Goal: Answer question/provide support: Answer question/provide support

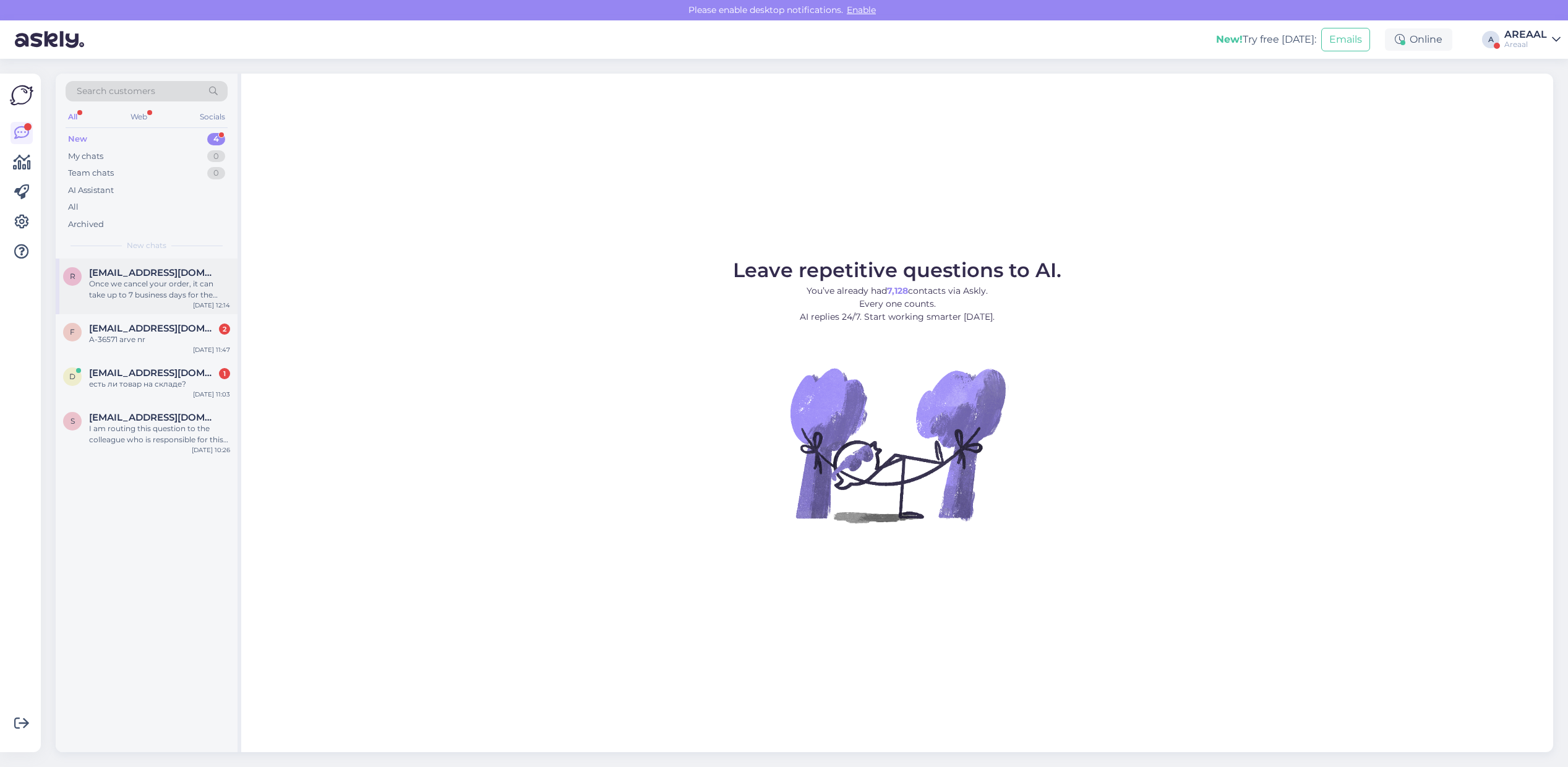
click at [177, 295] on div "Once we cancel your order, it can take up to 7 business days for the refund to …" at bounding box center [159, 289] width 141 height 22
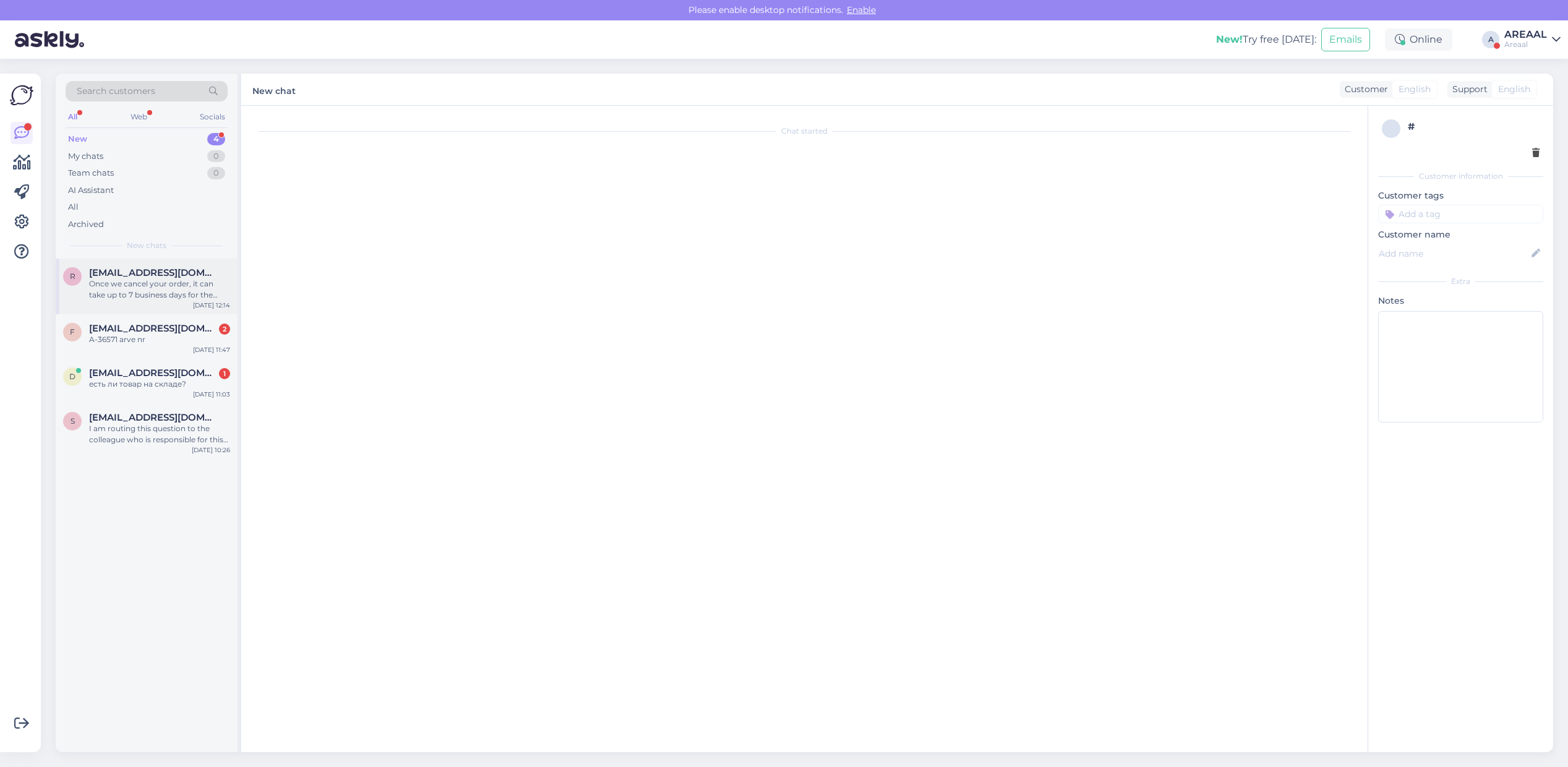
scroll to position [2880, 0]
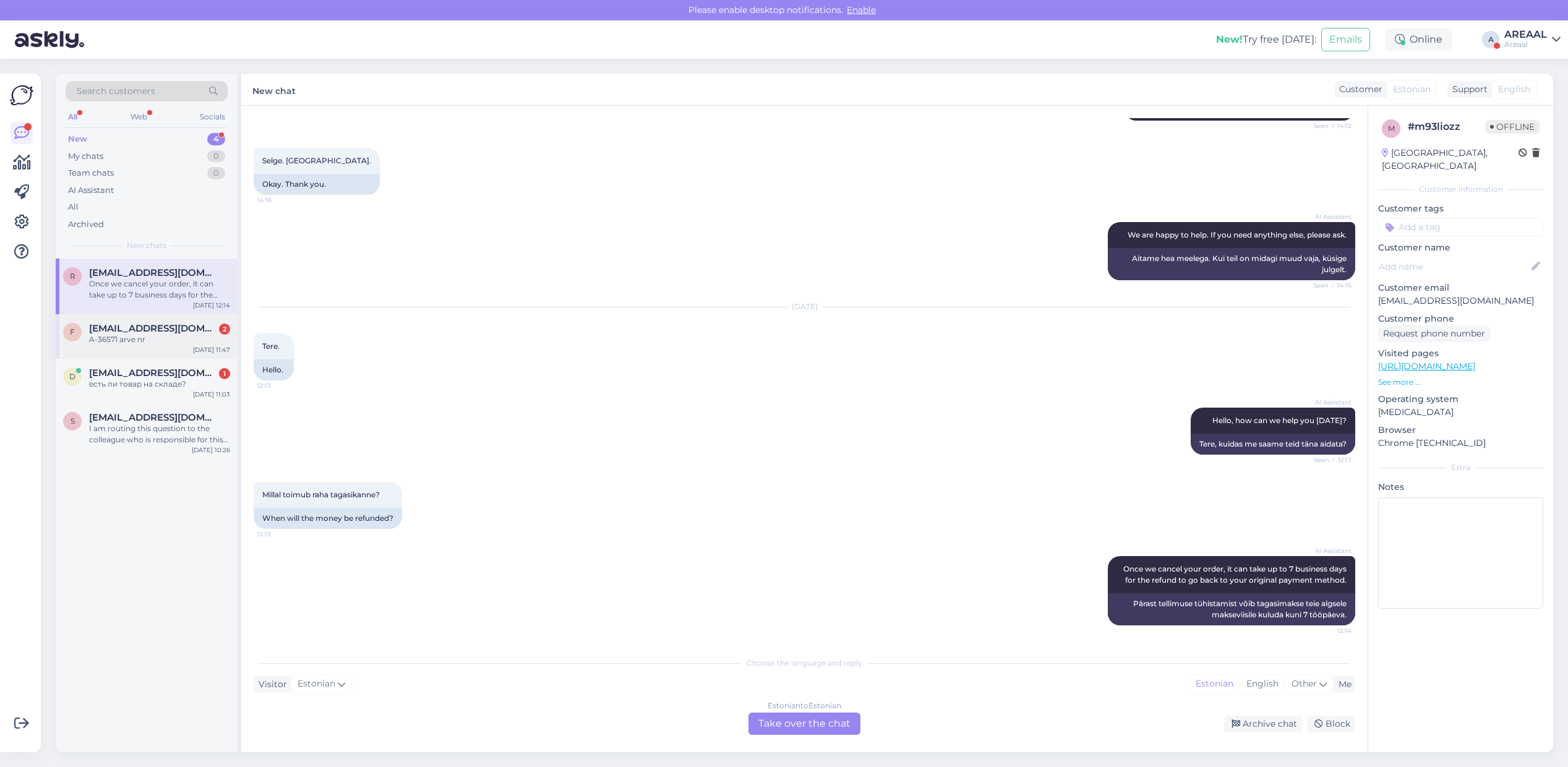
click at [181, 332] on span "[EMAIL_ADDRESS][DOMAIN_NAME]" at bounding box center [153, 328] width 128 height 11
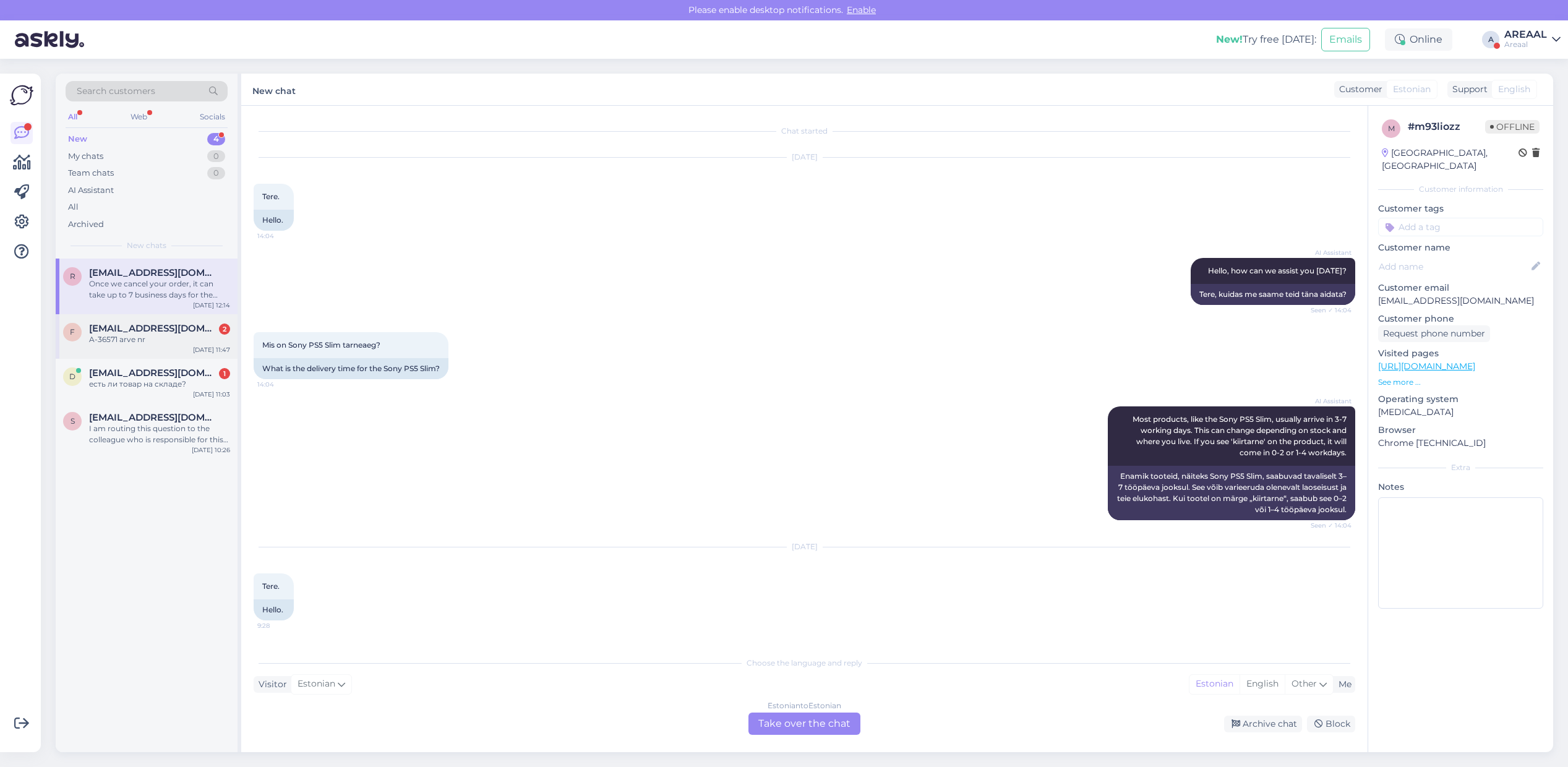
scroll to position [476, 0]
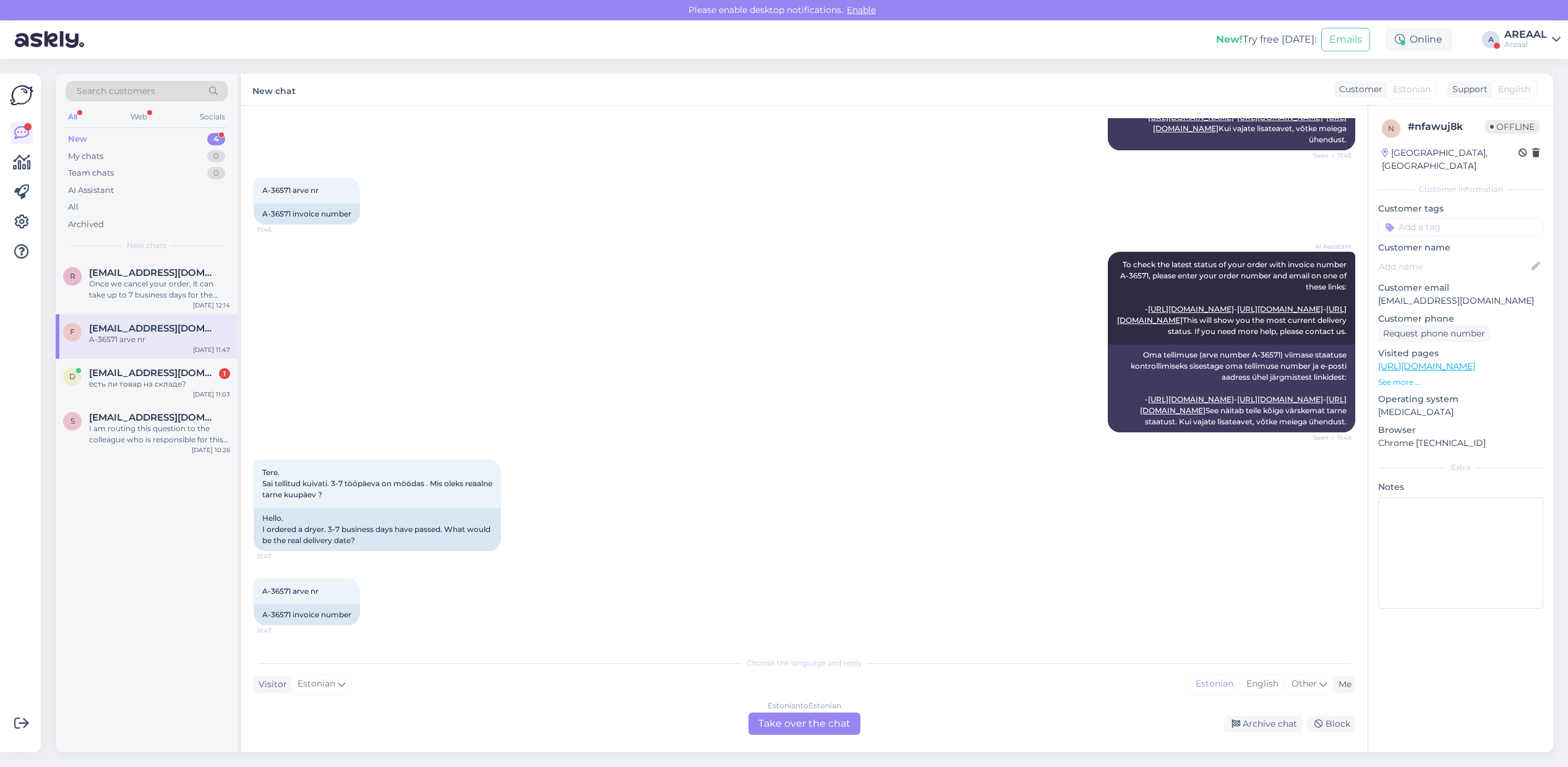
drag, startPoint x: 772, startPoint y: 719, endPoint x: 786, endPoint y: 717, distance: 14.1
click at [772, 719] on div "Estonian to Estonian Take over the chat" at bounding box center [804, 723] width 112 height 22
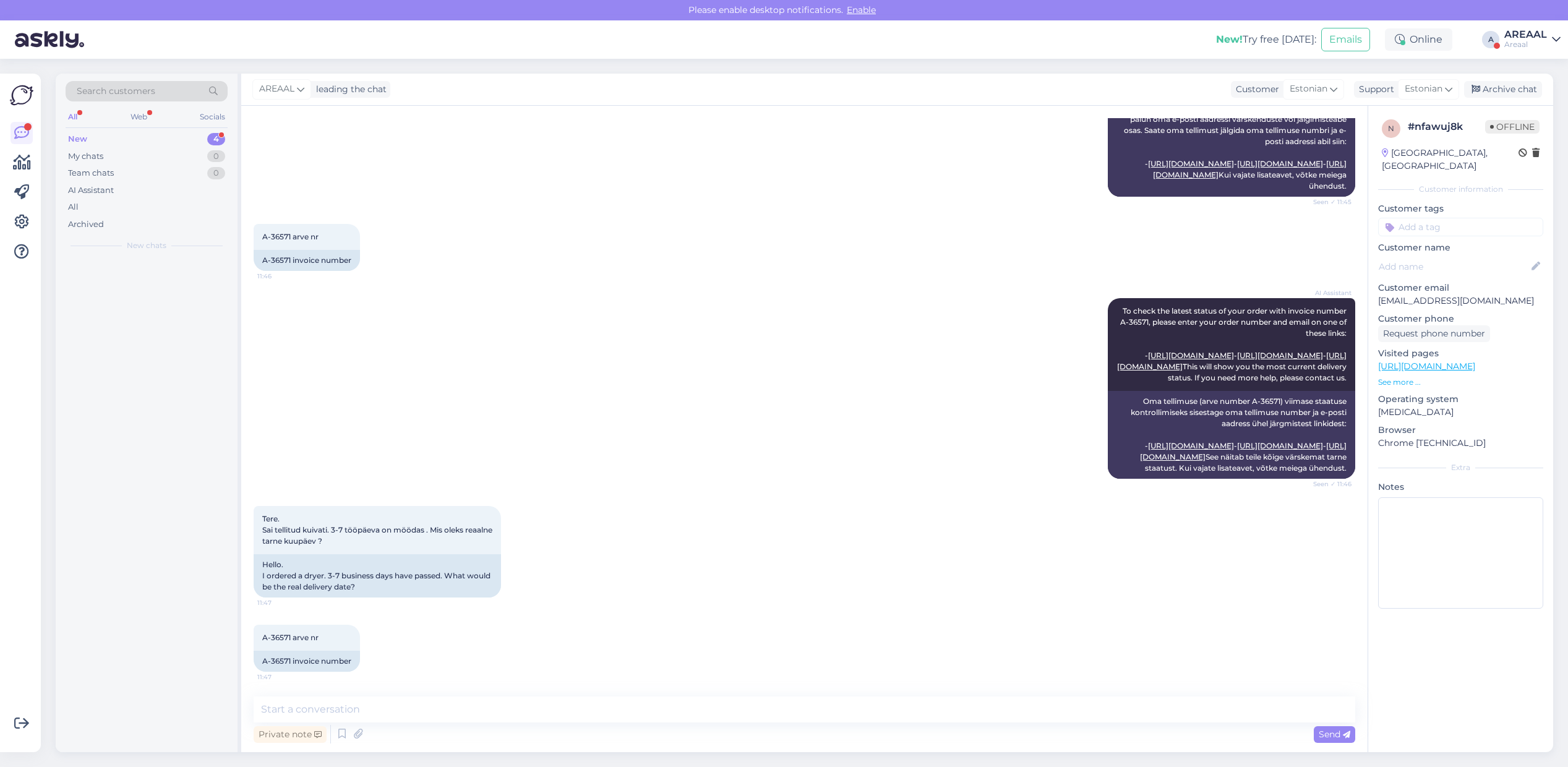
scroll to position [430, 0]
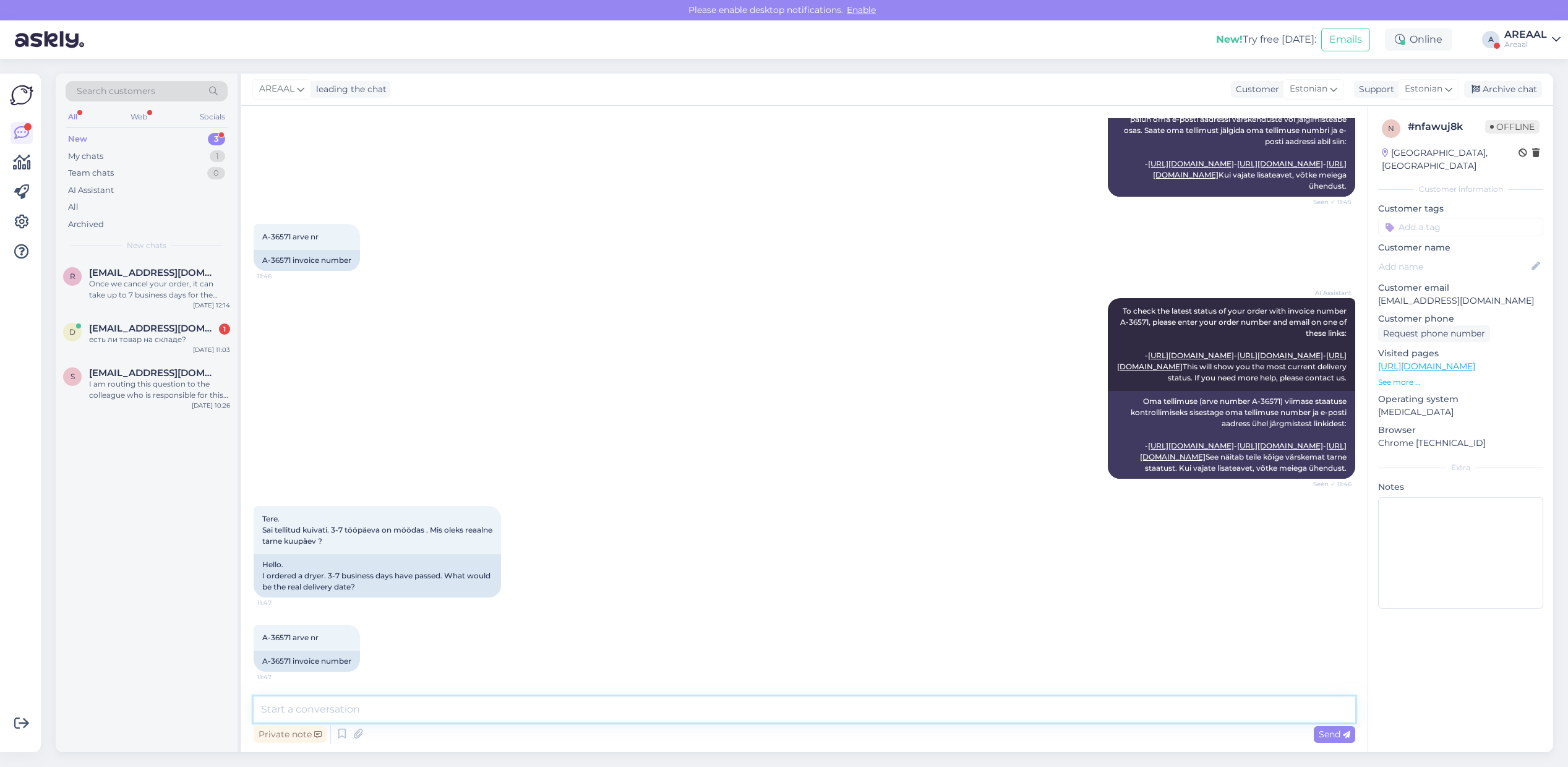
click at [789, 717] on textarea at bounding box center [804, 709] width 1102 height 26
type textarea "Teie saadetud e-mailile vastatakse [PERSON_NAME] tööpäeva jooksul."
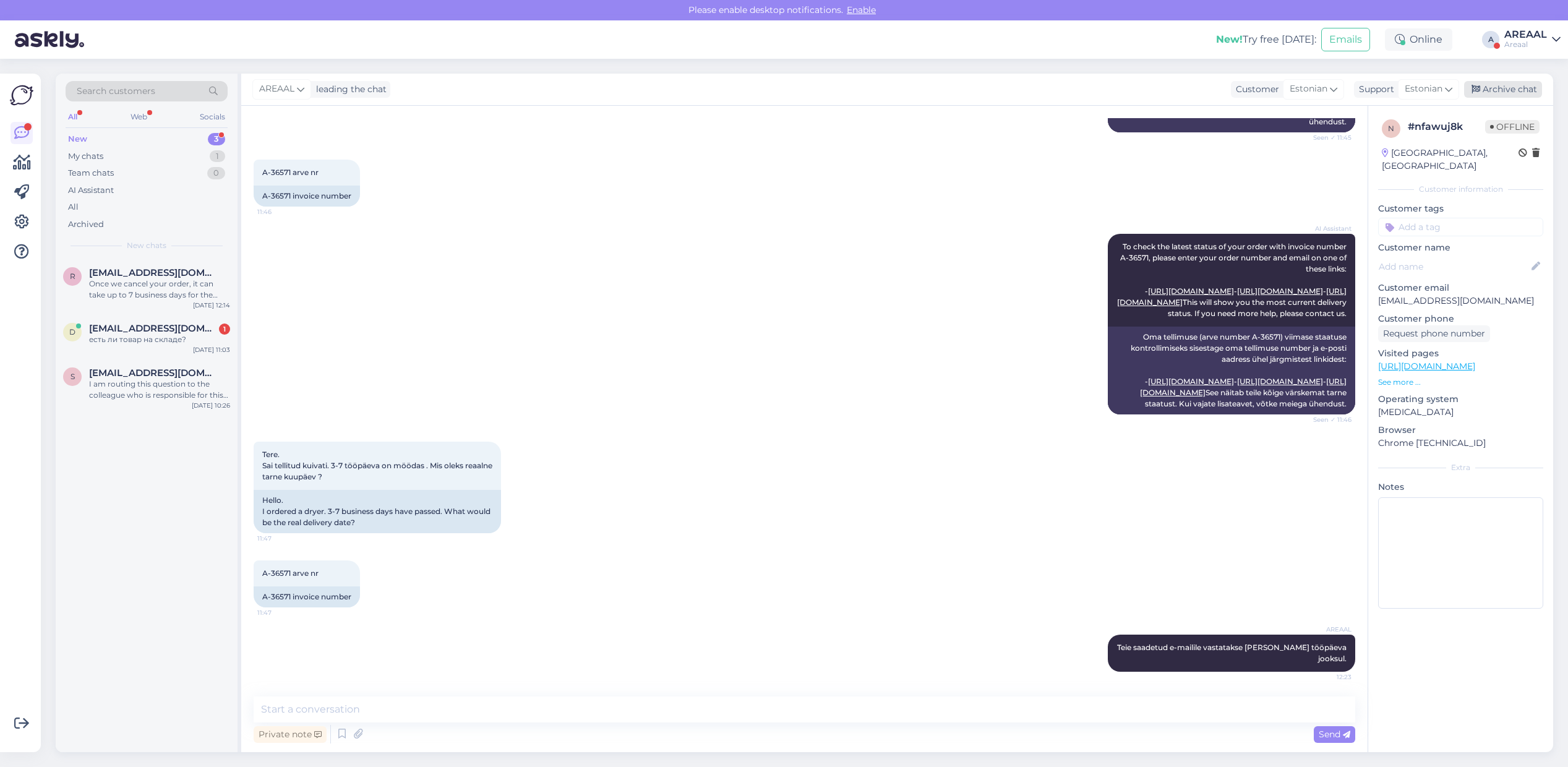
click at [1506, 90] on div "Archive chat" at bounding box center [1502, 89] width 78 height 16
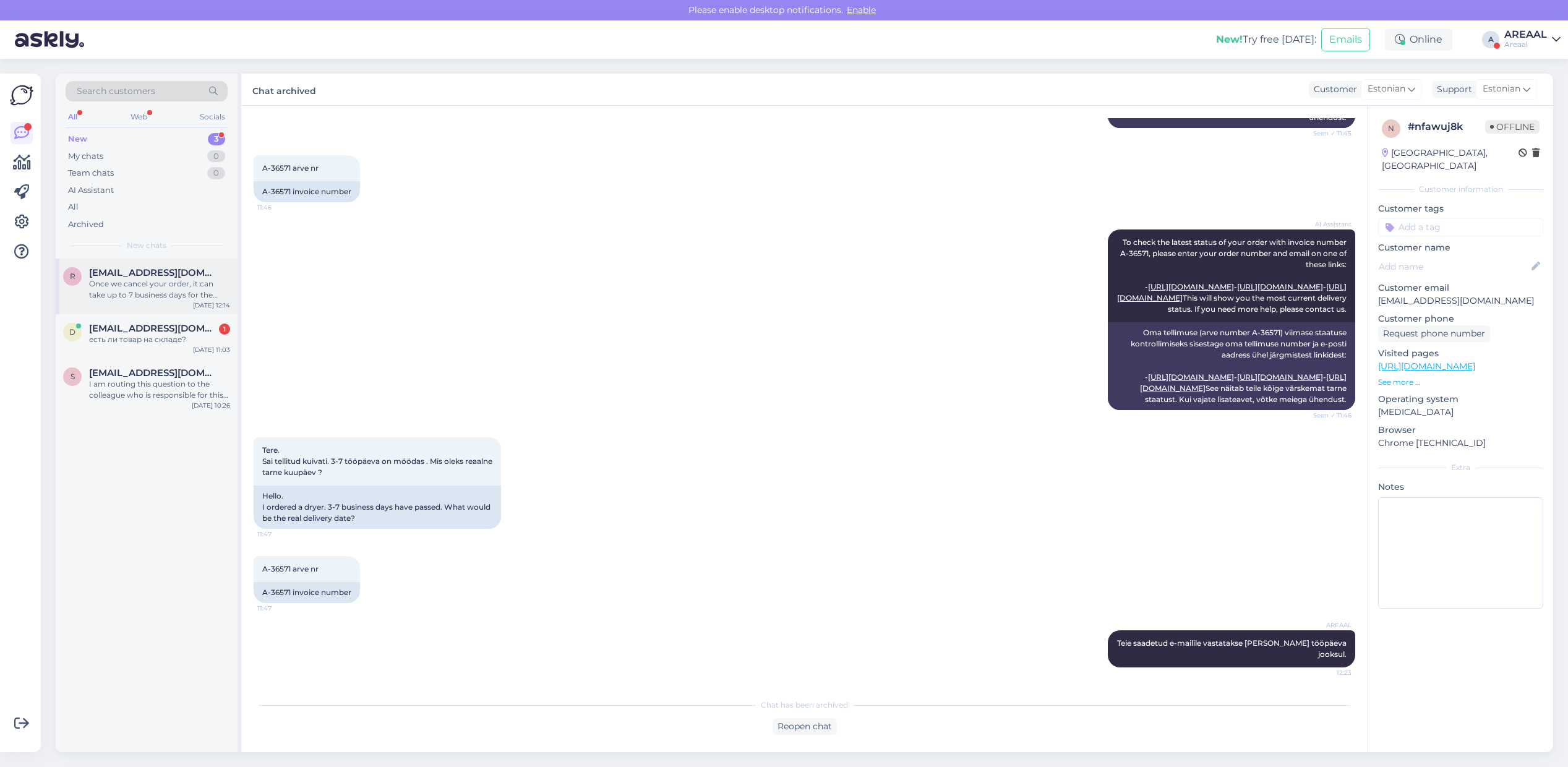
click at [218, 282] on div "Once we cancel your order, it can take up to 7 business days for the refund to …" at bounding box center [159, 289] width 141 height 22
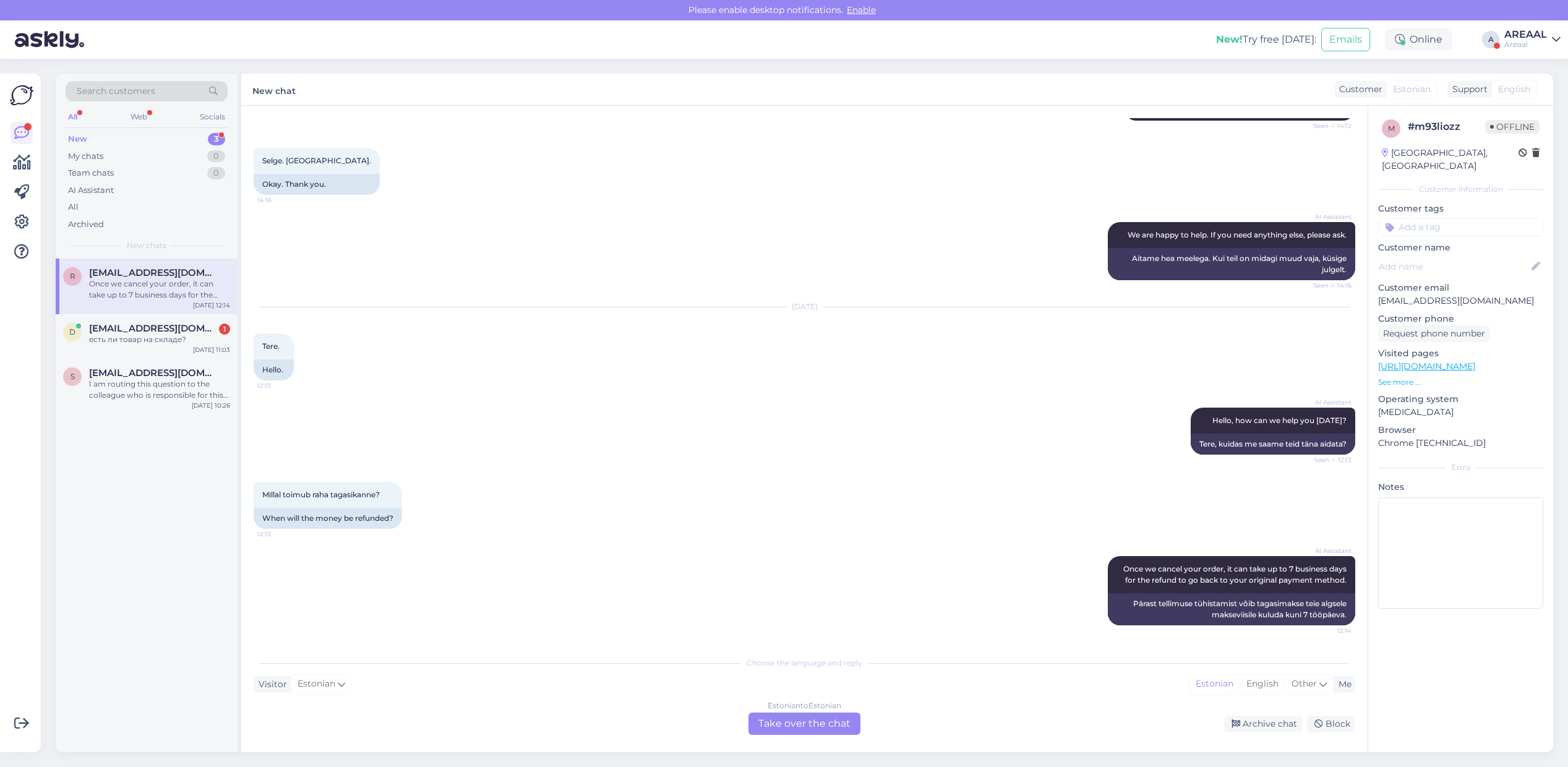
scroll to position [2804, 0]
click at [1254, 724] on div "Archive chat" at bounding box center [1262, 723] width 78 height 16
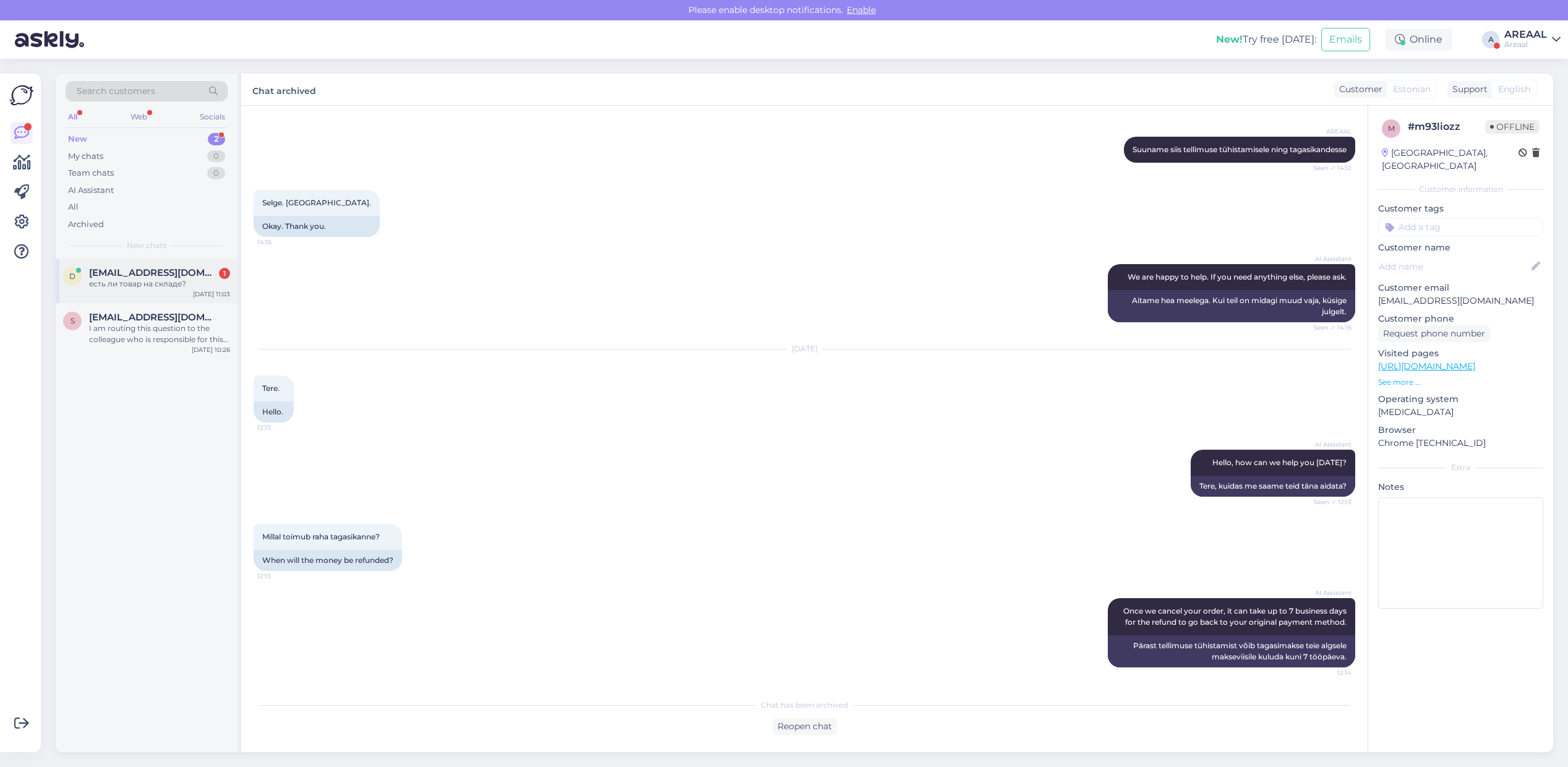
click at [90, 282] on div "есть ли товар на складе?" at bounding box center [159, 284] width 141 height 11
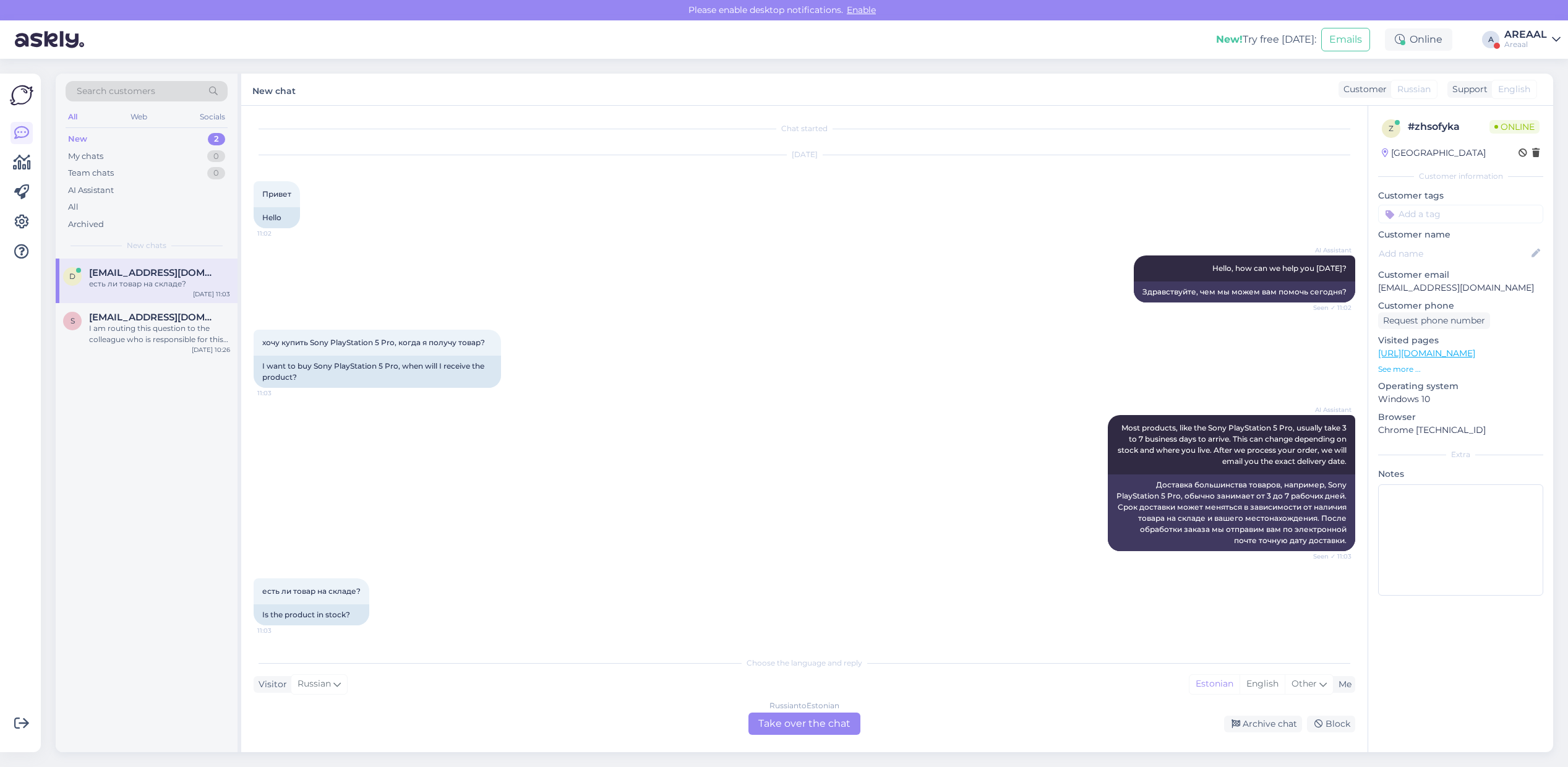
scroll to position [1, 0]
click at [817, 728] on div "Russian to Estonian Take over the chat" at bounding box center [804, 723] width 112 height 22
click at [815, 710] on div "Russian to Estonian" at bounding box center [804, 706] width 70 height 11
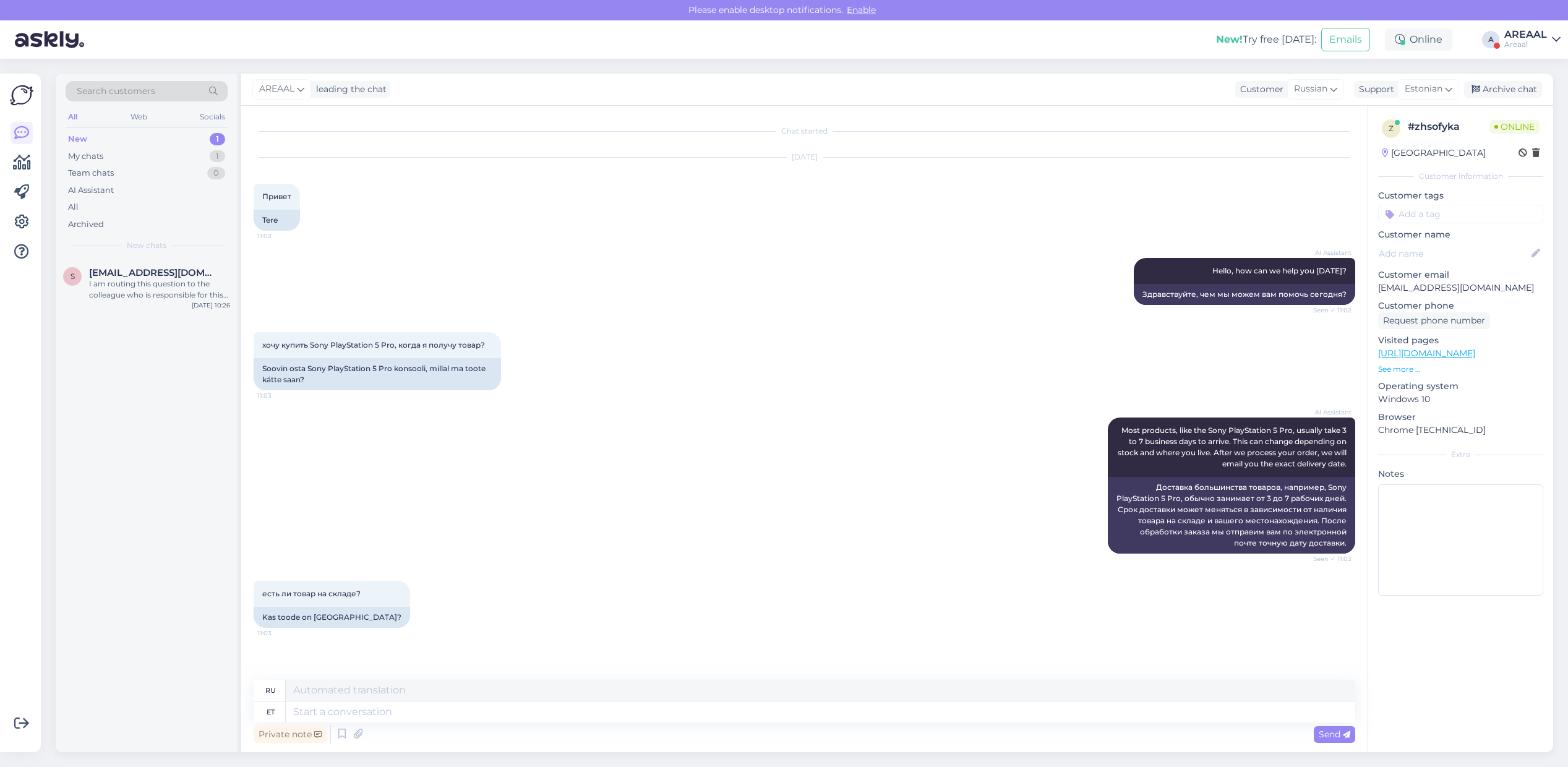
click at [815, 719] on textarea at bounding box center [819, 712] width 1069 height 21
type textarea "Approximate d"
type textarea "Приблизительный"
type textarea "Approximate delivery tim"
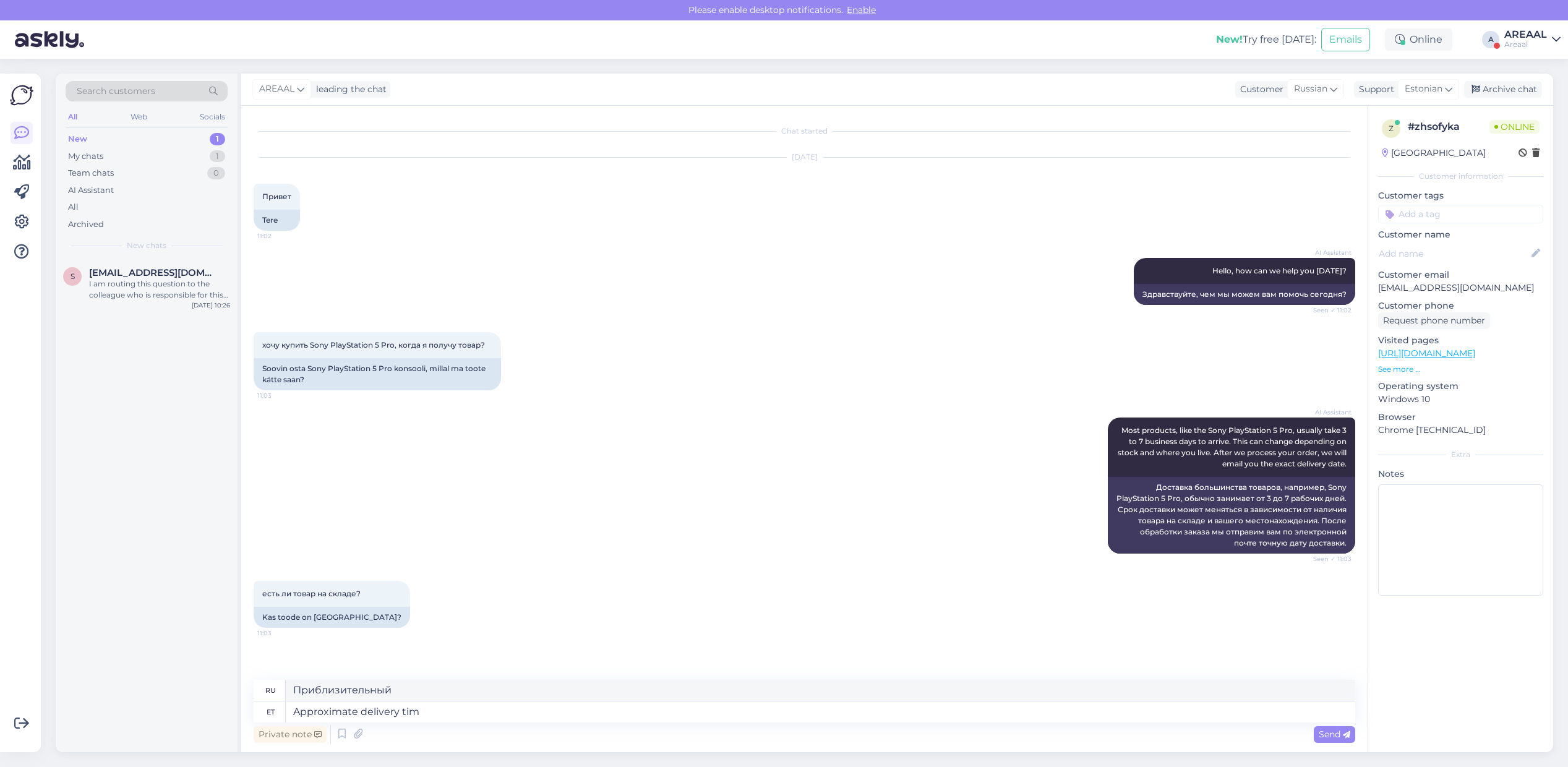
type textarea "Ориентировочная доставка"
type textarea "Approximate delivery time 1-"
type textarea "Примерное время доставки"
type textarea "Approximate delivery time 1-2 wee"
type textarea "Примерное время доставки 1-2"
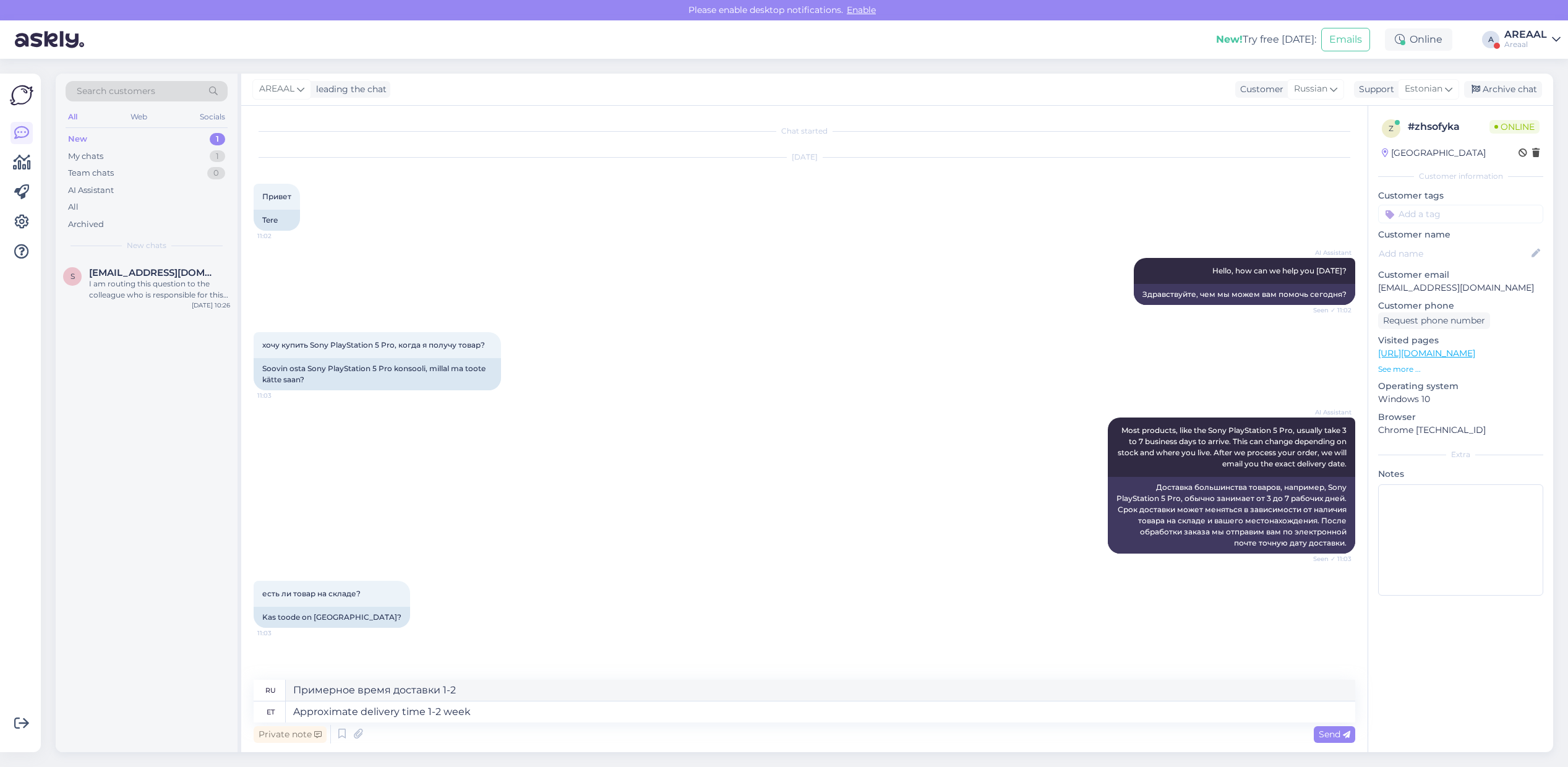
type textarea "Approximate delivery time 1-2 weeks"
type textarea "Ориентировочный срок доставки 1-2 недели."
click at [1428, 91] on span "Estonian" at bounding box center [1422, 89] width 37 height 13
type input "eng"
click at [1390, 146] on link "English" at bounding box center [1406, 144] width 136 height 20
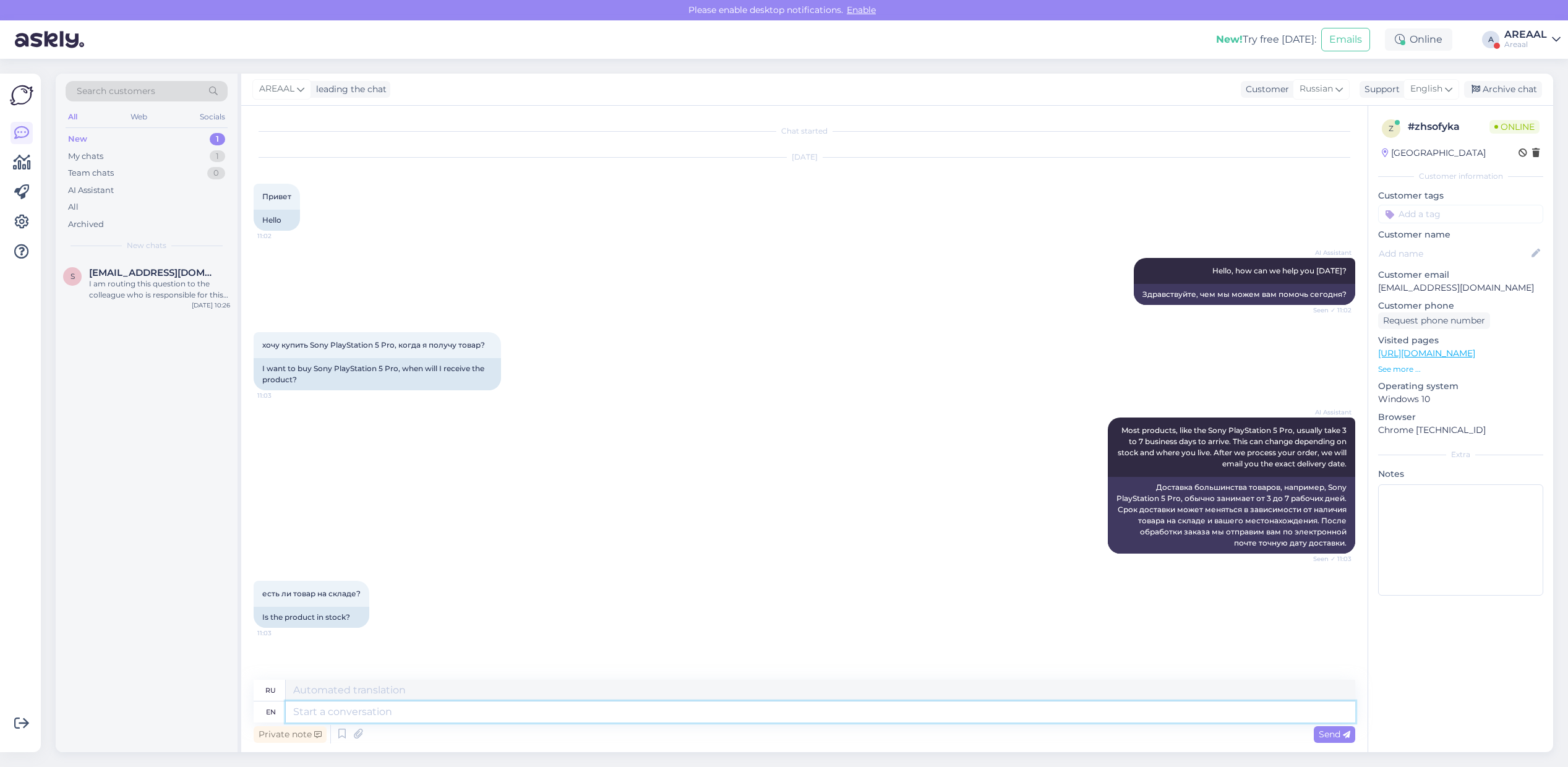
click at [818, 710] on textarea at bounding box center [819, 712] width 1069 height 21
paste textarea "Approximate delivery time 1-2 weeks"
type textarea "Approximate delivery time 1-2 weeks"
type textarea "Ориентировочный срок доставки 1-2 недели."
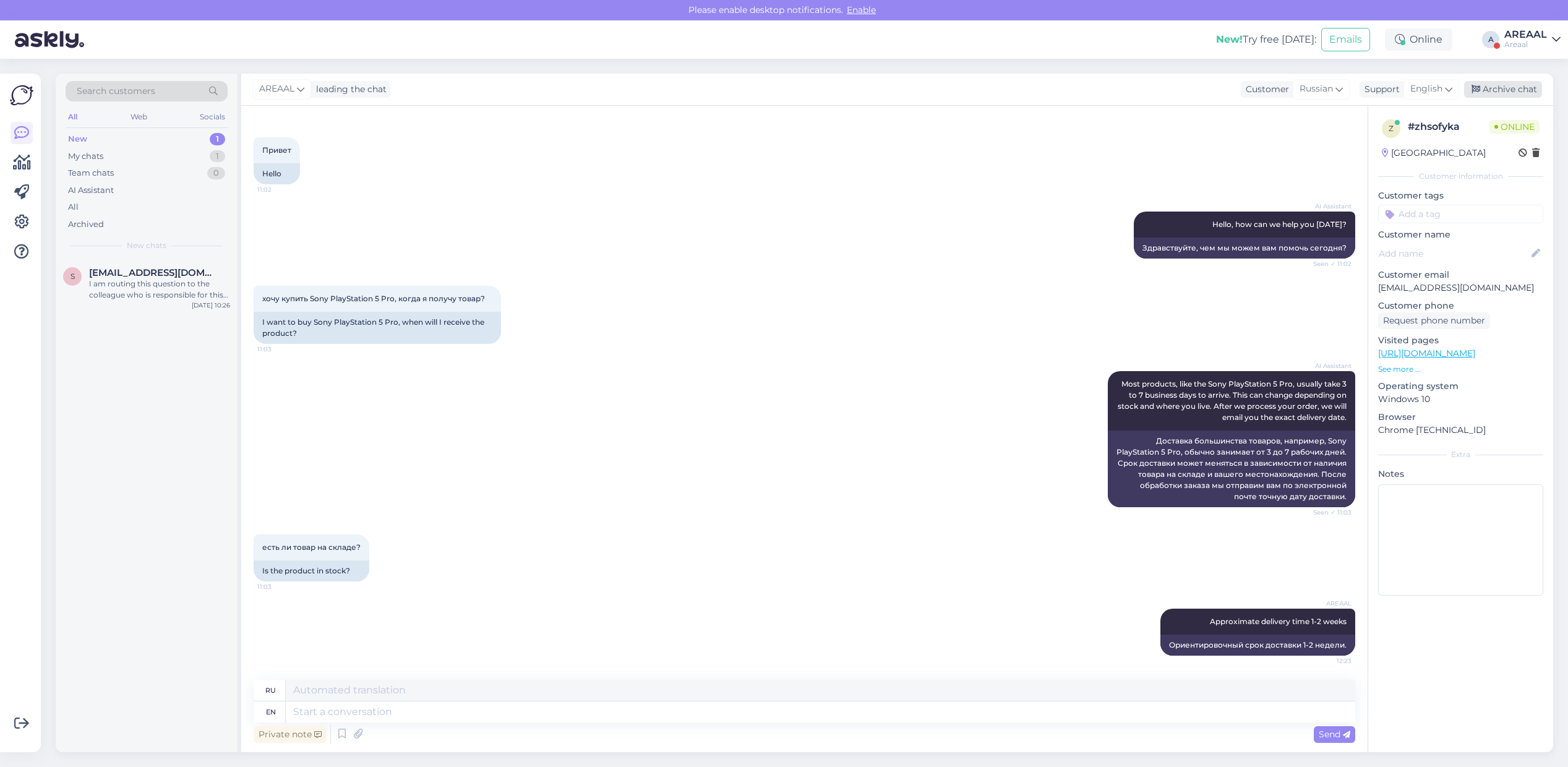
click at [1526, 90] on div "Archive chat" at bounding box center [1502, 89] width 78 height 16
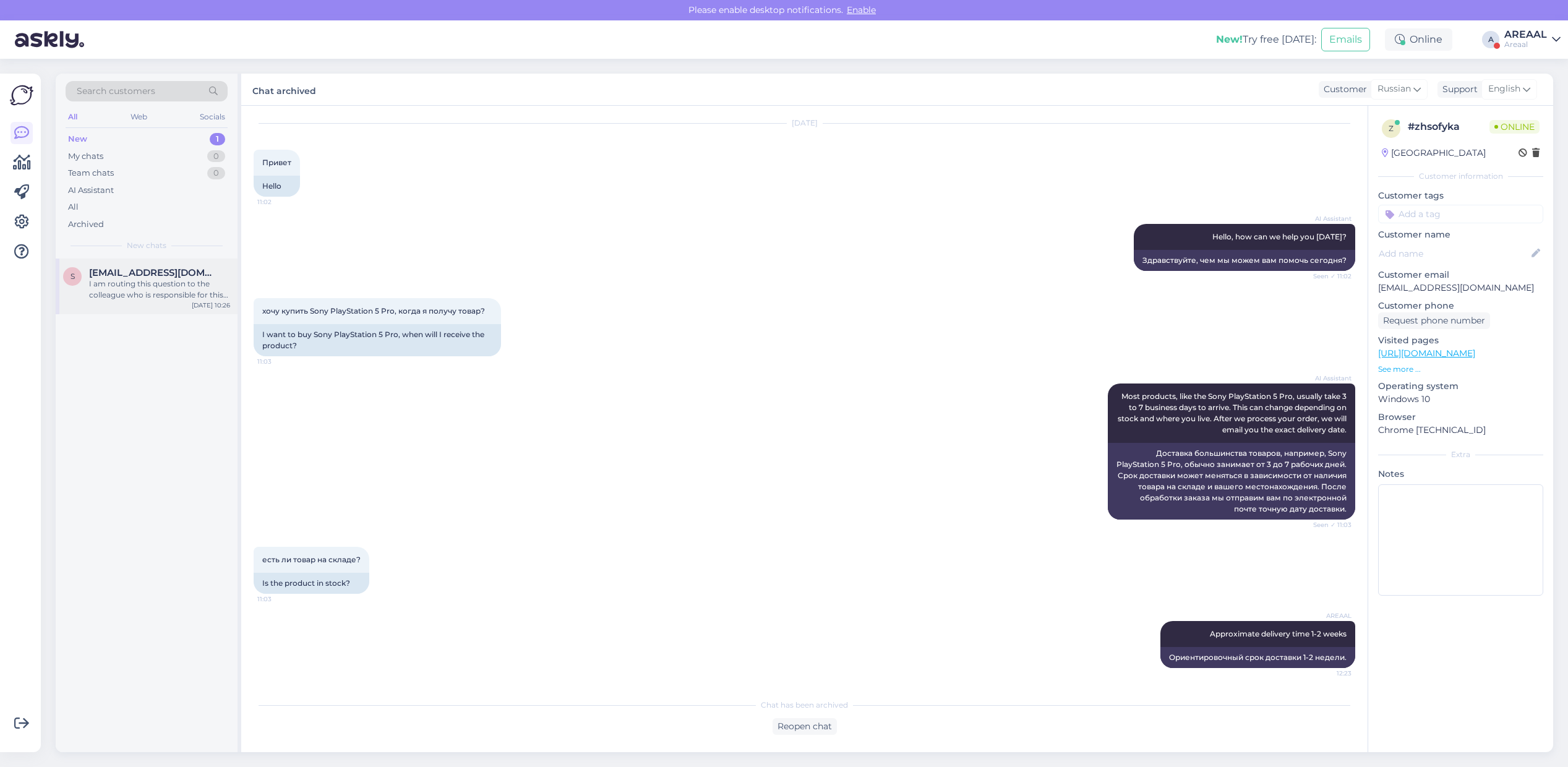
click at [96, 305] on div "s shishkinaolga2013@gmail.com I am routing this question to the colleague who i…" at bounding box center [146, 286] width 182 height 56
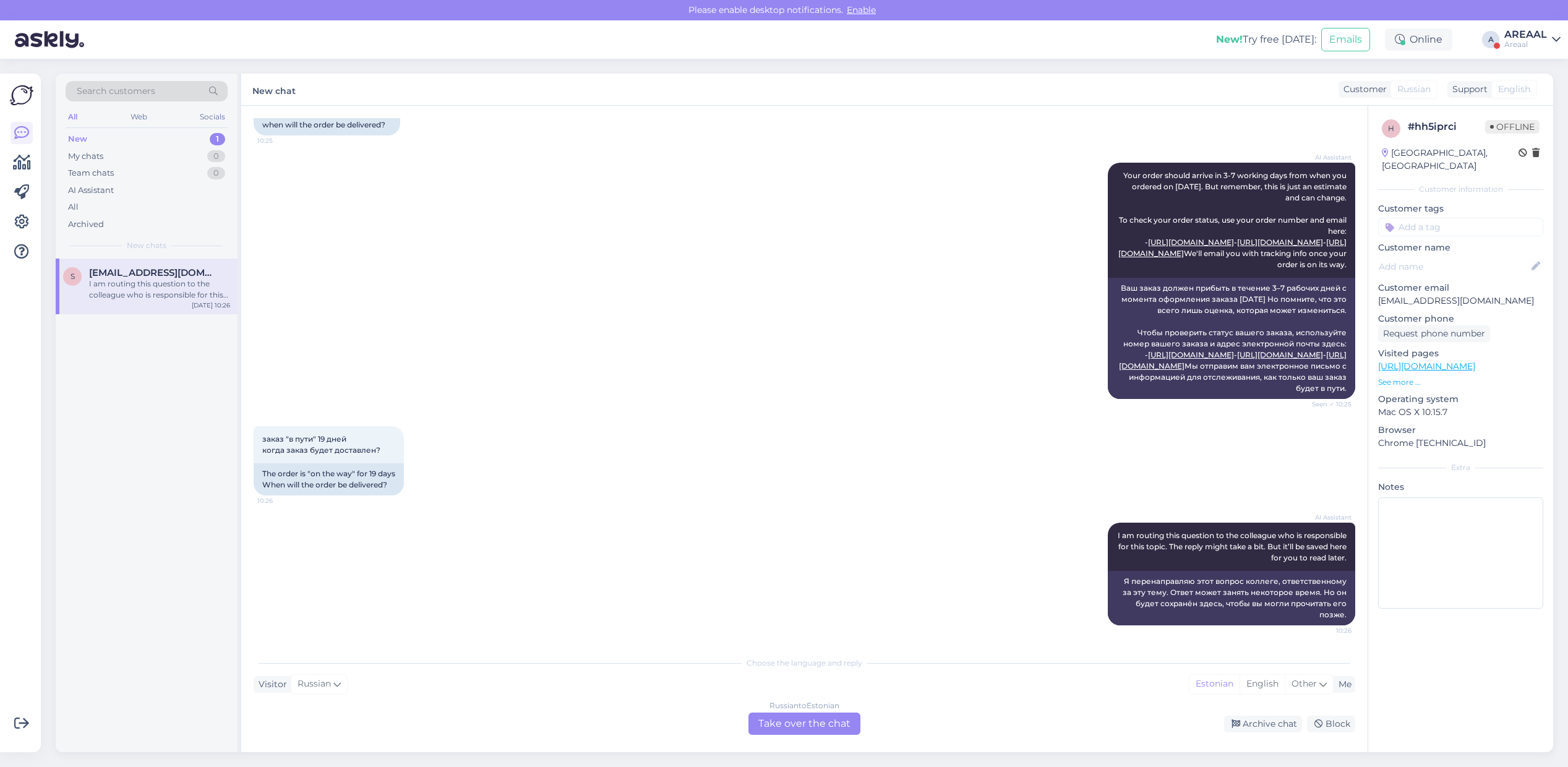
scroll to position [0, 0]
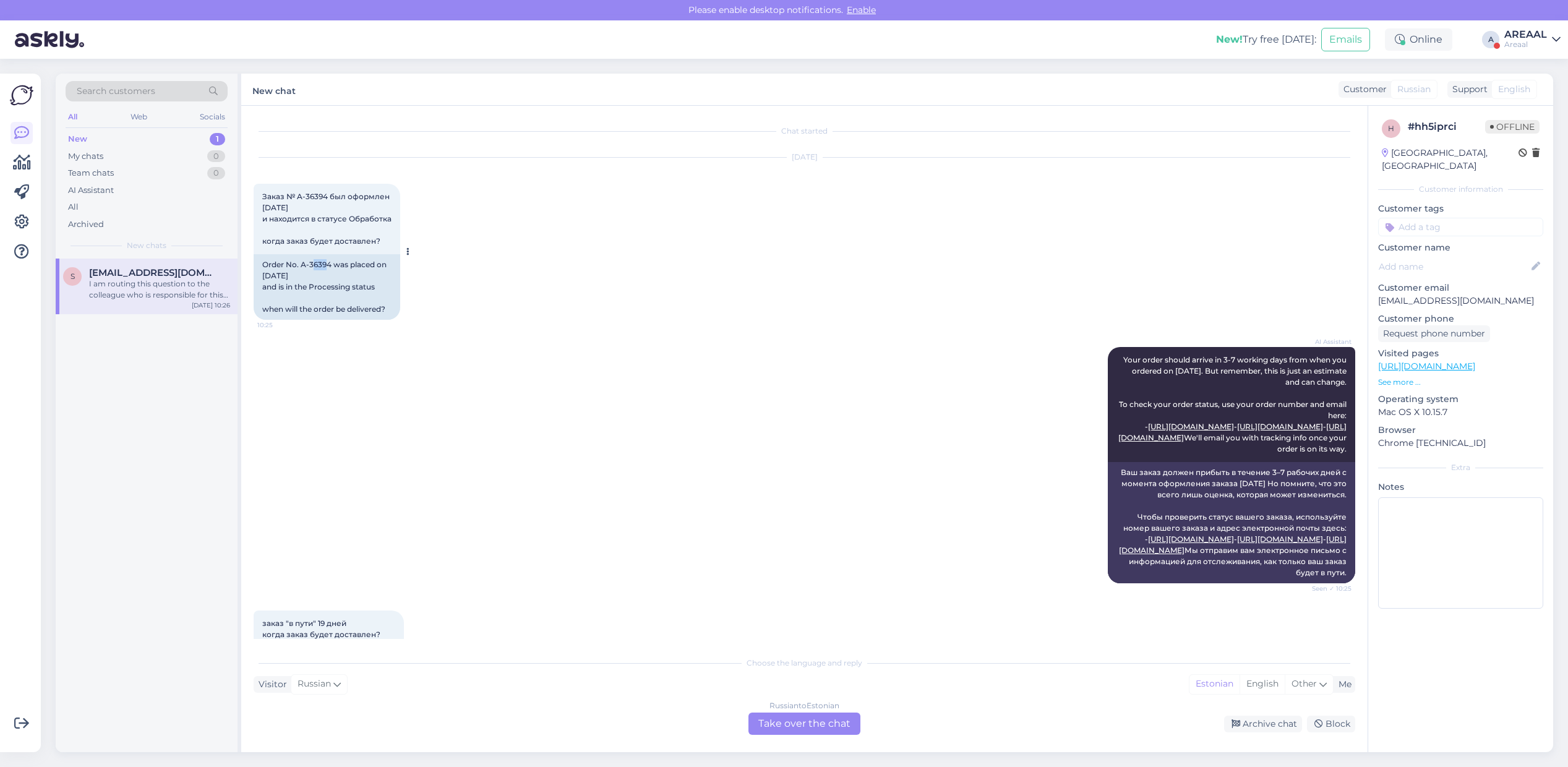
copy div "639"
copy div "A-3639"
drag, startPoint x: 327, startPoint y: 263, endPoint x: 300, endPoint y: 264, distance: 27.0
click at [300, 264] on div "Order No. A-36394 was placed on 01 Sep 2025 and is in the Processing status whe…" at bounding box center [326, 287] width 146 height 65
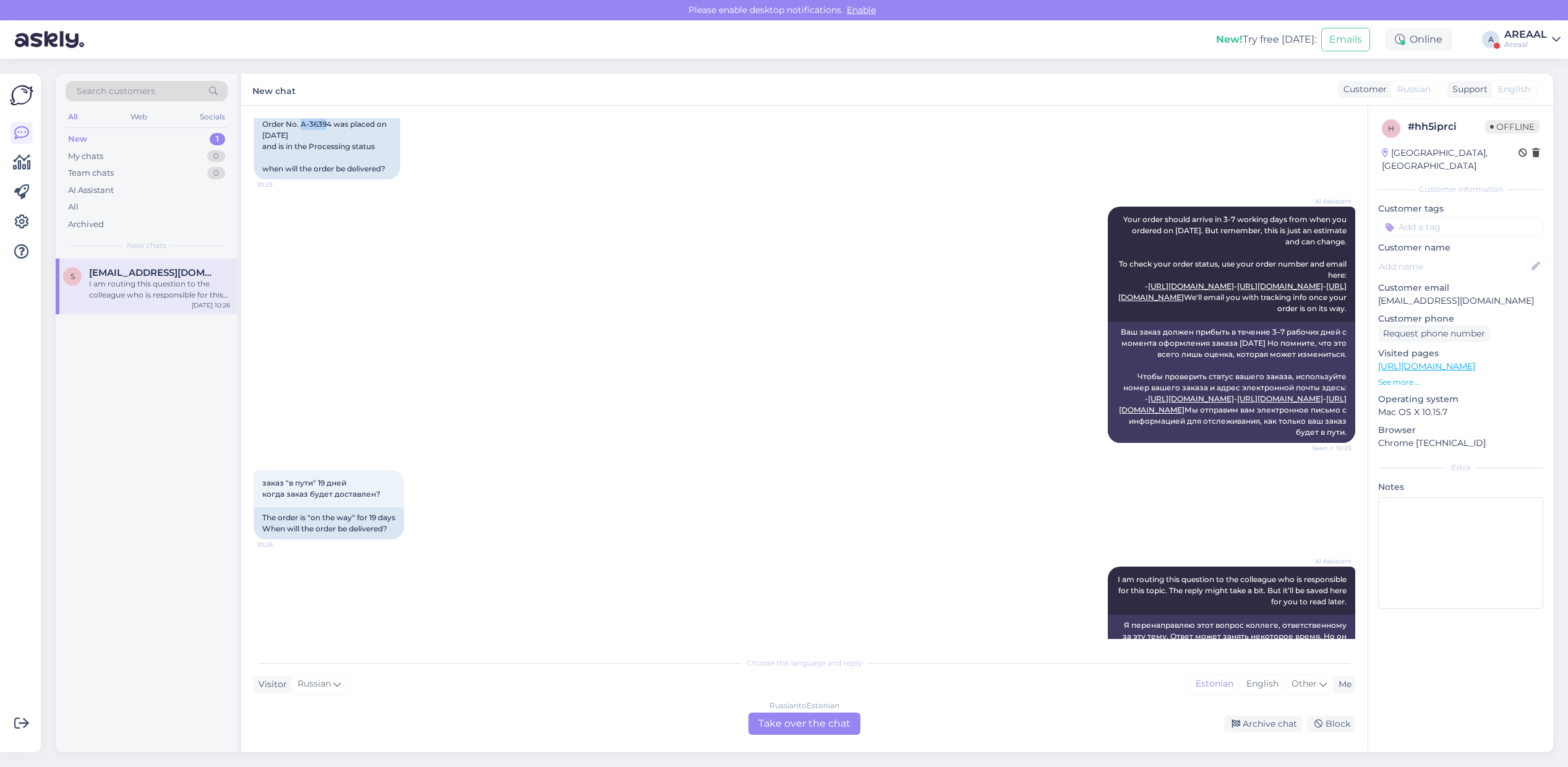
scroll to position [251, 0]
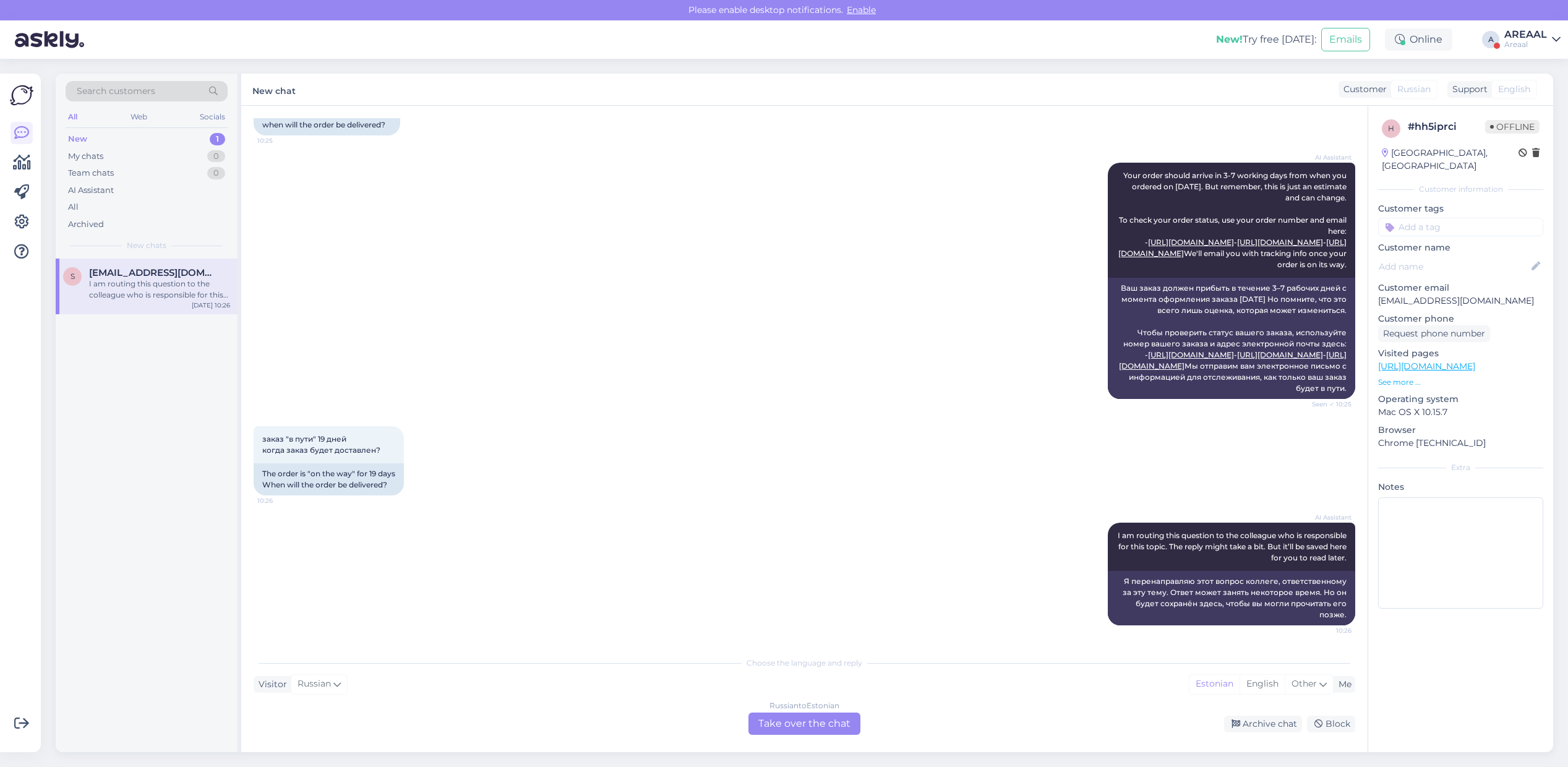
click at [814, 732] on div "Russian to Estonian Take over the chat" at bounding box center [804, 723] width 112 height 22
click at [814, 728] on div "Russian to Estonian Take over the chat" at bounding box center [804, 723] width 112 height 22
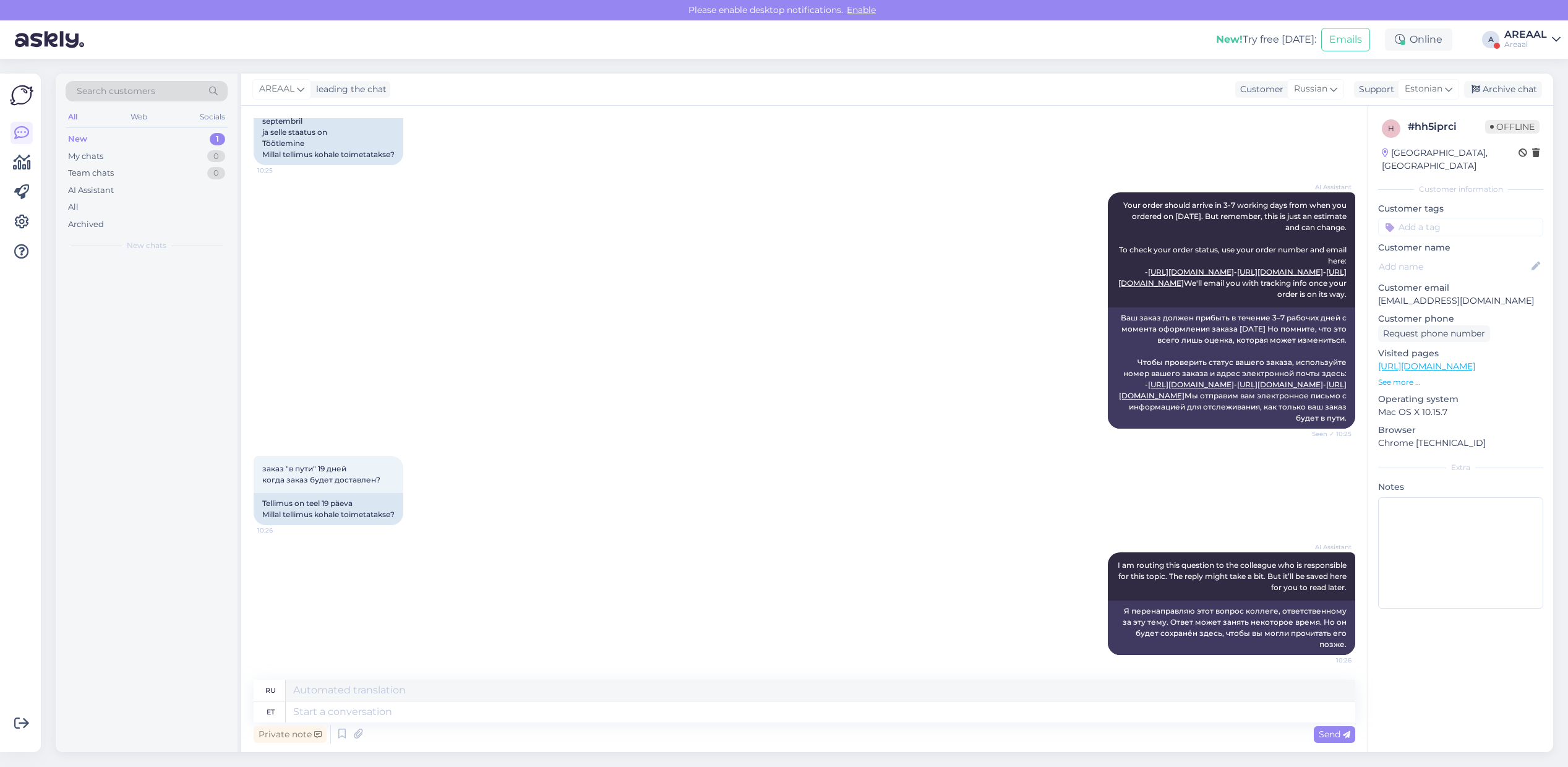
scroll to position [221, 0]
click at [812, 724] on div "Private note Send" at bounding box center [804, 734] width 1102 height 24
click at [1401, 90] on div "Estonian" at bounding box center [1428, 89] width 61 height 20
click at [1398, 136] on link "English" at bounding box center [1406, 144] width 136 height 20
click at [799, 707] on textarea at bounding box center [819, 712] width 1069 height 21
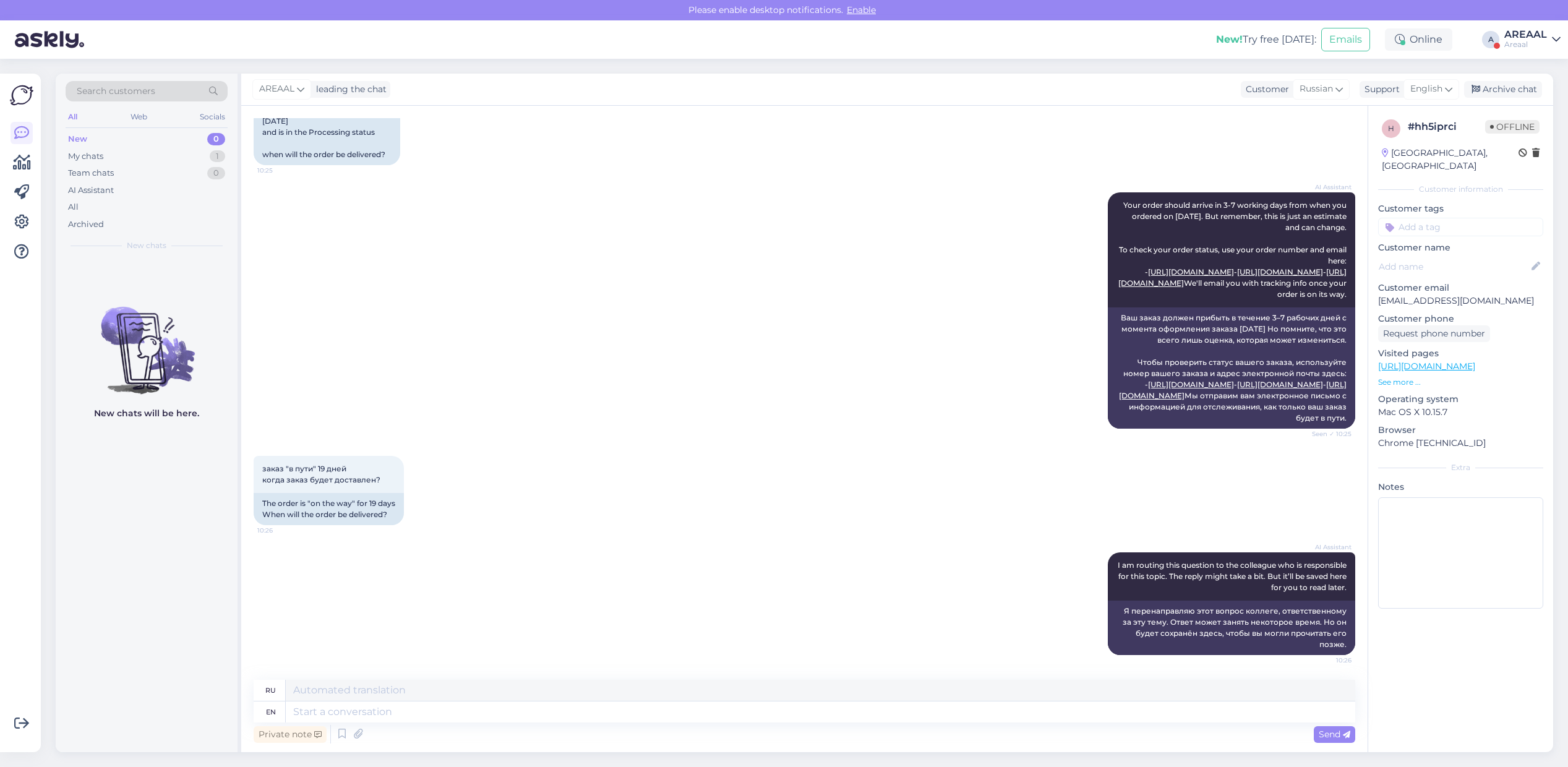
click at [1512, 39] on div "Areaal" at bounding box center [1525, 44] width 43 height 10
click at [1534, 99] on button "Open" at bounding box center [1533, 96] width 34 height 19
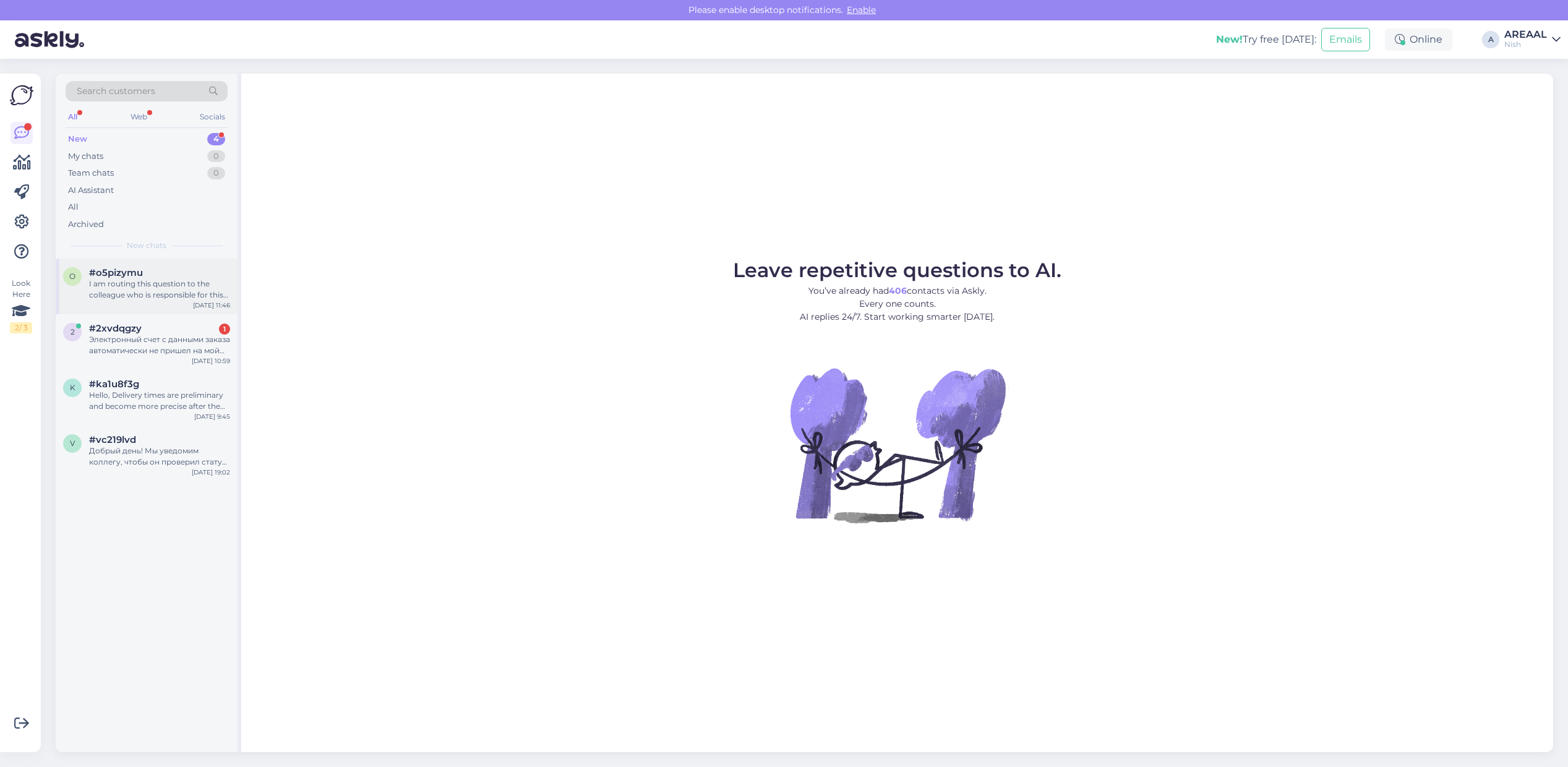
click at [148, 277] on div "#o5pizymu" at bounding box center [159, 273] width 141 height 11
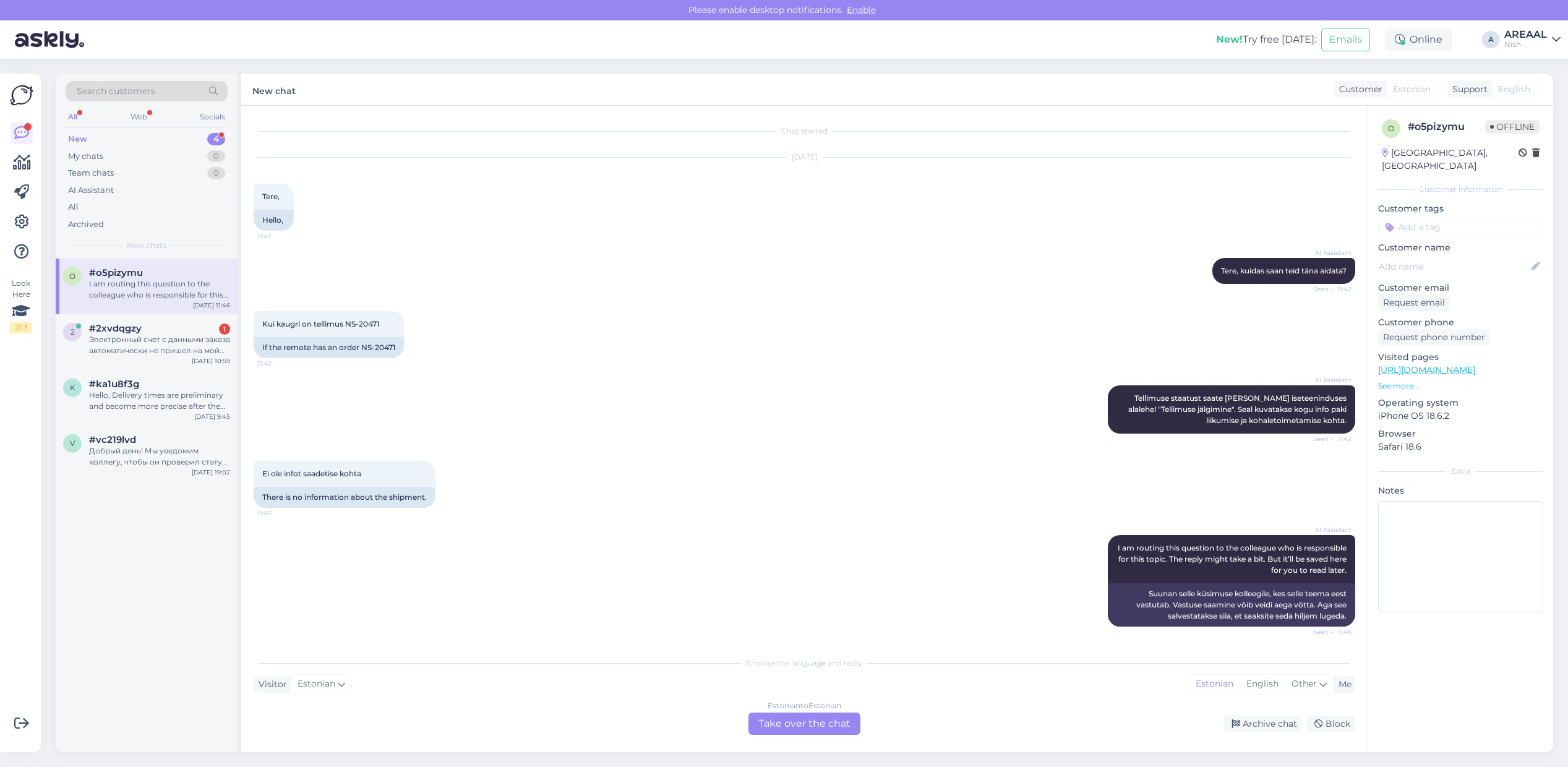
scroll to position [1, 0]
click at [159, 345] on div "Электронный счет с данными заказа автоматически не пришел на мой адрес электрон…" at bounding box center [159, 345] width 141 height 22
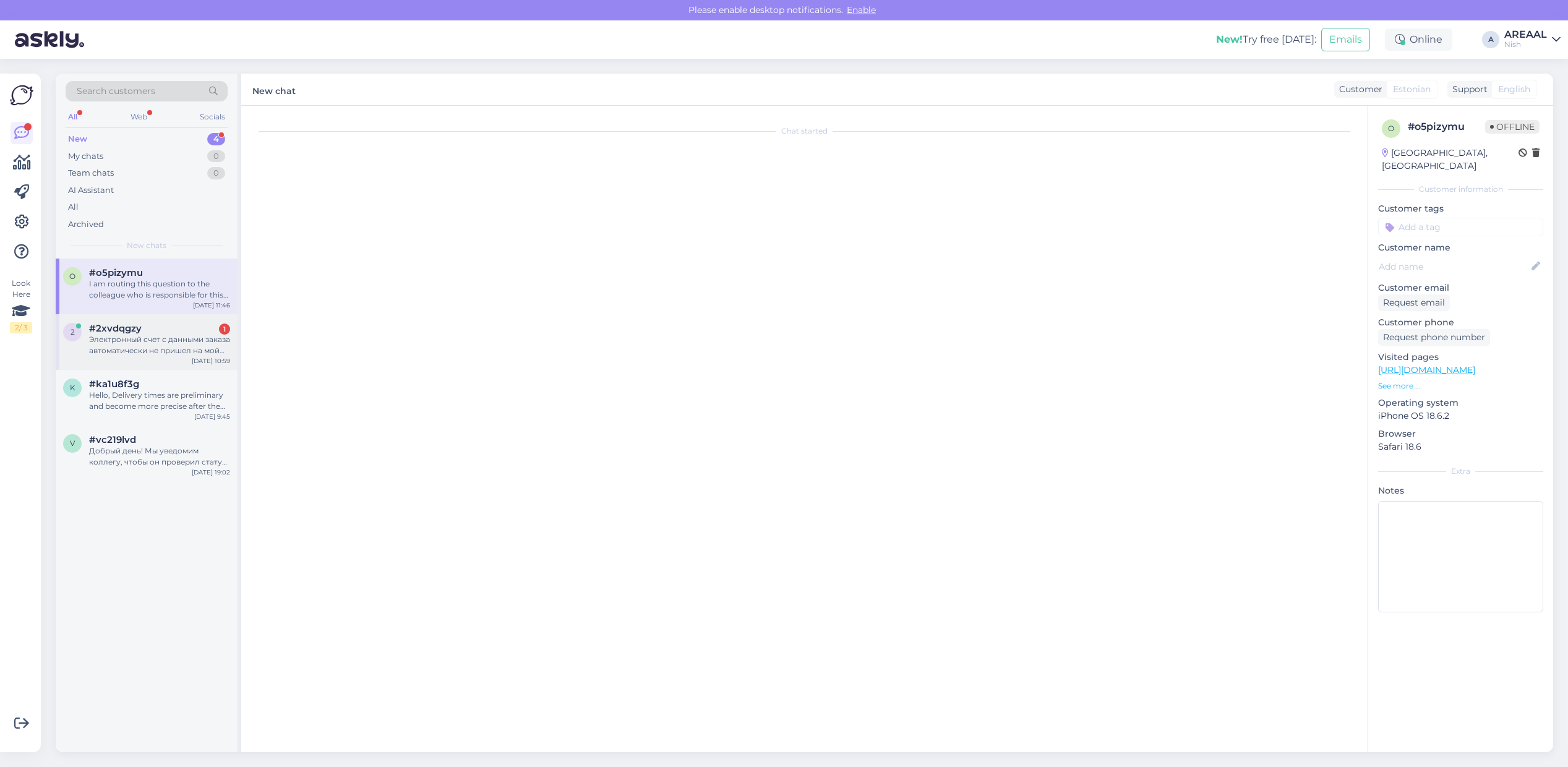
scroll to position [0, 0]
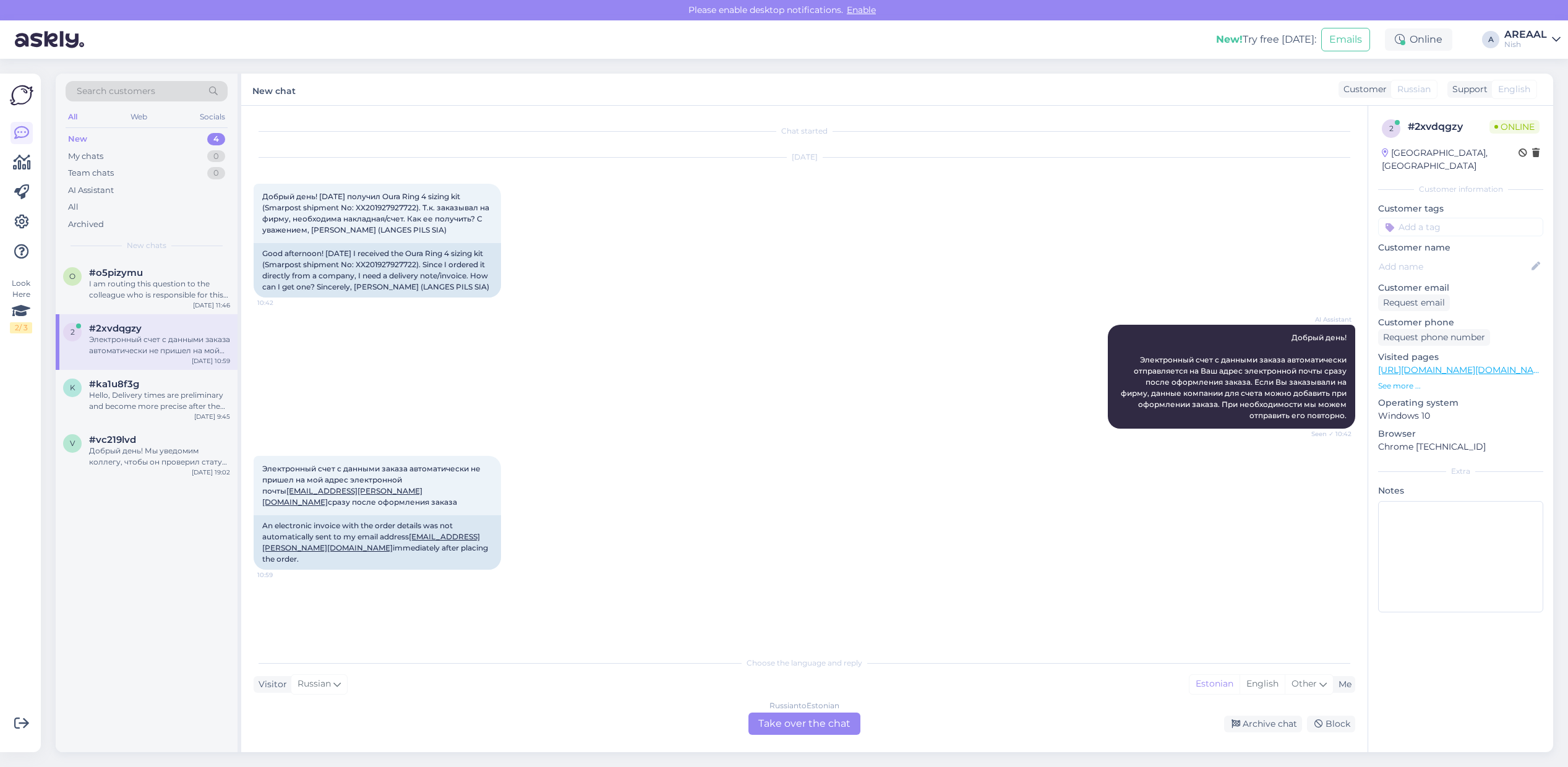
click at [798, 721] on div "Russian to Estonian Take over the chat" at bounding box center [804, 723] width 112 height 22
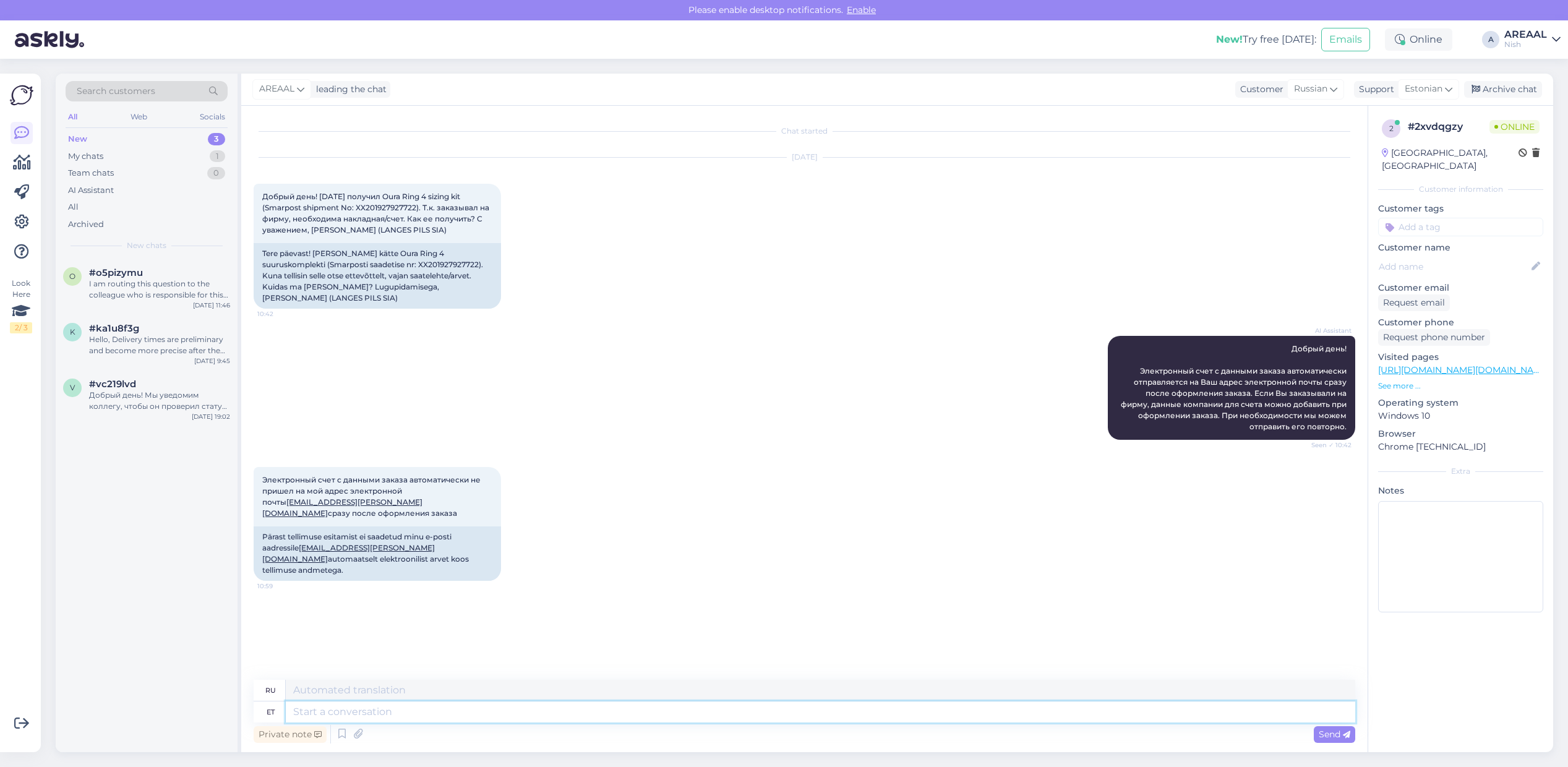
click at [795, 715] on textarea at bounding box center [819, 712] width 1069 height 21
click at [1447, 83] on icon at bounding box center [1448, 89] width 8 height 13
type input "eng"
click at [1395, 146] on link "English" at bounding box center [1406, 144] width 136 height 20
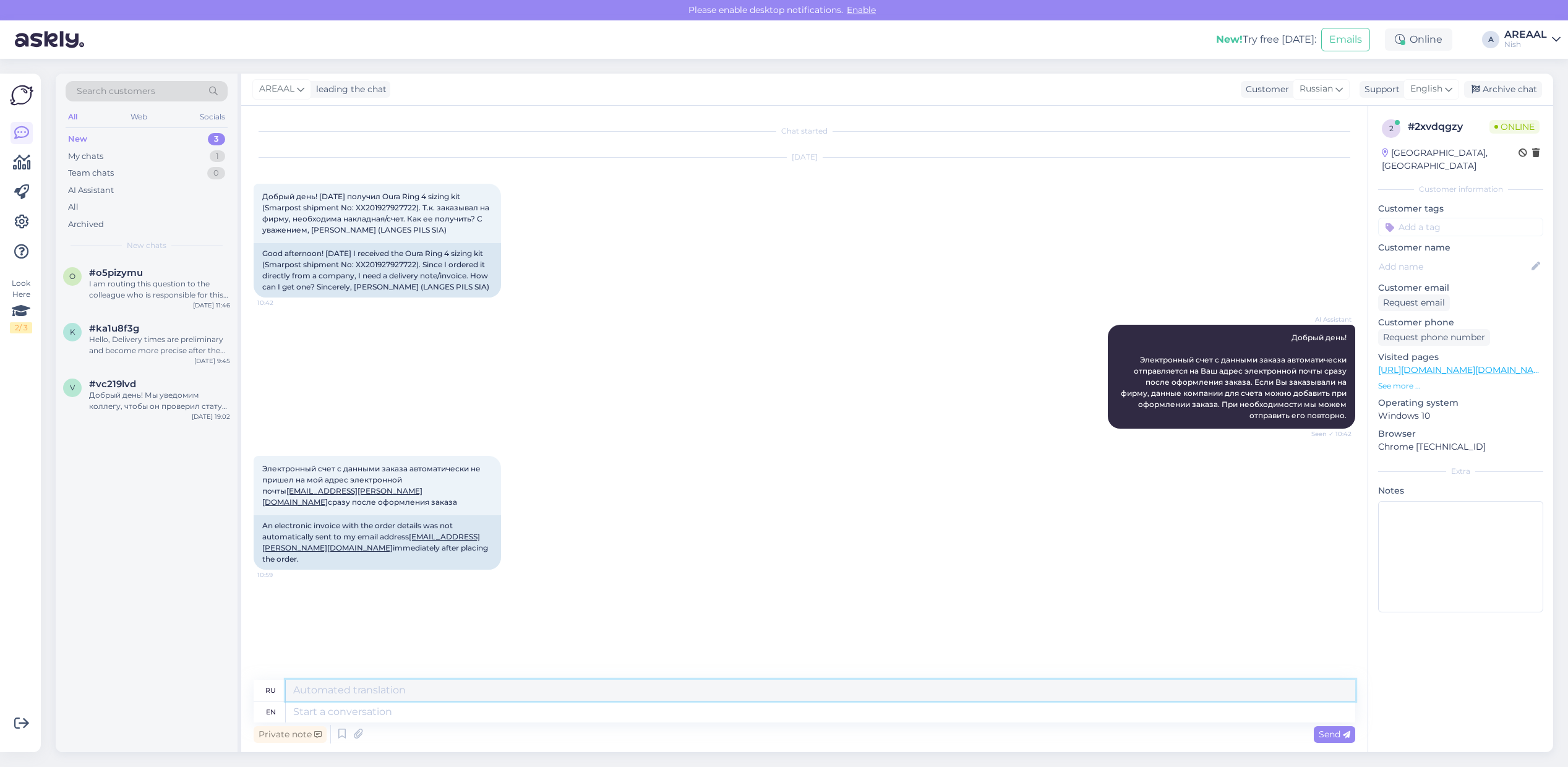
click at [1003, 700] on textarea at bounding box center [819, 690] width 1069 height 21
drag, startPoint x: 1008, startPoint y: 707, endPoint x: 1009, endPoint y: 724, distance: 17.0
click at [1009, 709] on textarea at bounding box center [819, 712] width 1069 height 21
click at [1009, 724] on div "Private note Send" at bounding box center [804, 734] width 1102 height 24
drag, startPoint x: 1010, startPoint y: 724, endPoint x: 1012, endPoint y: 707, distance: 17.1
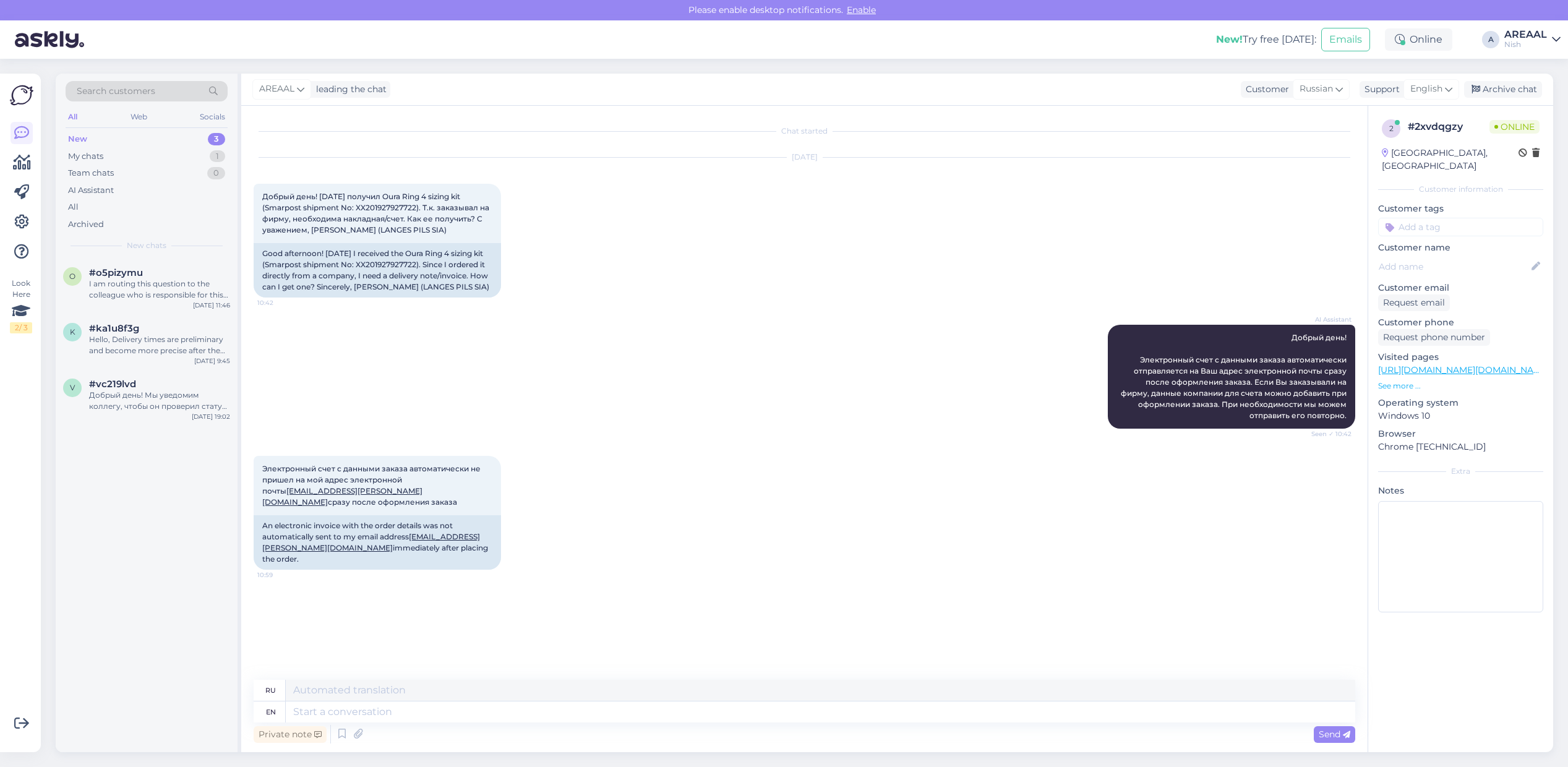
click at [1010, 723] on div "Private note Send" at bounding box center [804, 734] width 1102 height 24
click at [1012, 707] on textarea at bounding box center [819, 712] width 1069 height 21
type textarea "Teie ki"
type textarea "Тейе"
type textarea "Teie kirjale vas"
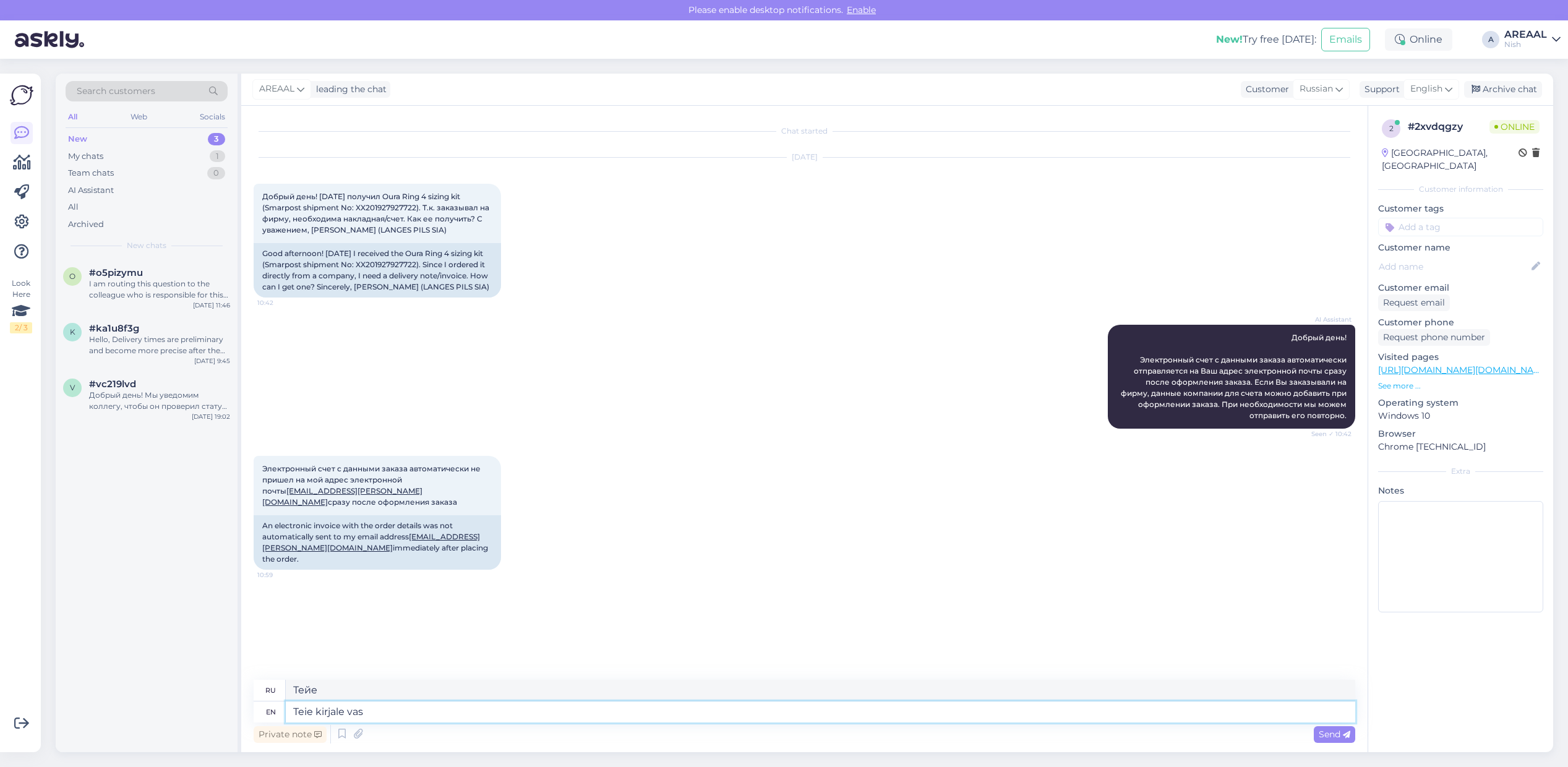
type textarea "Teie kirjale"
type textarea "Teie kirjale vastatakse t"
type textarea "Teie kirjale vastatakse"
type textarea "Teie kirjale vastatakse tänase päeva"
type textarea "Тейе кирьяле вастатаксе танасе"
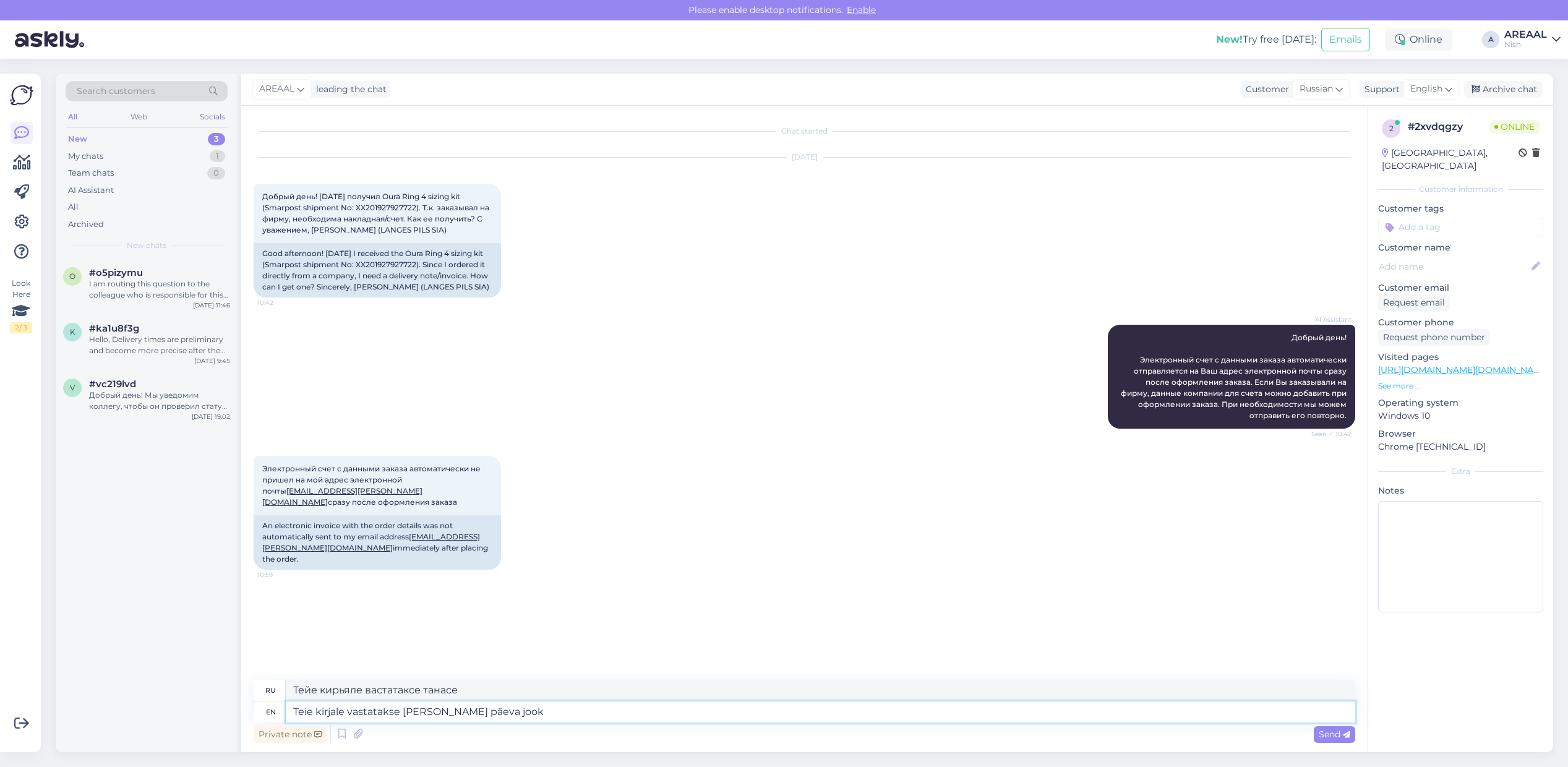
type textarea "Teie kirjale vastatakse tänase päeva jooks"
type textarea "Тейе кирьяле вастатаксе танасе паева"
type textarea "Teie kirjale vastatakse tänase päeva jooksul."
type textarea "Тейе кирьяле вастатаксе танасе паева джуксул."
click at [1422, 94] on span "English" at bounding box center [1426, 89] width 33 height 13
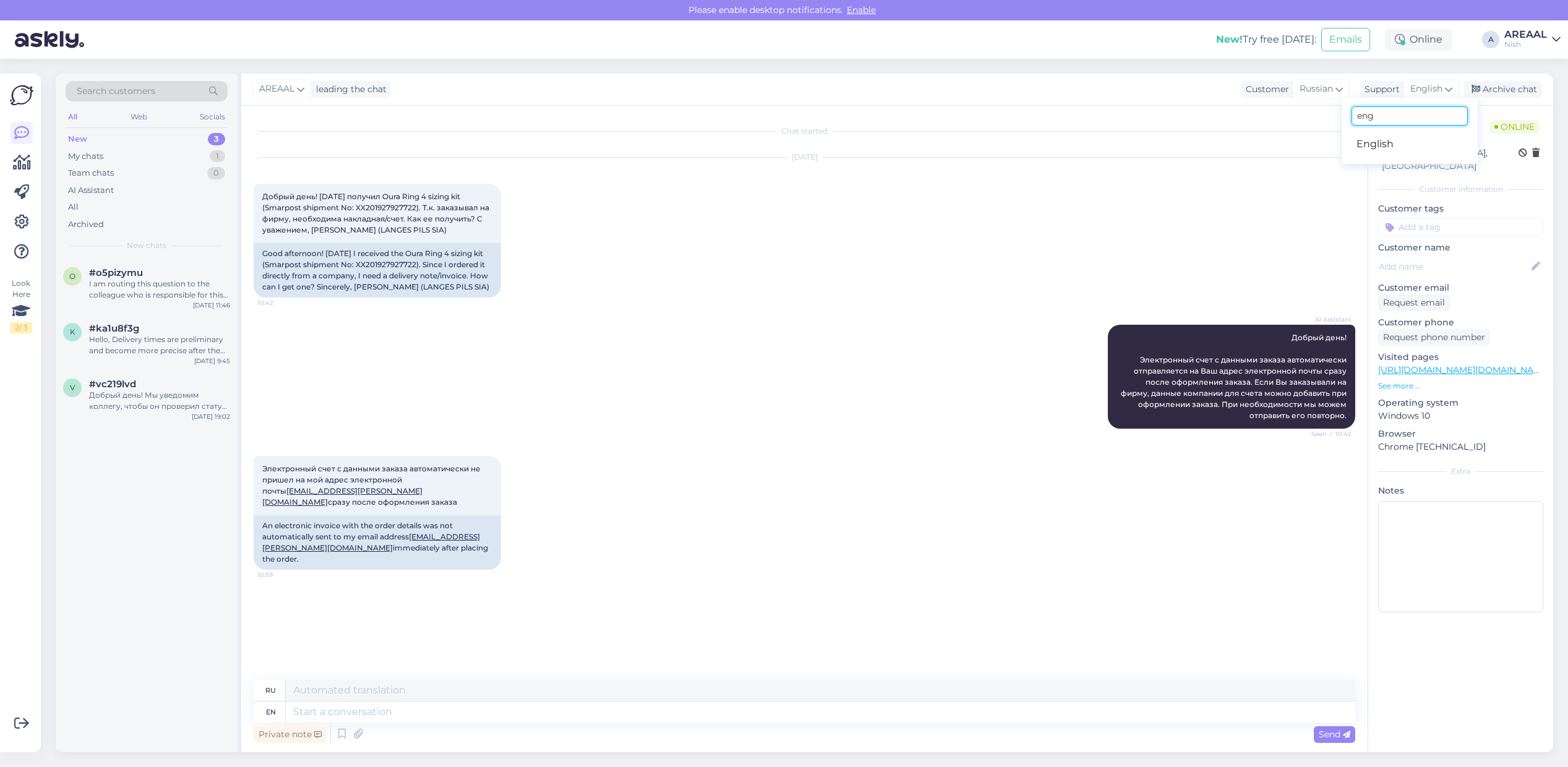
click at [1390, 118] on input "eng" at bounding box center [1409, 116] width 116 height 19
type input "est"
click at [1395, 143] on link "Estonian" at bounding box center [1409, 144] width 136 height 20
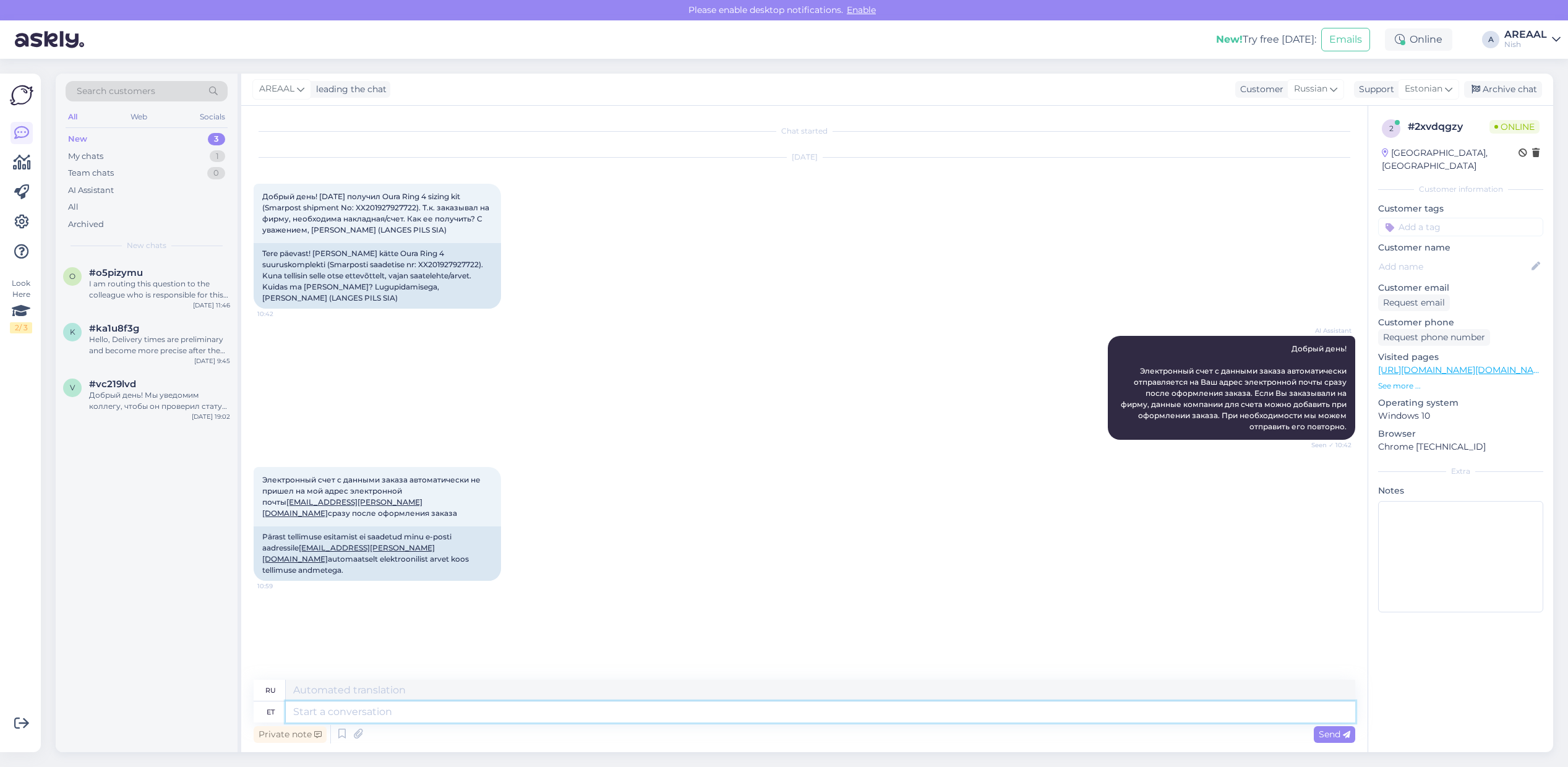
click at [857, 710] on textarea at bounding box center [819, 712] width 1069 height 21
paste textarea "Teie kirjale vastatakse tänase päeva jooksul."
type textarea "Teie kirjale vastatakse tänase päeva jooksul."
type textarea "На Ваше письмо будет дан ответ в течение дня."
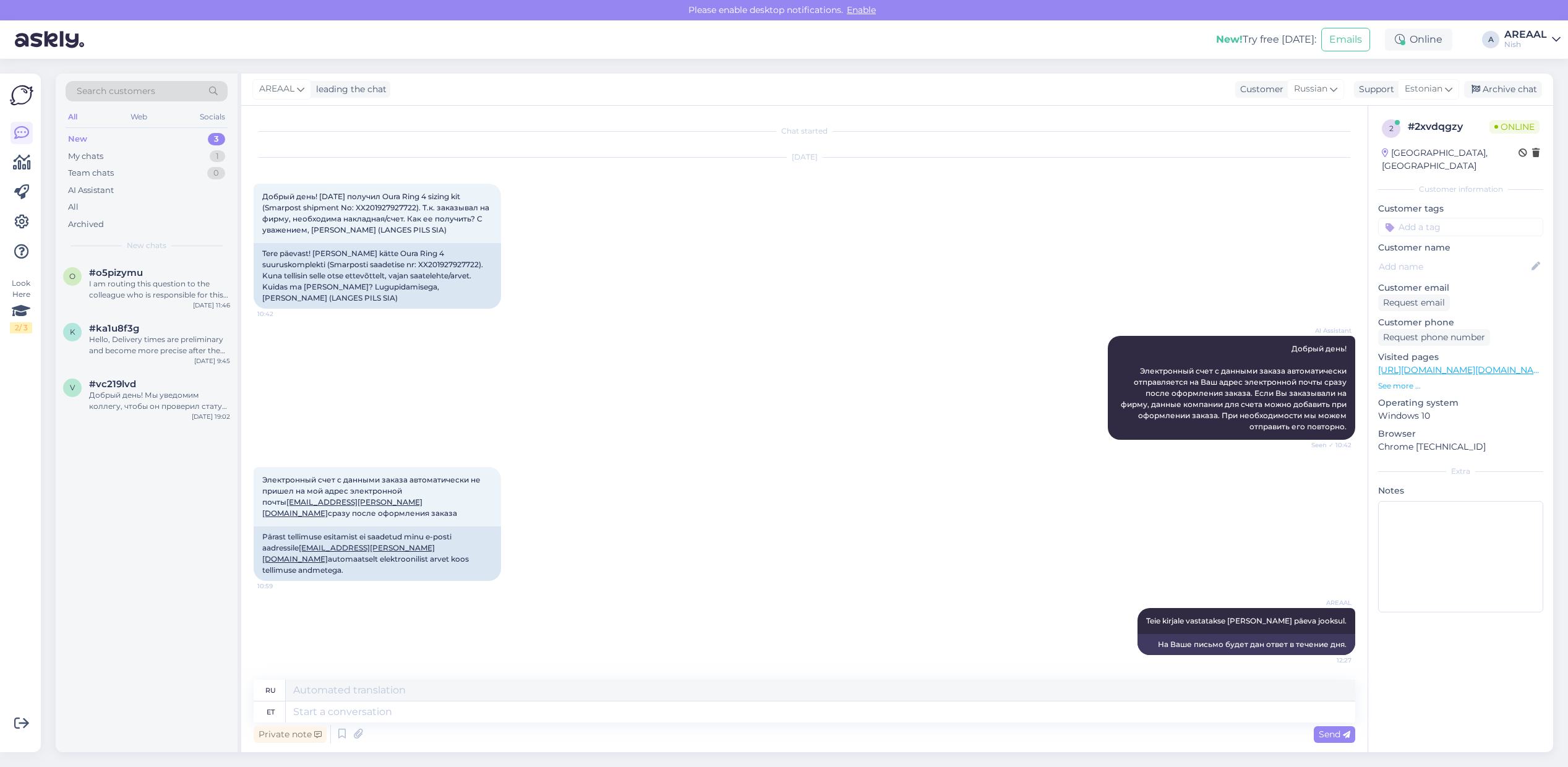
click at [1510, 75] on div "AREAAL leading the chat Customer Russian Support Estonian est Estonian Archive …" at bounding box center [897, 90] width 1311 height 33
click at [1503, 88] on div "Archive chat" at bounding box center [1502, 89] width 78 height 16
click at [122, 385] on span "#vc219lvd" at bounding box center [112, 384] width 47 height 11
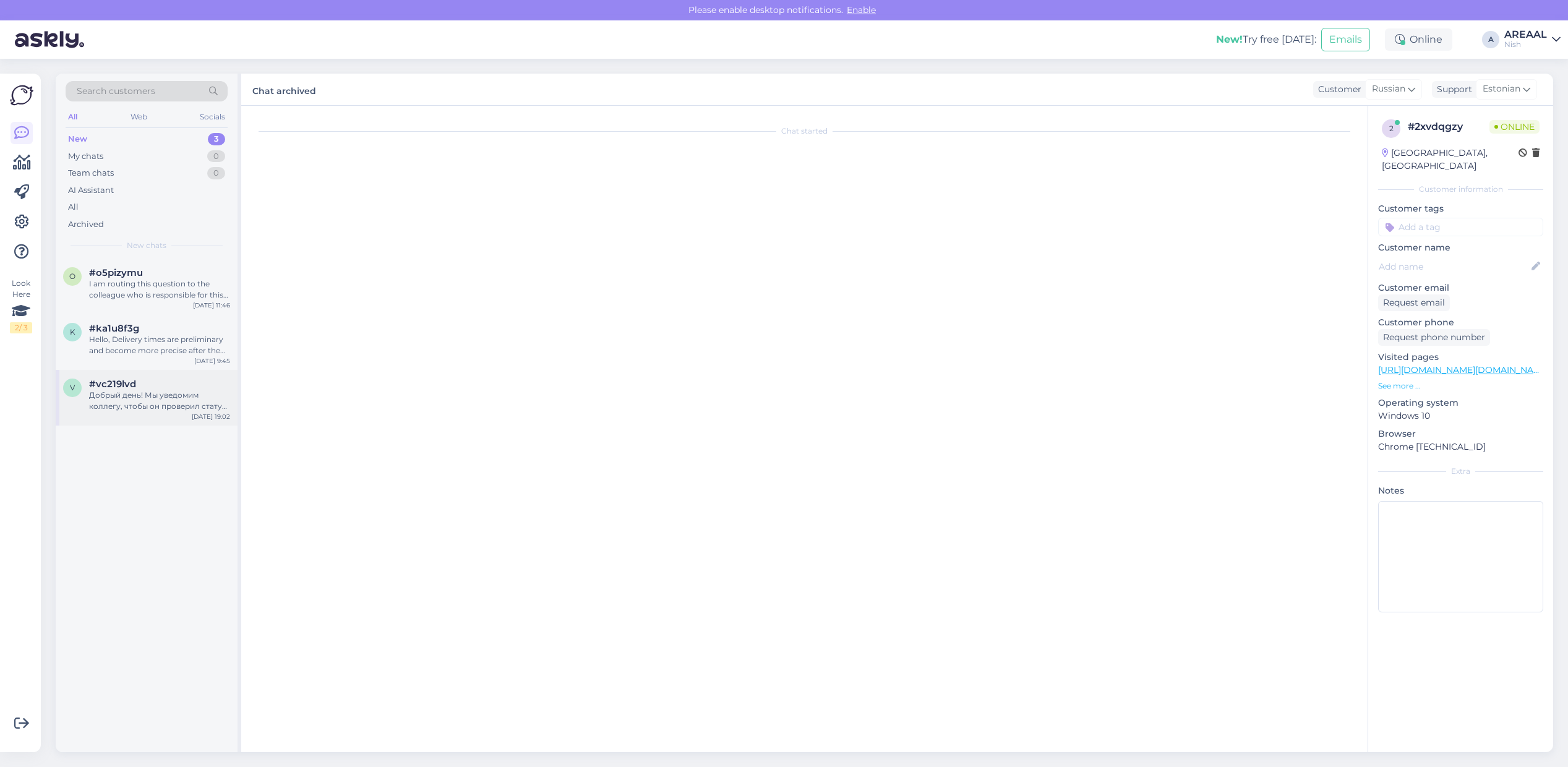
scroll to position [623, 0]
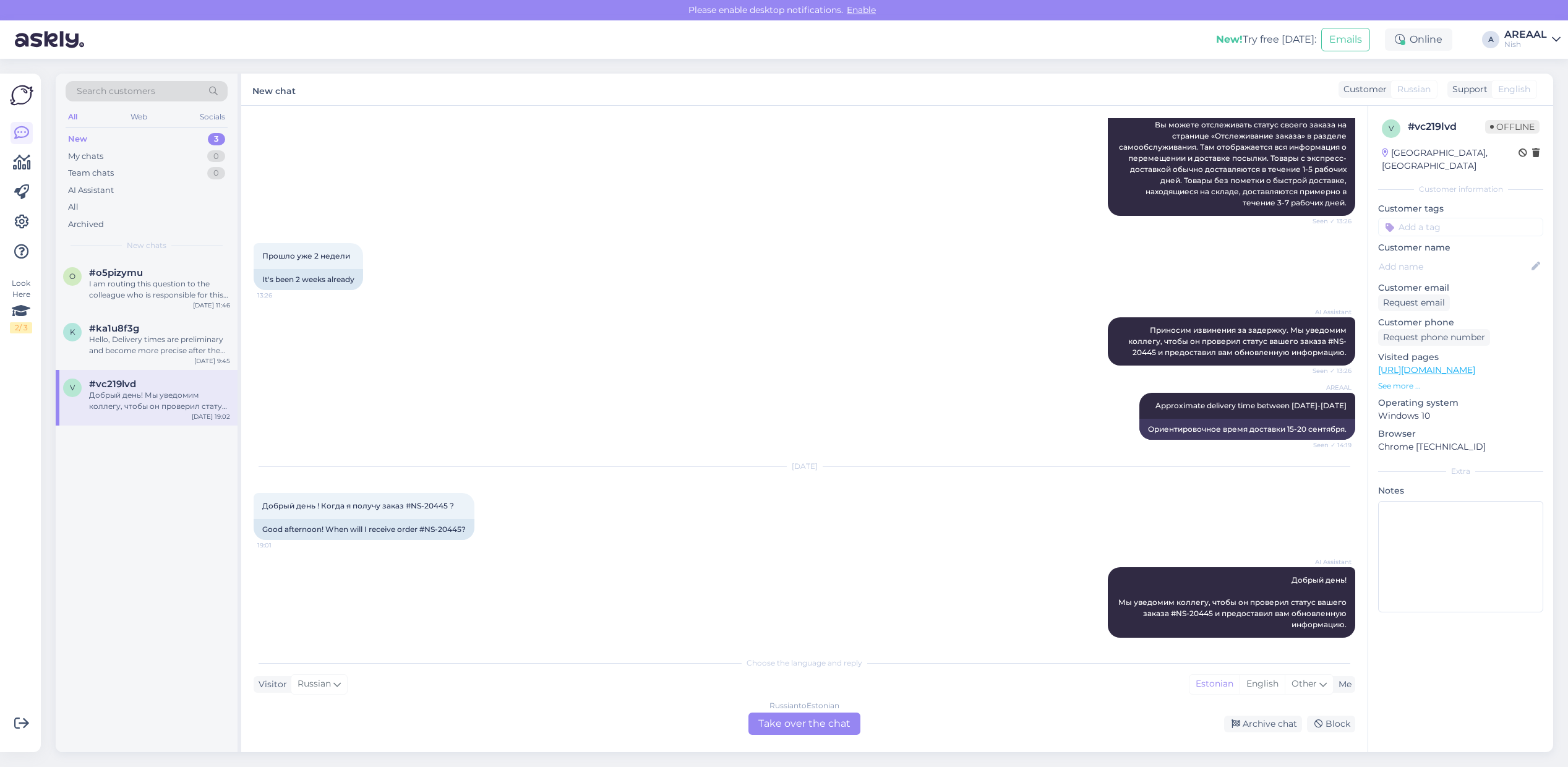
click at [855, 727] on div "Russian to Estonian Take over the chat" at bounding box center [804, 723] width 112 height 22
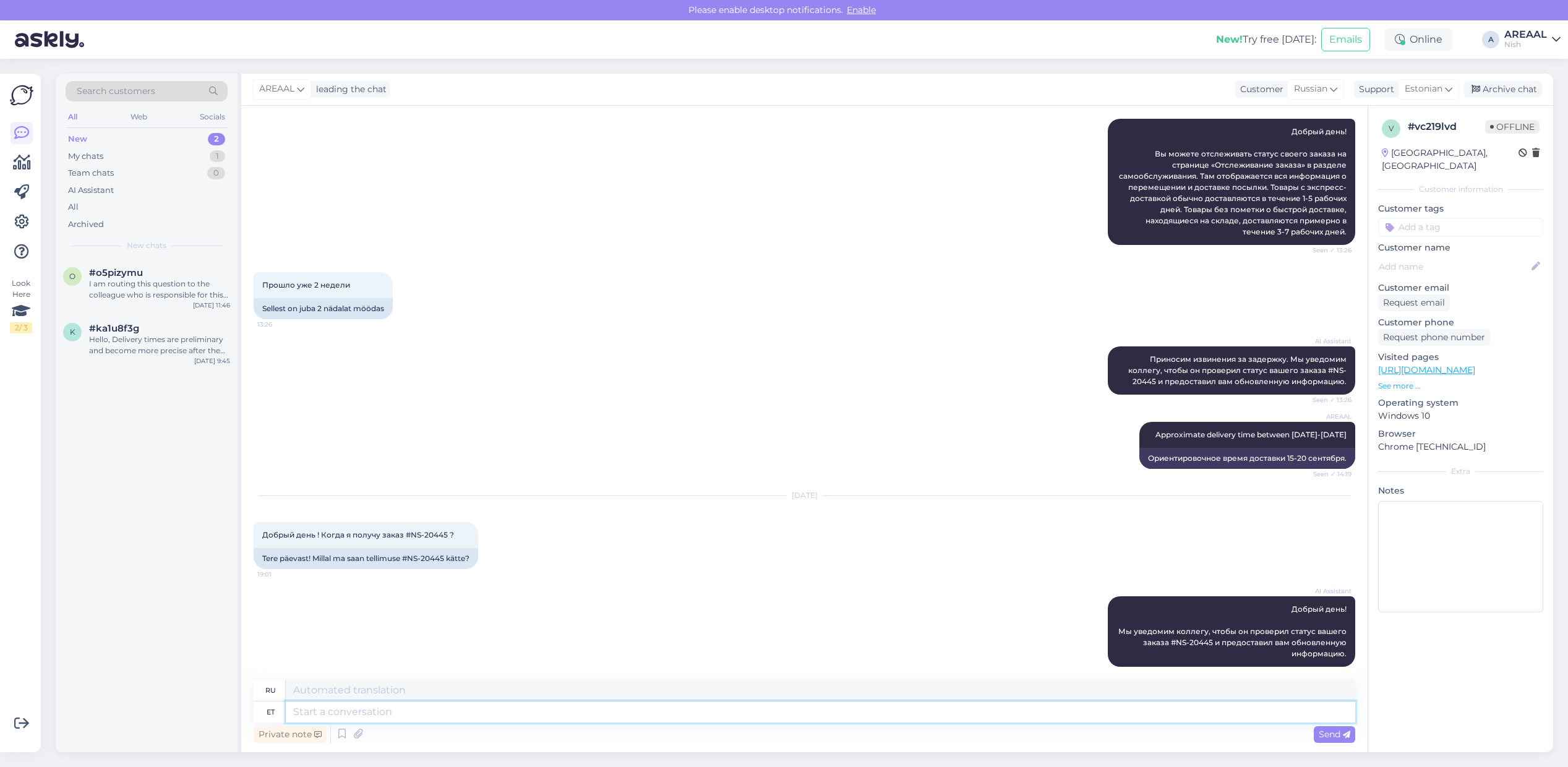
click at [1005, 713] on textarea at bounding box center [819, 712] width 1069 height 21
click at [1432, 92] on span "Estonian" at bounding box center [1422, 89] width 37 height 13
drag, startPoint x: 1390, startPoint y: 109, endPoint x: 1282, endPoint y: 118, distance: 108.4
click at [1282, 118] on div "AREAAL leading the chat Customer Russian Support Estonian est Estonian Archive …" at bounding box center [897, 413] width 1311 height 679
click at [1402, 90] on div "Estonian" at bounding box center [1428, 89] width 61 height 20
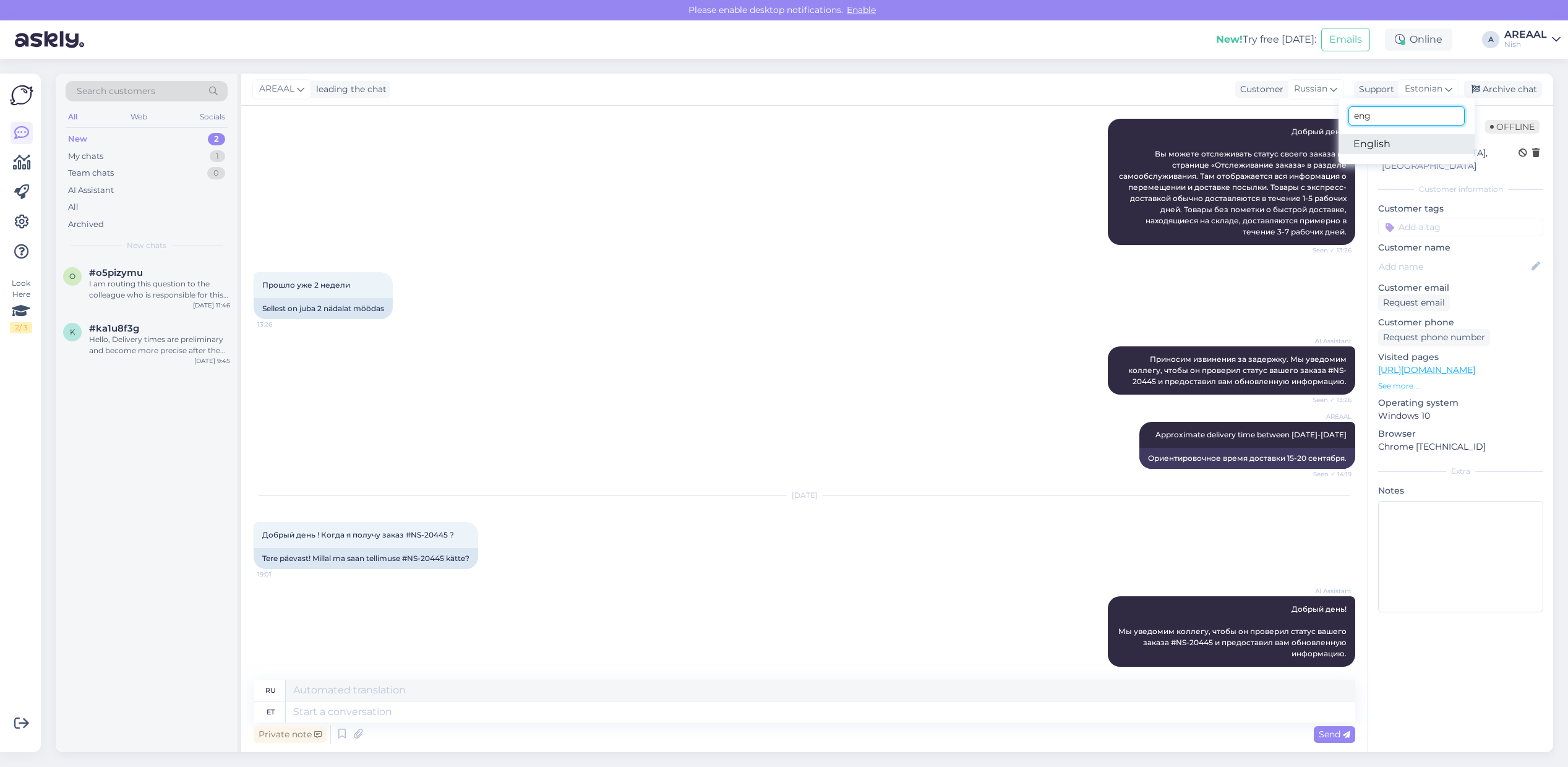
type input "eng"
click at [1407, 139] on link "English" at bounding box center [1406, 144] width 136 height 20
click at [1043, 710] on textarea at bounding box center [819, 712] width 1069 height 21
type textarea "Waiting for"
type textarea "Ожидающий"
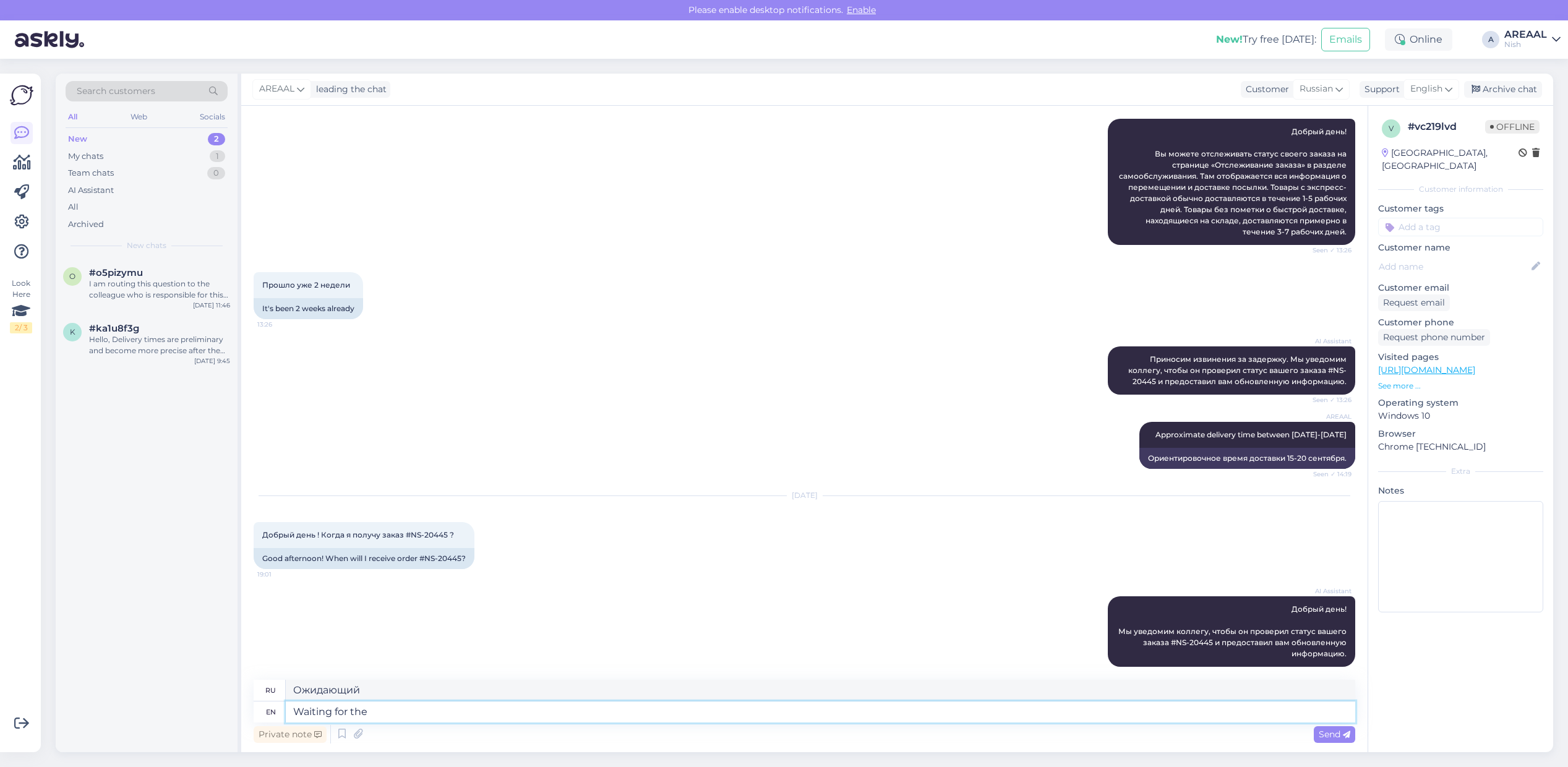
type textarea "Waiting for the"
type textarea "В ожидании"
type textarea "Waiting for the product toa"
type textarea "Ожидание продукта"
type textarea "Waiting for the product toa r"
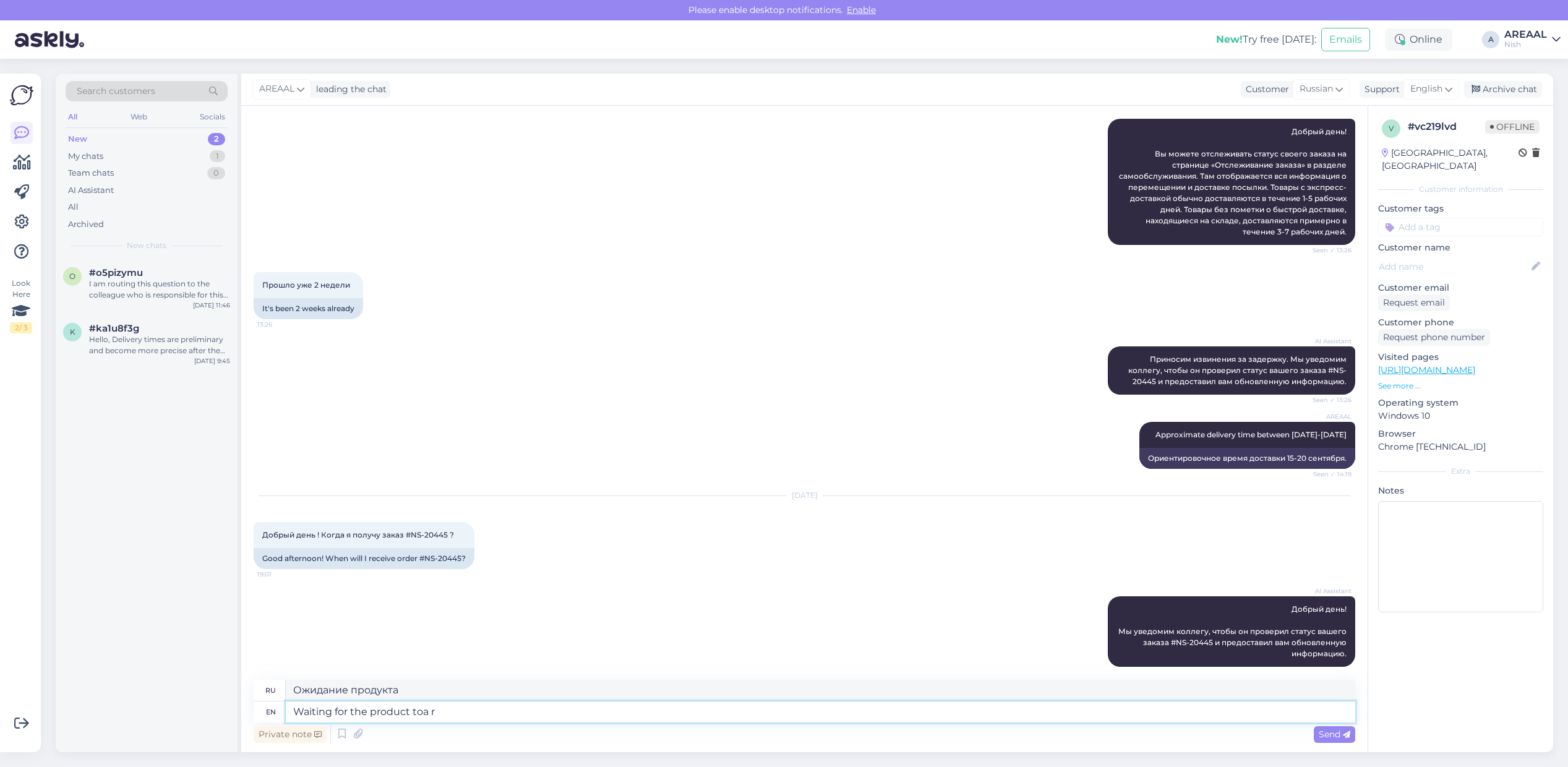
type textarea "Жду пока продукт будет готов"
type textarea "Waiting for the product to arri"
type textarea "Ожидание продукта"
type textarea "Waiting for the product to arrive in ou"
type textarea "Ожидание доставки товара"
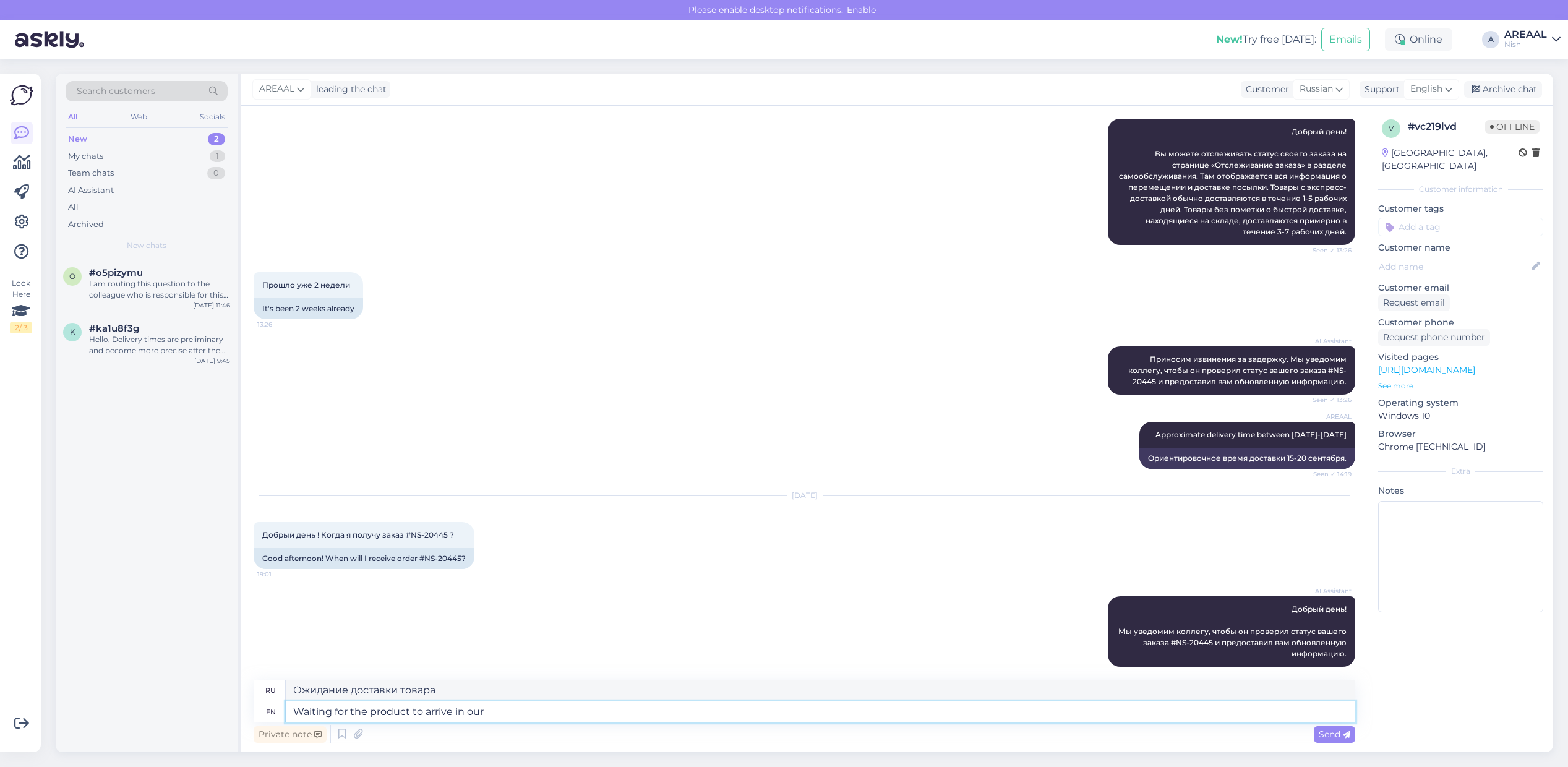
type textarea "Waiting for the product to arrive in our"
type textarea "Ожидание прибытия товара в"
type textarea "Waiting for the product to arrive in our awreh"
type textarea "Ожидание прибытия товара в наш"
type textarea "Waiting for the product to arrive in our warehouse du"
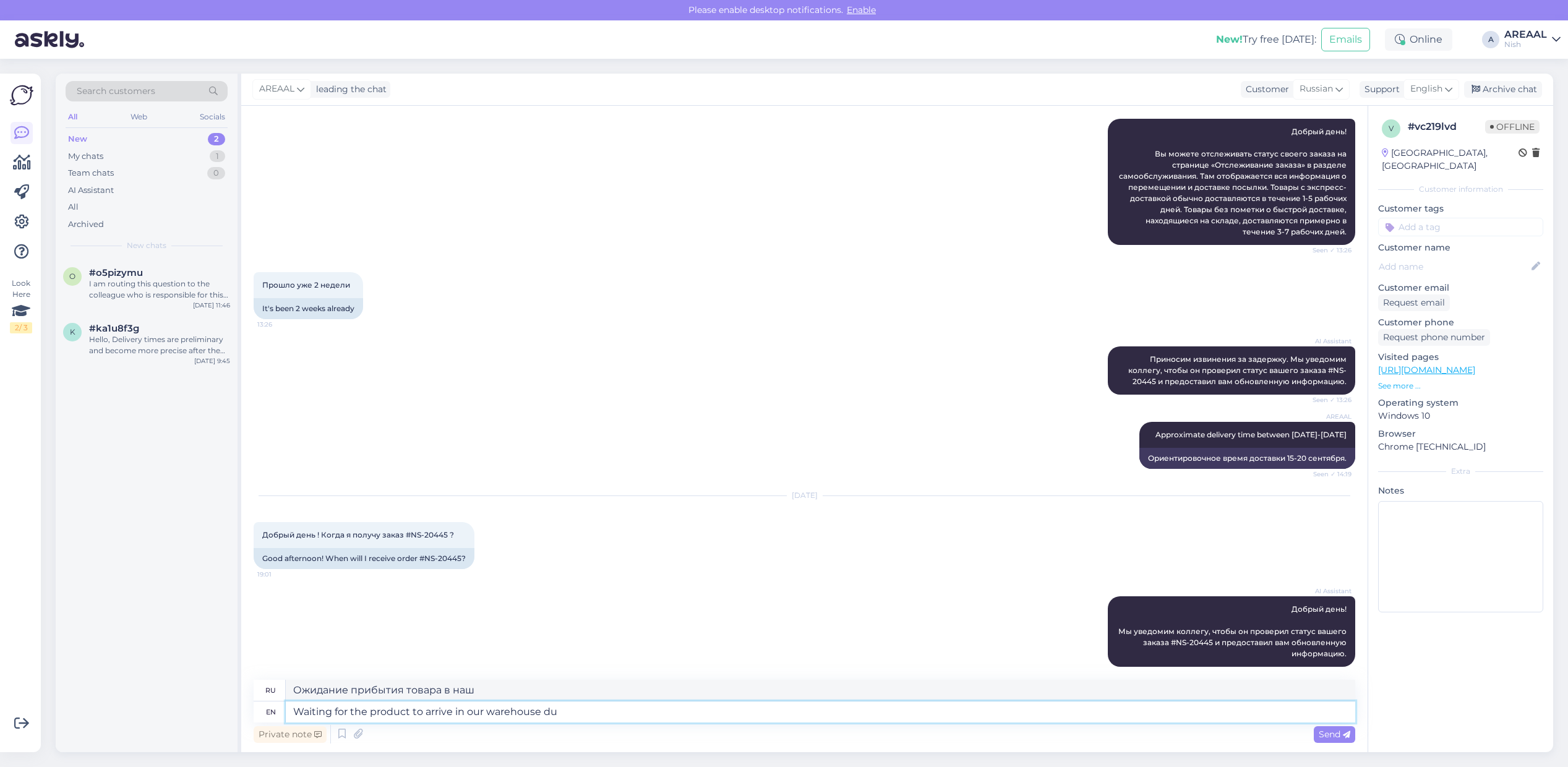
type textarea "Ожидаем прибытия товара на наш склад"
type textarea "Waiting for the product to arrive in our warehouse during this"
type textarea "Ожидание прибытия товара на наш склад в течение"
type textarea "Waiting for the product to arrive in our warehouse during this wee"
type textarea "Ожидание прибытия товара на наш склад в течение этого времени"
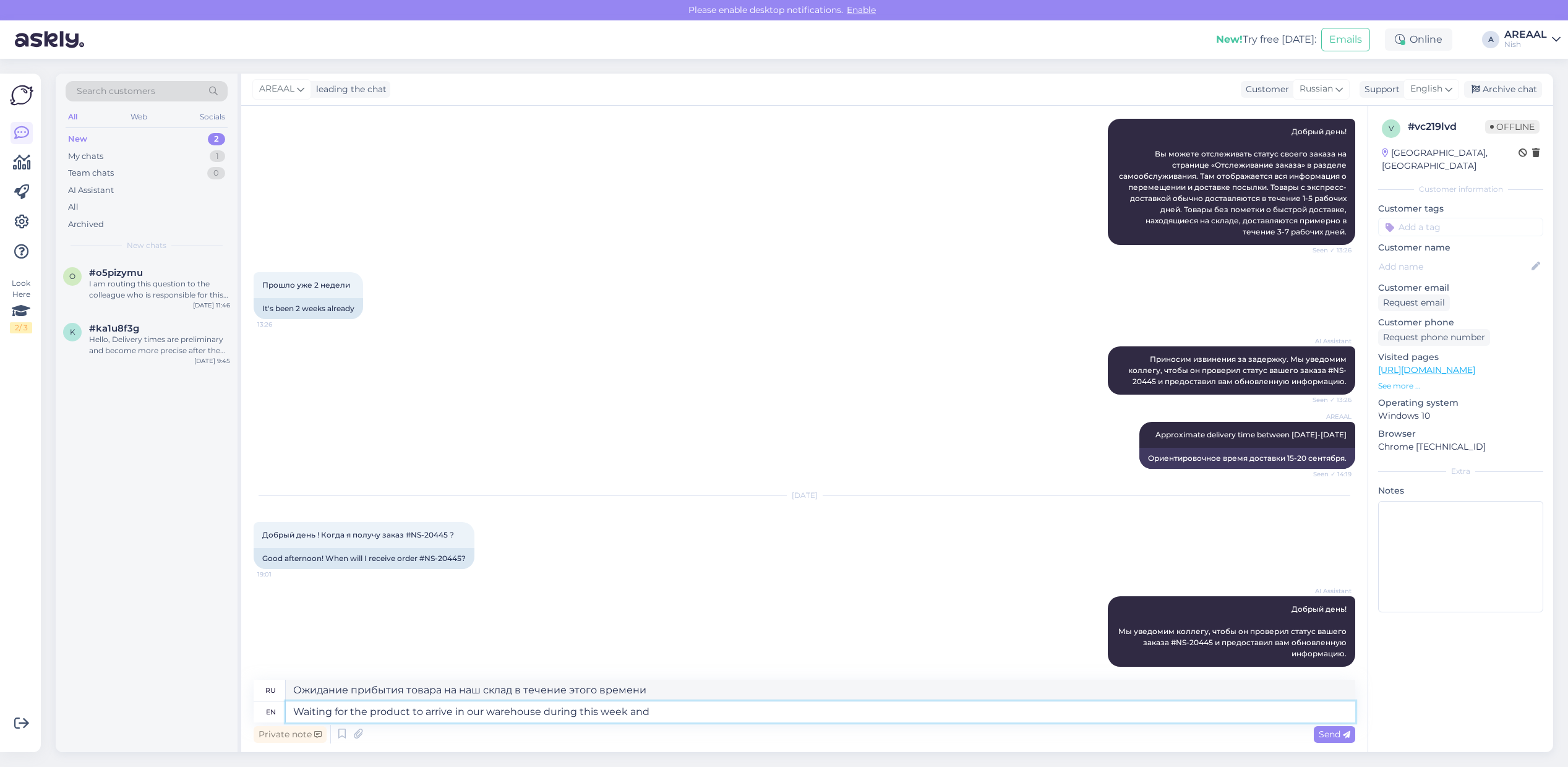
type textarea "Waiting for the product to arrive in our warehouse during this week and"
type textarea "Ожидаем поступление товара на наш склад в течение этой недели."
type textarea "Waiting for the product to arrive in our warehouse during this week and fa"
type textarea "Ожидаем, что товар поступит на наш склад в течение этой недели и"
type textarea "Waiting for the product to arrive in our warehouse during this week and after th"
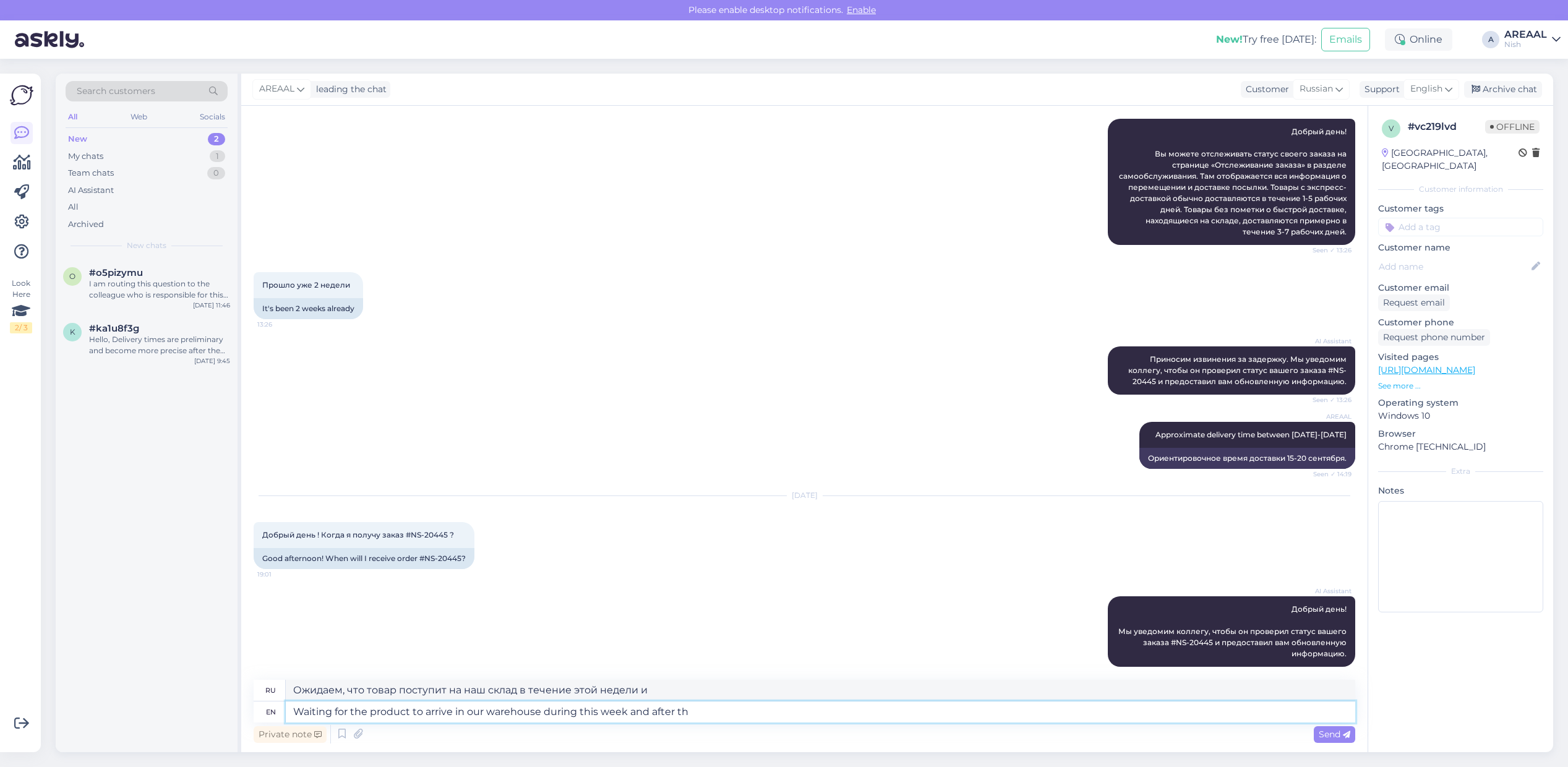
type textarea "Ожидаем поступление товара на наш склад в течение этой недели и после"
type textarea "Waiting for the product to arrive in our warehouse during this week and after t…"
type textarea "Ожидаем поступление товара на наш склад в течение этой недели и после нее."
type textarea "Waiting for the product to arrive in our warehouse during this week and after t…"
type textarea "Ожидаем, что товар поступит на наш склад в течение этой недели и после этого"
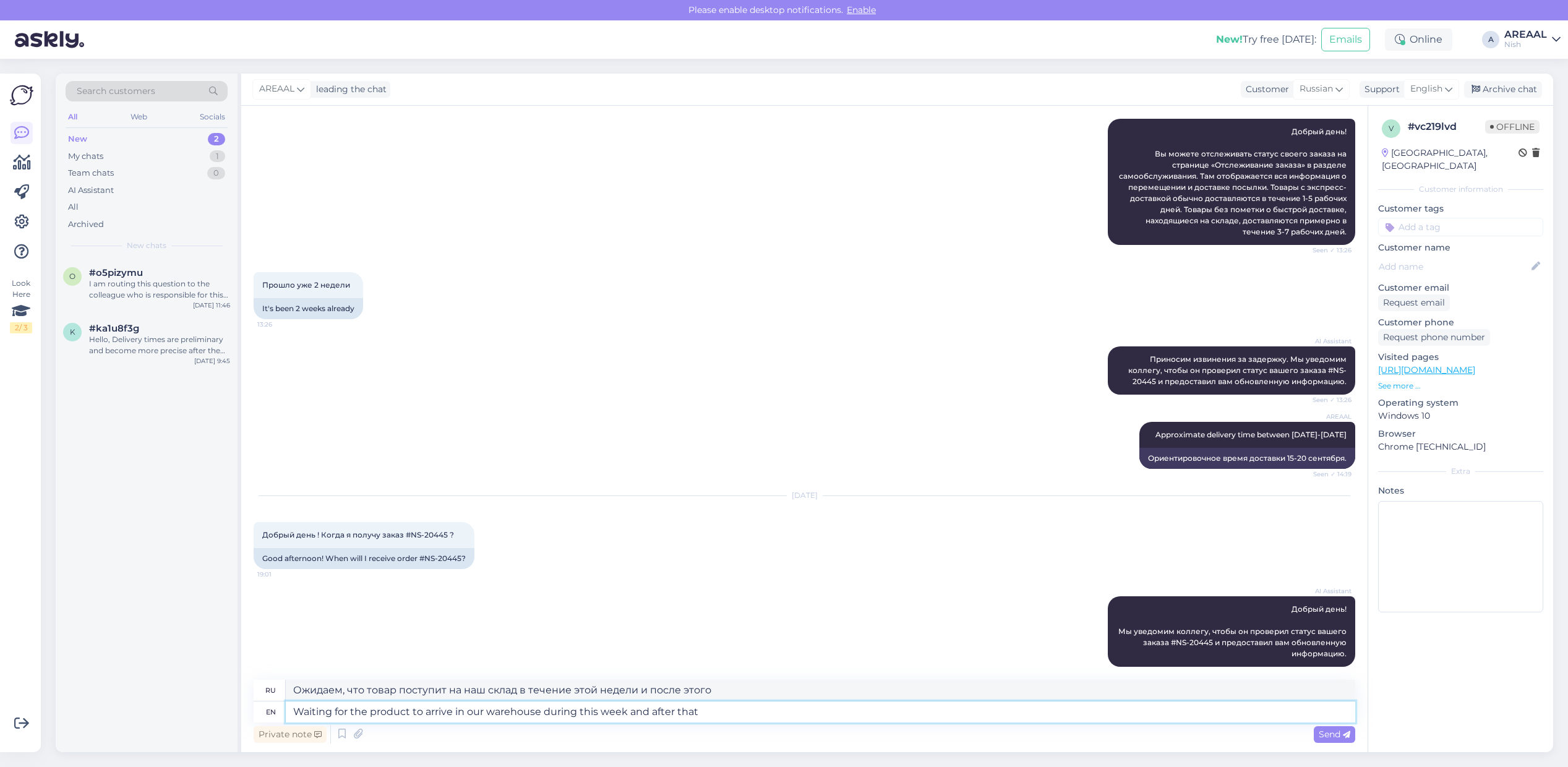
type textarea "Waiting for the product to arrive in our warehouse during this week and after t…"
type textarea "Ожидаем поступление товара на наш склад в течение этой недели и после нее."
type textarea "Waiting for the product to arrive in our warehouse during this week and after t…"
type textarea "Ожидаем, что товар поступит на наш склад в течение этой недели, а затем"
type textarea "Waiting for the product to arrive in our warehouse during this week and after t…"
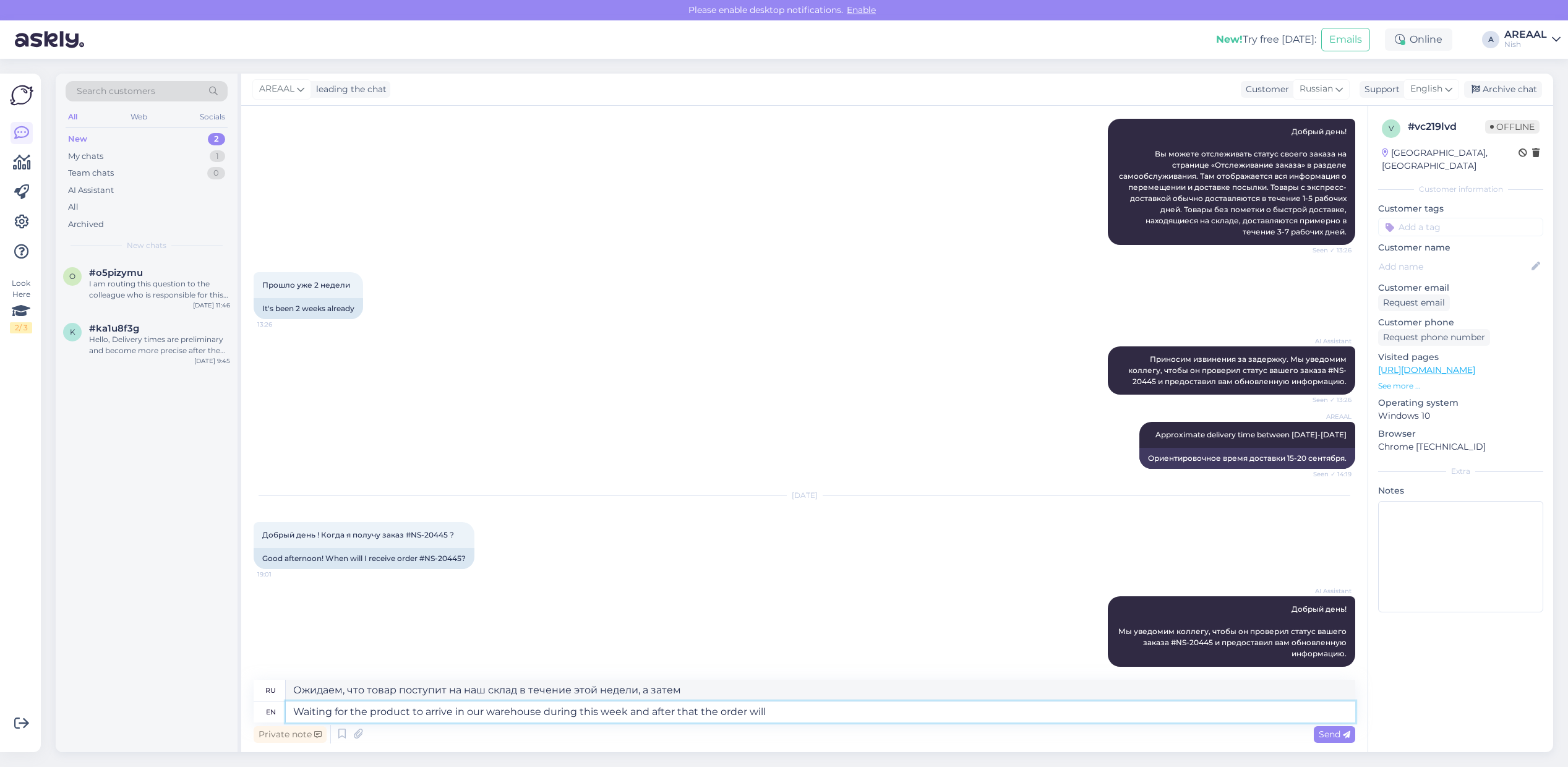
type textarea "Ожидаем, что товар поступит на наш склад в течение этой недели, после чего зака…"
type textarea "Waiting for the product to arrive in our warehouse during this week and after t…"
type textarea "Ожидаем, что товар поступит на наш склад в течение этой недели, после чего зака…"
type textarea "Waiting for the product to arrive in our warehouse during this week and after t…"
type textarea "Ожидаем поступление товара на наш склад в течение этой недели, после чего заказ…"
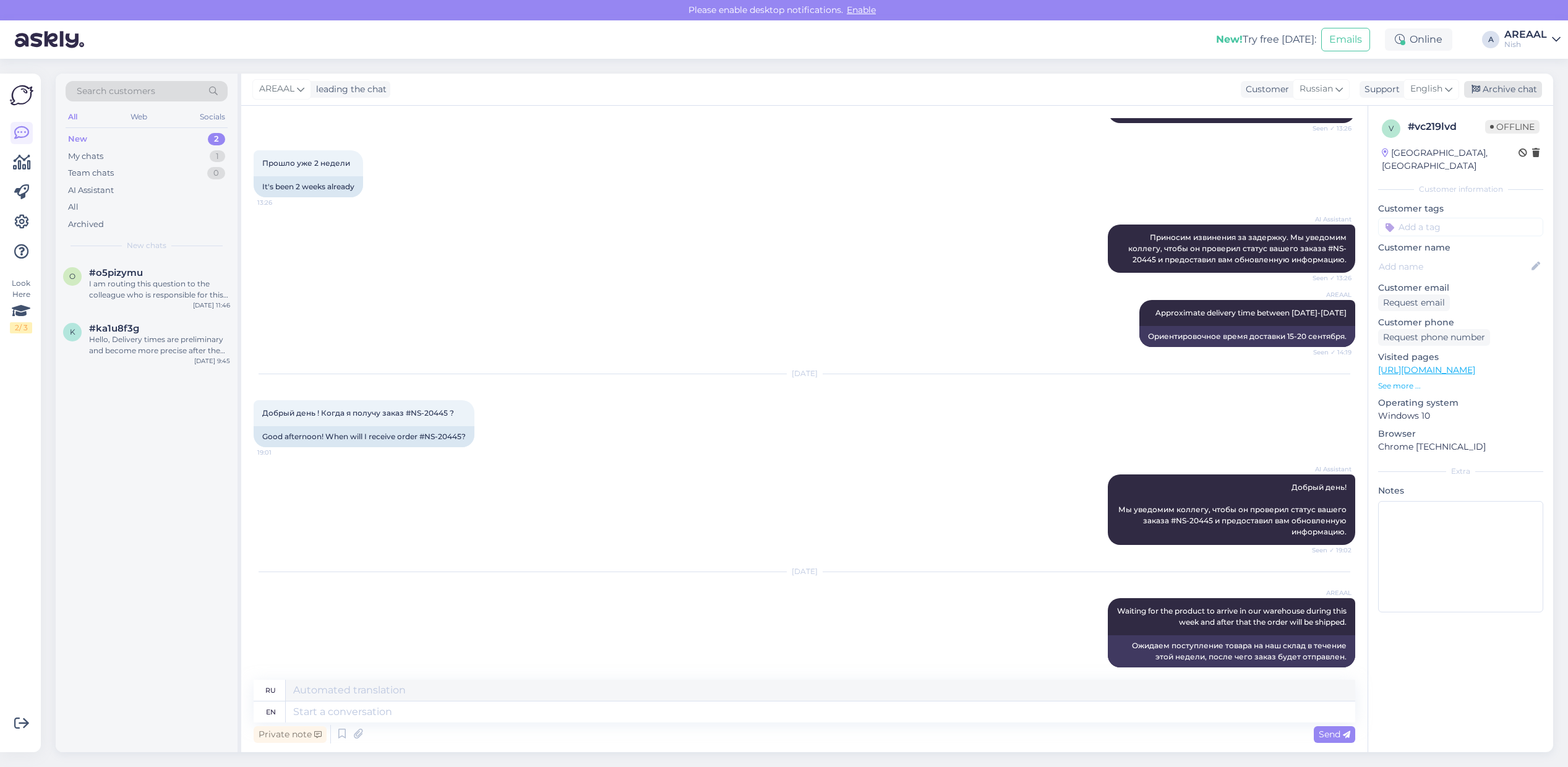
click at [1531, 87] on div "Archive chat" at bounding box center [1502, 89] width 78 height 16
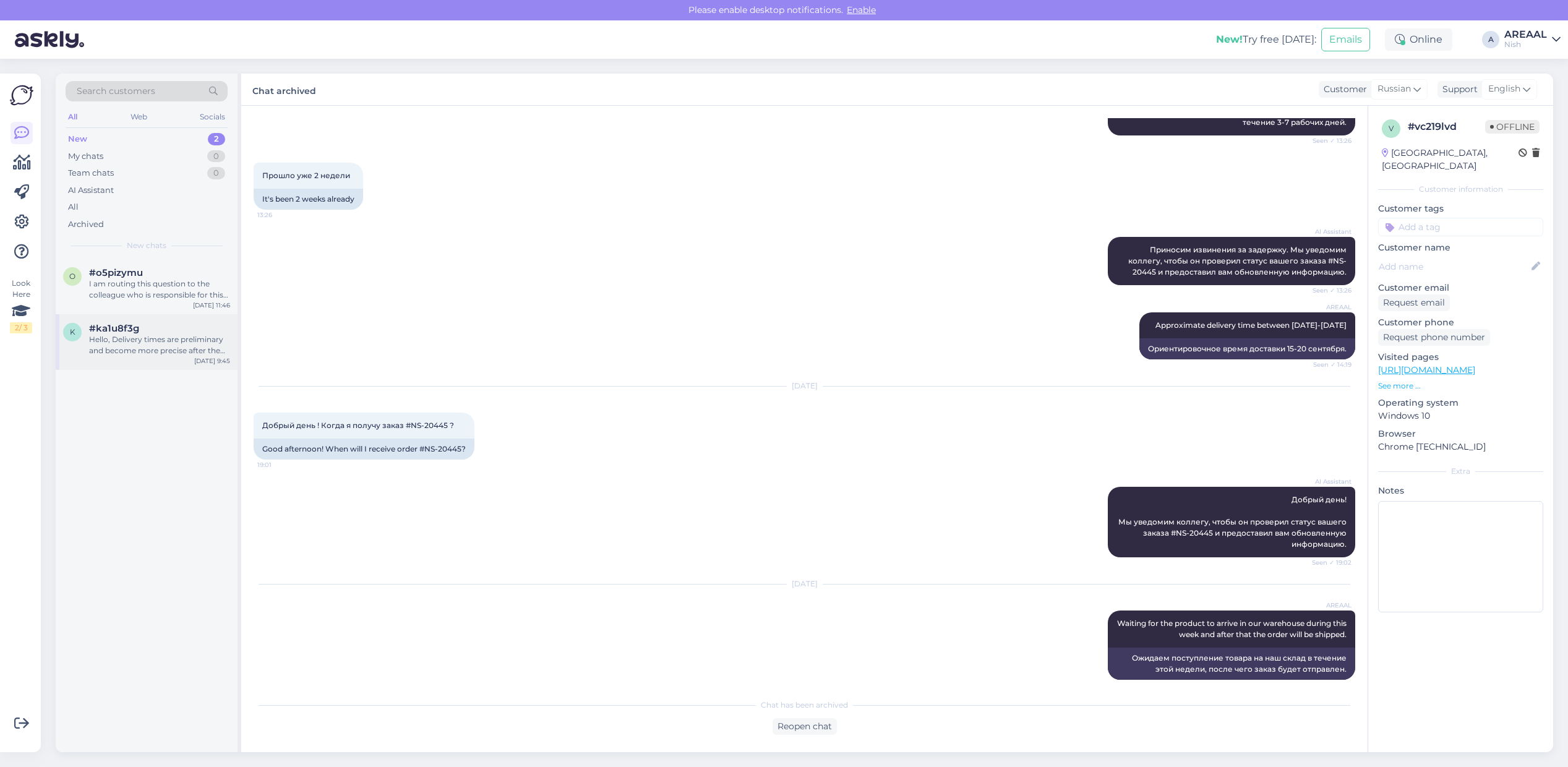
click at [170, 335] on div "Hello, Delivery times are preliminary and become more precise after the order i…" at bounding box center [159, 345] width 141 height 22
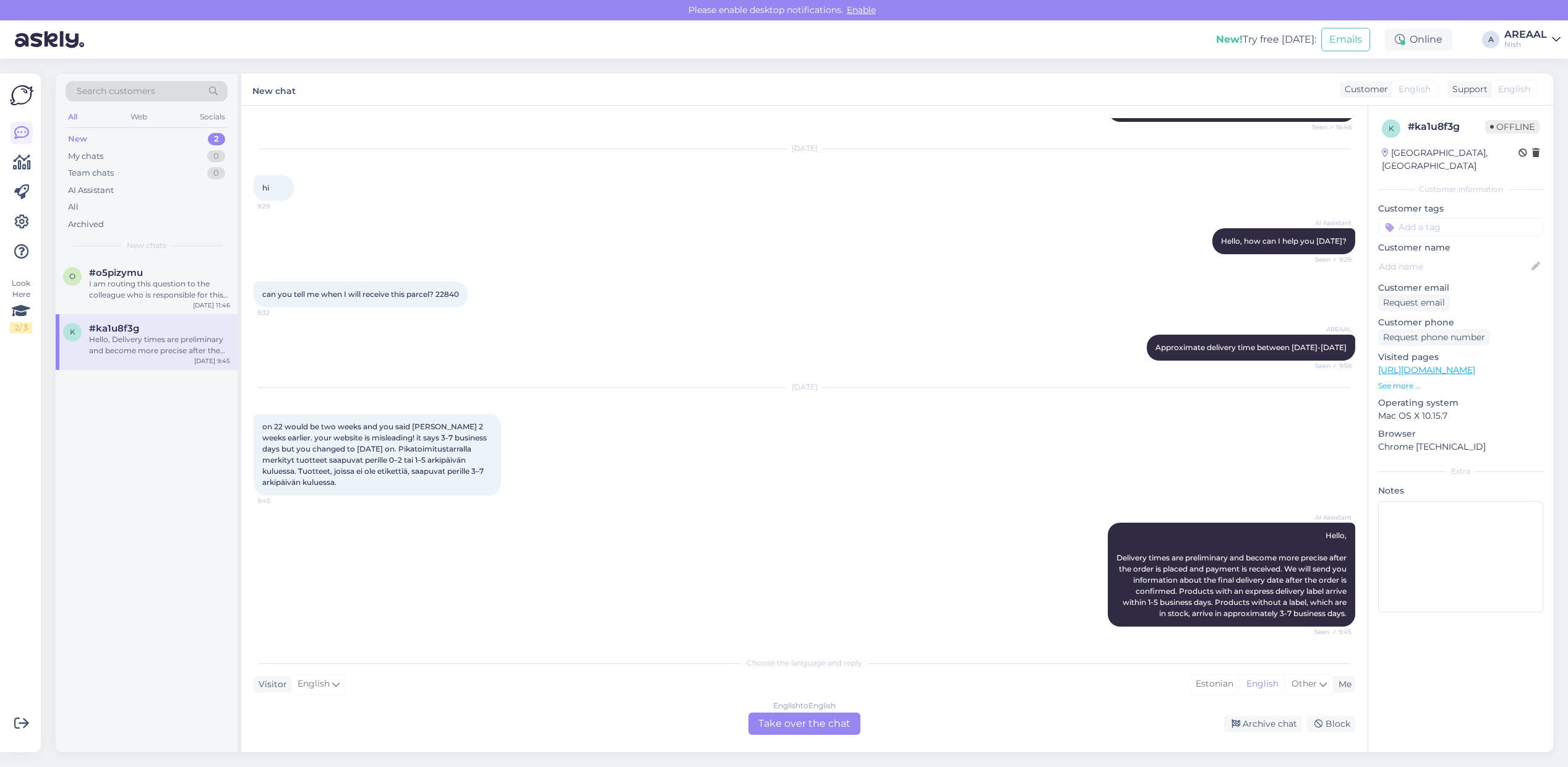
click at [471, 324] on div "AREAAL Approximate delivery time between 20-27 september Seen ✓ 9:58" at bounding box center [804, 348] width 1102 height 54
click at [1224, 344] on span "Approximate delivery time between 20-27 september" at bounding box center [1251, 348] width 191 height 10
copy div "Approximate delivery time between 20-27 september Seen ✓ 9:58"
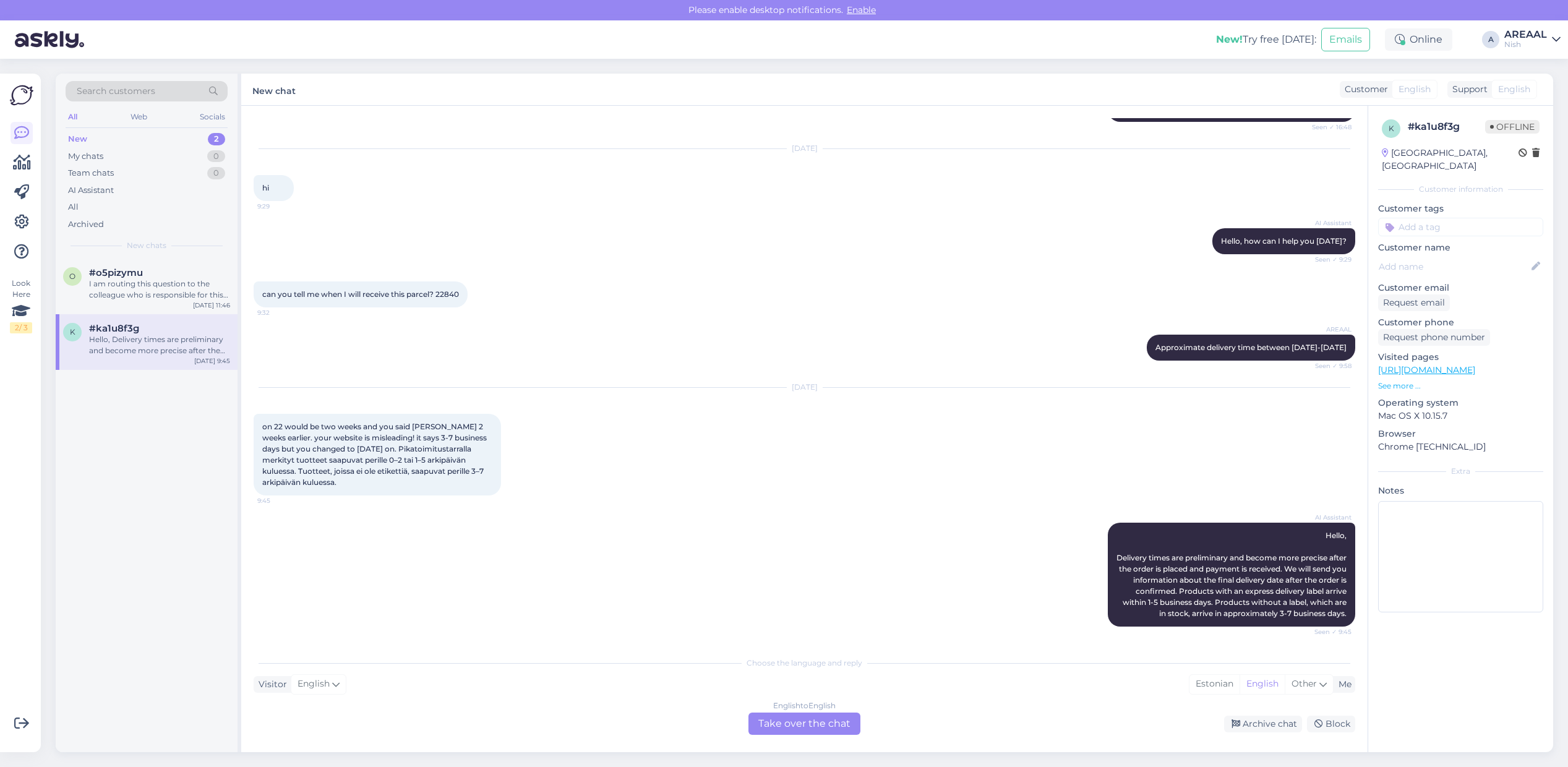
click at [815, 715] on div "English to English Take over the chat" at bounding box center [804, 723] width 112 height 22
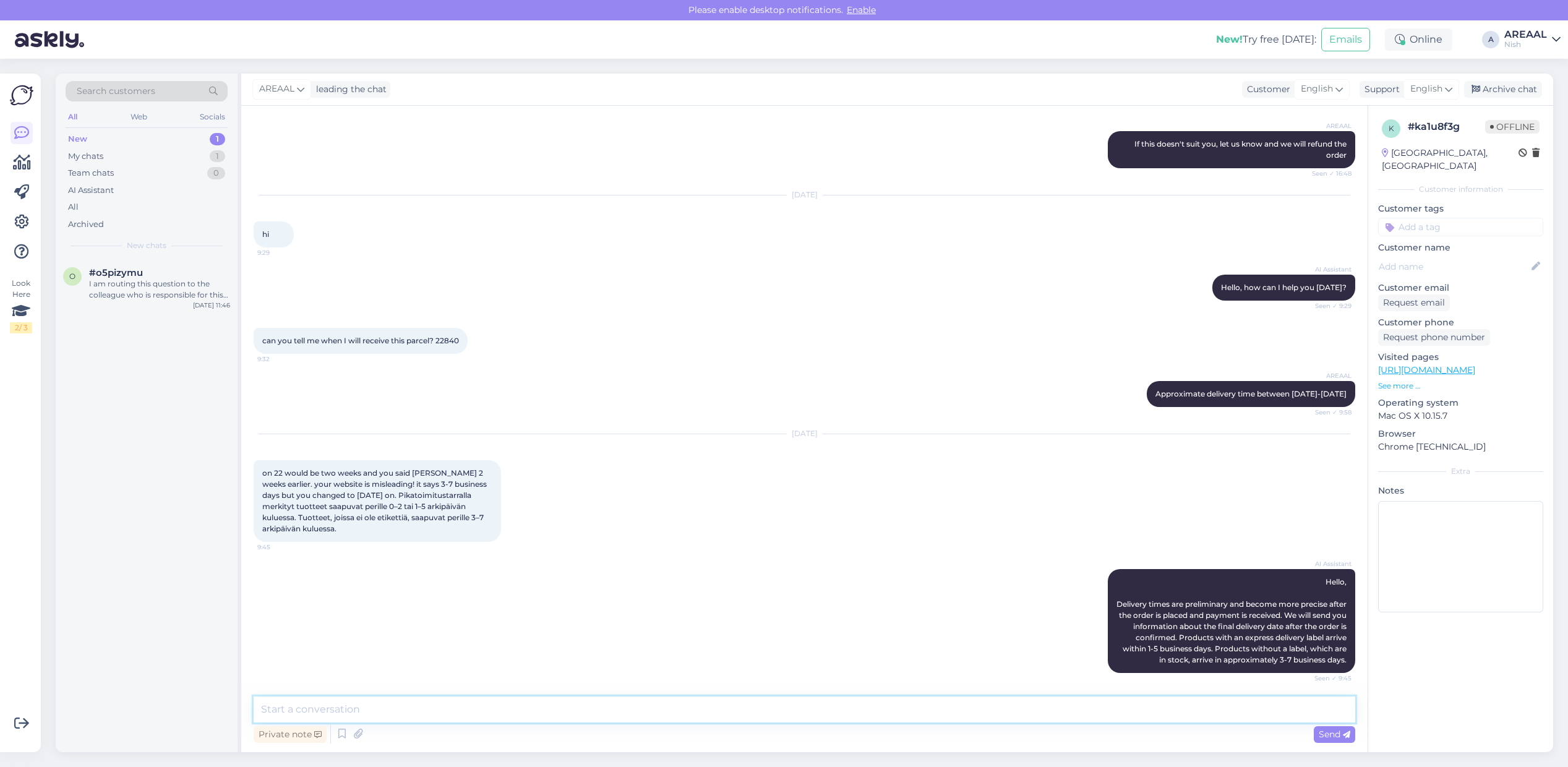
click at [1129, 713] on textarea at bounding box center [804, 709] width 1102 height 26
click at [844, 705] on textarea "Our website delivery information says clearly:" at bounding box center [804, 709] width 1102 height 26
paste textarea "Toimitusajat ovat alustavia ja tarkentuvat tilauksen tekemisen ja maksun vastaa…"
type textarea "Our website delivery information says clearly: Toimitusajat ovat alustavia ja t…"
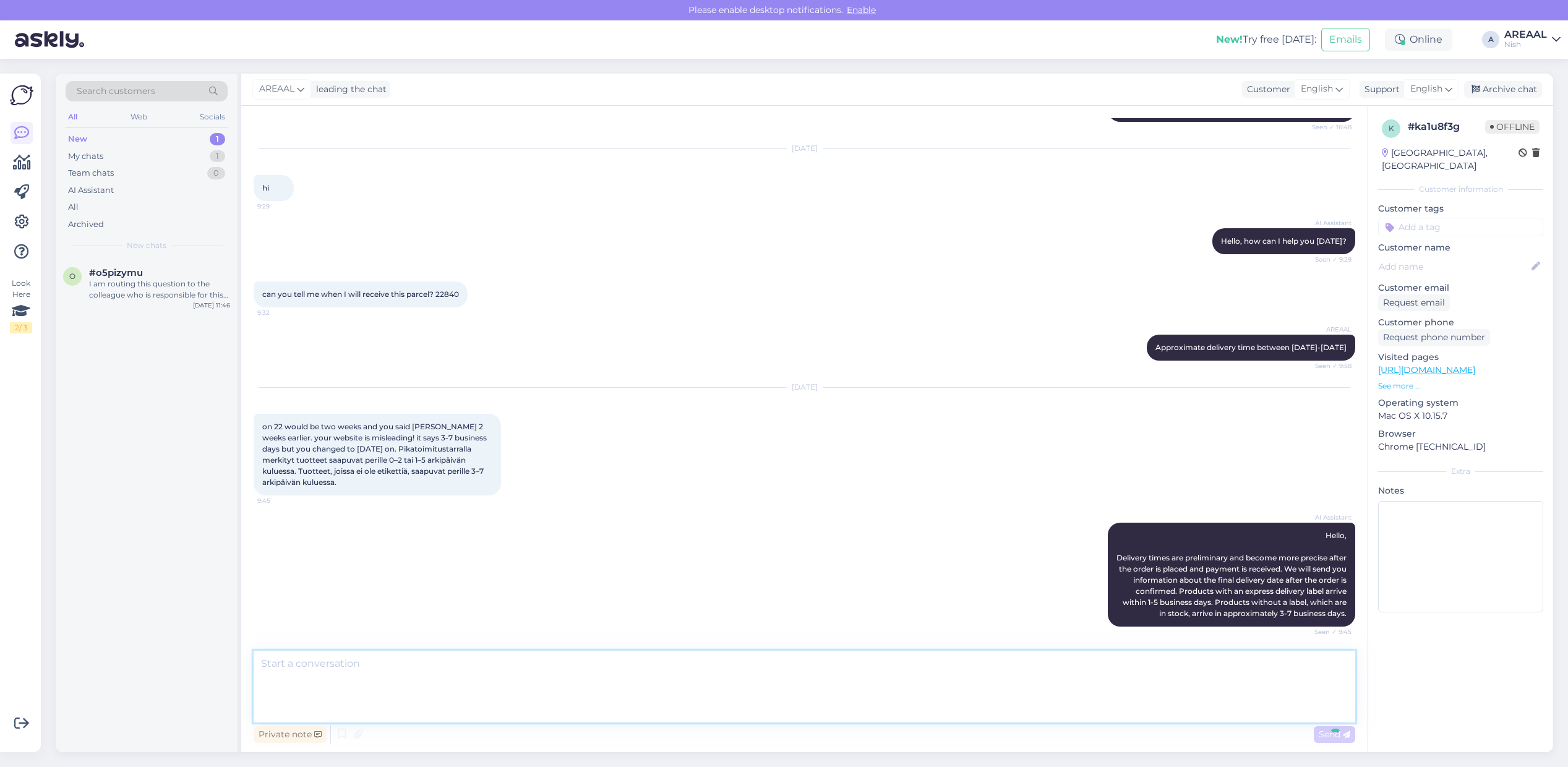
scroll to position [613, 0]
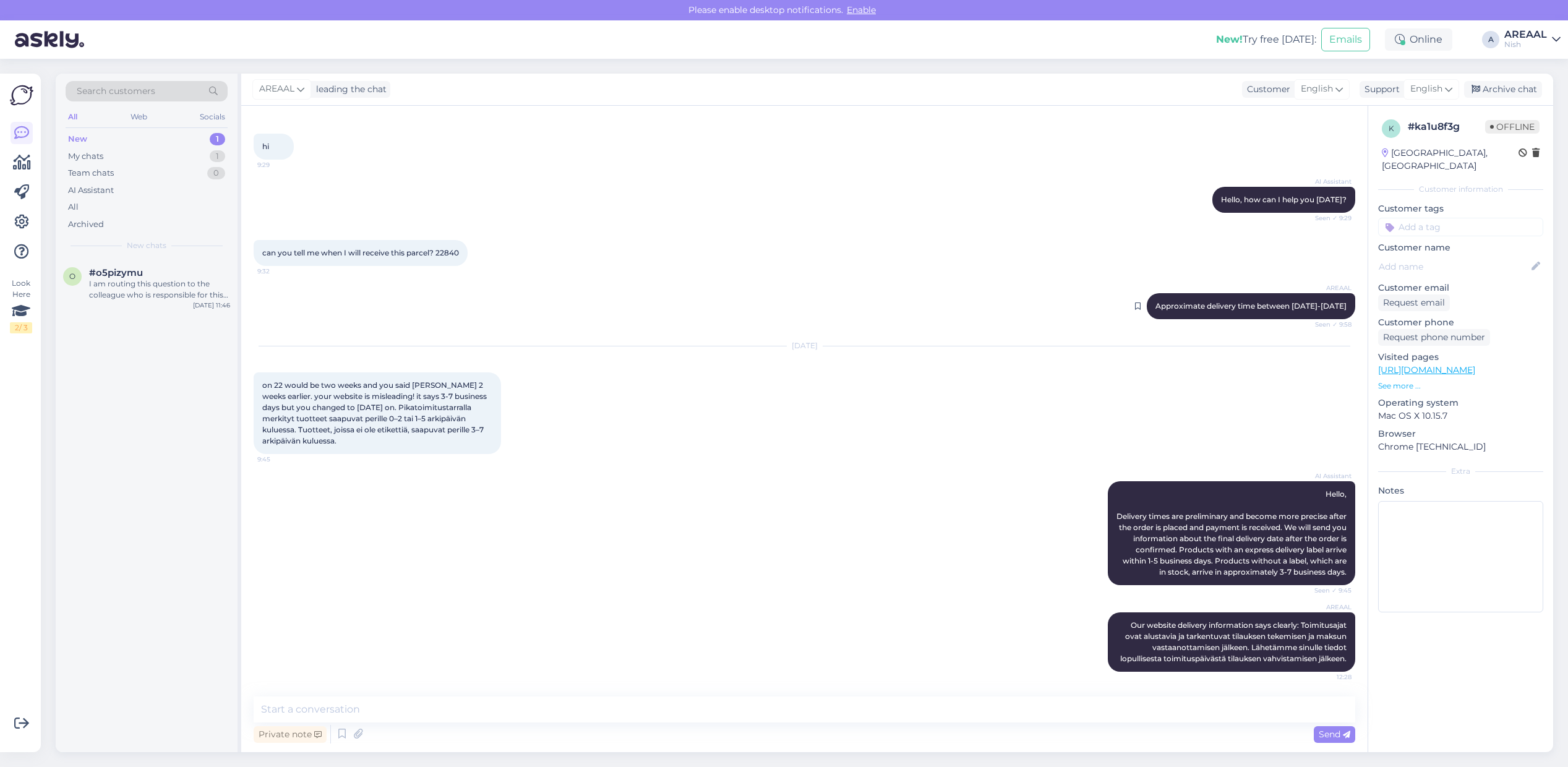
click at [1260, 293] on div "AREAAL Approximate delivery time between 20-27 september Seen ✓ 9:58" at bounding box center [1251, 305] width 209 height 26
click at [1259, 302] on span "Approximate delivery time between 20-27 september" at bounding box center [1251, 306] width 191 height 10
copy div "Approximate delivery time between 20-27 september Seen ✓ 9:58"
click at [1259, 302] on span "Approximate delivery time between 20-27 september" at bounding box center [1251, 306] width 191 height 10
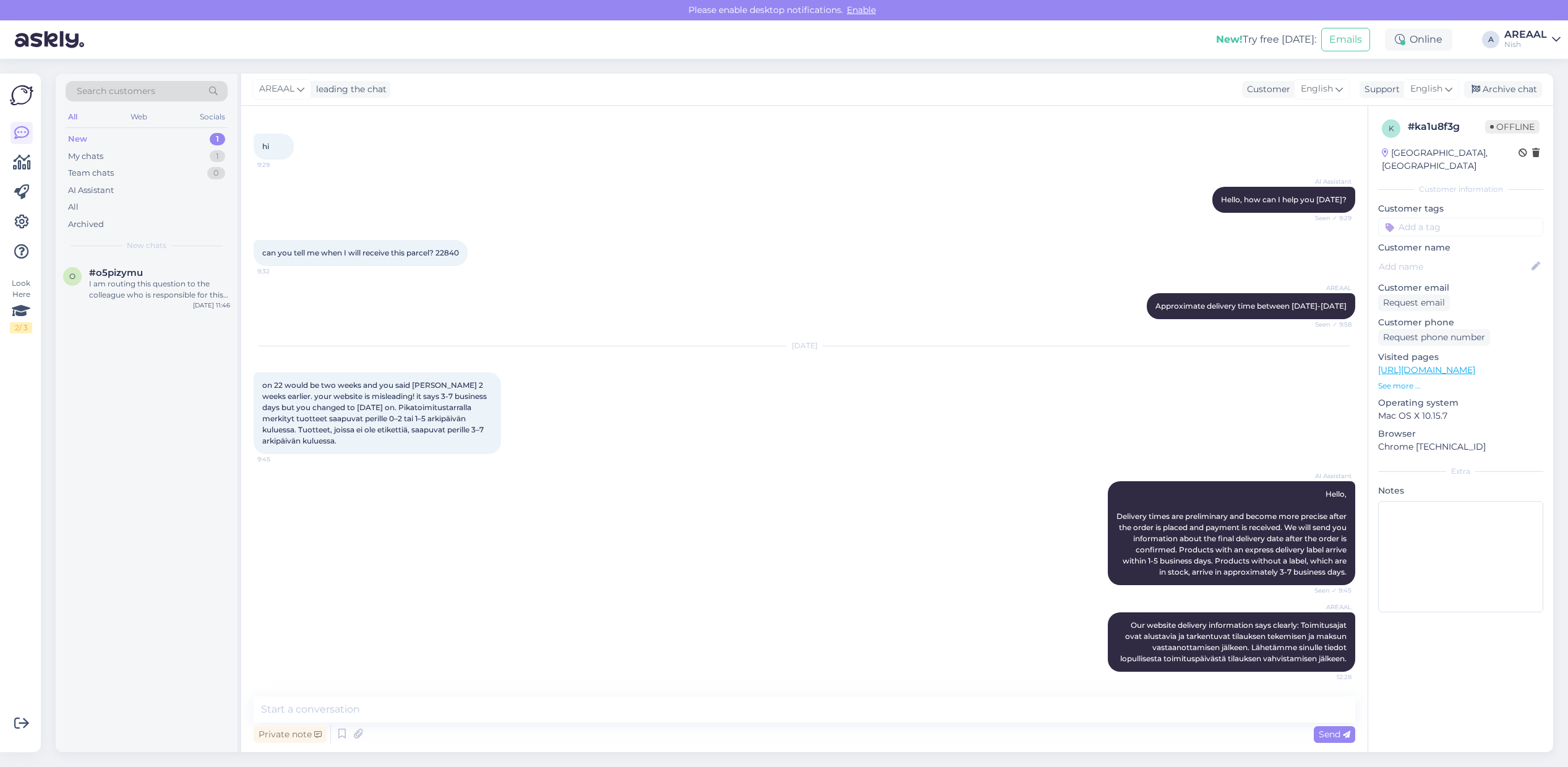
click at [1063, 721] on div "Private note Send" at bounding box center [804, 721] width 1102 height 50
click at [1064, 694] on div "Chat started Sep 10 2025 Hi, could you tell me where is my shipment? 22840 16:3…" at bounding box center [804, 428] width 1126 height 646
click at [1061, 706] on textarea at bounding box center [804, 709] width 1102 height 26
paste textarea "Approximate delivery time between 20-27 september"
type textarea "Approximate delivery time between 20-27 september"
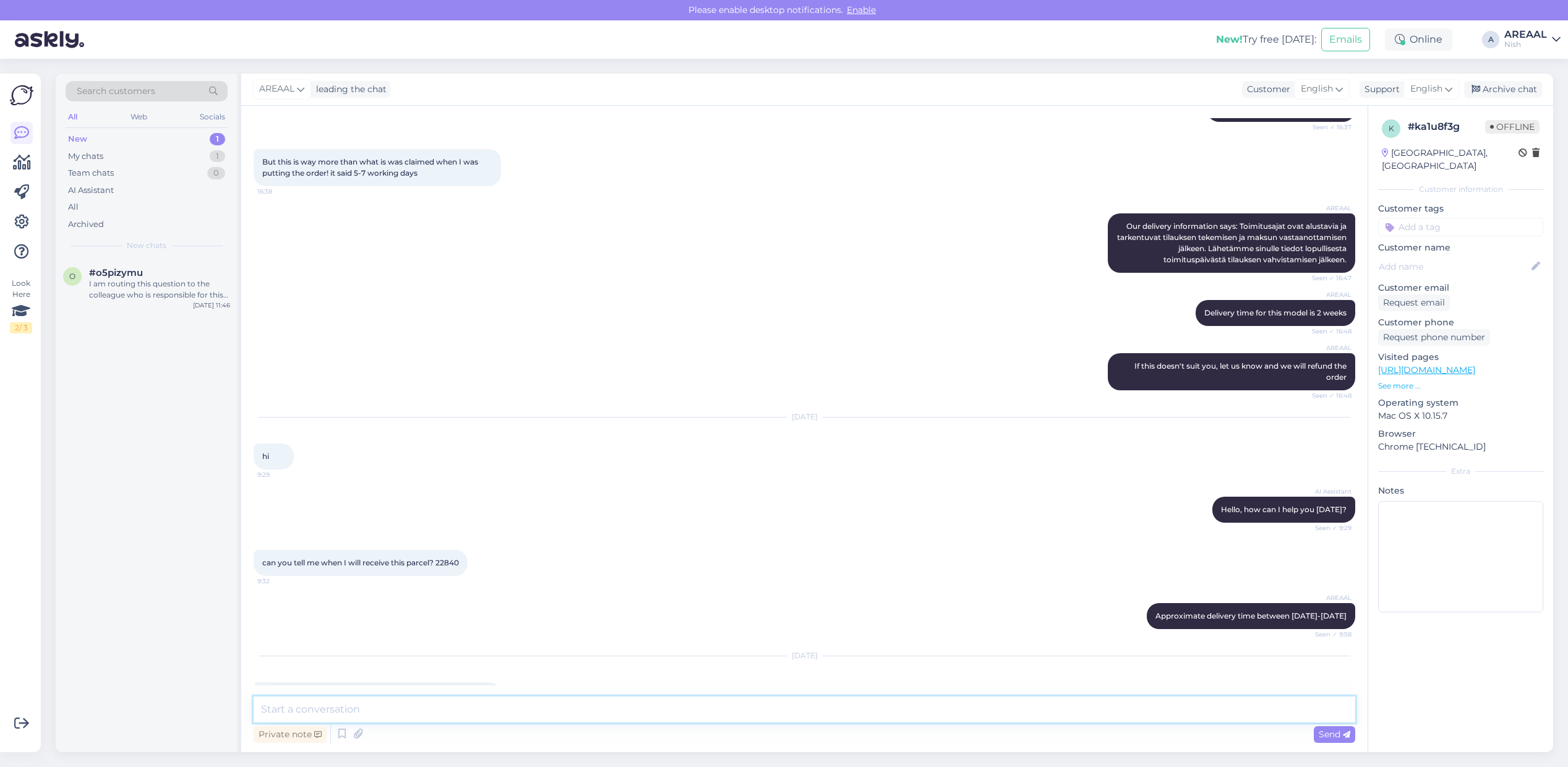
scroll to position [279, 0]
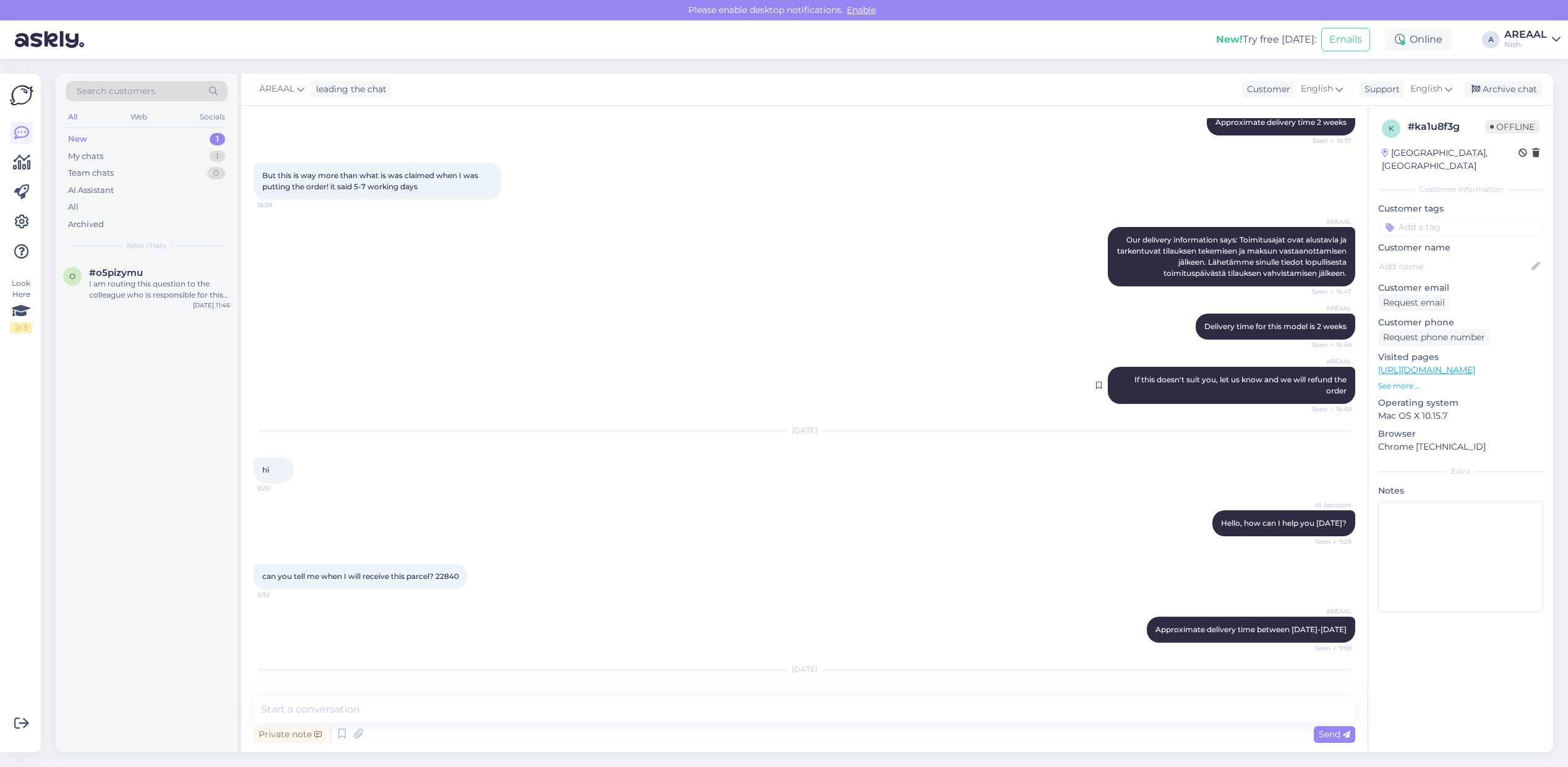
click at [1204, 376] on span "If this doesn't suit you, let us know and we will refund the order" at bounding box center [1242, 384] width 214 height 20
copy div "If this doesn't suit you, let us know and we will refund the order Seen ✓ 16:48"
click at [1158, 684] on div "Sep 19 2025 on 22 would be two weeks and you said max 2 weeks earlier. your web…" at bounding box center [804, 723] width 1102 height 135
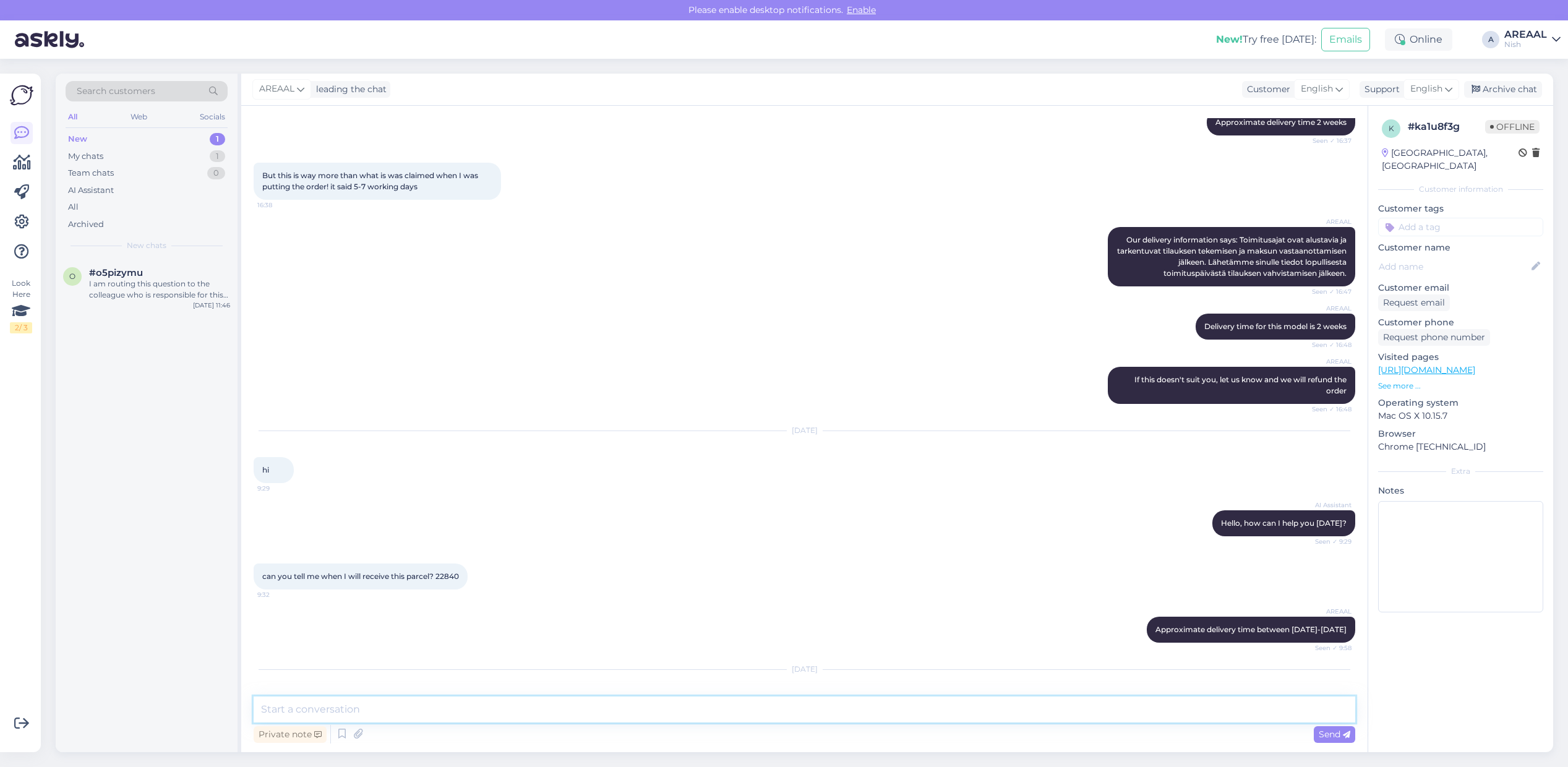
click at [1161, 702] on textarea at bounding box center [804, 709] width 1102 height 26
paste textarea "If this doesn't suit you, let us know and we will refund the order"
type textarea "If this doesn't suit you, let us know and we will refund the order"
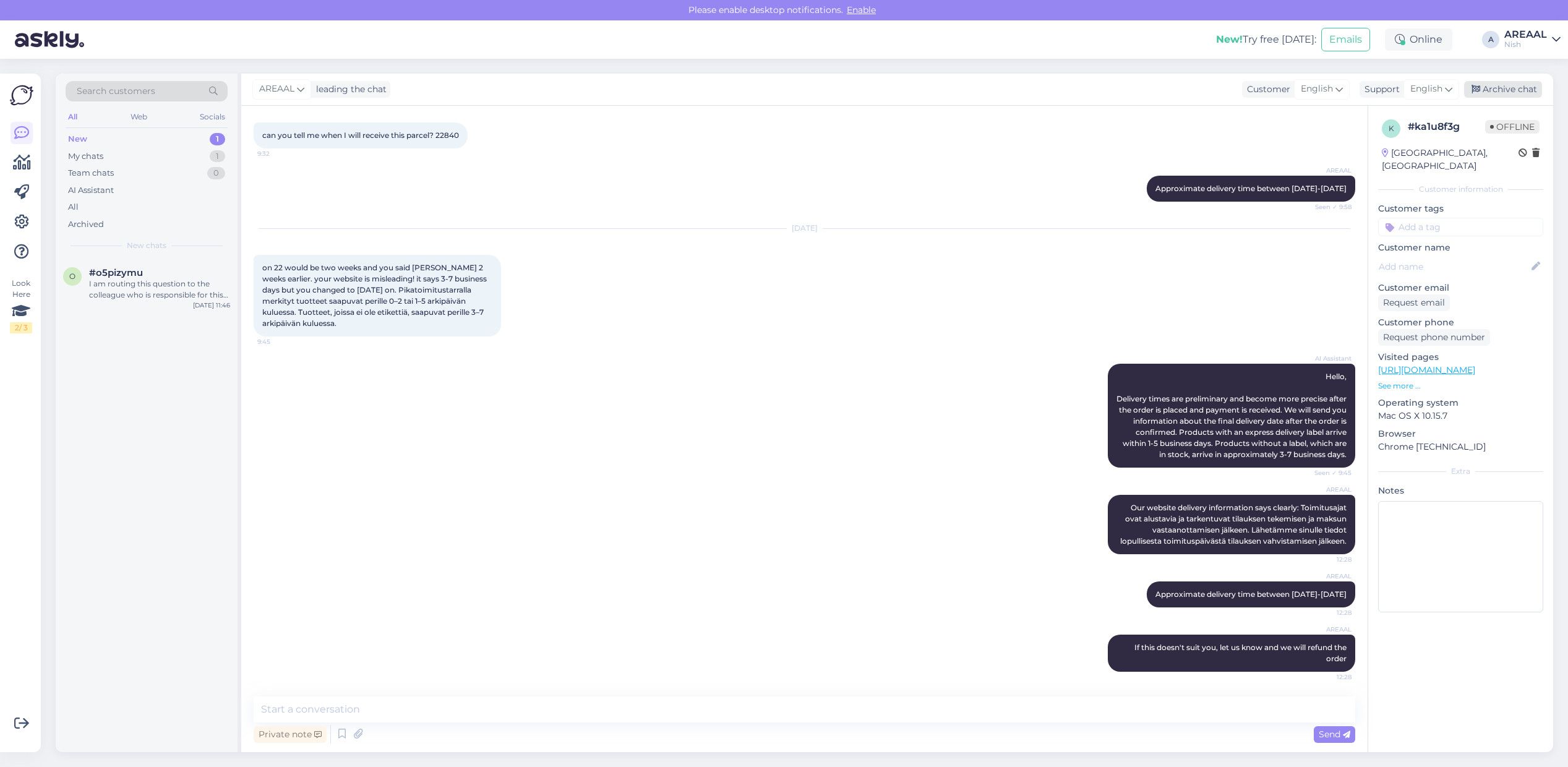
click at [1528, 94] on div "Archive chat" at bounding box center [1502, 89] width 78 height 16
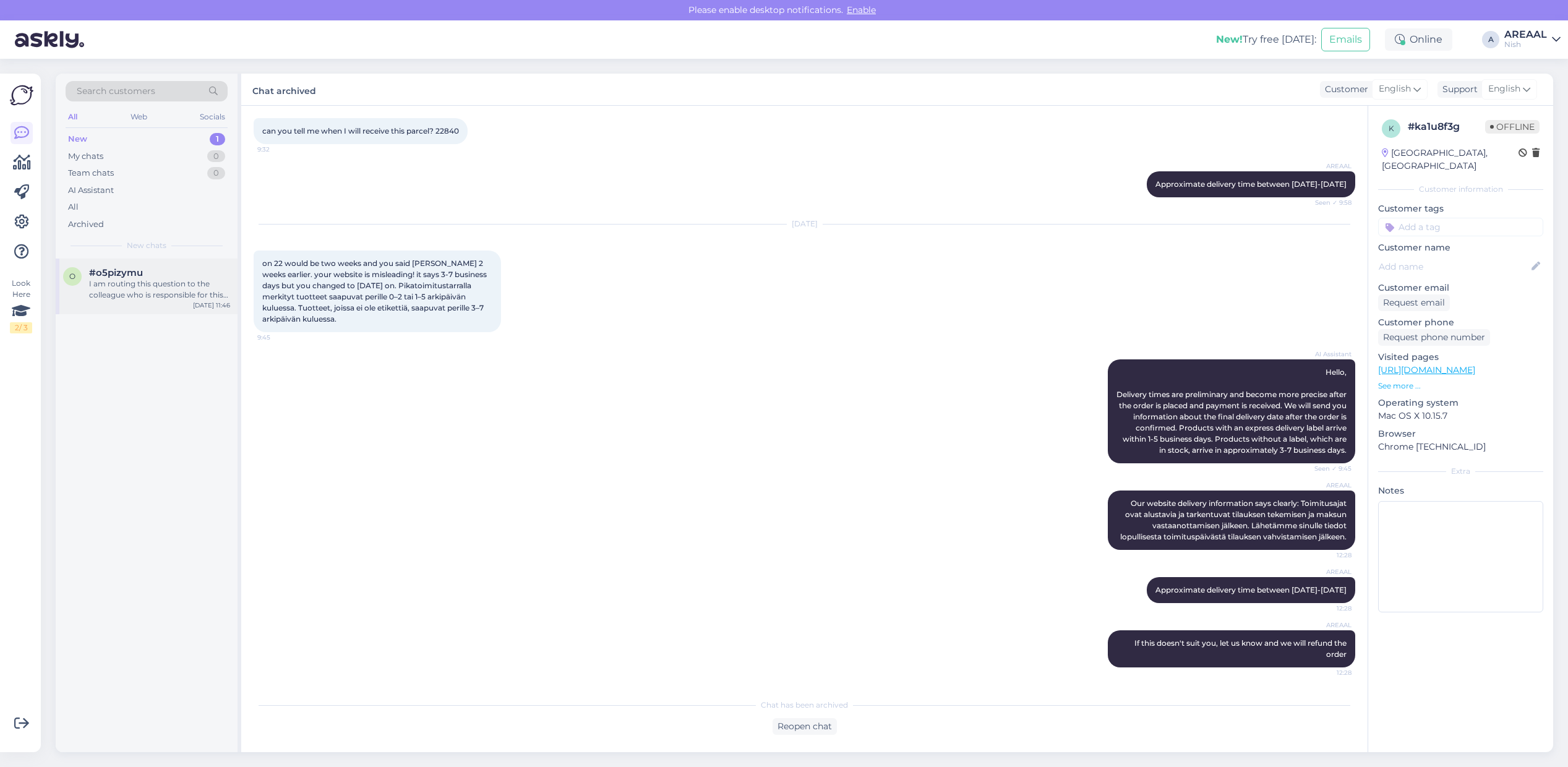
click at [122, 282] on div "I am routing this question to the colleague who is responsible for this topic. …" at bounding box center [159, 289] width 141 height 22
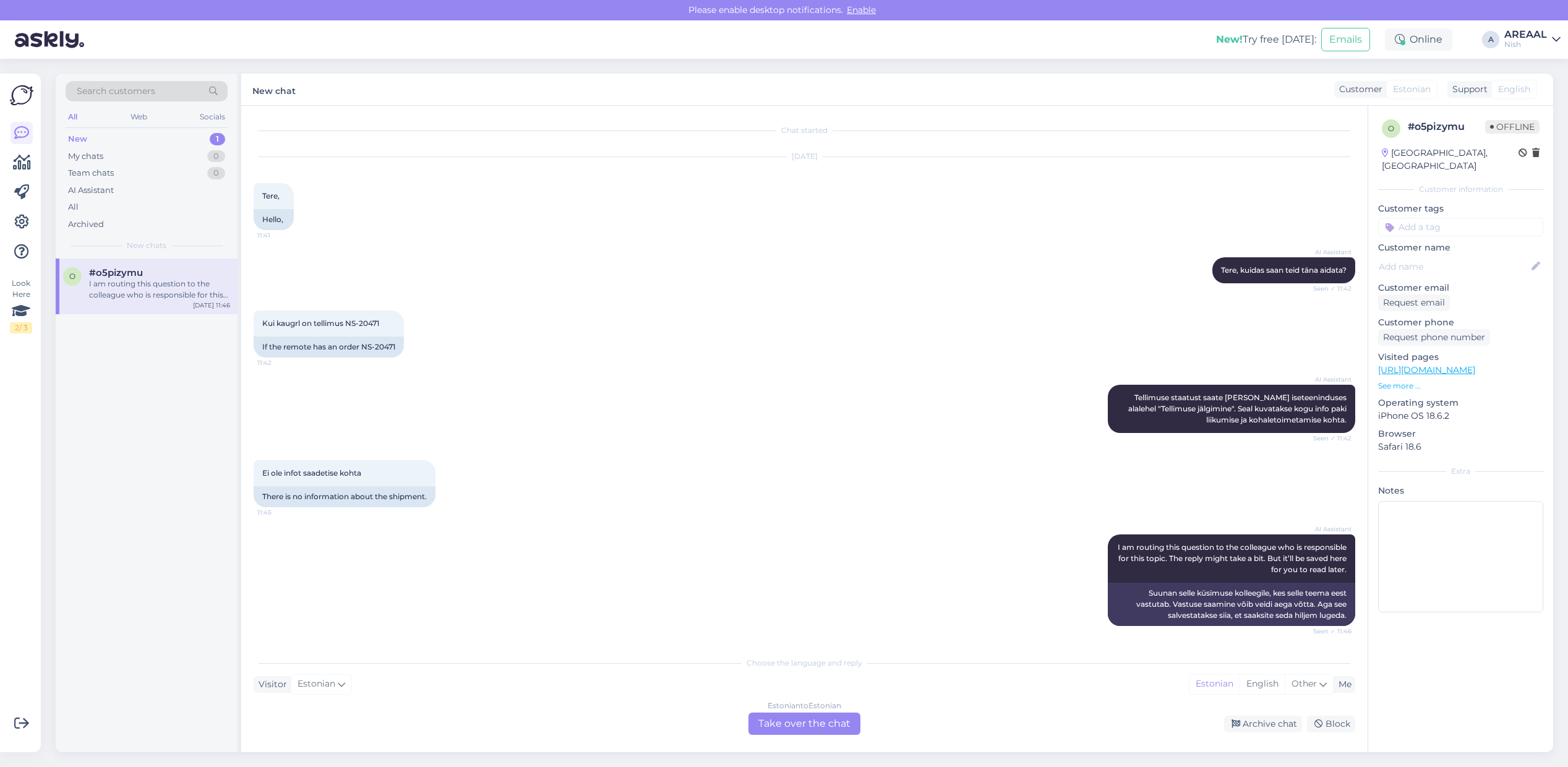
click at [772, 707] on div "Estonian to Estonian" at bounding box center [804, 706] width 74 height 11
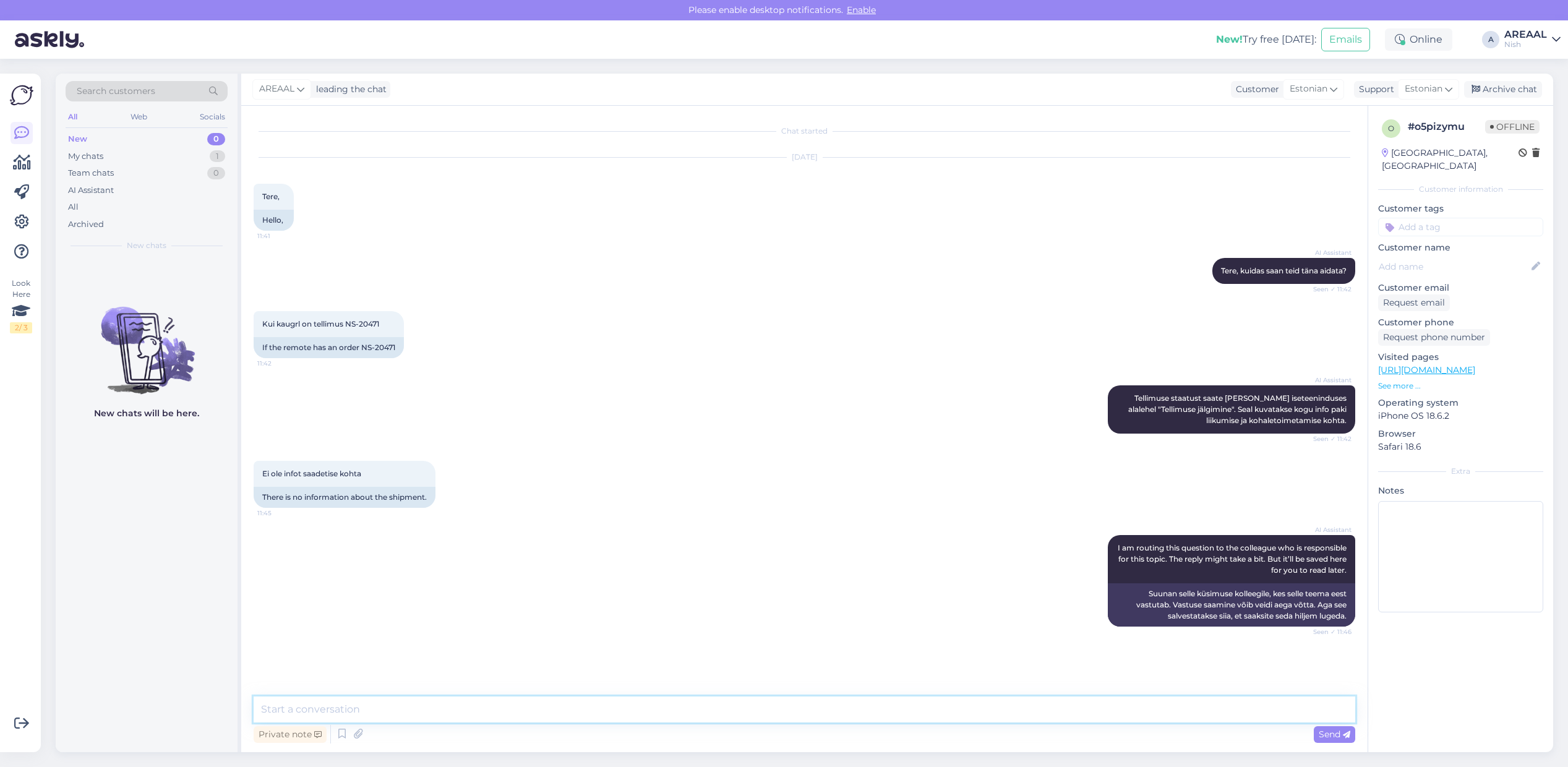
click at [773, 706] on textarea at bounding box center [804, 709] width 1102 height 26
type textarea "A"
type textarea "Tarne toimub vahemikus [DATE]-[DATE]"
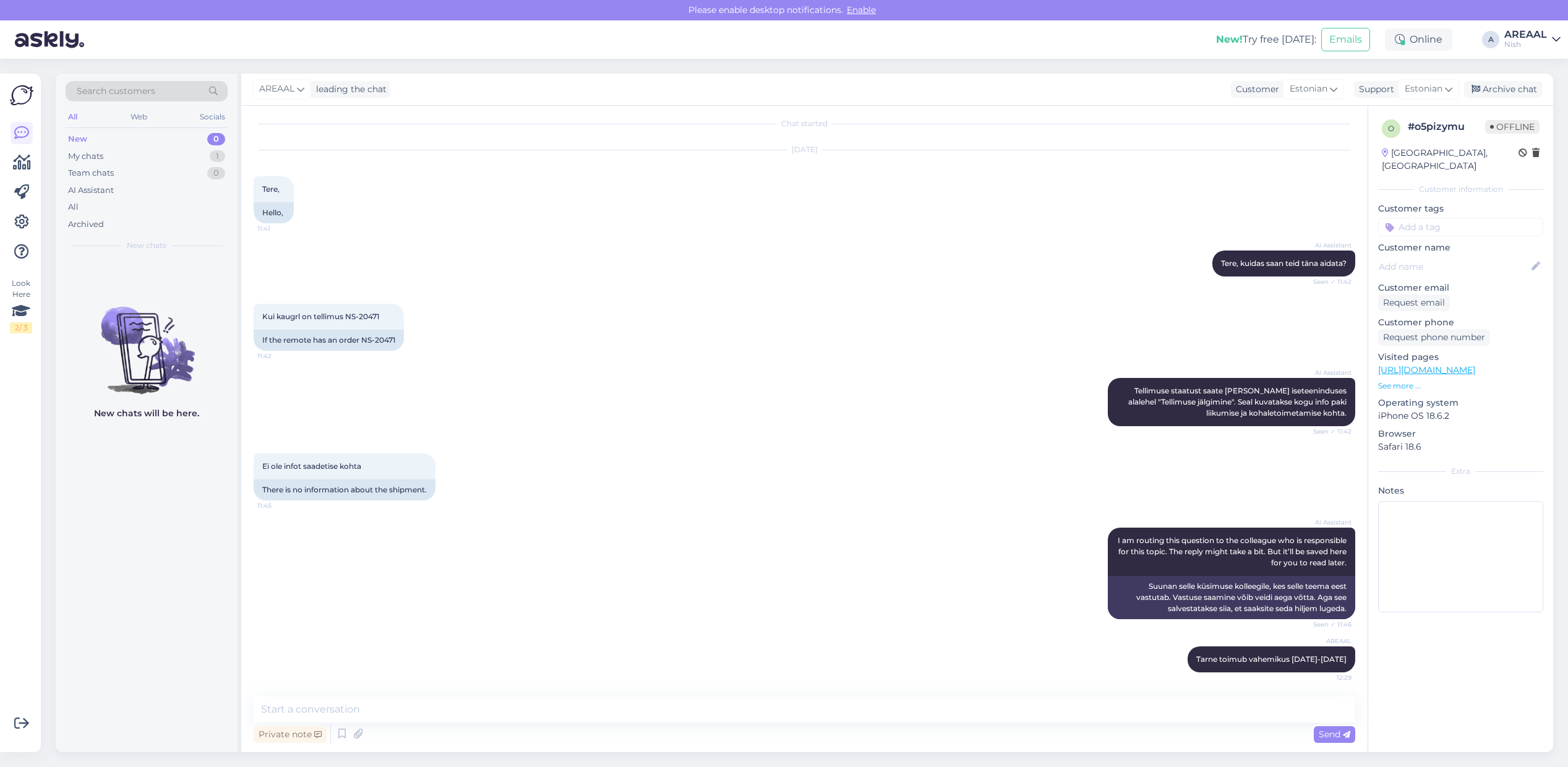
drag, startPoint x: 1209, startPoint y: 257, endPoint x: 1421, endPoint y: 156, distance: 234.8
click at [1212, 257] on div "AI Assistant Tere, kuidas saan teid täna aidata? Seen ✓ 11:42" at bounding box center [1283, 263] width 143 height 26
click at [1518, 85] on div "Archive chat" at bounding box center [1502, 89] width 78 height 16
click at [1532, 38] on div "AREAAL" at bounding box center [1525, 34] width 43 height 10
click at [1533, 68] on button "Open" at bounding box center [1533, 69] width 34 height 19
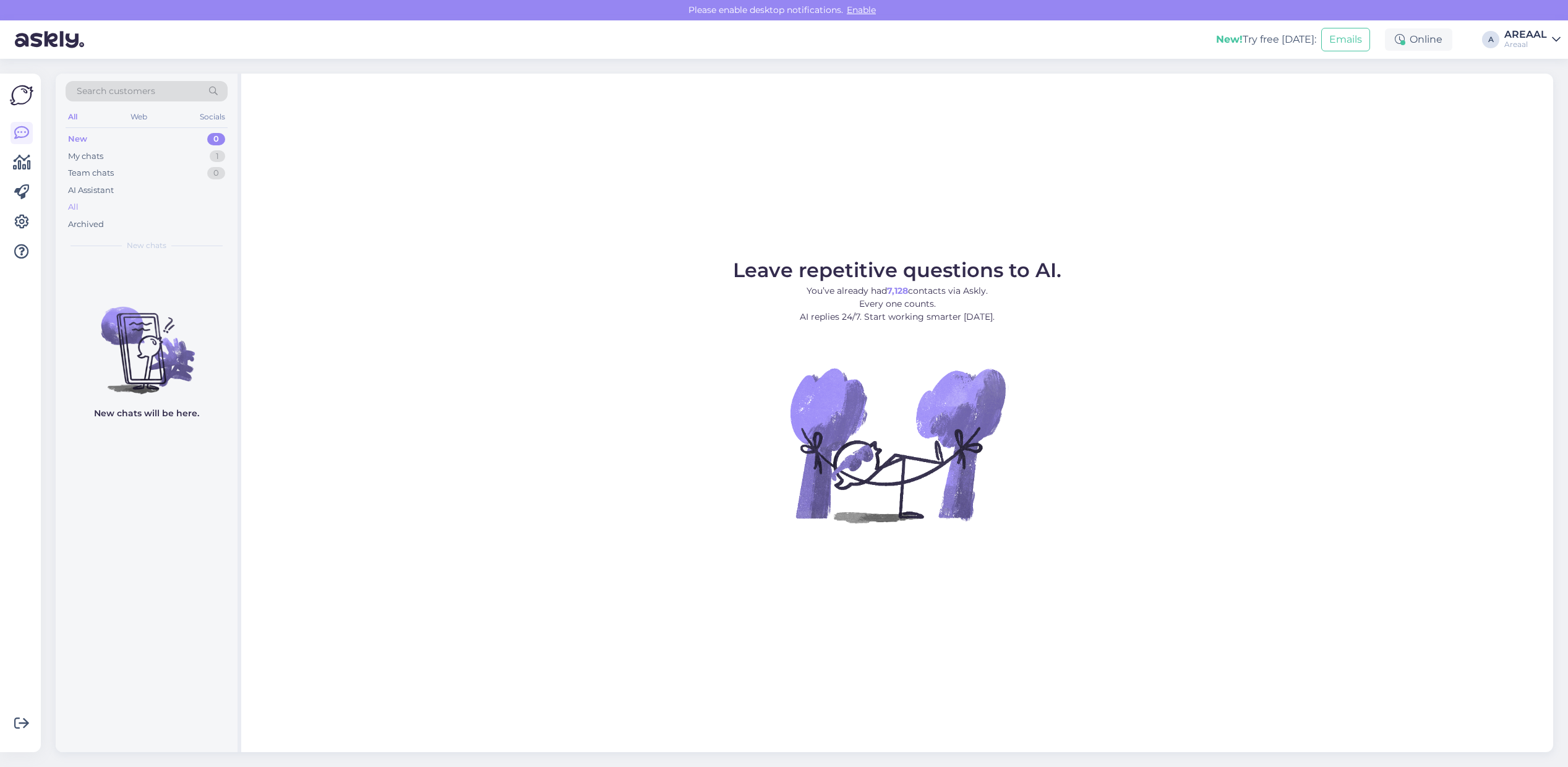
click at [136, 211] on div "All" at bounding box center [146, 207] width 162 height 17
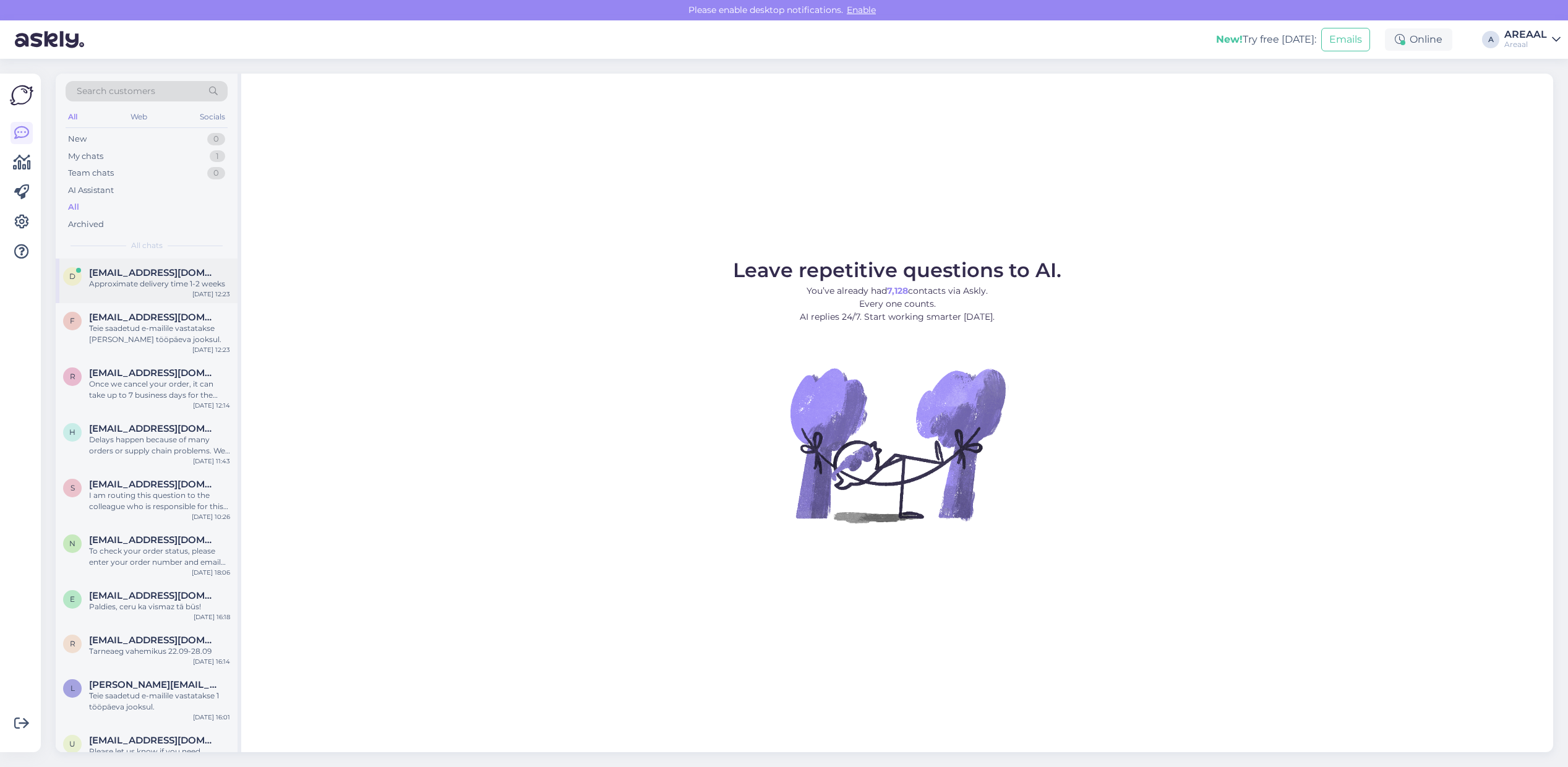
click at [181, 292] on div "d dbelov@inbox.ru Approximate delivery time 1-2 weeks Sep 19 12:23" at bounding box center [146, 281] width 182 height 45
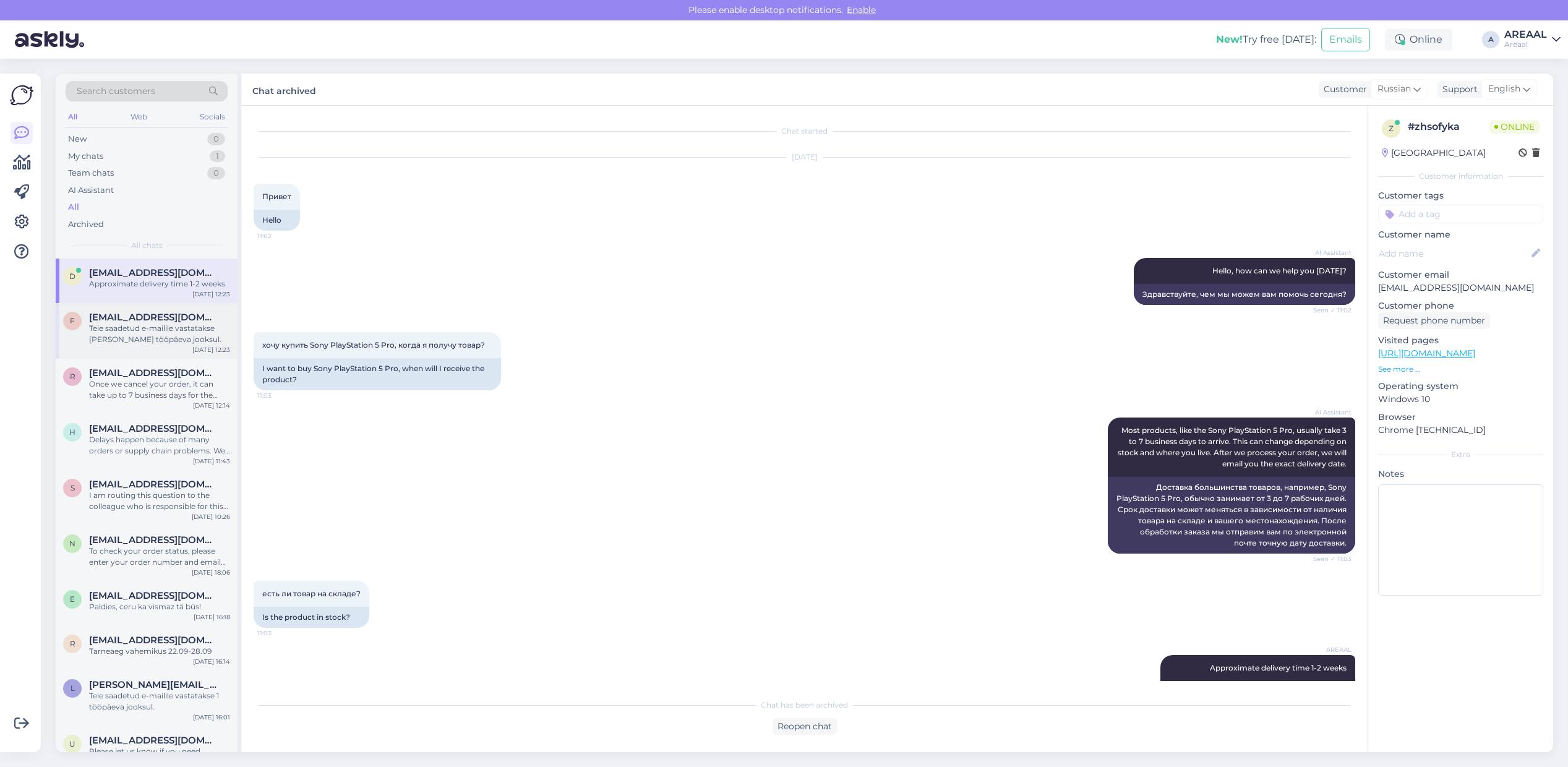
scroll to position [34, 0]
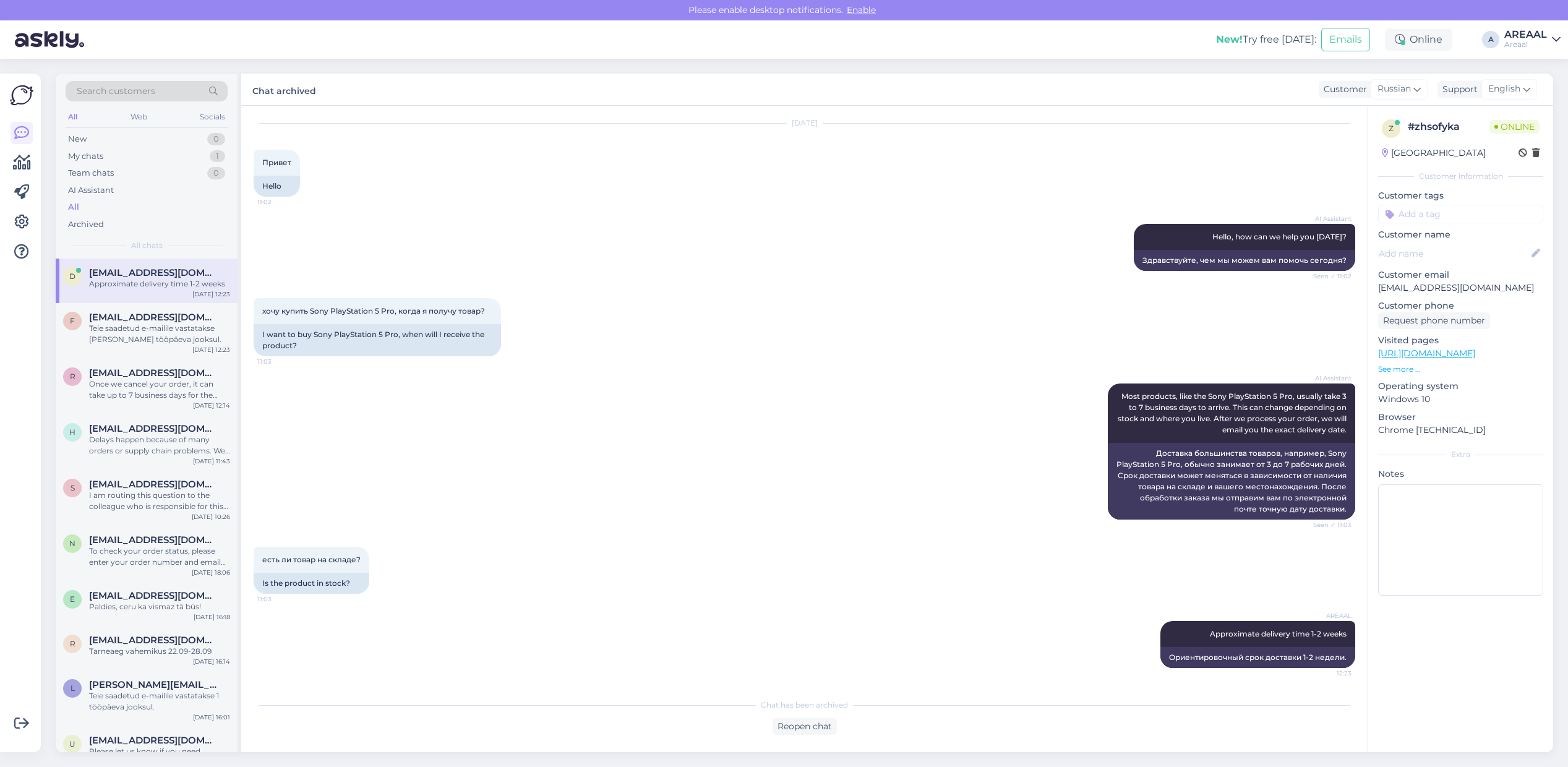
click at [344, 282] on div "AI Assistant Hello, how can we help you today? Seen ✓ 11:02 Здравствуйте, чем м…" at bounding box center [804, 248] width 1102 height 75
click at [143, 329] on div "Teie saadetud e-mailile vastatakse tänase tööpäeva jooksul." at bounding box center [159, 333] width 141 height 22
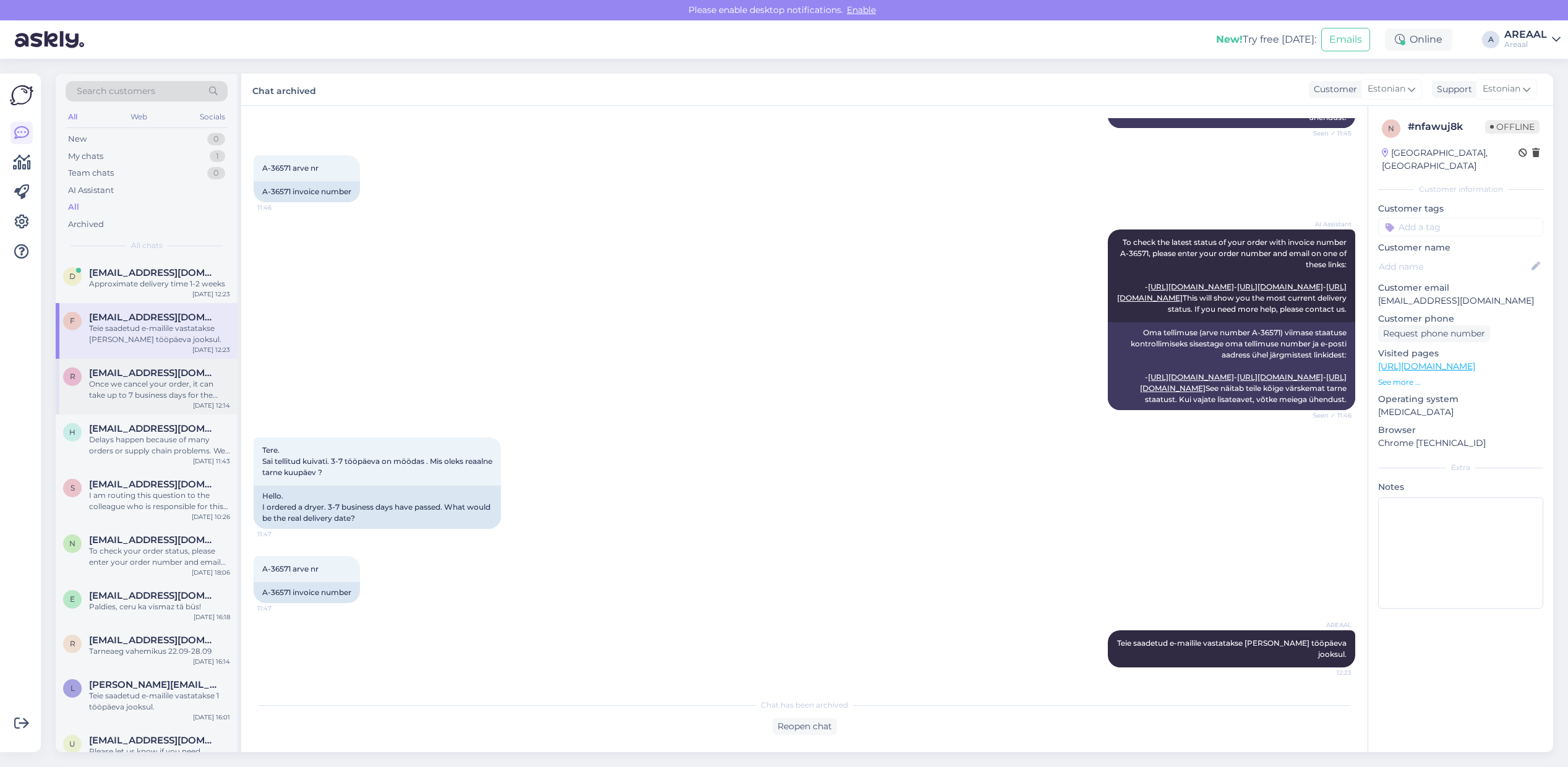
click at [143, 382] on div "Once we cancel your order, it can take up to 7 business days for the refund to …" at bounding box center [159, 389] width 141 height 22
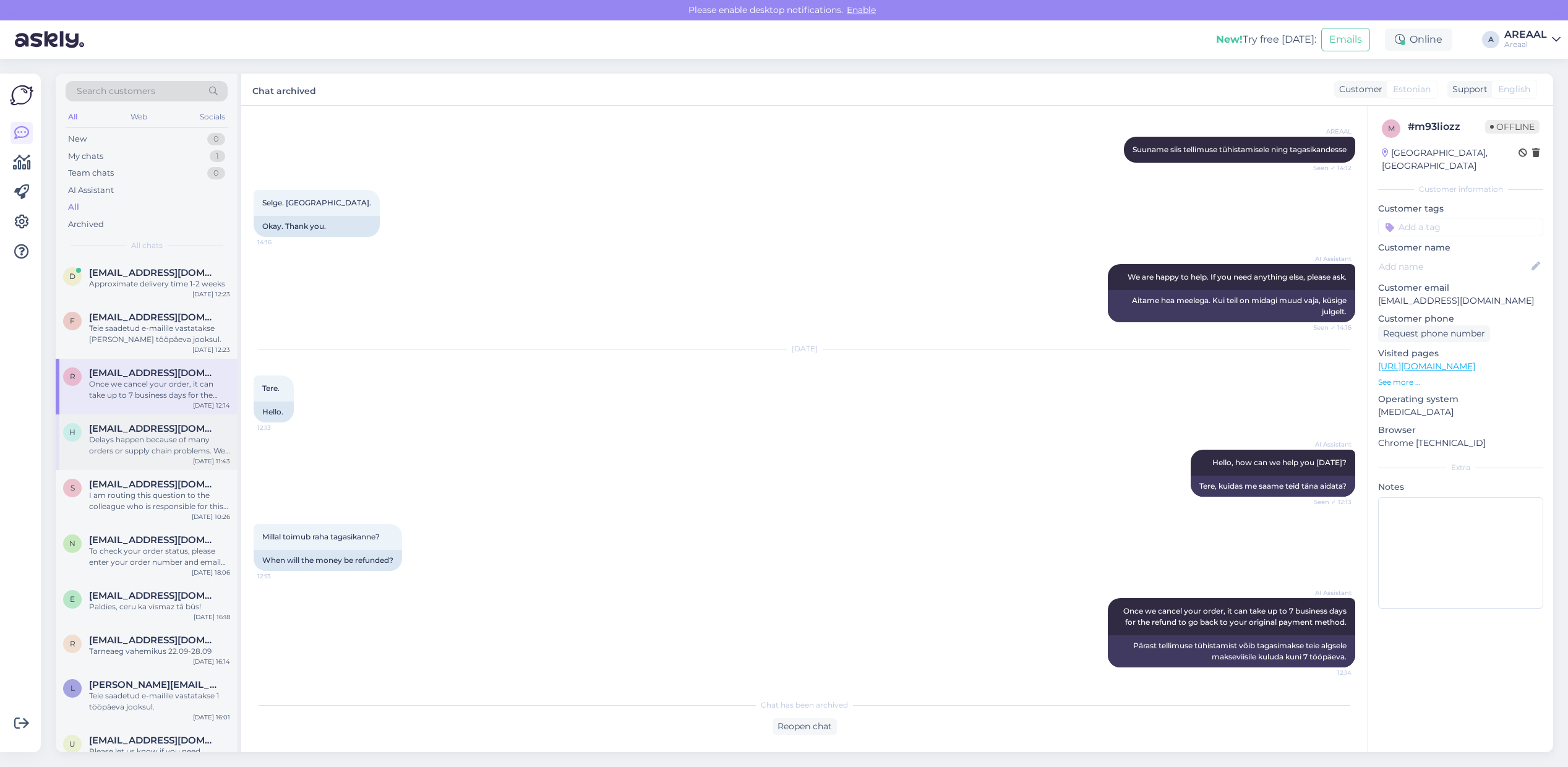
click at [143, 467] on div "h hoock@hot.ee Delays happen because of many orders or supply chain problems. W…" at bounding box center [146, 442] width 182 height 56
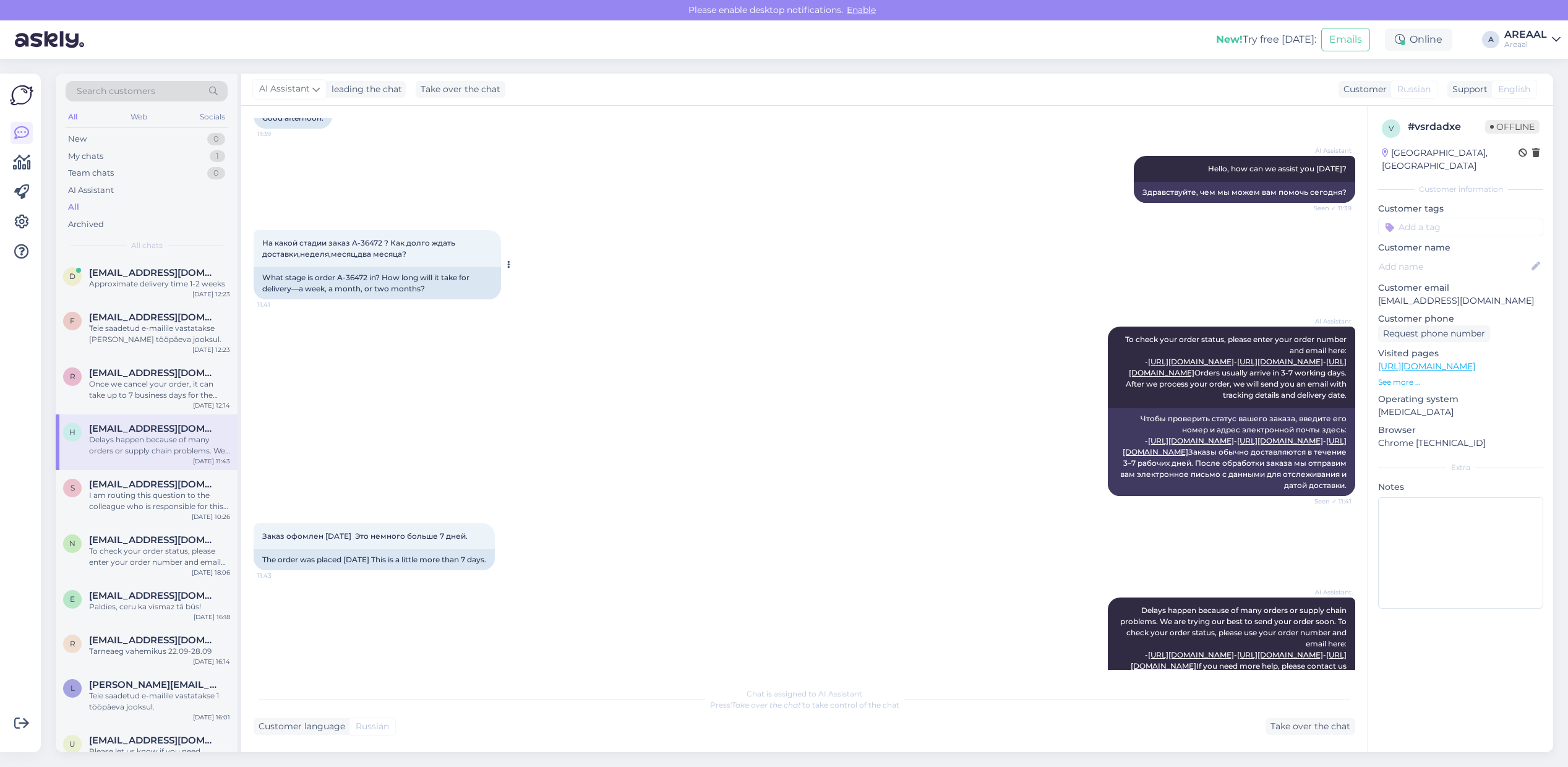
scroll to position [0, 0]
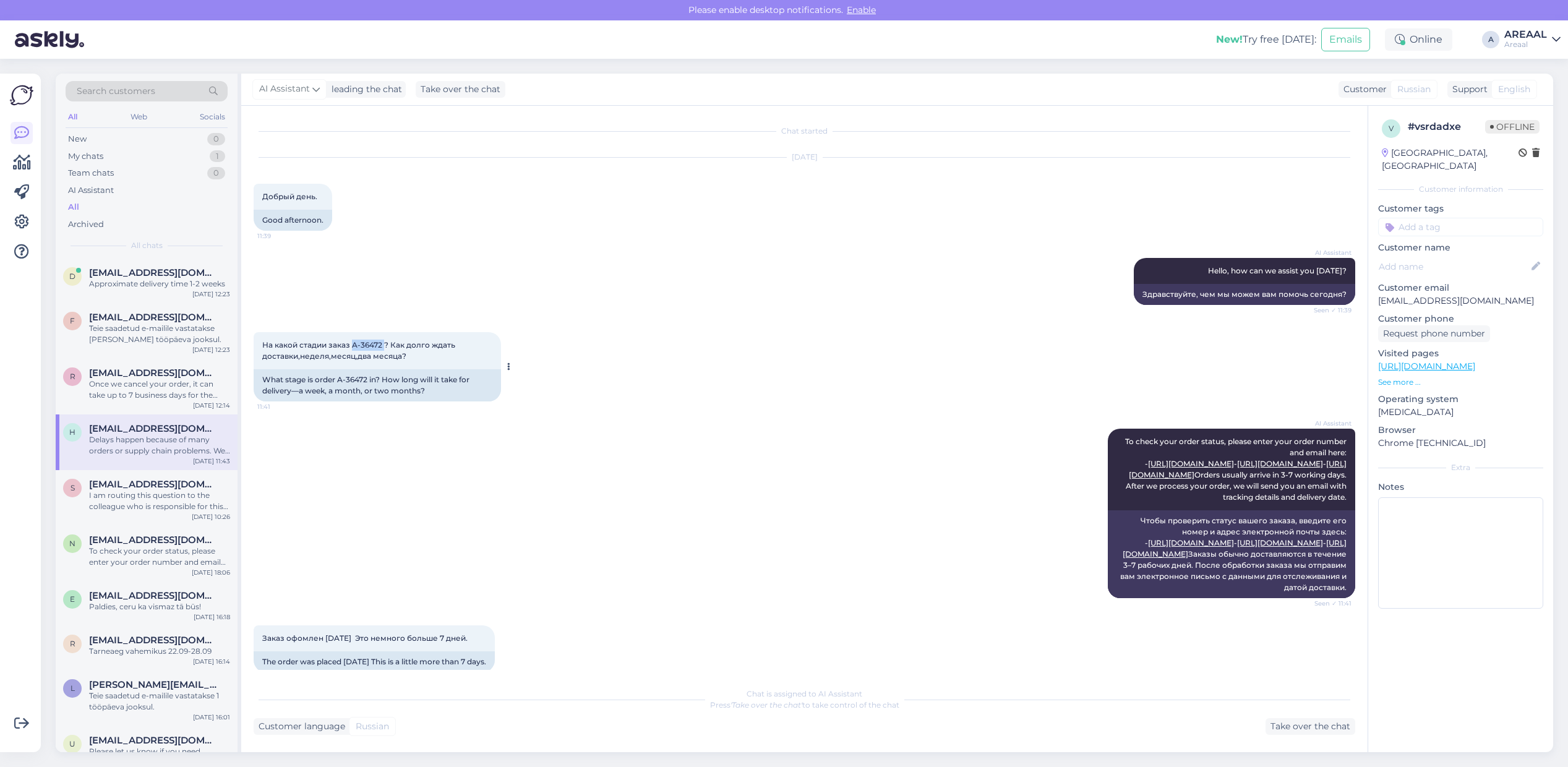
copy span "A-36472"
drag, startPoint x: 384, startPoint y: 342, endPoint x: 354, endPoint y: 347, distance: 30.4
click at [354, 347] on span "На какой стадии заказ A-36472 ? Как долго ждать доставки,неделя,месяц,два месяц…" at bounding box center [359, 350] width 194 height 20
click at [1295, 721] on div "Take over the chat" at bounding box center [1310, 726] width 90 height 16
drag, startPoint x: 724, startPoint y: 725, endPoint x: 711, endPoint y: 700, distance: 28.2
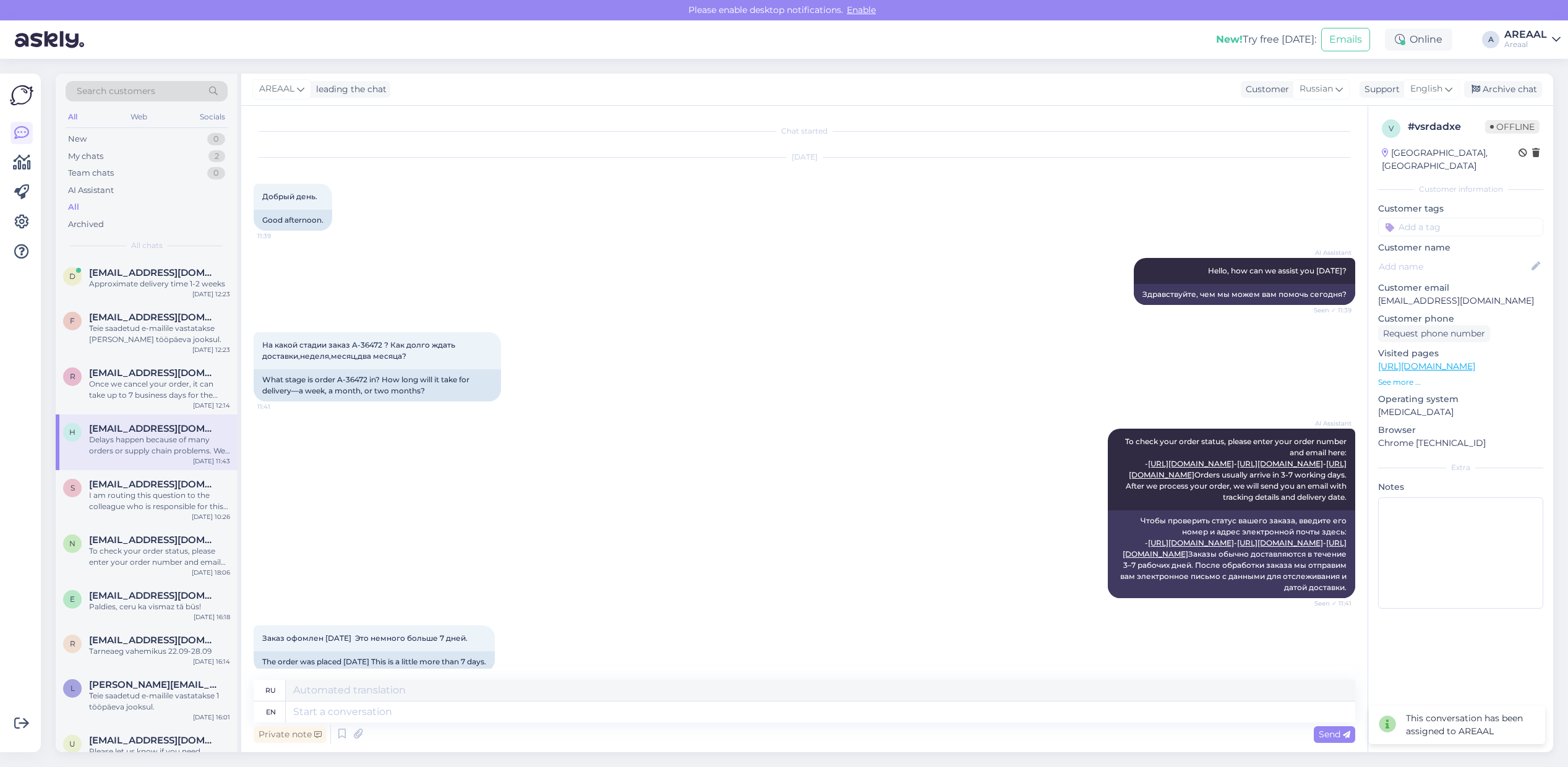
click at [723, 723] on div "Private note Send" at bounding box center [804, 734] width 1102 height 24
click at [711, 700] on textarea at bounding box center [819, 690] width 1069 height 21
click at [722, 712] on textarea at bounding box center [819, 712] width 1069 height 21
click at [1407, 88] on div "English" at bounding box center [1431, 89] width 56 height 20
type input "est"
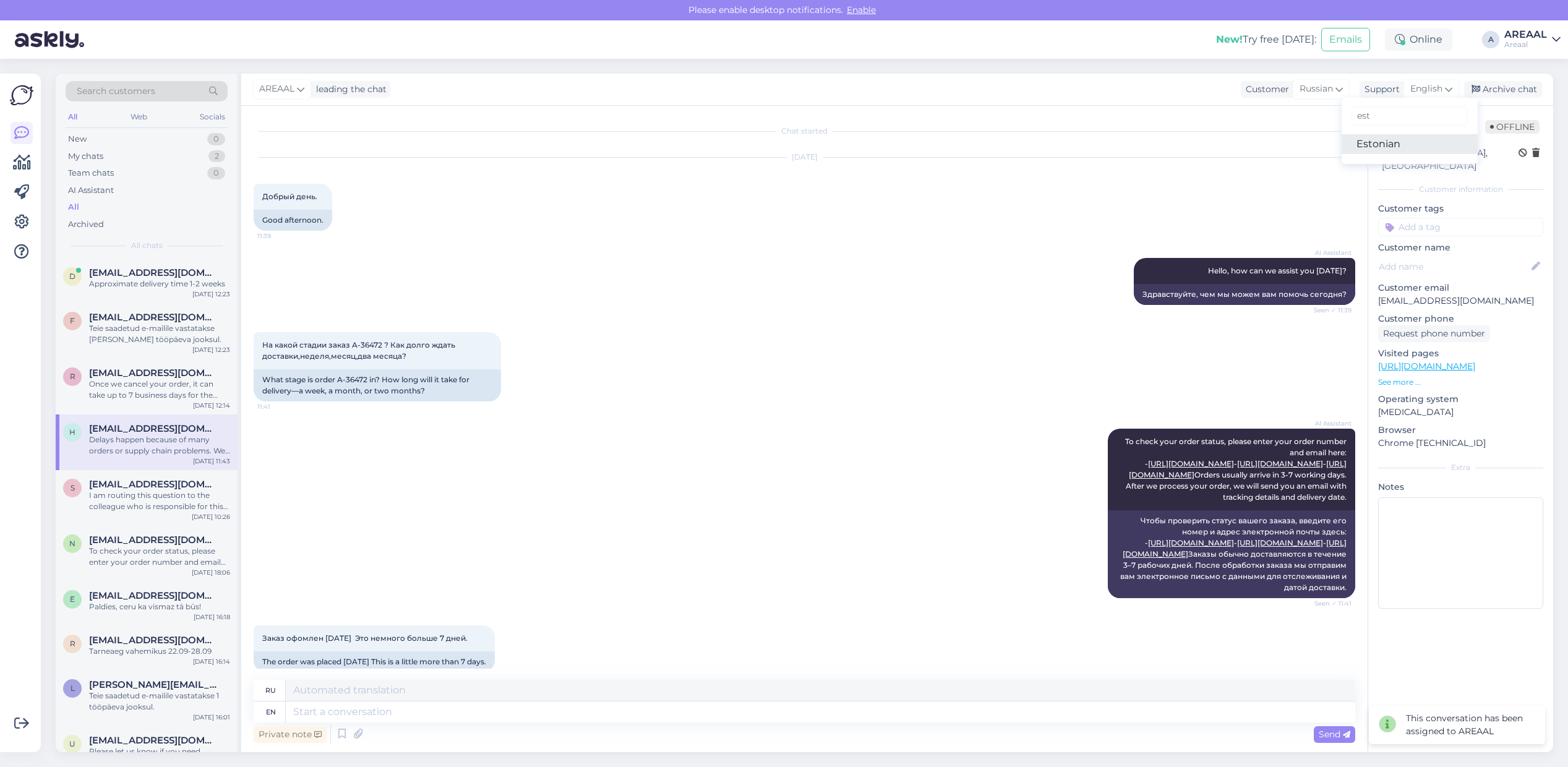
drag, startPoint x: 1407, startPoint y: 137, endPoint x: 1369, endPoint y: 208, distance: 80.5
click at [1407, 137] on link "Estonian" at bounding box center [1409, 144] width 136 height 20
click at [897, 712] on textarea at bounding box center [819, 712] width 1069 height 21
type textarea "Teie sa"
type textarea "Твой"
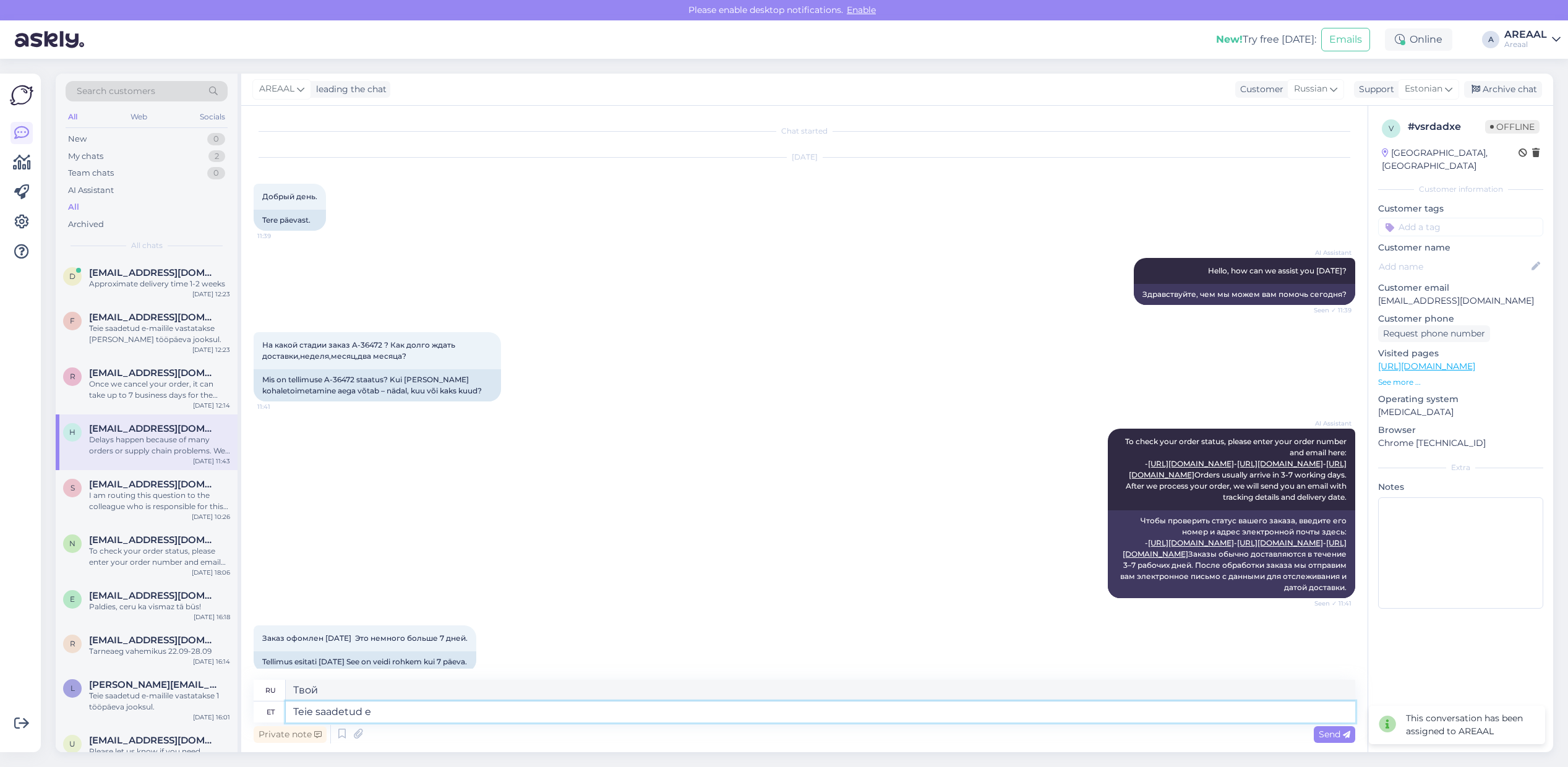
type textarea "Teie saadetud e-"
type textarea "Отправлено вами"
type textarea "Teie saadetud e-mailile vasta"
type textarea "На письмо, которое вы отправили"
type textarea "Teie saadetud e-mailile vastatakse tänase"
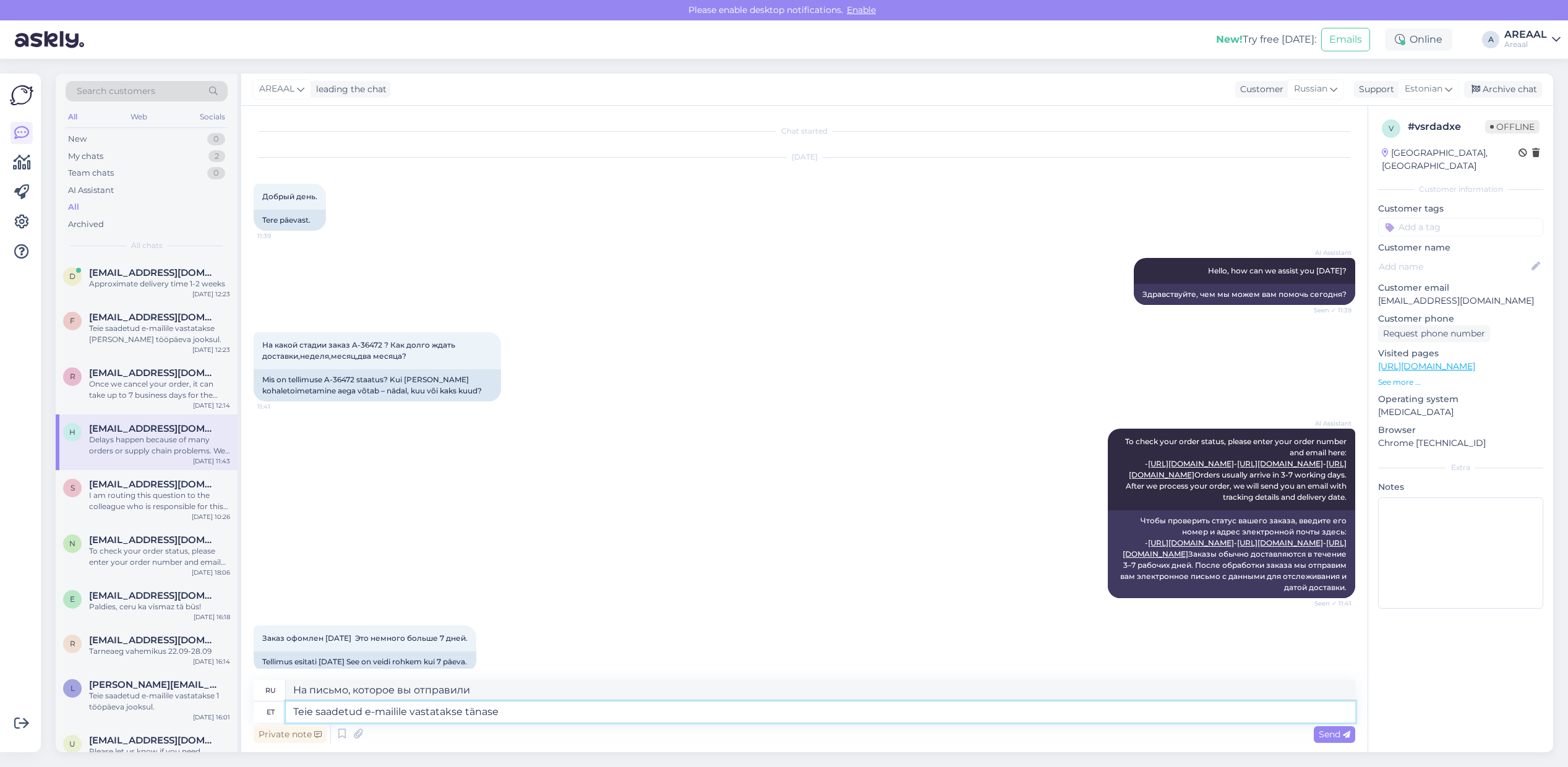
type textarea "На ваше письмо будет дан ответ."
type textarea "Teie saadetud e-mailile vastatakse tänase pä"
type textarea "На ваше письмо мы ответим сегодня."
type textarea "Teie saadetud e-mailile vastatakse tänase päeva jooksul."
type textarea "На отправленное вами электронное письмо будет дан ответ в течение сегодняшнего …"
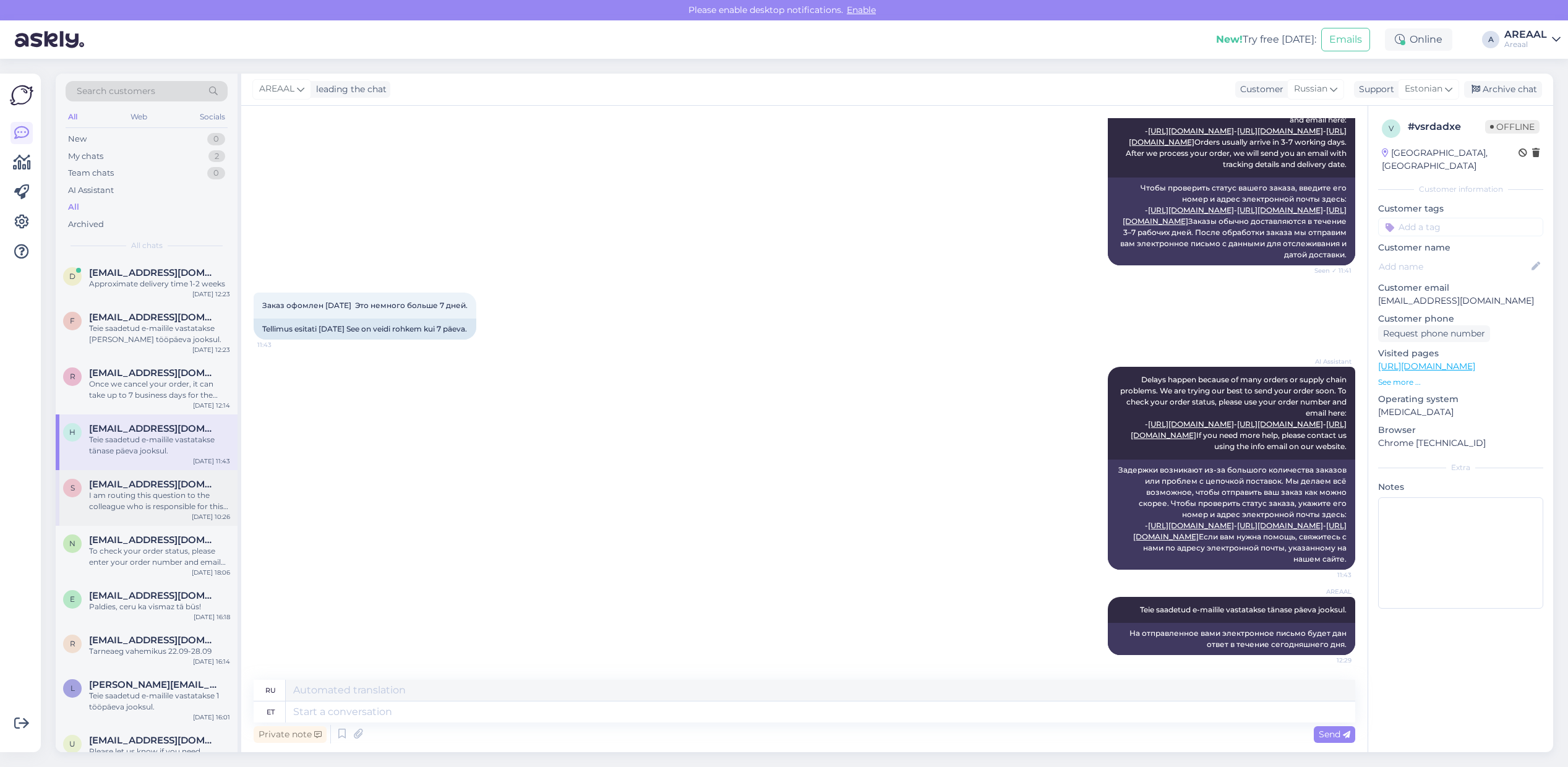
click at [183, 485] on span "[EMAIL_ADDRESS][DOMAIN_NAME]" at bounding box center [153, 485] width 128 height 11
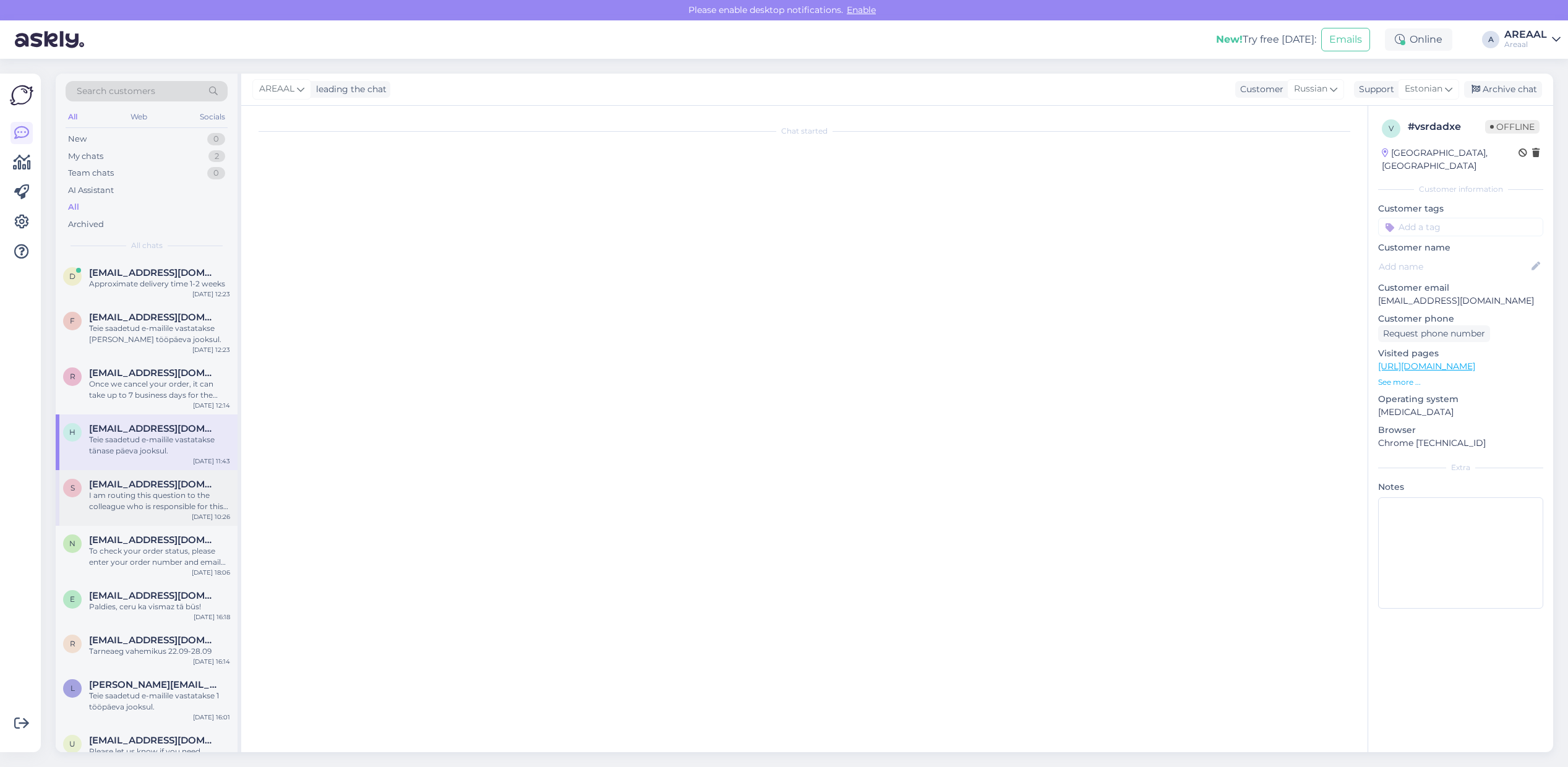
scroll to position [221, 0]
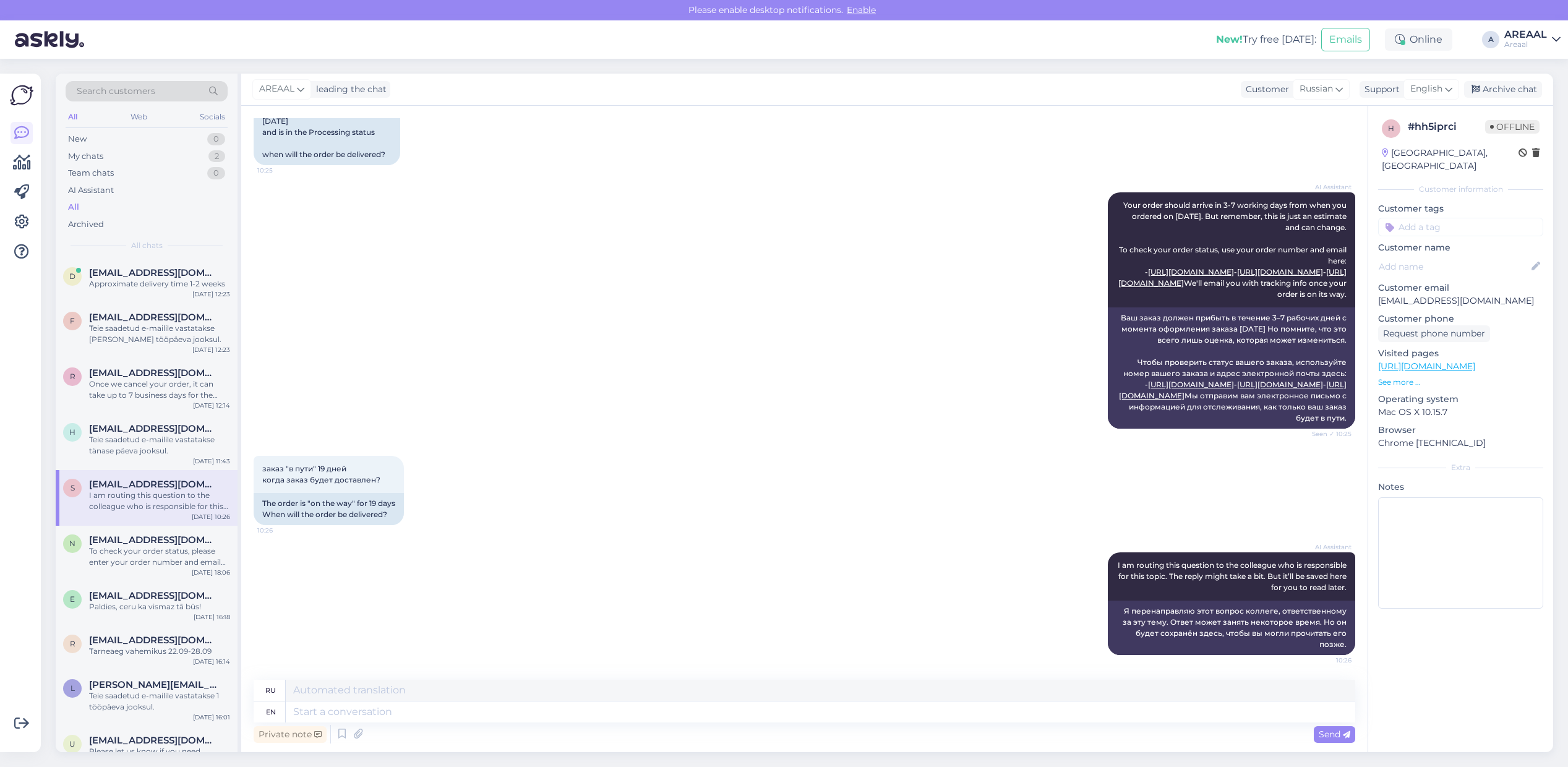
click at [880, 221] on div "AI Assistant Your order should arrive in 3-7 working days from when you ordered…" at bounding box center [804, 310] width 1102 height 263
click at [776, 193] on div "AI Assistant Your order should arrive in 3-7 working days from when you ordered…" at bounding box center [804, 310] width 1102 height 263
click at [696, 474] on div "заказ "в пути" 19 дней когда заказ будет доставлен? 10:26 The order is "on the …" at bounding box center [804, 490] width 1102 height 97
click at [137, 555] on div "To check your order status, please enter your order number and email here: - [U…" at bounding box center [159, 556] width 141 height 22
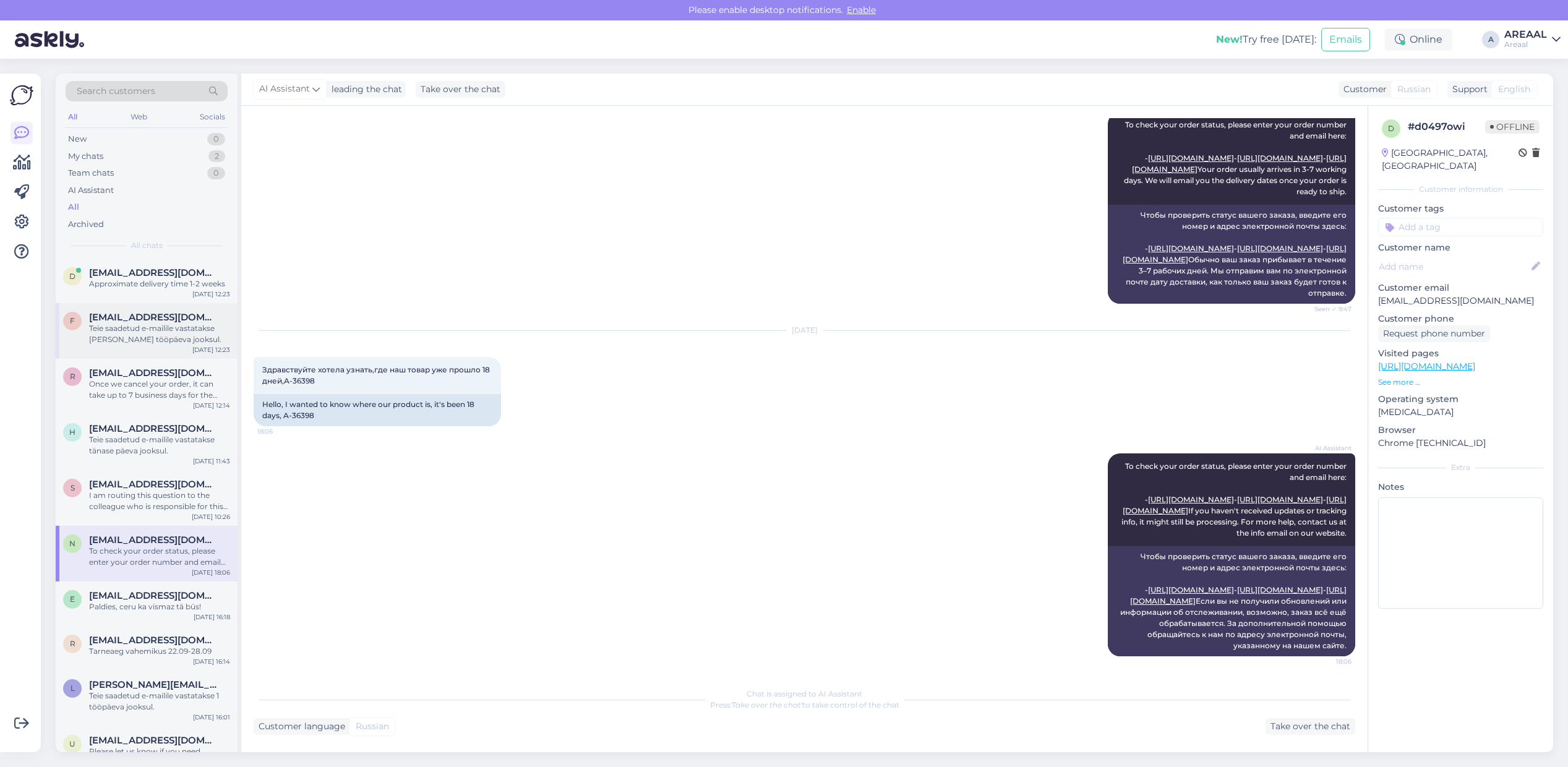
click at [167, 312] on span "[PERSON_NAME][EMAIL_ADDRESS][DOMAIN_NAME]" at bounding box center [153, 318] width 128 height 11
click at [143, 275] on span "[EMAIL_ADDRESS][DOMAIN_NAME]" at bounding box center [153, 273] width 128 height 11
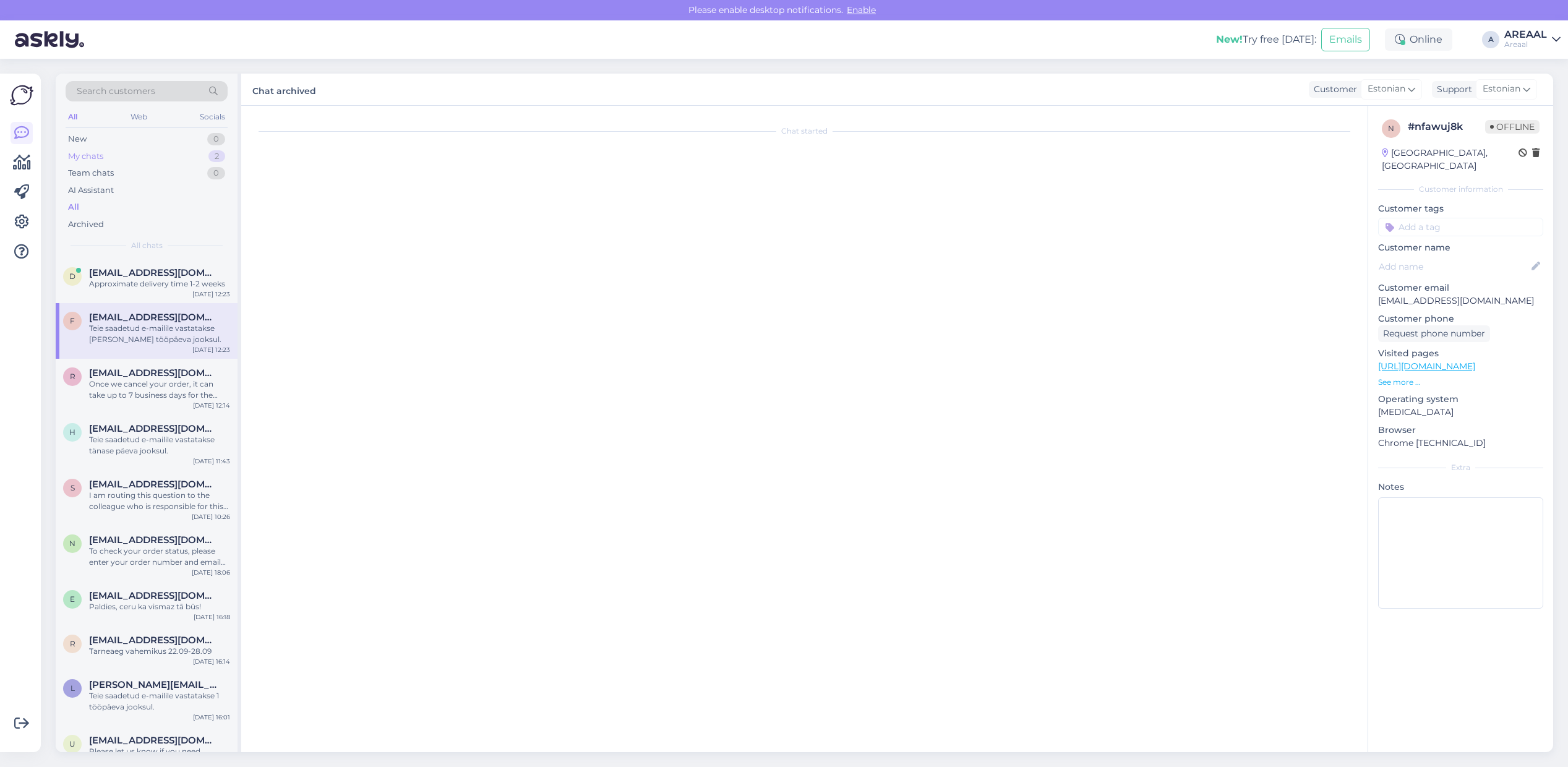
scroll to position [34, 0]
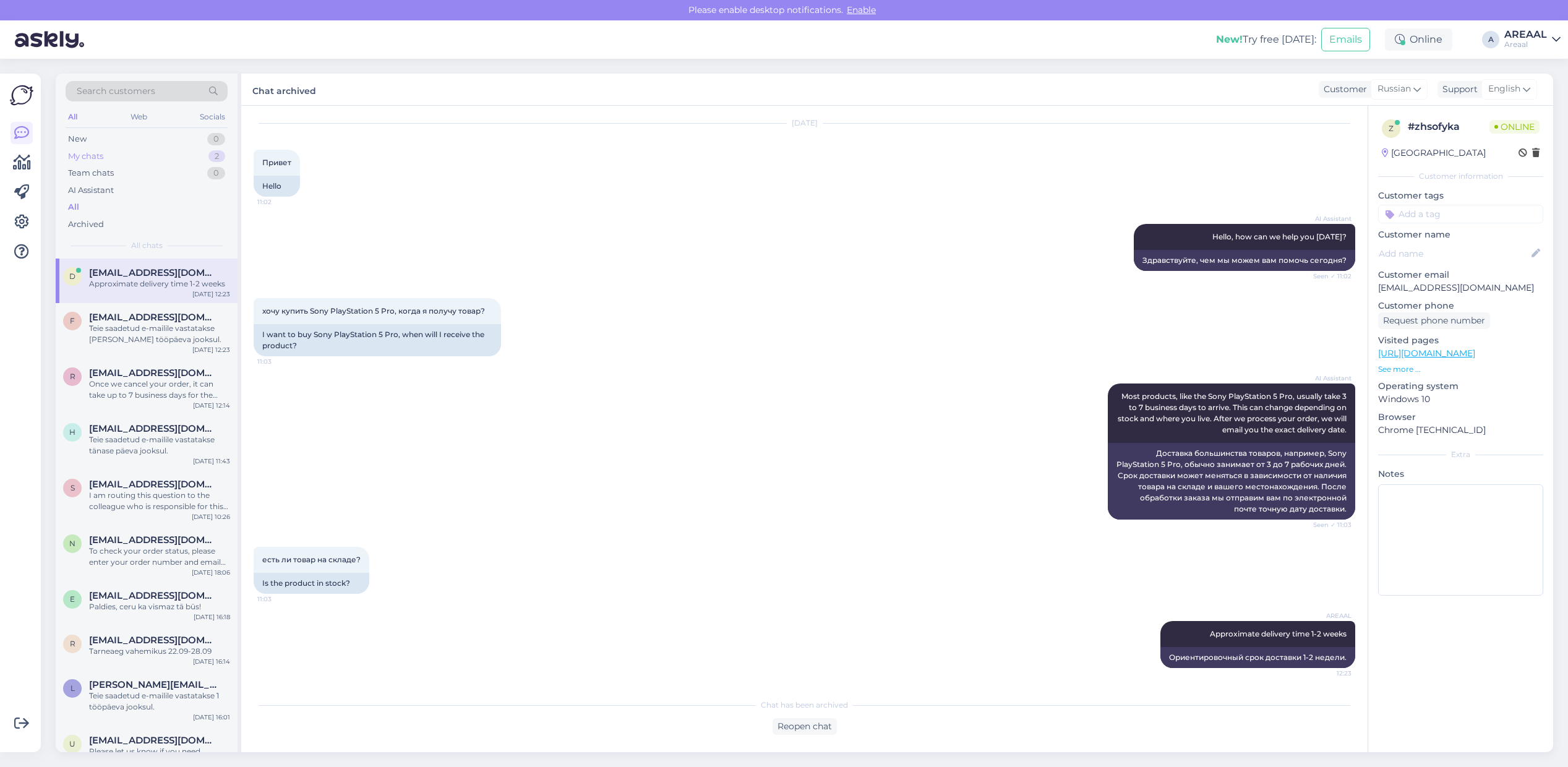
click at [221, 158] on div "2" at bounding box center [216, 156] width 16 height 12
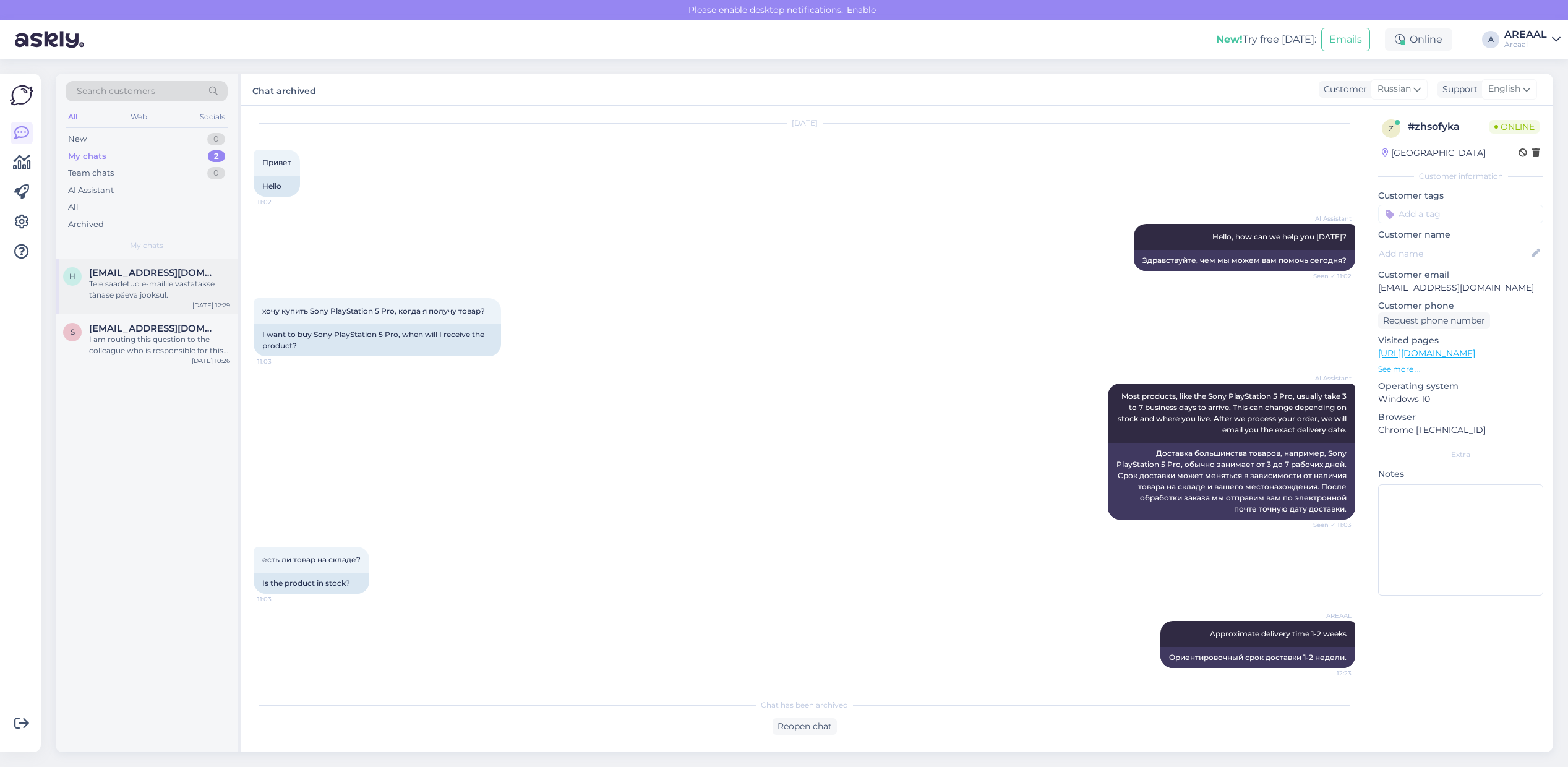
click at [196, 292] on div "Teie saadetud e-mailile vastatakse tänase päeva jooksul." at bounding box center [159, 289] width 141 height 22
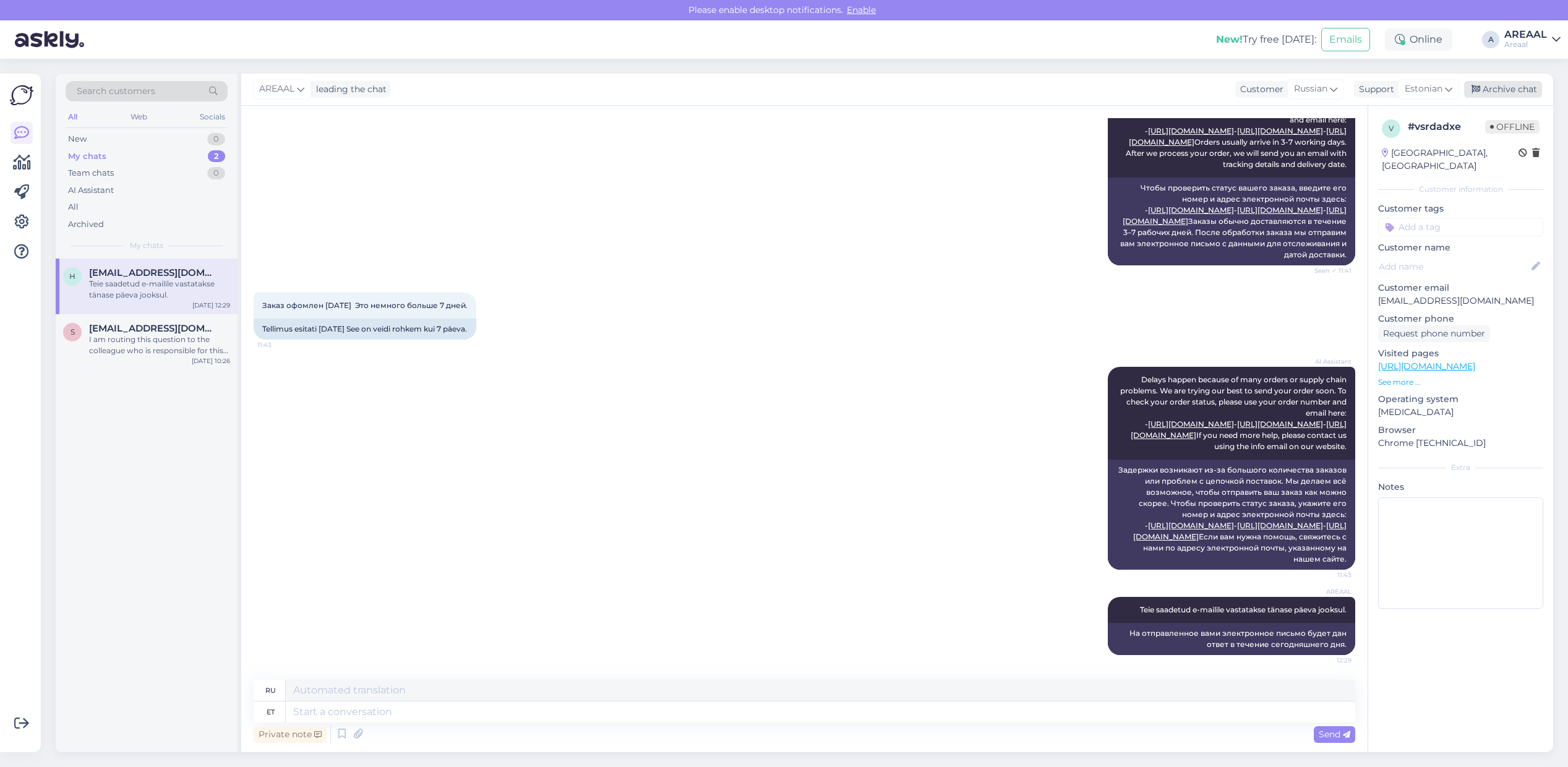
click at [1512, 91] on div "Archive chat" at bounding box center [1502, 89] width 78 height 16
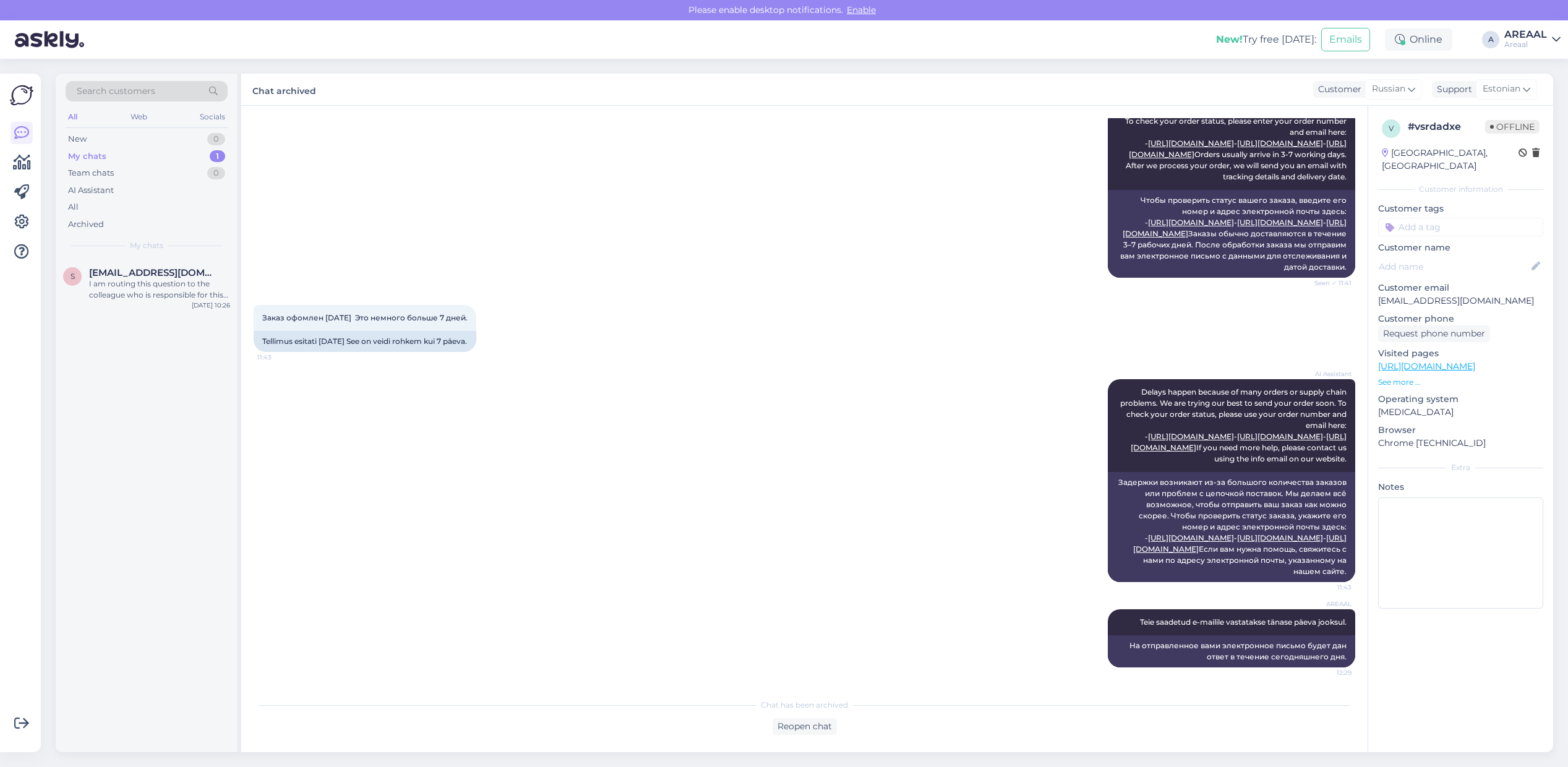
click at [221, 293] on div "I am routing this question to the colleague who is responsible for this topic. …" at bounding box center [159, 289] width 141 height 22
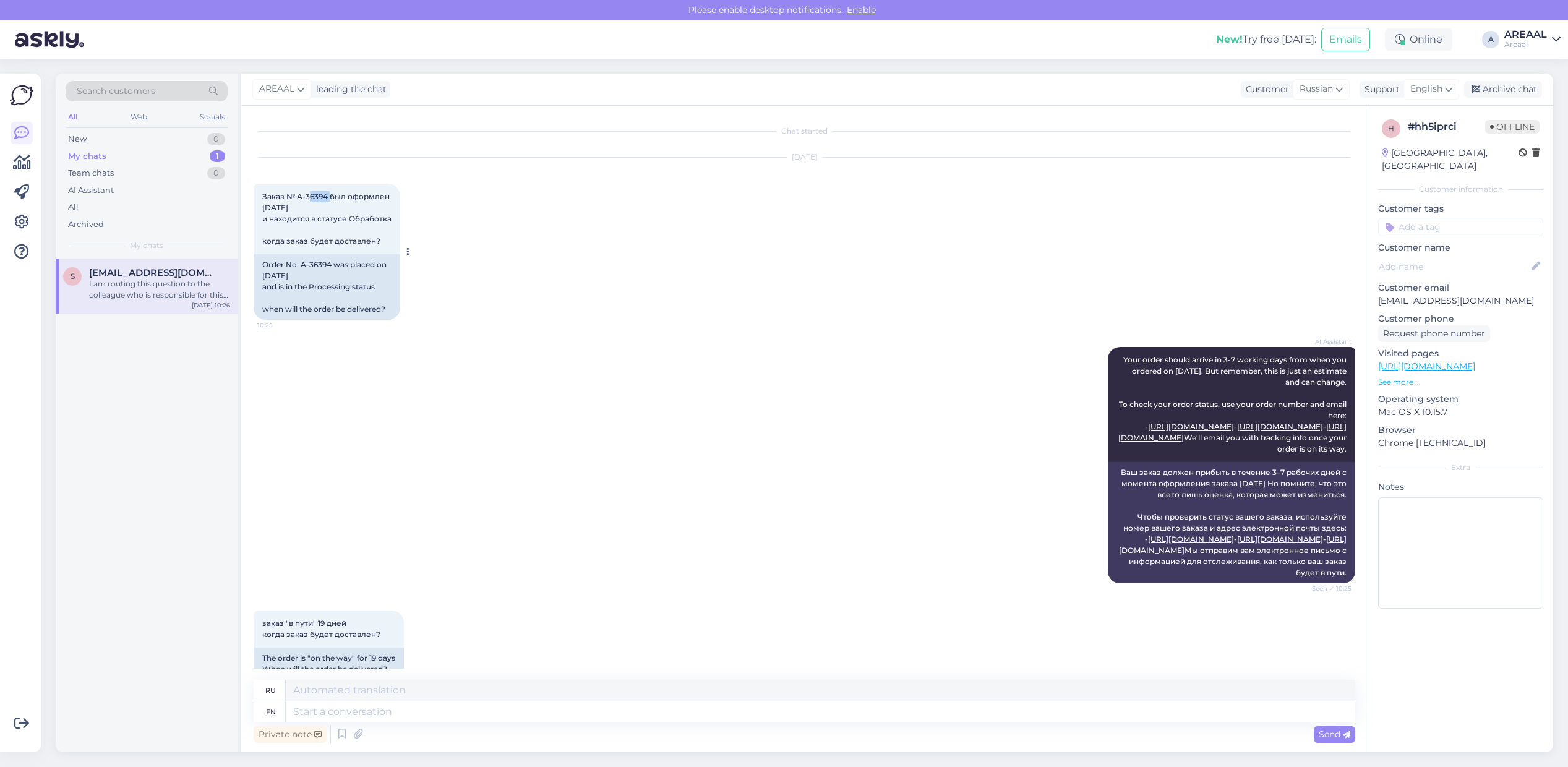
copy span "6394"
copy span "A-36394"
drag, startPoint x: 329, startPoint y: 193, endPoint x: 298, endPoint y: 201, distance: 32.0
click at [298, 201] on div "Заказ № A-36394 был оформлен 01 сент 2025 и находится в статусе Обработка когда…" at bounding box center [326, 219] width 146 height 71
click at [183, 302] on div "f fredi.arnover@gmail.com 1 Selge. Sep 19 12:36" at bounding box center [146, 281] width 182 height 45
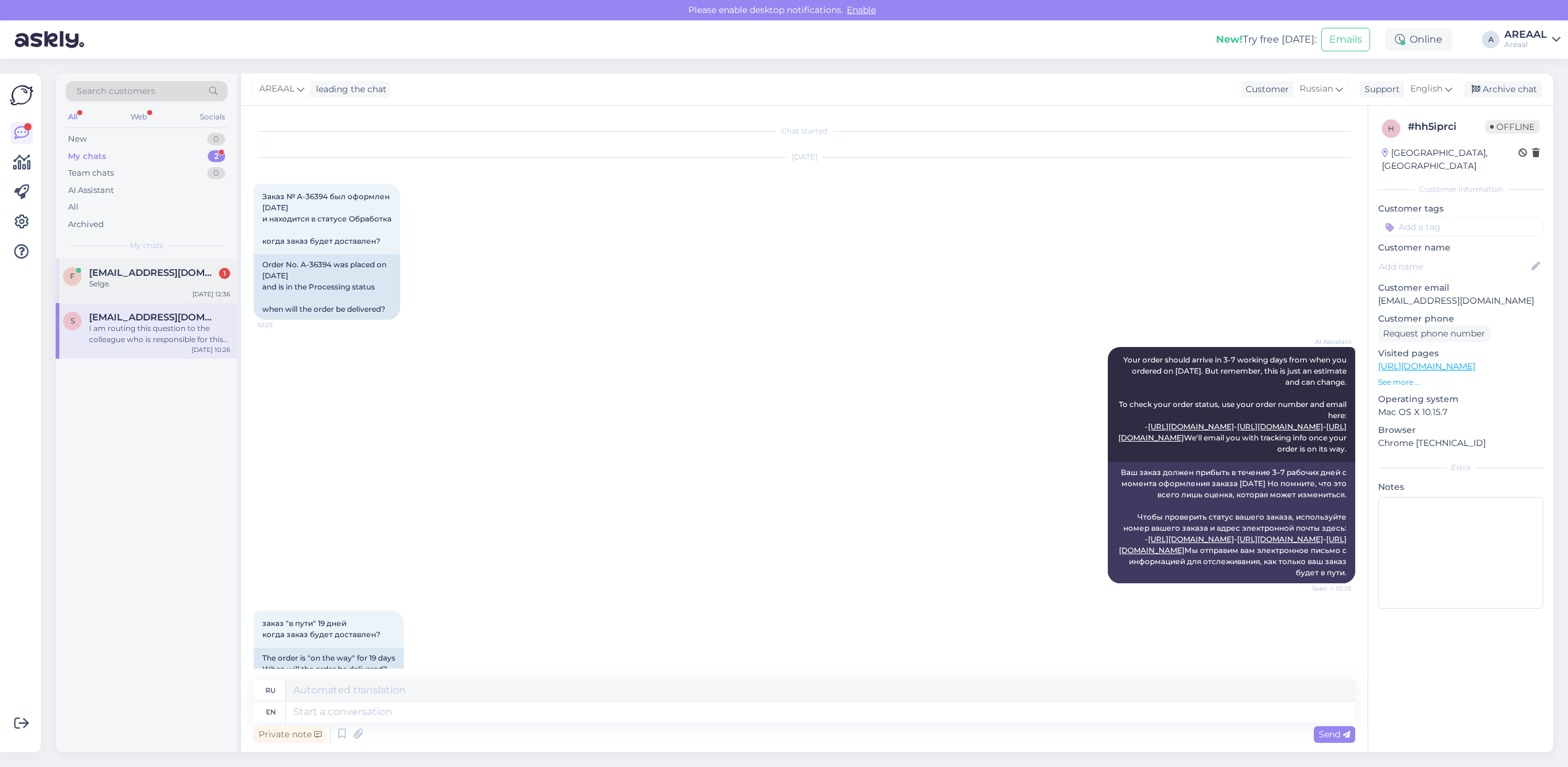
scroll to position [793, 0]
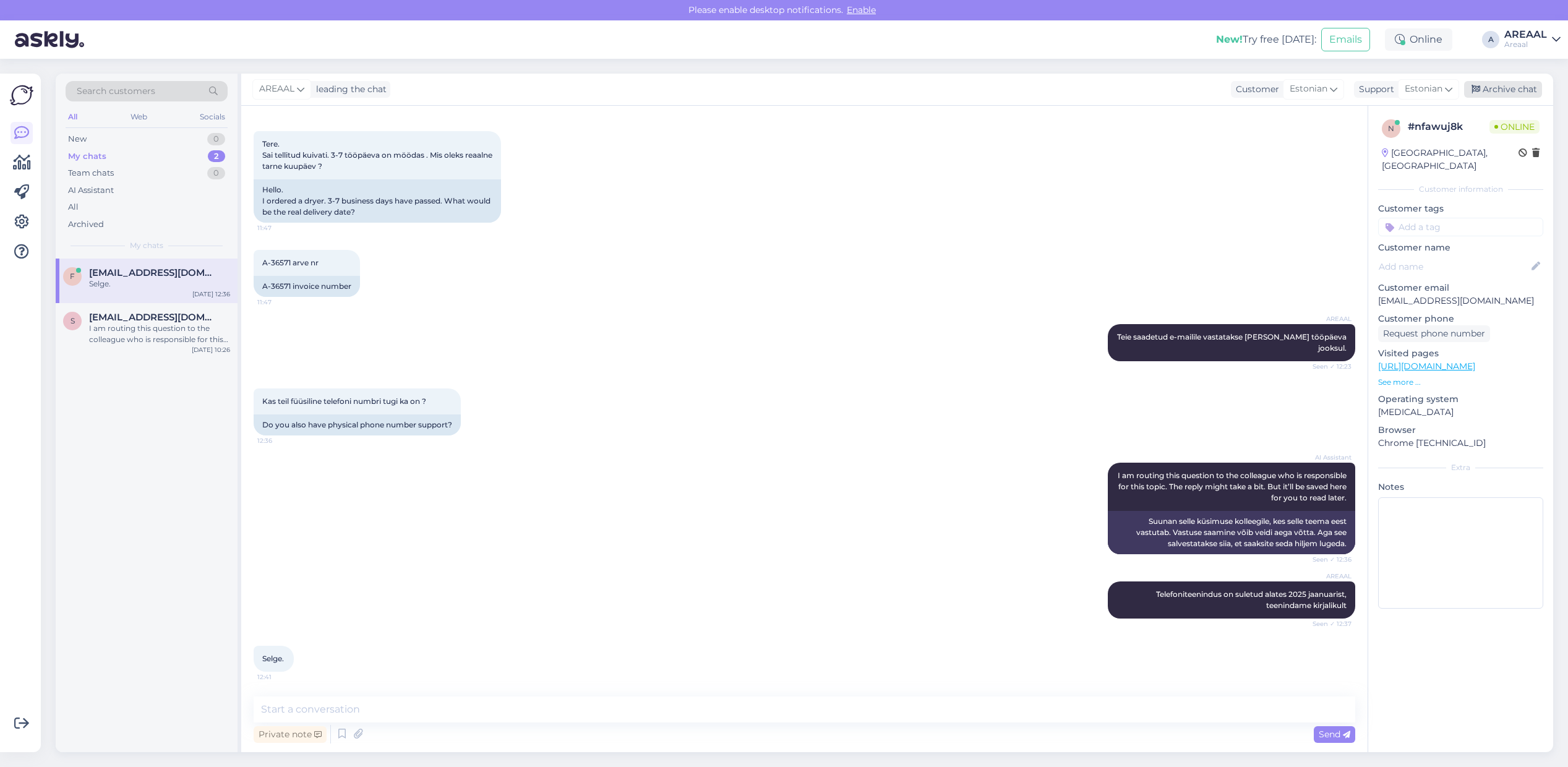
click at [1509, 86] on div "Archive chat" at bounding box center [1502, 89] width 78 height 16
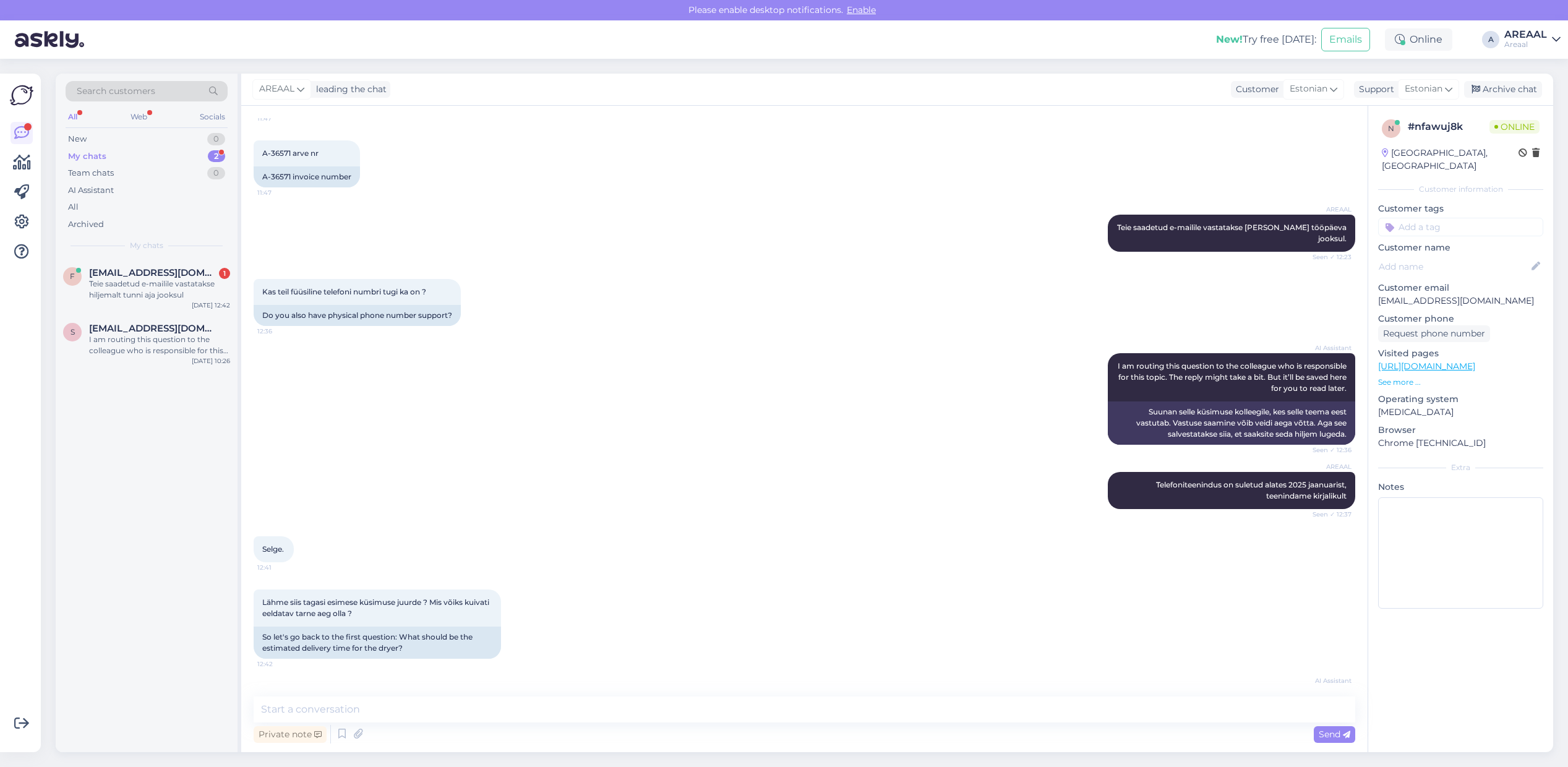
scroll to position [1280, 0]
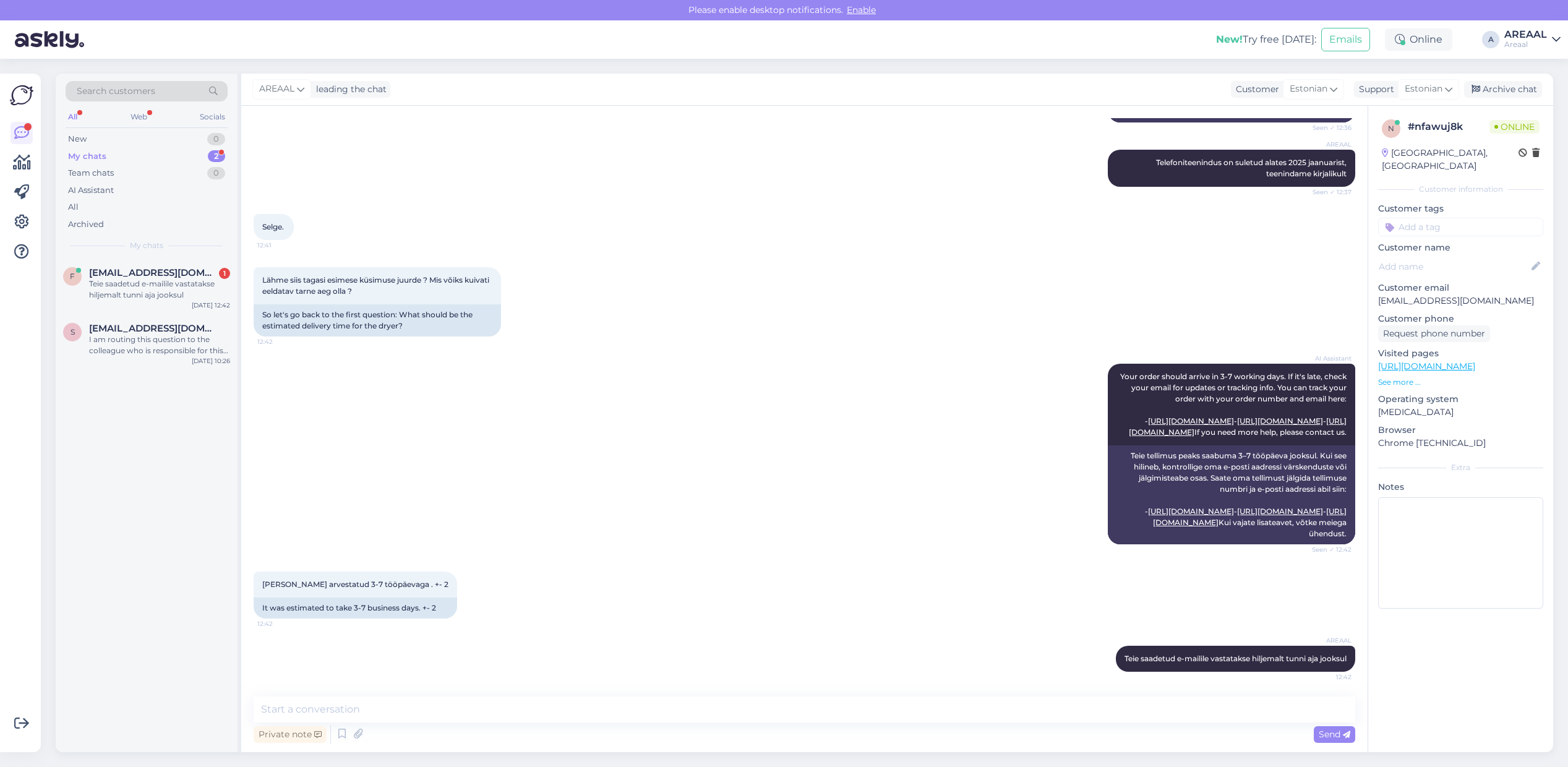
click at [596, 254] on div "Lähme siis tagasi esimese küsimuse juurde ? Mis võiks kuivati eeldatav tarne ae…" at bounding box center [804, 302] width 1102 height 97
click at [147, 326] on span "[EMAIL_ADDRESS][DOMAIN_NAME]" at bounding box center [153, 328] width 128 height 11
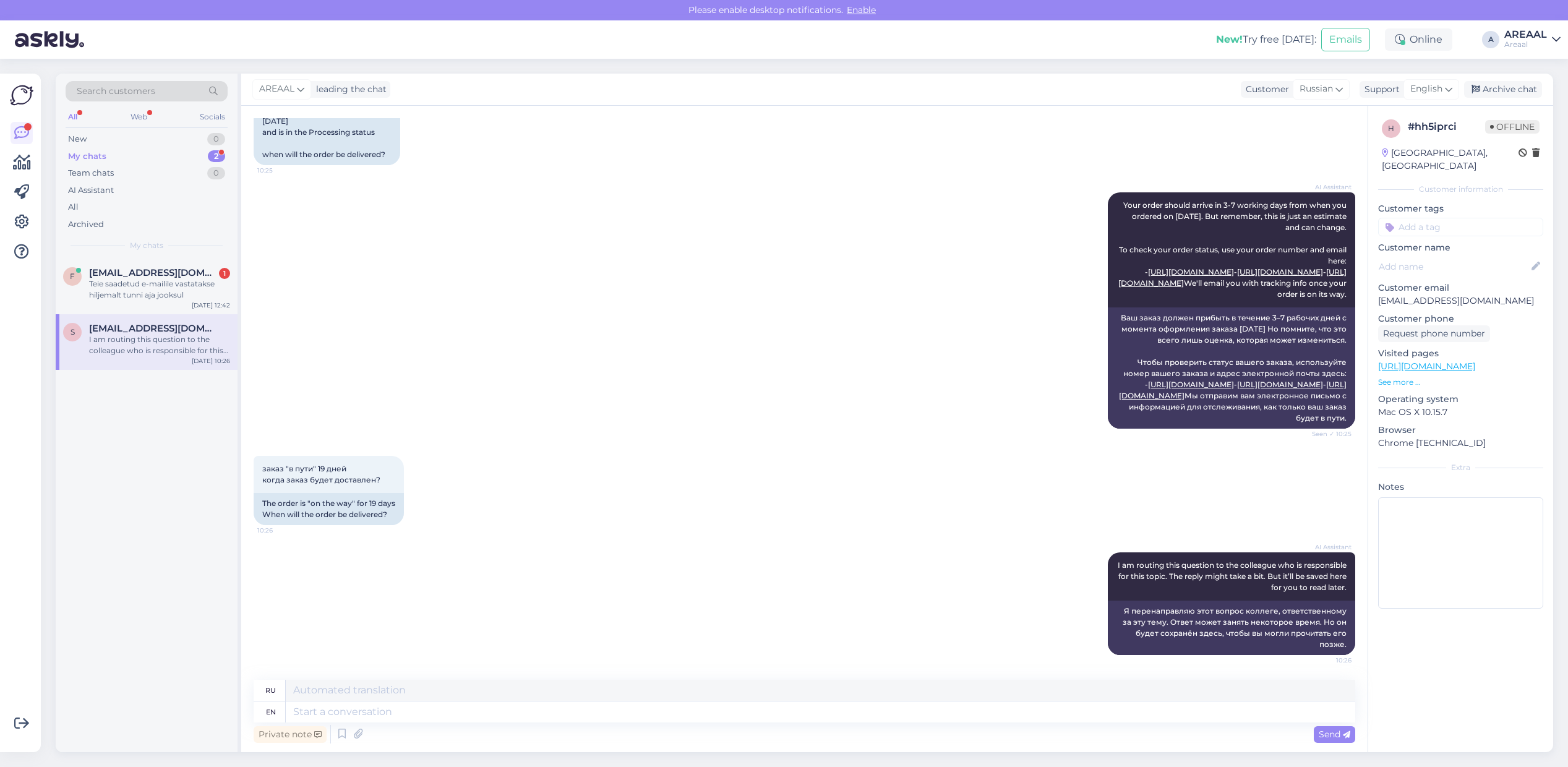
scroll to position [221, 0]
click at [196, 282] on div "Jään ootama ." at bounding box center [159, 284] width 141 height 11
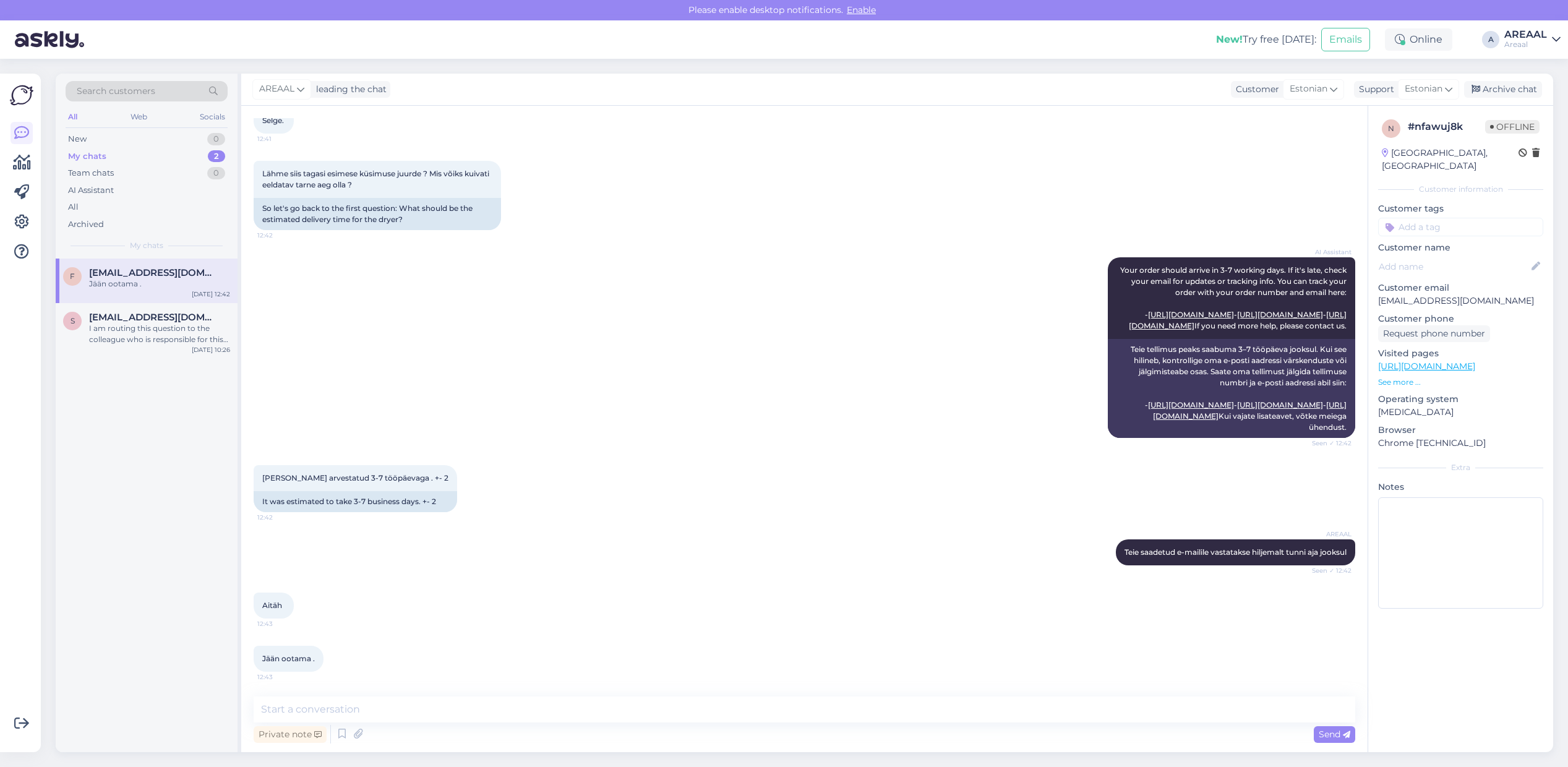
scroll to position [1387, 0]
click at [1497, 81] on div "Archive chat" at bounding box center [1502, 89] width 78 height 16
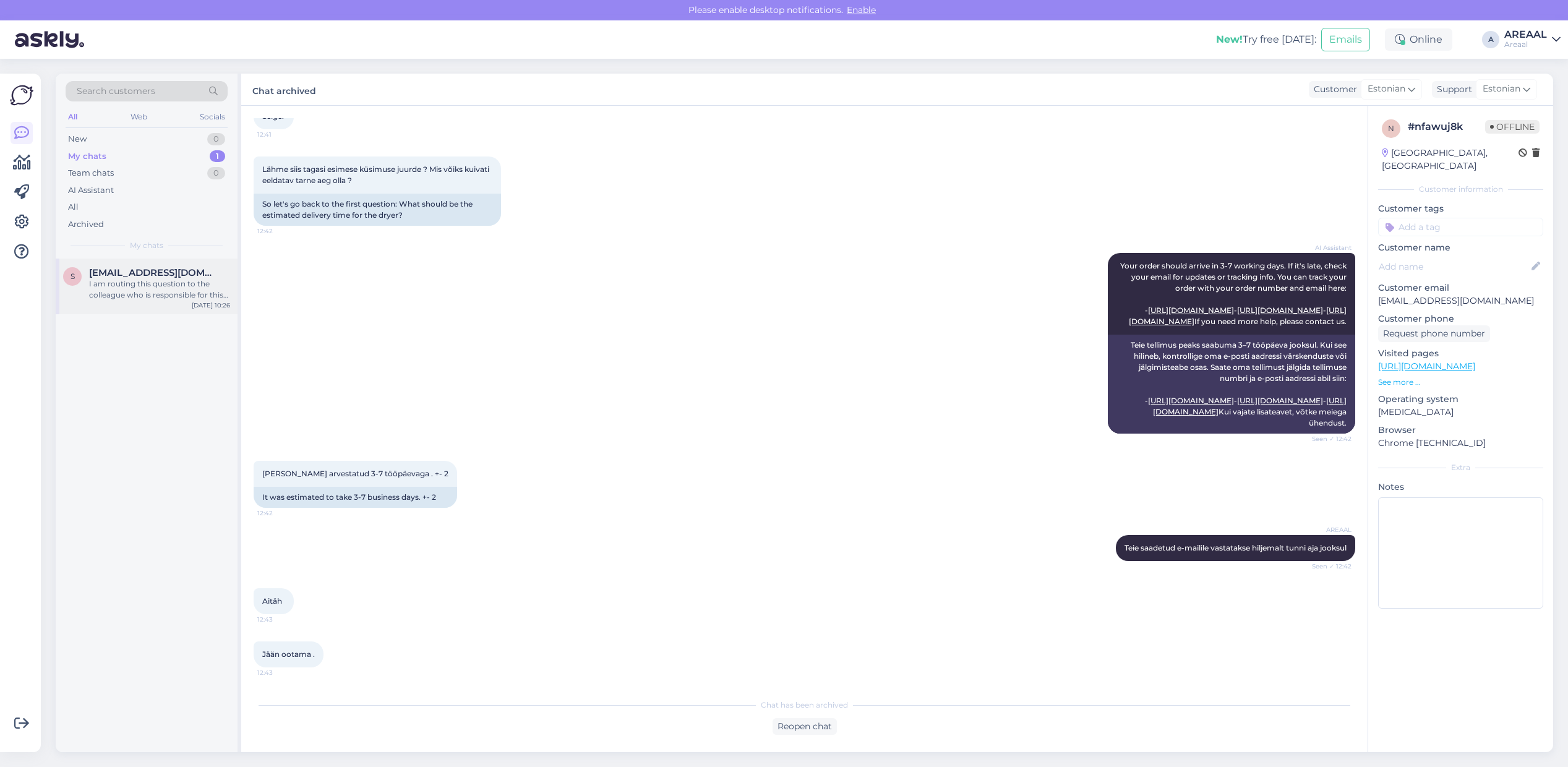
click at [213, 306] on div "[DATE] 10:26" at bounding box center [211, 305] width 38 height 10
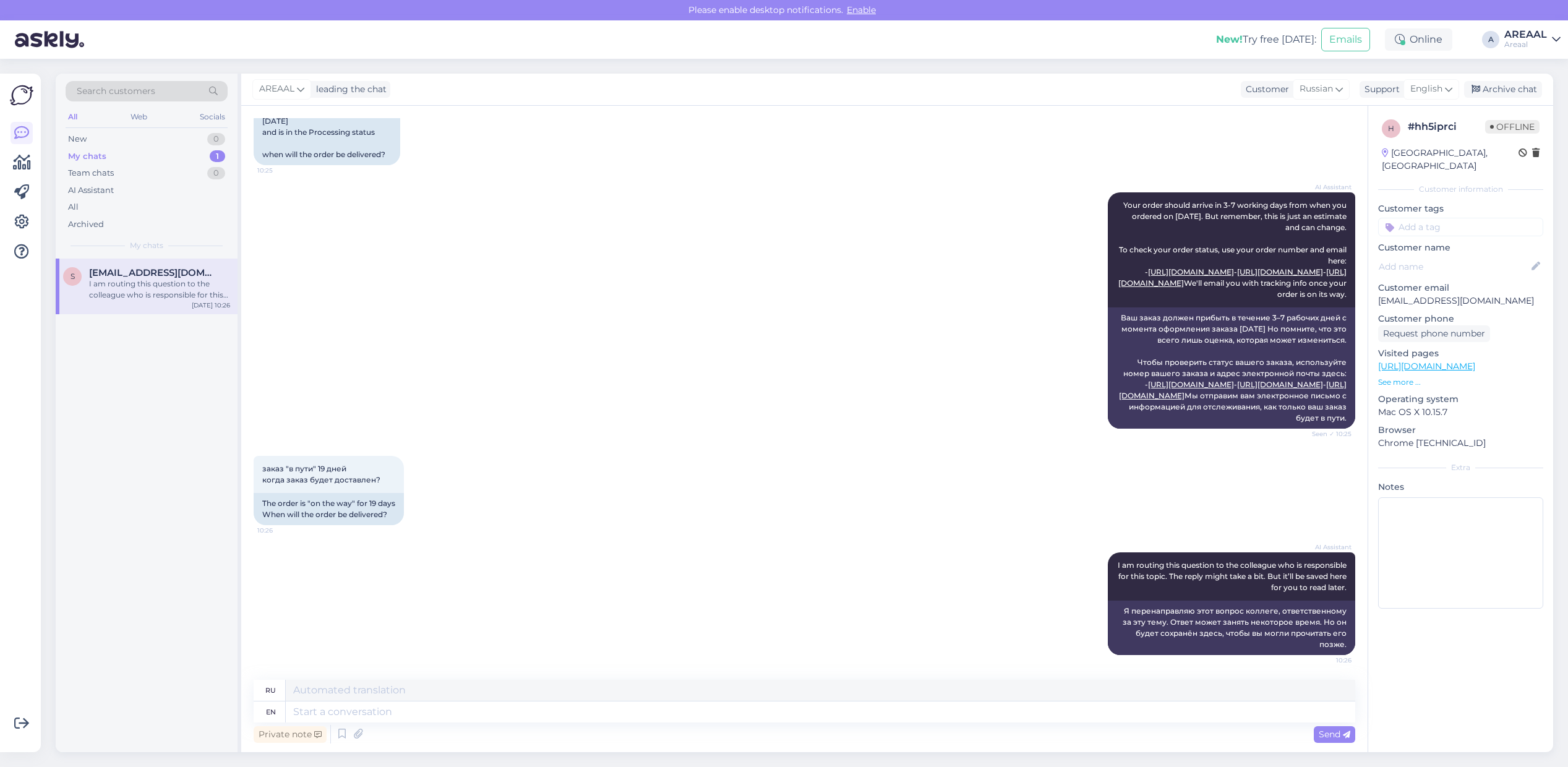
scroll to position [0, 0]
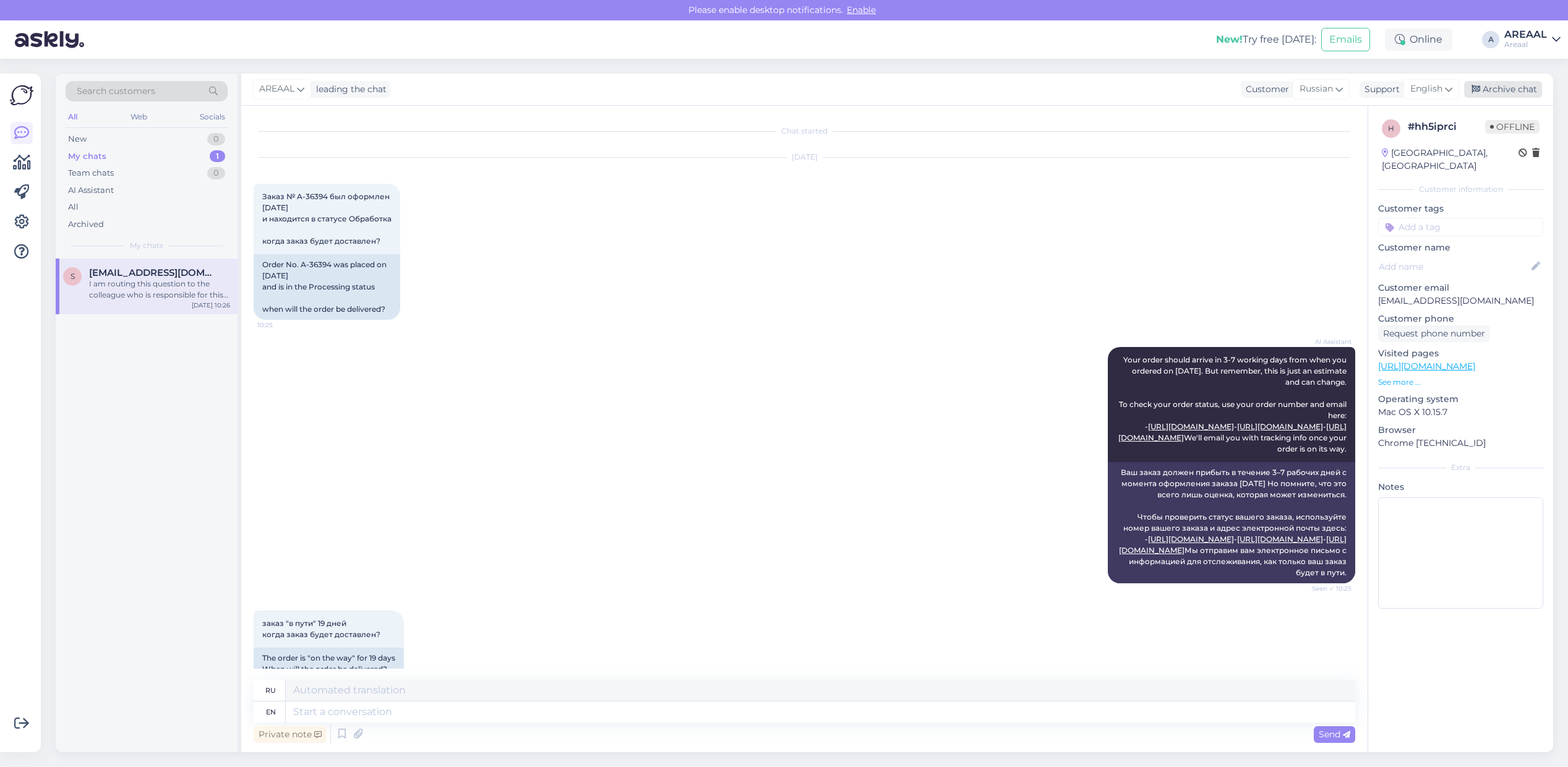
click at [1517, 85] on div "Archive chat" at bounding box center [1502, 89] width 78 height 16
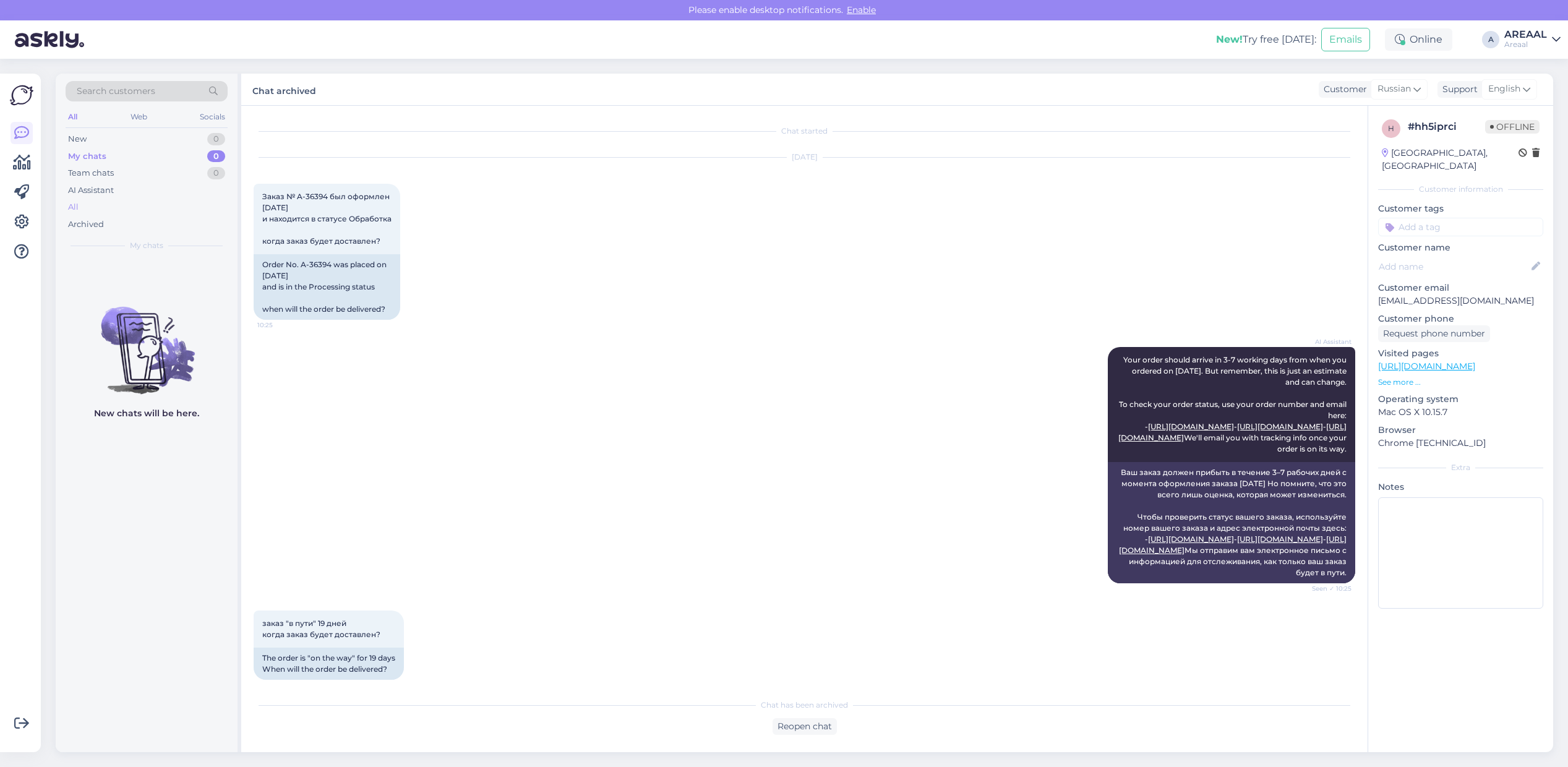
click at [158, 202] on div "All" at bounding box center [146, 207] width 162 height 17
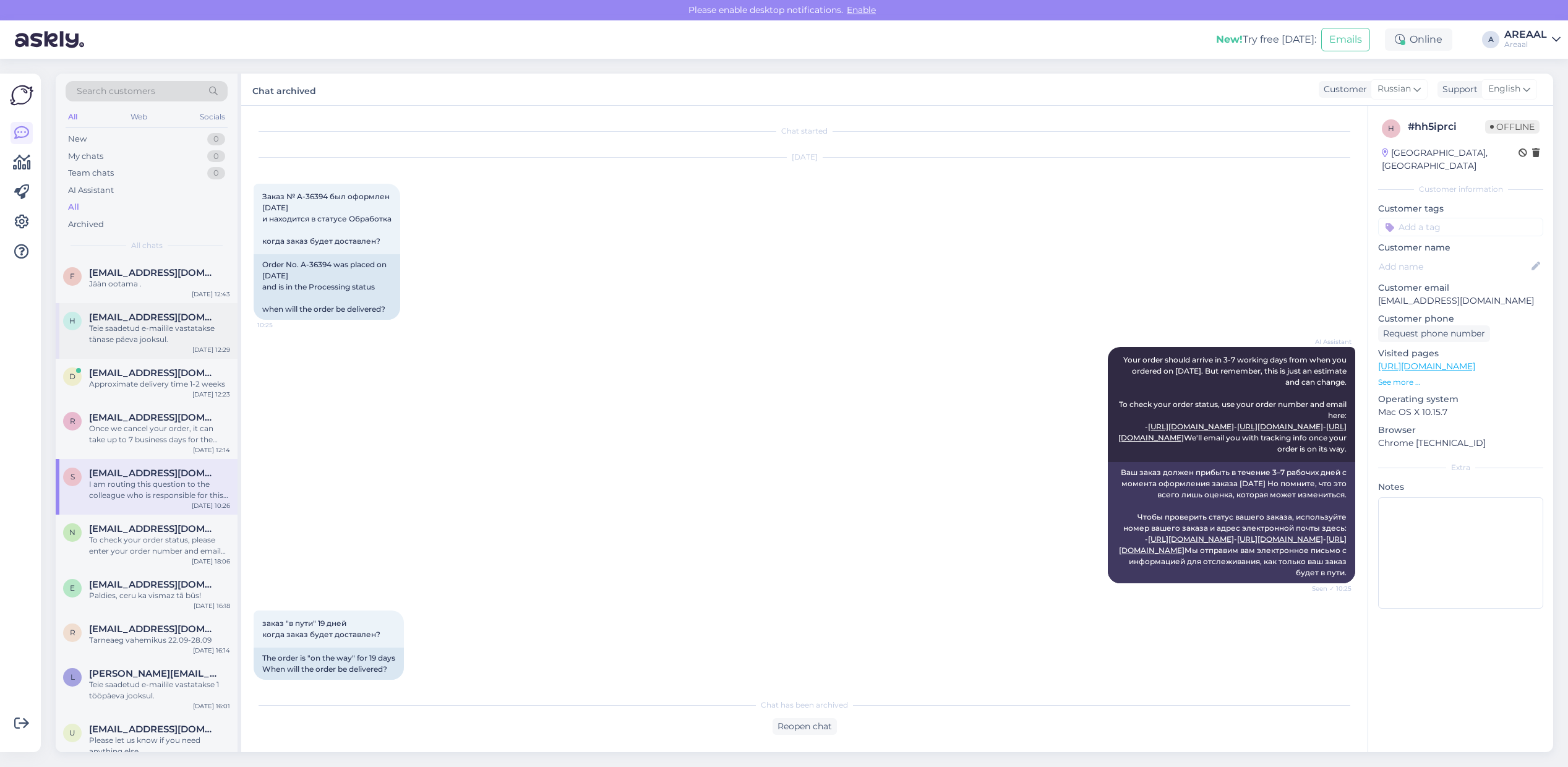
click at [160, 317] on div "[PERSON_NAME][EMAIL_ADDRESS][DOMAIN_NAME]" at bounding box center [159, 318] width 141 height 11
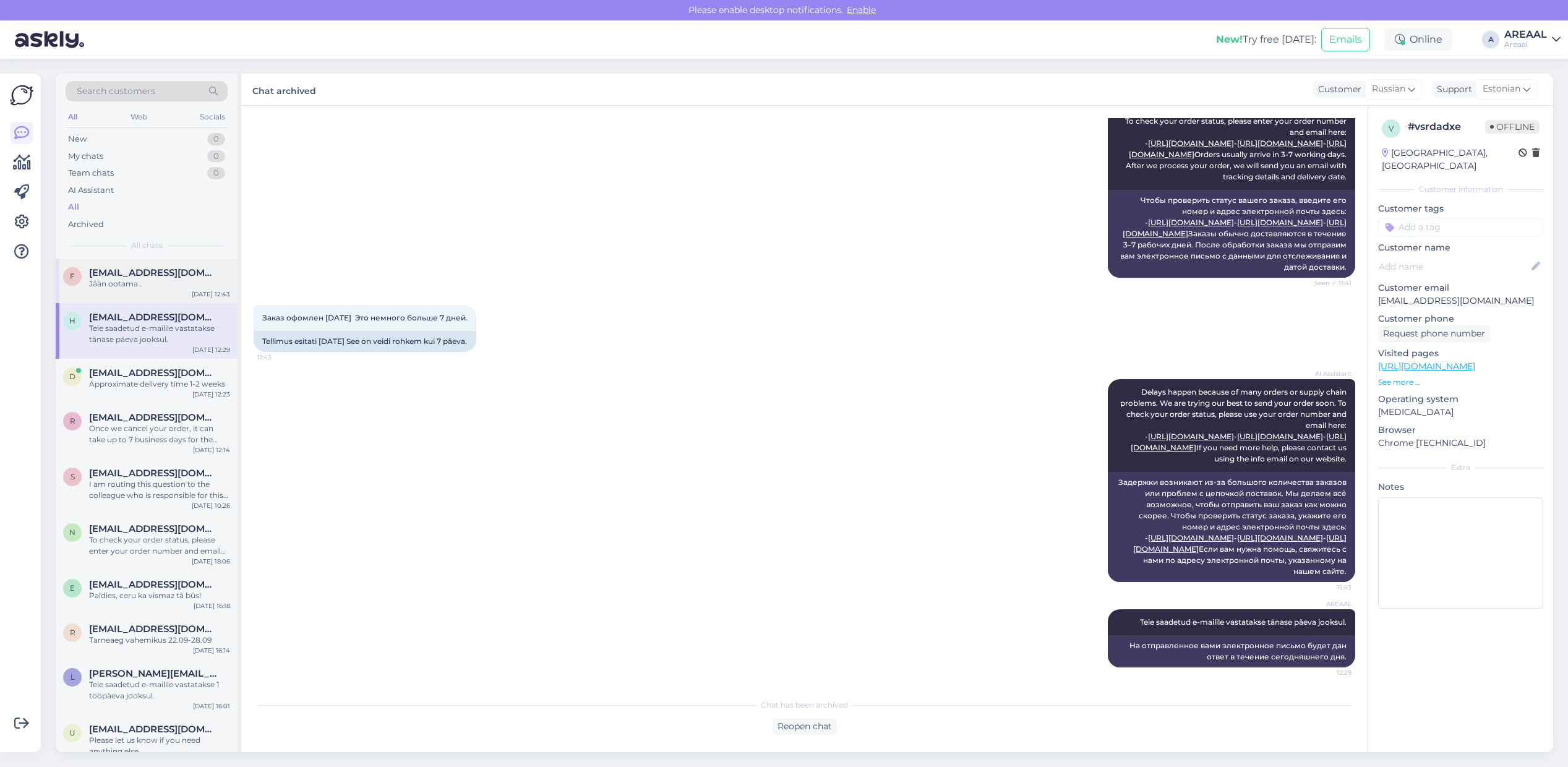
click at [168, 285] on div "Jään ootama ." at bounding box center [159, 284] width 141 height 11
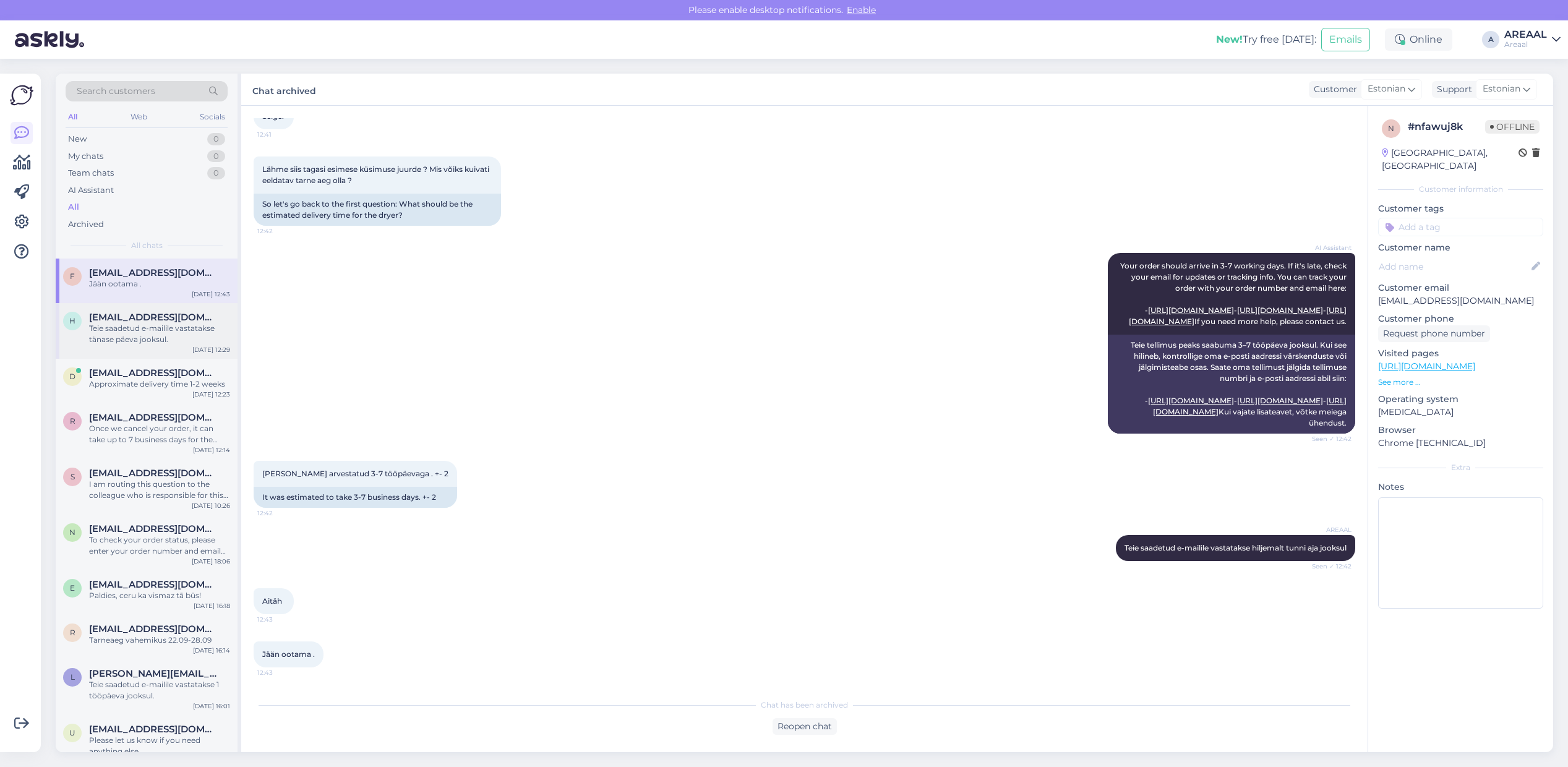
click at [170, 352] on div "h hoock@hot.ee Teie saadetud e-mailile vastatakse tänase päeva jooksul. Sep 19 …" at bounding box center [146, 331] width 182 height 56
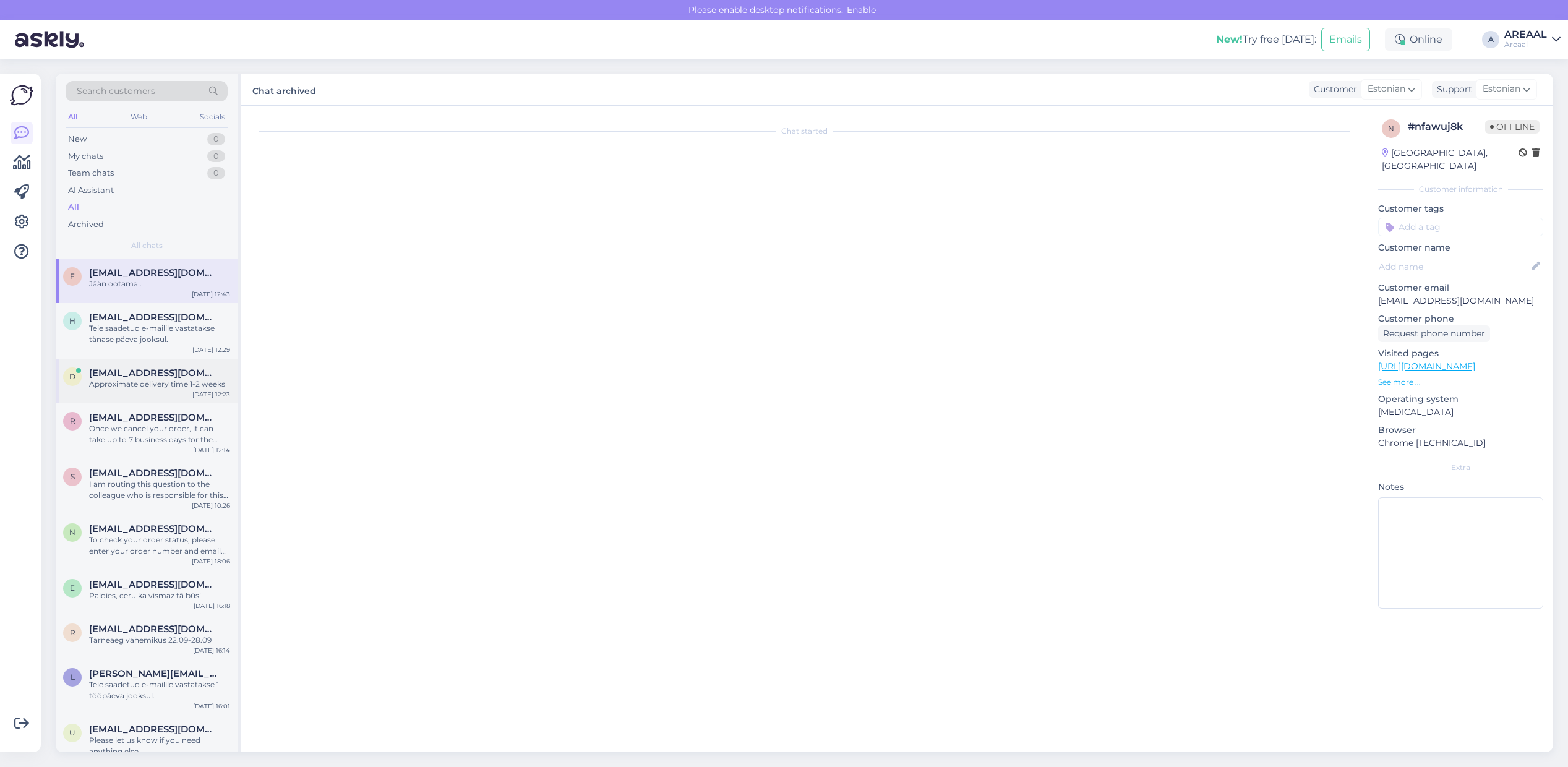
click at [170, 387] on div "Approximate delivery time 1-2 weeks" at bounding box center [159, 384] width 141 height 11
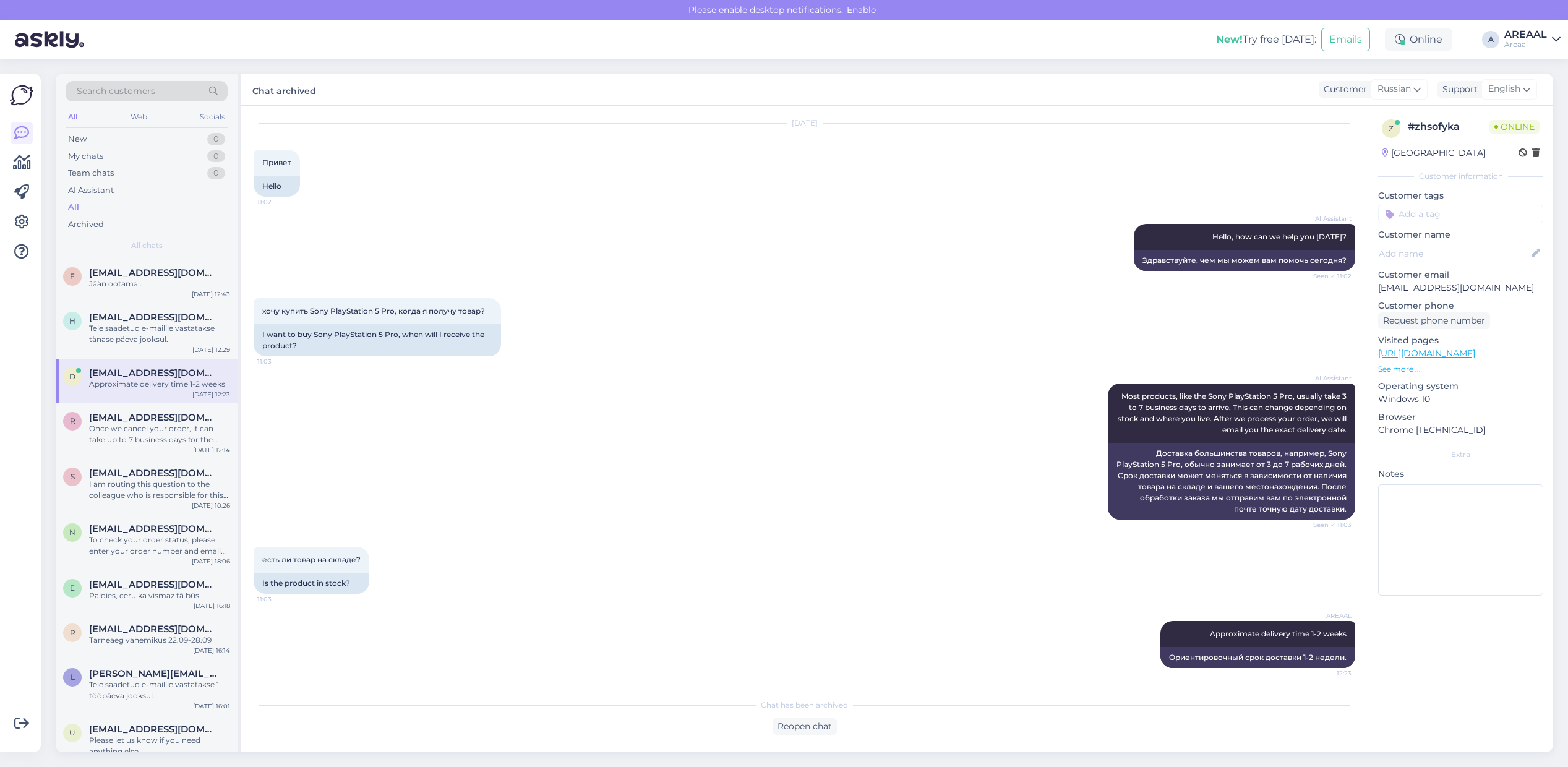
drag, startPoint x: 1524, startPoint y: 35, endPoint x: 1524, endPoint y: 44, distance: 9.0
click at [1524, 35] on div "AREAAL" at bounding box center [1525, 34] width 43 height 10
click at [1532, 101] on button "Open" at bounding box center [1533, 96] width 34 height 19
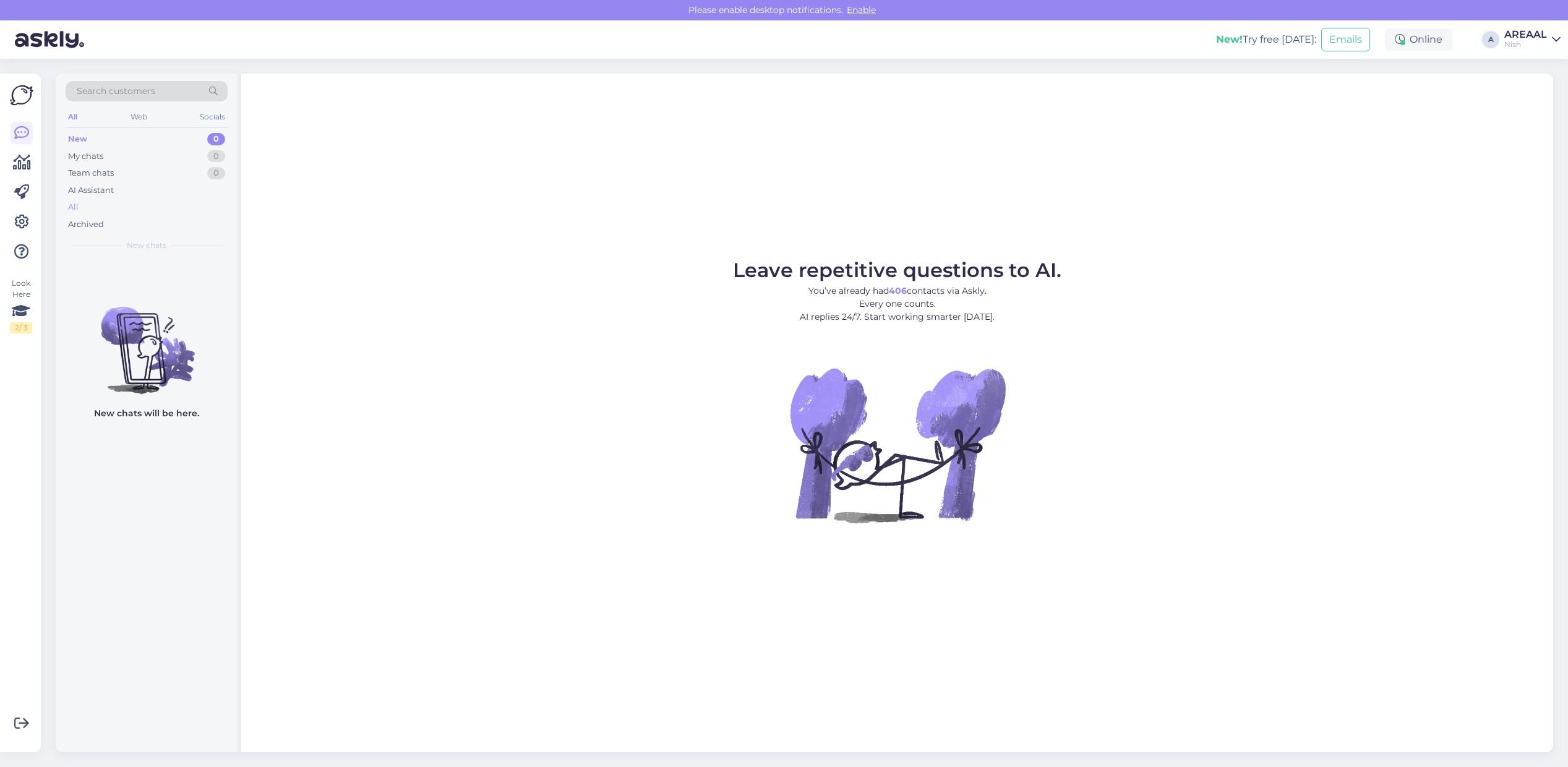
click at [146, 213] on div "All" at bounding box center [146, 207] width 162 height 17
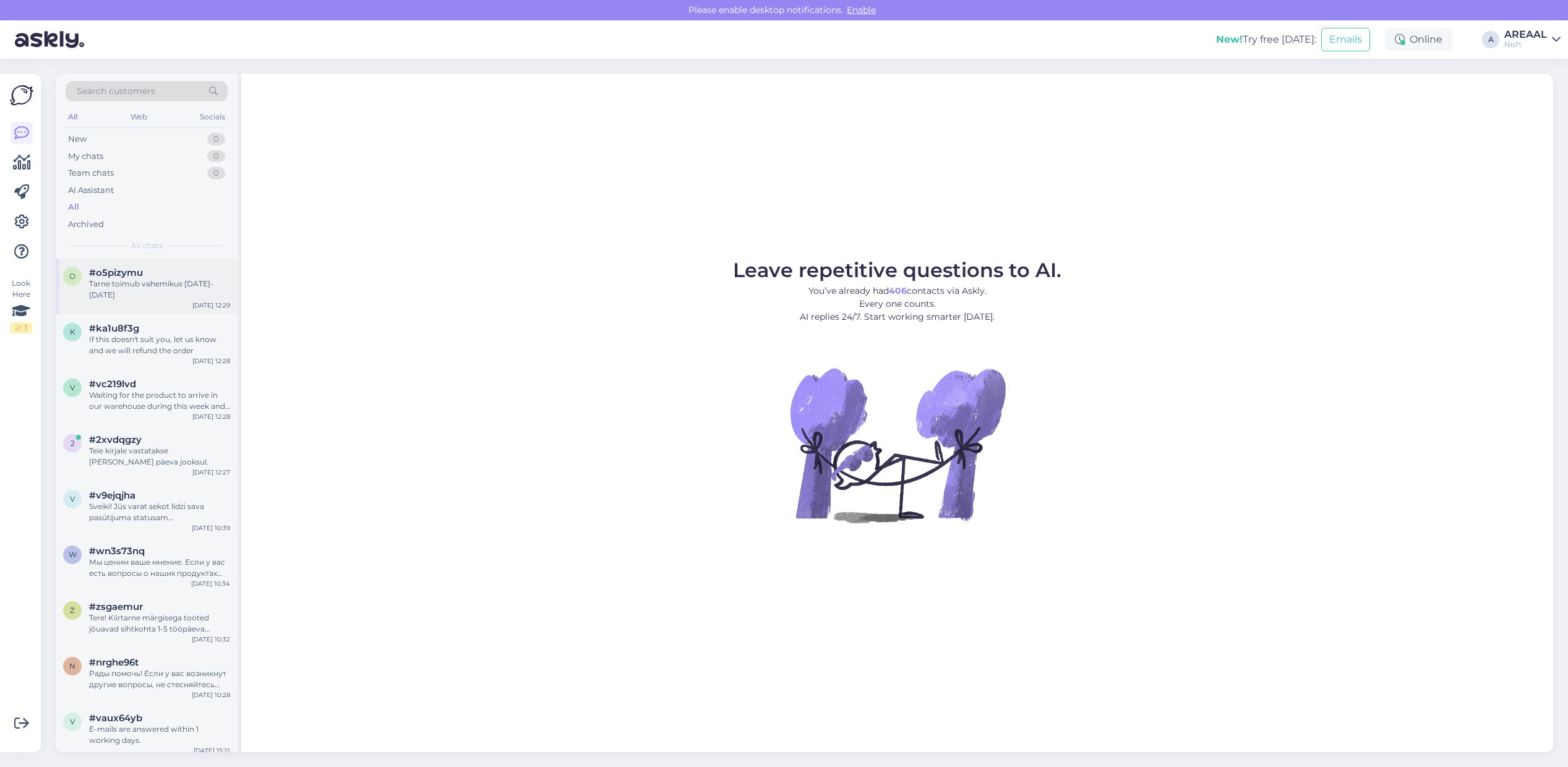
click at [143, 280] on div "Tarne toimub vahemikus 23-27 september" at bounding box center [159, 289] width 141 height 22
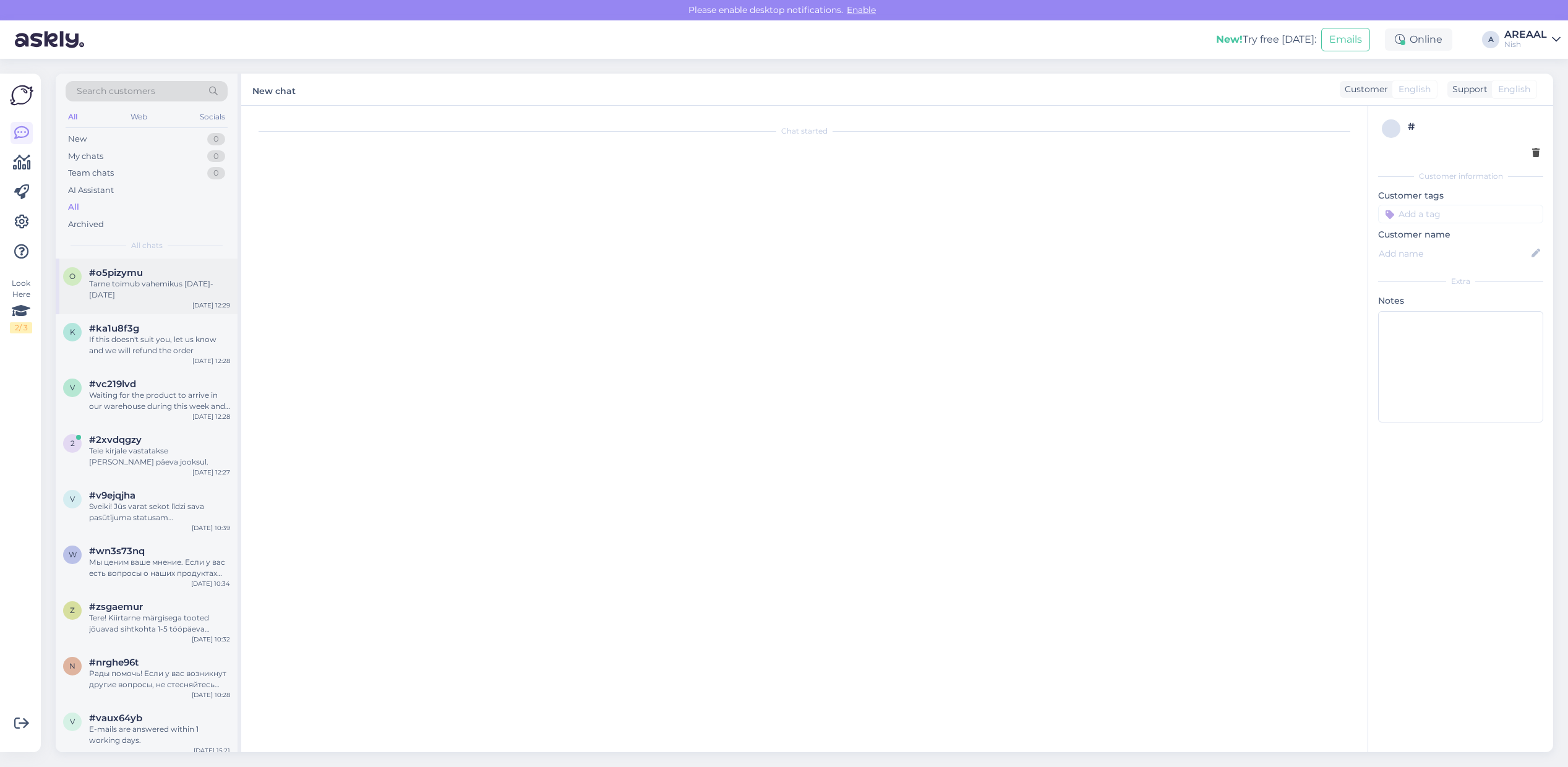
scroll to position [12, 0]
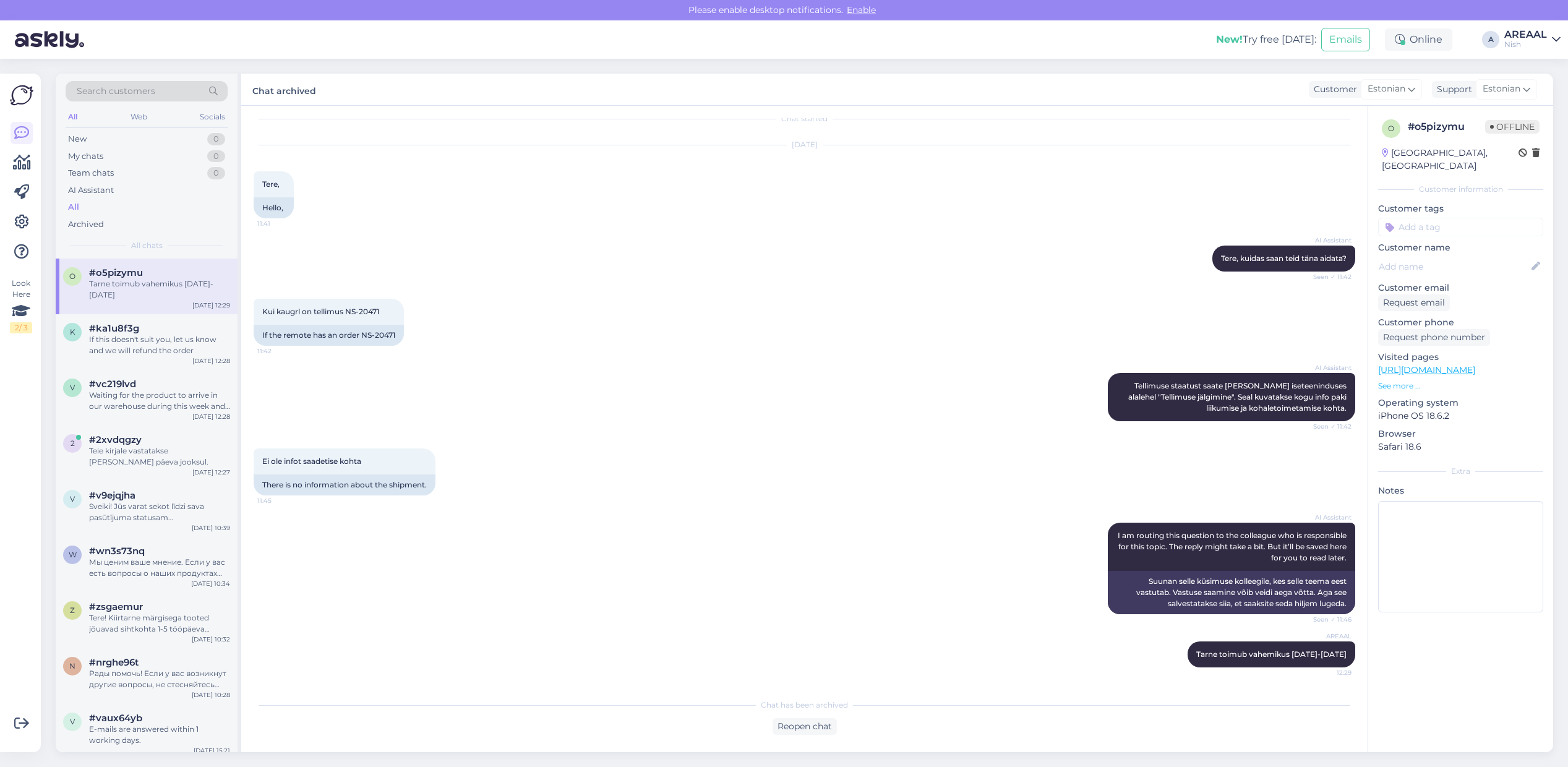
click at [1543, 33] on div "AREAAL" at bounding box center [1525, 34] width 43 height 10
click at [1537, 68] on button "Open" at bounding box center [1533, 69] width 34 height 19
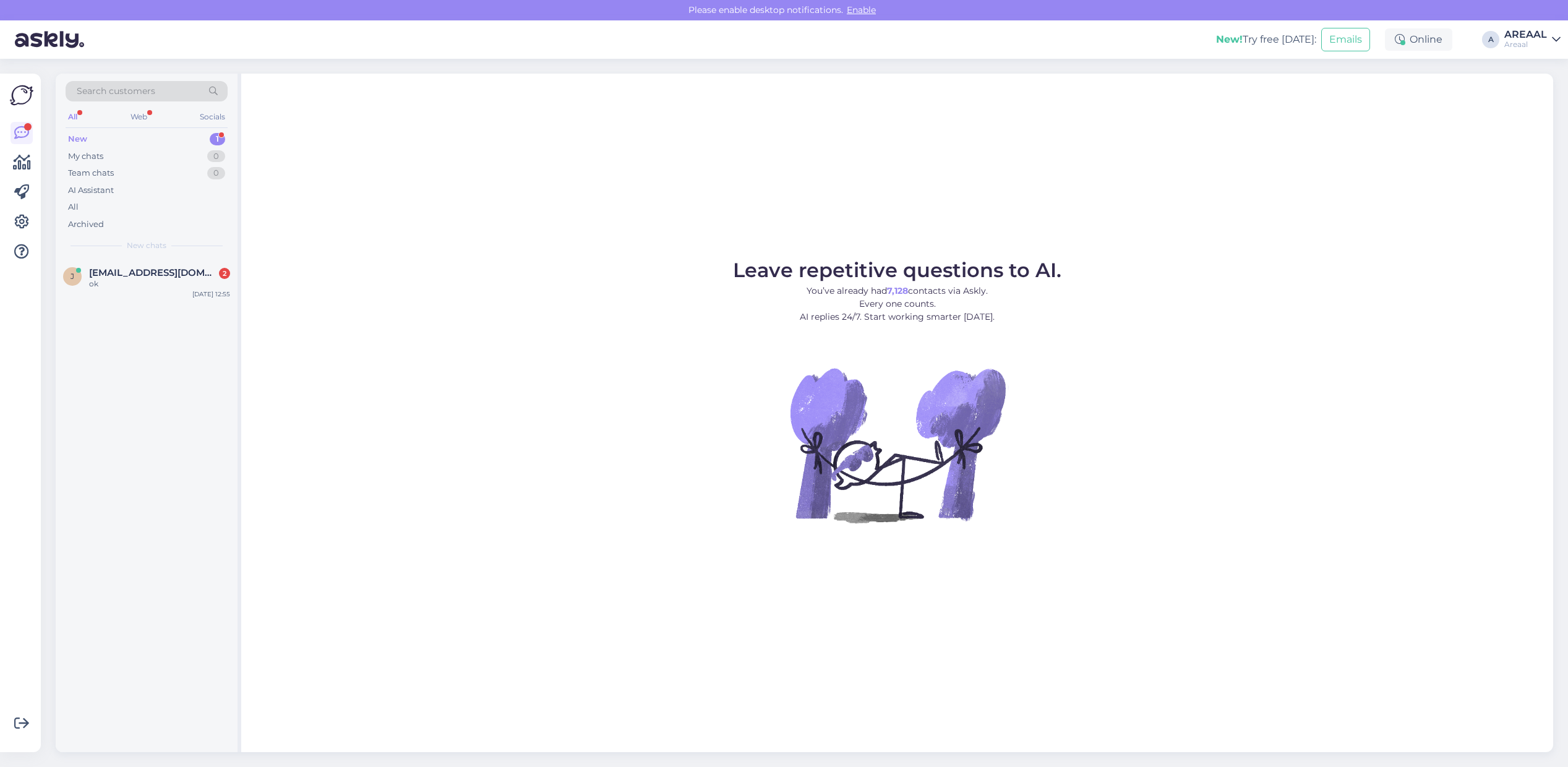
click at [143, 317] on div "j jurgen.holtsmeier@gmail.com 2 ok Sep 19 12:55" at bounding box center [146, 506] width 182 height 494
click at [143, 279] on div "ok" at bounding box center [159, 284] width 141 height 11
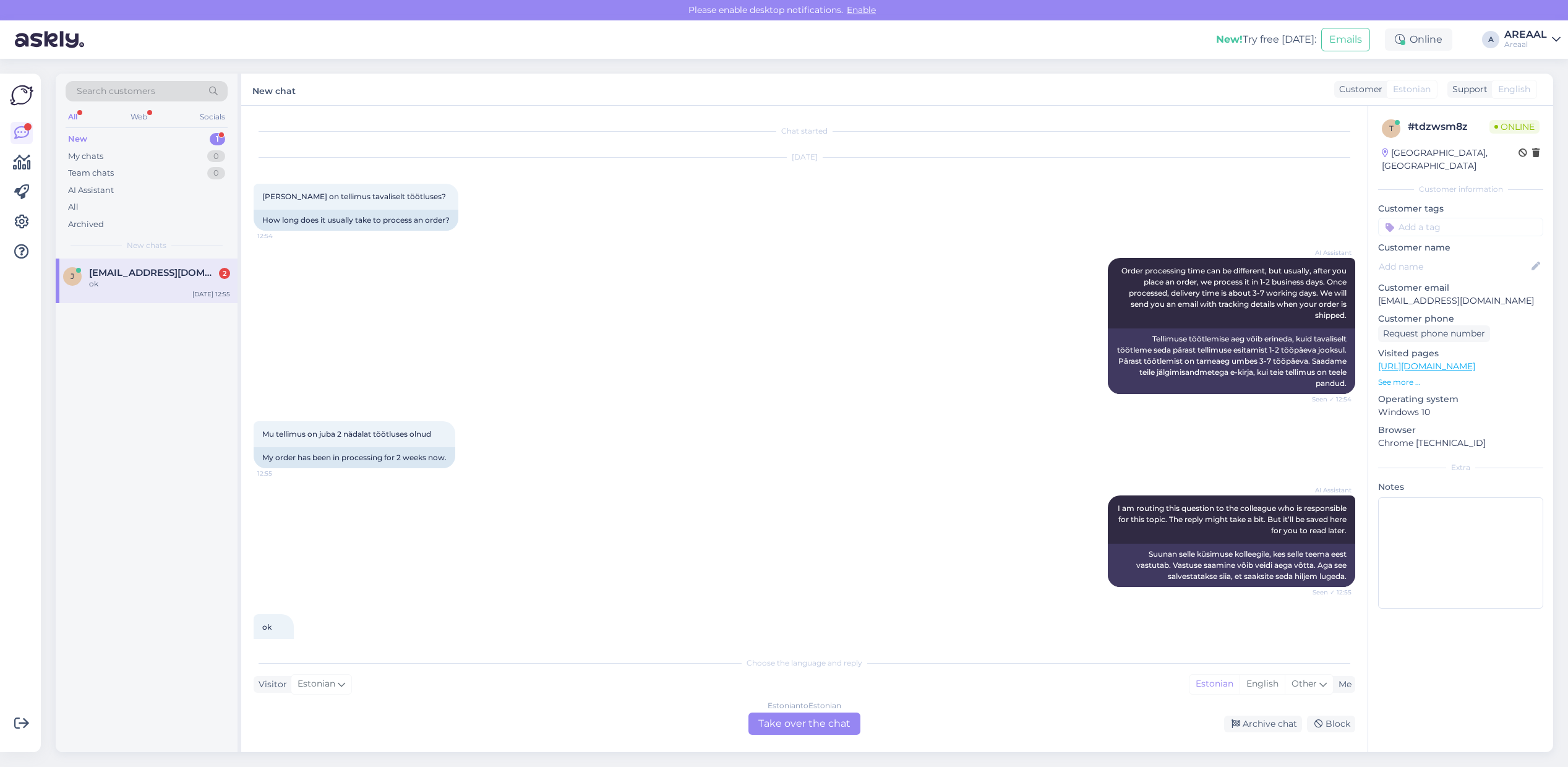
scroll to position [35, 0]
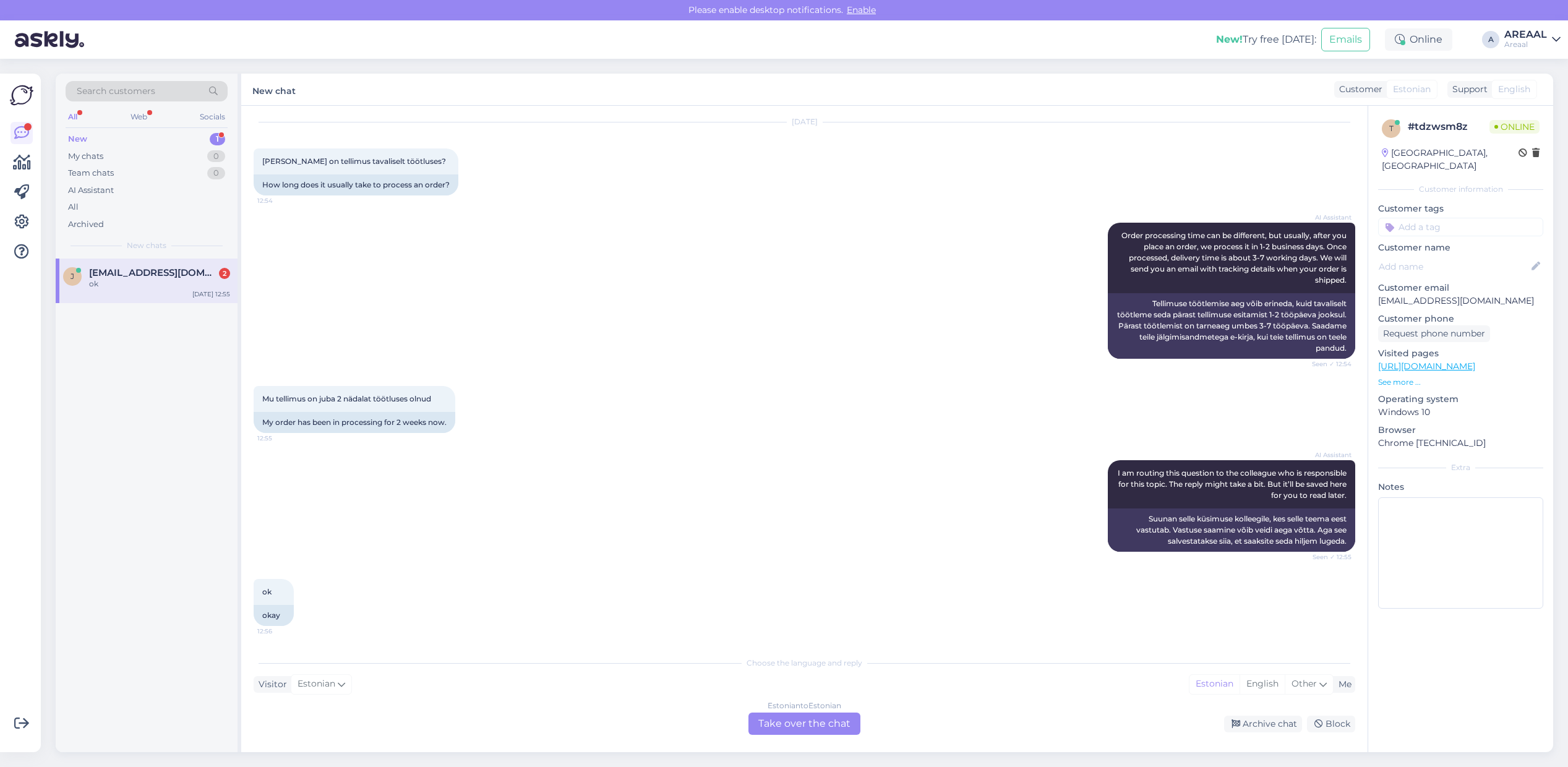
click at [817, 718] on div "Estonian to Estonian Take over the chat" at bounding box center [804, 723] width 112 height 22
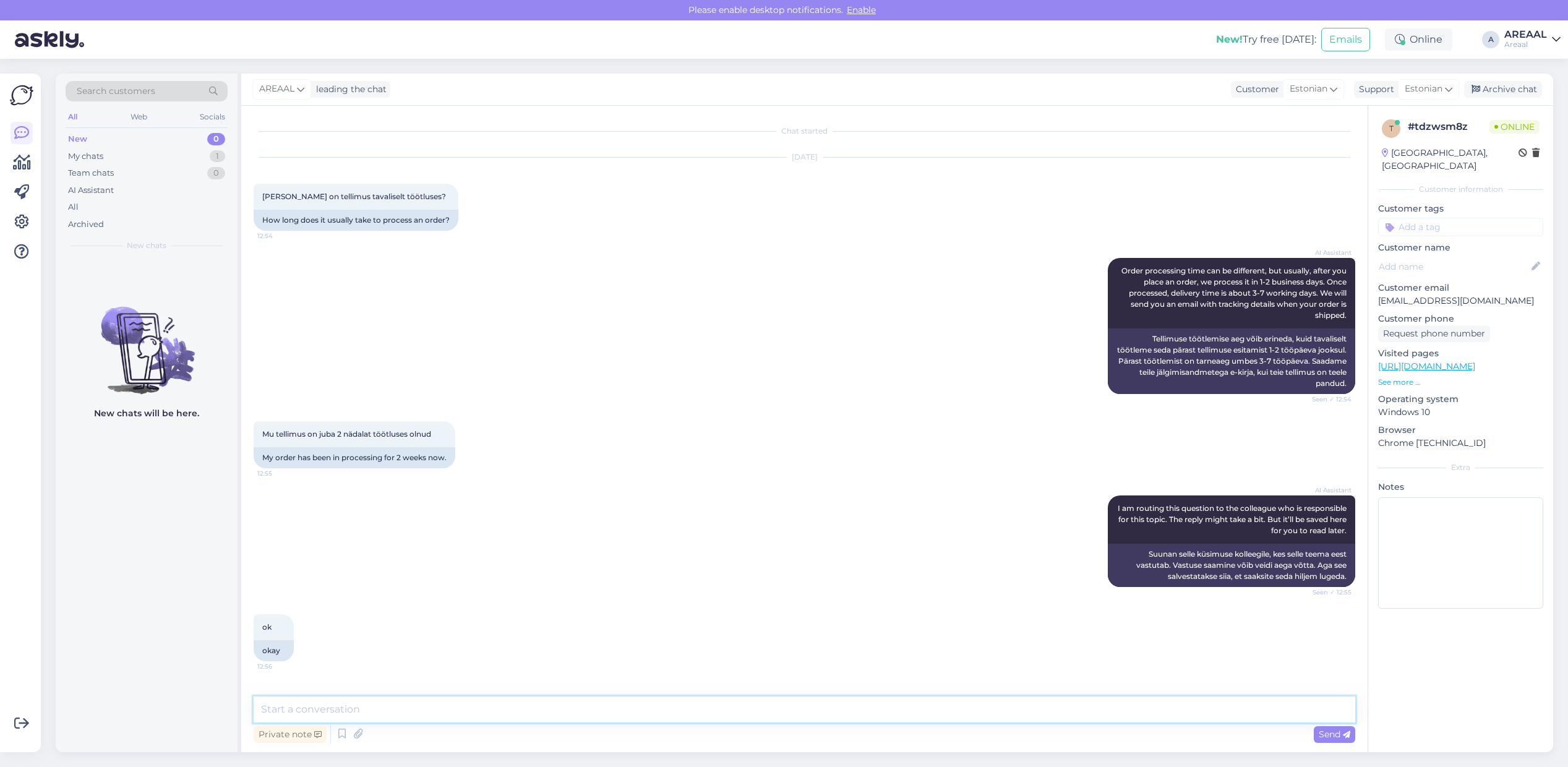
click at [817, 719] on textarea at bounding box center [804, 709] width 1102 height 26
click at [979, 712] on textarea "Tarne toimub vahemikus" at bounding box center [804, 709] width 1102 height 26
type textarea "Tarne toimub vahemikus 22.09-25.09"
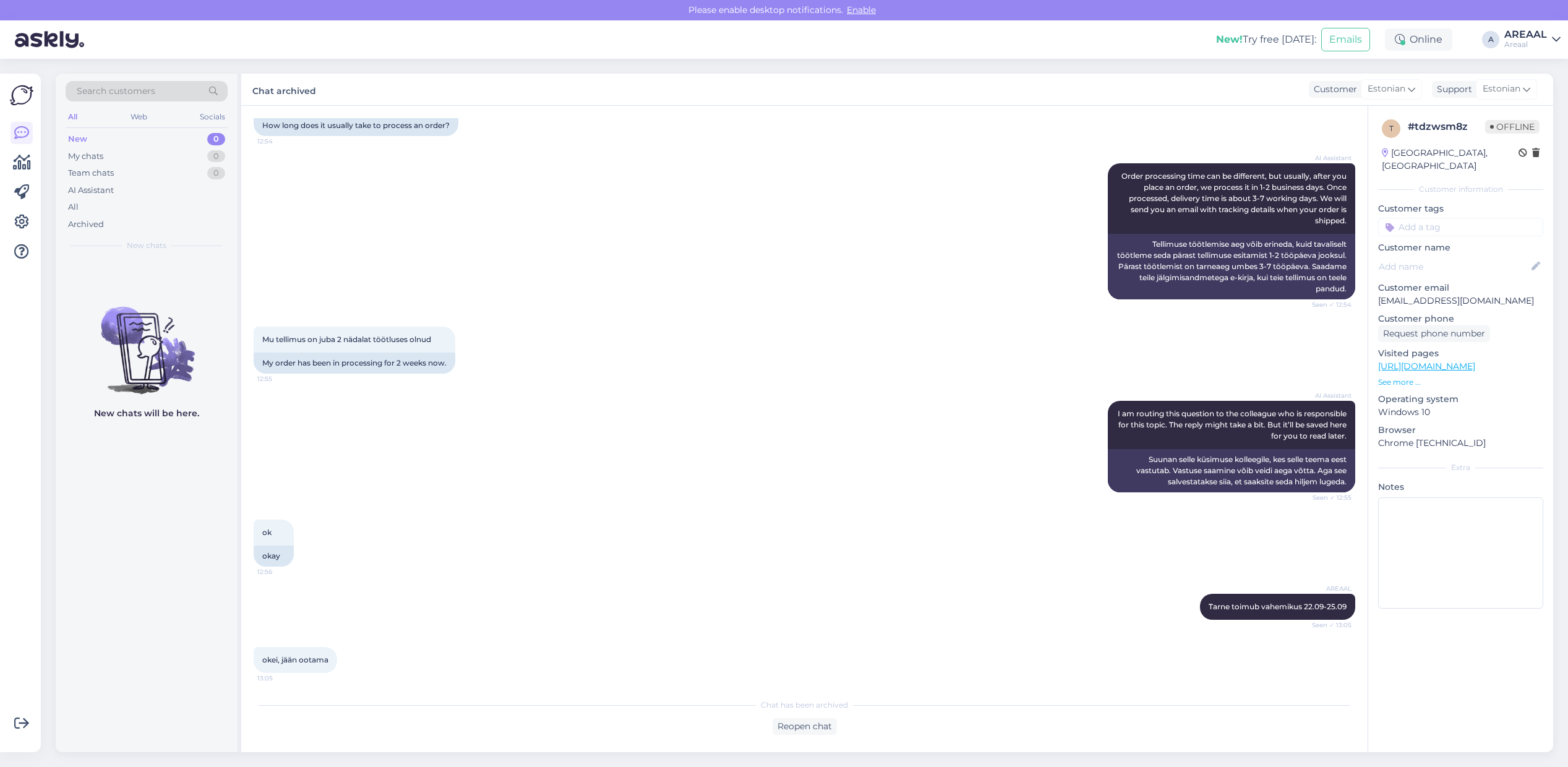
scroll to position [100, 0]
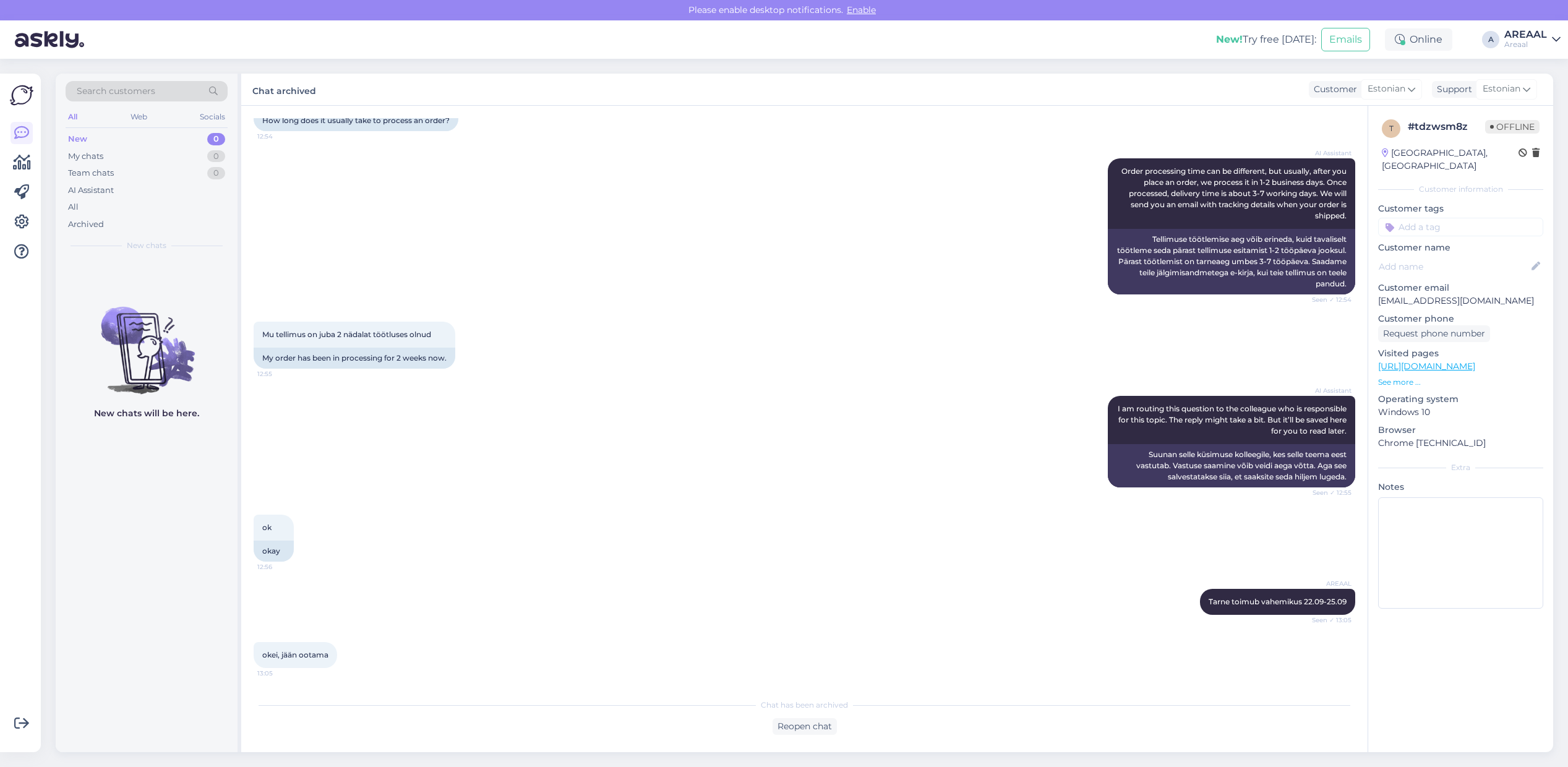
click at [827, 164] on div "AI Assistant Order processing time can be different, but usually, after you pla…" at bounding box center [804, 226] width 1102 height 164
click at [135, 205] on div "All" at bounding box center [146, 207] width 162 height 17
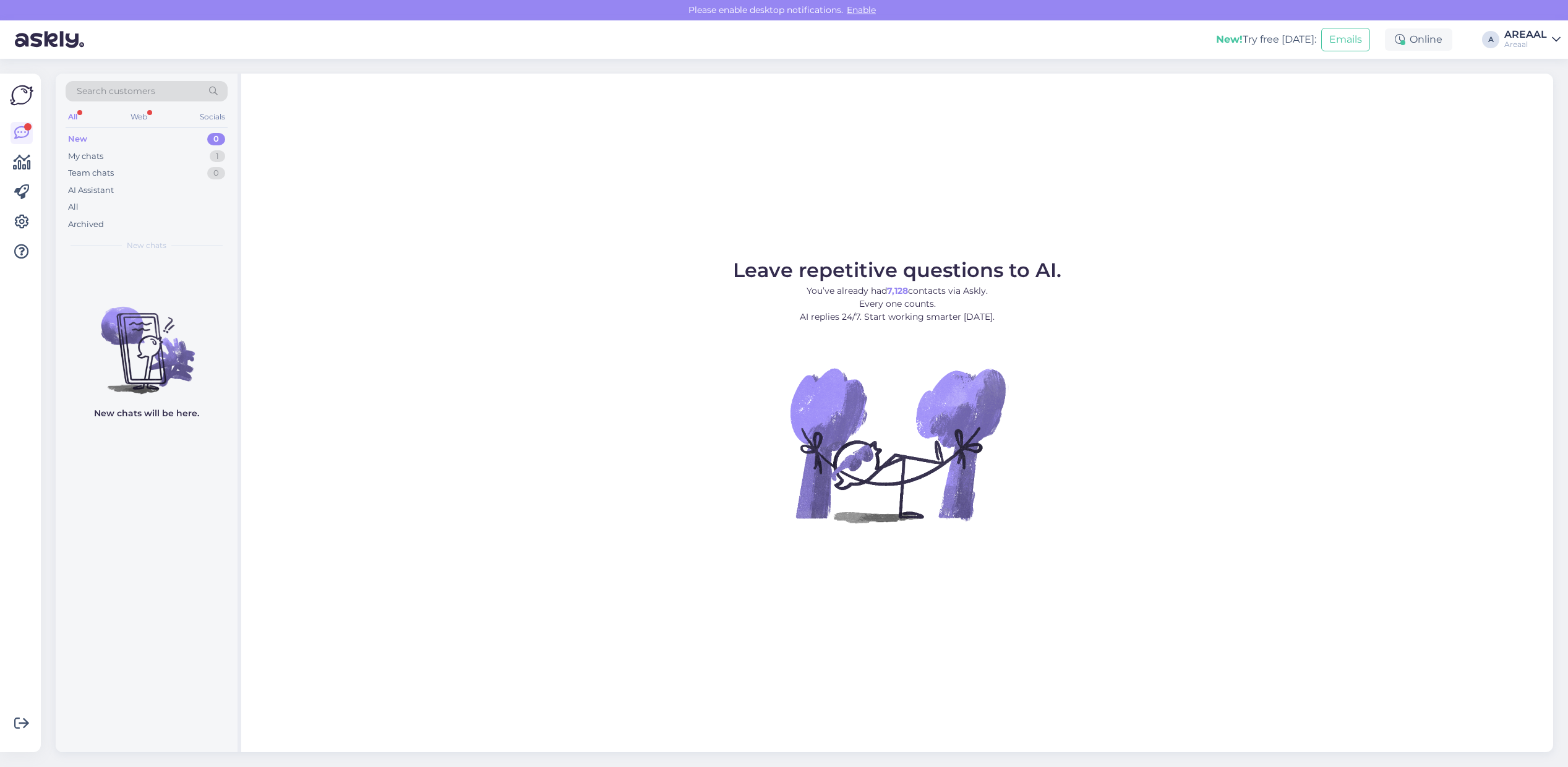
click at [1443, 241] on div "Leave repetitive questions to AI. You’ve already had 7,128 contacts via Askly. …" at bounding box center [897, 413] width 1311 height 679
click at [205, 264] on div "f fredi.arnover@gmail.com 1 I am routing this question to the colleague who is …" at bounding box center [146, 286] width 182 height 56
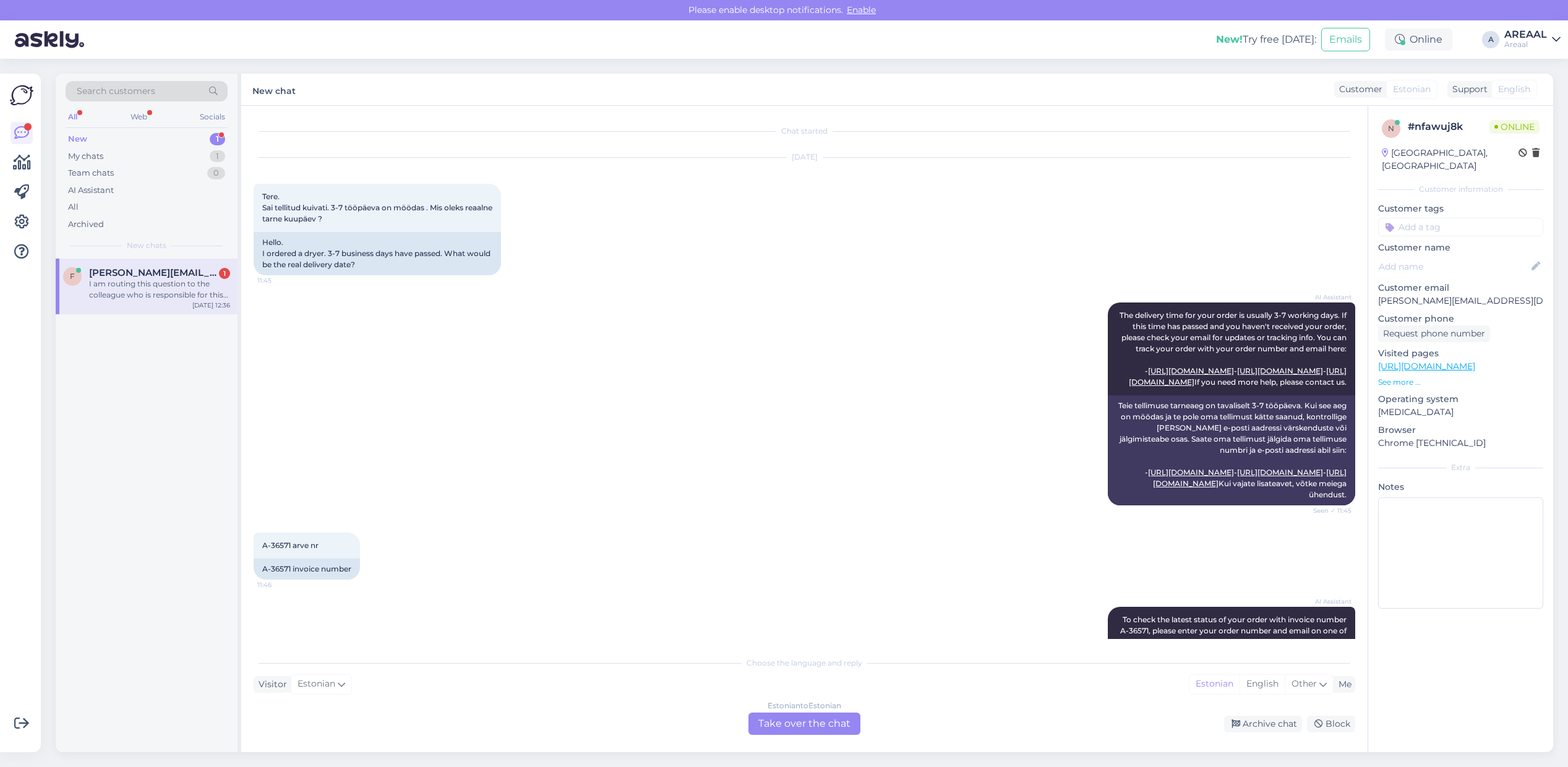
scroll to position [723, 0]
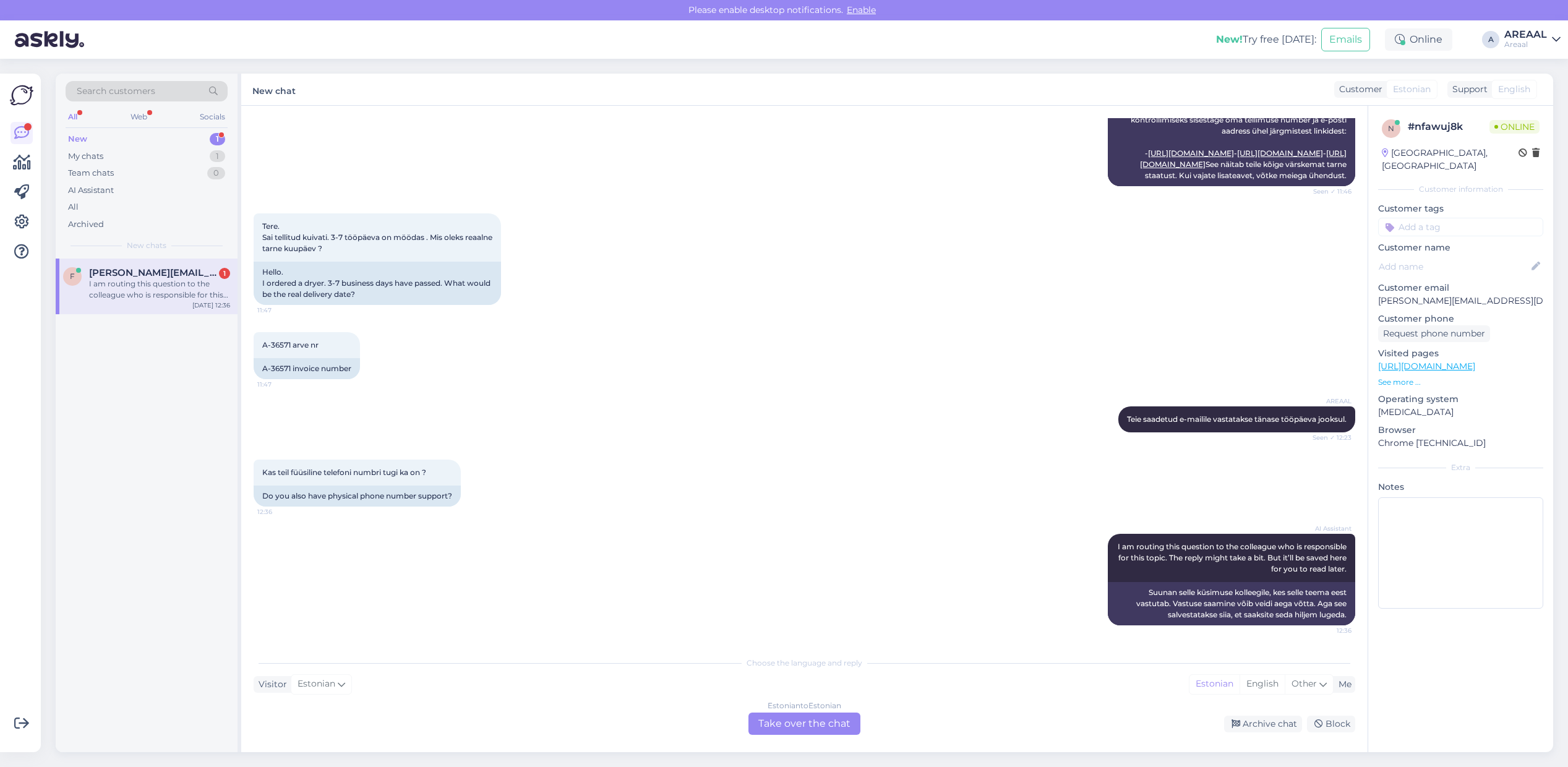
click at [802, 737] on div "Chat started Sep 19 2025 Tere. Sai tellitud kuivati. 3-7 tööpäeva on möödas . M…" at bounding box center [804, 428] width 1126 height 646
click at [806, 728] on div "Estonian to Estonian Take over the chat" at bounding box center [804, 723] width 112 height 22
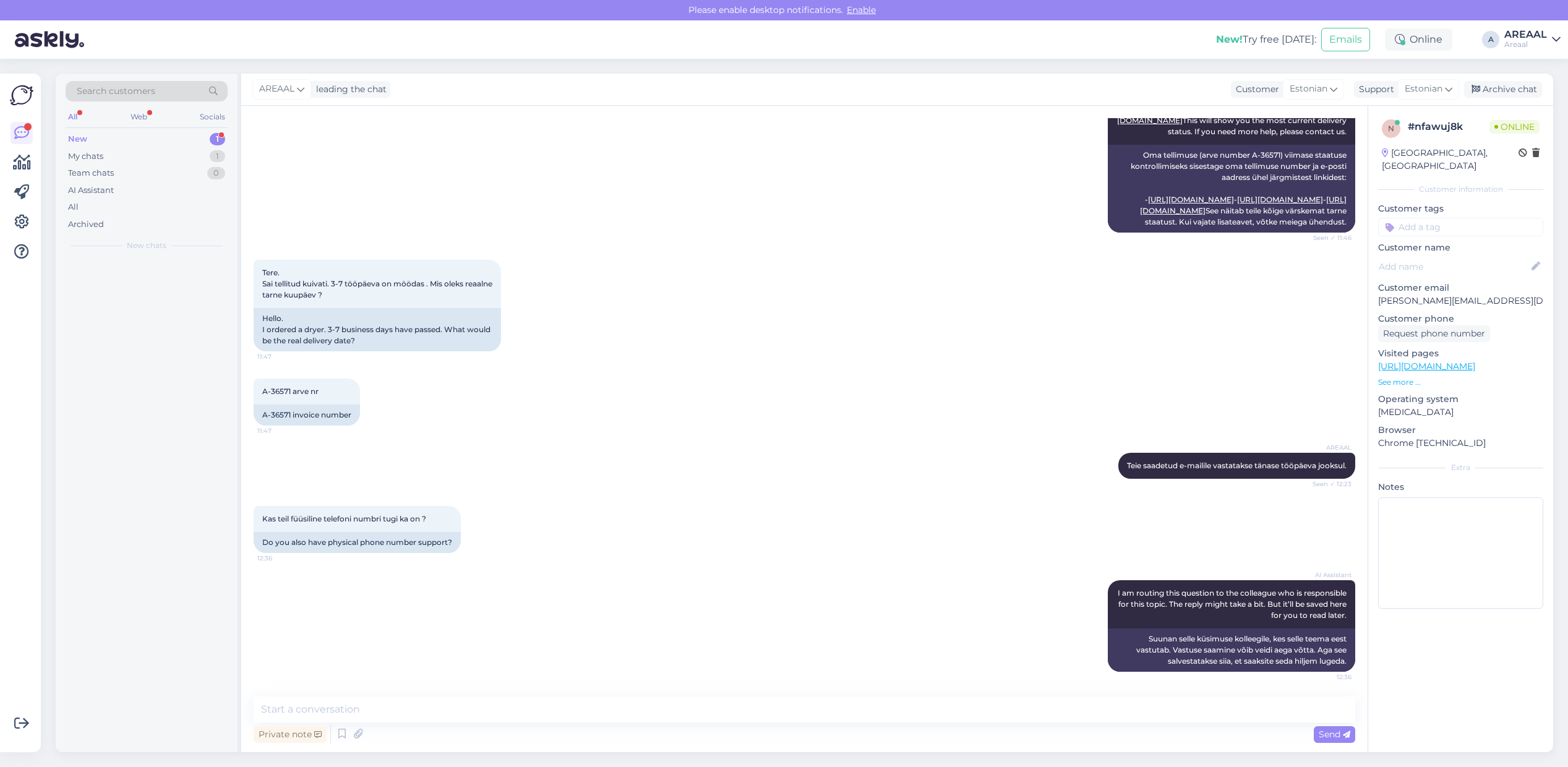
scroll to position [676, 0]
click at [806, 723] on div "Private note Send" at bounding box center [804, 734] width 1102 height 24
click at [808, 714] on textarea at bounding box center [804, 709] width 1102 height 26
type textarea "Telefoniteenindus on suletud alates 2025 jaanuarist, teenindame kirjalikult"
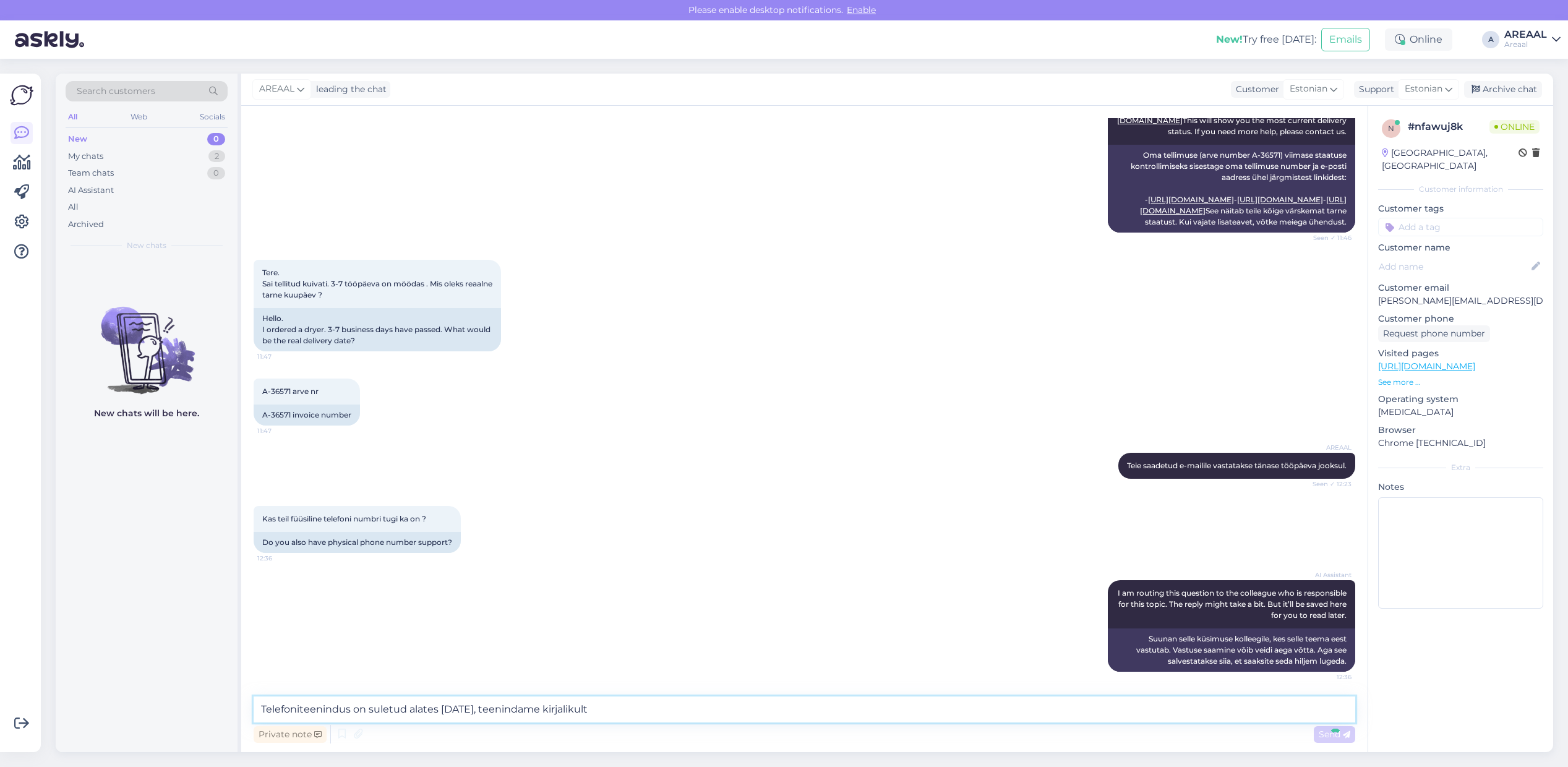
scroll to position [740, 0]
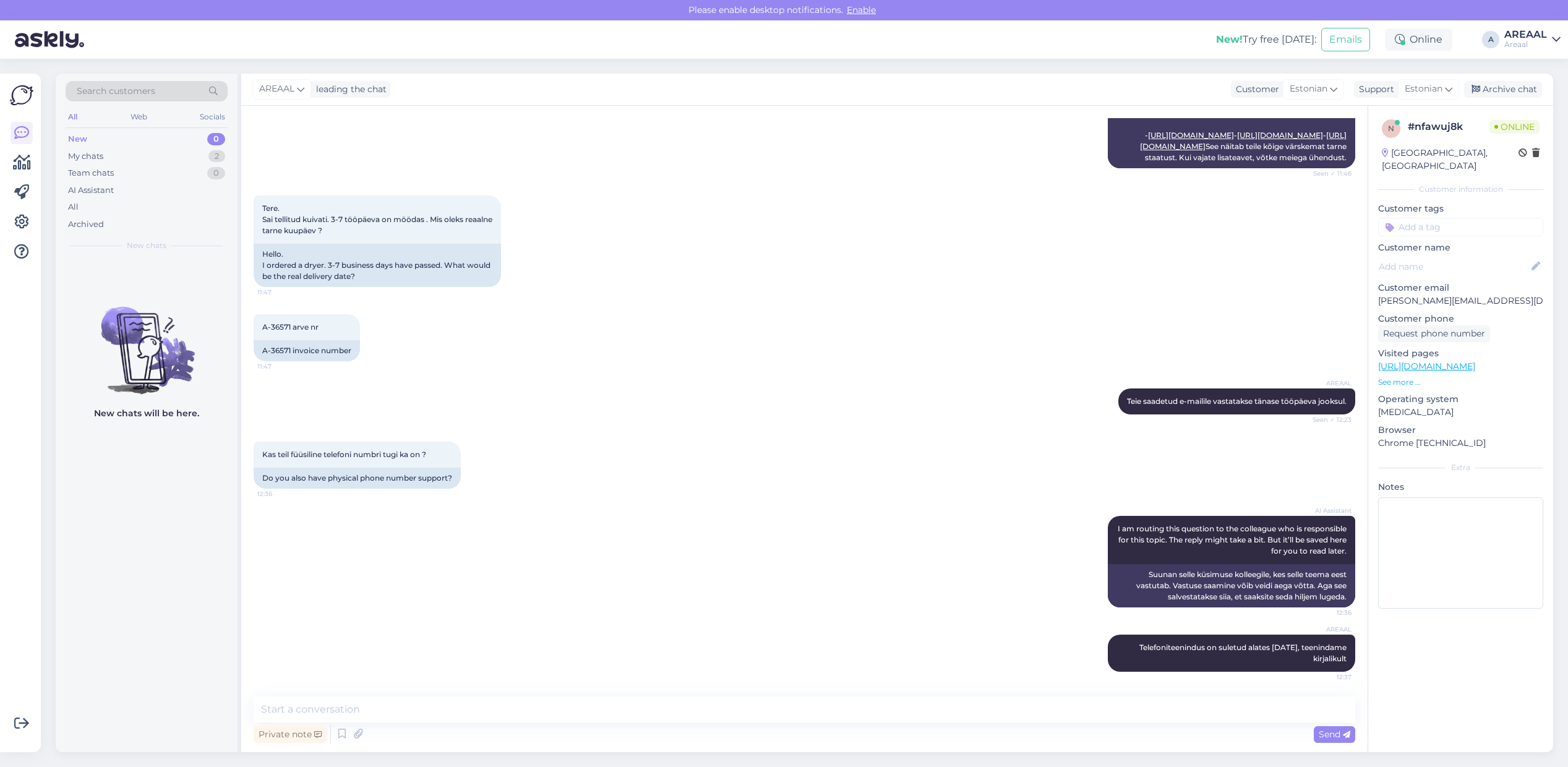
click at [785, 462] on div "Kas teil füüsiline telefoni numbri tugi ka on ? 12:36 Do you also have physical…" at bounding box center [804, 465] width 1102 height 75
click at [965, 727] on div "Private note Send" at bounding box center [804, 734] width 1102 height 24
click at [963, 714] on textarea at bounding box center [804, 709] width 1102 height 26
type textarea "Kahjuks"
click at [736, 417] on div "AREAAL Teie saadetud e-mailile vastatakse tänase tööpäeva jooksul. Seen ✓ 12:23" at bounding box center [804, 401] width 1102 height 54
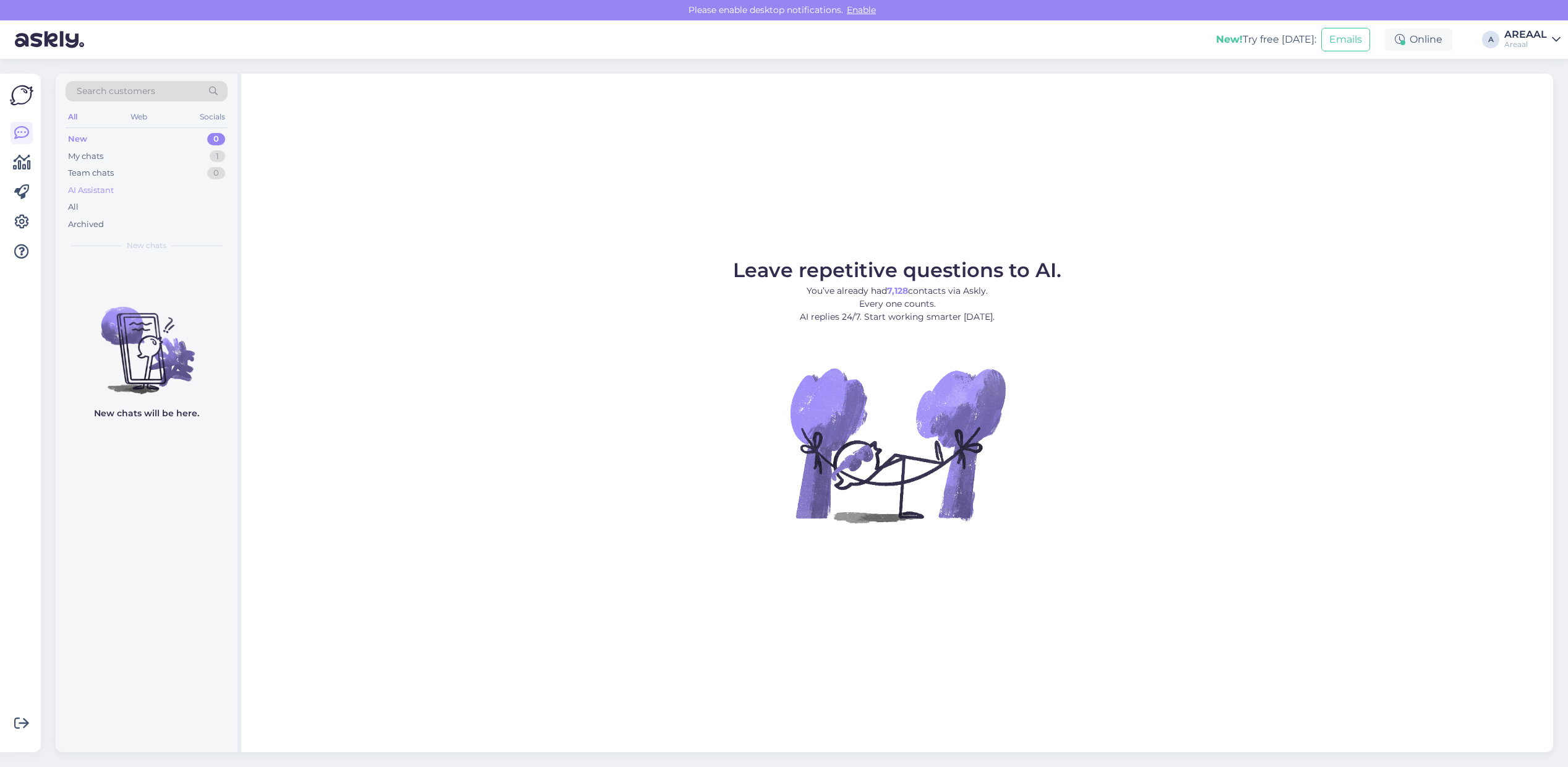
click at [147, 193] on div "AI Assistant" at bounding box center [146, 191] width 162 height 17
click at [146, 212] on div "All" at bounding box center [146, 207] width 162 height 17
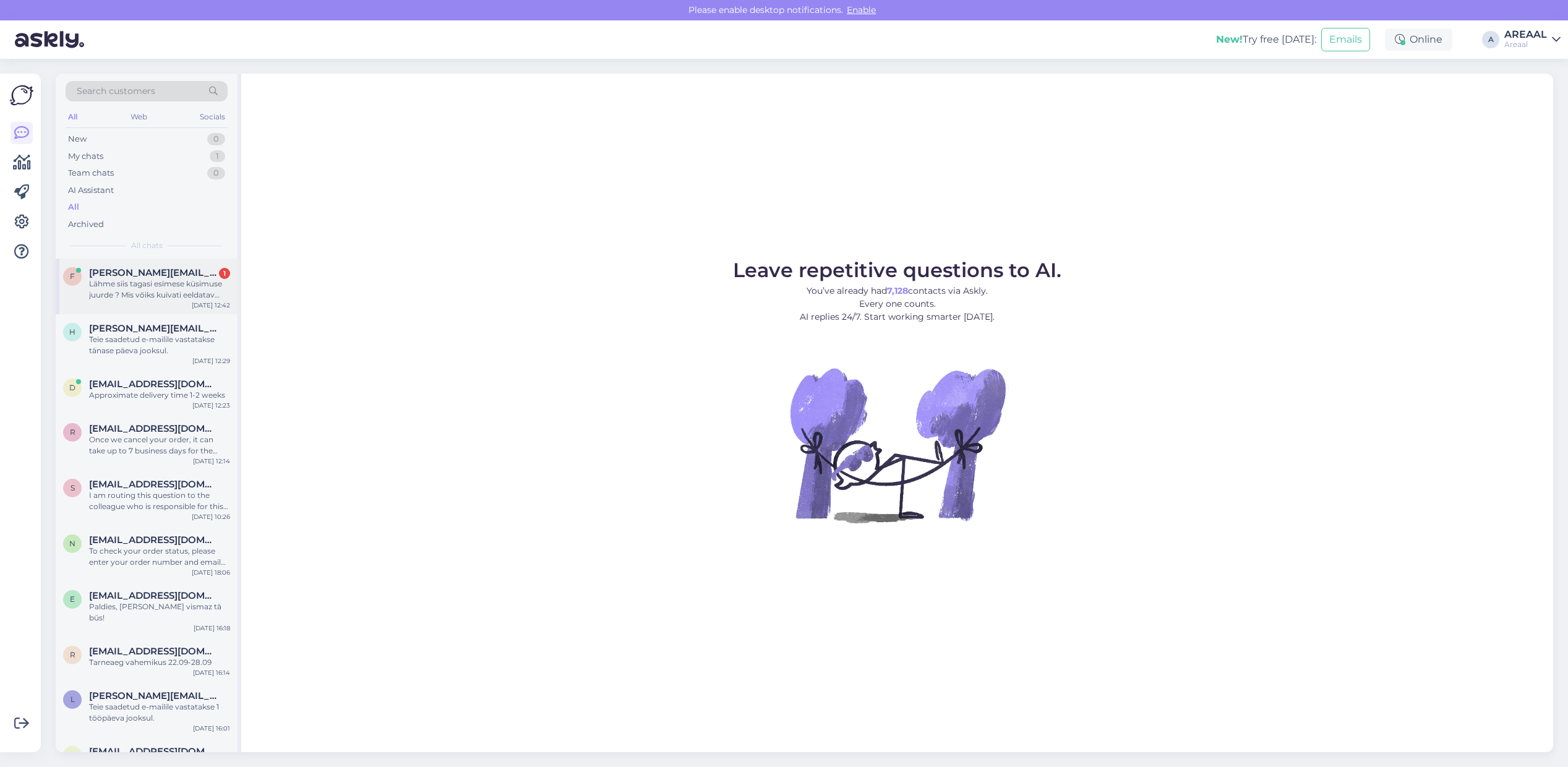
click at [205, 274] on span "[EMAIL_ADDRESS][DOMAIN_NAME]" at bounding box center [153, 273] width 128 height 11
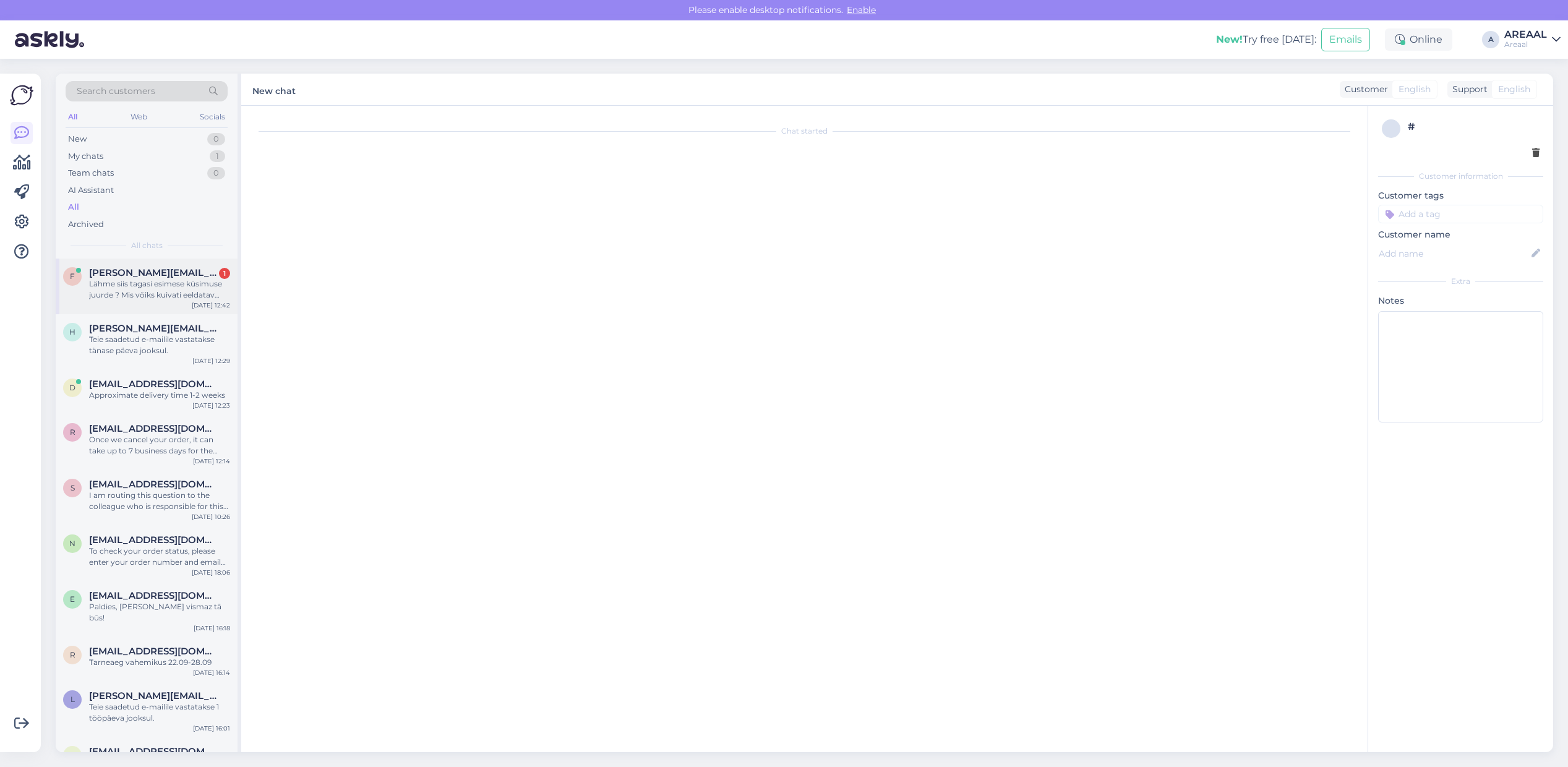
scroll to position [905, 0]
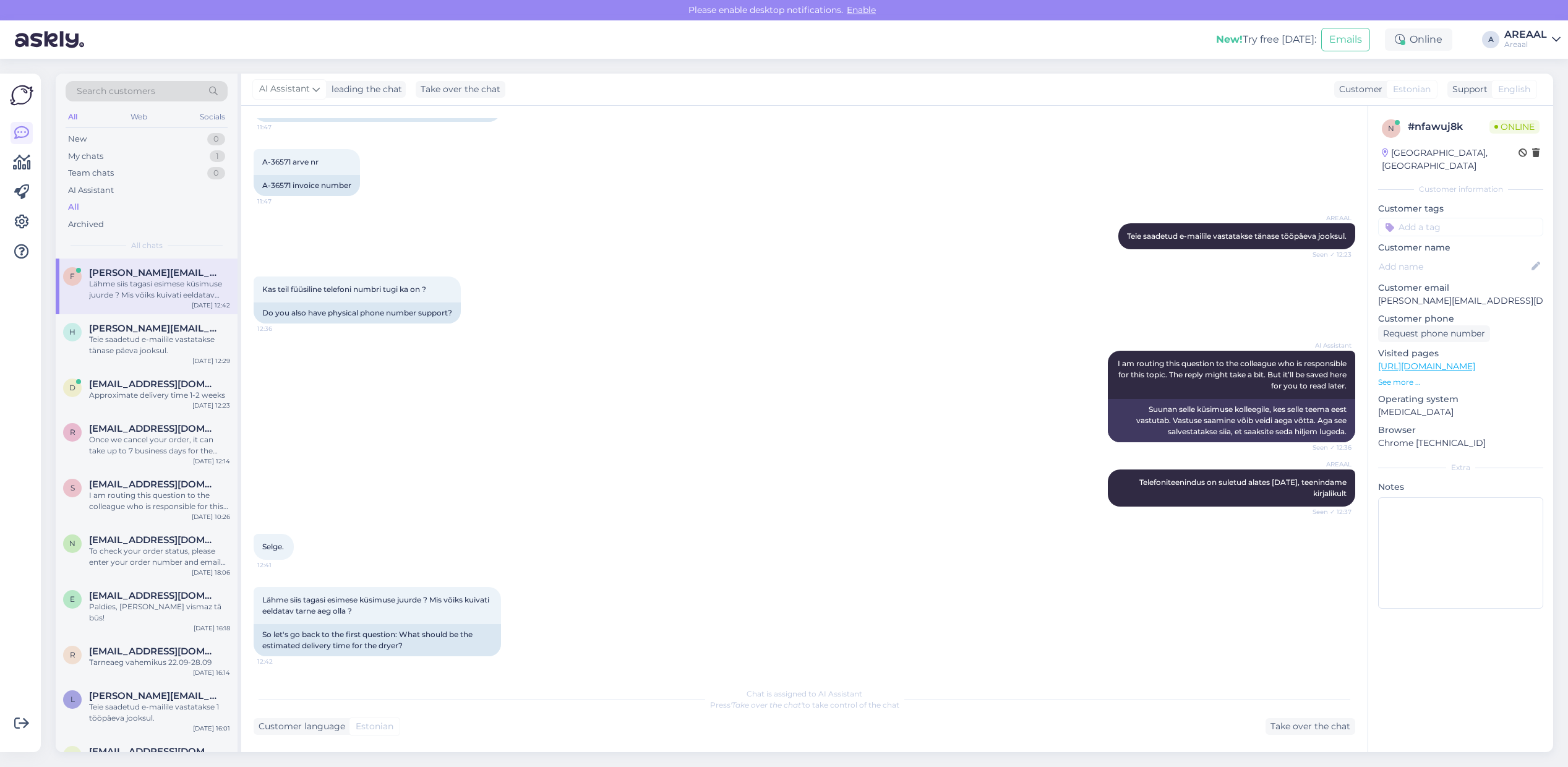
click at [1262, 723] on div "Customer language Estonian Take over the chat" at bounding box center [804, 726] width 1102 height 16
click at [1282, 724] on div "Take over the chat" at bounding box center [1310, 726] width 90 height 16
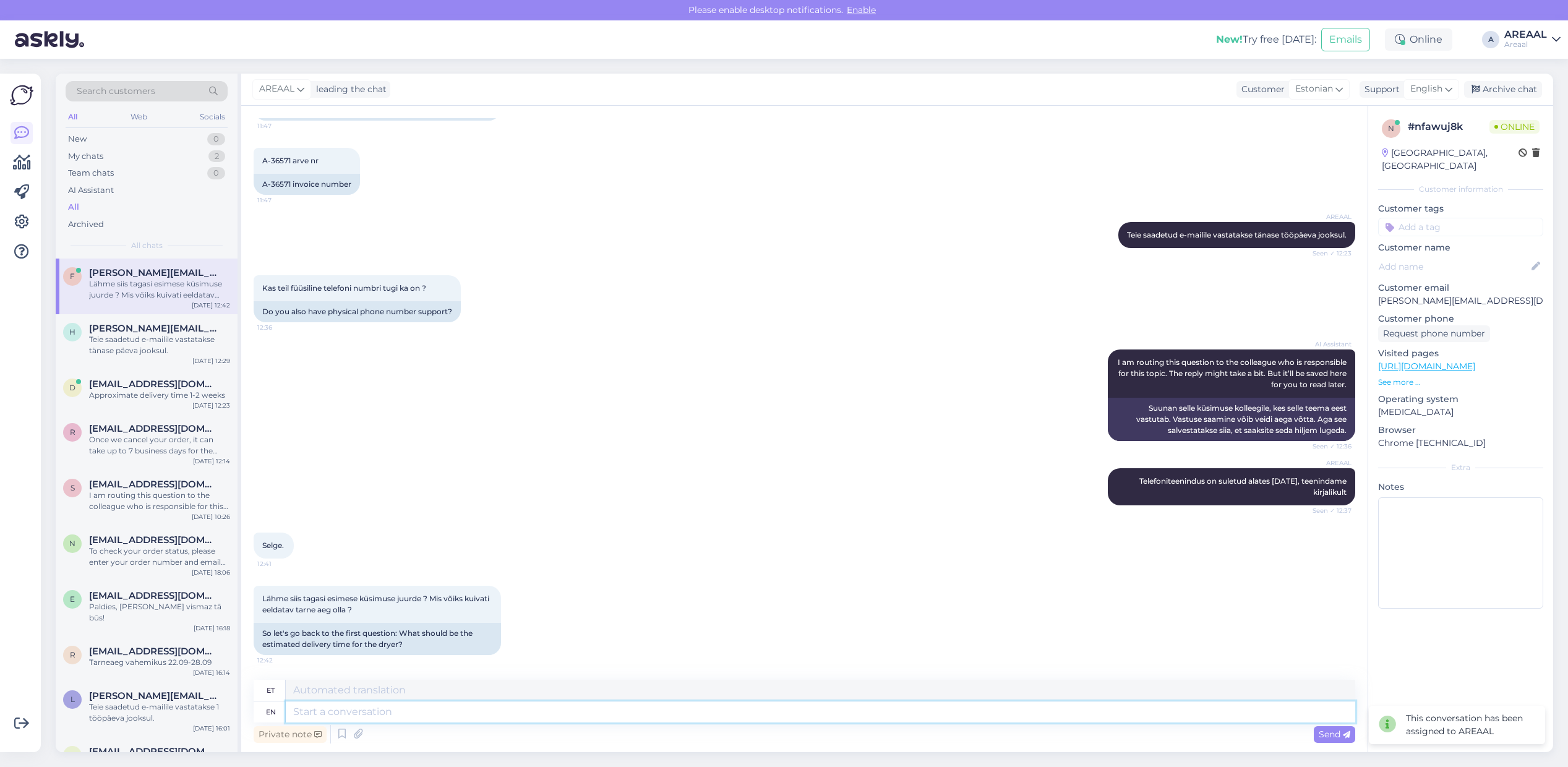
scroll to position [1170, 0]
click at [1209, 712] on textarea at bounding box center [819, 712] width 1069 height 21
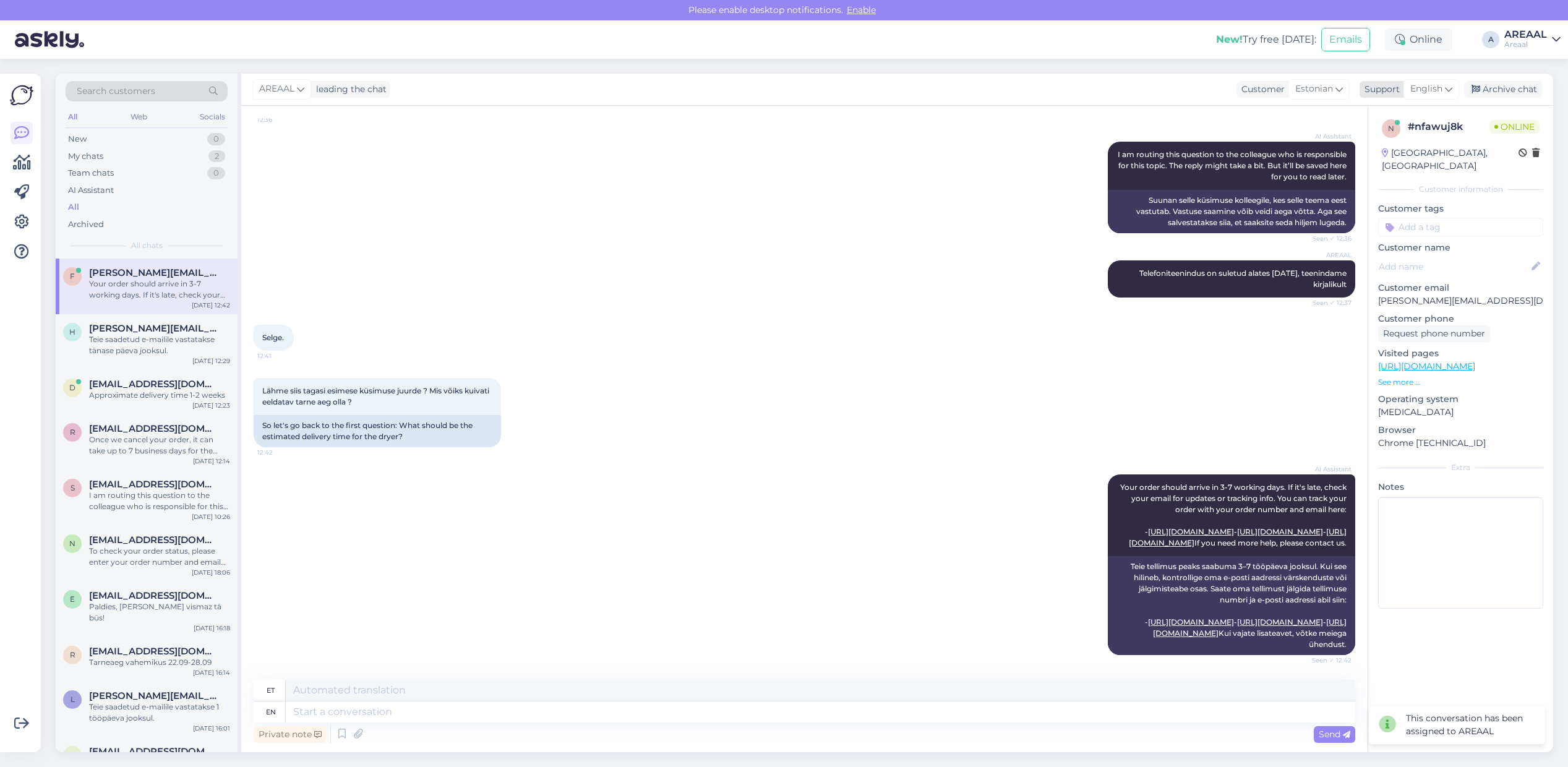
click at [1427, 94] on span "English" at bounding box center [1426, 89] width 33 height 13
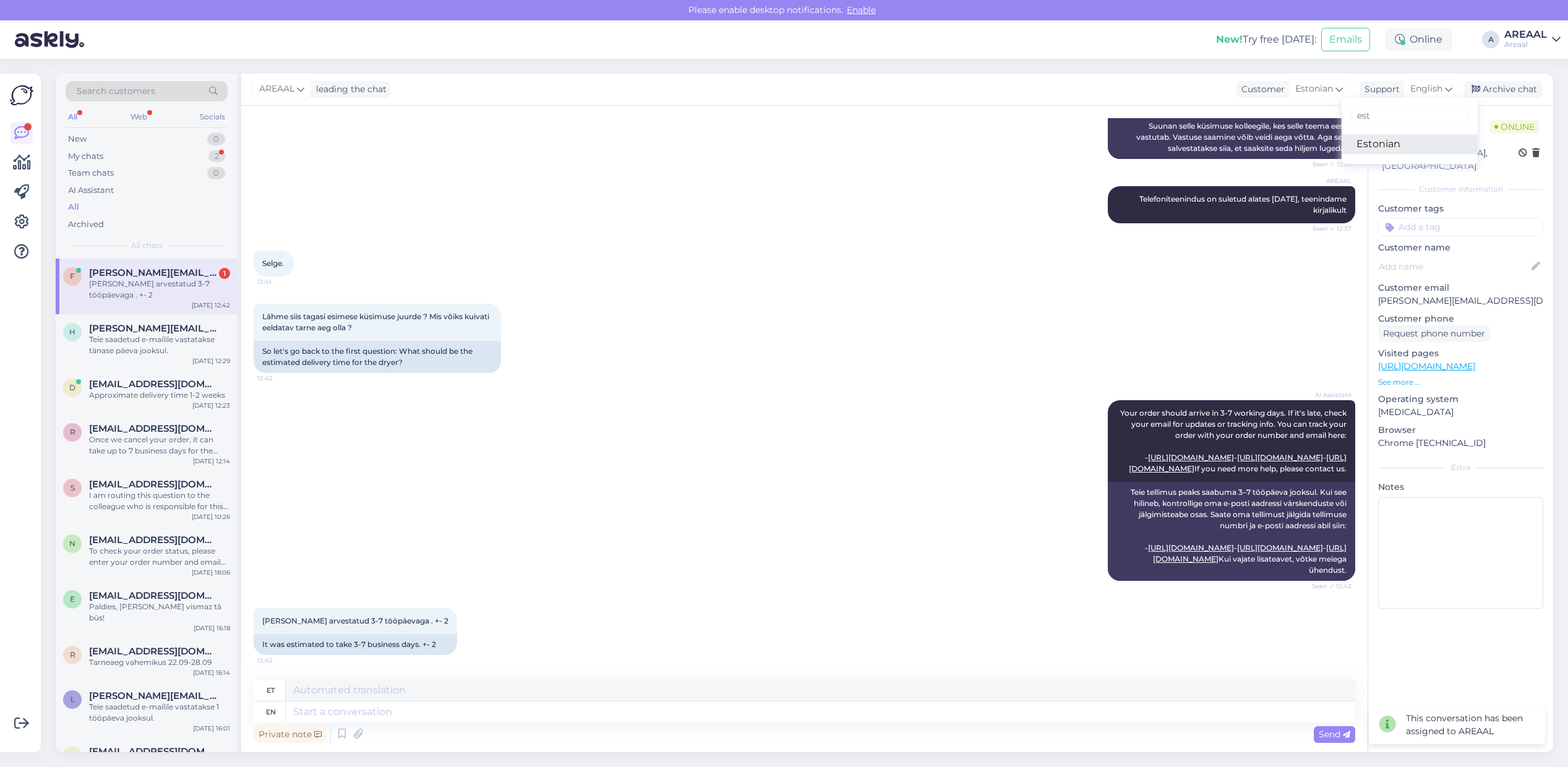
type input "est"
click at [1393, 145] on link "Estonian" at bounding box center [1409, 144] width 136 height 20
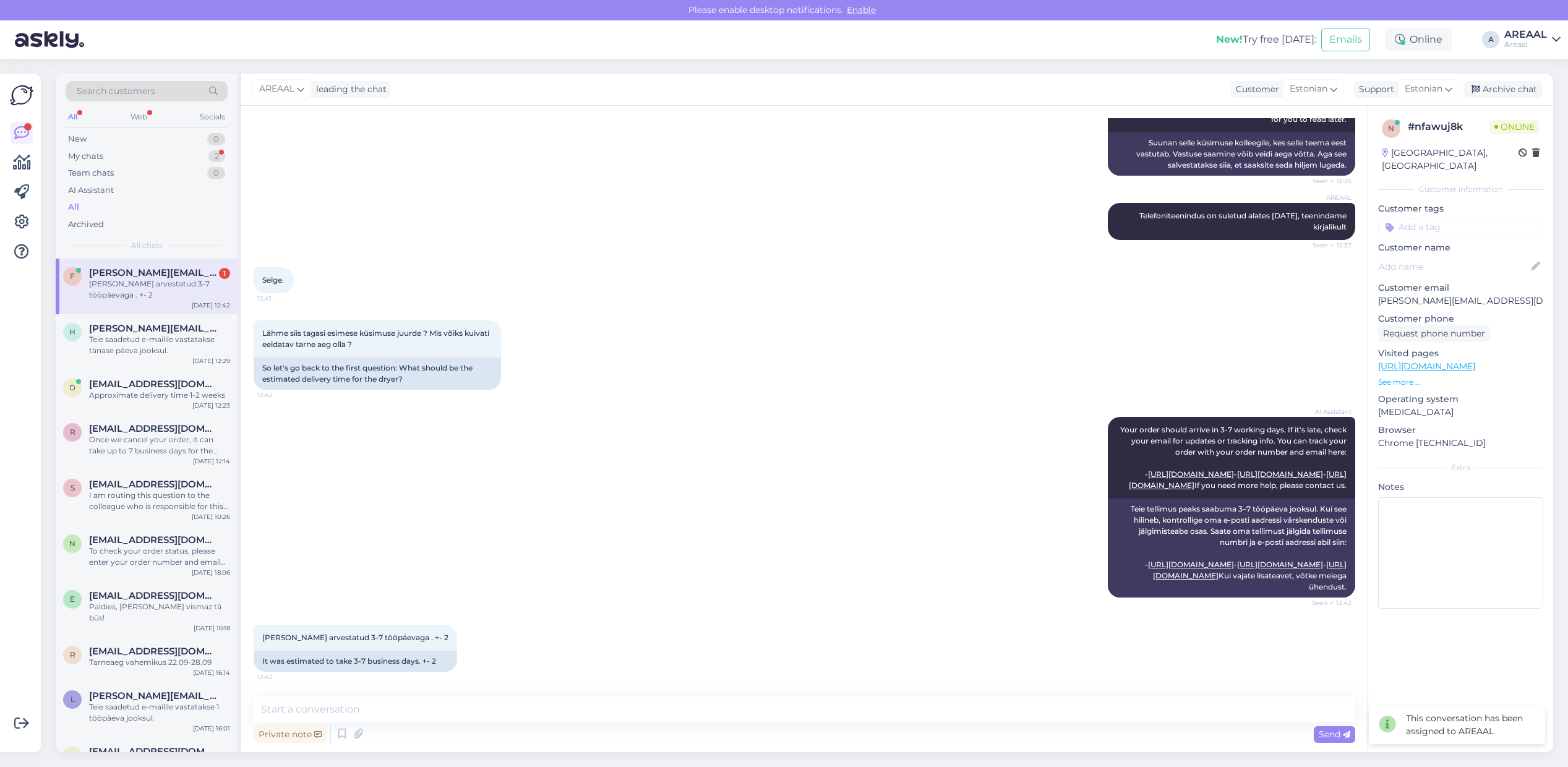
drag, startPoint x: 593, startPoint y: 663, endPoint x: 588, endPoint y: 731, distance: 68.2
click at [593, 665] on div "Oli arvestatud 3-7 tööpäevaga . +- 2 12:42 It was estimated to take 3-7 busines…" at bounding box center [804, 648] width 1102 height 75
click at [588, 731] on div "Private note Send" at bounding box center [804, 734] width 1102 height 24
click at [583, 711] on textarea at bounding box center [804, 709] width 1102 height 26
type textarea "Teie saadetud e-mailile vastatakse hiljemalt tunni aja jooksul"
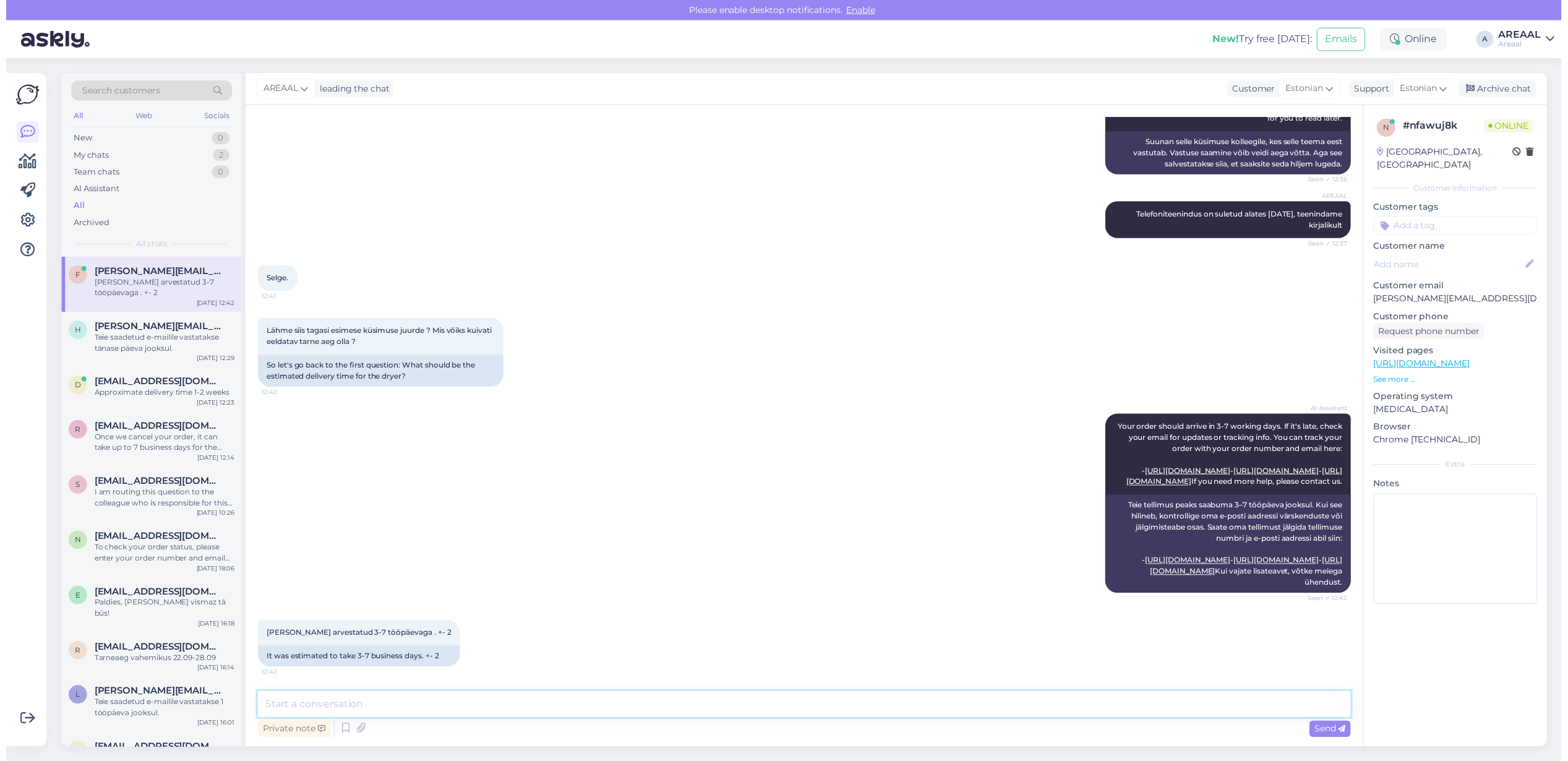
scroll to position [1280, 0]
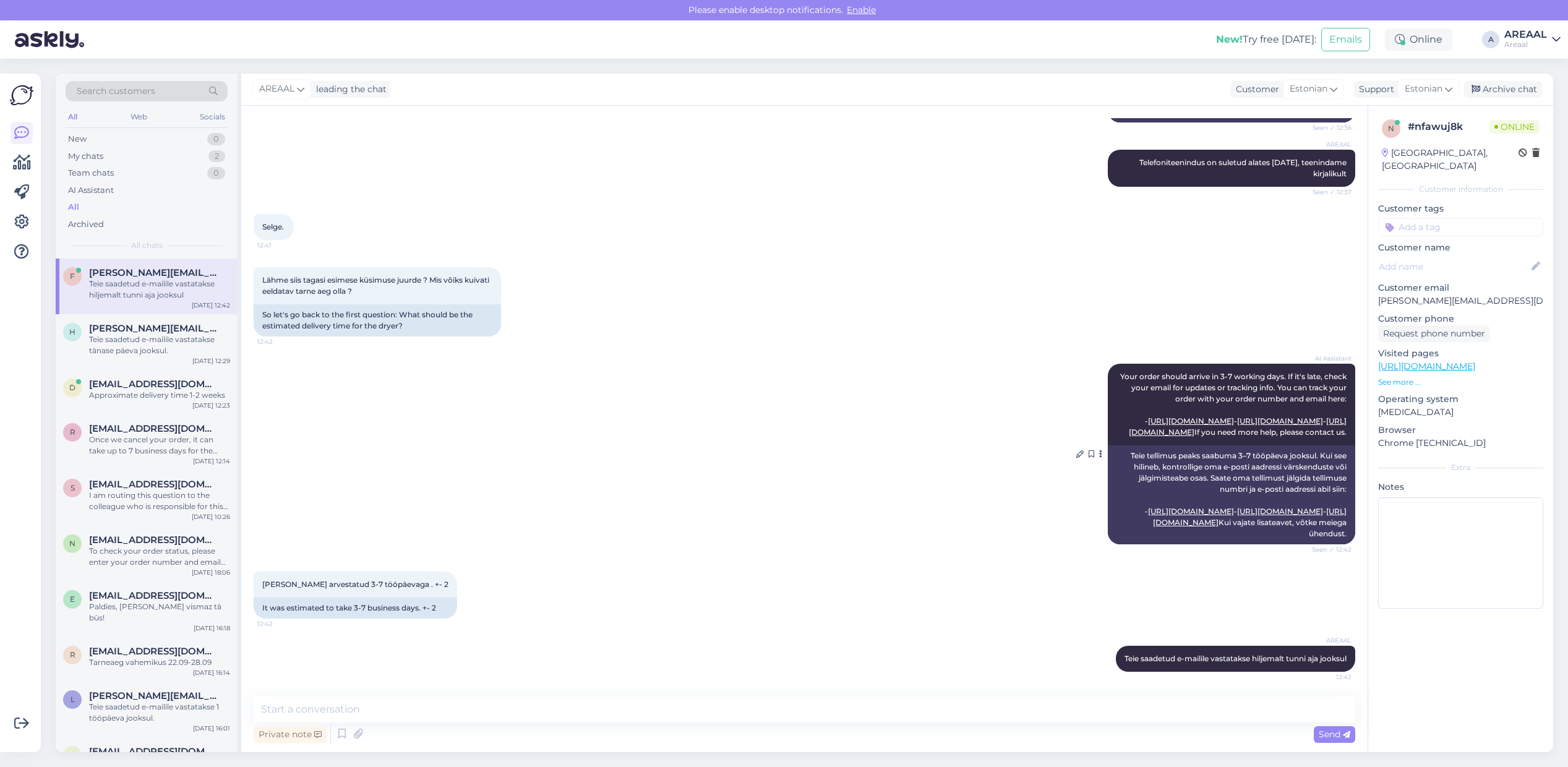
click at [1156, 372] on span "Your order should arrive in 3-7 working days. If it's late, check your email fo…" at bounding box center [1234, 404] width 228 height 65
click at [1197, 753] on div "Search customers All Web Socials New 0 My chats 2 Team chats 0 AI Assistant All…" at bounding box center [807, 413] width 1519 height 709
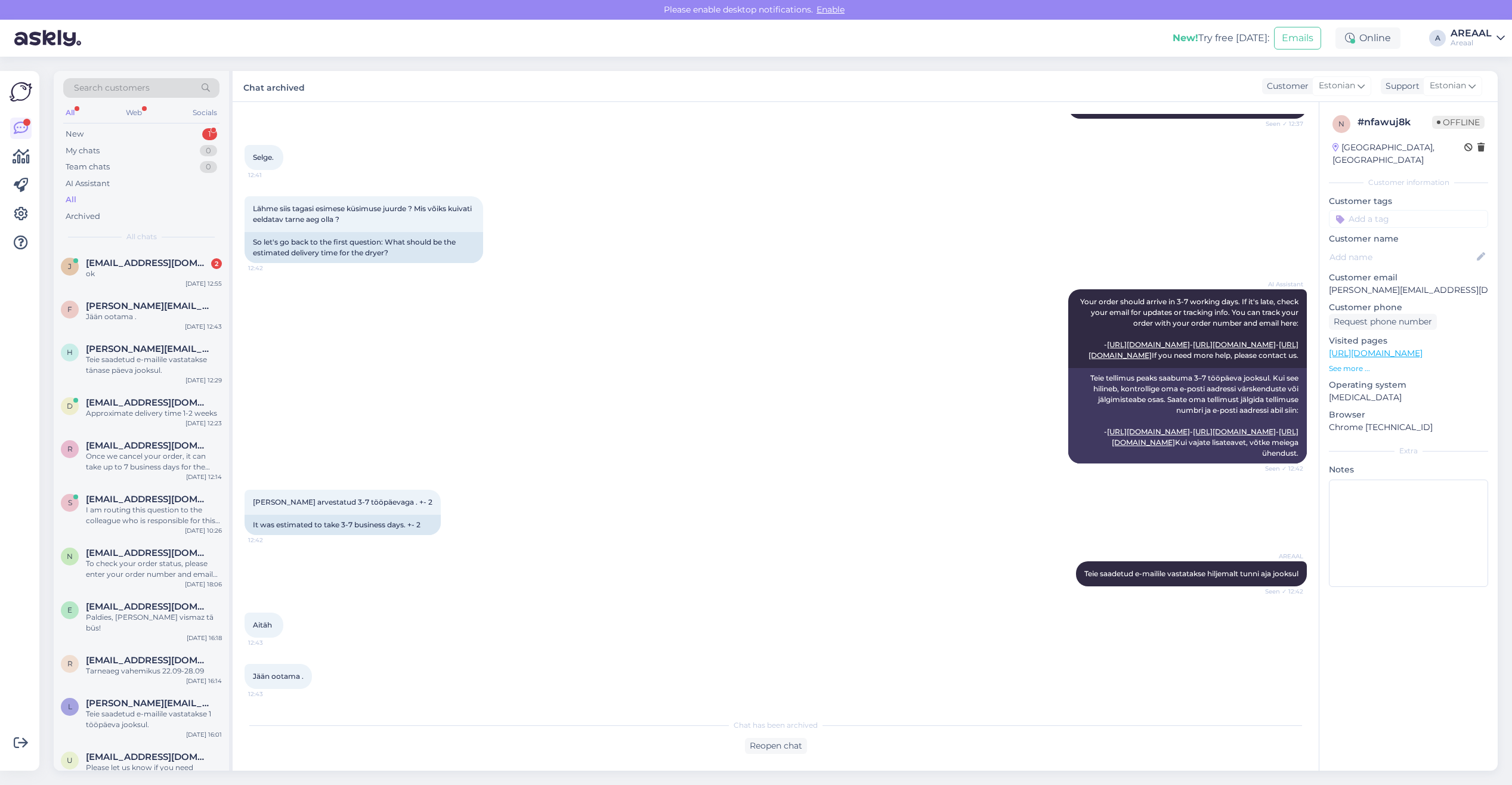
scroll to position [1297, 0]
click at [199, 258] on span "[EMAIL_ADDRESS][DOMAIN_NAME]" at bounding box center [148, 263] width 124 height 11
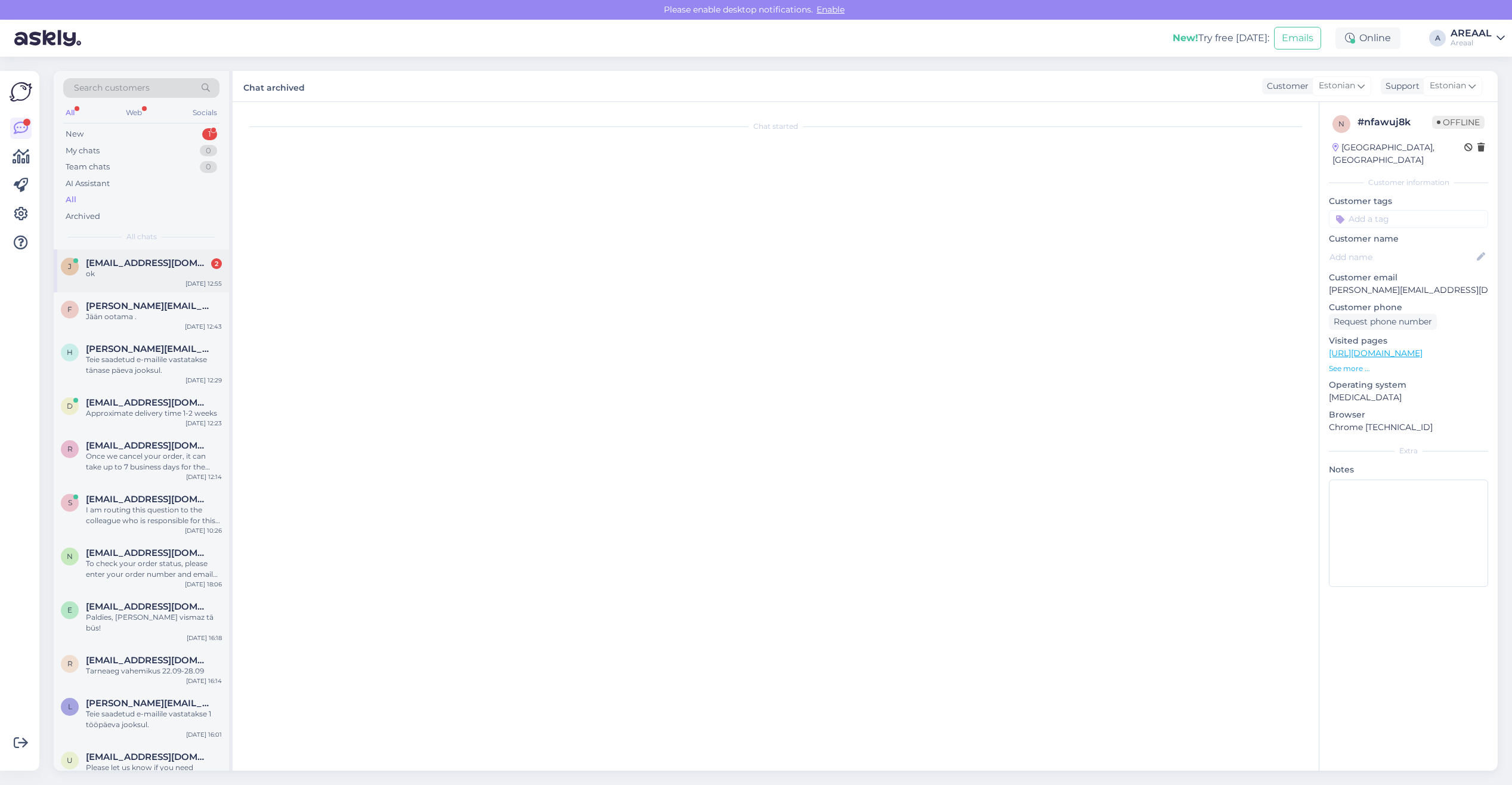
scroll to position [0, 0]
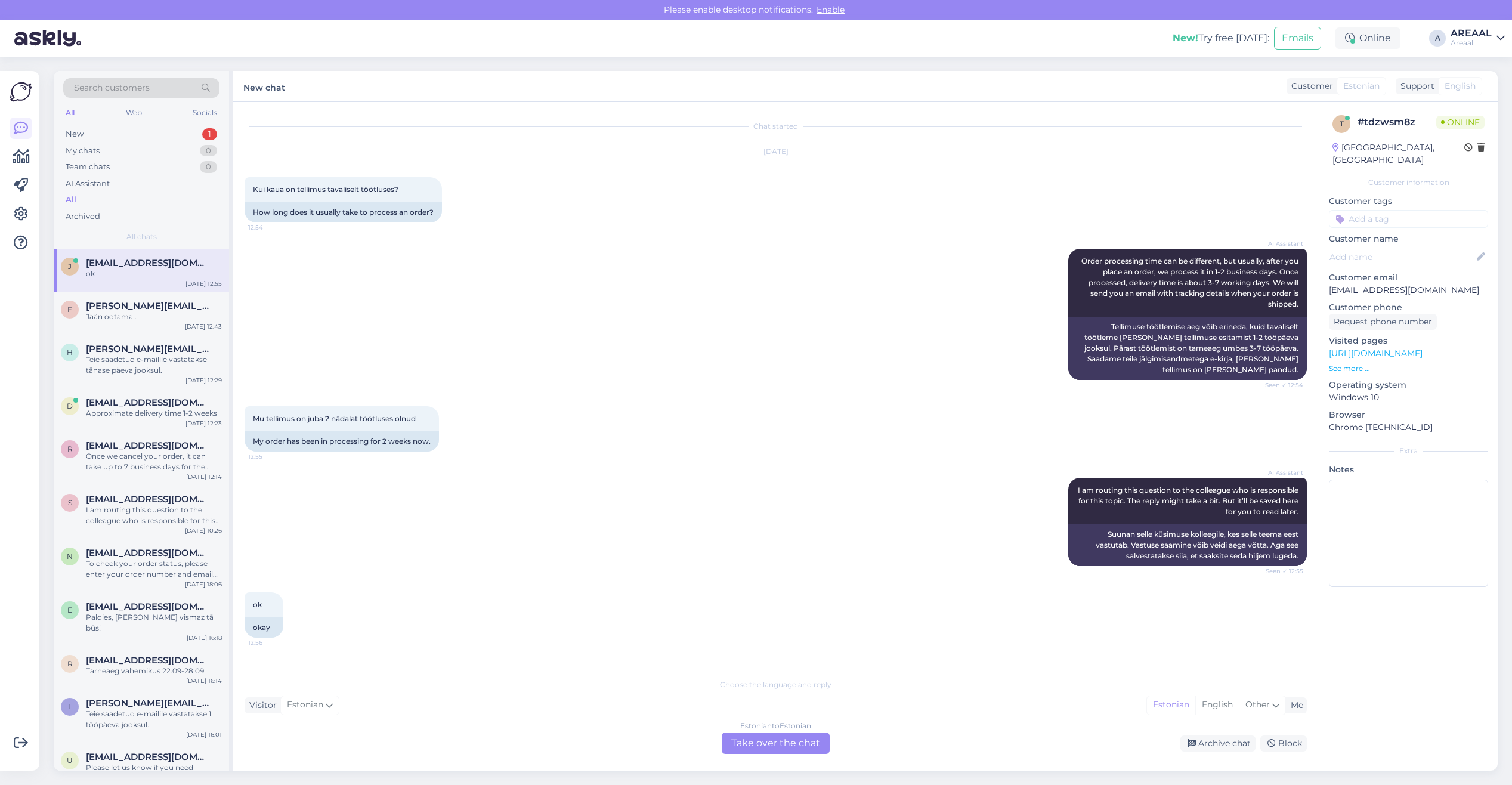
click at [550, 262] on div "AI Assistant Order processing time can be different, but usually, after you pla…" at bounding box center [775, 314] width 1062 height 158
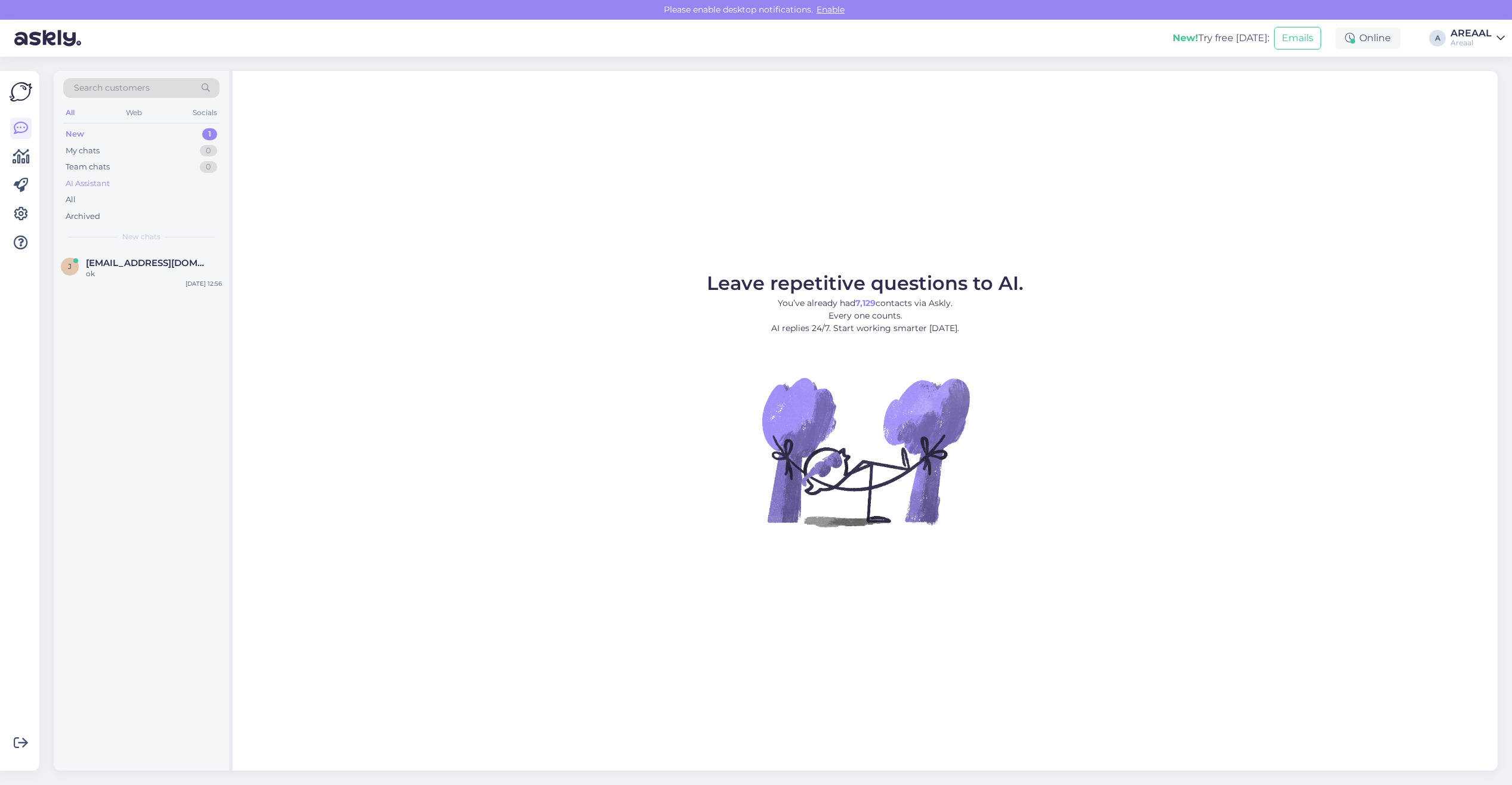
click at [147, 185] on div "AI Assistant" at bounding box center [140, 184] width 156 height 17
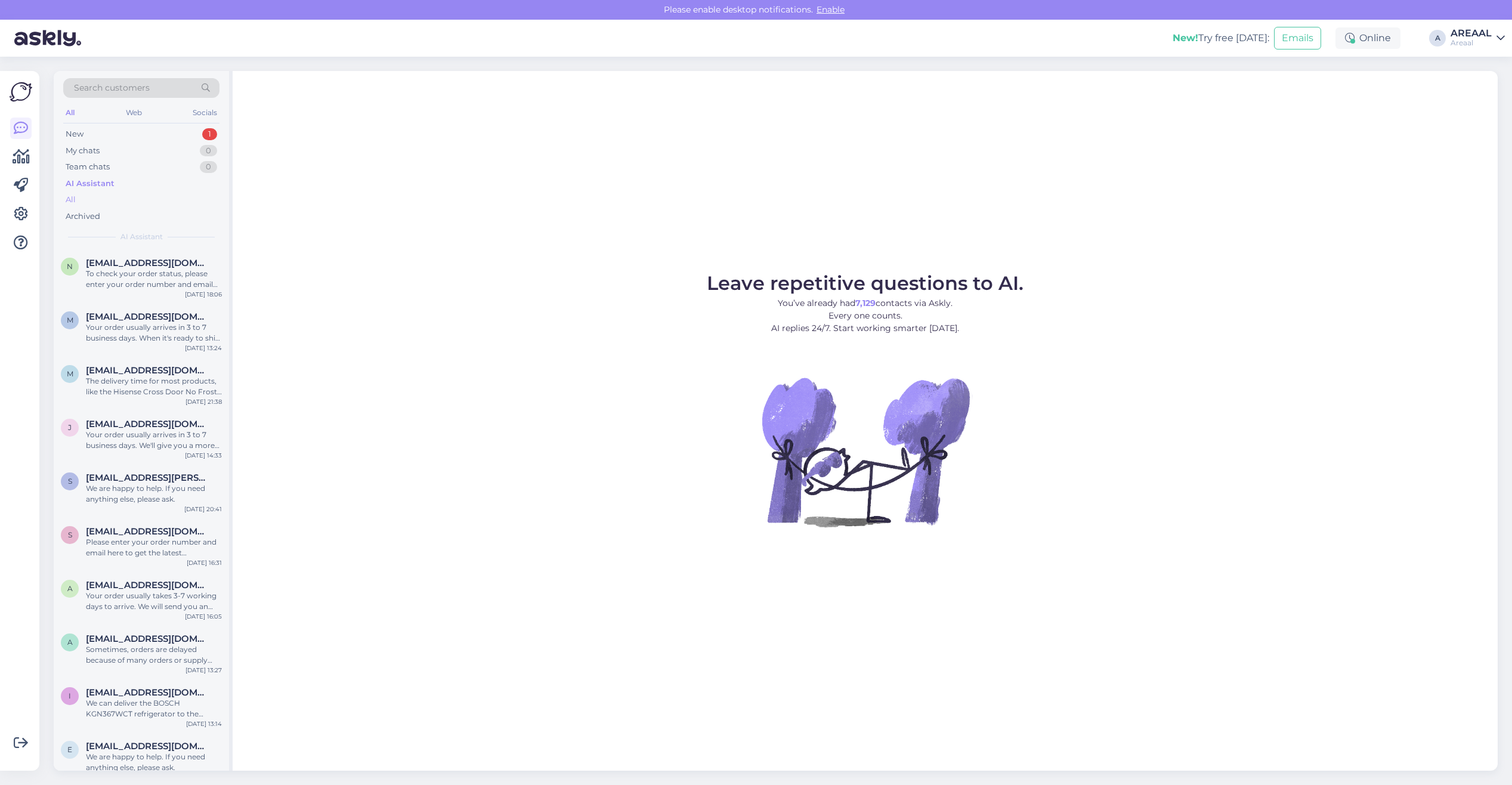
click at [141, 193] on div "All" at bounding box center [140, 199] width 156 height 17
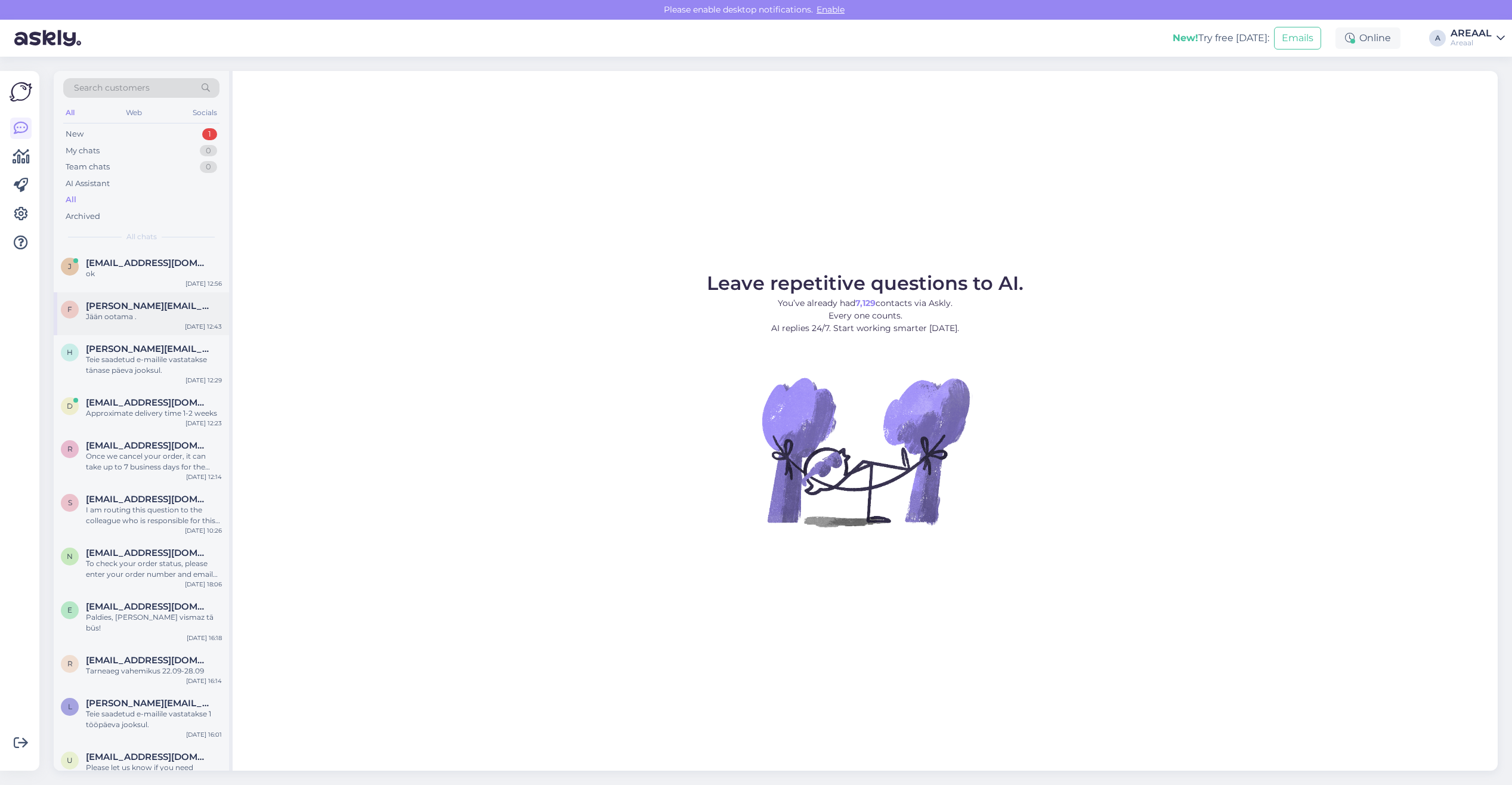
click at [167, 299] on div "f fredi.arnover@gmail.com Jään ootama . Sep 19 12:43" at bounding box center [141, 314] width 175 height 43
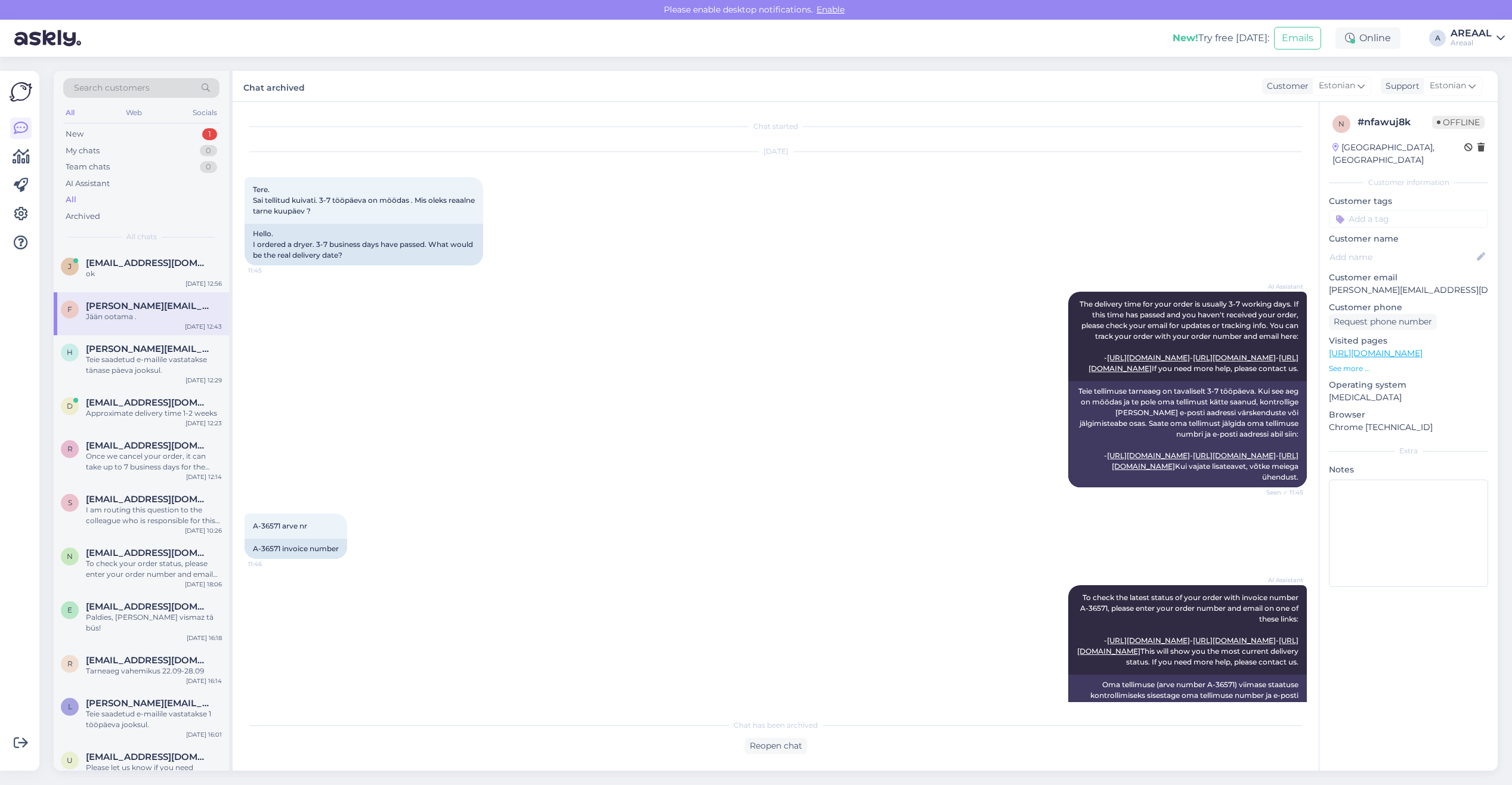
scroll to position [1297, 0]
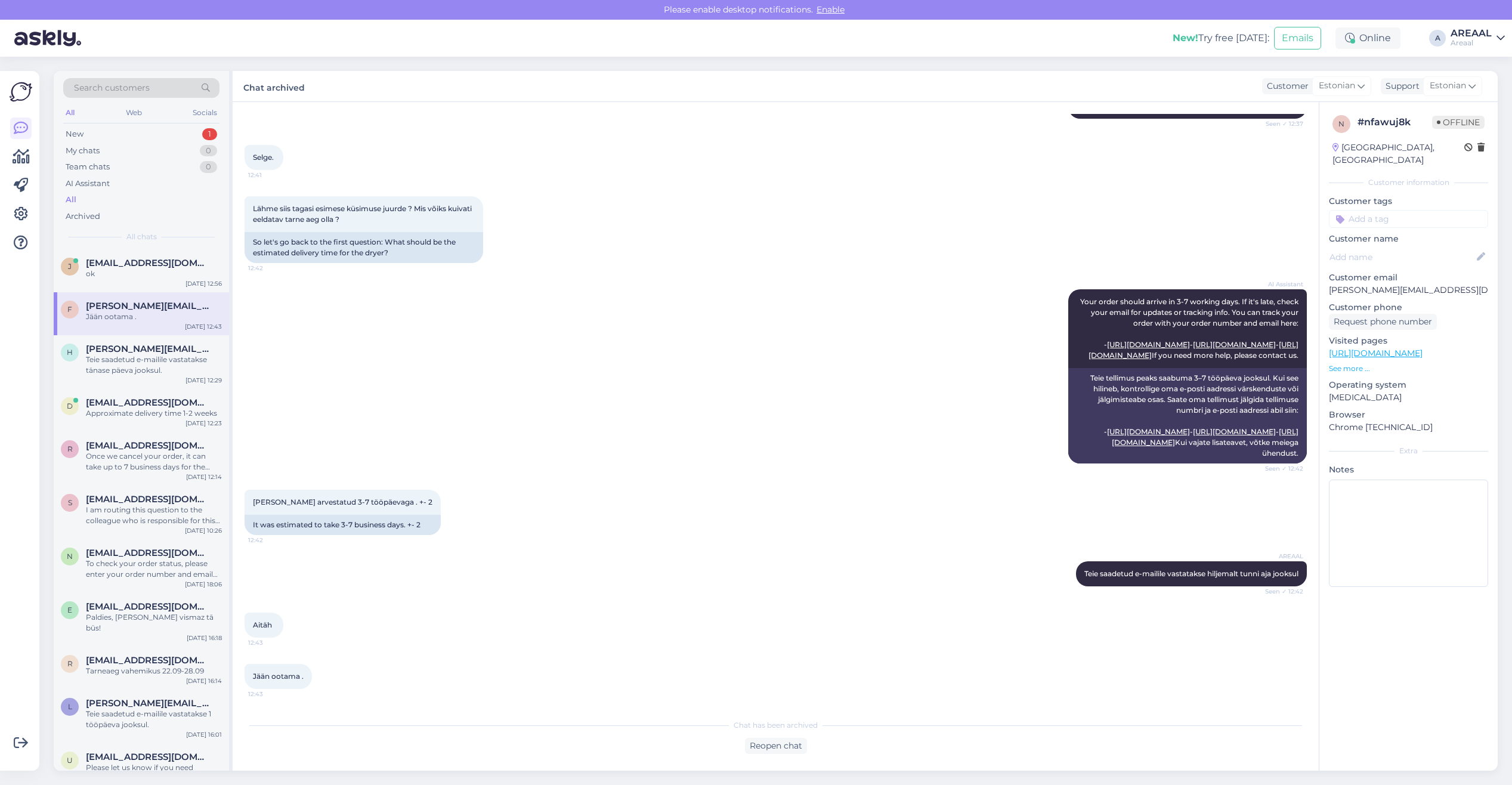
click at [783, 276] on div "AI Assistant Your order should arrive in 3-7 working days. If it's late, check …" at bounding box center [775, 376] width 1062 height 200
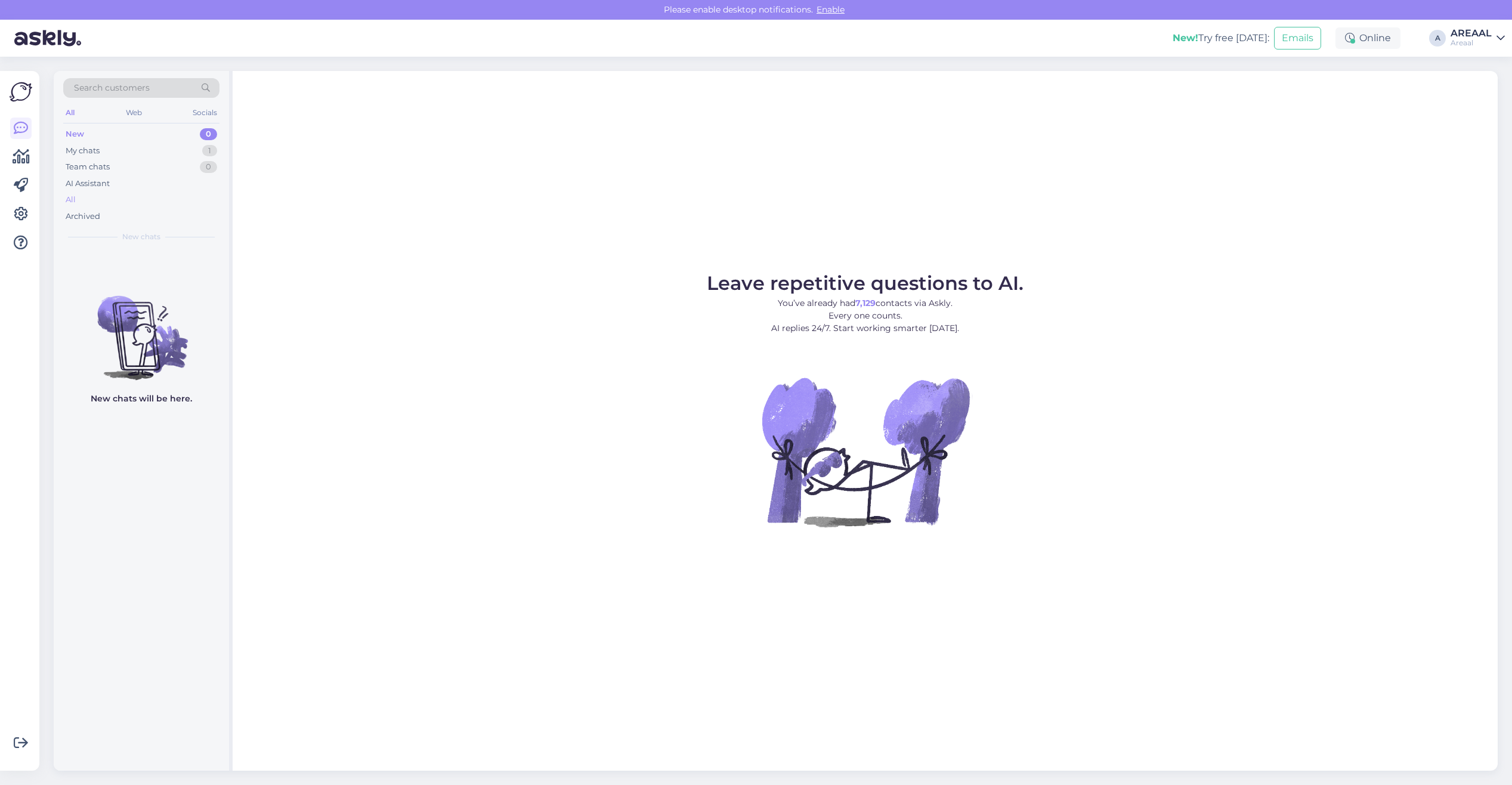
click at [80, 198] on div "All" at bounding box center [140, 199] width 156 height 17
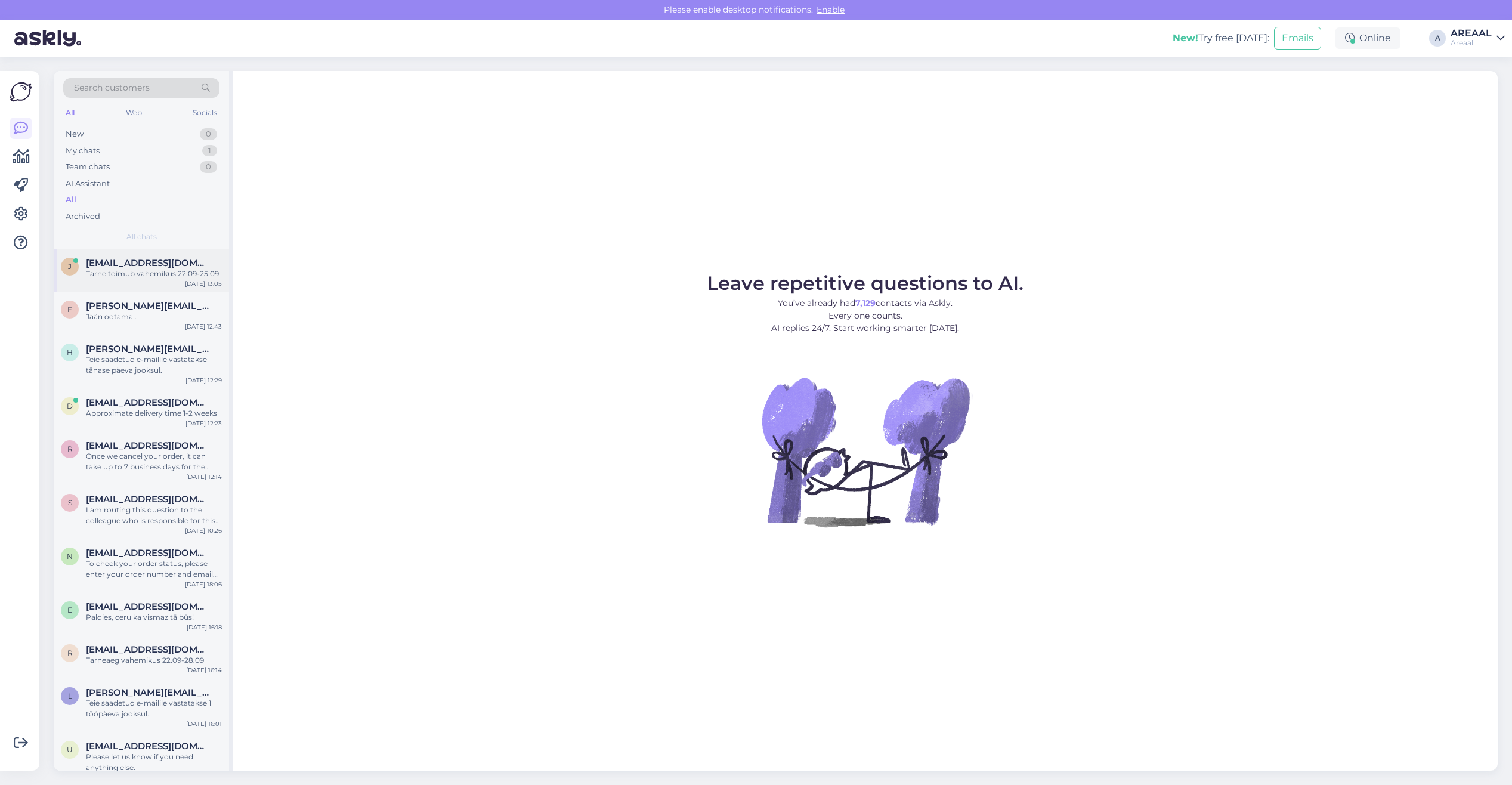
click at [152, 289] on div "j [EMAIL_ADDRESS][DOMAIN_NAME] Tarne toimub vahemikus 22.09-25.09 [DATE] 13:05" at bounding box center [141, 271] width 175 height 43
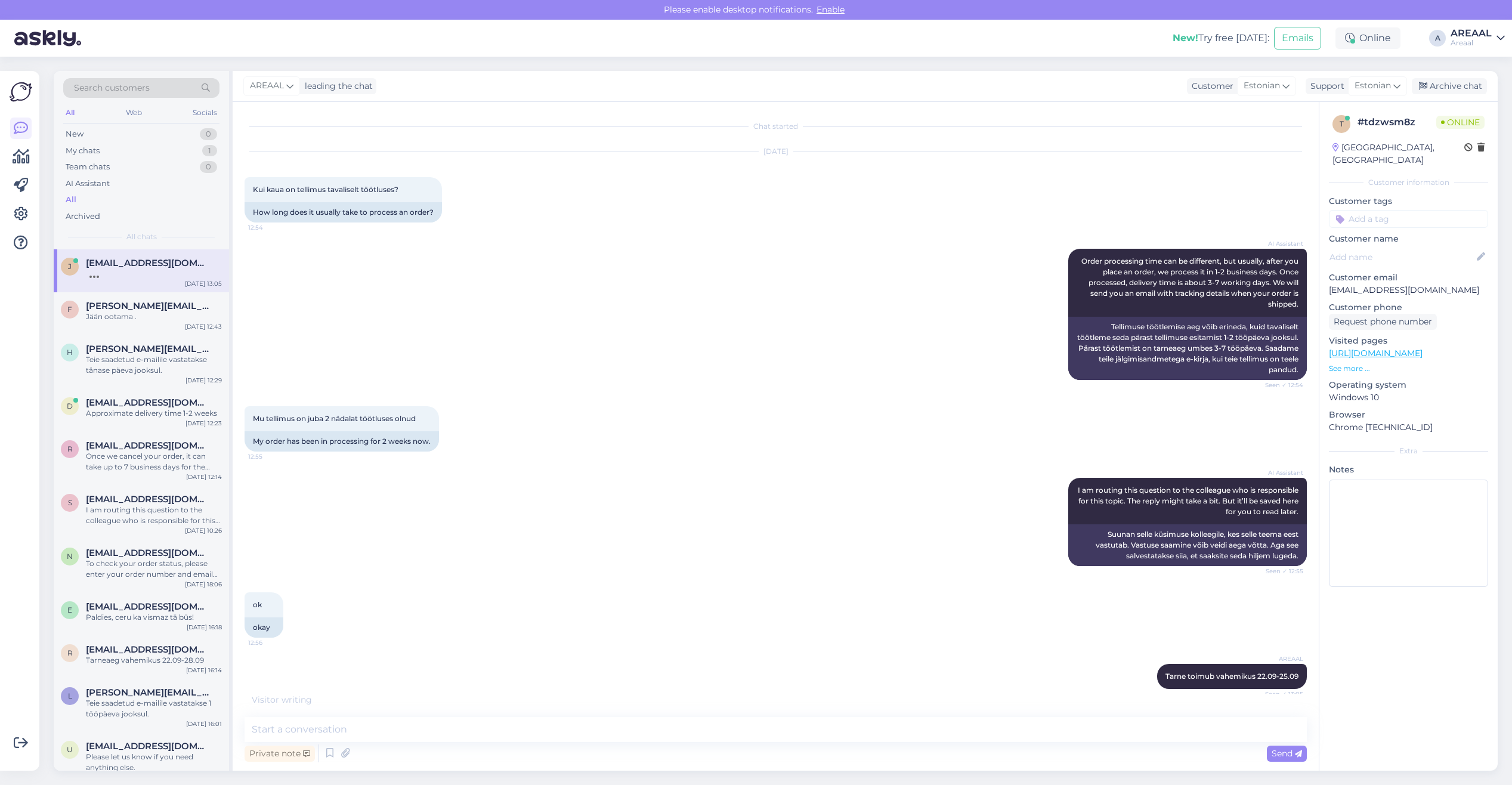
click at [516, 322] on div "AI Assistant Order processing time can be different, but usually, after you pla…" at bounding box center [775, 314] width 1062 height 158
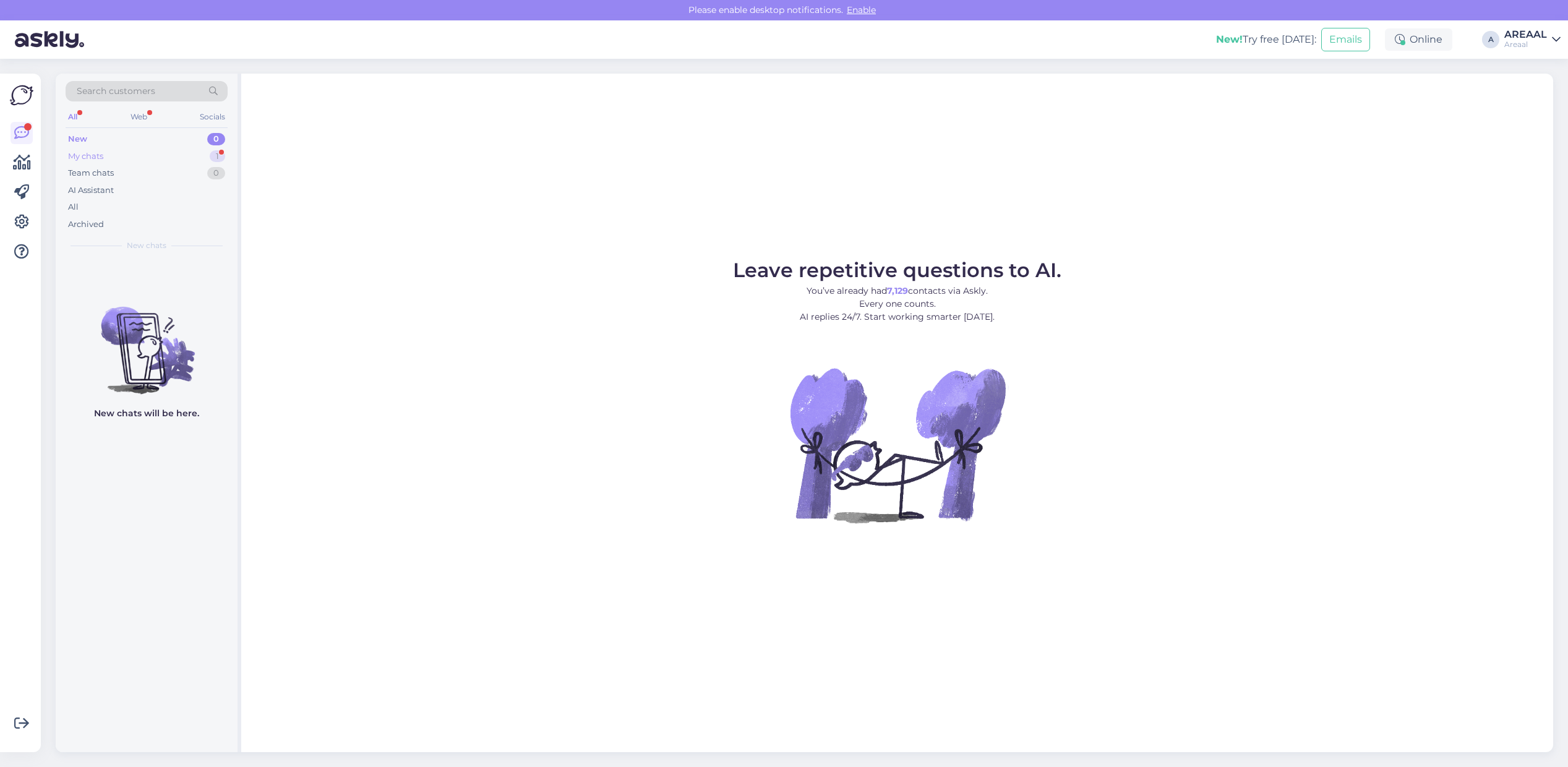
click at [188, 159] on div "My chats 1" at bounding box center [146, 156] width 162 height 17
click at [183, 284] on div "okei, jään ootama" at bounding box center [159, 284] width 141 height 11
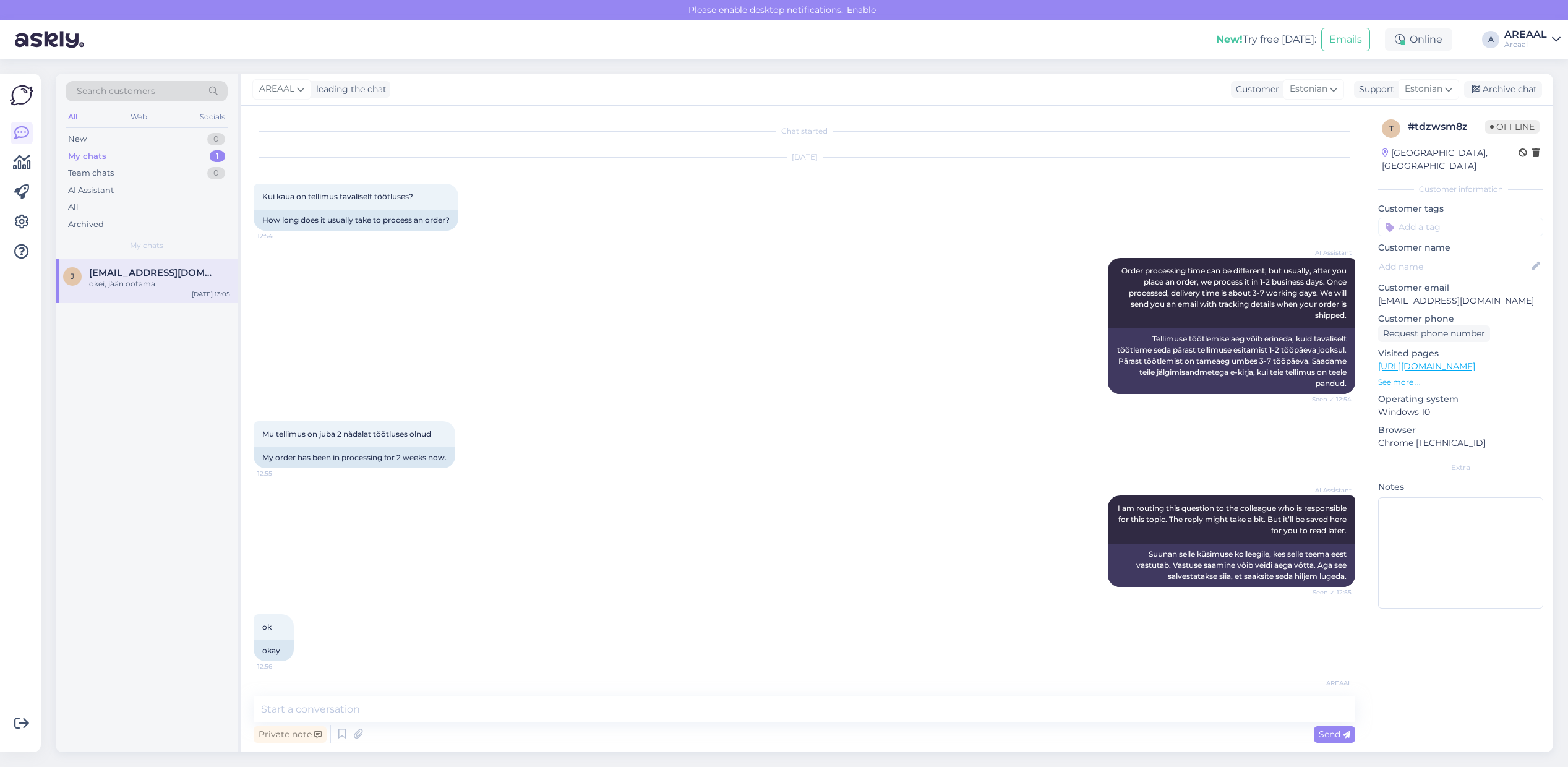
scroll to position [95, 0]
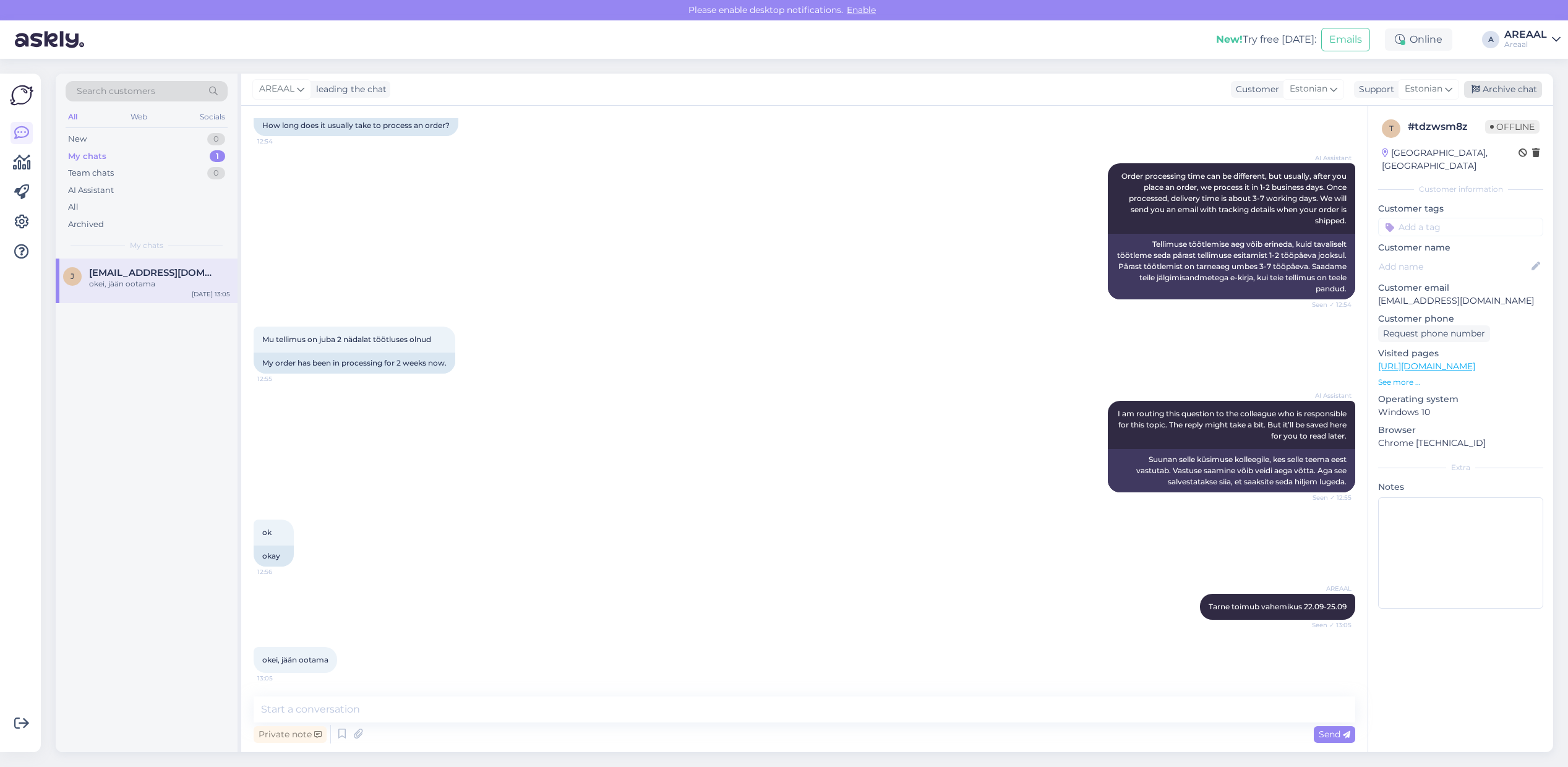
click at [1540, 93] on div "Archive chat" at bounding box center [1502, 89] width 78 height 16
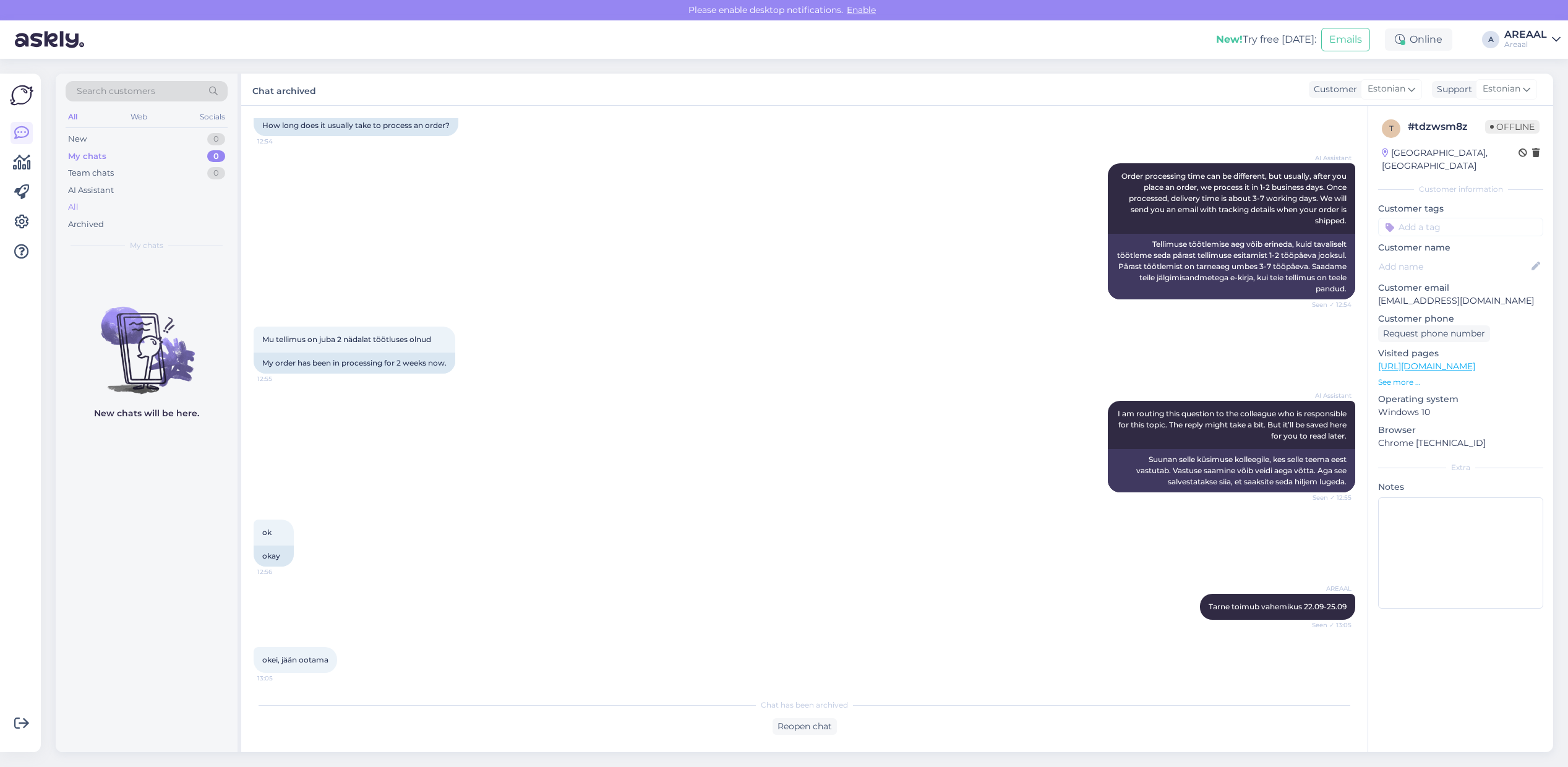
click at [138, 211] on div "All" at bounding box center [146, 207] width 162 height 17
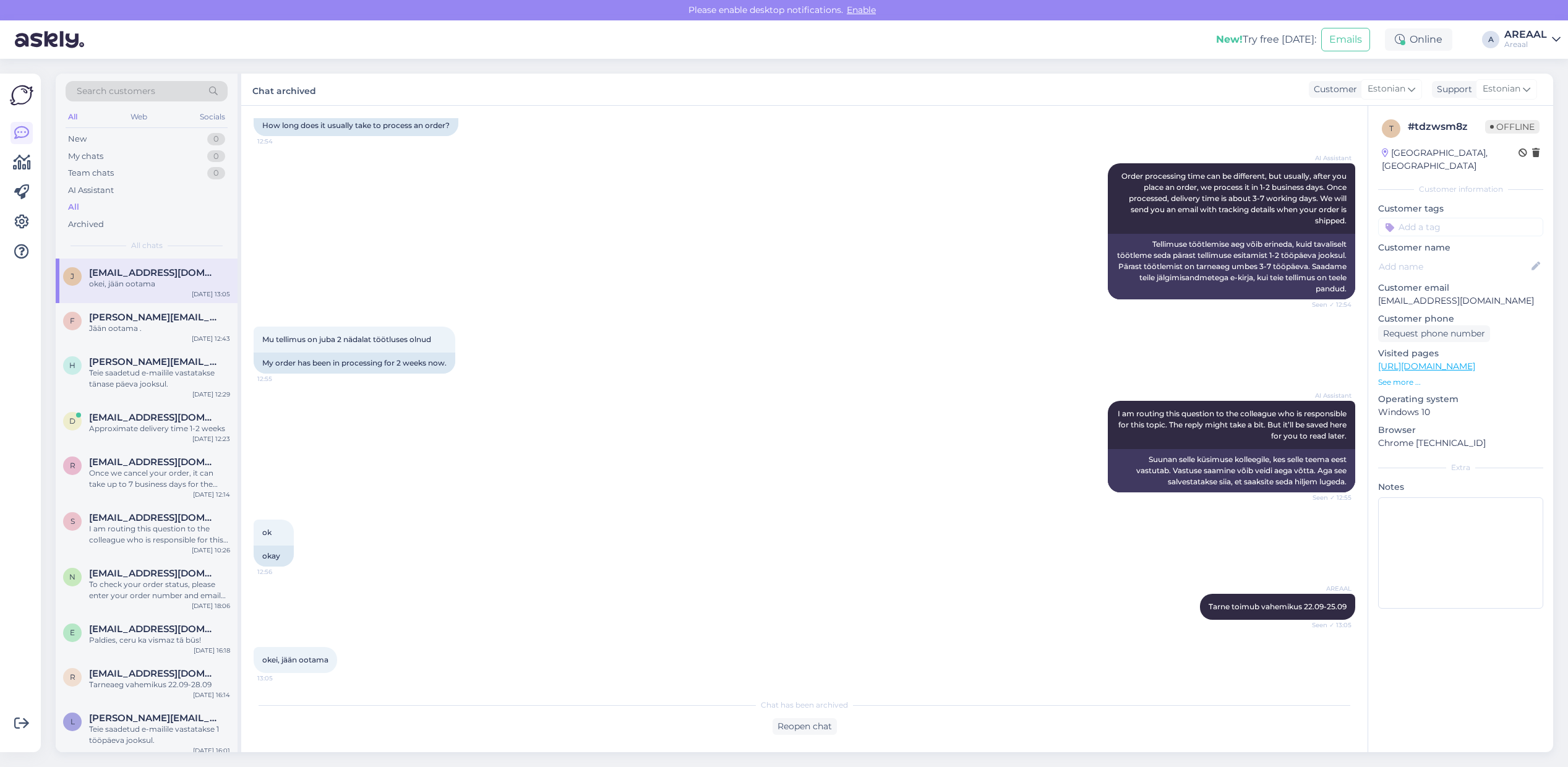
click at [503, 336] on div "Mu tellimus on juba 2 nädalat töötluses olnud 12:55 My order has been in proces…" at bounding box center [804, 350] width 1102 height 75
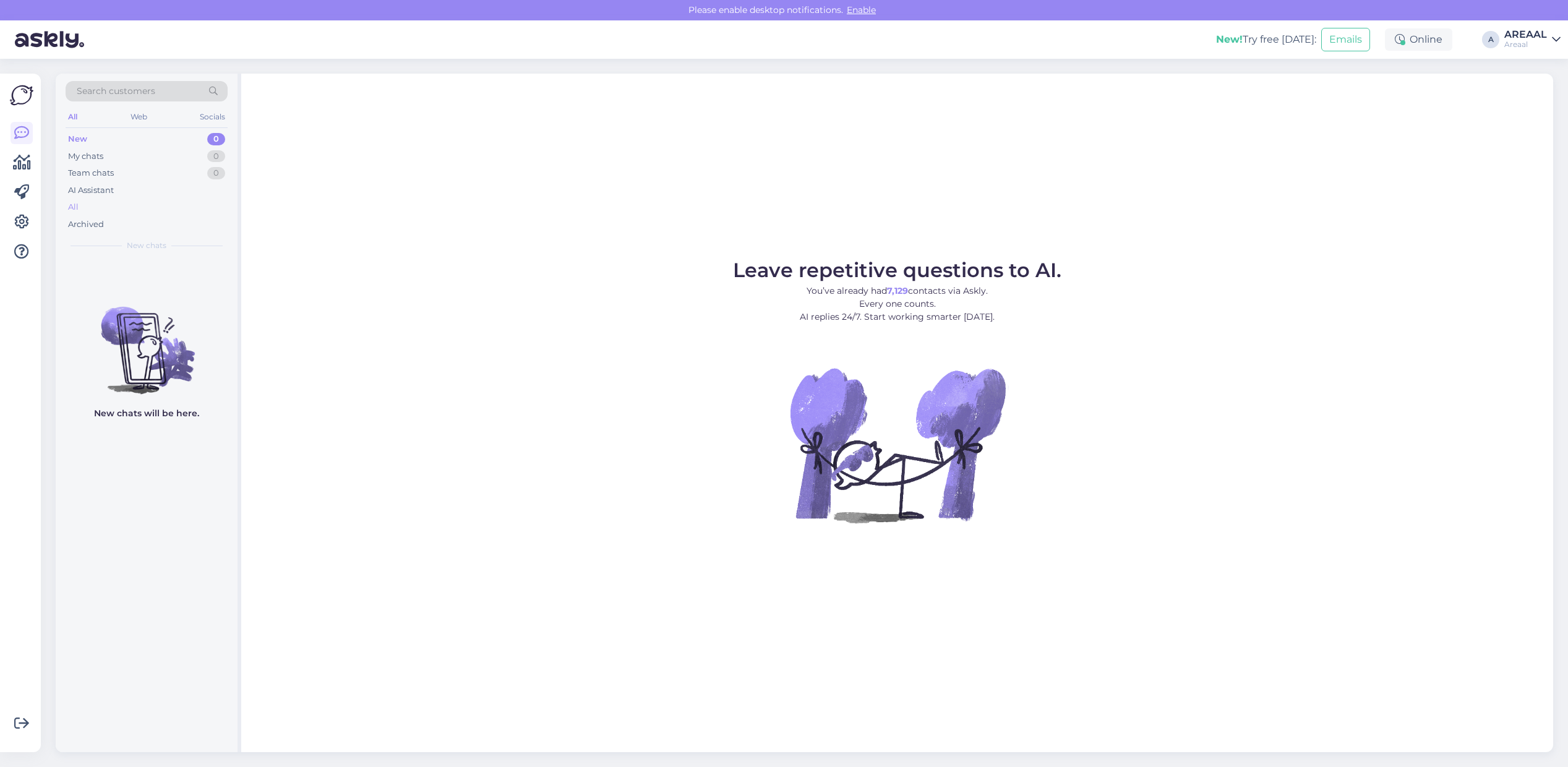
click at [134, 199] on div "All" at bounding box center [146, 207] width 162 height 17
click at [120, 214] on div "All" at bounding box center [146, 207] width 162 height 17
click at [219, 208] on div "All" at bounding box center [146, 207] width 162 height 17
click at [121, 286] on div "kas keegi vastab ka?" at bounding box center [159, 284] width 141 height 11
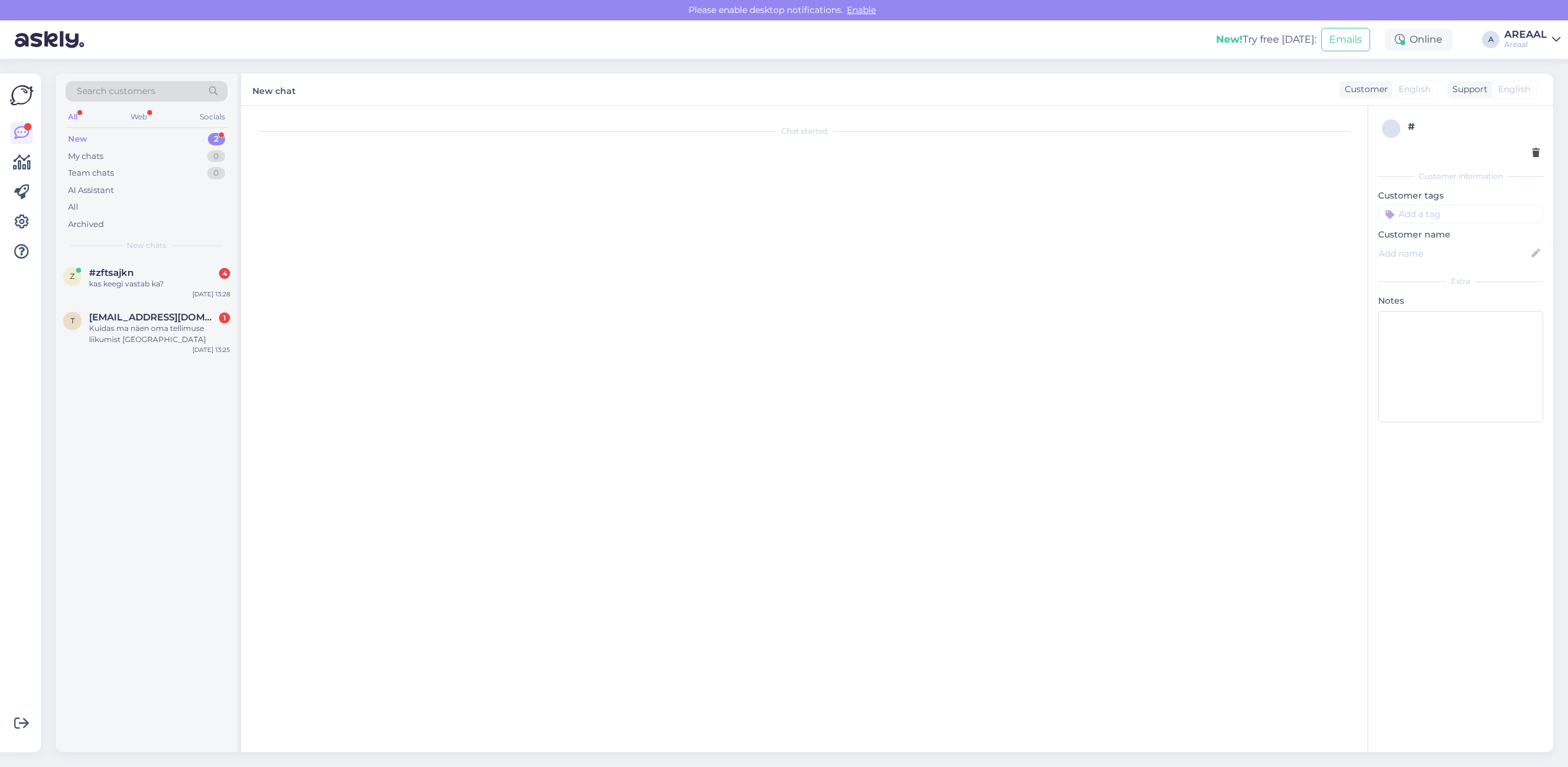
scroll to position [1037, 0]
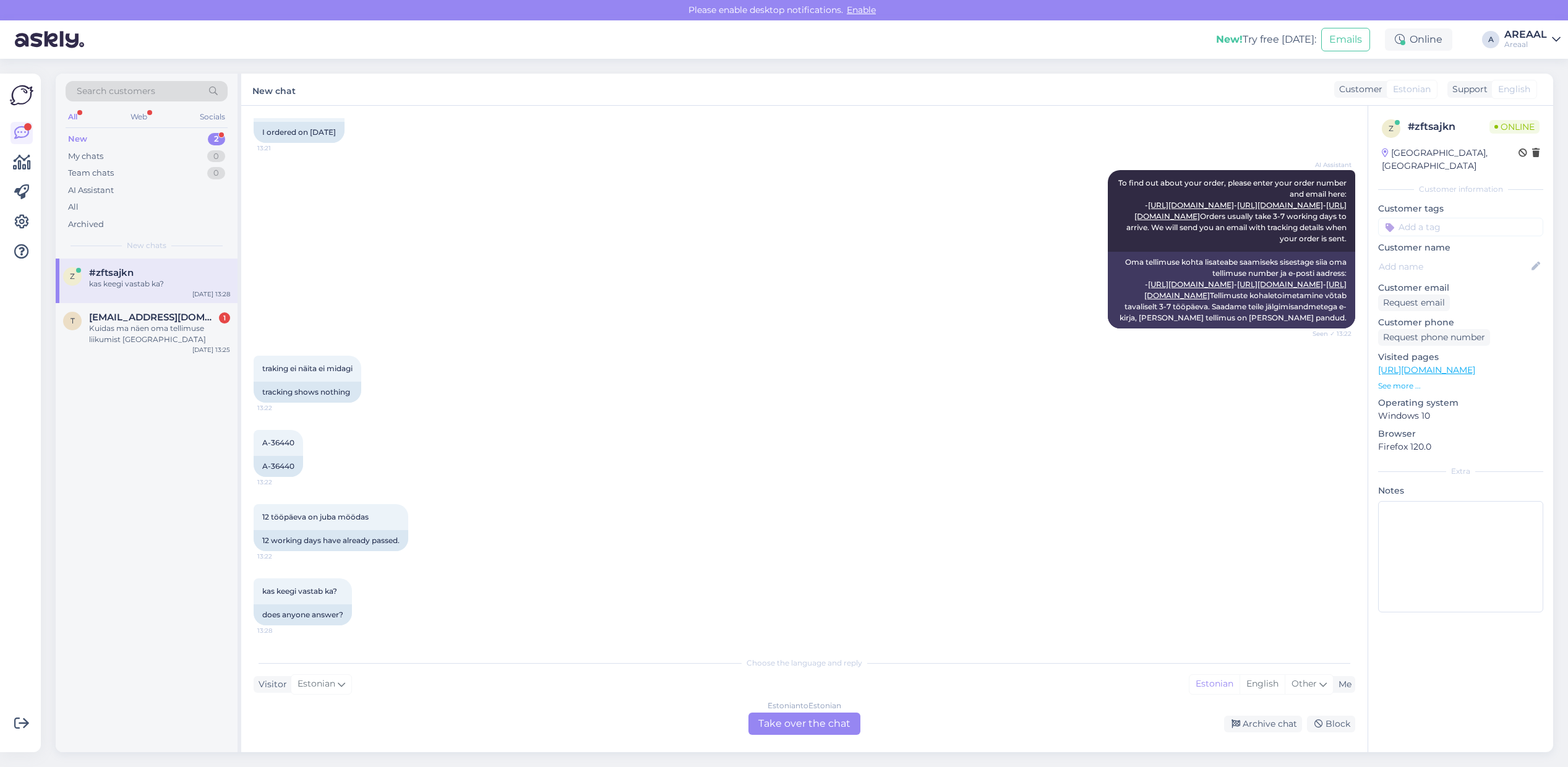
click at [628, 333] on div "AI Assistant To find out about your order, please enter your order number and e…" at bounding box center [804, 249] width 1102 height 186
drag, startPoint x: 302, startPoint y: 465, endPoint x: 249, endPoint y: 467, distance: 53.0
click at [249, 467] on div "Chat started Dec 1 2023 kas oskate öelda, millal jõuab kohale A-19160 13:23 ARE…" at bounding box center [804, 428] width 1126 height 646
copy div "A-36440"
click at [146, 321] on span "[EMAIL_ADDRESS][DOMAIN_NAME]" at bounding box center [153, 318] width 128 height 11
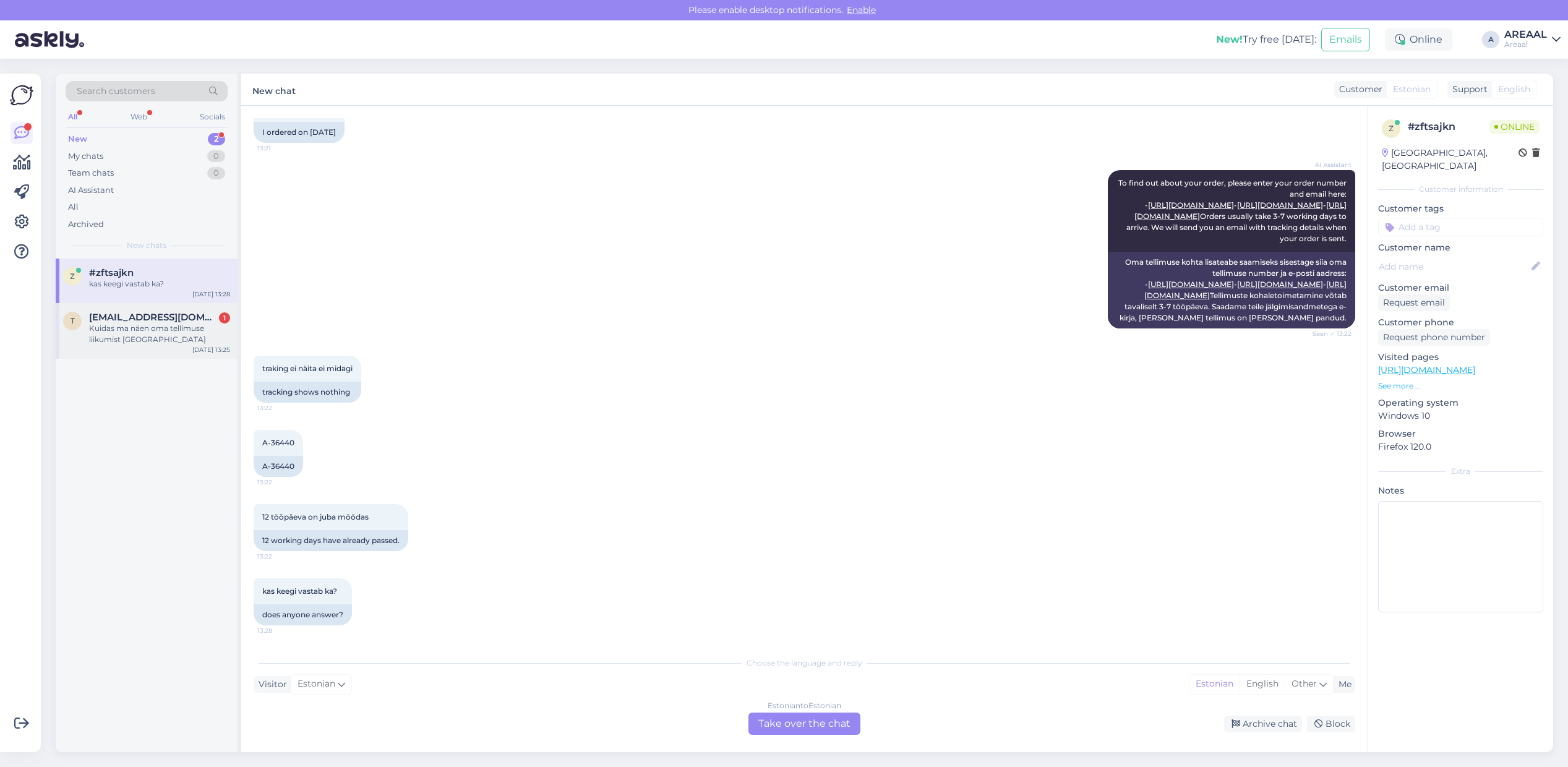
scroll to position [0, 0]
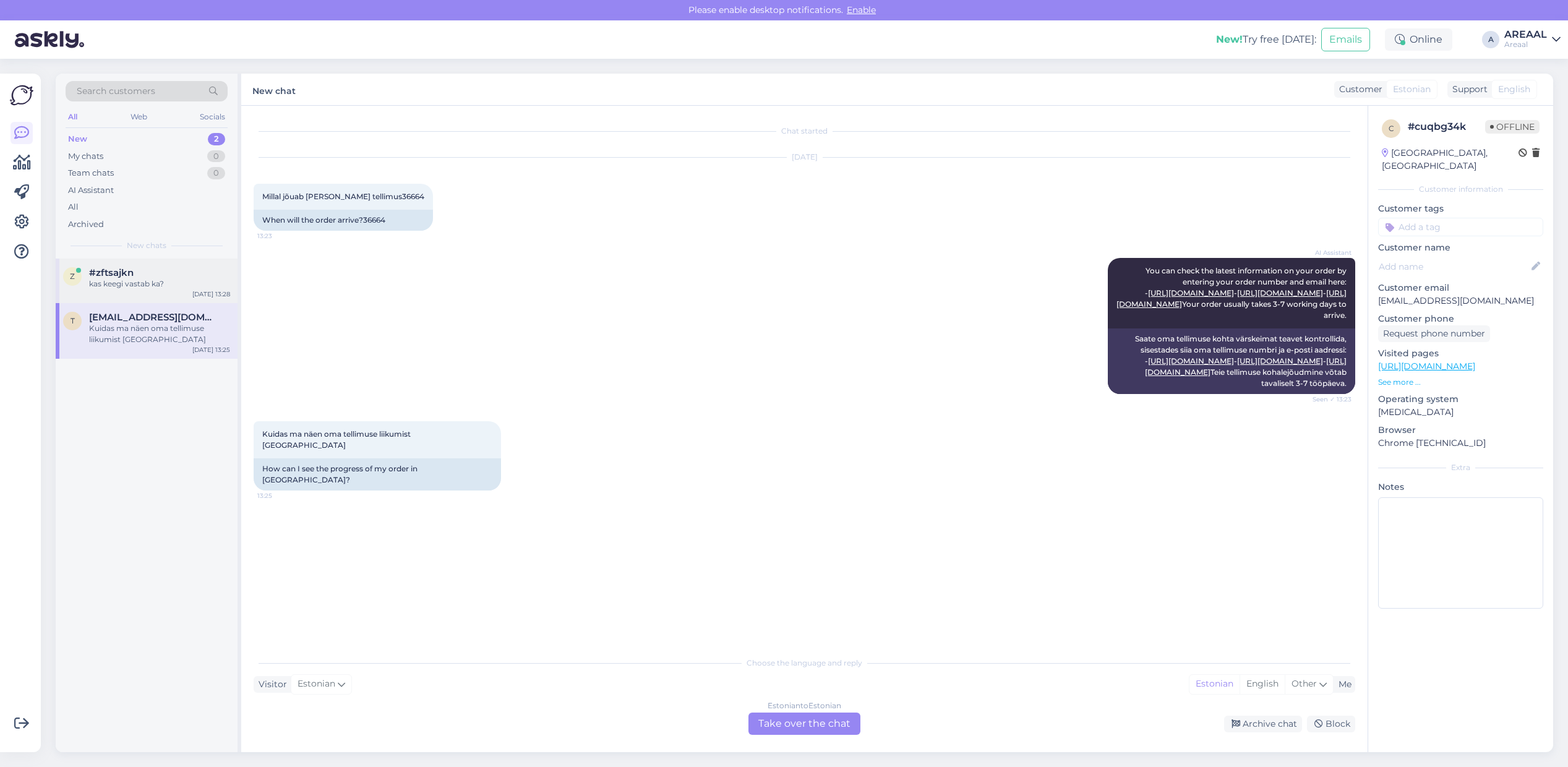
click at [108, 273] on span "#zftsajkn" at bounding box center [111, 273] width 45 height 11
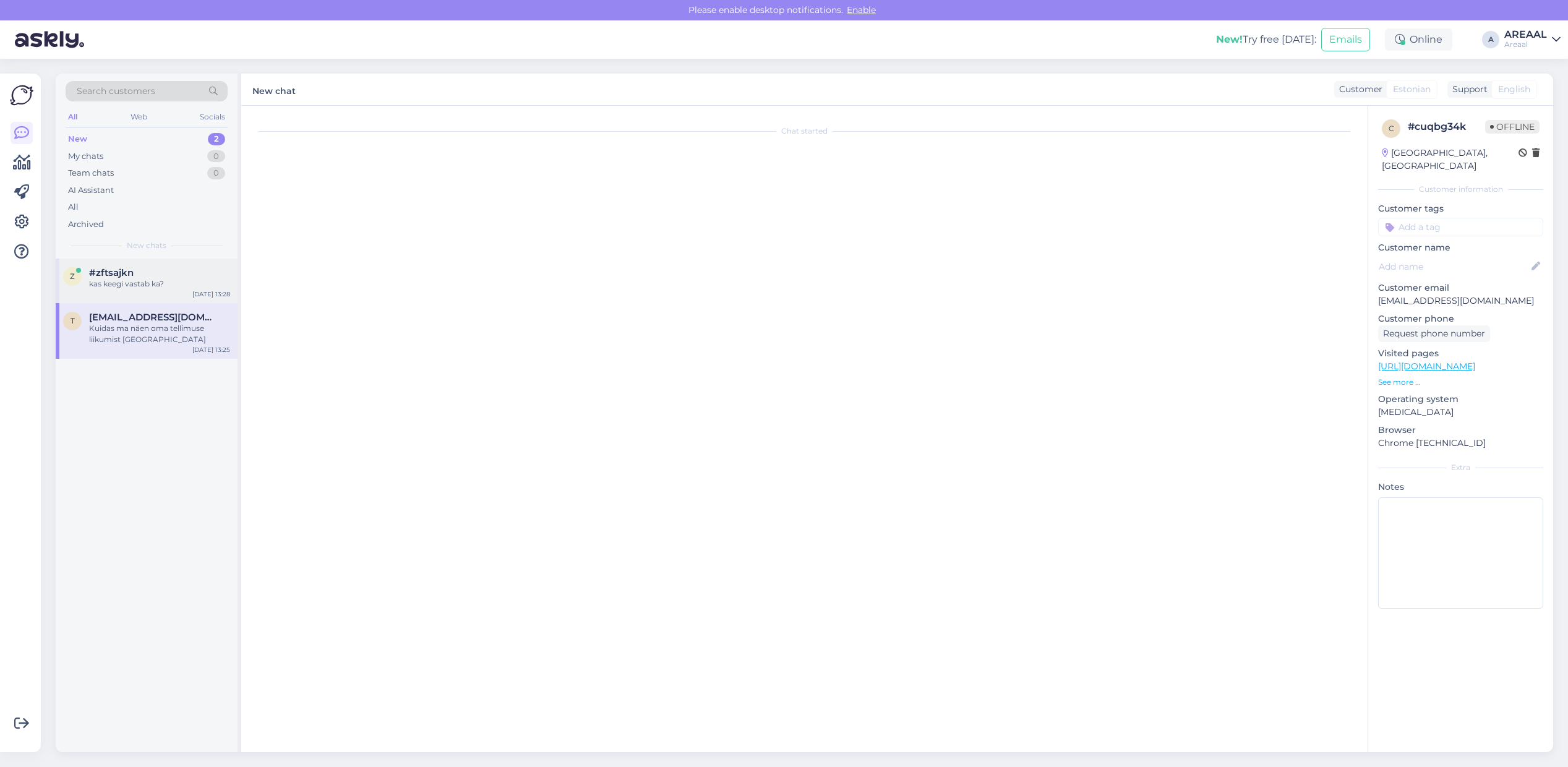
scroll to position [1037, 0]
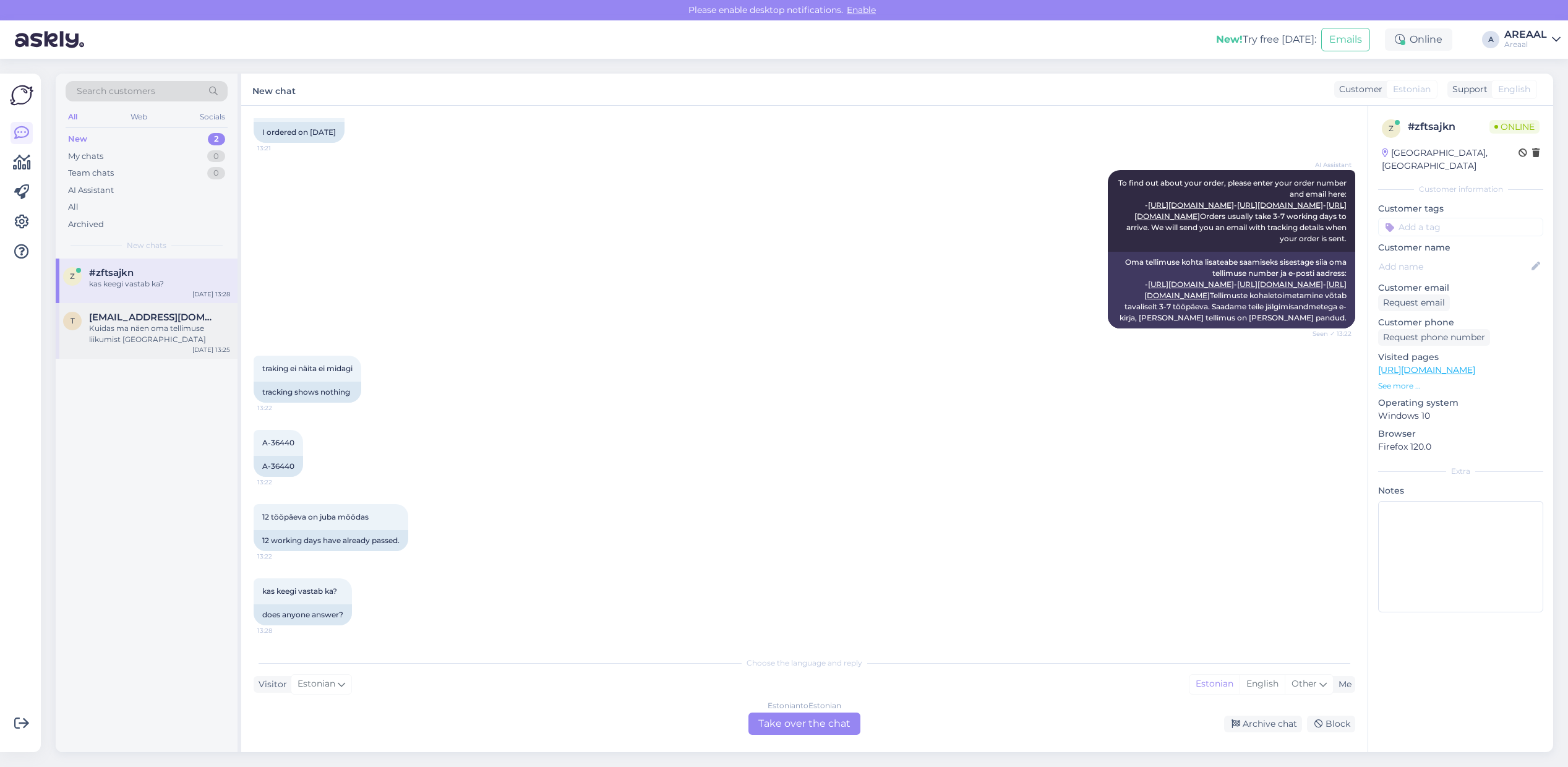
click at [135, 327] on div "Kuidas ma näen oma tellimuse liikumist eestis" at bounding box center [159, 333] width 141 height 22
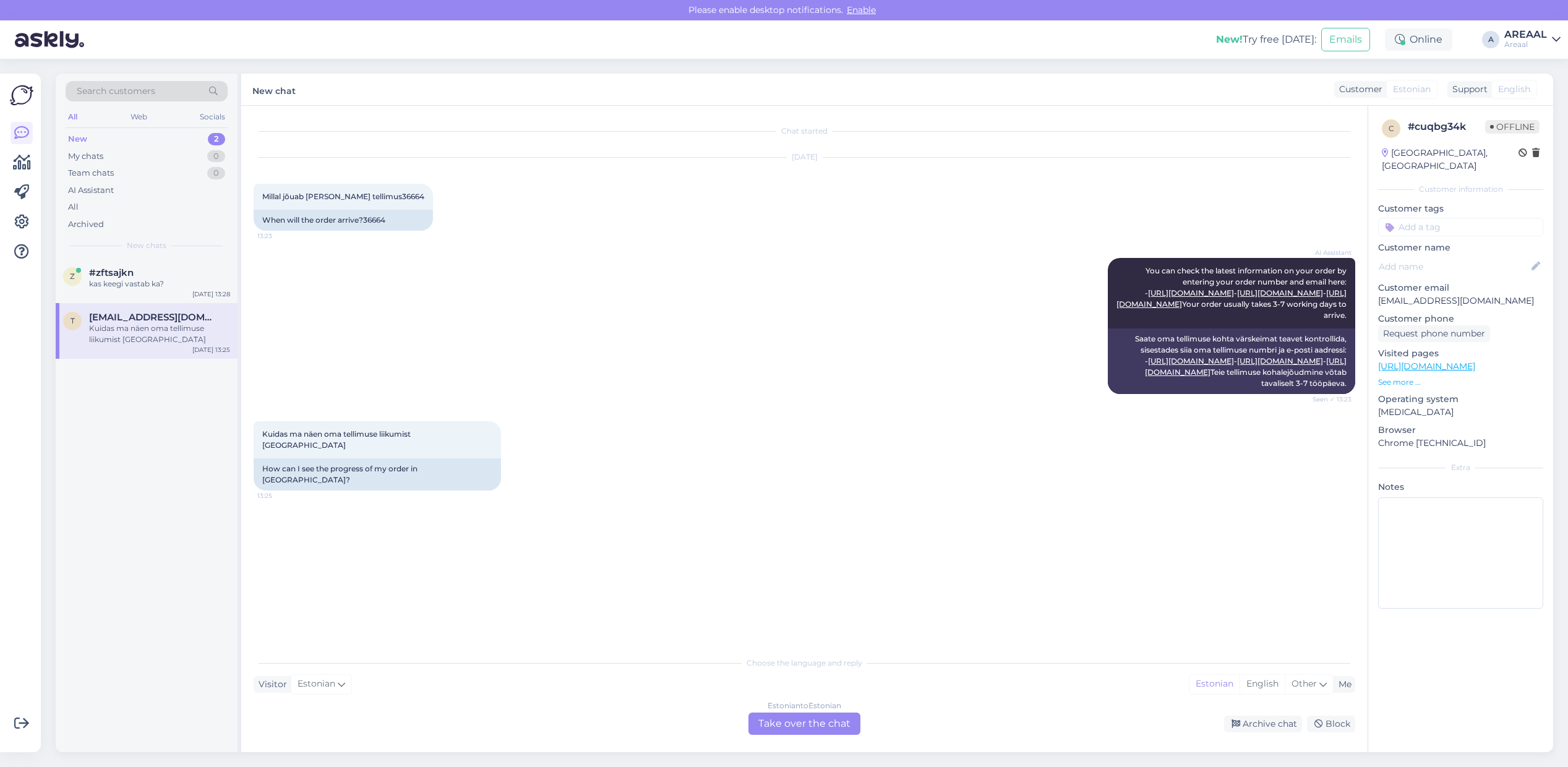
click at [683, 288] on div "AI Assistant You can check the latest information on your order by entering you…" at bounding box center [804, 326] width 1102 height 164
click at [134, 284] on div "kas keegi vastab ka?" at bounding box center [159, 284] width 141 height 11
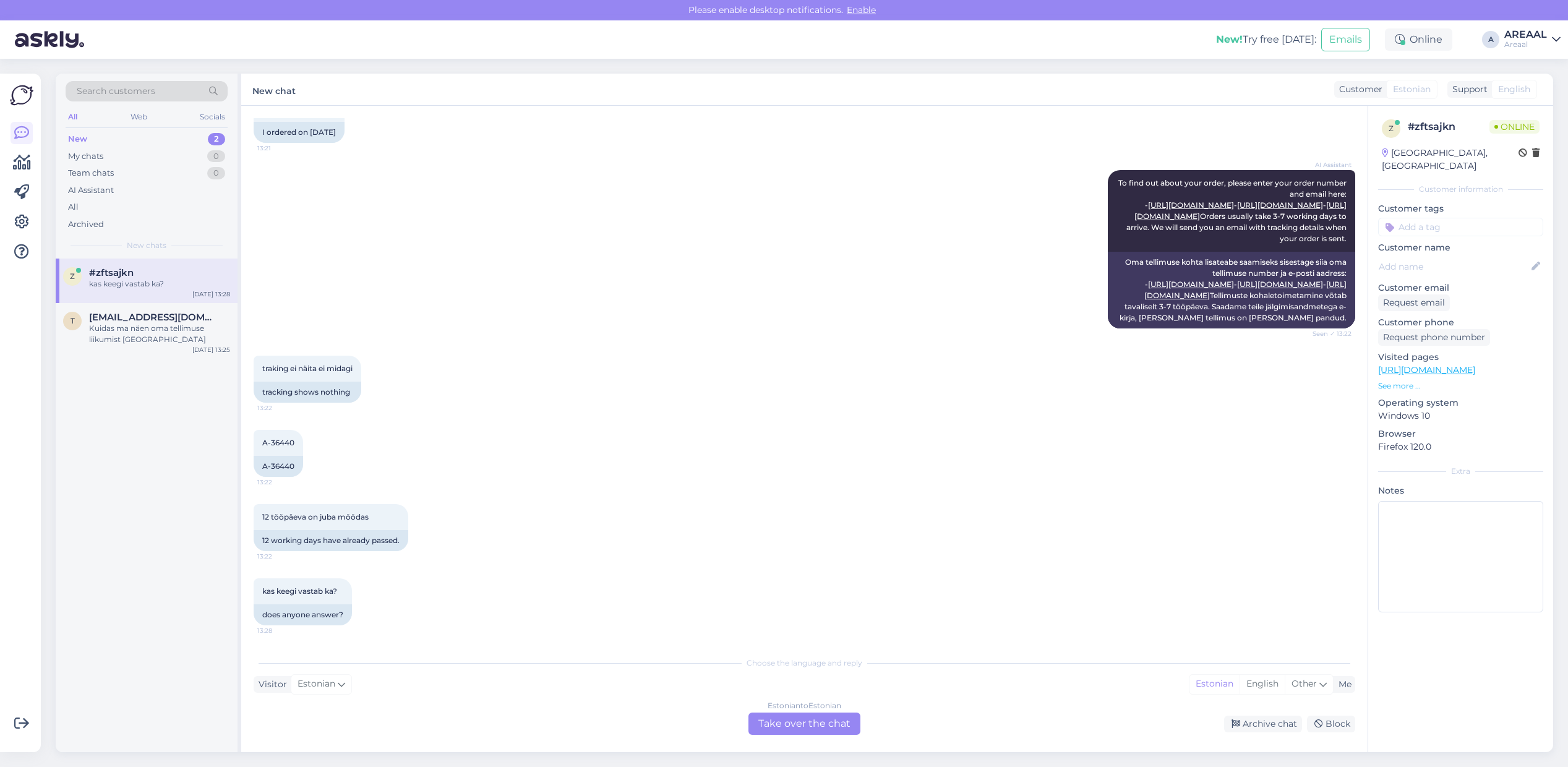
click at [786, 725] on div "Estonian to Estonian Take over the chat" at bounding box center [804, 723] width 112 height 22
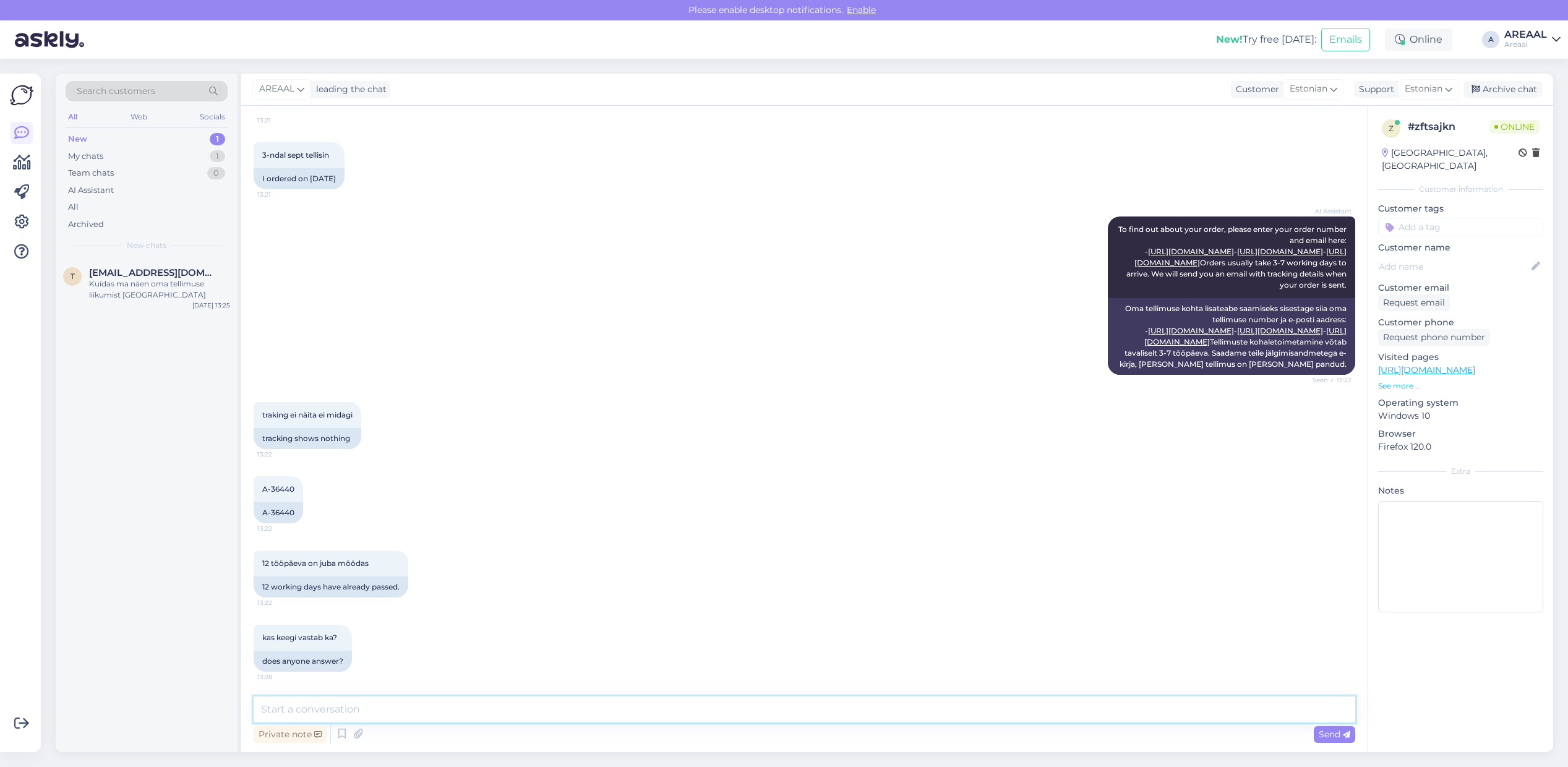
click at [756, 703] on textarea at bounding box center [804, 709] width 1102 height 26
click at [388, 711] on textarea "Teie saadetud e-mailile vatatakse tänase päeva jooksul." at bounding box center [804, 709] width 1102 height 26
type textarea "Teie saadetud e-mailile vastatakse tänase päeva jooksul."
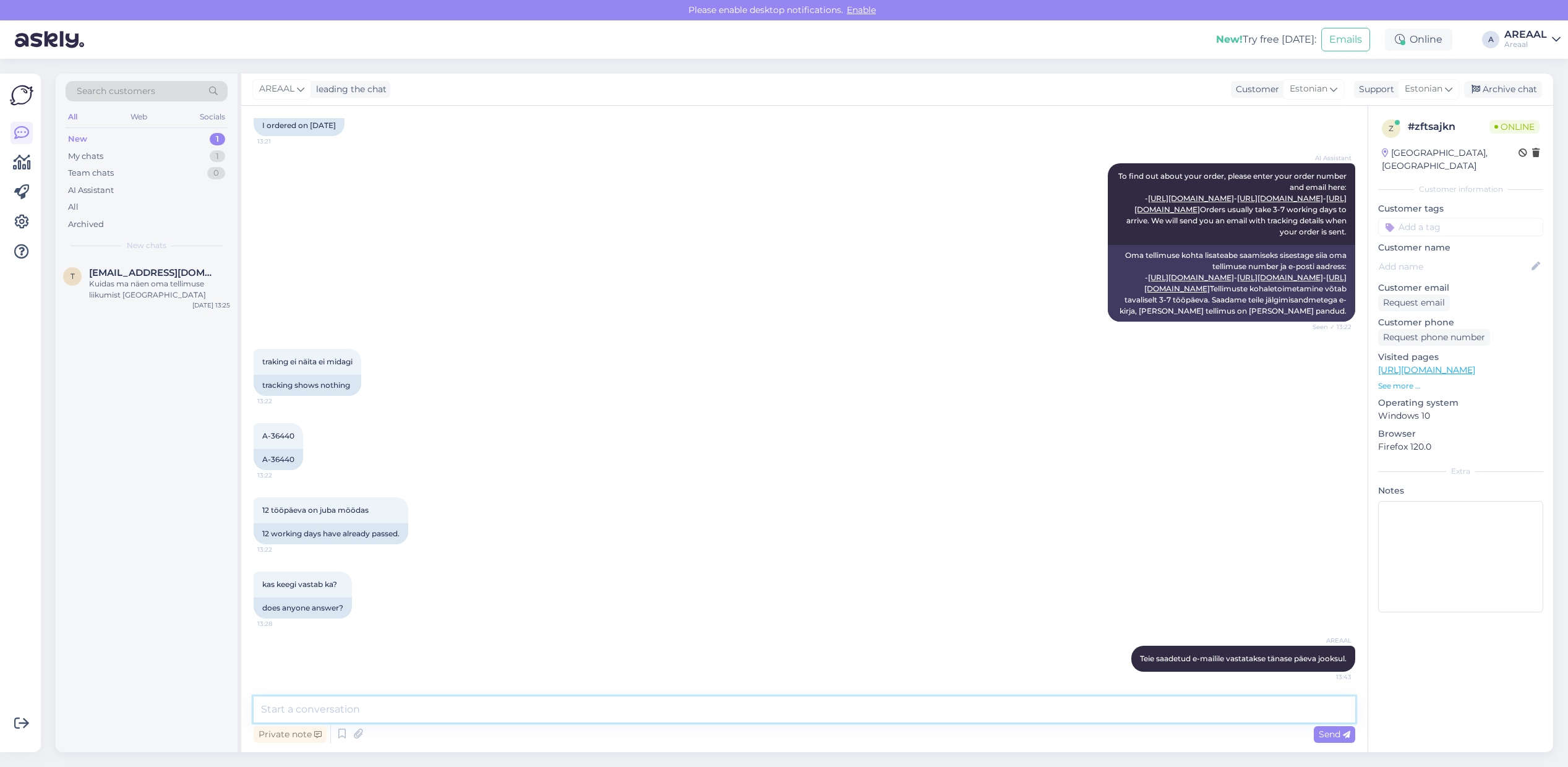
scroll to position [1044, 0]
click at [1488, 94] on div "Archive chat" at bounding box center [1502, 89] width 78 height 16
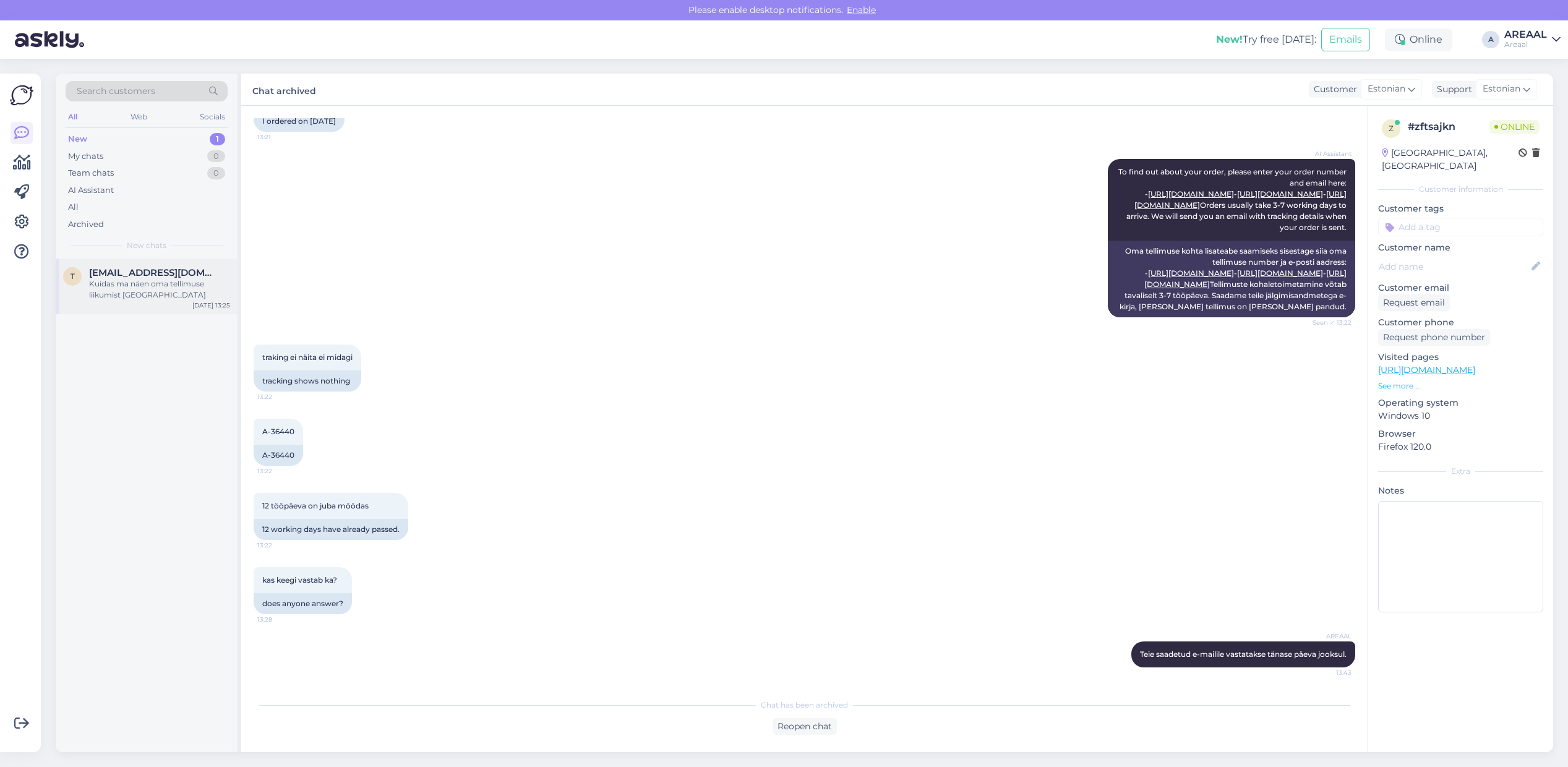
click at [205, 270] on div "[EMAIL_ADDRESS][DOMAIN_NAME]" at bounding box center [159, 273] width 141 height 11
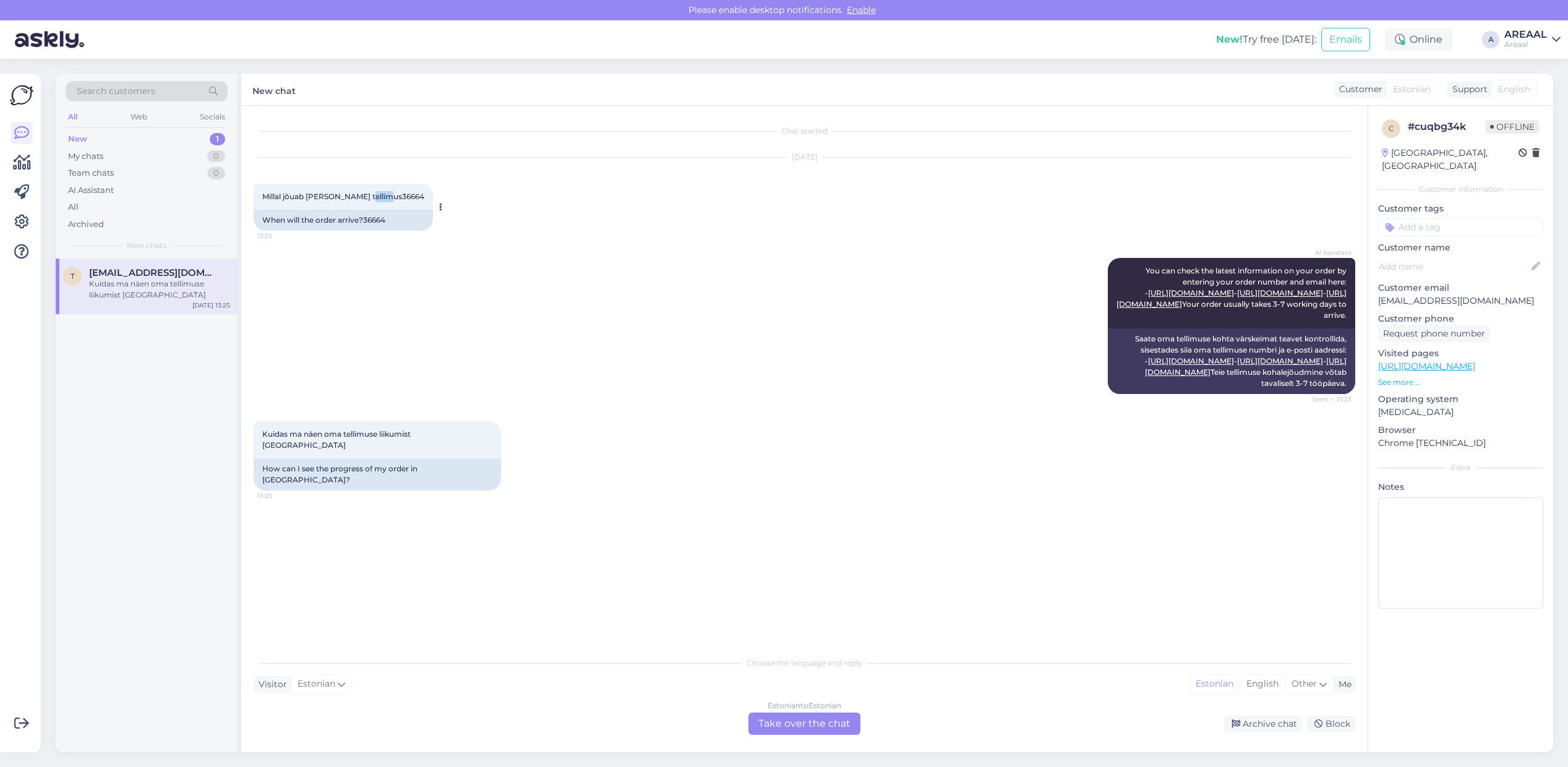
drag, startPoint x: 384, startPoint y: 195, endPoint x: 363, endPoint y: 194, distance: 21.0
click at [363, 194] on div "Millal jõuab kohale tellimus36664 13:23" at bounding box center [343, 196] width 179 height 26
copy span "36664"
click at [787, 715] on div "Estonian to Estonian Take over the chat" at bounding box center [804, 723] width 112 height 22
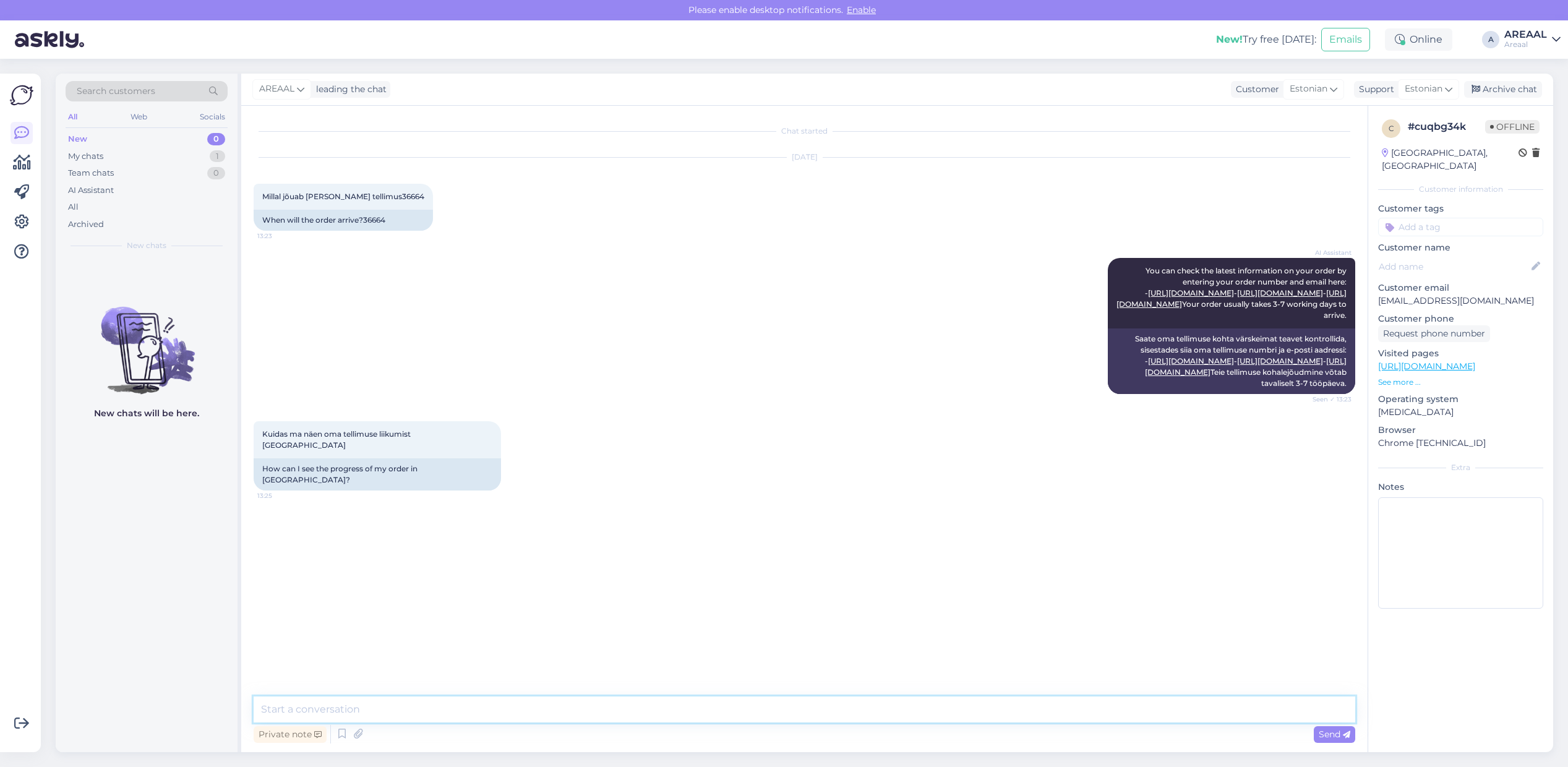
click at [789, 704] on textarea at bounding box center [804, 709] width 1102 height 26
click at [397, 715] on textarea "Tarne toimub vahemikus 23.09-27.09. Edastame teavituse kui kaup on laost välja …" at bounding box center [804, 709] width 1102 height 26
type textarea "Tarne toimub vahemikus 24.09-27.09. Edastame teavituse kui kaup on laost välja …"
click at [1544, 85] on div "AREAAL leading the chat Customer Estonian Support Estonian Archive chat" at bounding box center [897, 90] width 1311 height 33
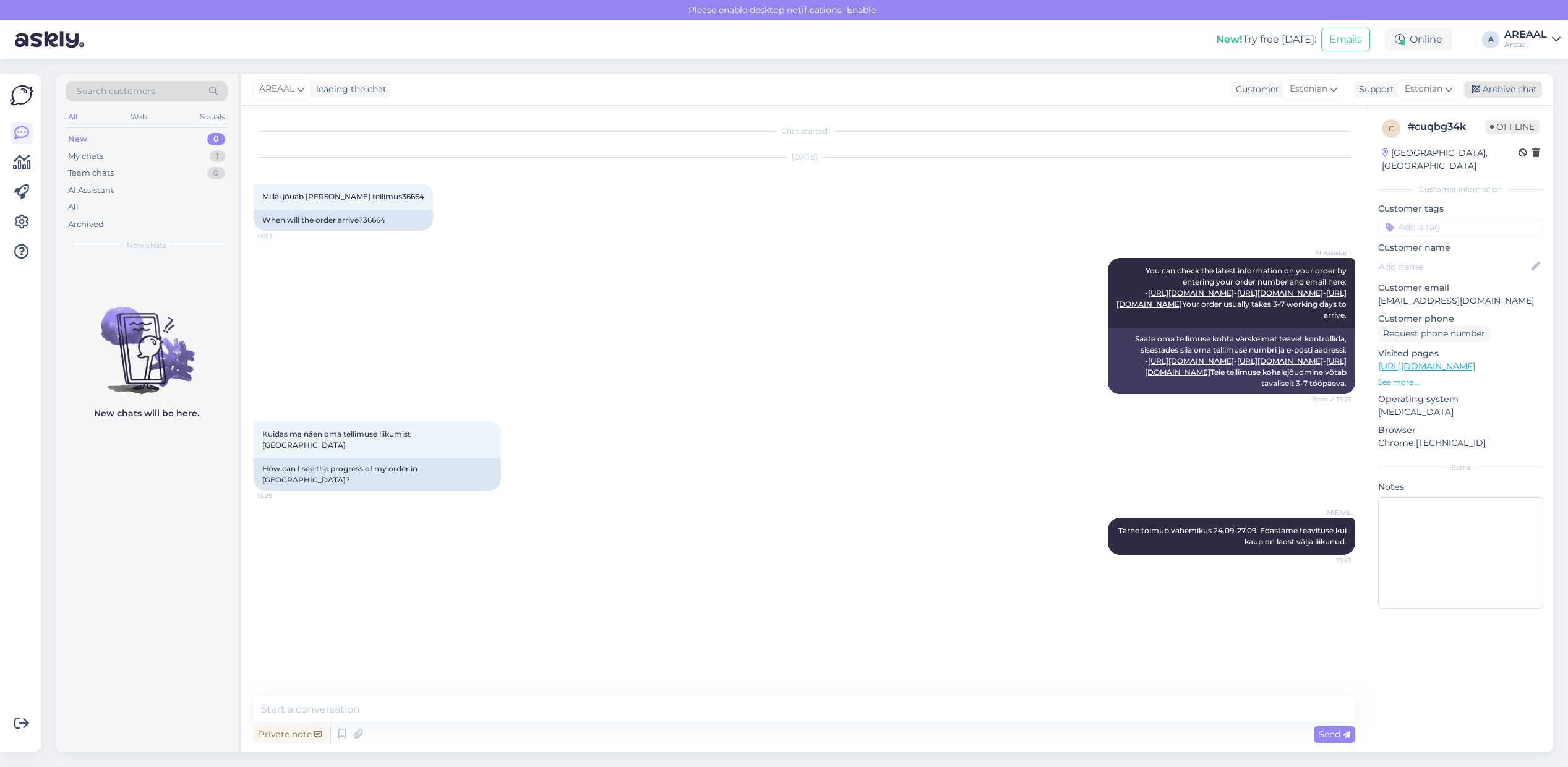
click at [1520, 87] on div "Archive chat" at bounding box center [1502, 89] width 78 height 16
click at [148, 215] on div "New 0 My chats 0 Team chats 0 AI Assistant All Archived" at bounding box center [146, 181] width 162 height 102
click at [137, 205] on div "All" at bounding box center [146, 207] width 162 height 17
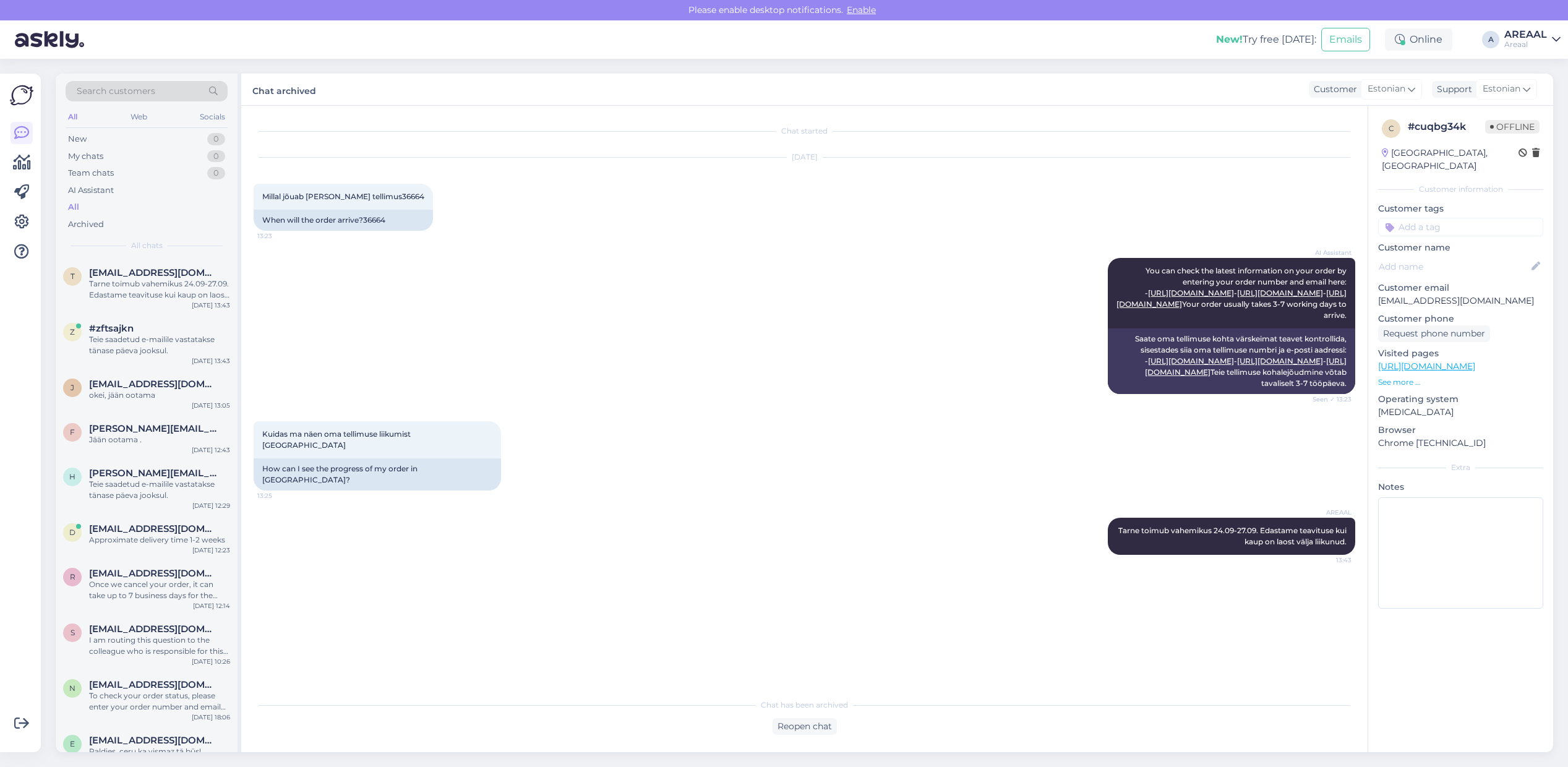
click at [550, 296] on div "AI Assistant You can check the latest information on your order by entering you…" at bounding box center [804, 326] width 1102 height 164
click at [558, 296] on div "AI Assistant You can check the latest information on your order by entering you…" at bounding box center [804, 326] width 1102 height 164
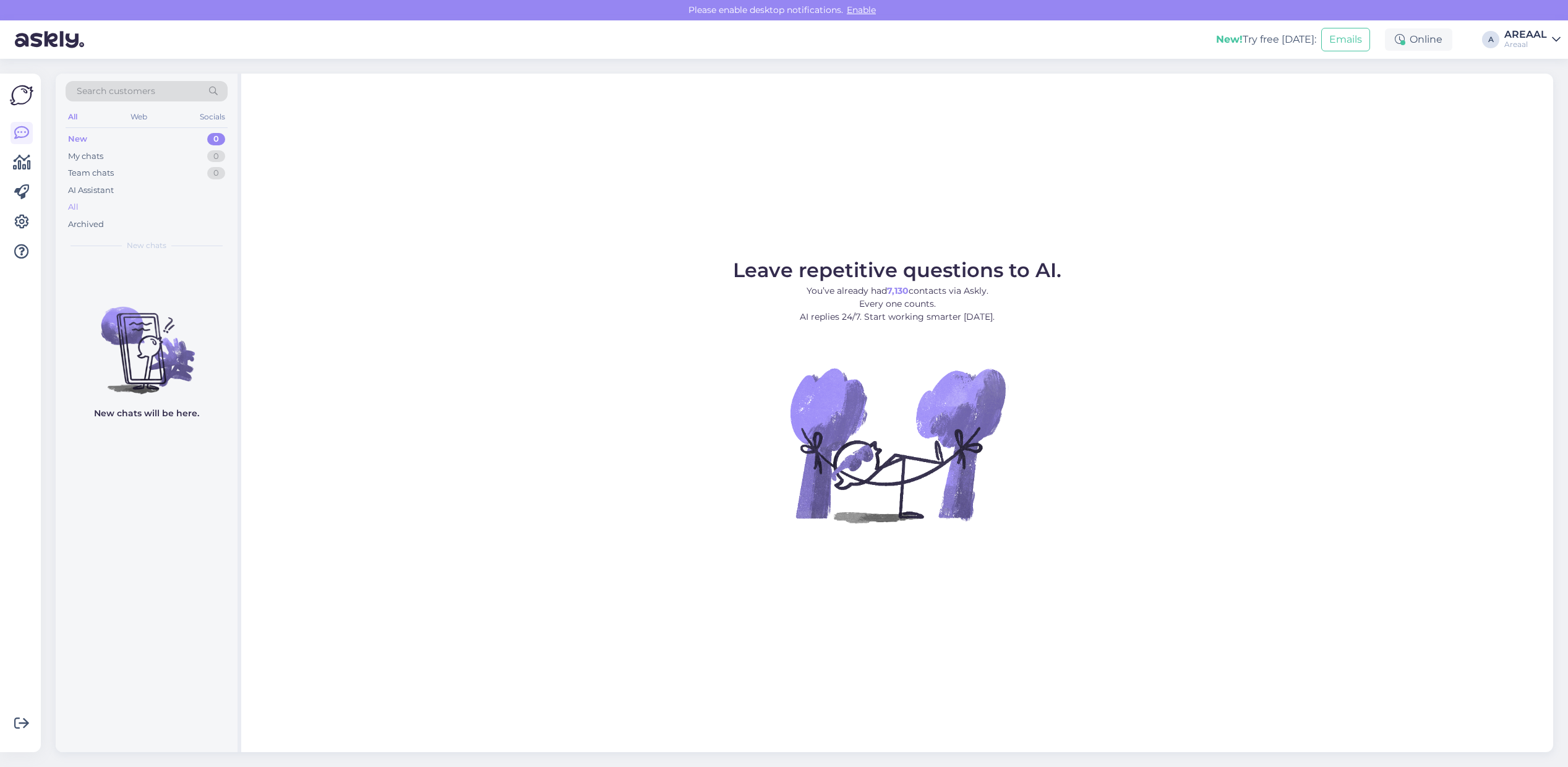
click at [160, 203] on div "All" at bounding box center [146, 207] width 162 height 17
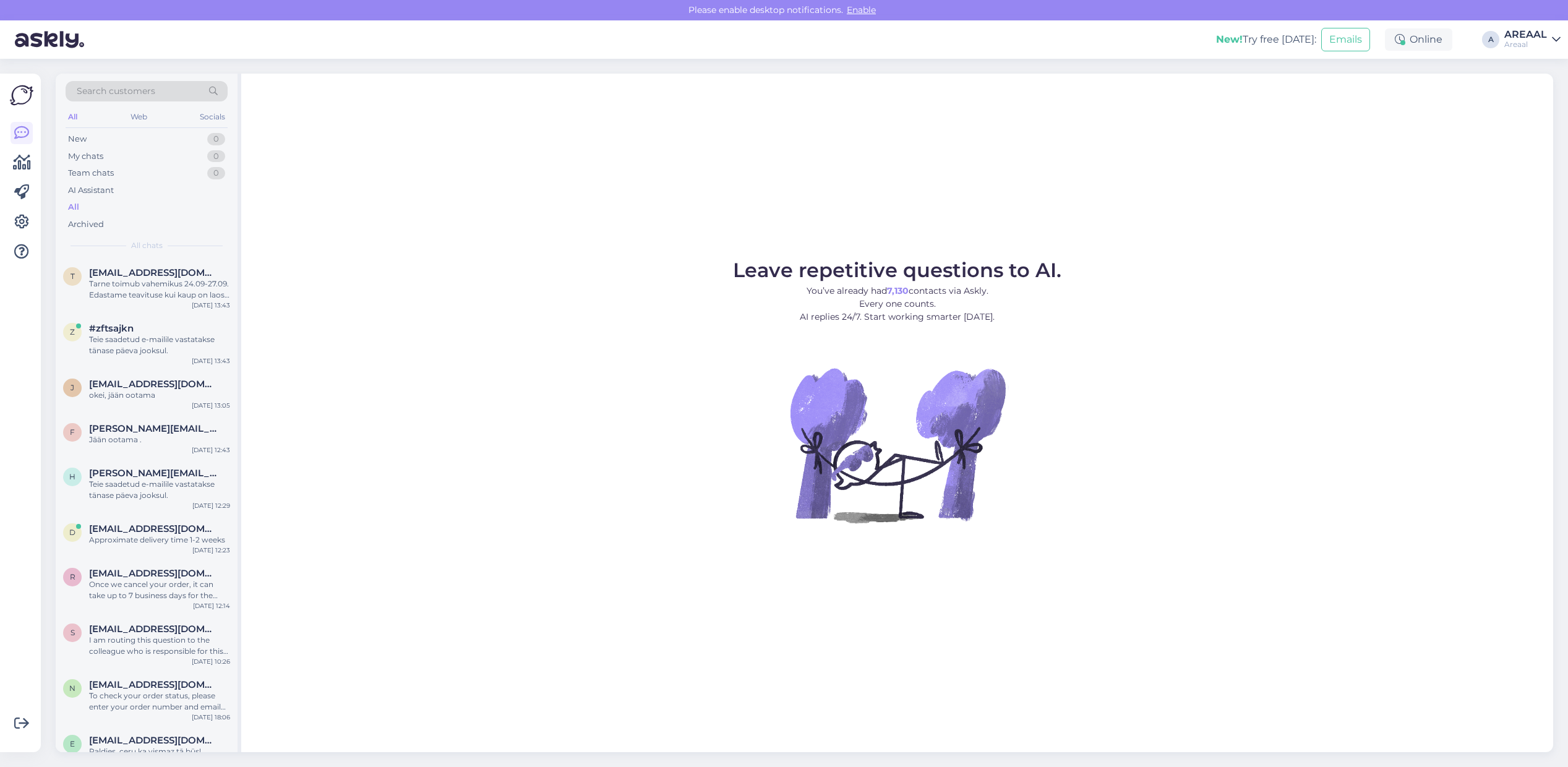
click at [1520, 41] on div "Areaal" at bounding box center [1525, 44] width 43 height 10
click at [1531, 102] on button "Open" at bounding box center [1533, 96] width 34 height 19
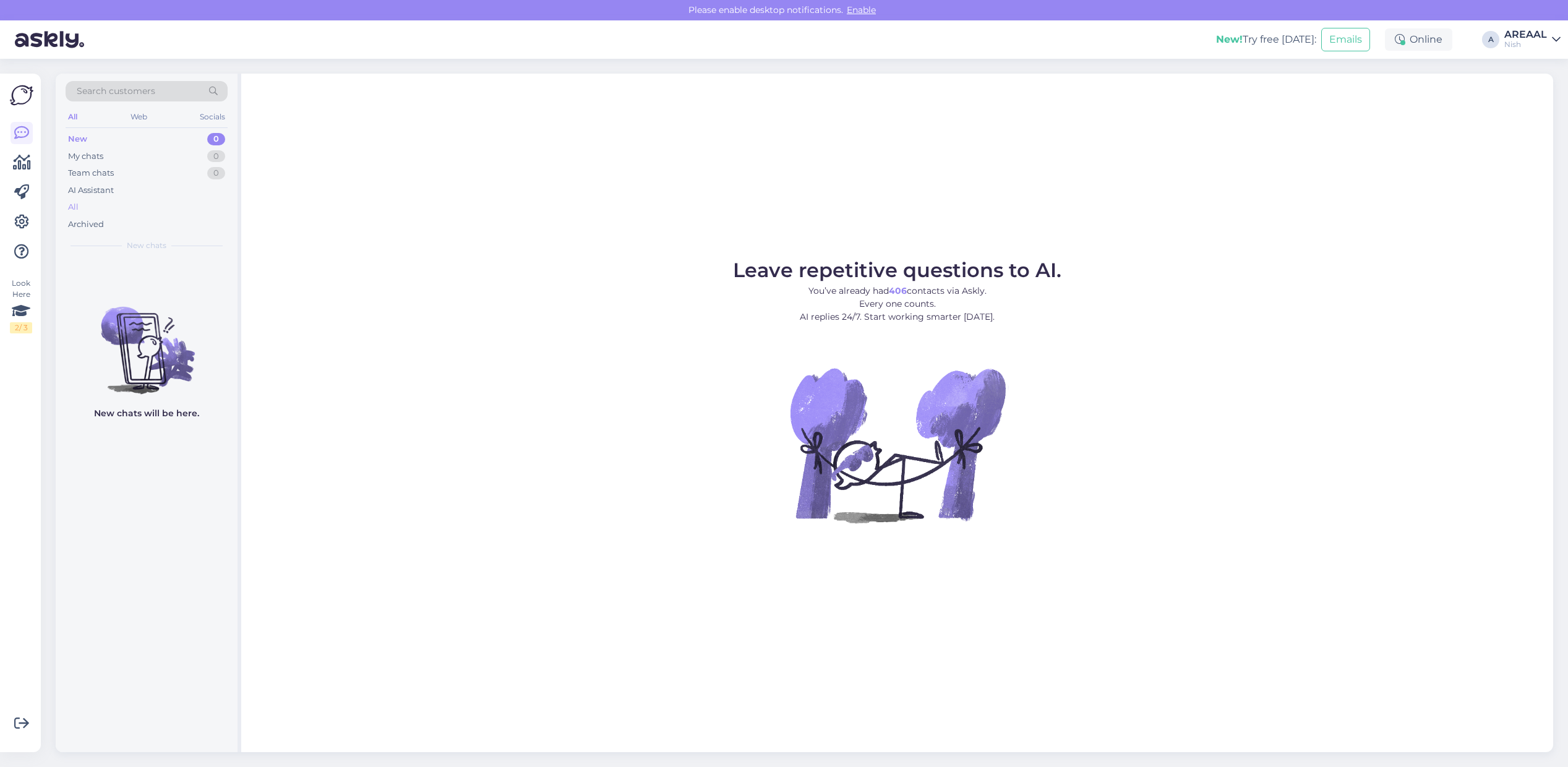
click at [70, 202] on div "All" at bounding box center [73, 207] width 11 height 12
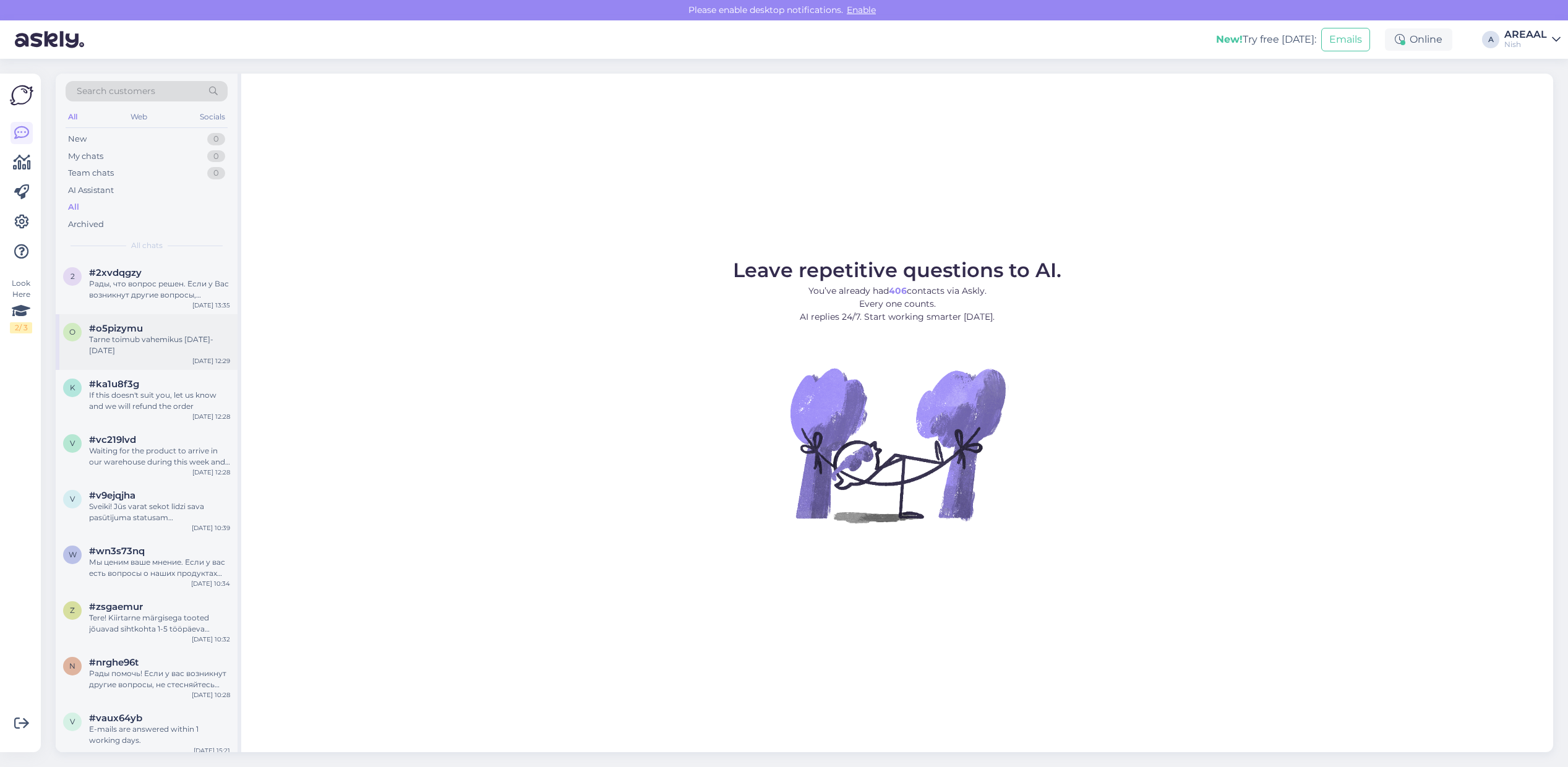
click at [116, 317] on div "o #o5pizymu Tarne toimub vahemikus 23-27 september Sep 19 12:29" at bounding box center [146, 342] width 182 height 56
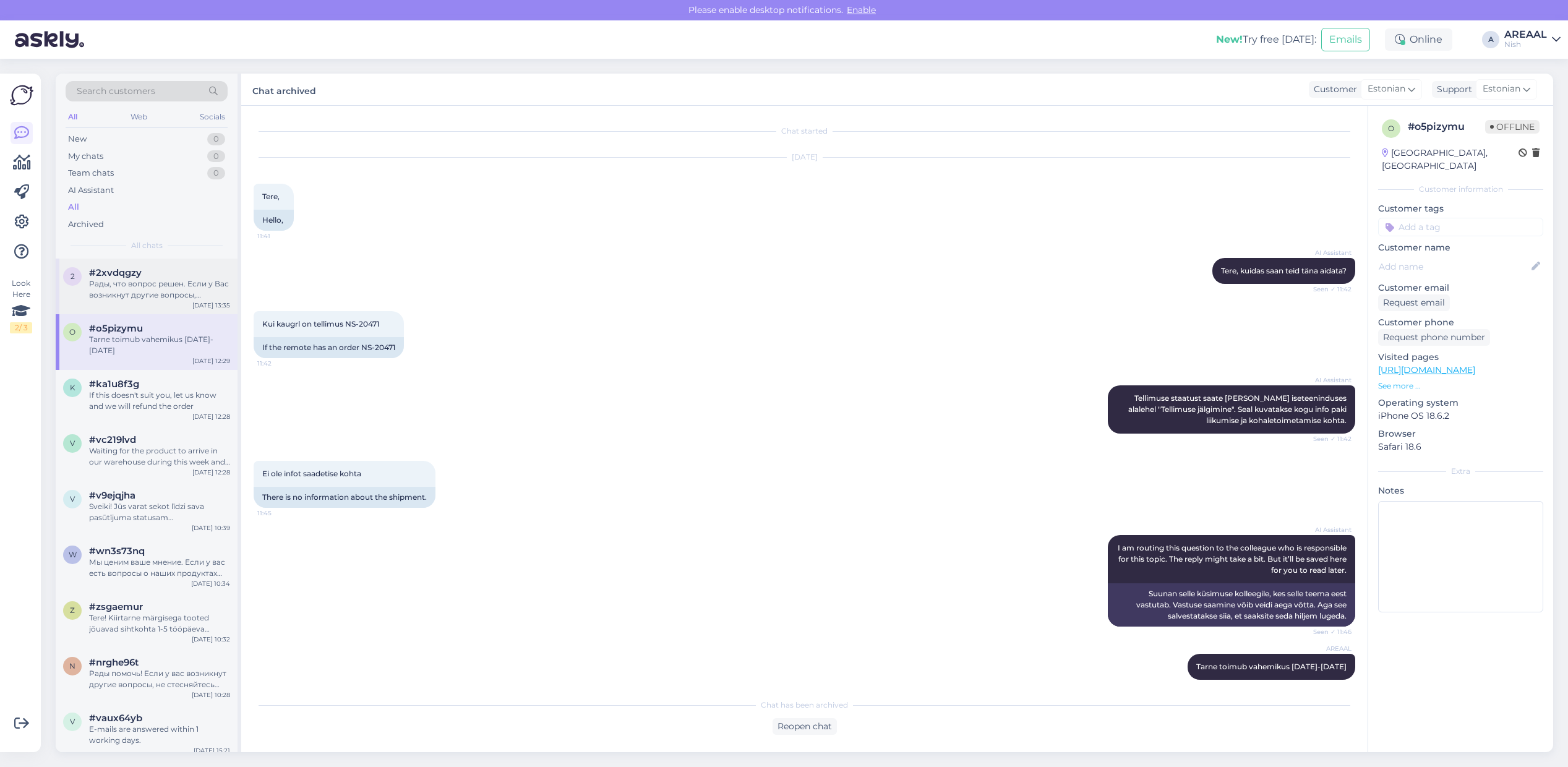
click at [123, 297] on div "Рады, что вопрос решен. Если у Вас возникнут другие вопросы, пожалуйста, обраща…" at bounding box center [159, 289] width 141 height 22
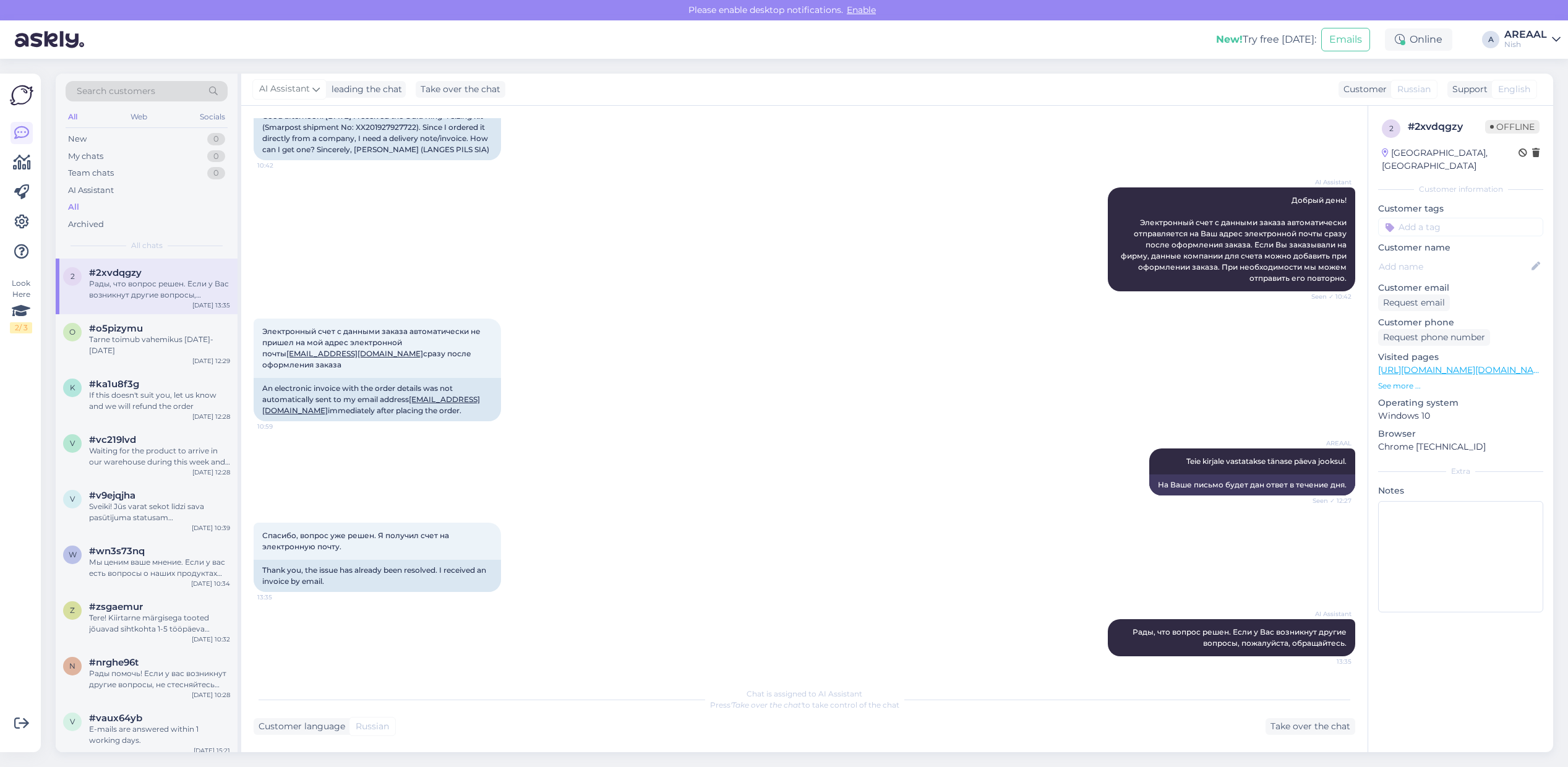
click at [1540, 40] on div "Nish" at bounding box center [1525, 44] width 43 height 10
click at [1540, 76] on button "Open" at bounding box center [1533, 69] width 34 height 19
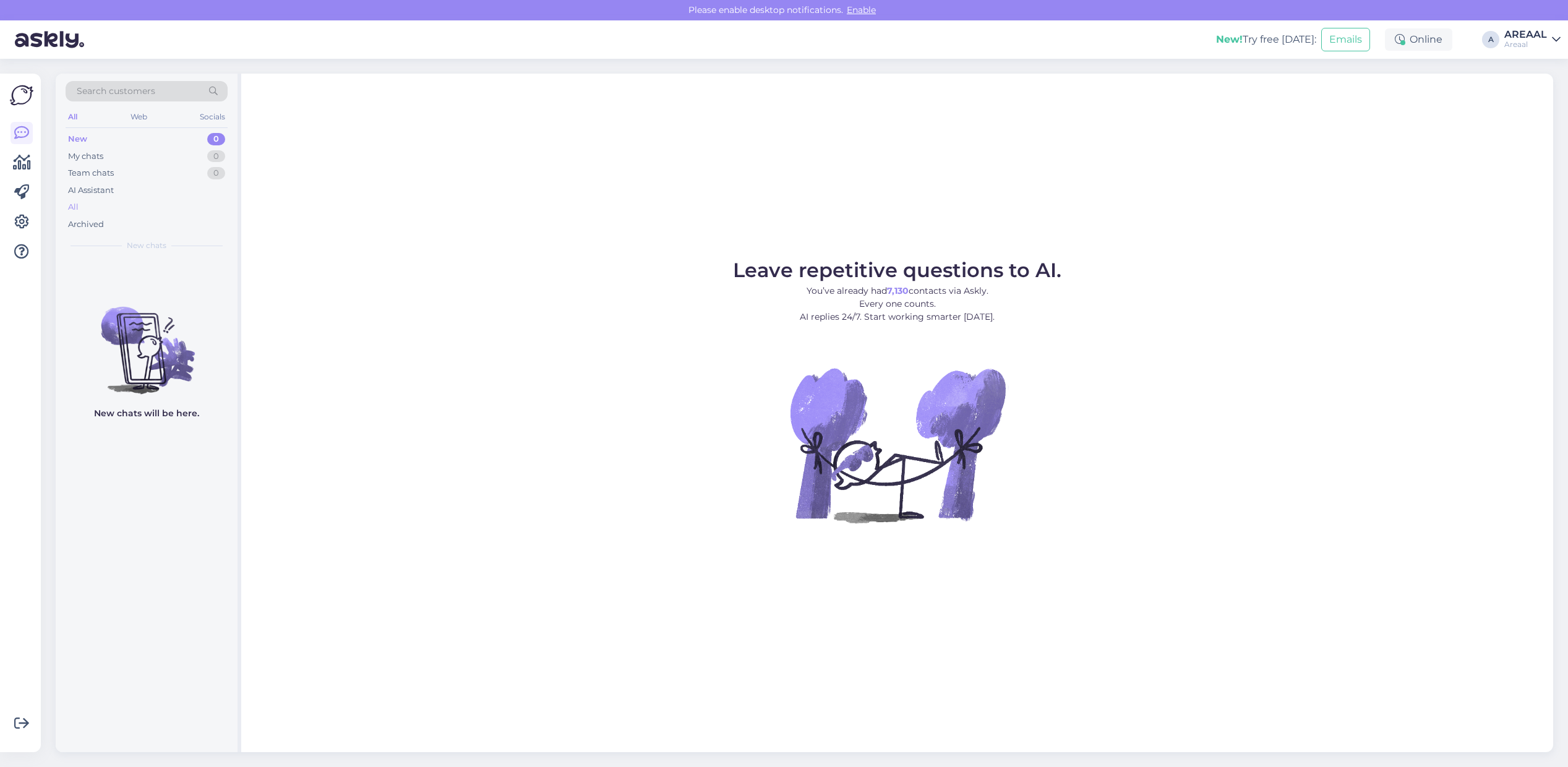
click at [153, 211] on div "All" at bounding box center [146, 207] width 162 height 17
click at [221, 193] on div "AI Assistant" at bounding box center [146, 191] width 162 height 17
click at [181, 209] on div "All" at bounding box center [146, 207] width 162 height 17
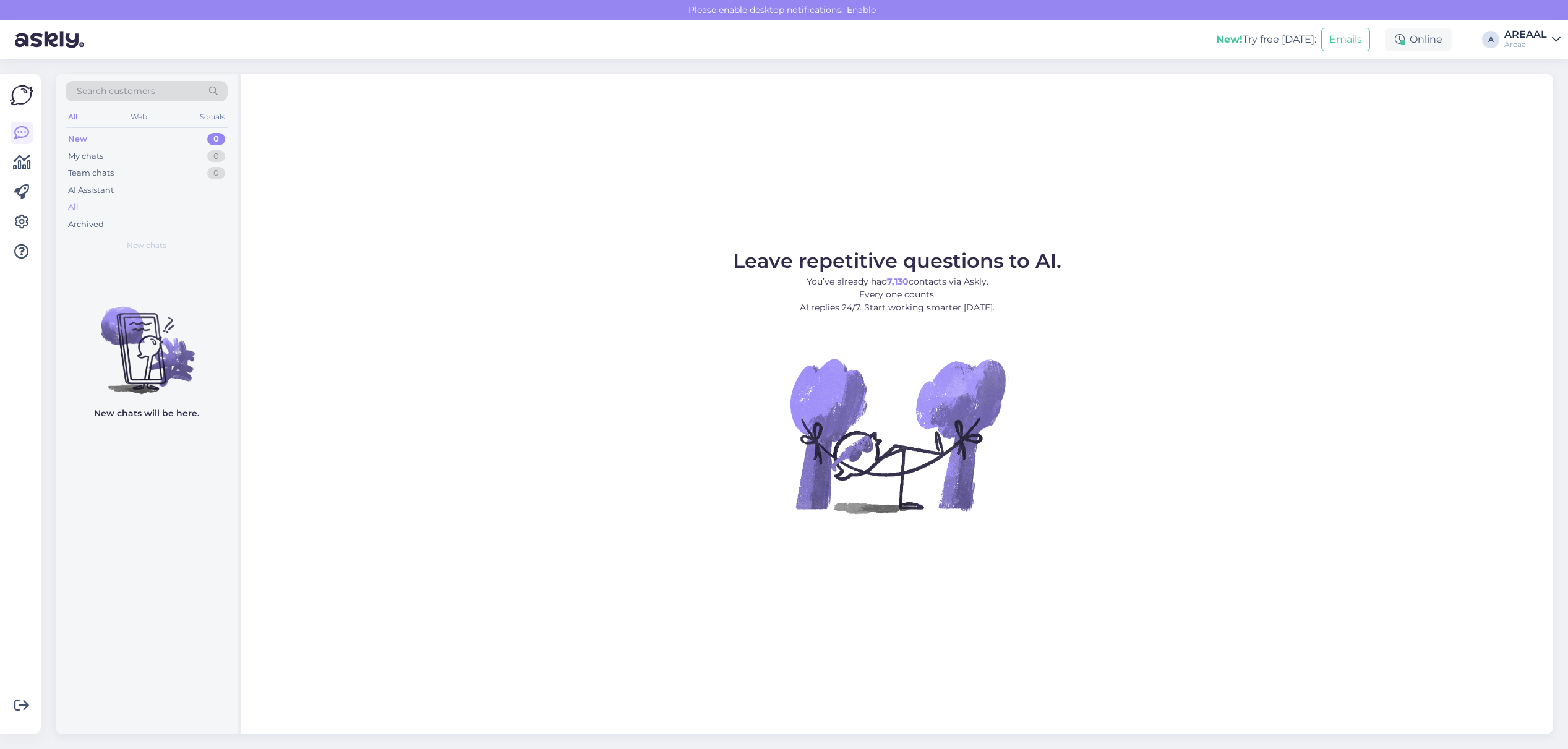
click at [141, 205] on div "All" at bounding box center [146, 207] width 162 height 17
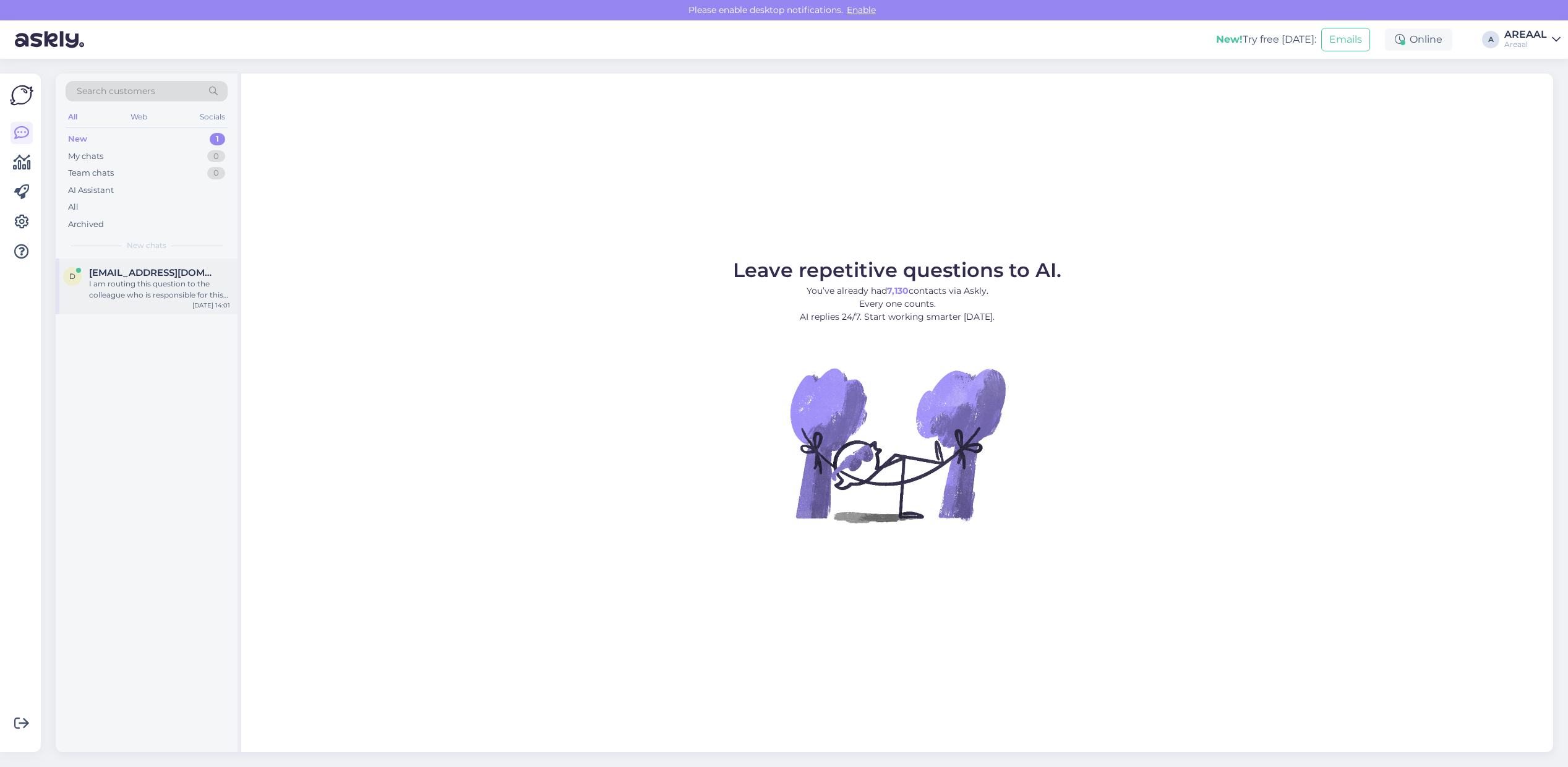
click at [146, 280] on div "I am routing this question to the colleague who is responsible for this topic. …" at bounding box center [159, 289] width 141 height 22
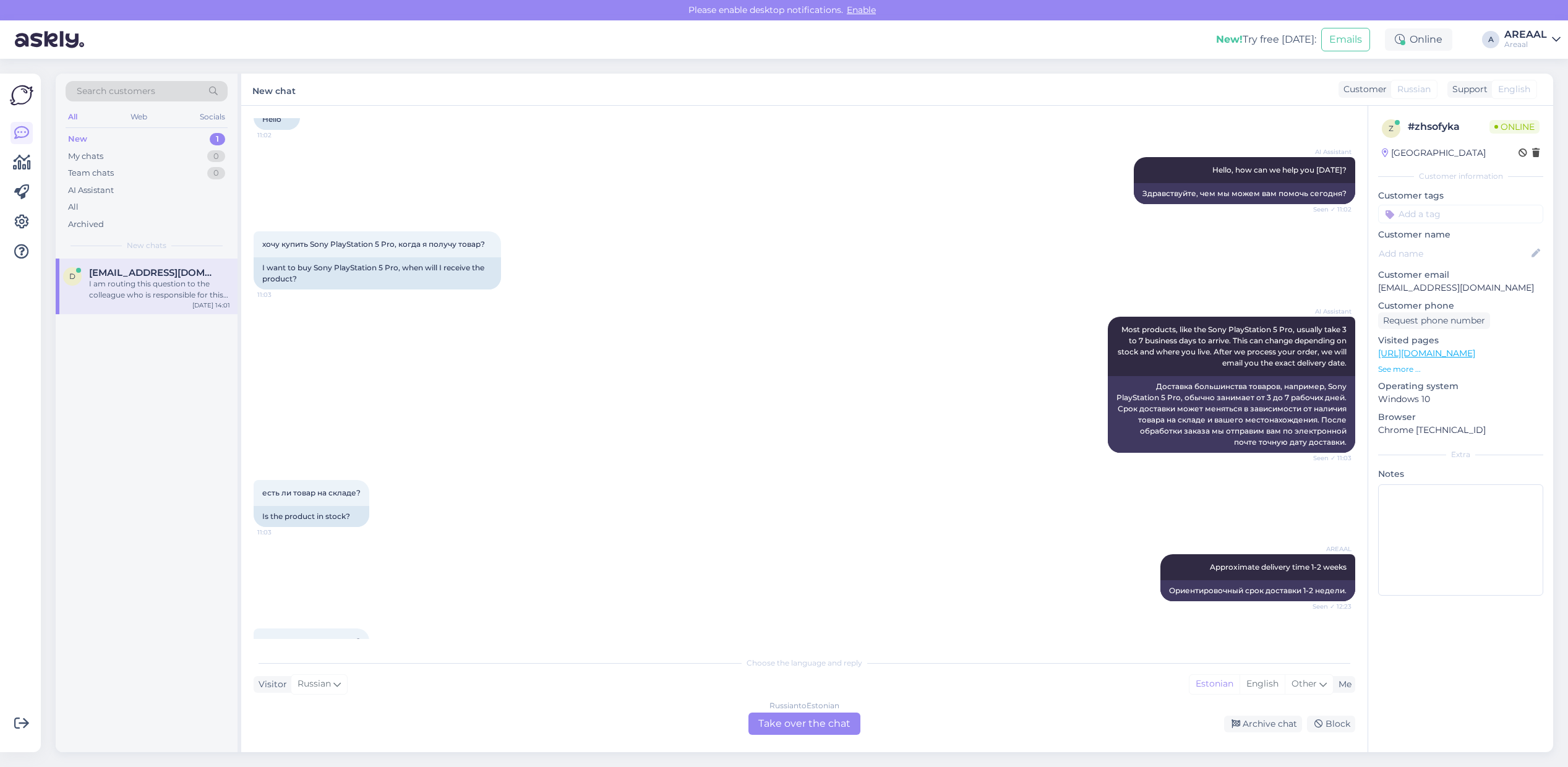
scroll to position [280, 0]
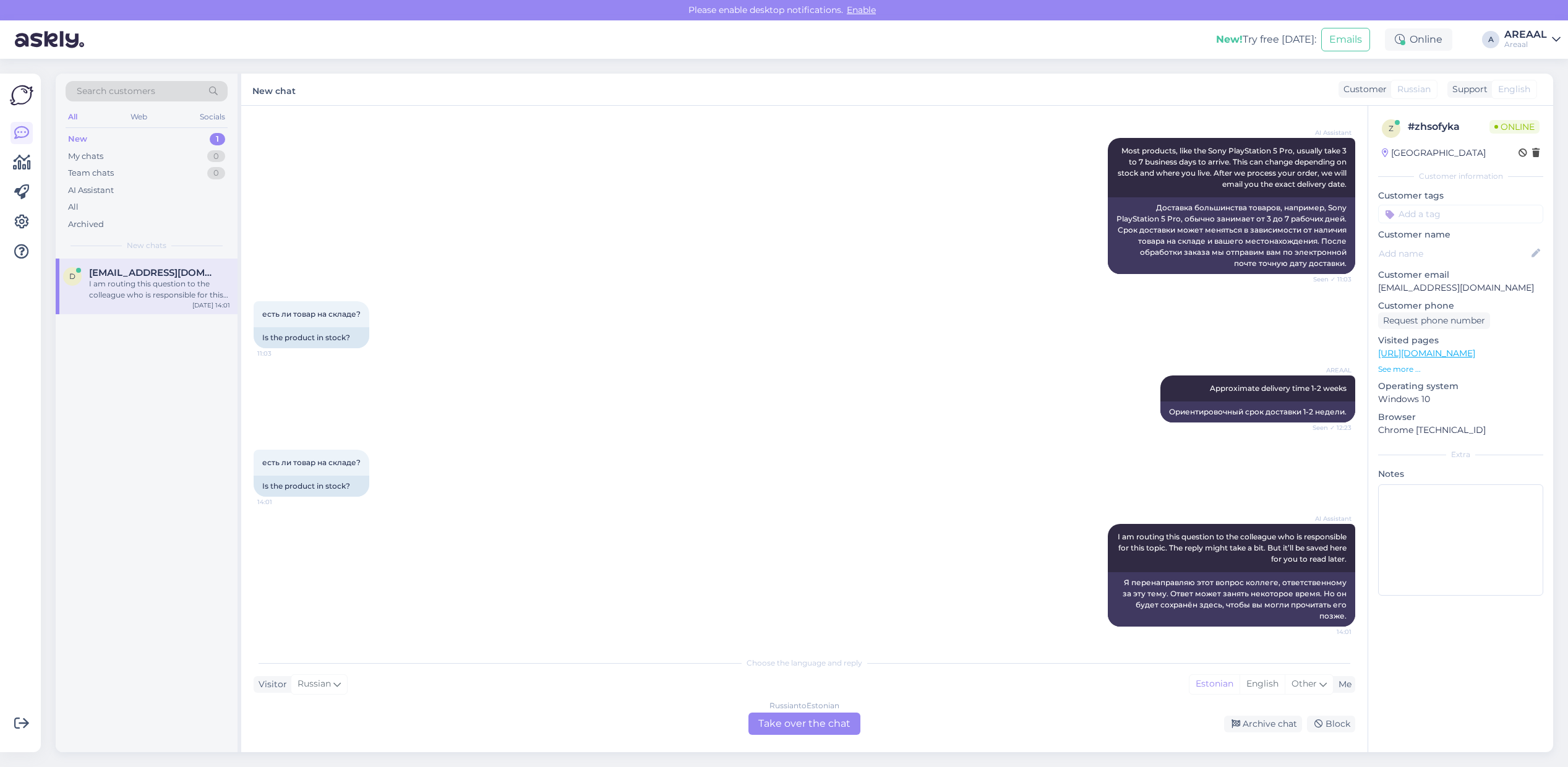
click at [796, 733] on div "Russian to Estonian Take over the chat" at bounding box center [804, 723] width 112 height 22
click at [795, 730] on div "Russian to Estonian Take over the chat" at bounding box center [804, 723] width 112 height 22
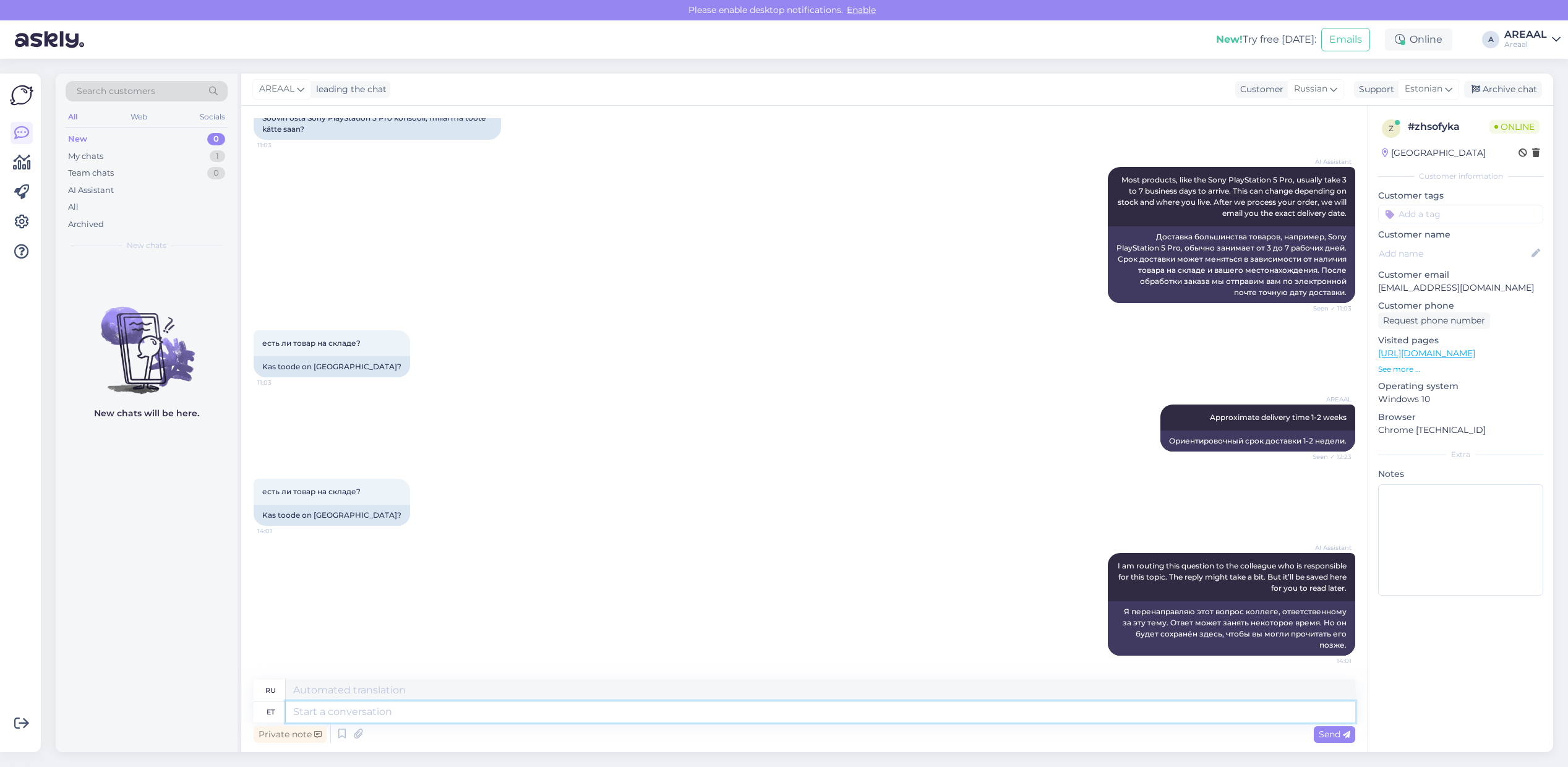
click at [783, 717] on textarea at bounding box center [819, 712] width 1069 height 21
click at [1410, 93] on span "Estonian" at bounding box center [1422, 89] width 37 height 13
type input "e"
click at [930, 328] on div "есть ли товар на складе? 11:03 Kas toode on laos?" at bounding box center [804, 354] width 1102 height 75
click at [190, 201] on div "All" at bounding box center [146, 207] width 162 height 17
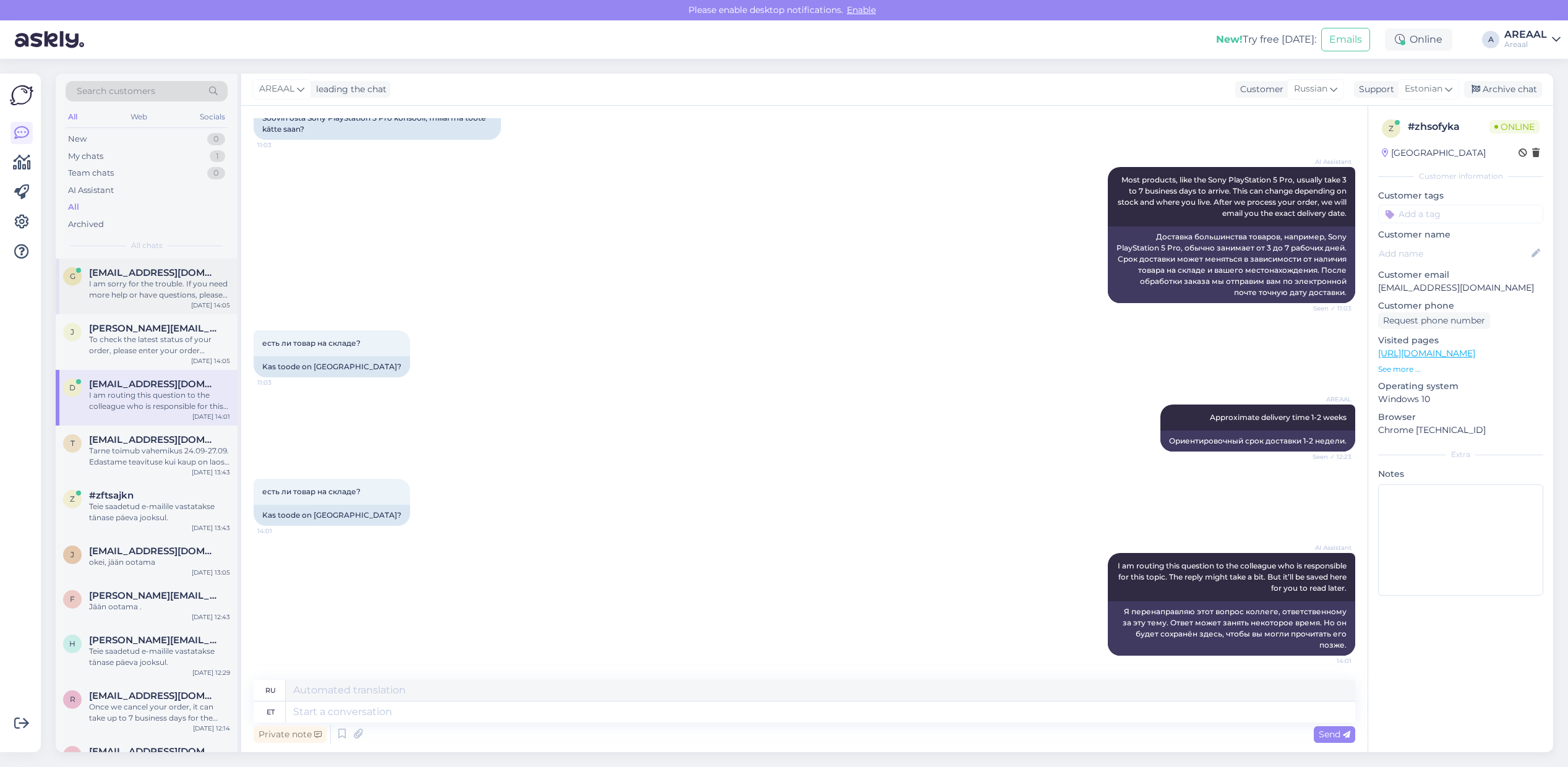
click at [190, 294] on div "I am sorry for the trouble. If you need more help or have questions, please tel…" at bounding box center [159, 289] width 141 height 22
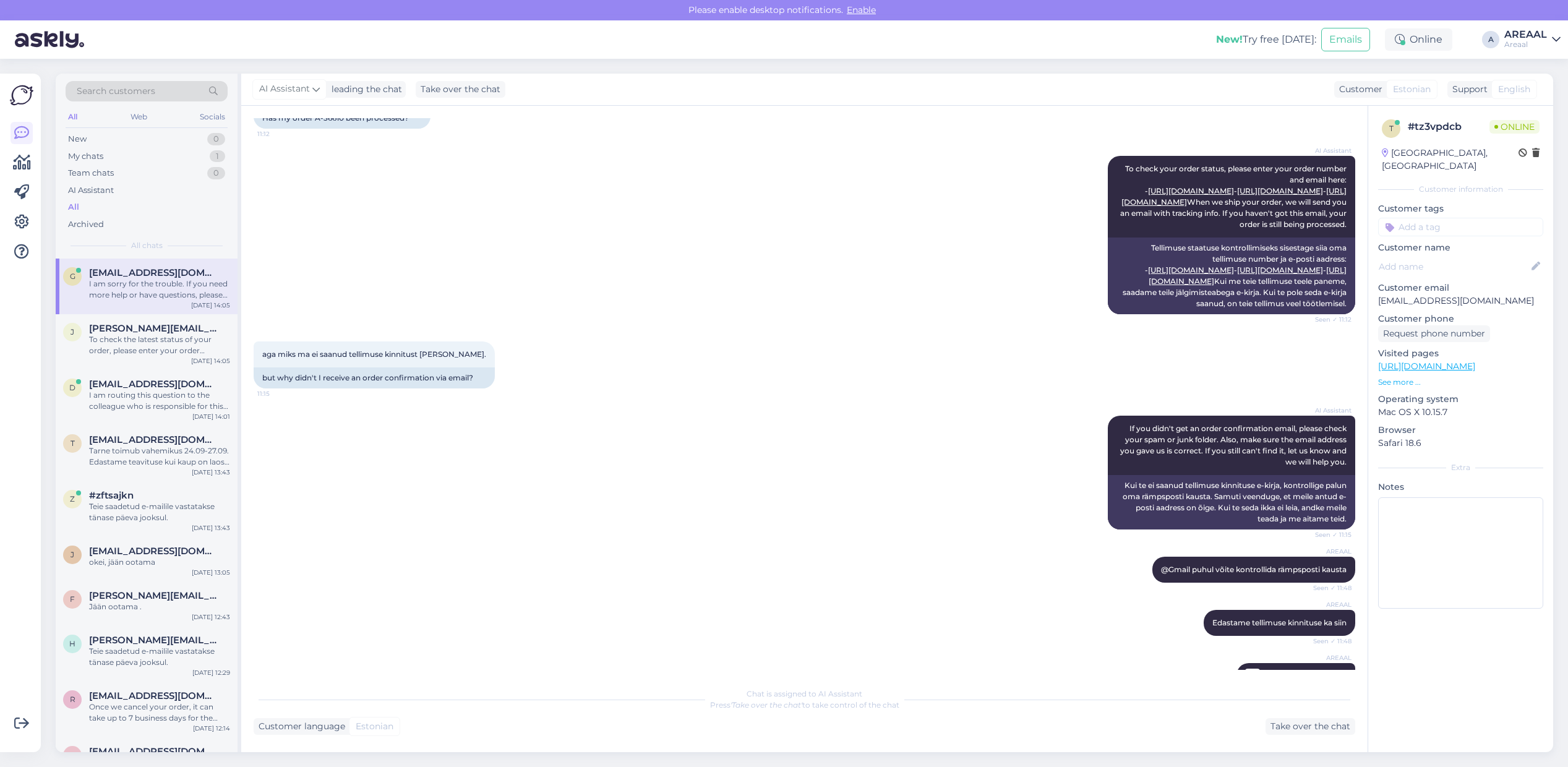
scroll to position [1880, 0]
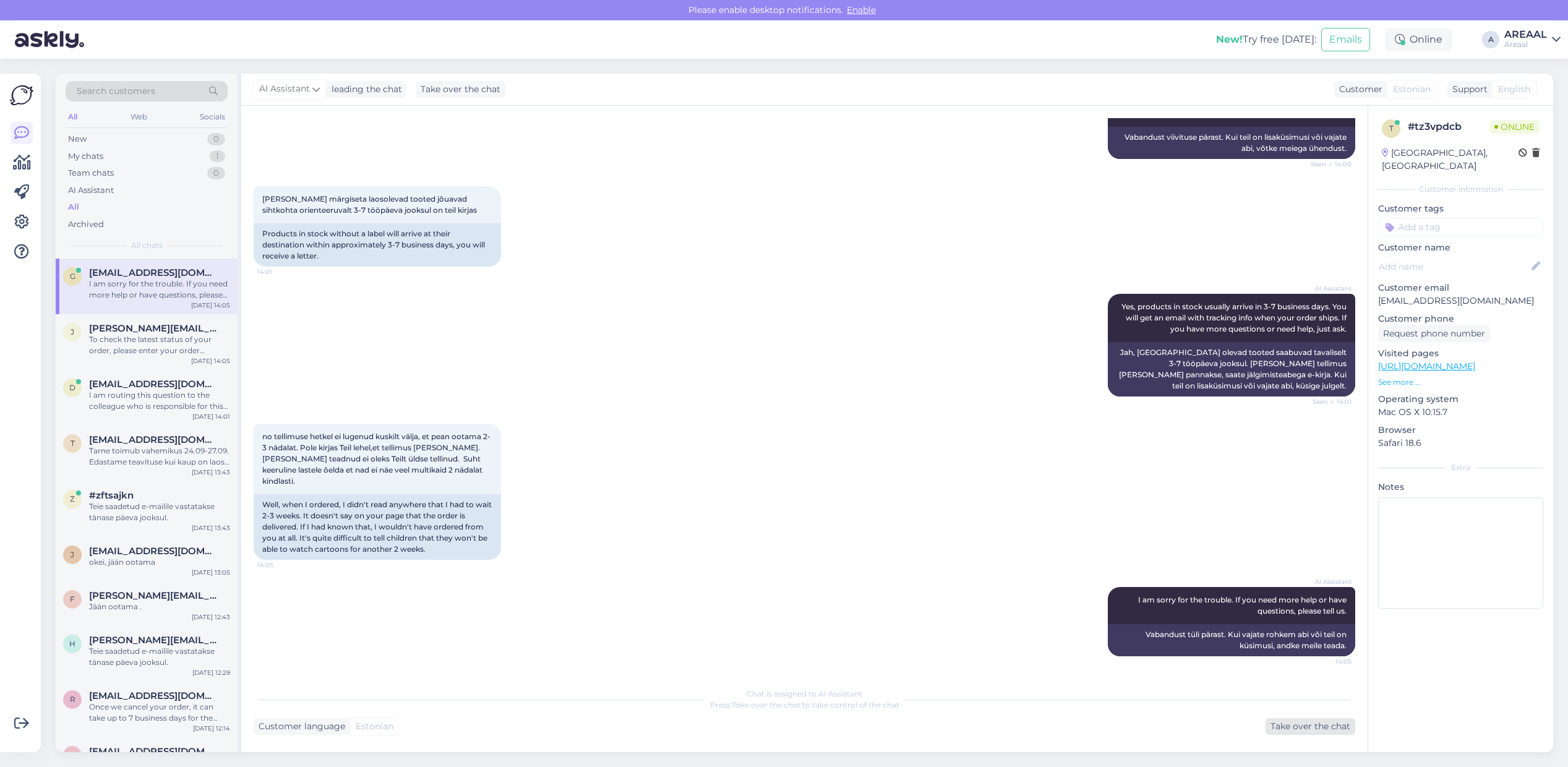
click at [1297, 724] on div "Take over the chat" at bounding box center [1310, 726] width 90 height 16
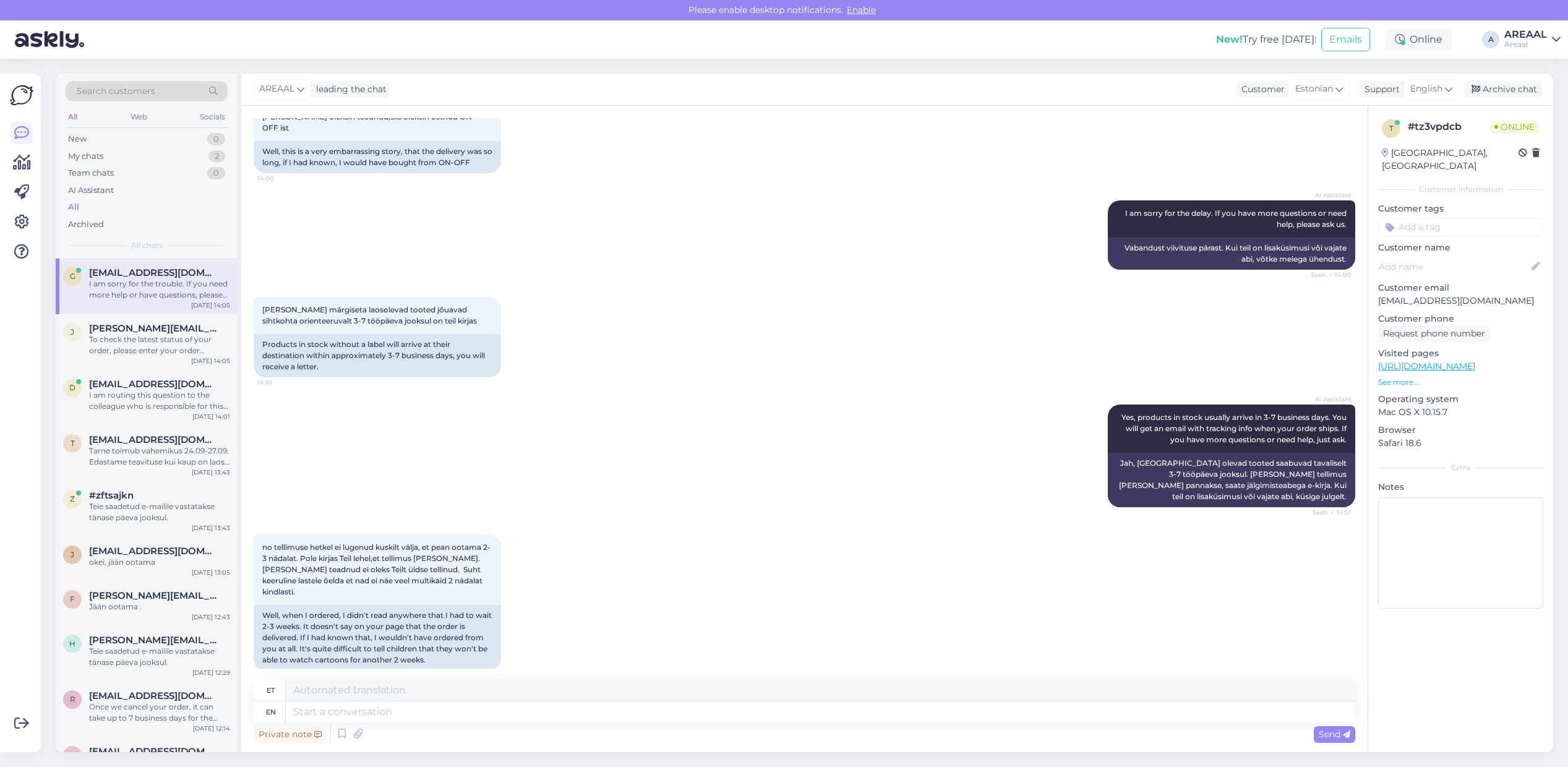
scroll to position [1882, 0]
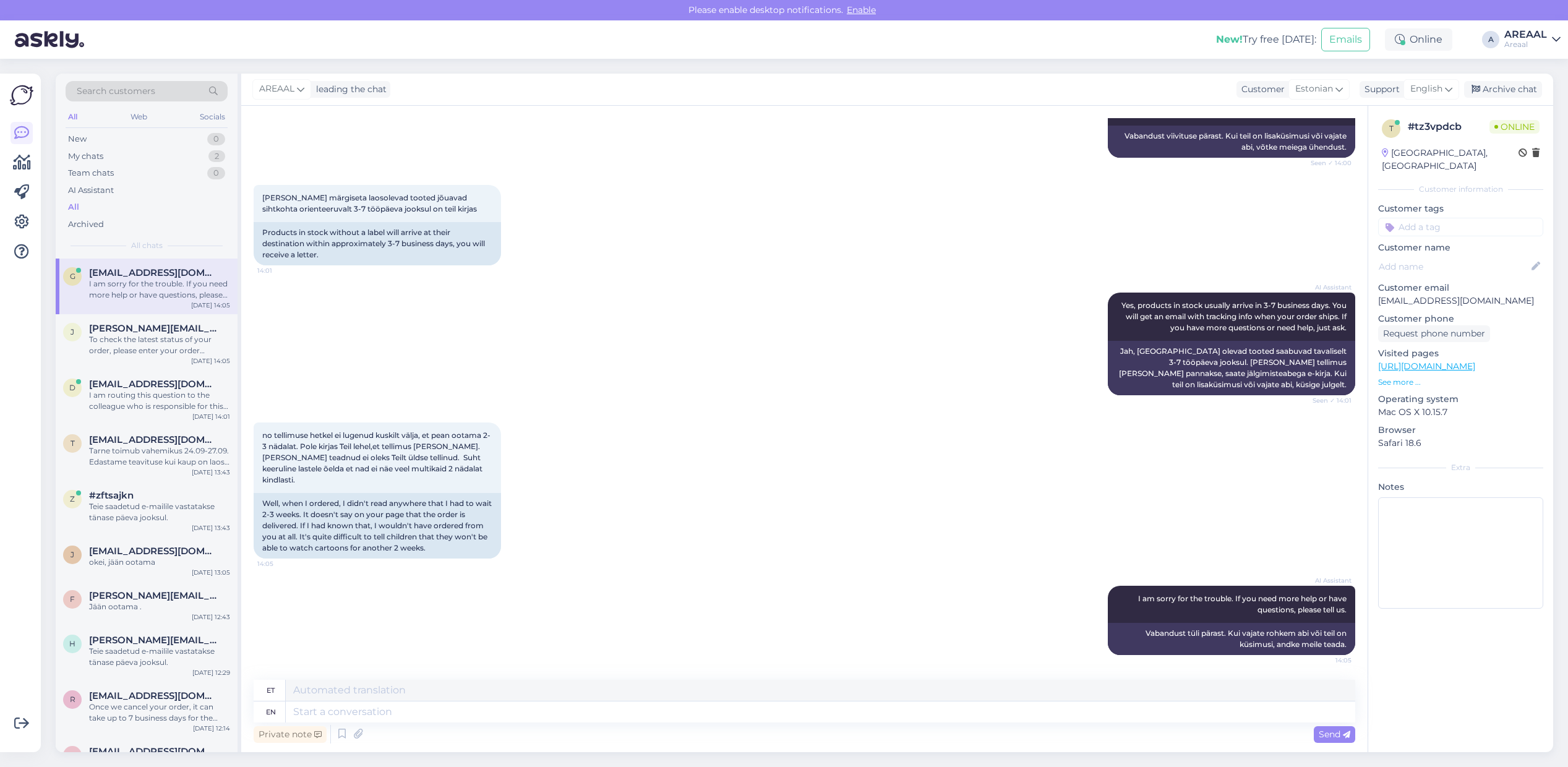
click at [1475, 361] on link "https://areaal.ee/samsung-qn85d-65-4k-uhd-neo-qled-hobe-teler/" at bounding box center [1425, 367] width 97 height 11
click at [168, 332] on span "[PERSON_NAME][EMAIL_ADDRESS][DOMAIN_NAME]" at bounding box center [153, 328] width 128 height 11
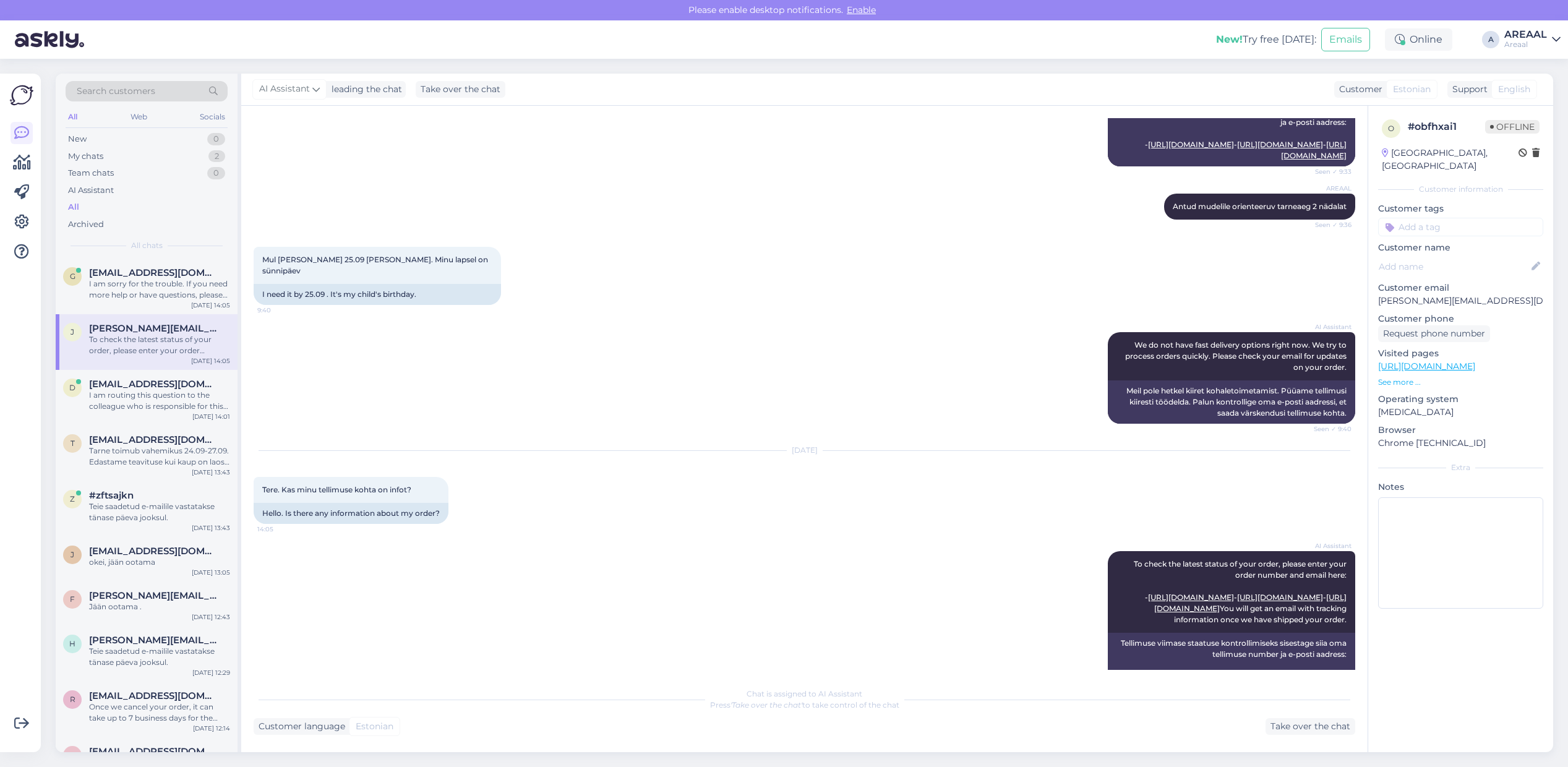
scroll to position [359, 0]
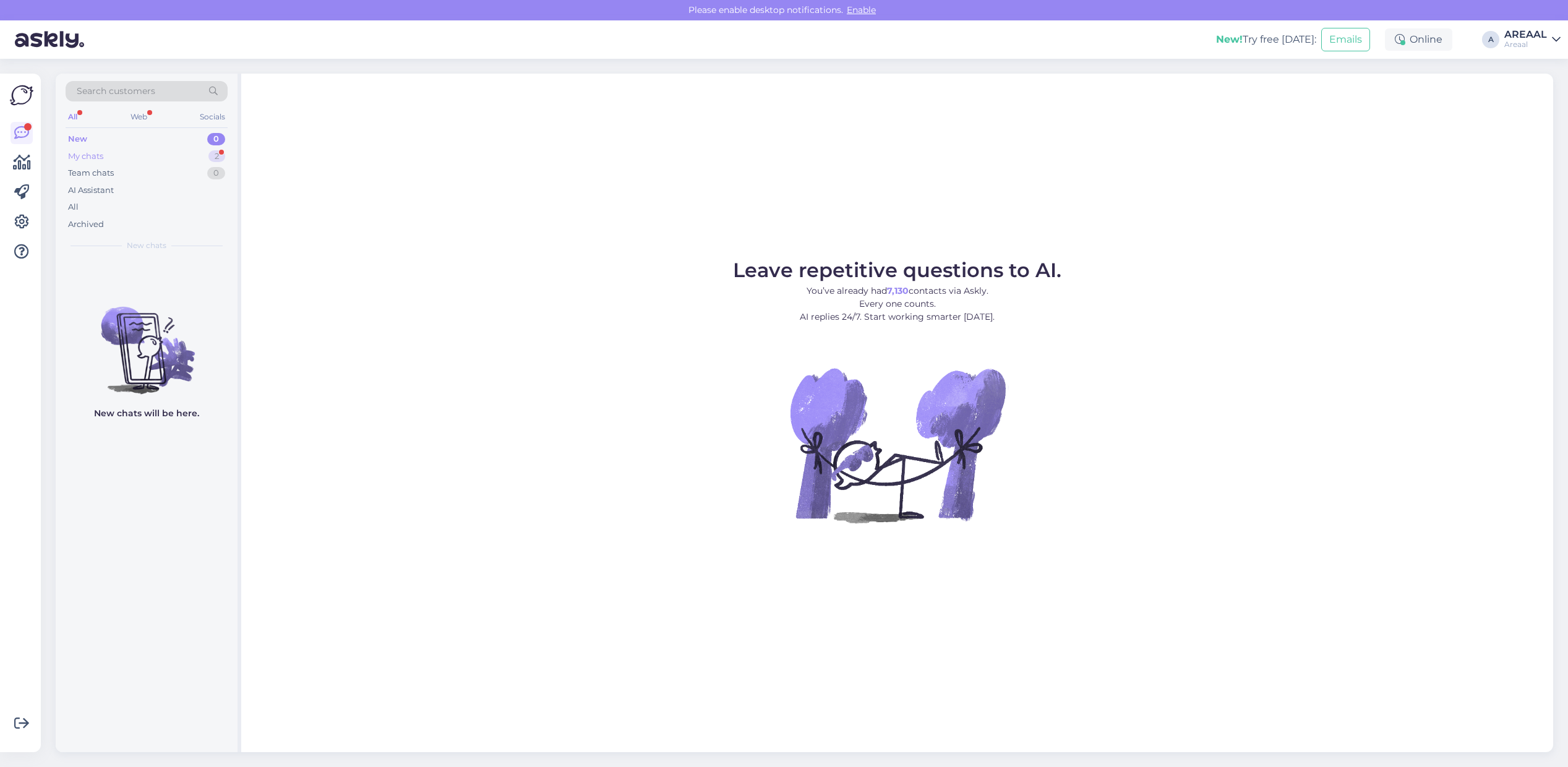
click at [223, 158] on div "2" at bounding box center [216, 156] width 16 height 12
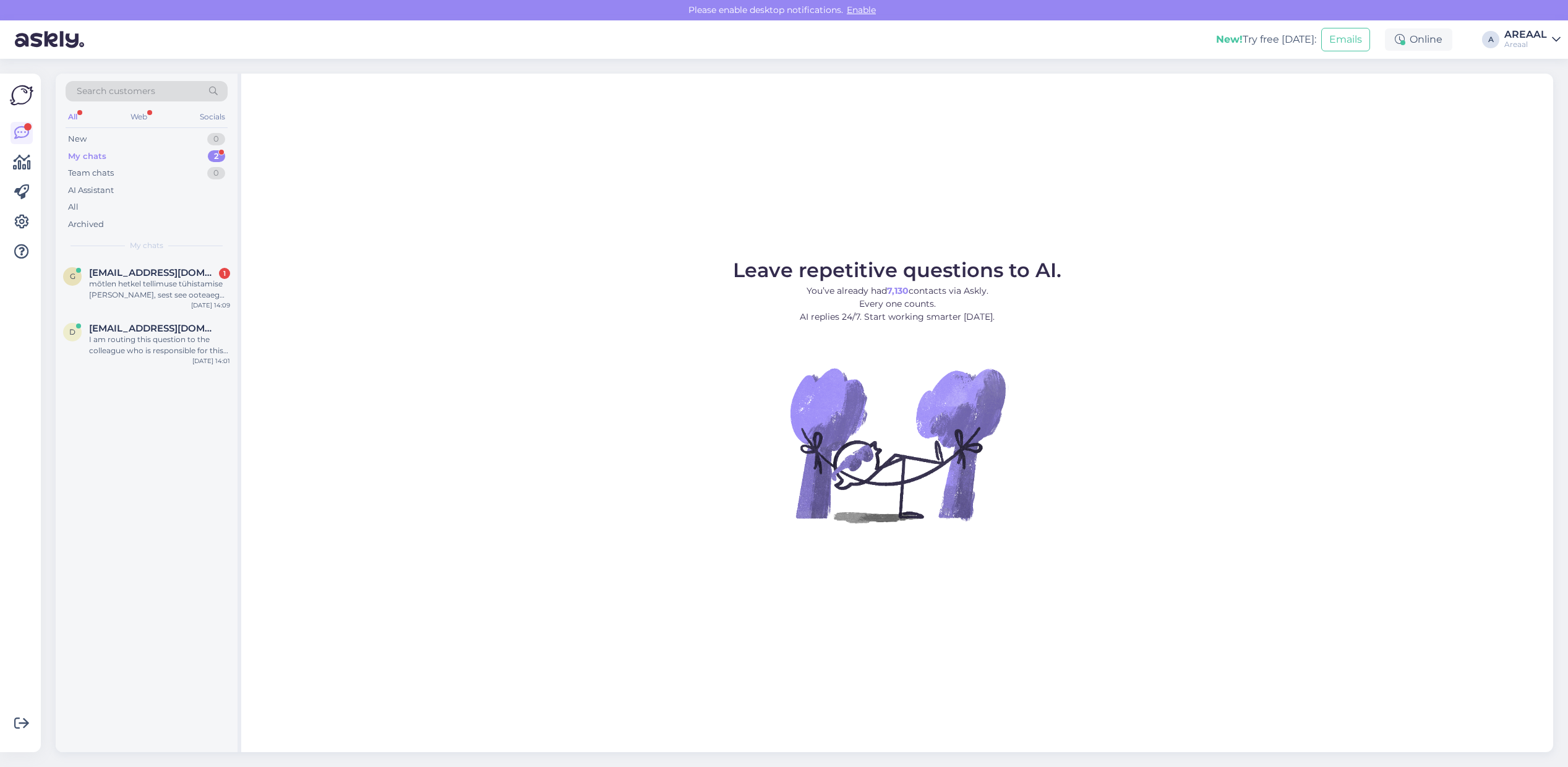
click at [349, 257] on div "Leave repetitive questions to AI. You’ve already had 7,130 contacts via Askly. …" at bounding box center [897, 413] width 1311 height 679
click at [198, 272] on span "[EMAIL_ADDRESS][DOMAIN_NAME]" at bounding box center [153, 273] width 128 height 11
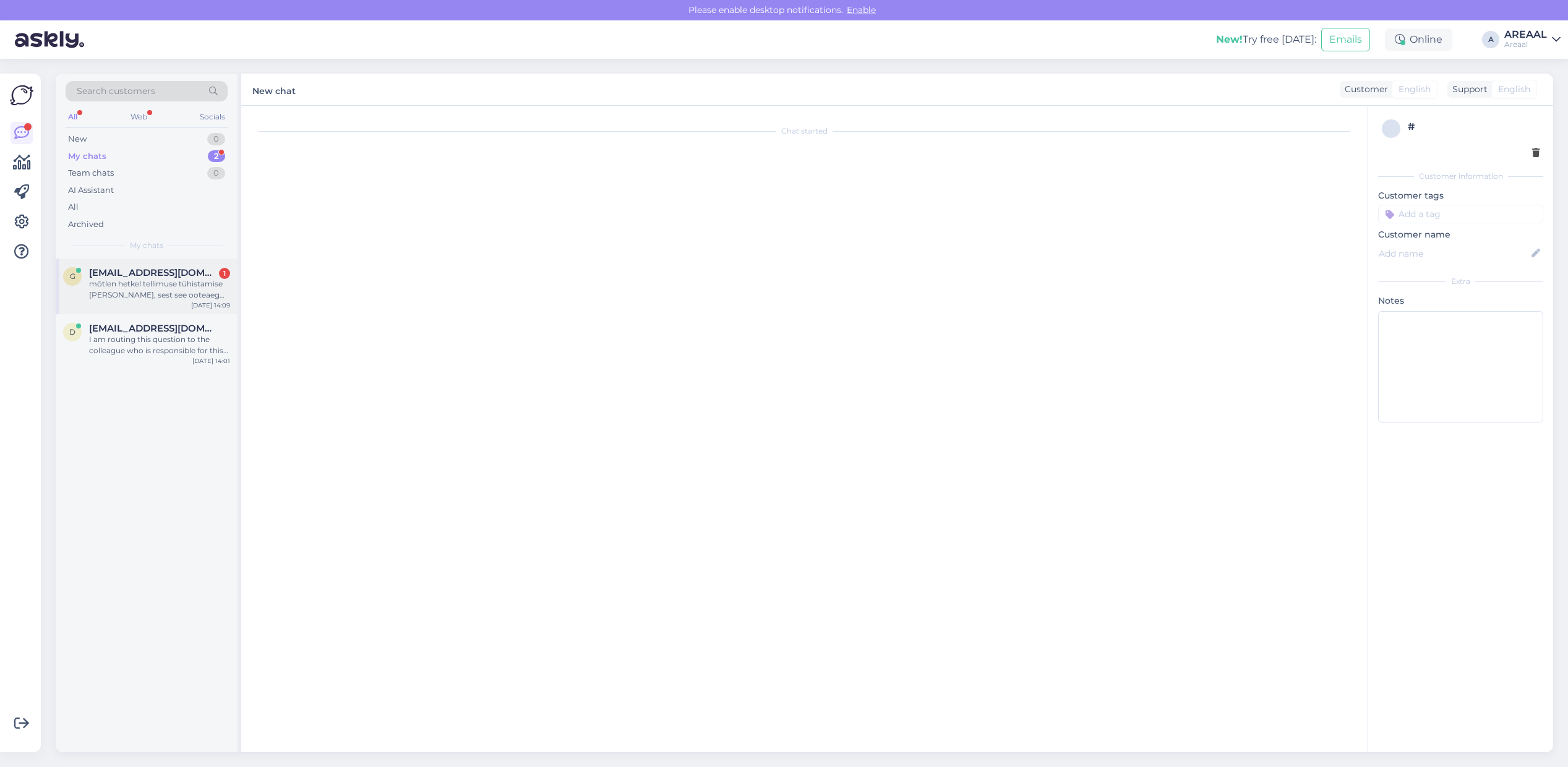
scroll to position [1977, 0]
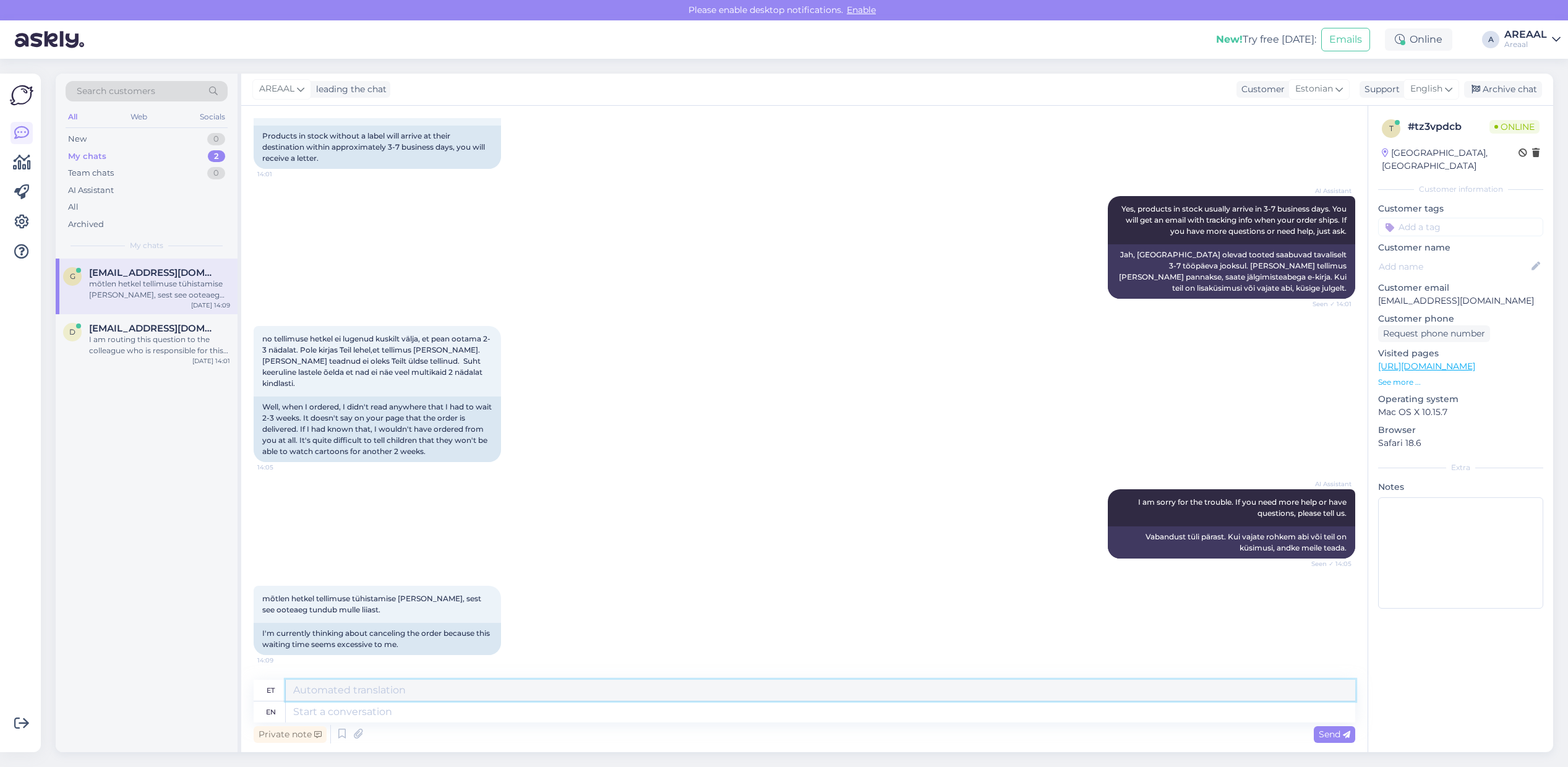
drag, startPoint x: 1002, startPoint y: 693, endPoint x: 1009, endPoint y: 700, distance: 9.9
click at [1009, 699] on textarea at bounding box center [819, 690] width 1069 height 21
click at [1427, 96] on span "English" at bounding box center [1426, 89] width 33 height 13
type input "est"
click at [1385, 133] on ul "Estonian" at bounding box center [1409, 144] width 136 height 30
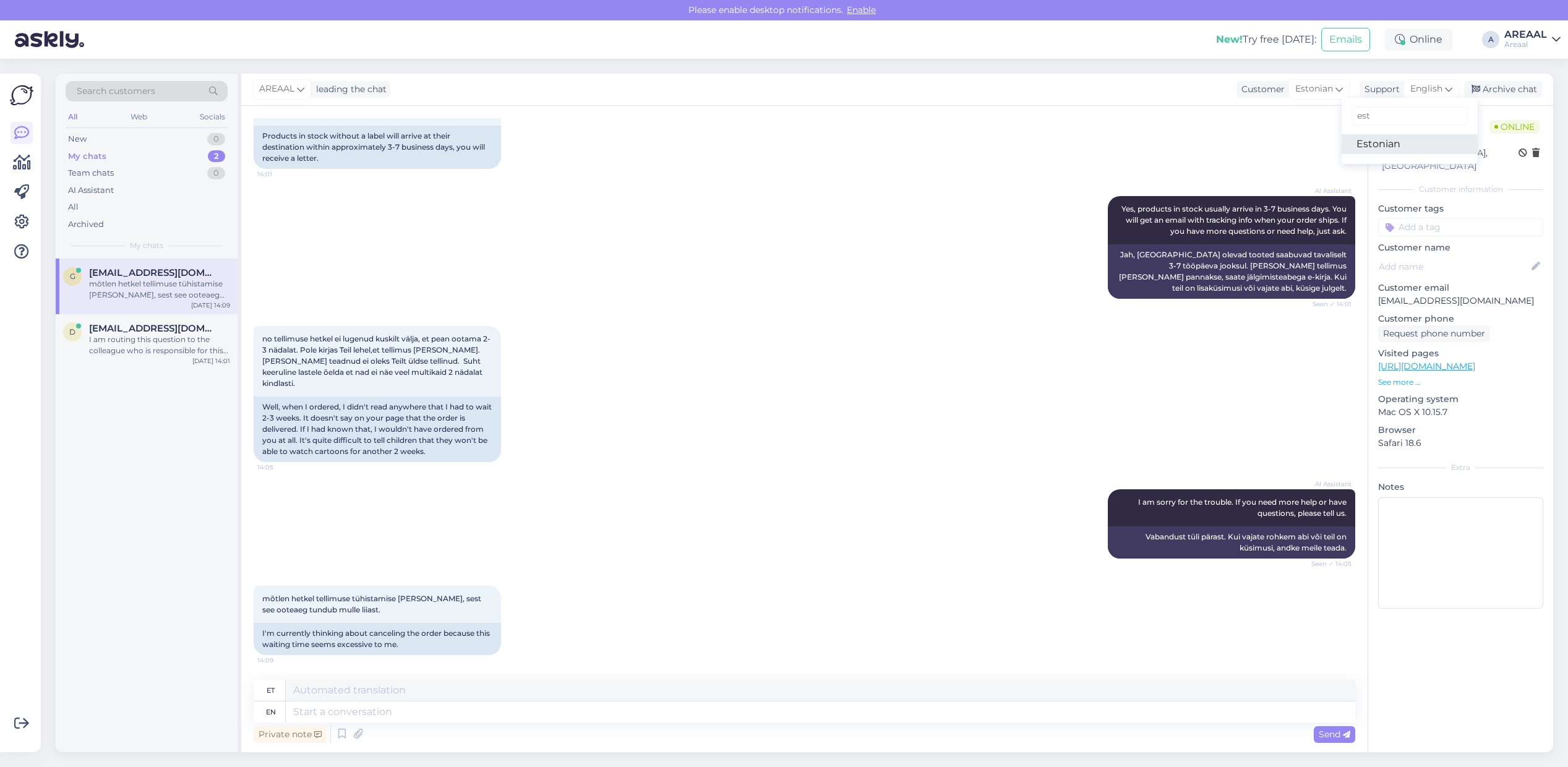
click at [1386, 137] on link "Estonian" at bounding box center [1409, 144] width 136 height 20
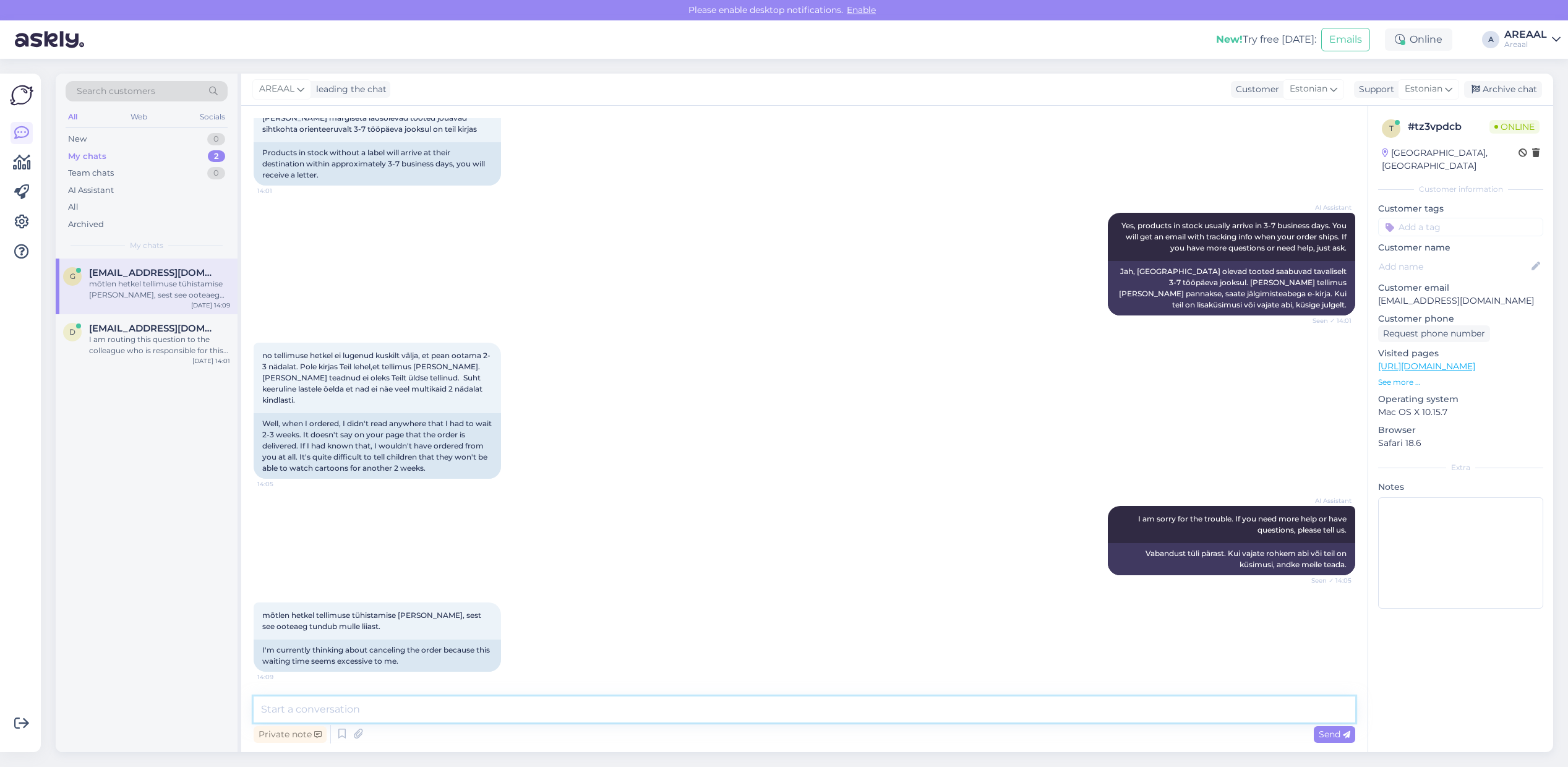
drag, startPoint x: 1042, startPoint y: 700, endPoint x: 1045, endPoint y: 691, distance: 9.5
click at [1043, 700] on textarea at bounding box center [804, 709] width 1102 height 26
paste textarea "Meie tarnetingimustes kehtib 7 tööpäevane tarneaeg ainult laosolevatele toodete…"
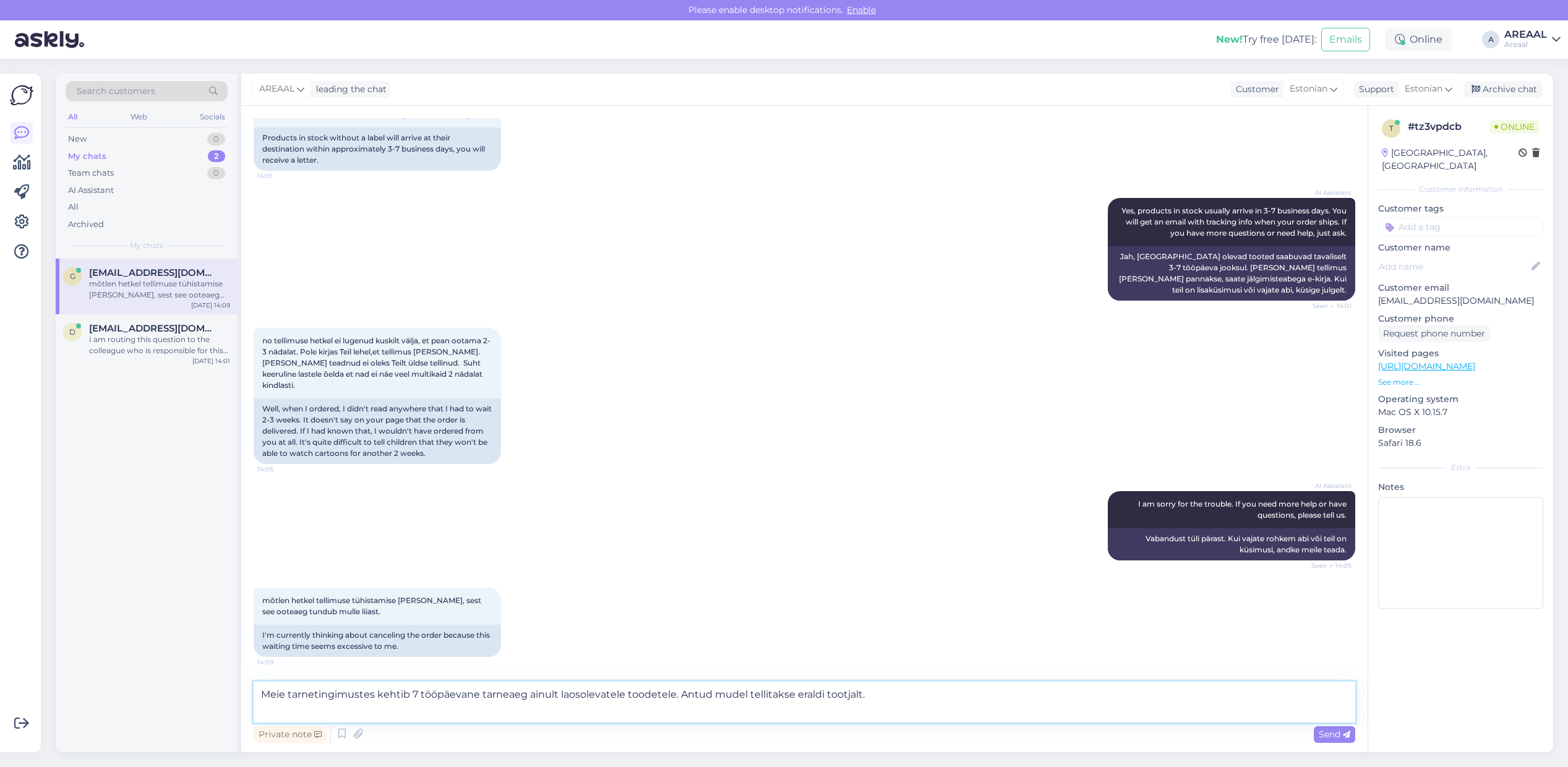
type textarea "Meie tarnetingimustes kehtib 7 tööpäevane tarneaeg ainult laosolevatele toodete…"
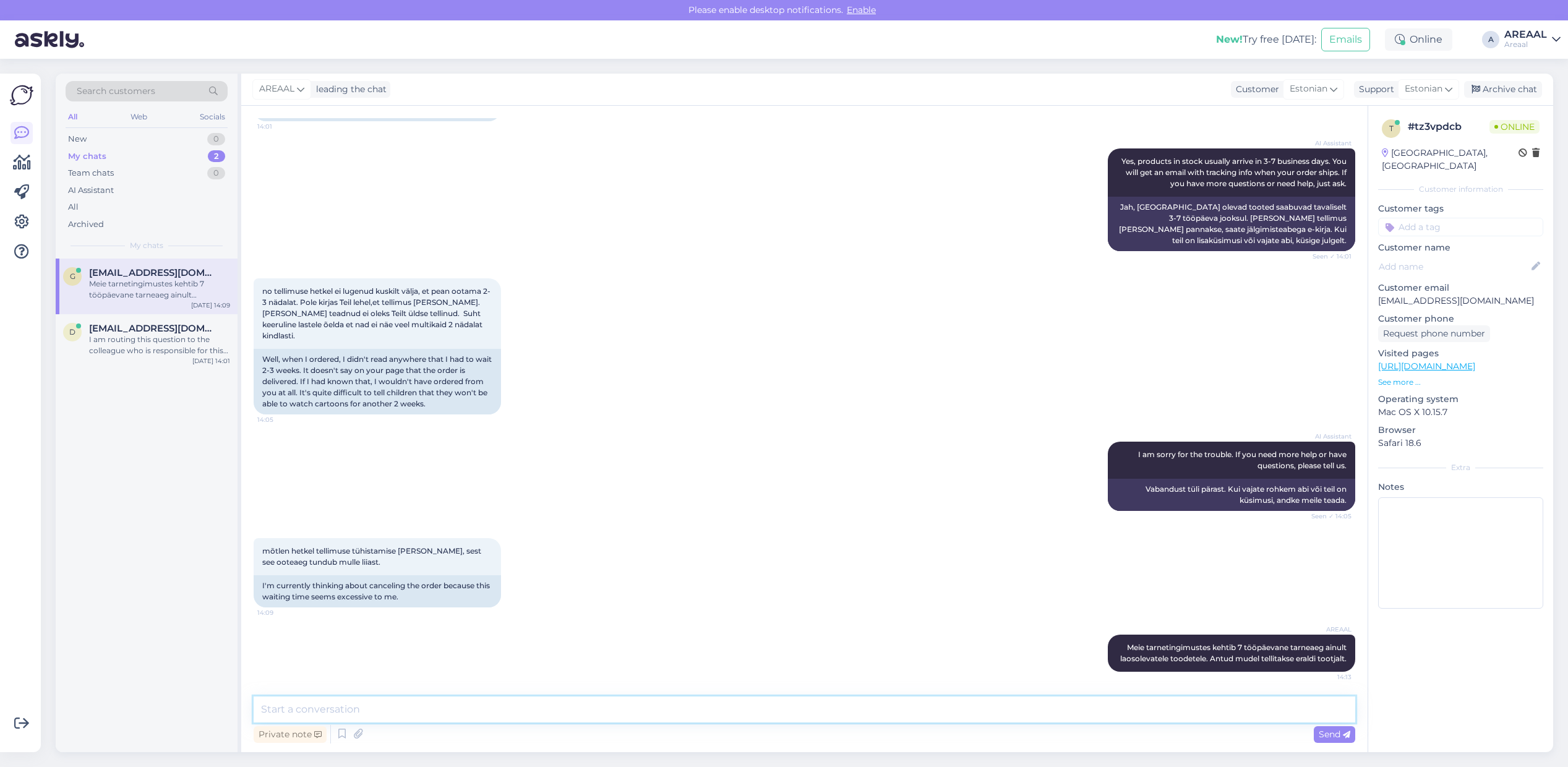
scroll to position [2036, 0]
click at [1039, 723] on div "Private note Send" at bounding box center [804, 734] width 1102 height 24
click at [1049, 696] on textarea at bounding box center [804, 709] width 1102 height 26
click at [1058, 701] on textarea at bounding box center [804, 709] width 1102 height 26
paste textarea "Kodulehel on kohaletoimetamise info all lisatud: Tarneajad on esialgsed ning se…"
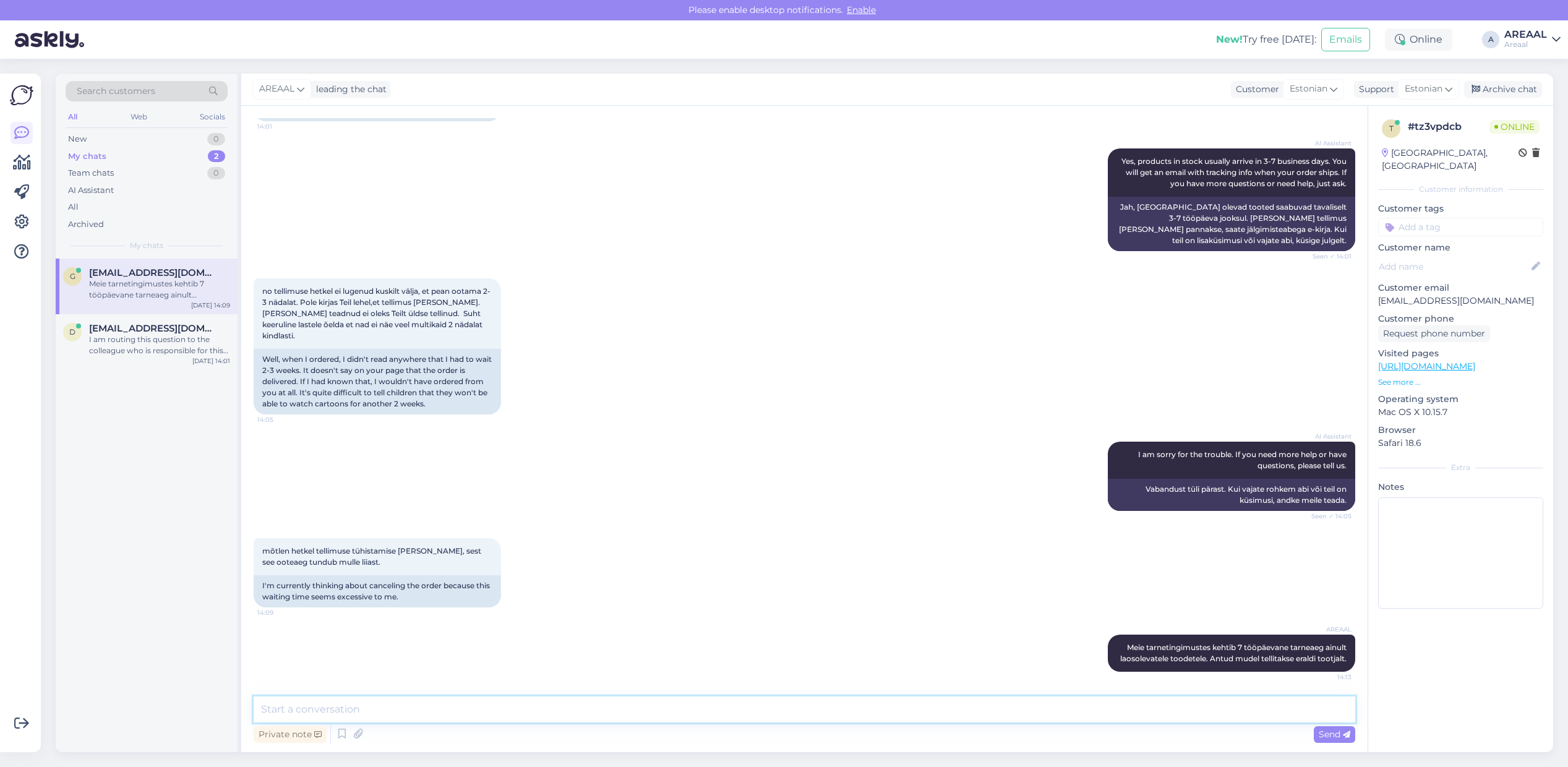
type textarea "Kodulehel on kohaletoimetamise info all lisatud: Tarneajad on esialgsed ning se…"
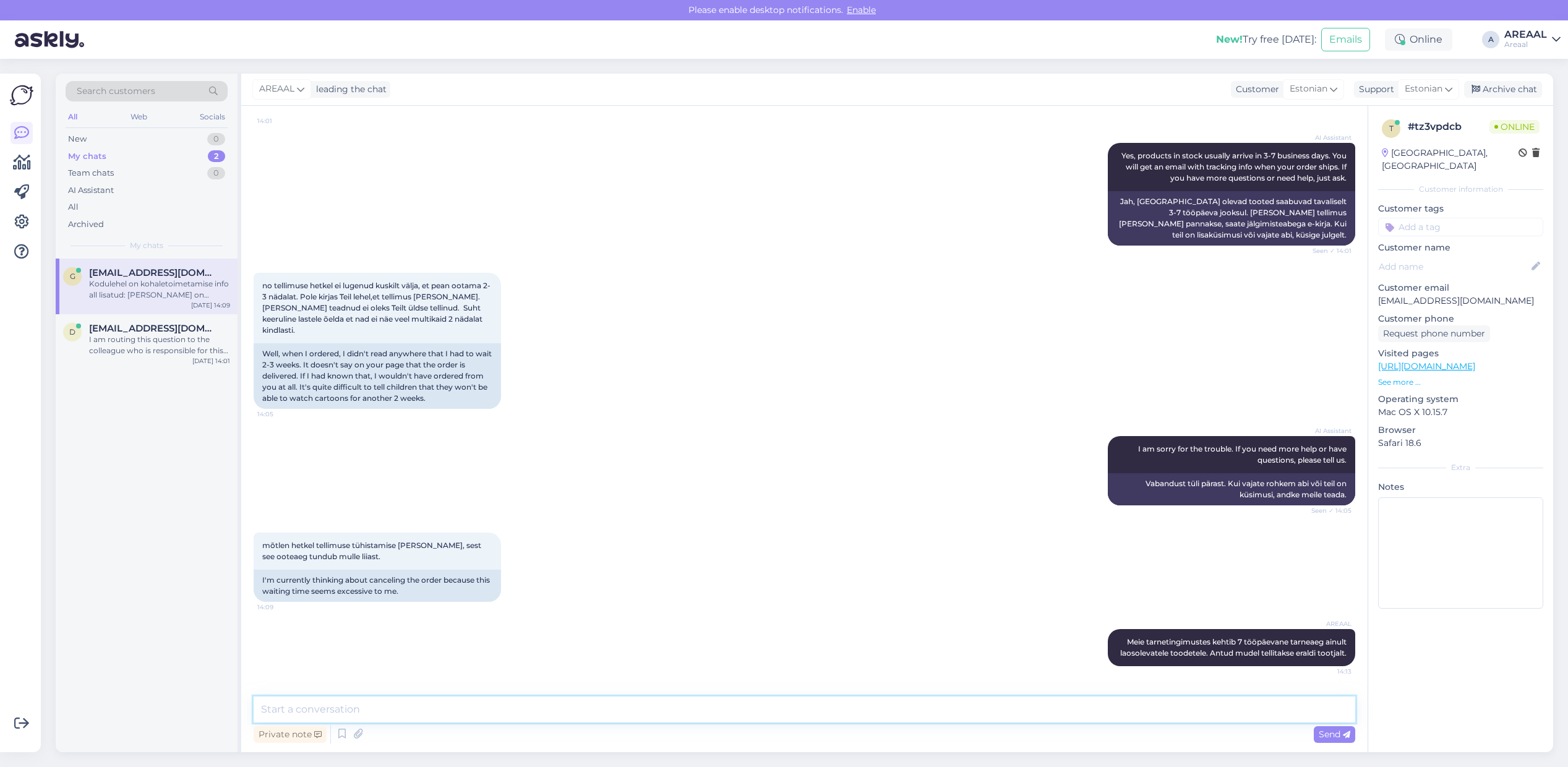
scroll to position [1438, 0]
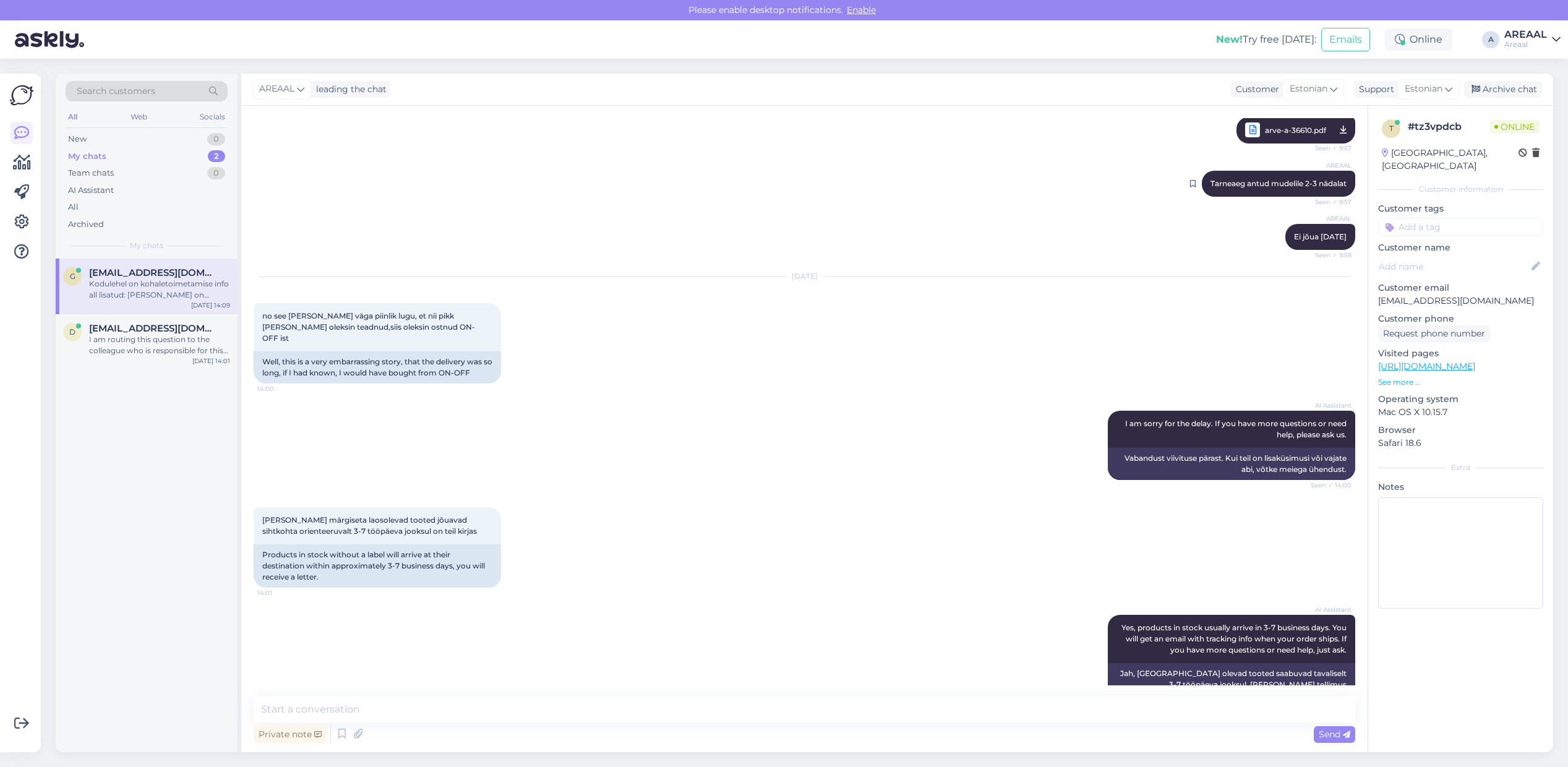
click at [1266, 196] on div "AREAAL Tarneaeg antud mudelile 2-3 nädalat Seen ✓ 9:57" at bounding box center [1278, 183] width 153 height 26
copy div "Tarneaeg antud mudelile 2-3 nädalat Seen ✓ 9:57"
click at [1080, 725] on div "Private note Send" at bounding box center [804, 734] width 1102 height 24
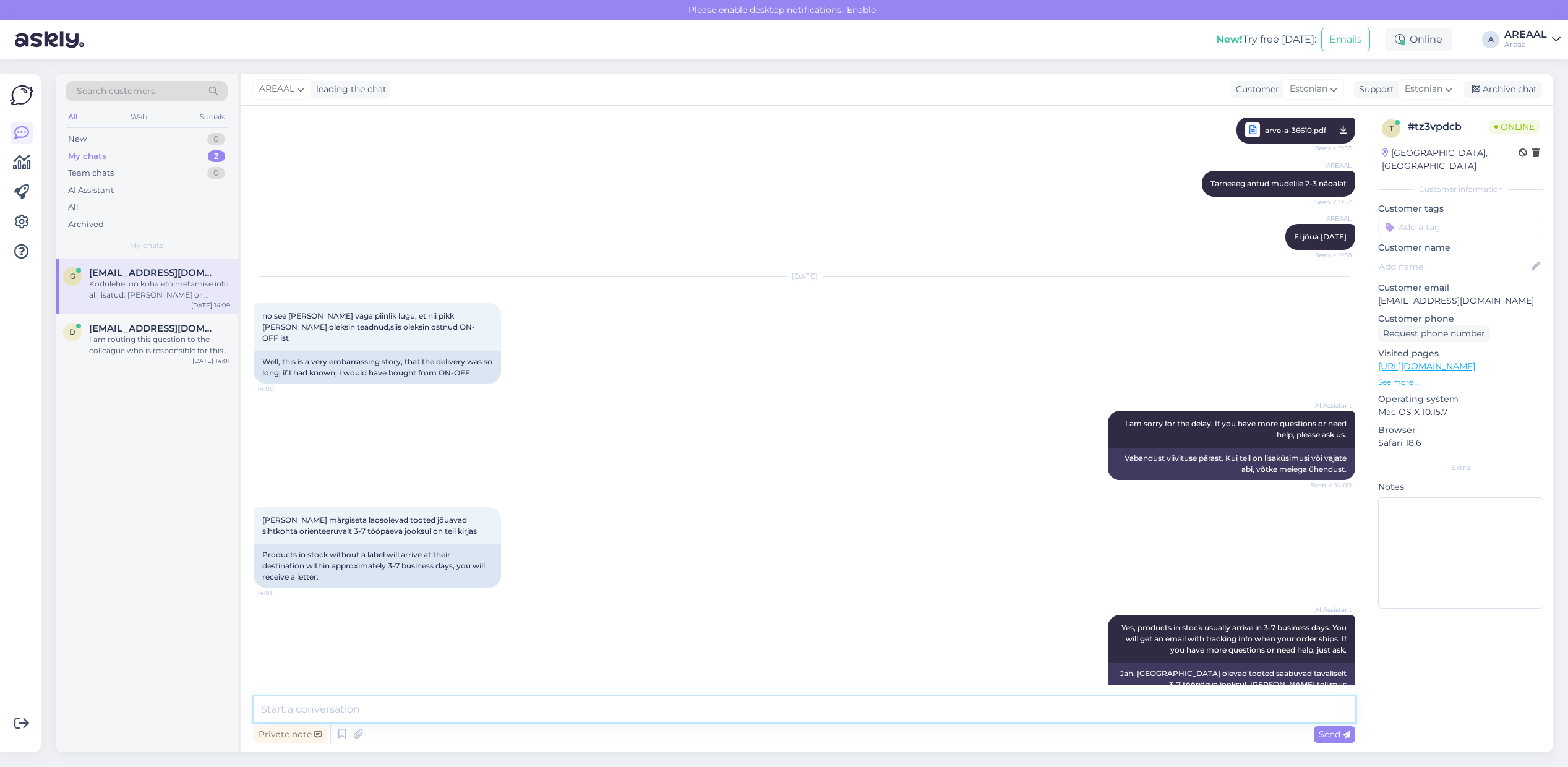
click at [1073, 714] on textarea at bounding box center [804, 709] width 1102 height 26
paste textarea "Tarneaeg antud mudelile 2-3 nädalat"
type textarea "Tarneaeg antud mudelile 2-3 nädalat"
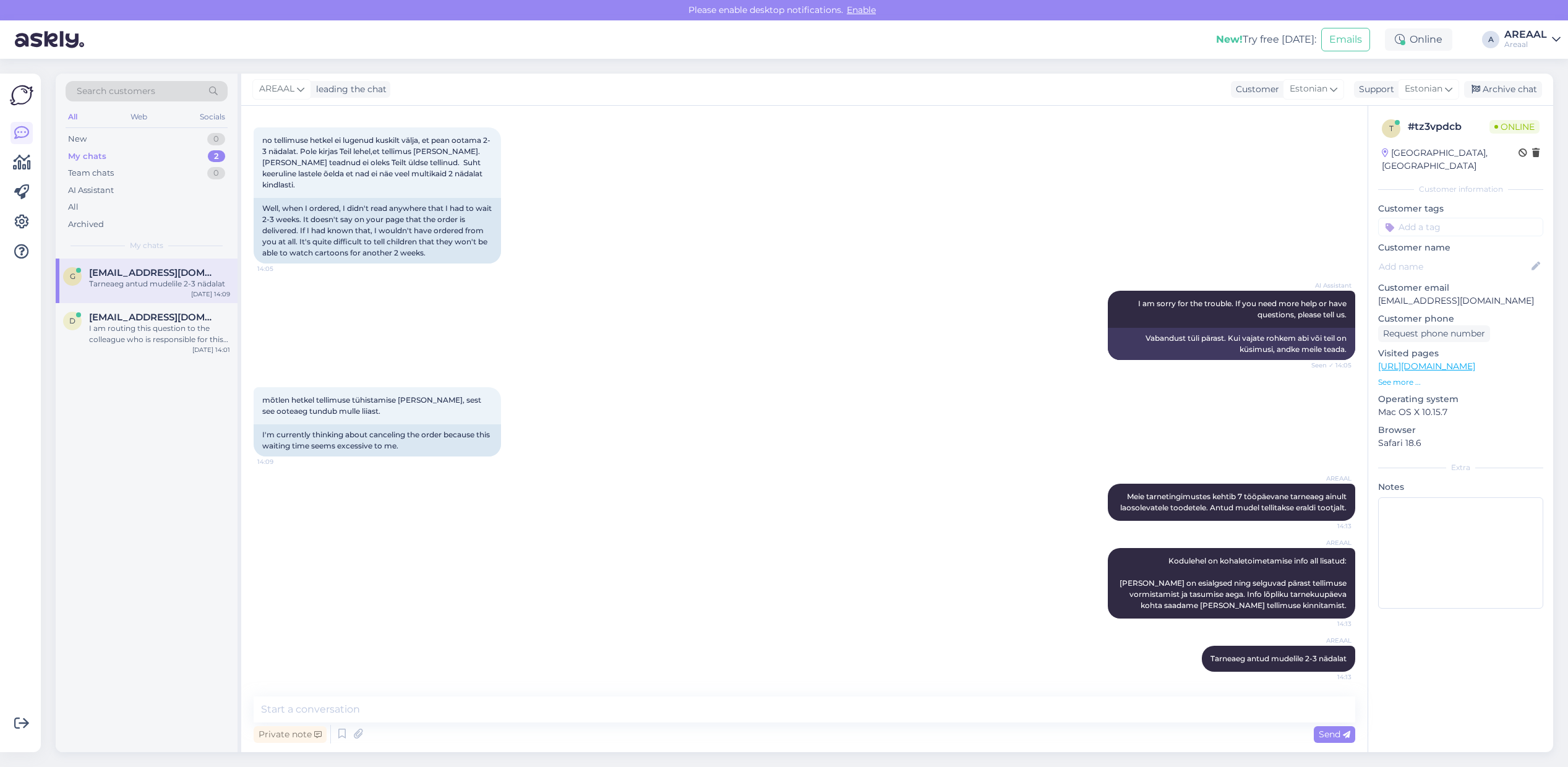
click at [1010, 528] on div "AREAAL Meie tarnetingimustes kehtib 7 tööpäevane tarneaeg ainult laosolevatele …" at bounding box center [804, 502] width 1102 height 64
click at [824, 711] on textarea at bounding box center [804, 709] width 1102 height 26
type textarea "Kui soovite tühistada, siis saatke kiri info@areaal.ee"
paste textarea "Kui soovite tühistada, siis saatke kiri info@areaal.ee"
type textarea "Kui soovite tühistada, siis saatke kiri info@areaal.ee"
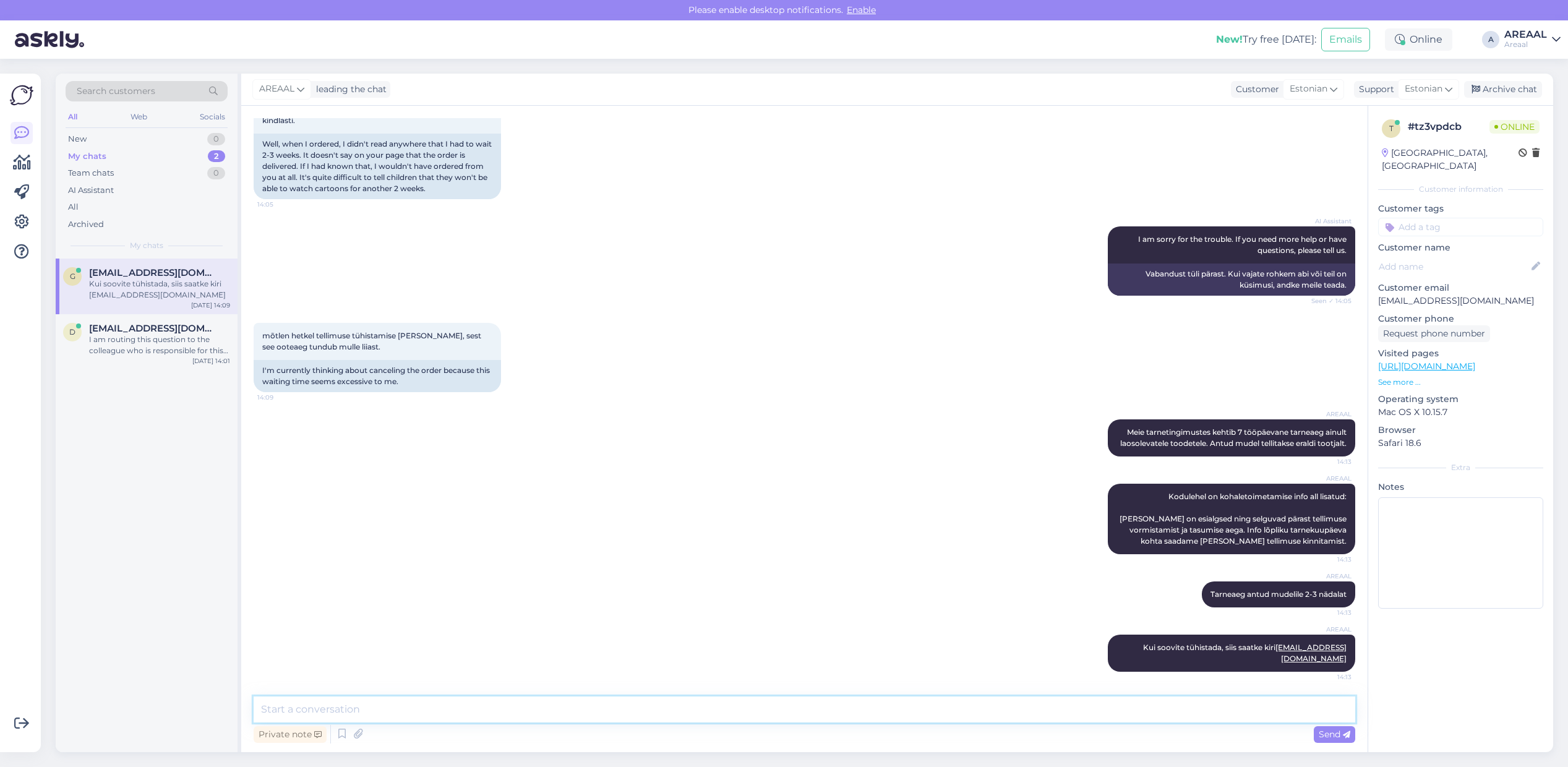
scroll to position [2240, 0]
click at [807, 319] on div "mõtlen hetkel tellimuse tühistamise peale, sest see ooteaeg tundub mulle liiast…" at bounding box center [804, 357] width 1102 height 97
click at [115, 324] on span "dbelov@inbox.ru" at bounding box center [153, 328] width 128 height 11
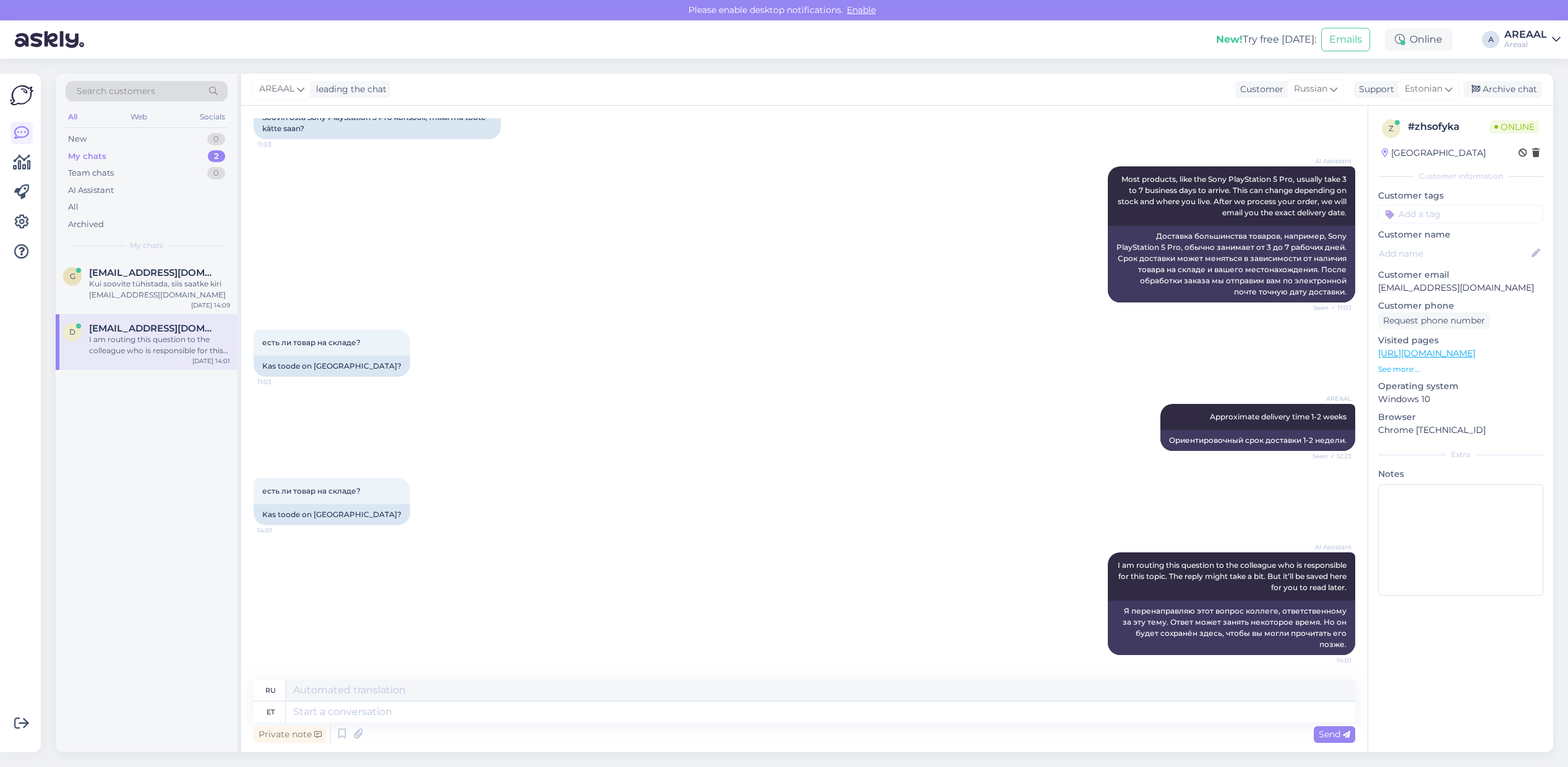
scroll to position [228, 0]
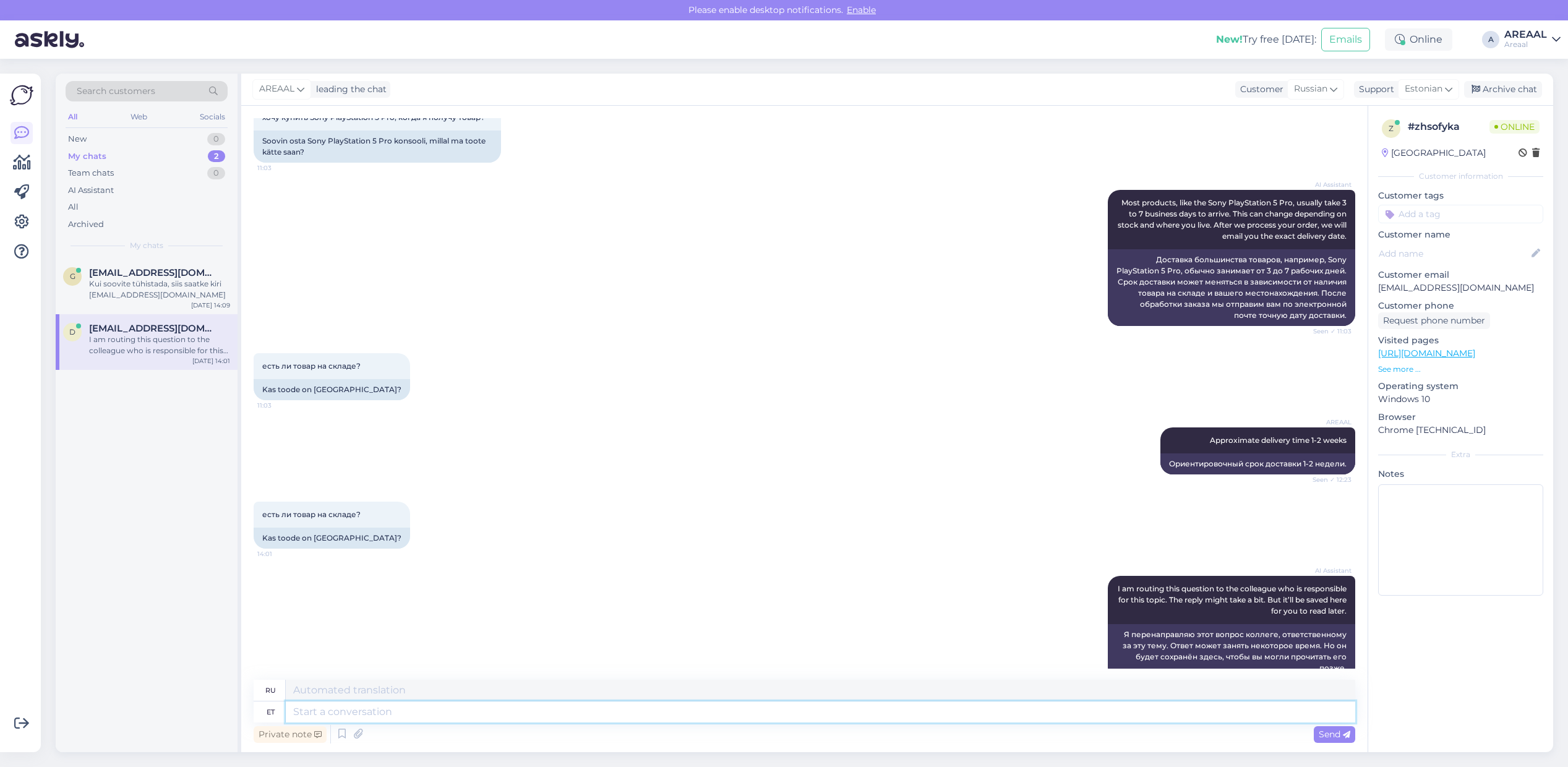
drag, startPoint x: 575, startPoint y: 721, endPoint x: 566, endPoint y: 704, distance: 19.2
click at [575, 721] on textarea at bounding box center [819, 712] width 1069 height 21
click at [566, 704] on textarea at bounding box center [819, 712] width 1069 height 21
type textarea "Toode"
type textarea "Продукт"
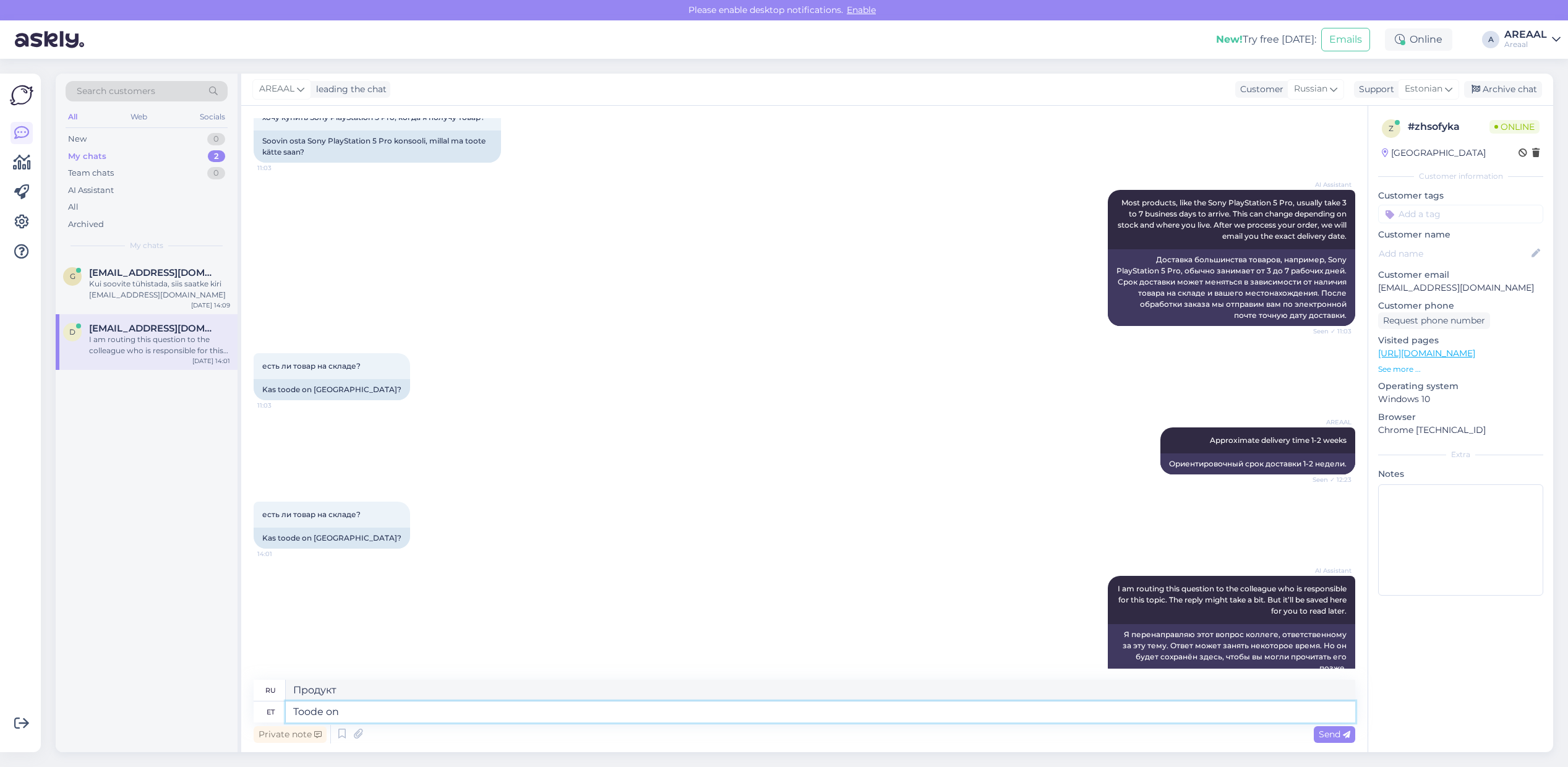
type textarea "Toode on"
type textarea "Продукт - это"
type textarea "Toode on"
click at [1447, 94] on icon at bounding box center [1448, 89] width 8 height 13
click at [1380, 110] on input "est" at bounding box center [1405, 116] width 116 height 19
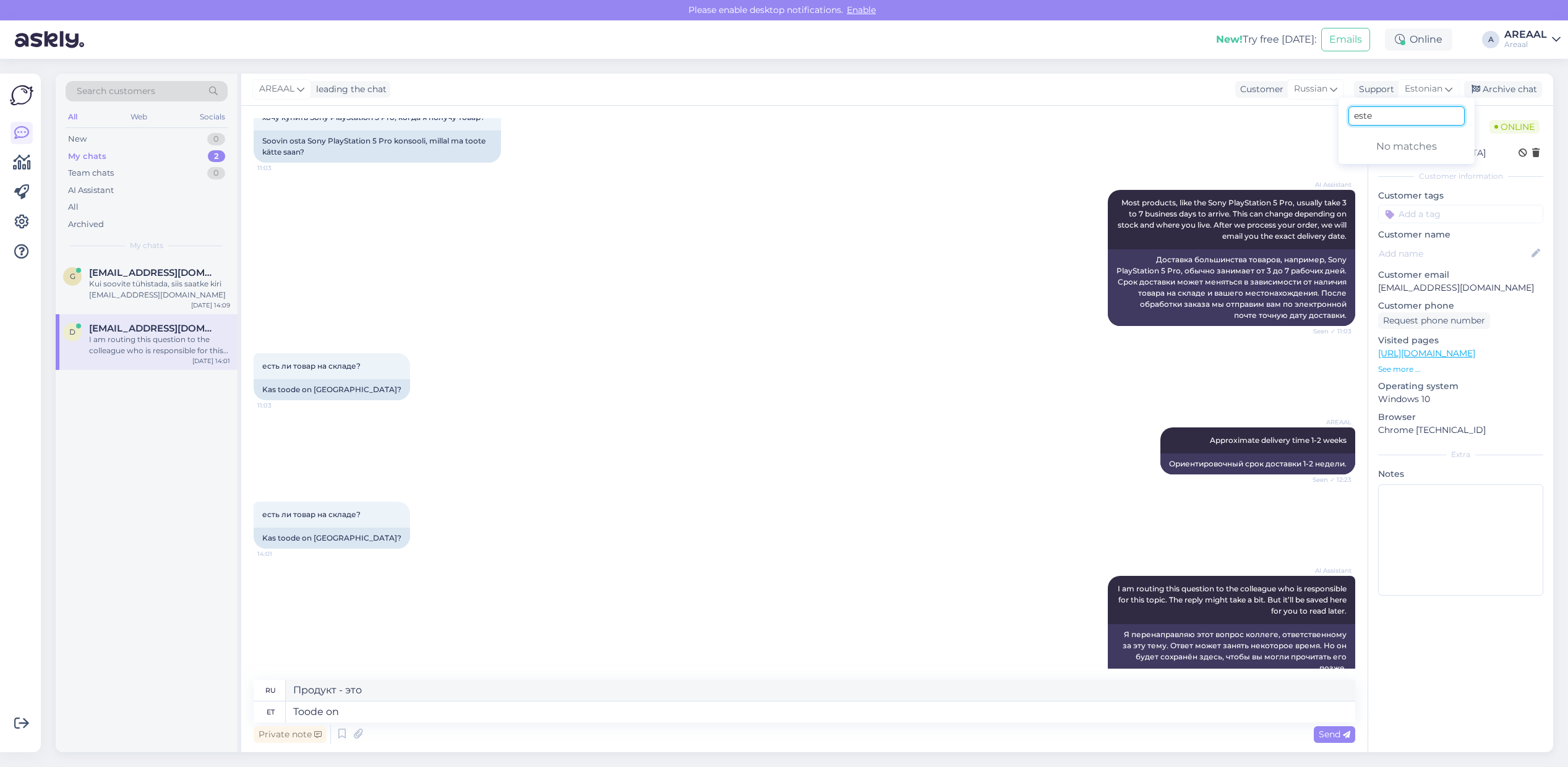
click at [1382, 118] on input "este" at bounding box center [1405, 116] width 116 height 19
type input "eng"
click at [1386, 146] on link "English" at bounding box center [1406, 144] width 136 height 20
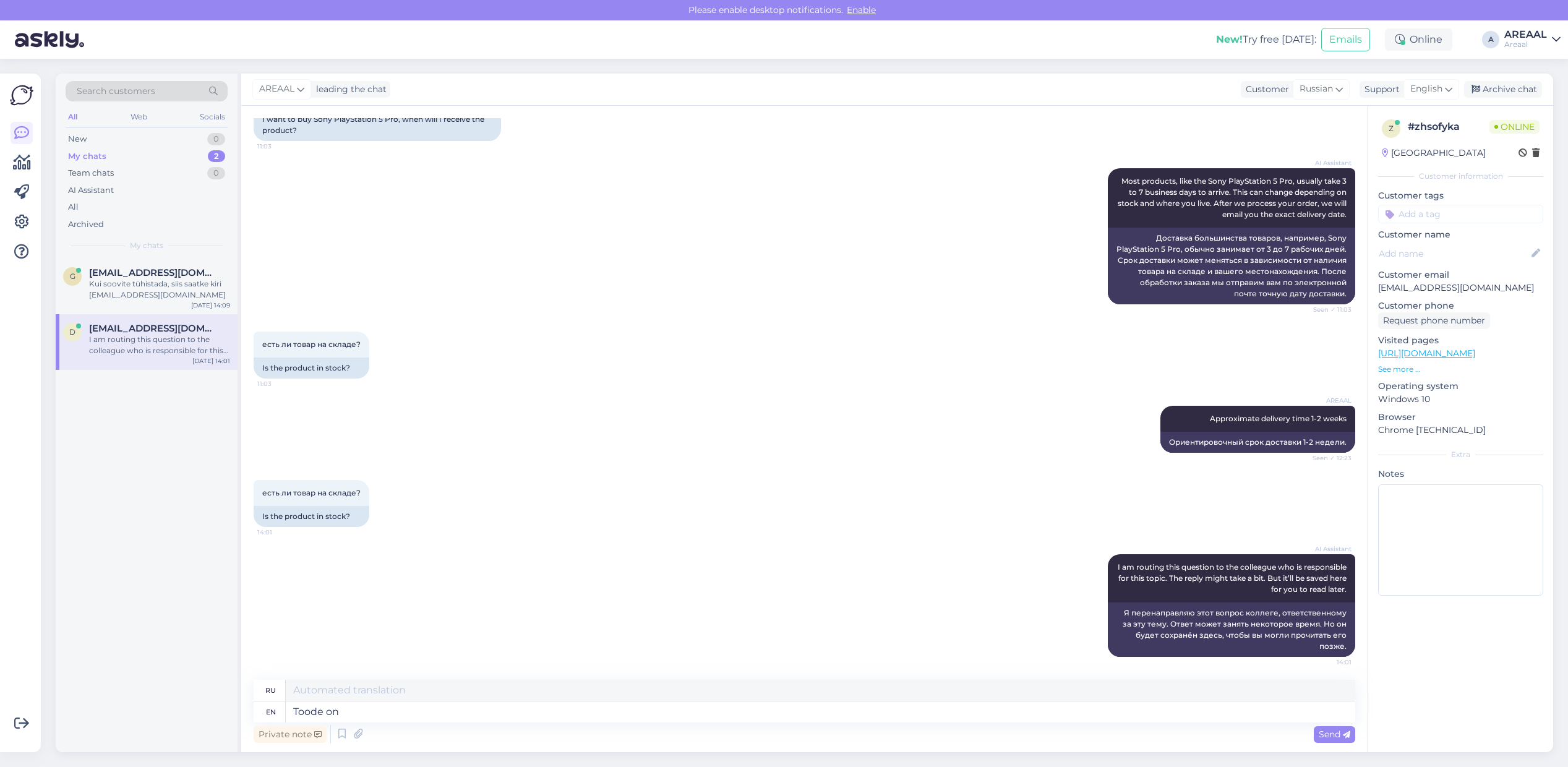
scroll to position [251, 0]
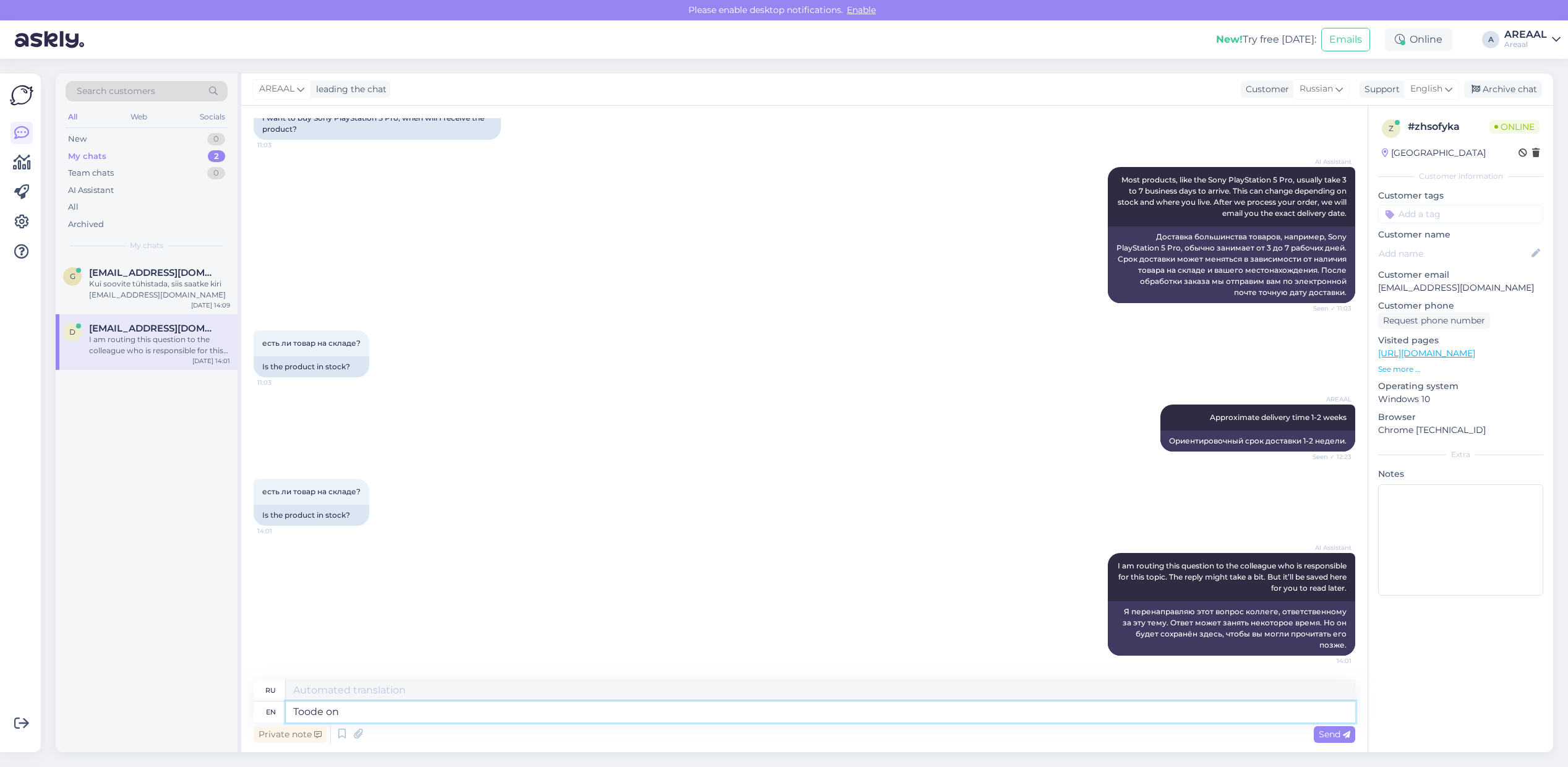
type textarea "Туде на"
click at [1058, 704] on textarea "Toode on" at bounding box center [819, 712] width 1069 height 21
type textarea "Toode"
type textarea "Туде"
type textarea "The pr"
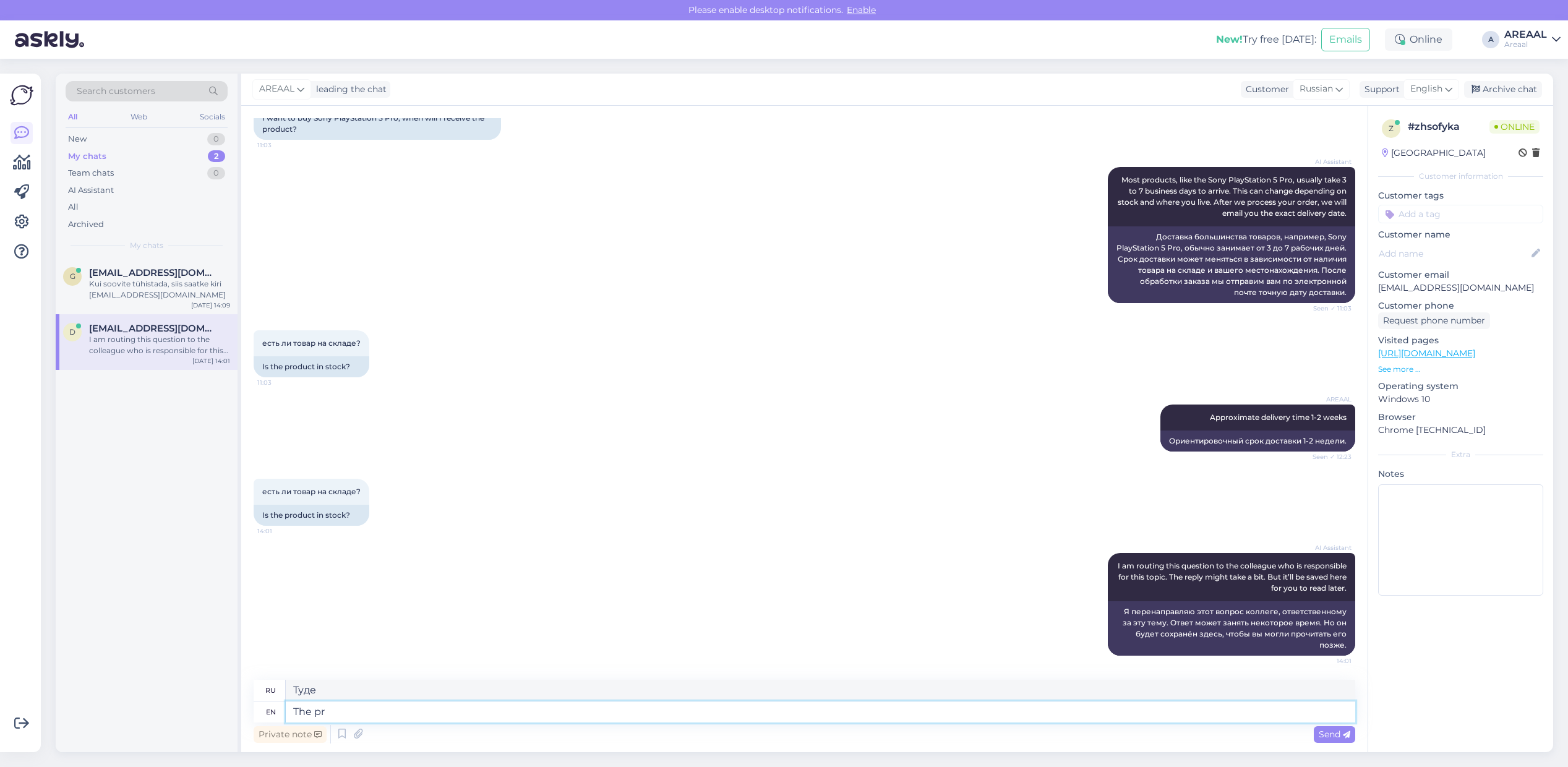
type textarea "The"
type textarea "The product is"
type textarea "Продукт"
type textarea "The product is b"
type textarea "Продукт - это"
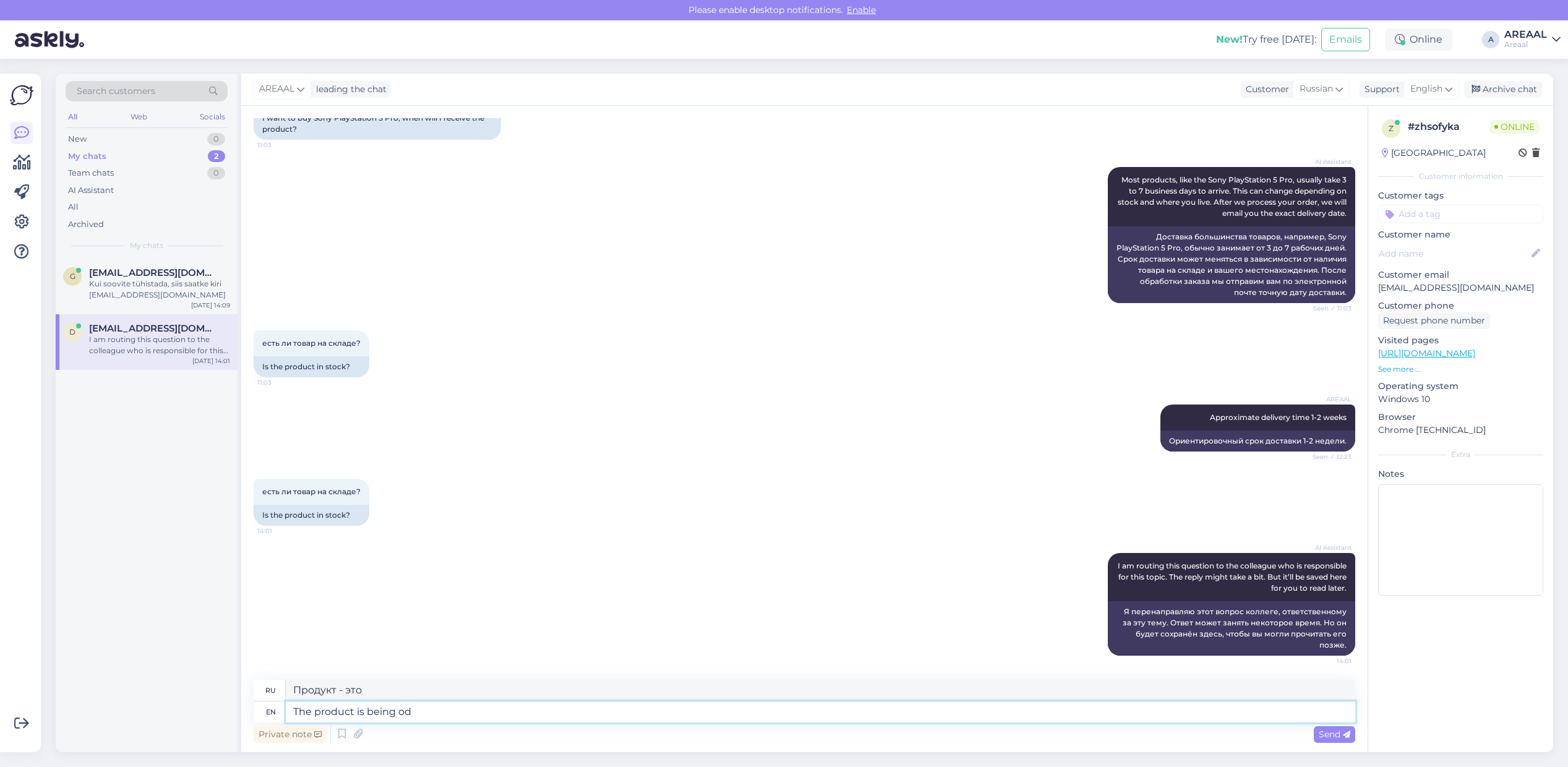
type textarea "The product is being odr"
type textarea "Продукт находится в стадии разработки."
type textarea "The product is being ordered fro"
type textarea "Товар заказан"
type textarea "The product is being ordered from our"
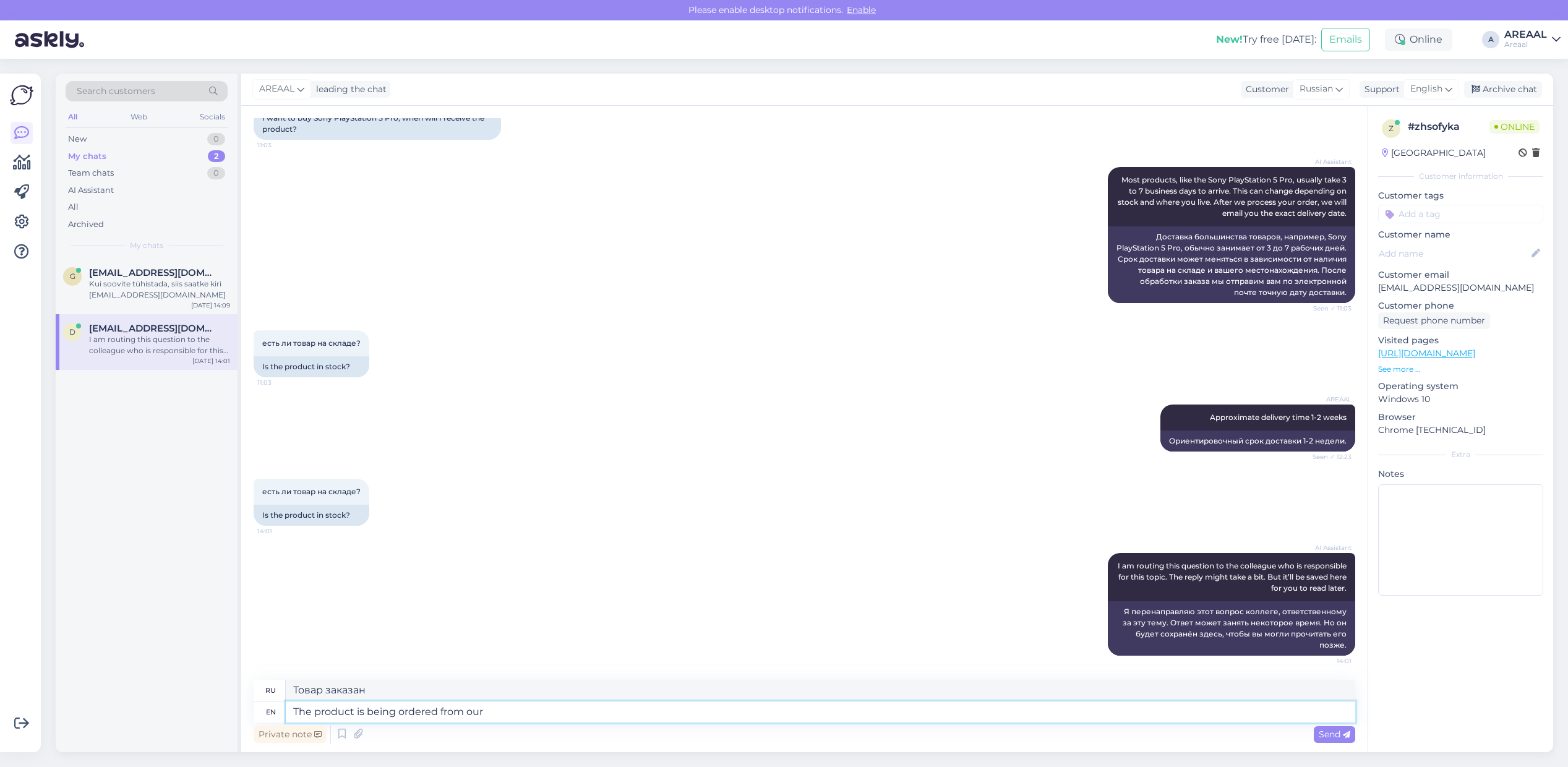
type textarea "Товар заказывается из"
type textarea "The product is being ordered from our partn"
type textarea "Товар заказывается у нас"
type textarea "The product is being ordered from our partner's w"
type textarea "Товар заказывается у нашего партнера"
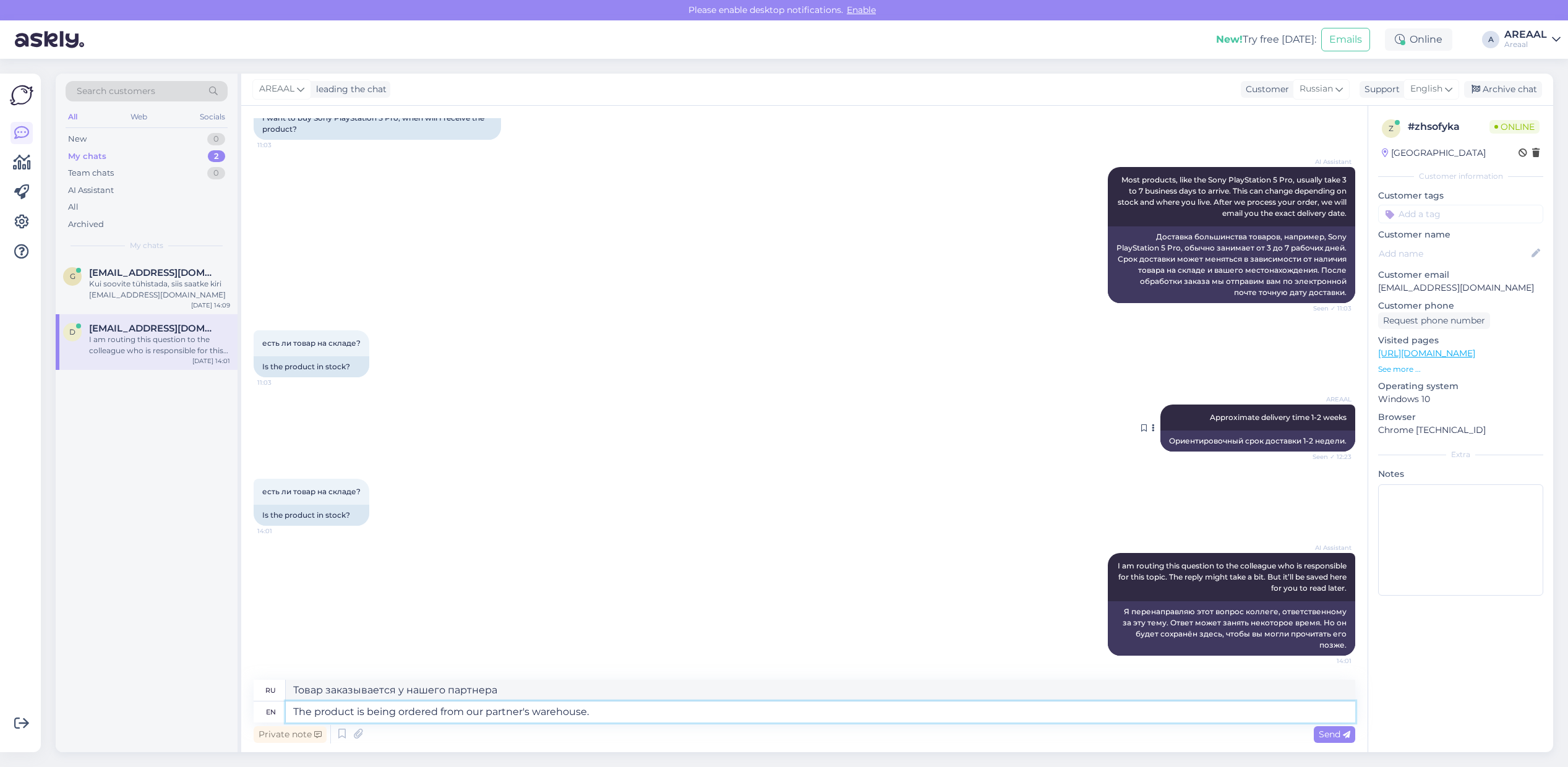
type textarea "The product is being ordered from our partner's warehouse."
click at [1299, 425] on div "AREAAL Approximate delivery time 1-2 weeks Seen ✓ 12:23" at bounding box center [1257, 417] width 194 height 26
type textarea "Товар заказывается со склада нашего партнера."
click at [1299, 424] on div "AREAAL Approximate delivery time 1-2 weeks Seen ✓ 12:23" at bounding box center [1257, 417] width 194 height 26
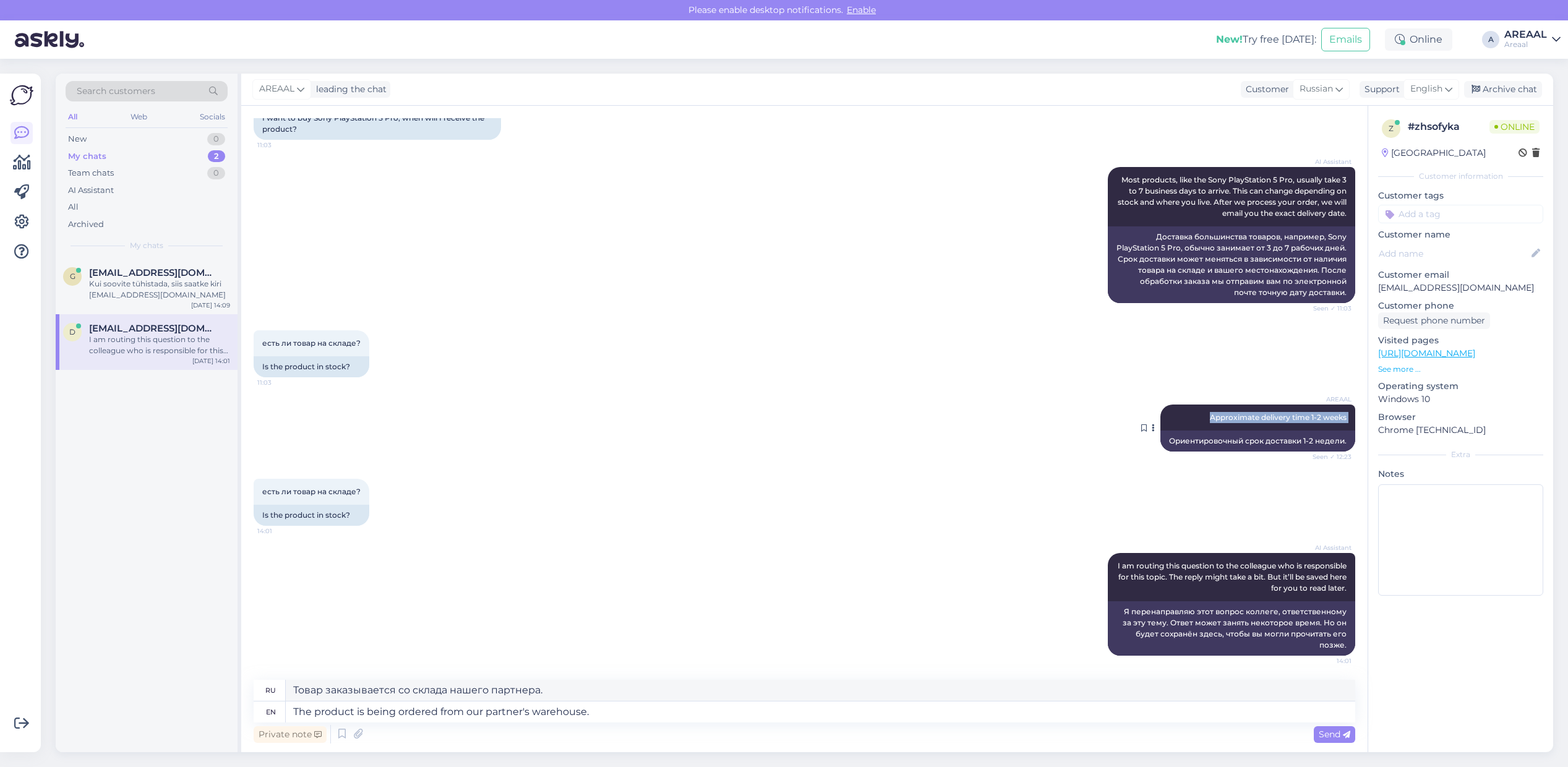
click at [1299, 424] on div "AREAAL Approximate delivery time 1-2 weeks Seen ✓ 12:23" at bounding box center [1257, 417] width 194 height 26
copy div "Approximate delivery time 1-2 weeks Seen ✓ 12:23"
click at [697, 709] on textarea "The product is being ordered from our partner's warehouse." at bounding box center [819, 712] width 1069 height 21
paste textarea "Approximate delivery time 1-2 weeks"
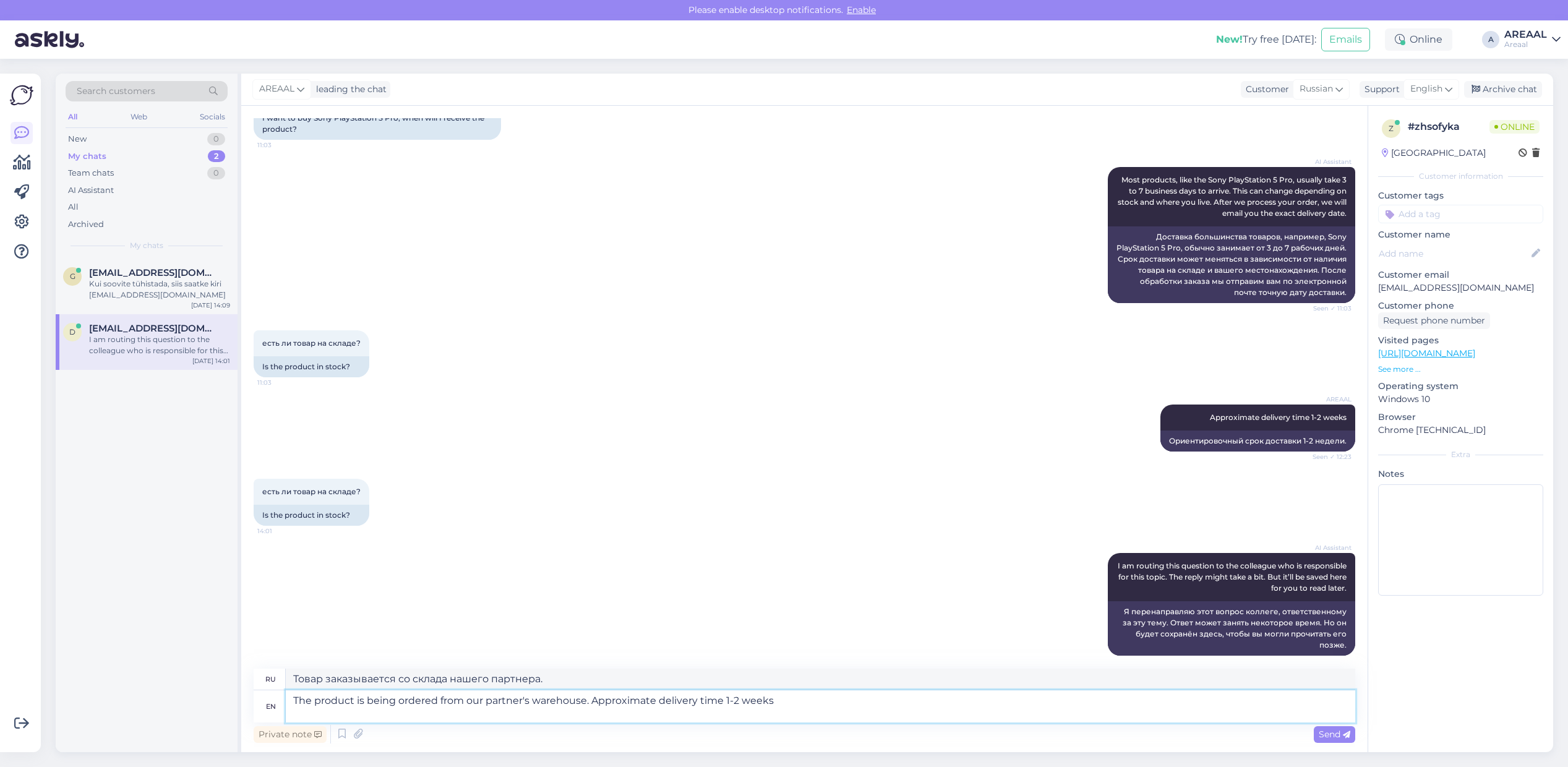
type textarea "The product is being ordered from our partner's warehouse. Approximate delivery…"
type textarea "Товар заказывается со склада нашего партнёра. Ориентировочный срок поставки 1-2…"
type textarea "The product is being ordered from our partner's warehouse. Approximate delivery…"
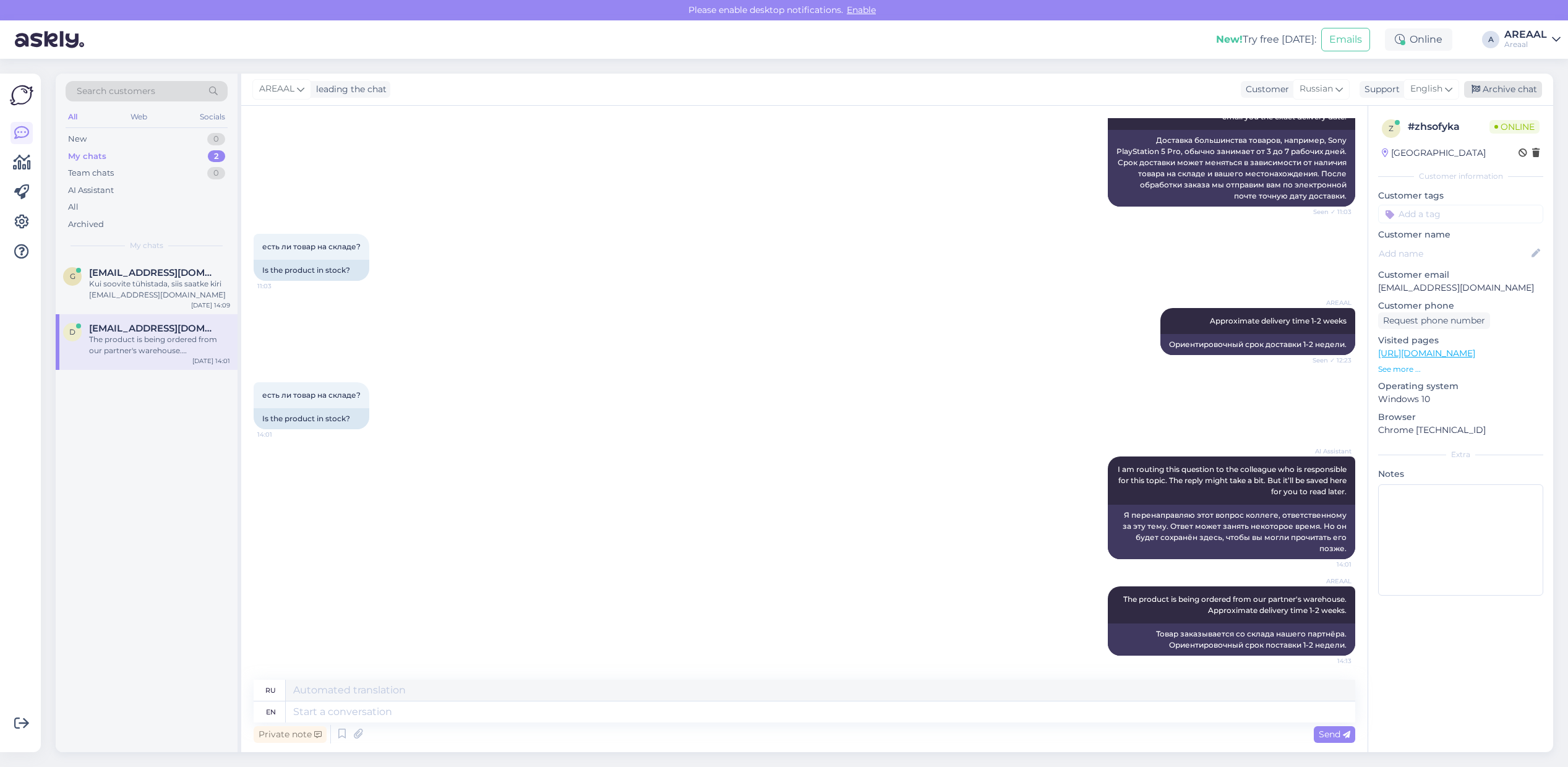
click at [1522, 82] on div "Archive chat" at bounding box center [1502, 89] width 78 height 16
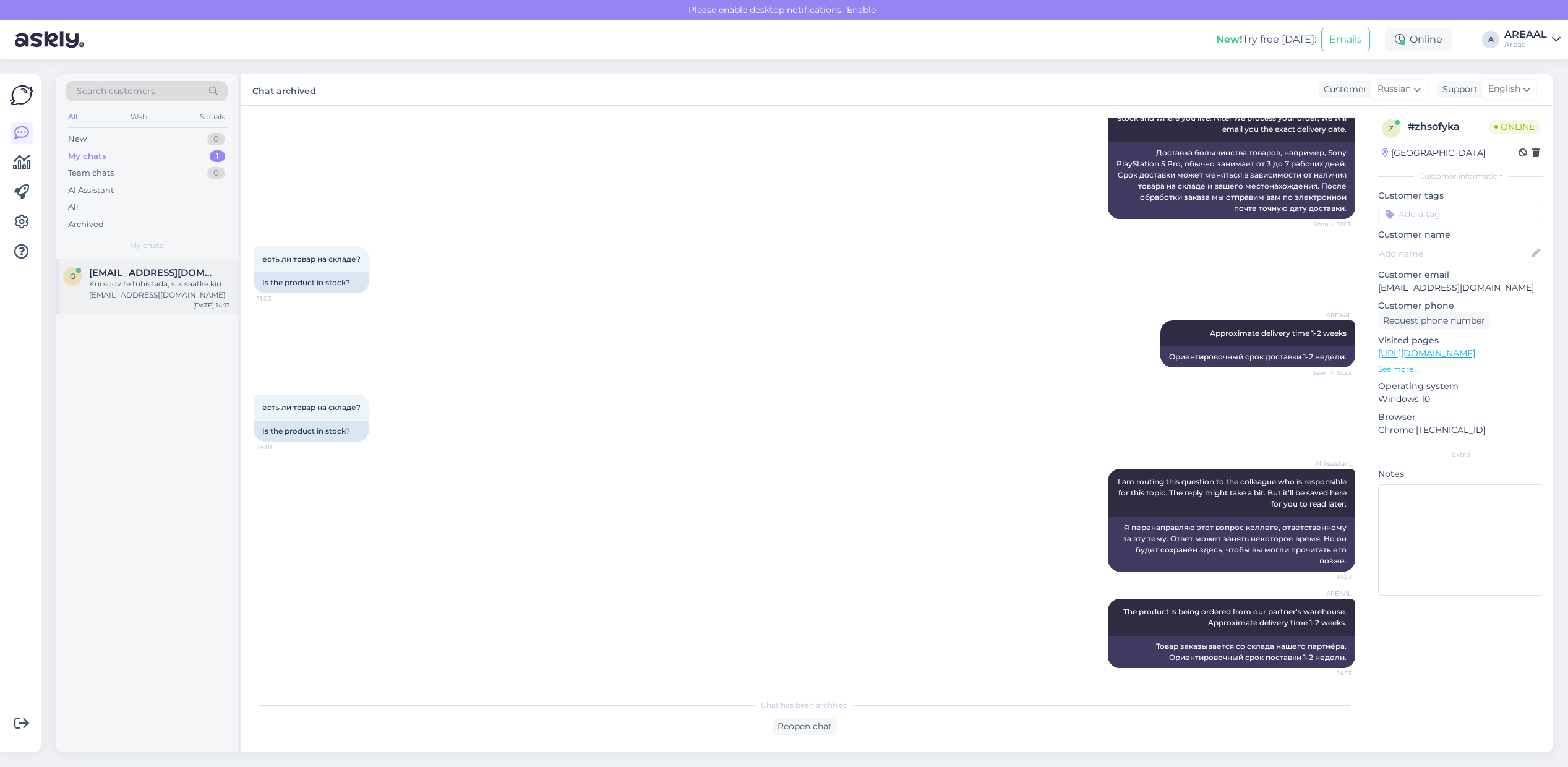
click at [171, 301] on div "Kui soovite tühistada, siis saatke kiri info@areaal.ee" at bounding box center [159, 289] width 141 height 22
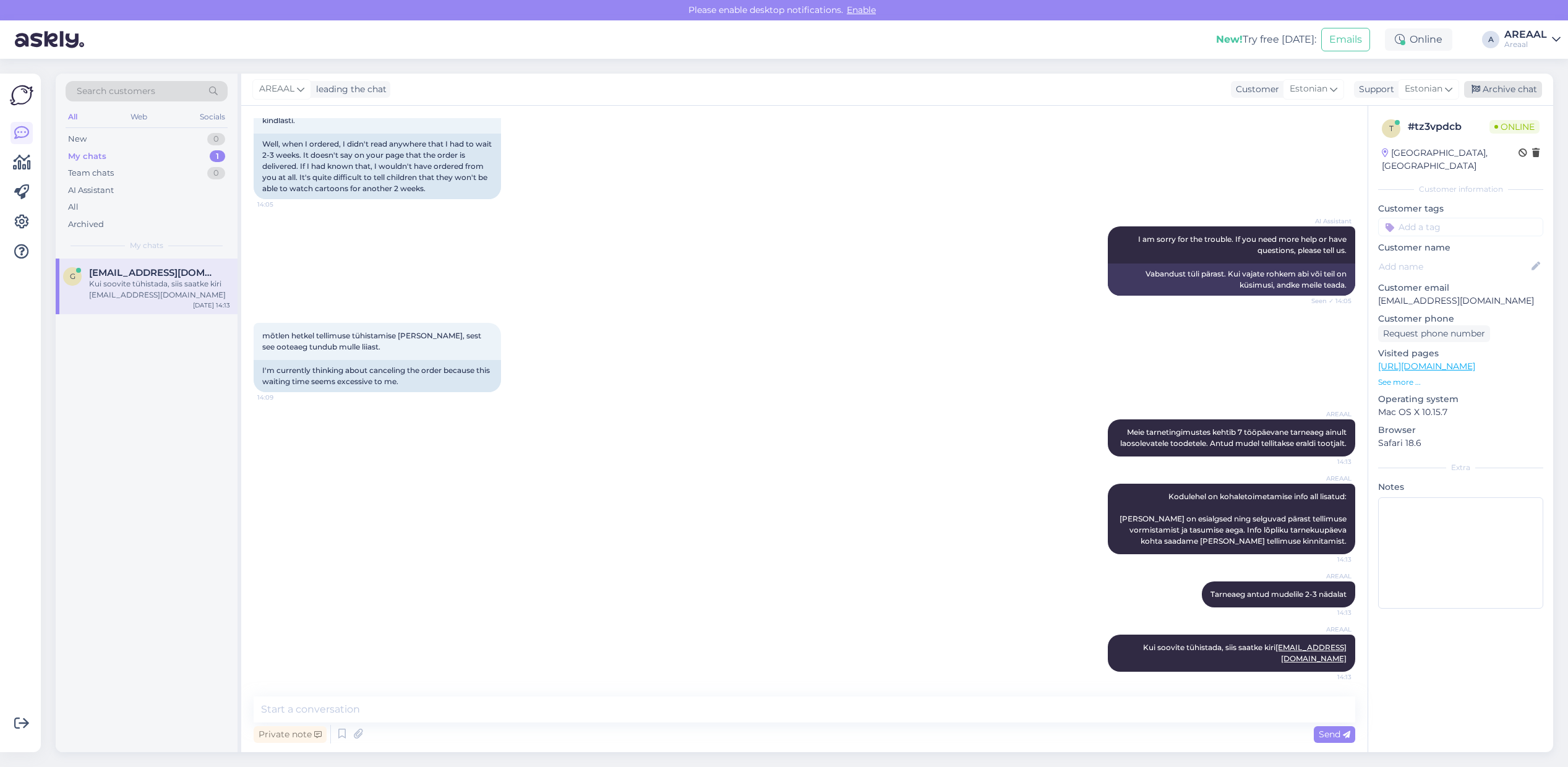
click at [1522, 97] on div "Archive chat" at bounding box center [1502, 89] width 78 height 16
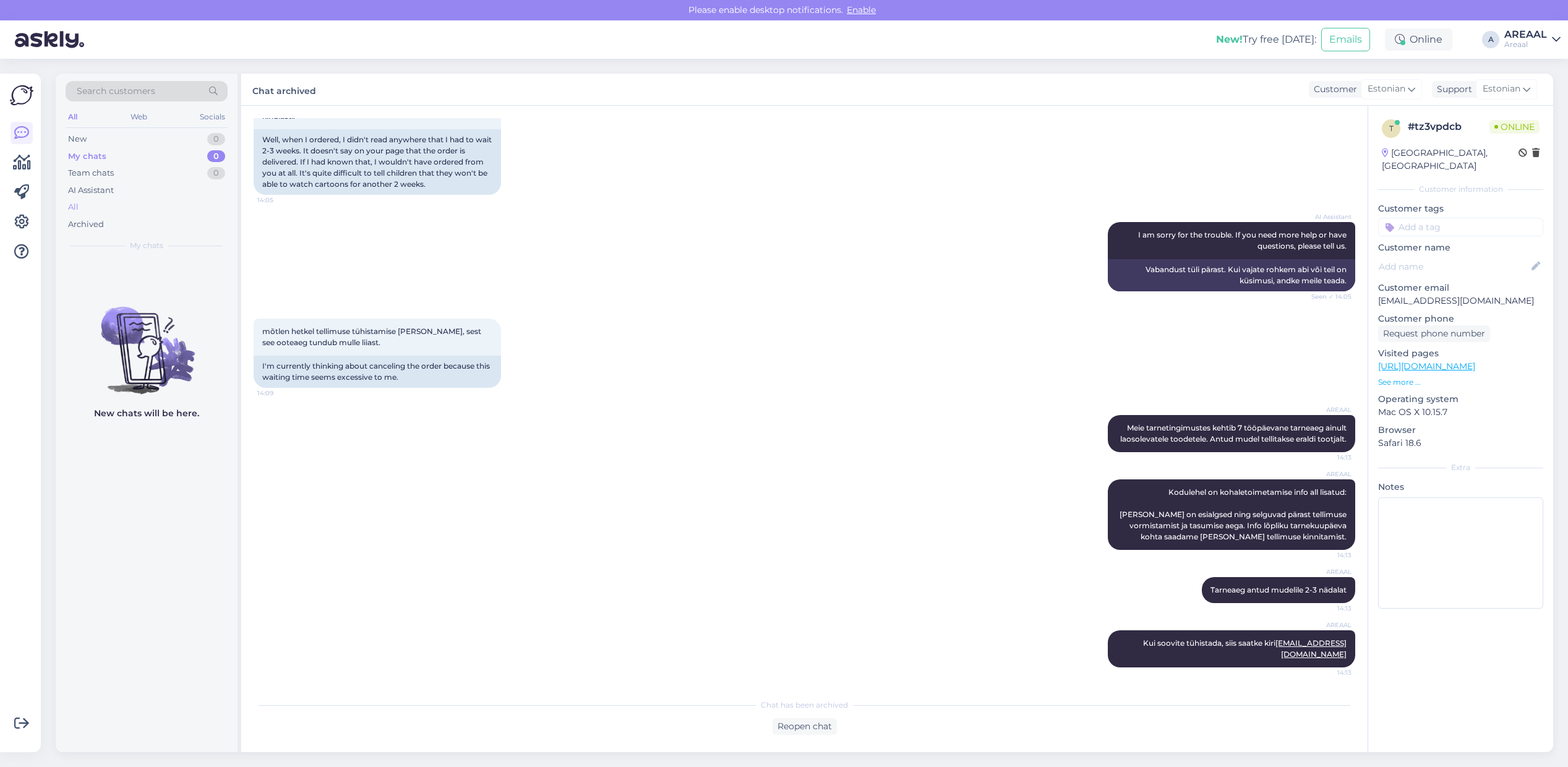
click at [172, 214] on div "All" at bounding box center [146, 207] width 162 height 17
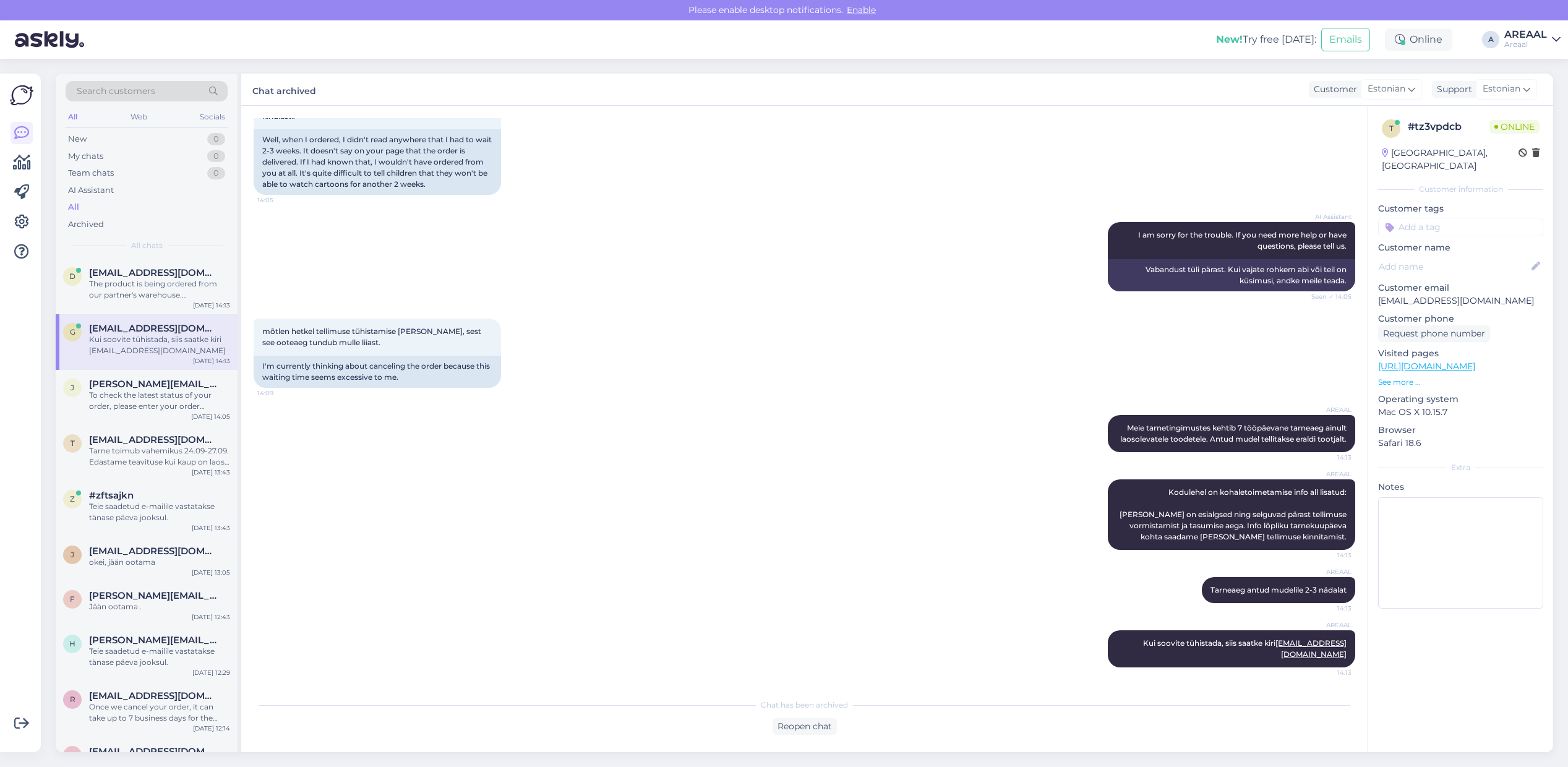
click at [173, 209] on div "All" at bounding box center [146, 207] width 162 height 17
click at [181, 305] on div "d dbelov@inbox.ru The product is being ordered from our partner's warehouse. Ap…" at bounding box center [146, 286] width 182 height 56
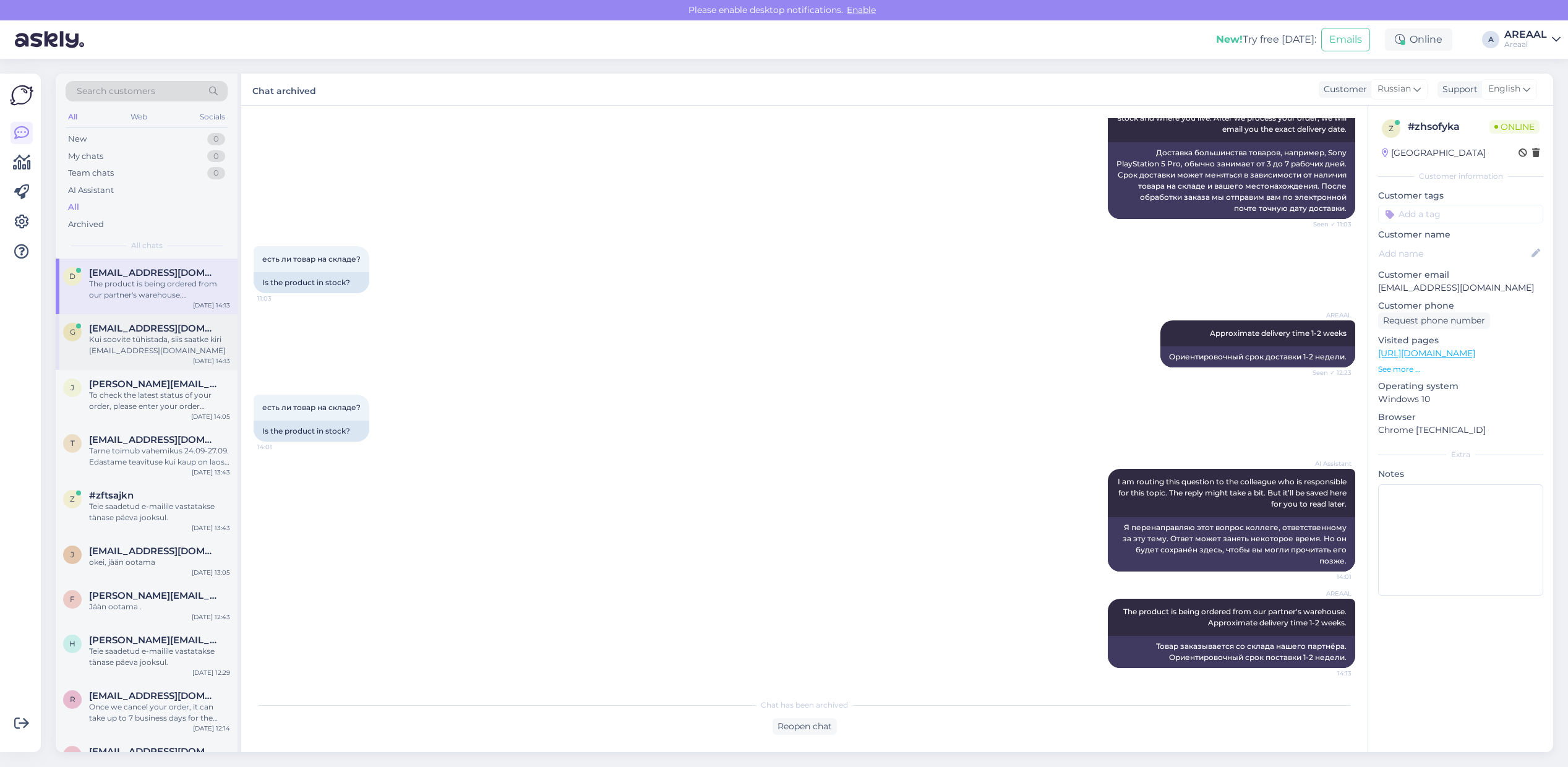
click at [186, 354] on div "Kui soovite tühistada, siis saatke kiri info@areaal.ee" at bounding box center [159, 345] width 141 height 22
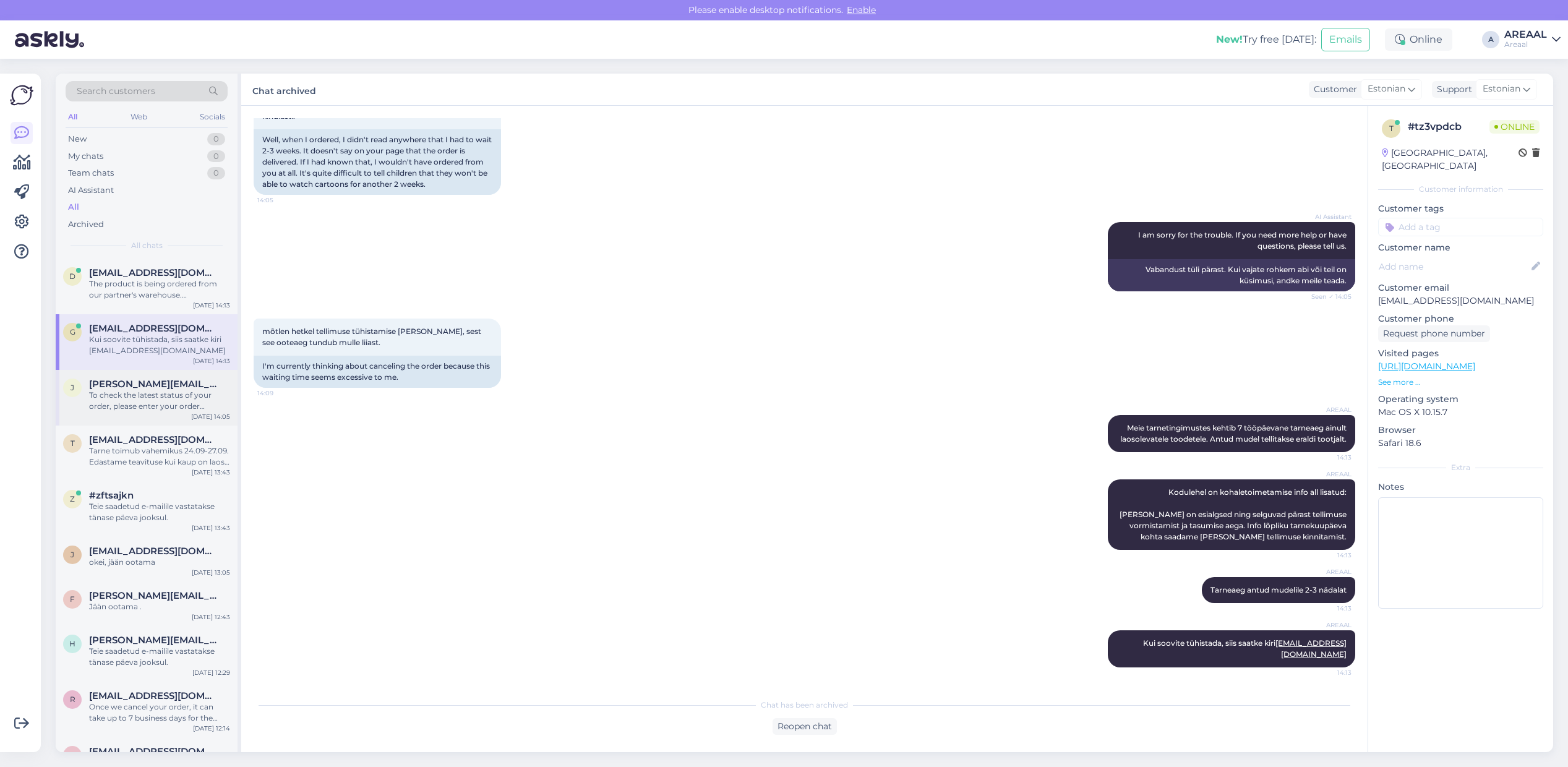
click at [174, 409] on div "To check the latest status of your order, please enter your order number and em…" at bounding box center [159, 400] width 141 height 22
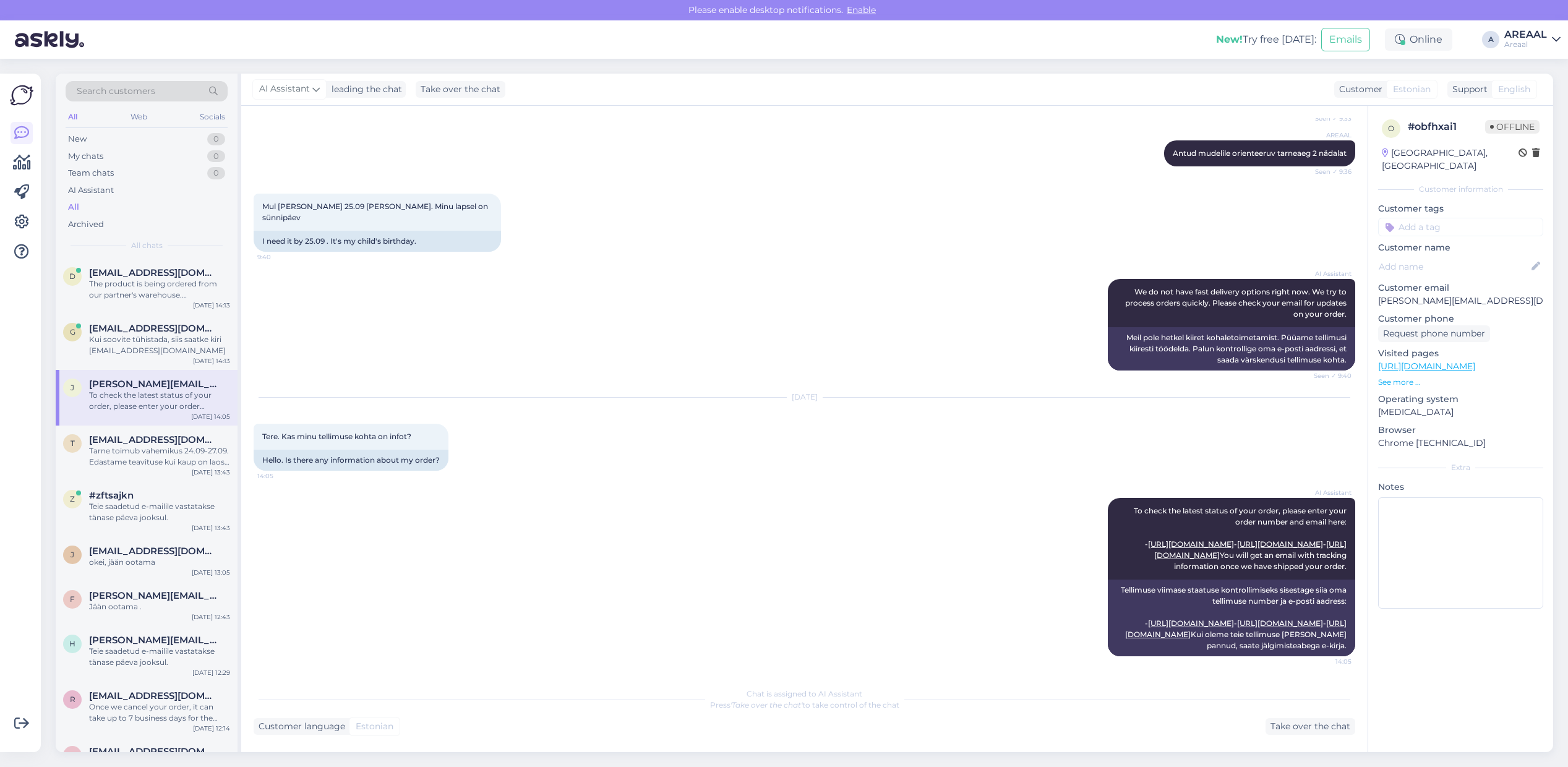
scroll to position [1055, 0]
click at [701, 384] on div "Sep 19 2025 Tere. Kas minu tellimuse kohta on infot? 14:05 Hello. Is there any …" at bounding box center [804, 434] width 1102 height 101
click at [153, 431] on div "t tiitjaan53@gmail.com Tarne toimub vahemikus 24.09-27.09. Edastame teavituse k…" at bounding box center [146, 453] width 182 height 56
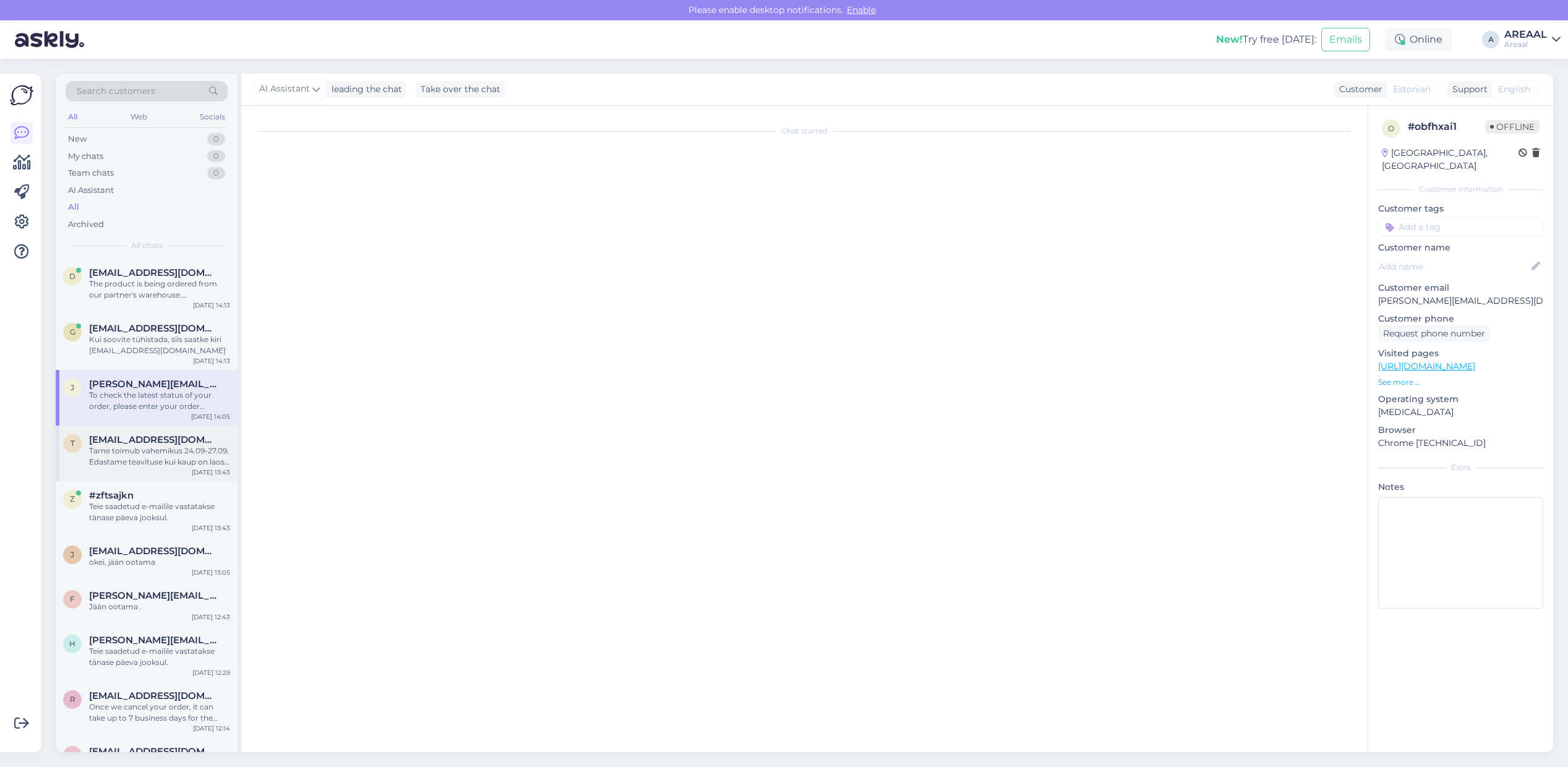
scroll to position [0, 0]
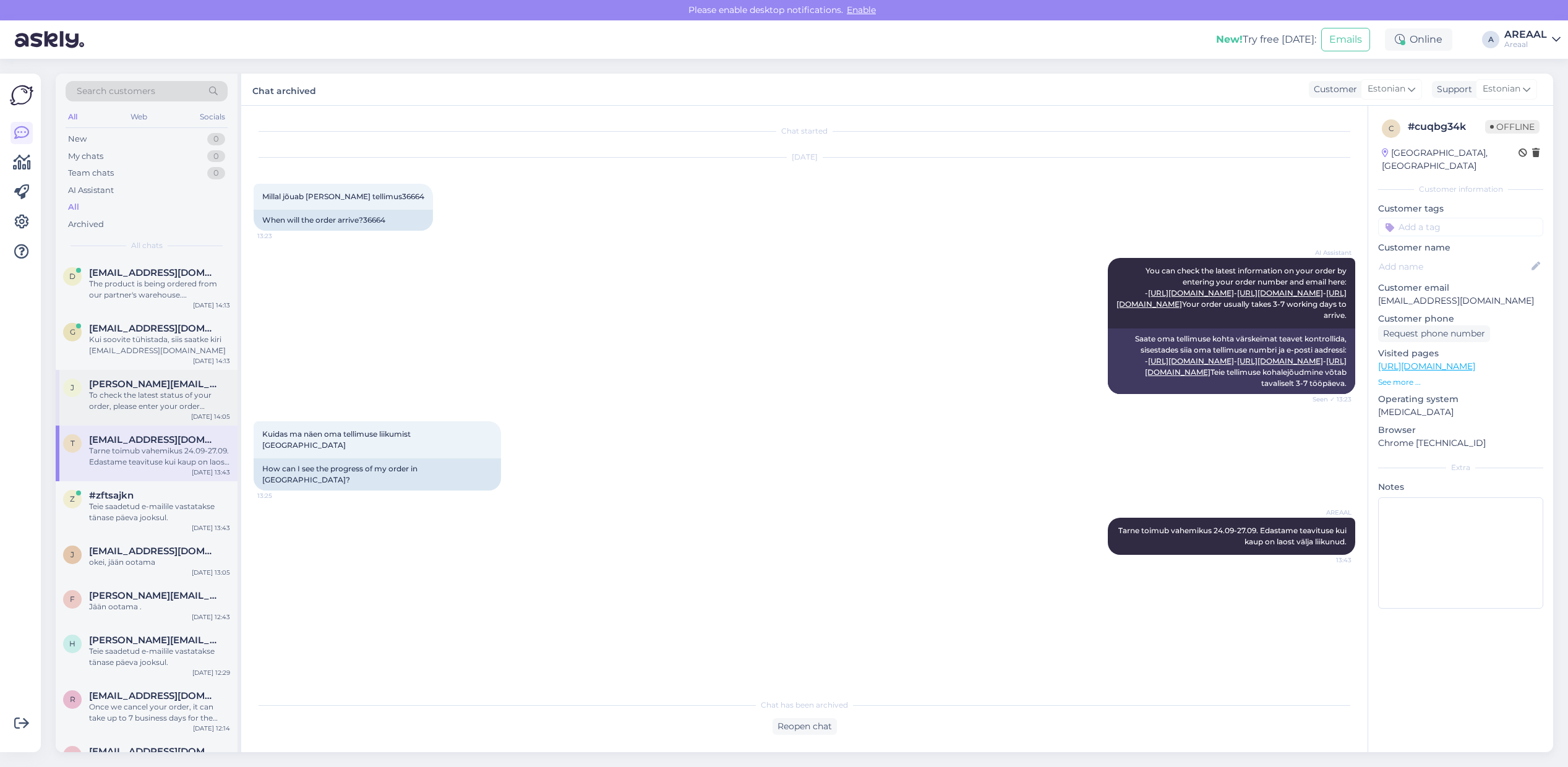
click at [149, 410] on div "To check the latest status of your order, please enter your order number and em…" at bounding box center [159, 400] width 141 height 22
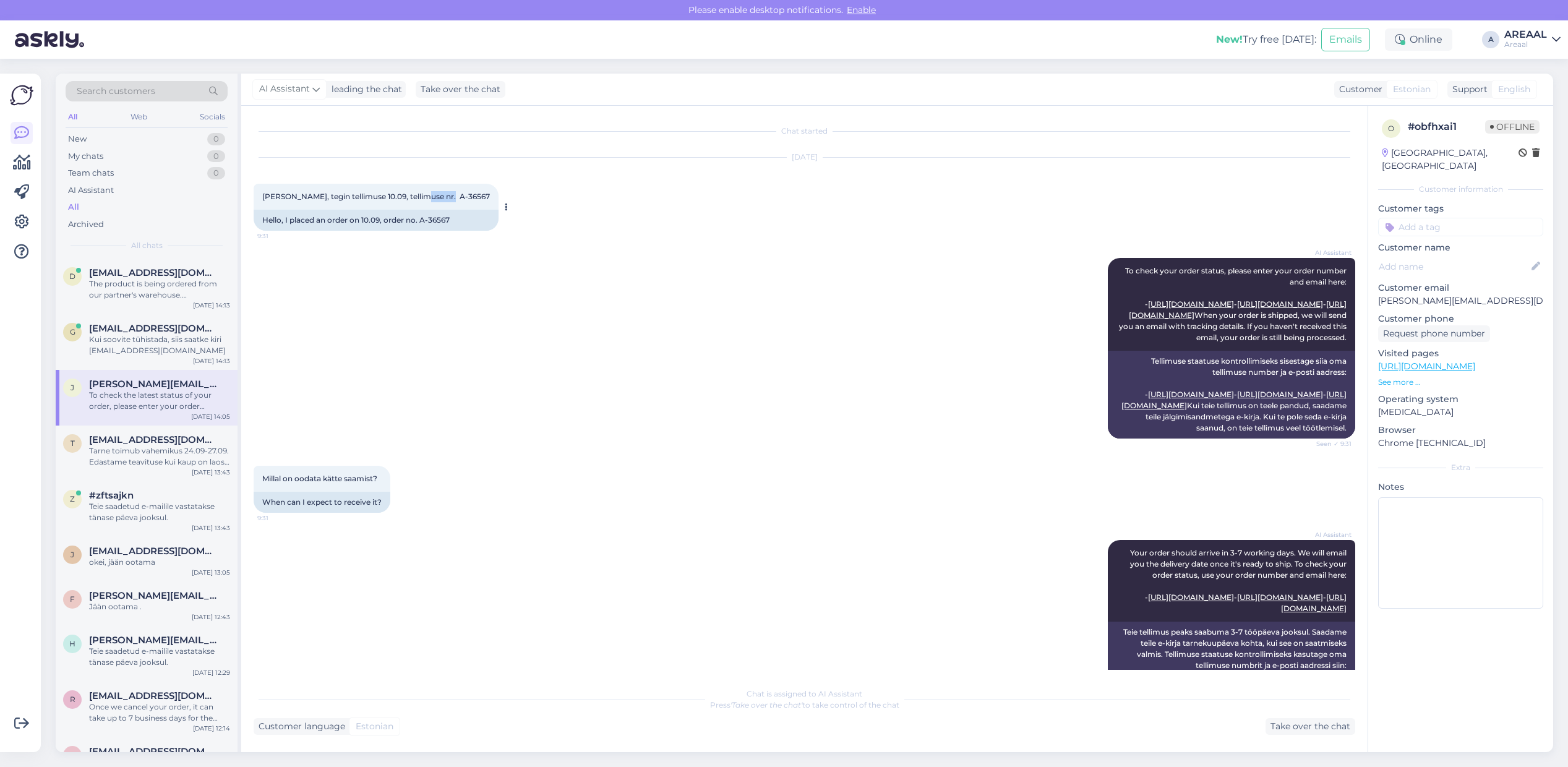
drag, startPoint x: 455, startPoint y: 198, endPoint x: 414, endPoint y: 198, distance: 41.0
click at [414, 198] on div "Tere, tegin tellimuse 10.09, tellimuse nr. A-36567 9:31" at bounding box center [376, 196] width 245 height 26
copy span "A-36567"
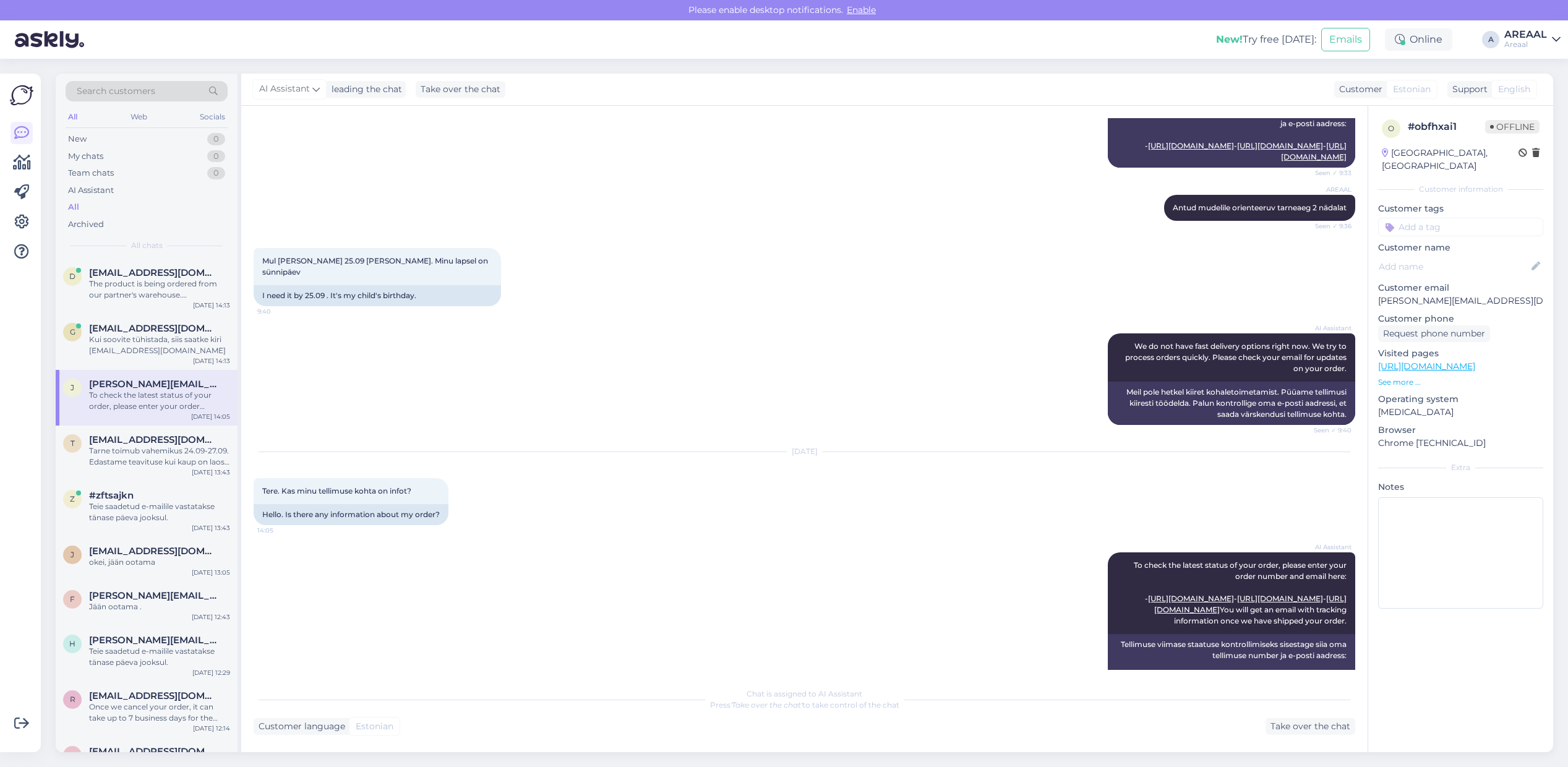
scroll to position [1055, 0]
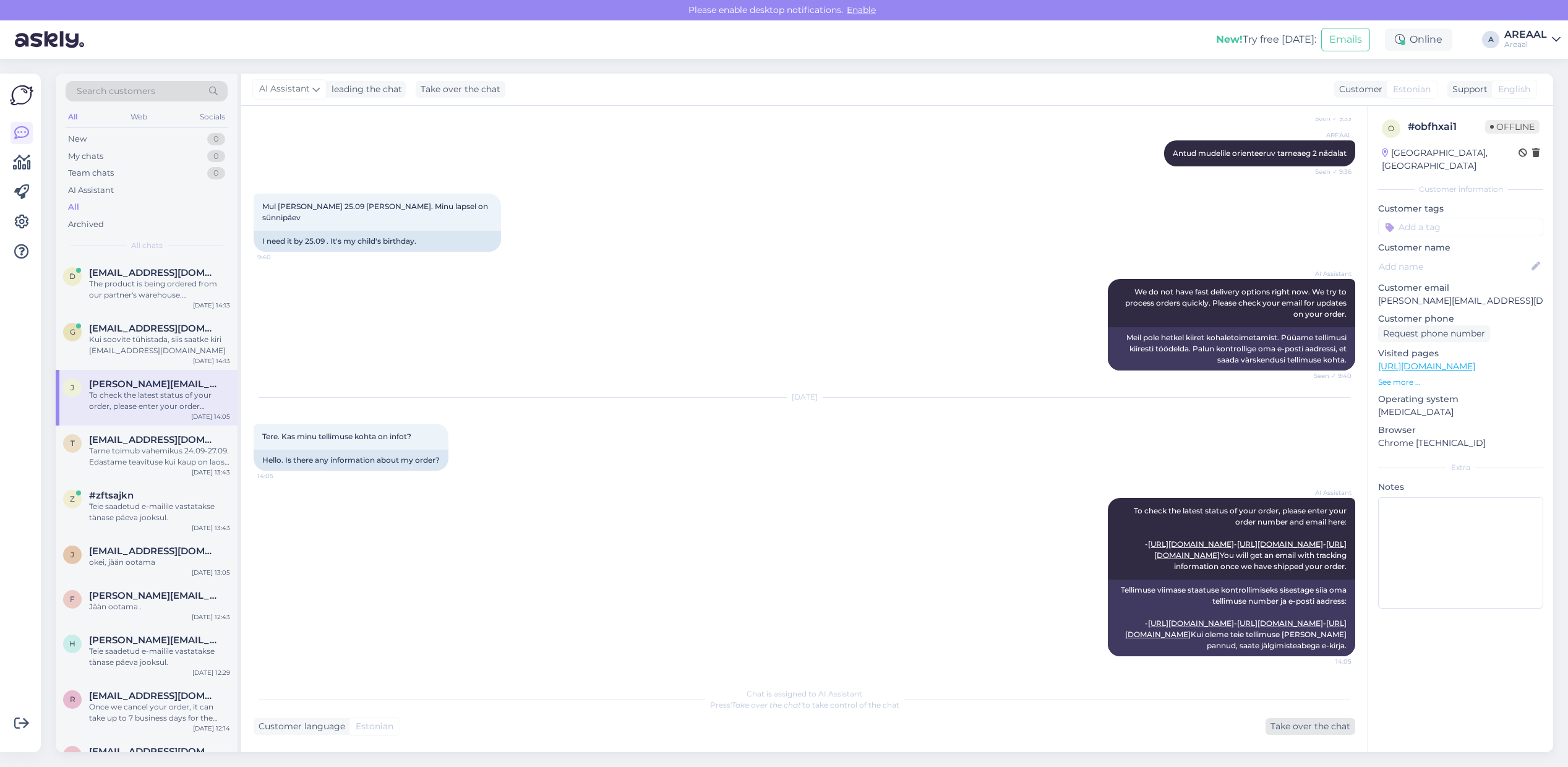
click at [1285, 731] on div "Take over the chat" at bounding box center [1310, 726] width 90 height 16
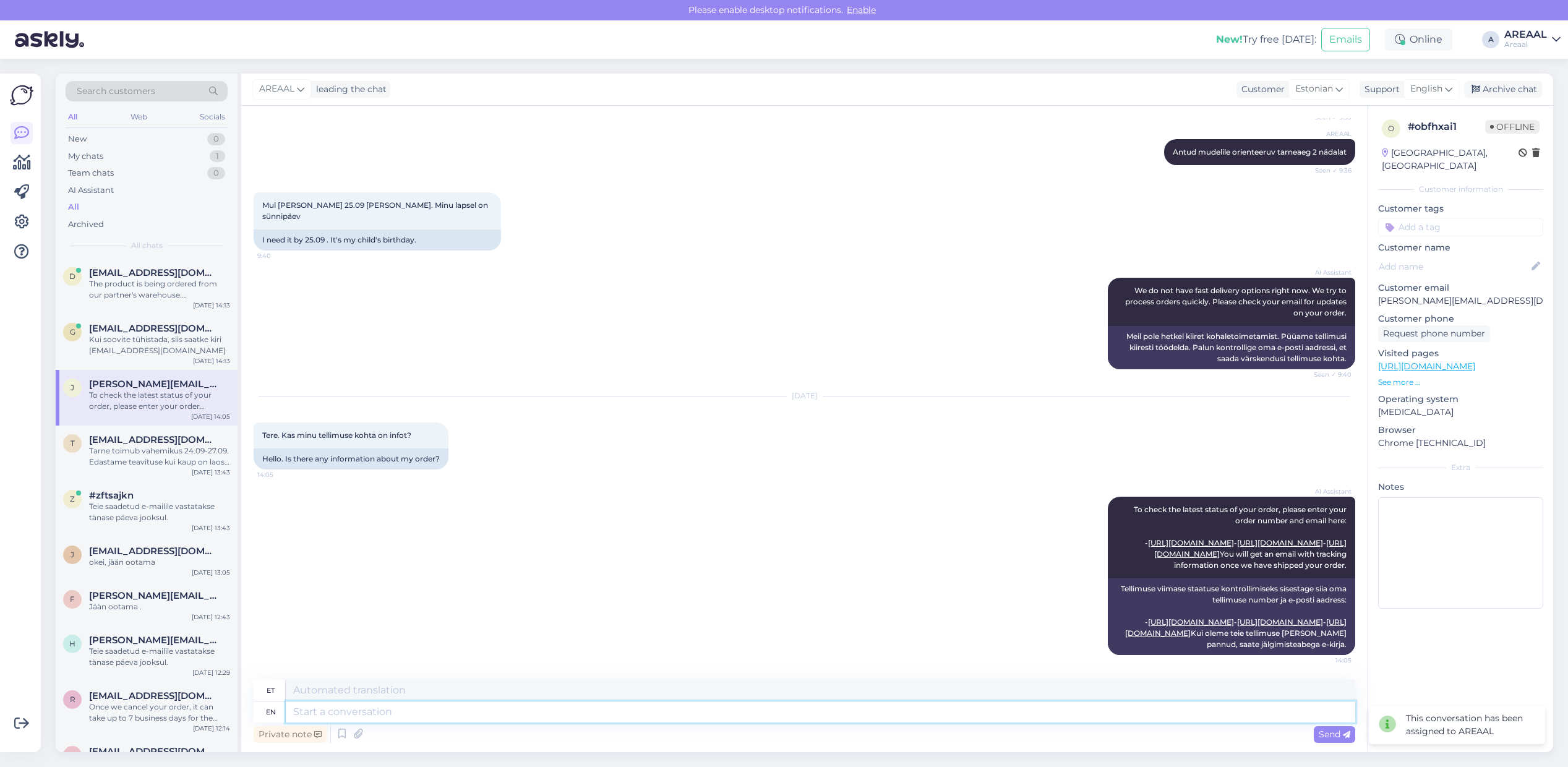
click at [831, 716] on textarea at bounding box center [819, 712] width 1069 height 21
click at [1410, 85] on span "English" at bounding box center [1426, 89] width 33 height 13
click at [1393, 116] on input "eng" at bounding box center [1409, 116] width 116 height 19
type input "est"
click at [1390, 140] on link "Estonian" at bounding box center [1409, 144] width 136 height 20
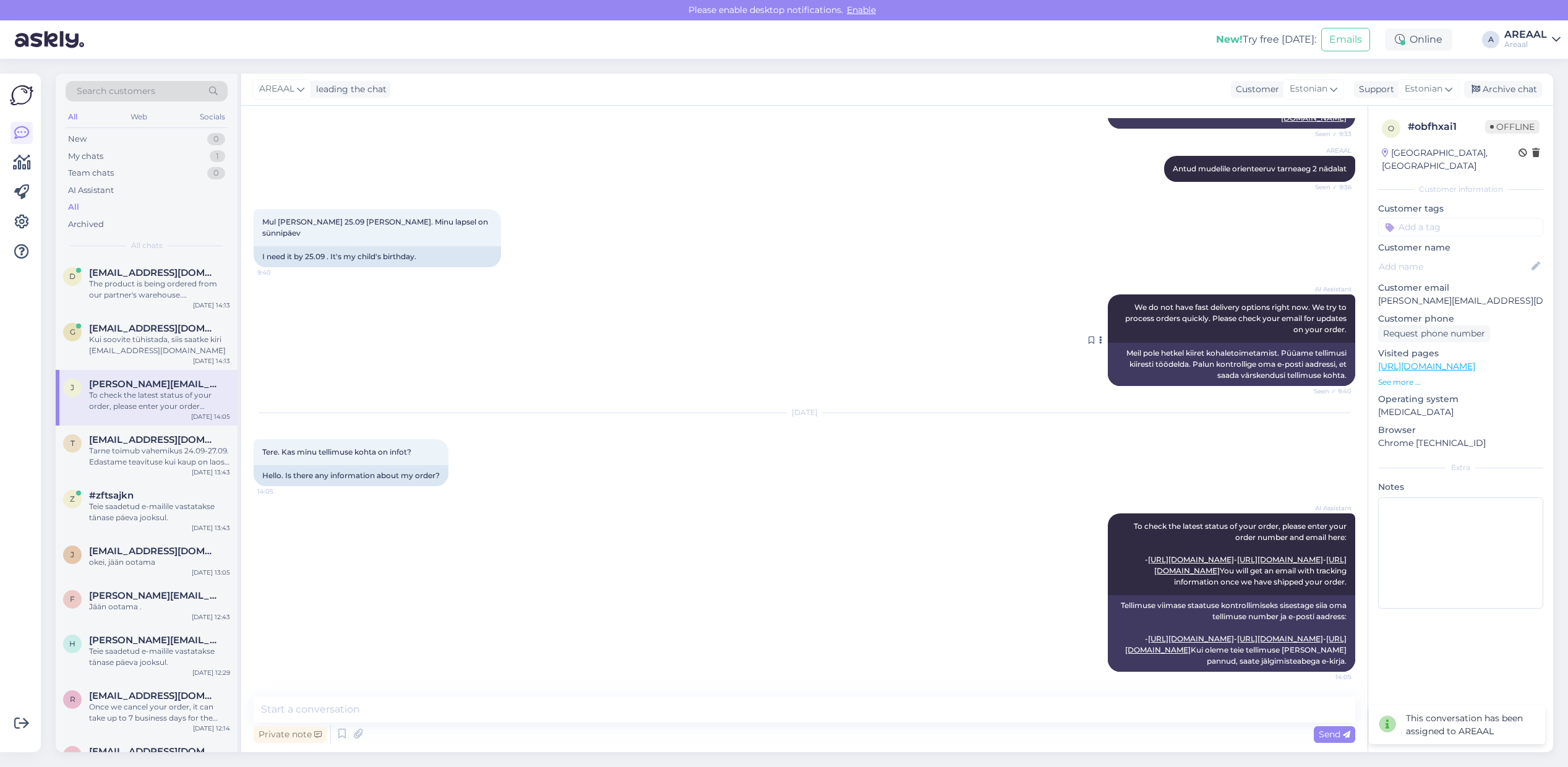
scroll to position [1040, 0]
click at [878, 713] on textarea at bounding box center [804, 709] width 1102 height 26
type textarea "Orienteeruv tarneaeg vahemikus 23.09-27.09. [PERSON_NAME] on tellitud lattu nin…"
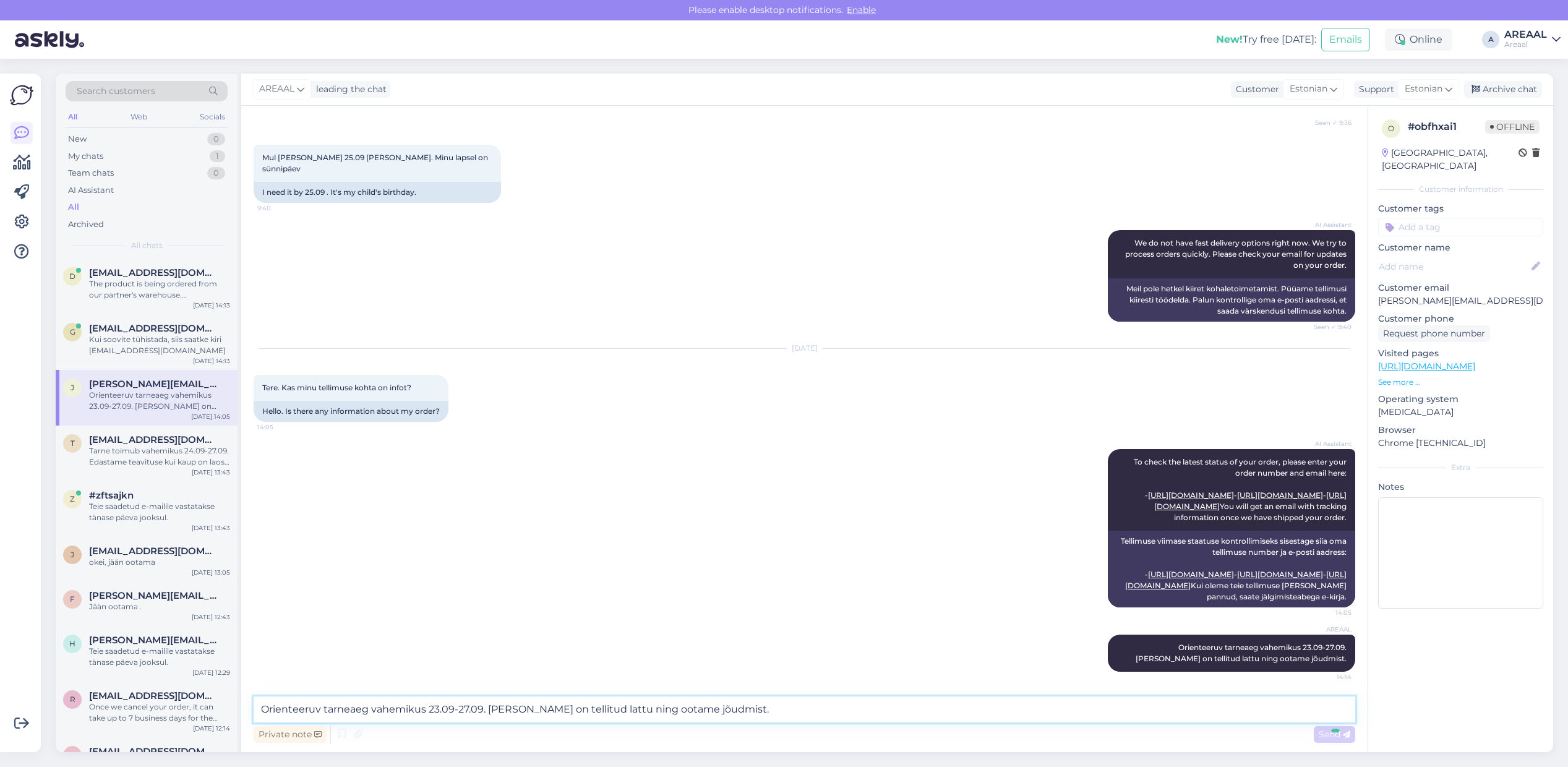
scroll to position [1104, 0]
click at [441, 260] on div "AI Assistant We do not have fast delivery options right now. We try to process …" at bounding box center [804, 276] width 1102 height 119
click at [1507, 83] on div "Archive chat" at bounding box center [1502, 89] width 78 height 16
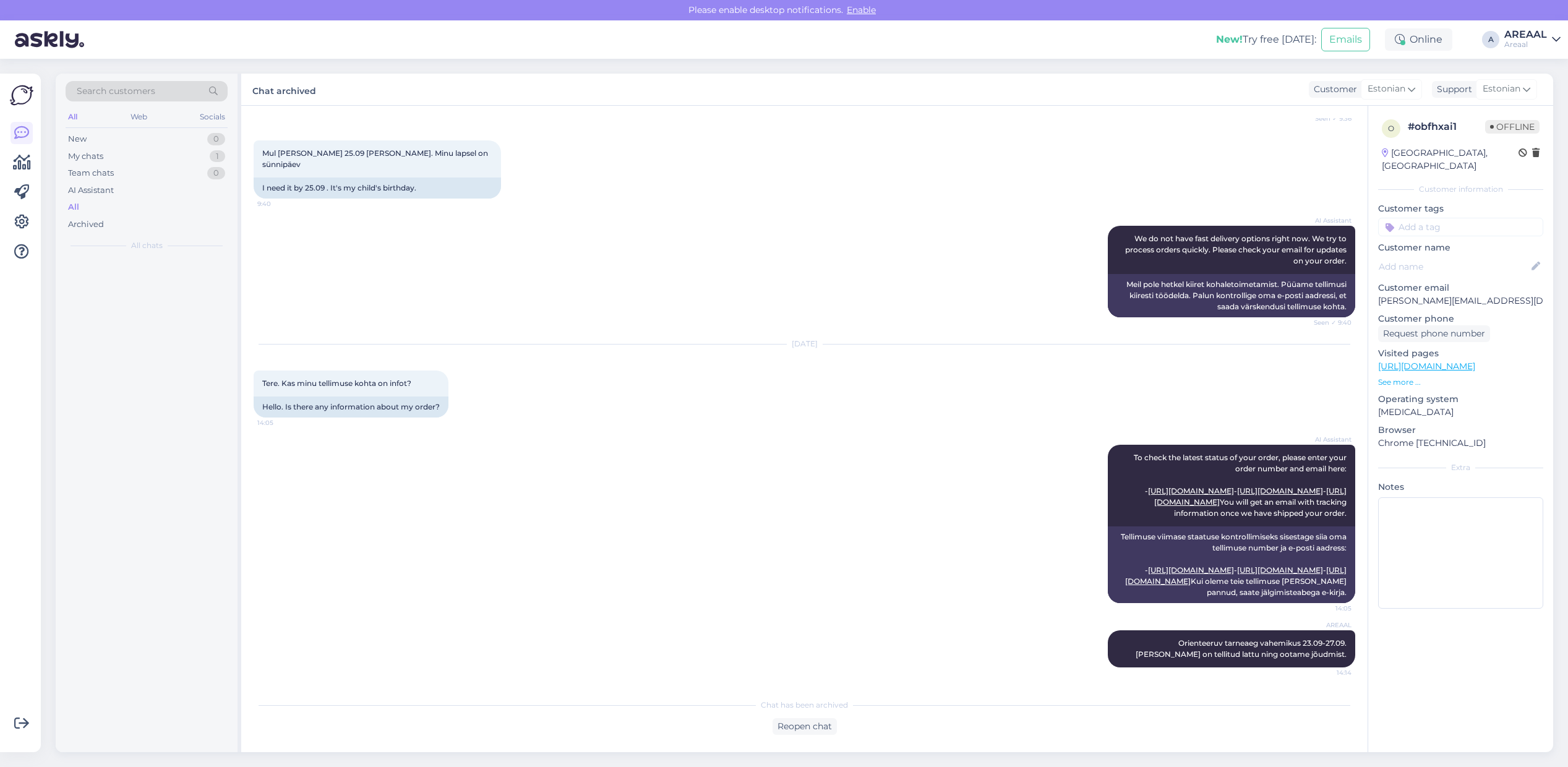
click at [1532, 16] on div "Please enable desktop notifications. Enable" at bounding box center [784, 10] width 1568 height 20
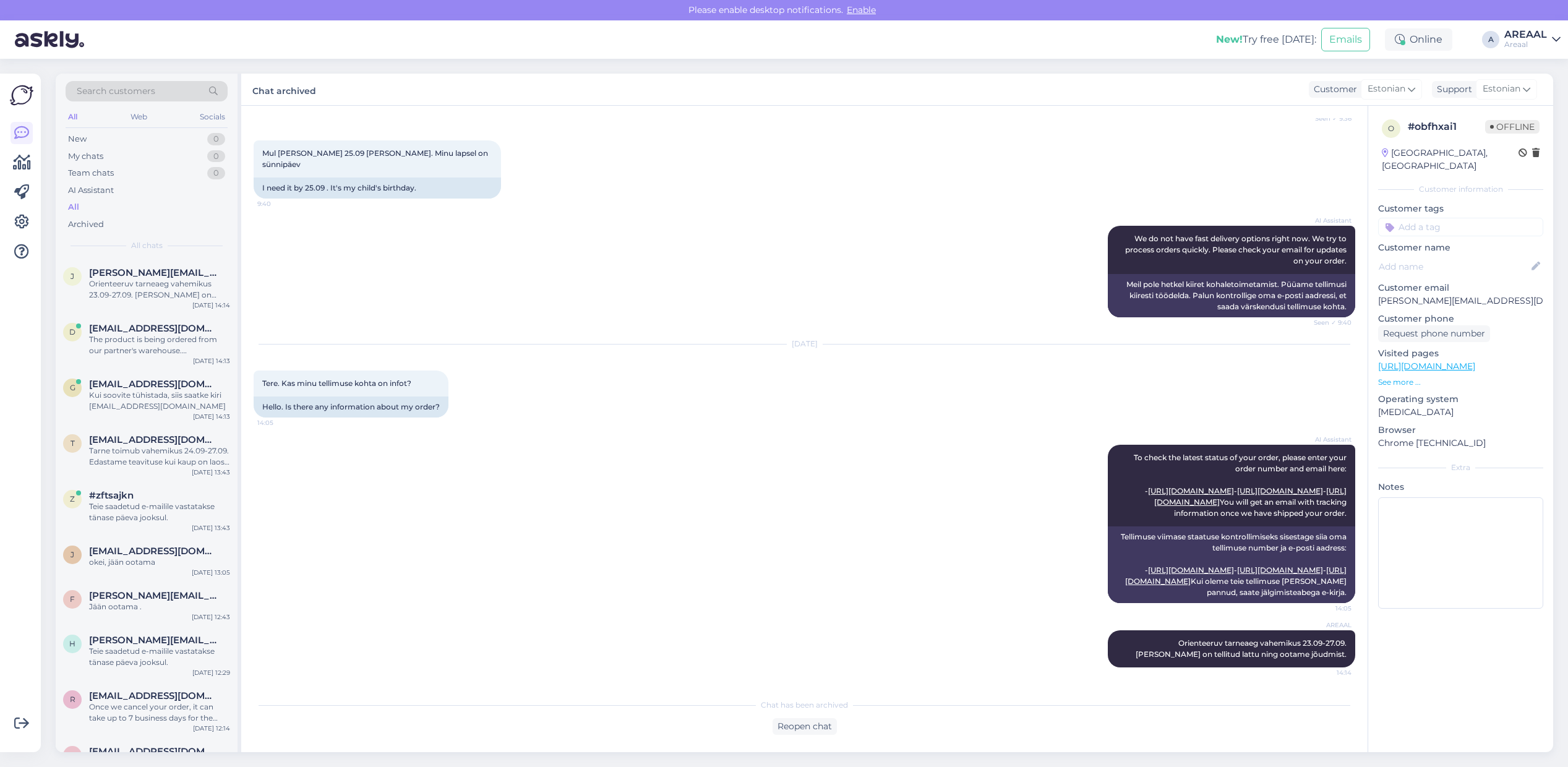
click at [1528, 30] on div "AREAAL" at bounding box center [1525, 34] width 43 height 10
click at [1538, 92] on button "Open" at bounding box center [1533, 96] width 34 height 19
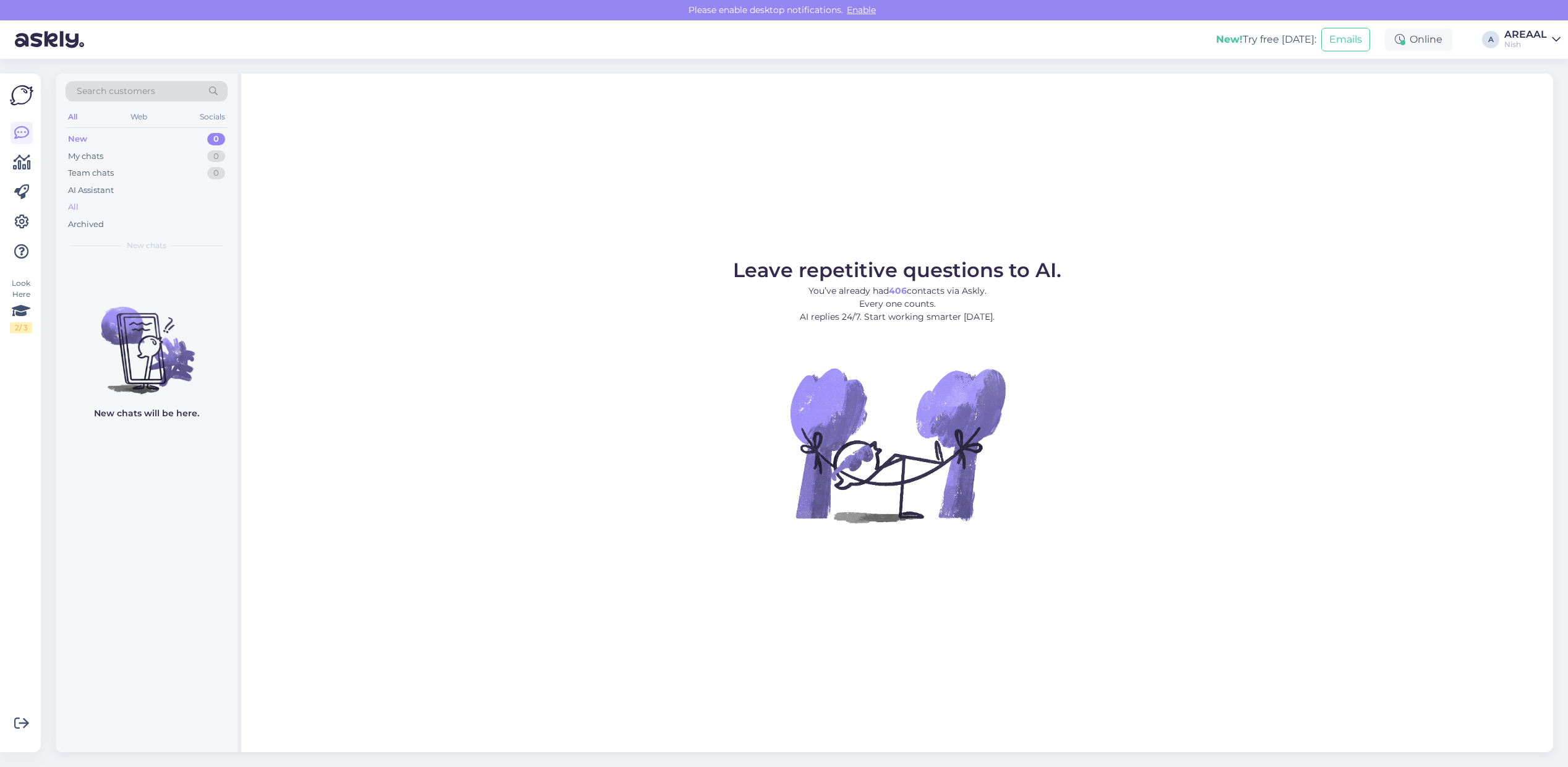
click at [144, 211] on div "All" at bounding box center [146, 207] width 162 height 17
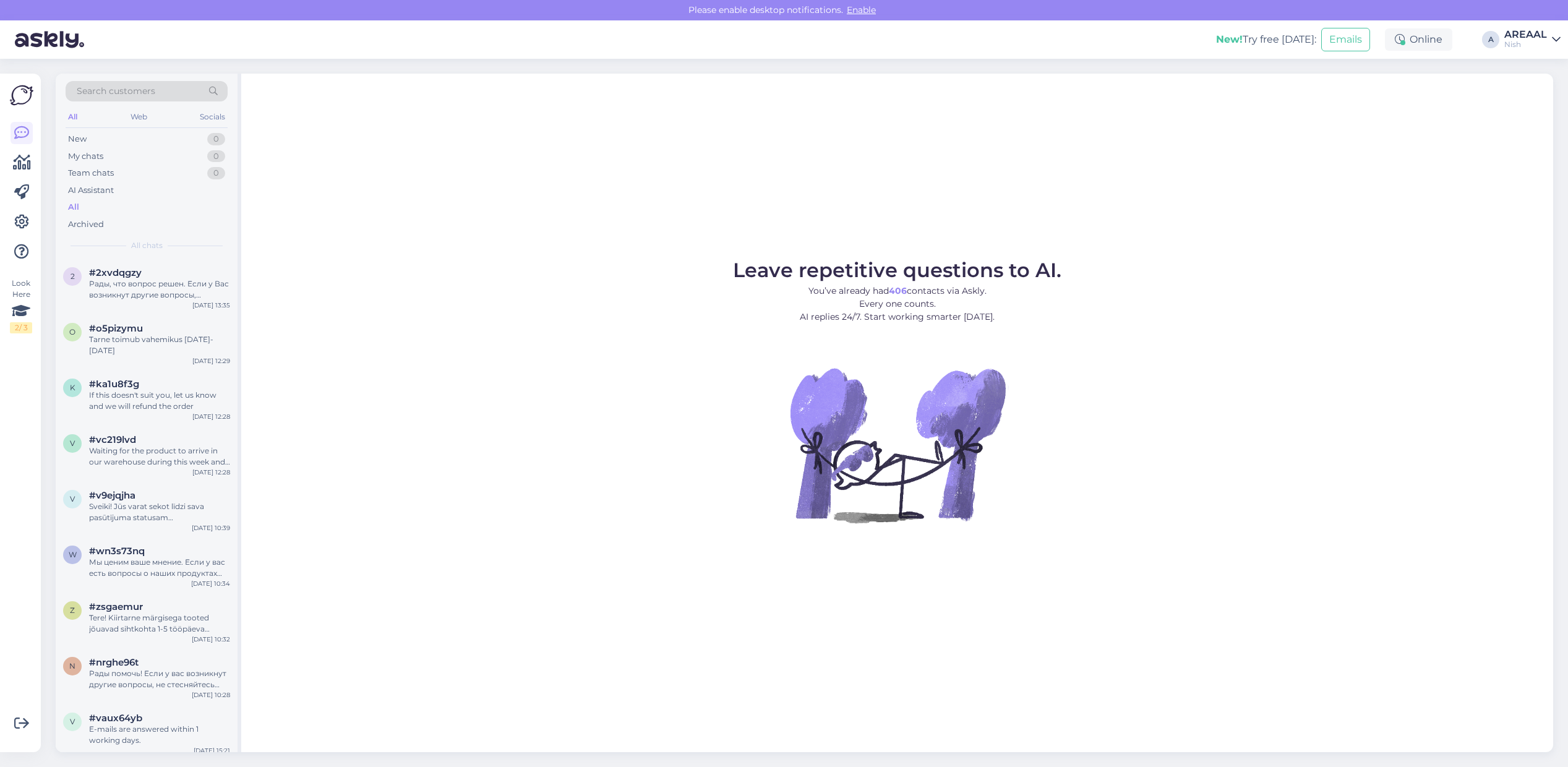
click at [160, 258] on div "Search customers All Web Socials New 0 My chats 0 Team chats 0 AI Assistant All…" at bounding box center [146, 166] width 182 height 185
click at [168, 270] on div "#2xvdqgzy" at bounding box center [159, 273] width 141 height 11
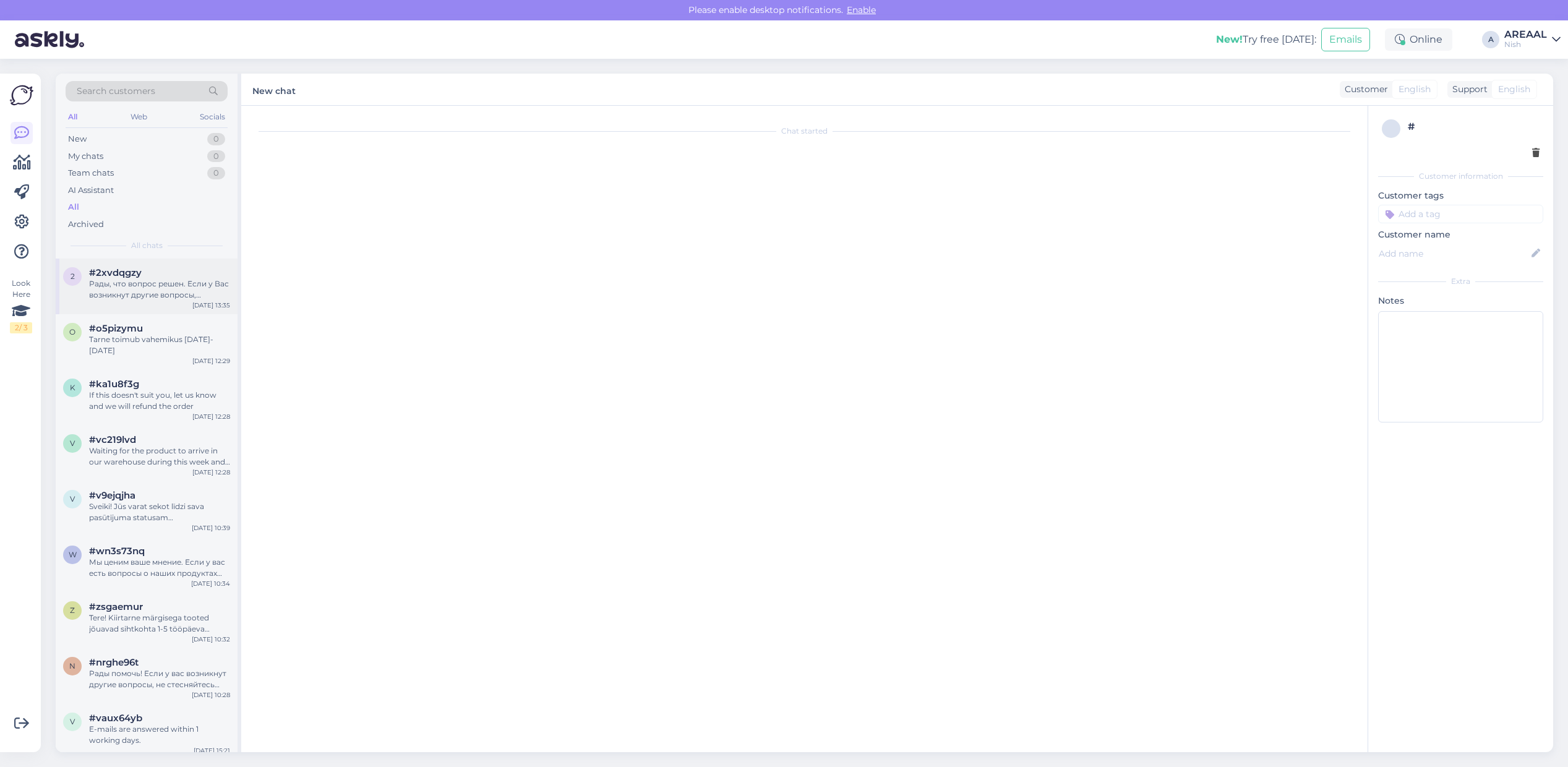
scroll to position [147, 0]
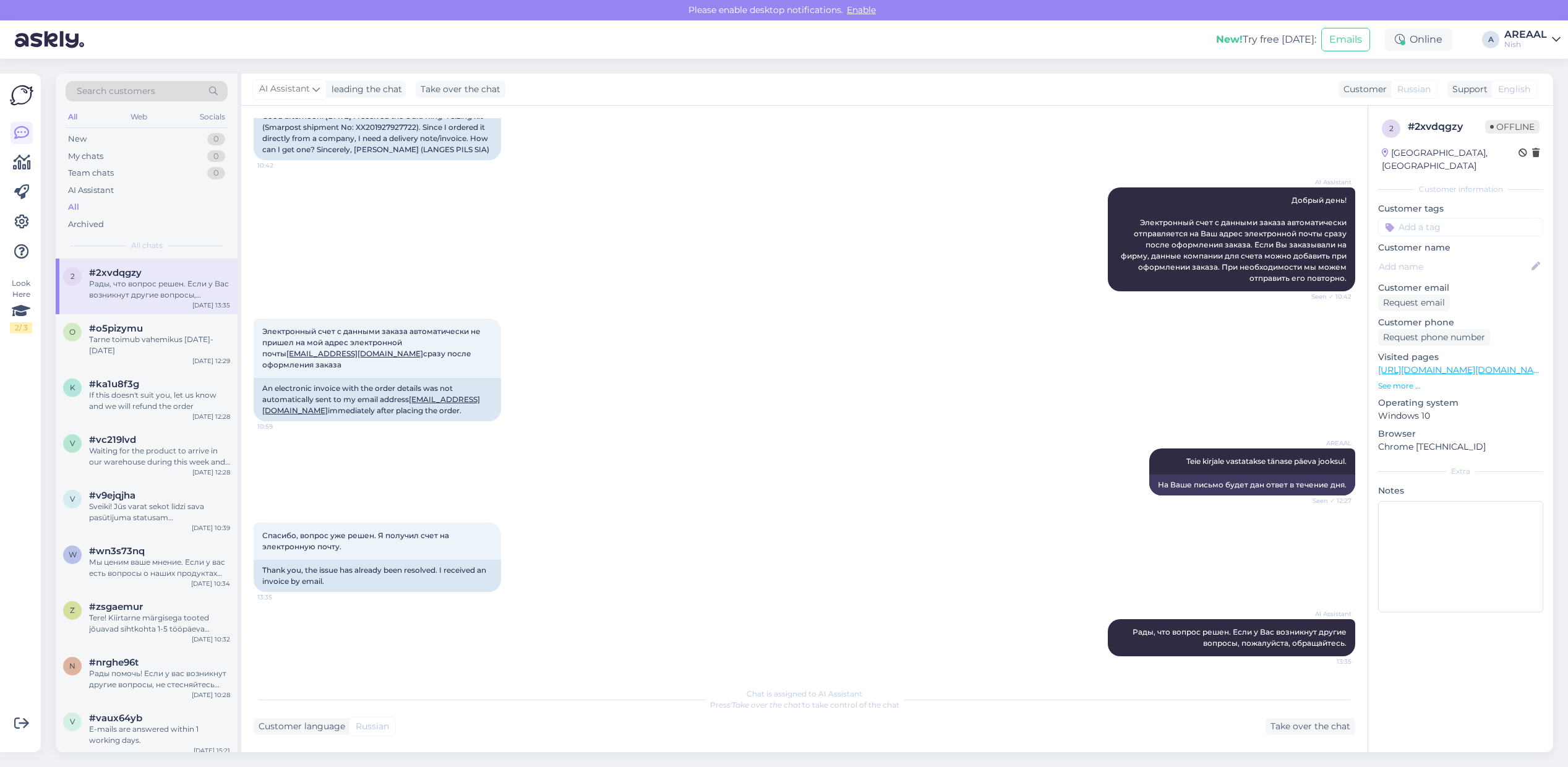
click at [1531, 43] on div "Nish" at bounding box center [1525, 44] width 43 height 10
click at [1540, 78] on button "Open" at bounding box center [1533, 69] width 34 height 19
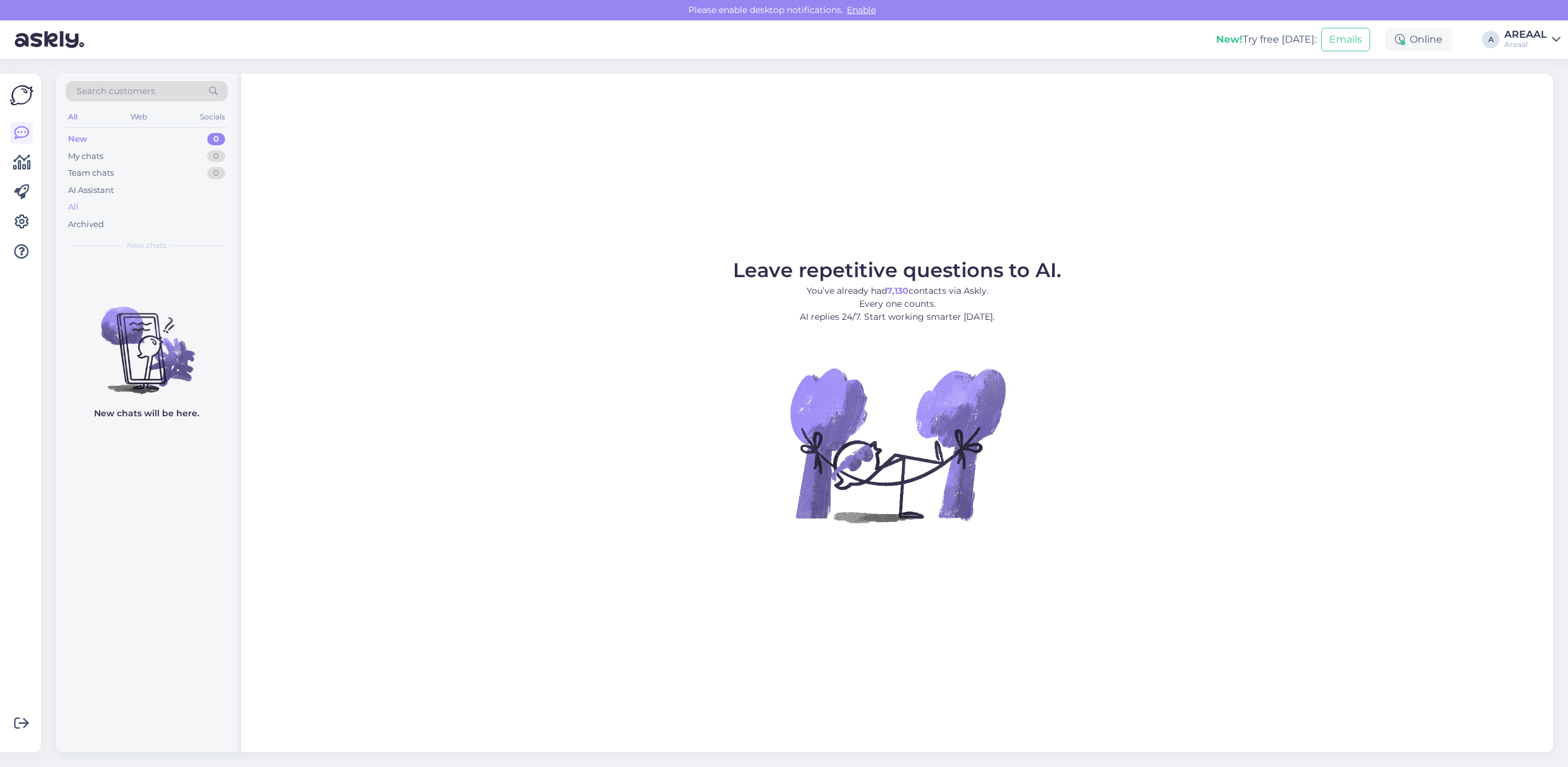
click at [100, 213] on div "All" at bounding box center [146, 207] width 162 height 17
click at [123, 205] on div "All" at bounding box center [146, 207] width 162 height 17
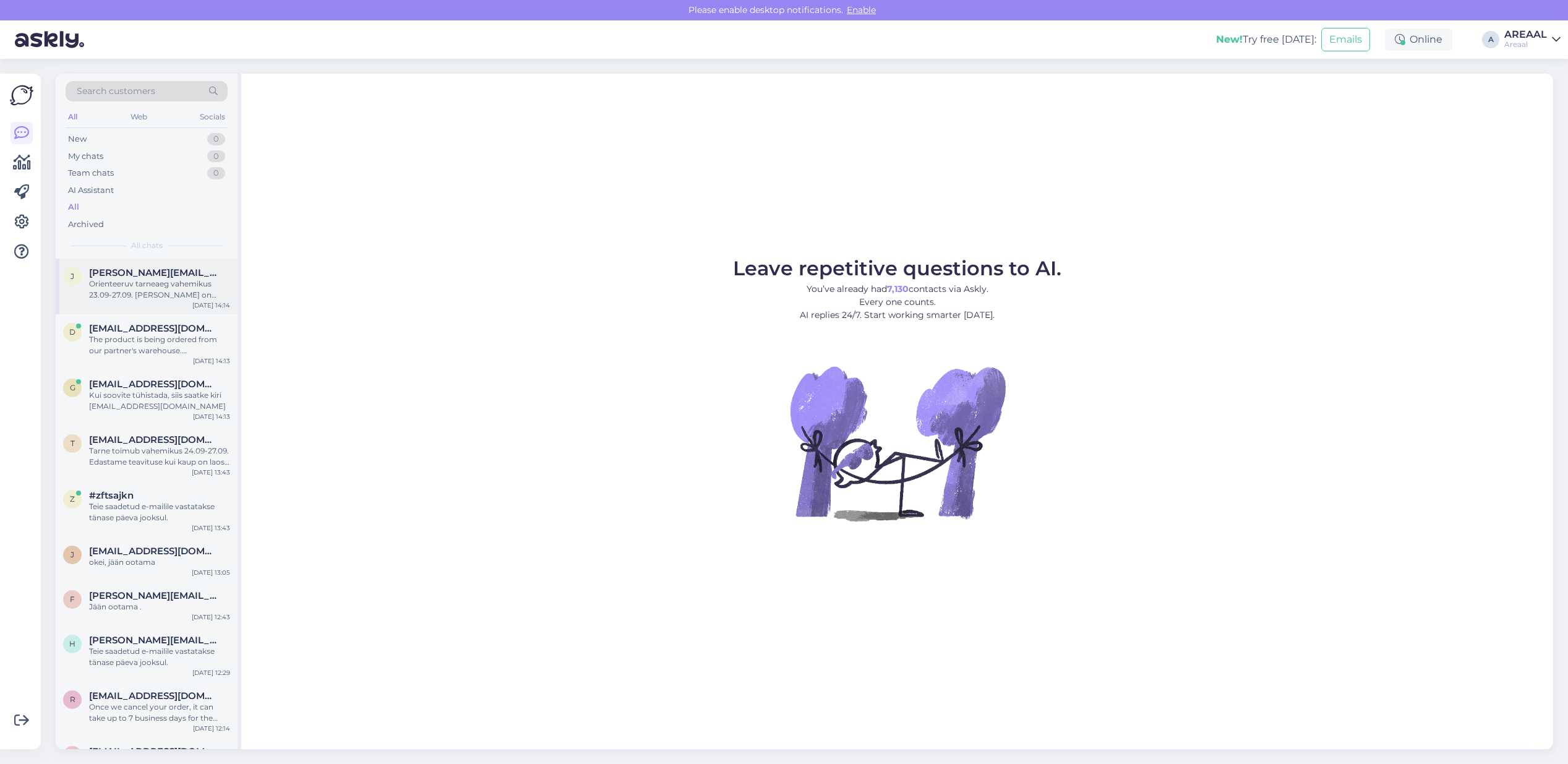
click at [172, 289] on div "Orienteeruv tarneaeg vahemikus 23.09-27.09. Kaup on tellitud lattu ning ootame …" at bounding box center [159, 289] width 141 height 22
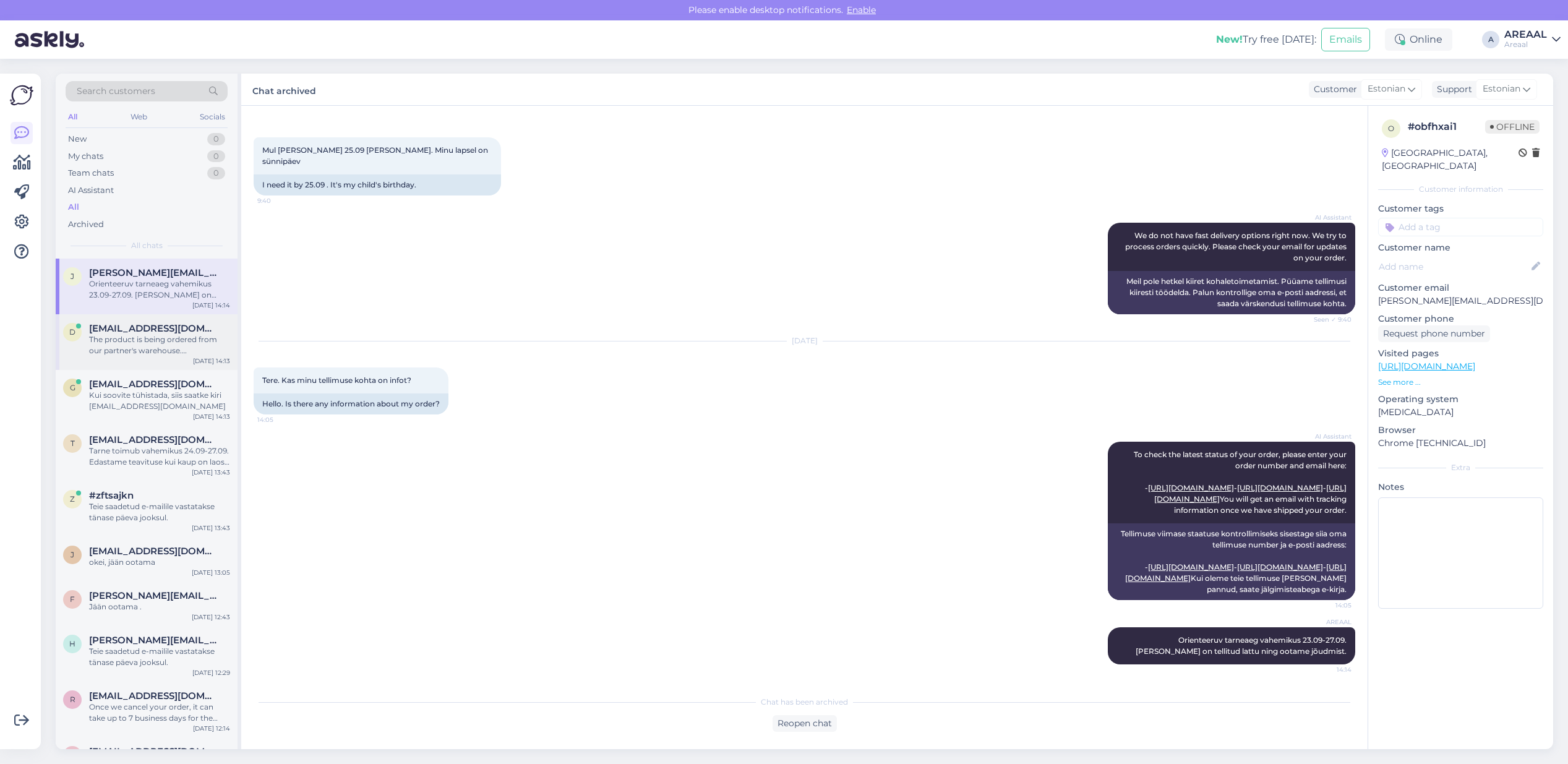
click at [170, 342] on div "The product is being ordered from our partner's warehouse. Approximate delivery…" at bounding box center [159, 345] width 141 height 22
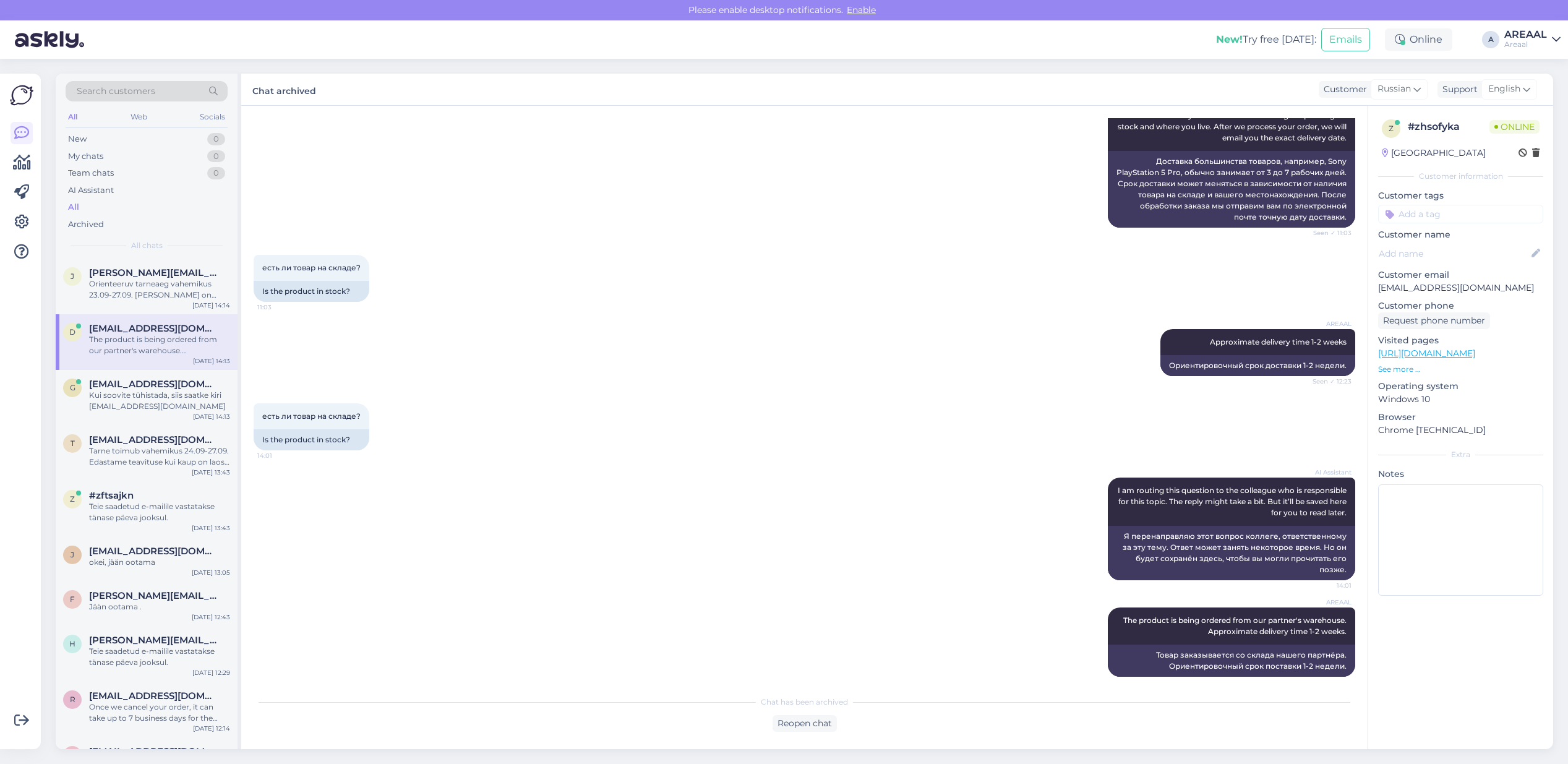
scroll to position [338, 0]
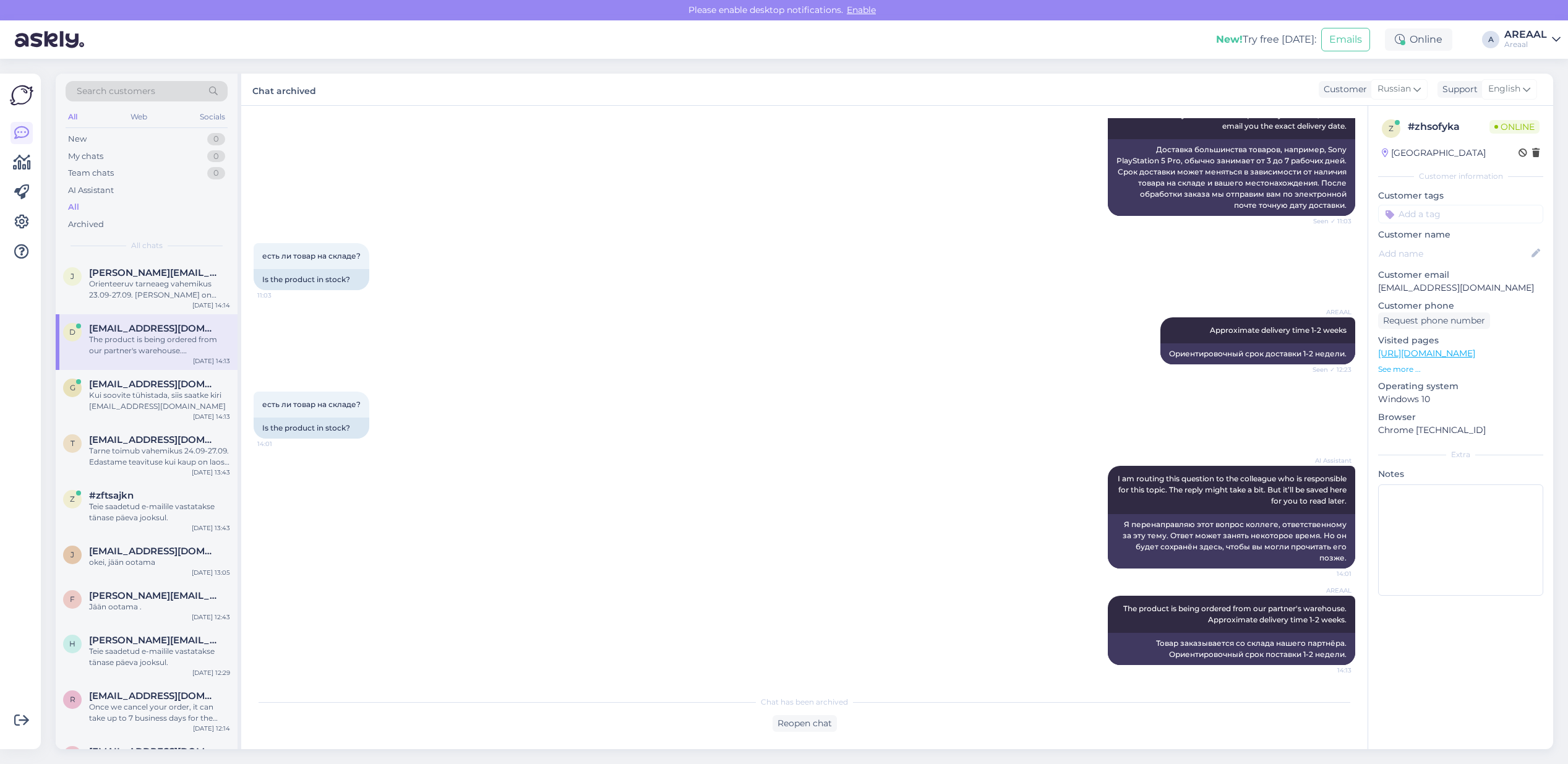
click at [1048, 348] on div "AREAAL Approximate delivery time 1-2 weeks Seen ✓ 12:23 Ориентировочный срок до…" at bounding box center [804, 341] width 1102 height 75
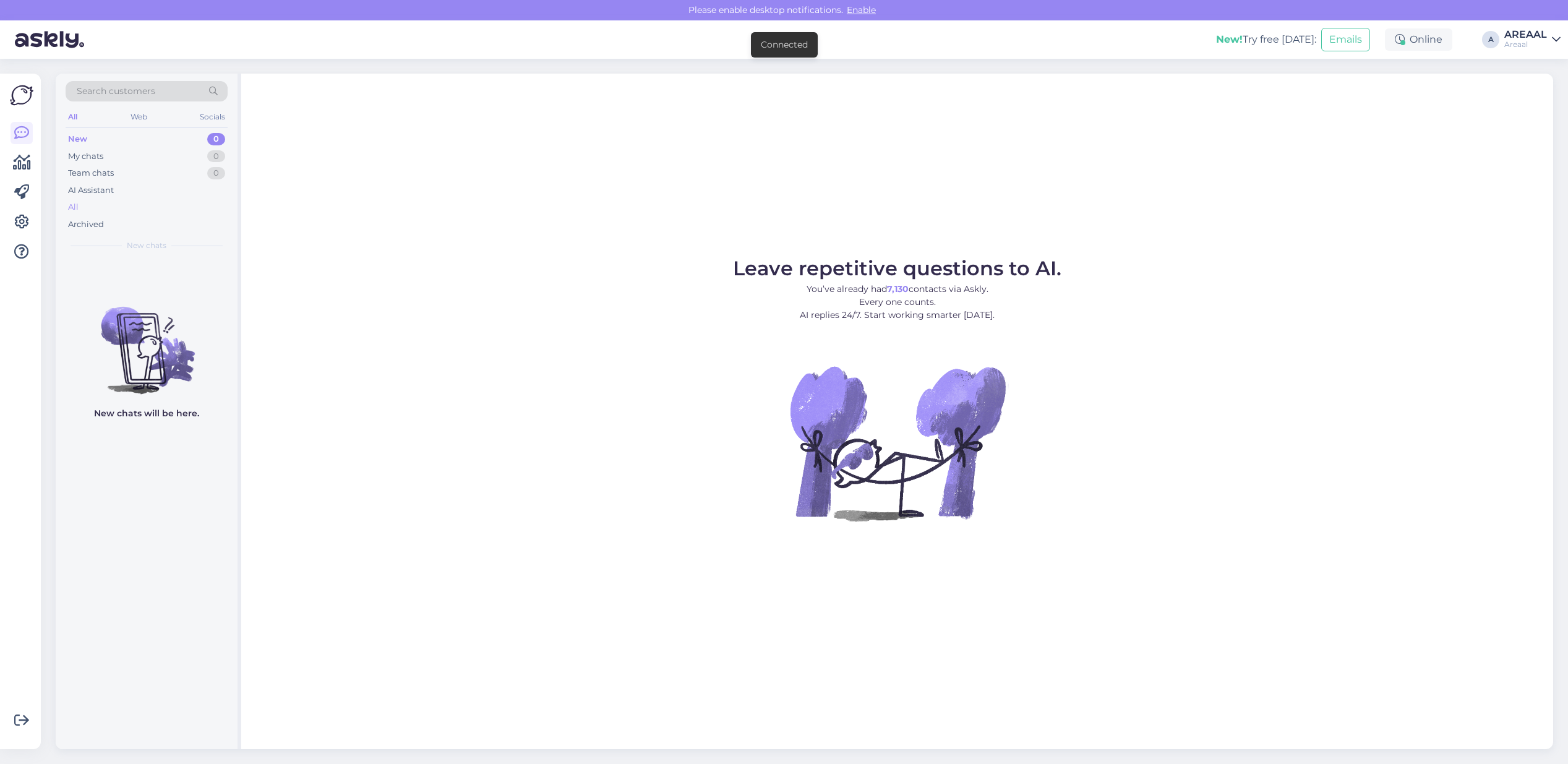
click at [207, 204] on div "All" at bounding box center [146, 207] width 162 height 17
click at [101, 205] on div "All" at bounding box center [146, 207] width 162 height 17
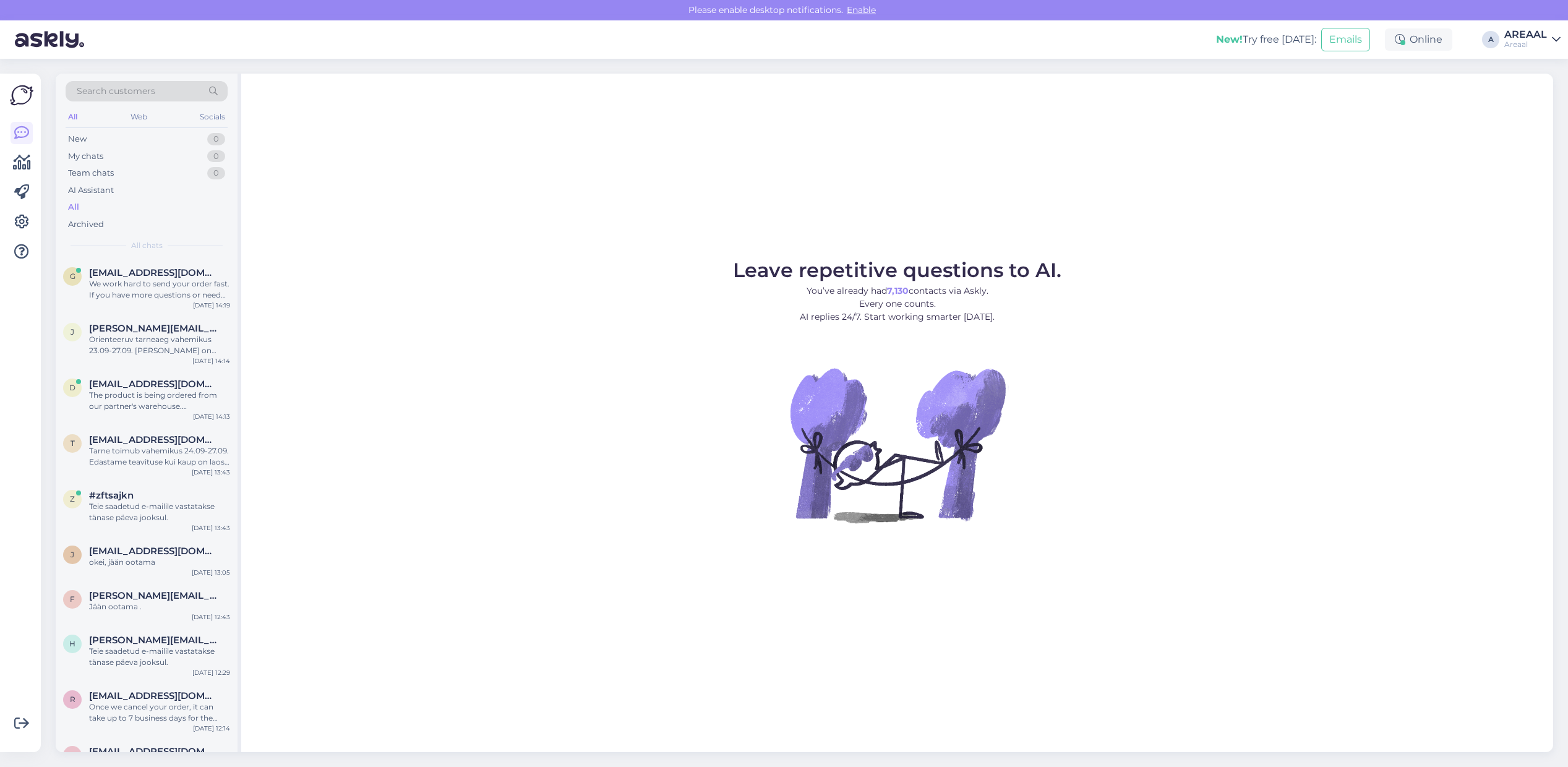
click at [350, 289] on figure "Leave repetitive questions to AI. You’ve already had 7,130 contacts via Askly. …" at bounding box center [897, 408] width 1289 height 296
click at [188, 333] on span "[PERSON_NAME][EMAIL_ADDRESS][DOMAIN_NAME]" at bounding box center [153, 328] width 128 height 11
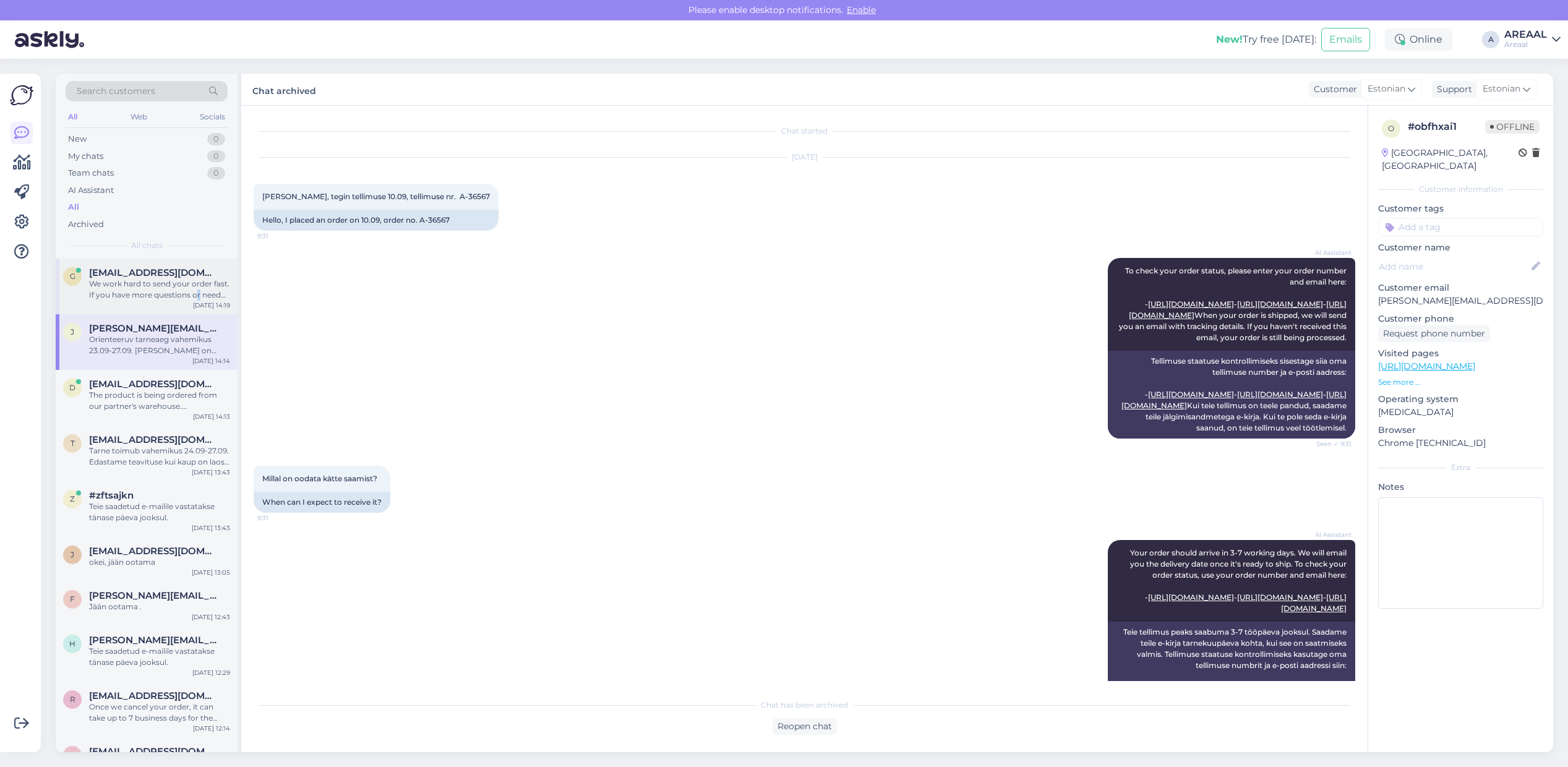
click at [196, 289] on div "We work hard to send your order fast. If you have more questions or need help, …" at bounding box center [159, 289] width 141 height 22
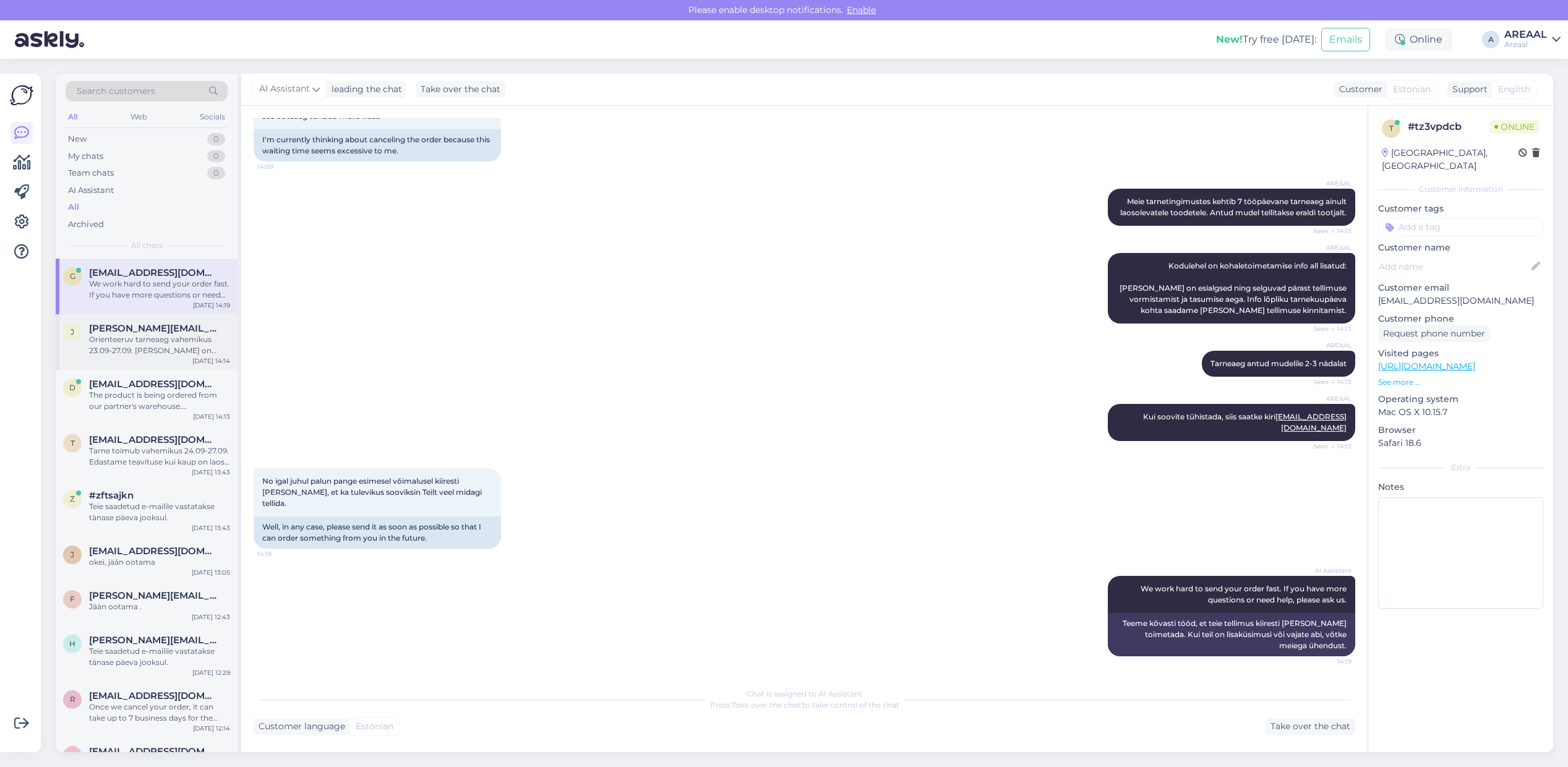
click at [183, 344] on div "Orienteeruv tarneaeg vahemikus 23.09-27.09. Kaup on tellitud lattu ning ootame …" at bounding box center [159, 345] width 141 height 22
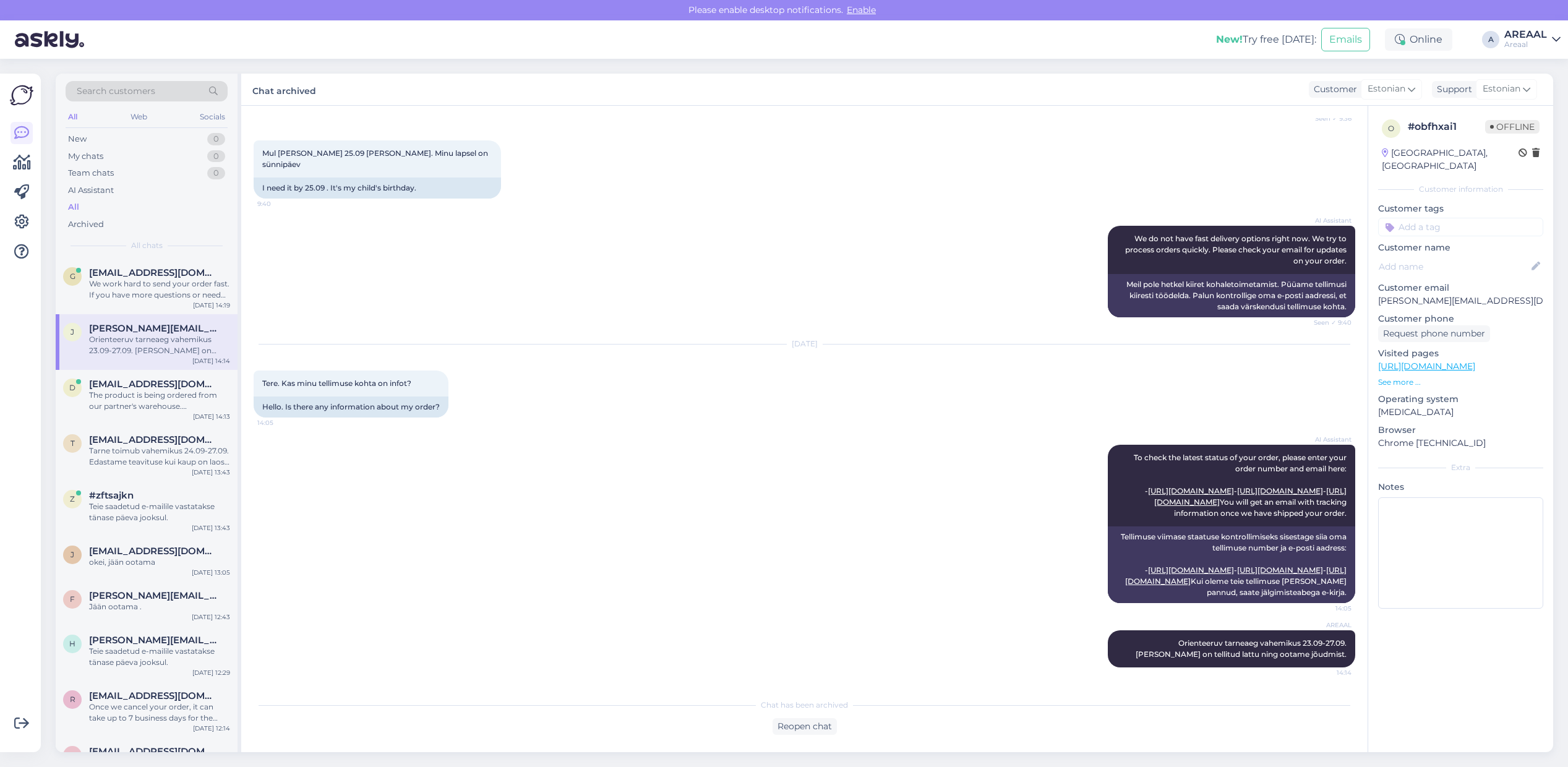
click at [551, 440] on div "AI Assistant To check the latest status of your order, please enter your order …" at bounding box center [804, 524] width 1102 height 186
click at [1528, 45] on div "Areaal" at bounding box center [1525, 44] width 43 height 10
click at [1528, 88] on button "Open" at bounding box center [1533, 96] width 34 height 19
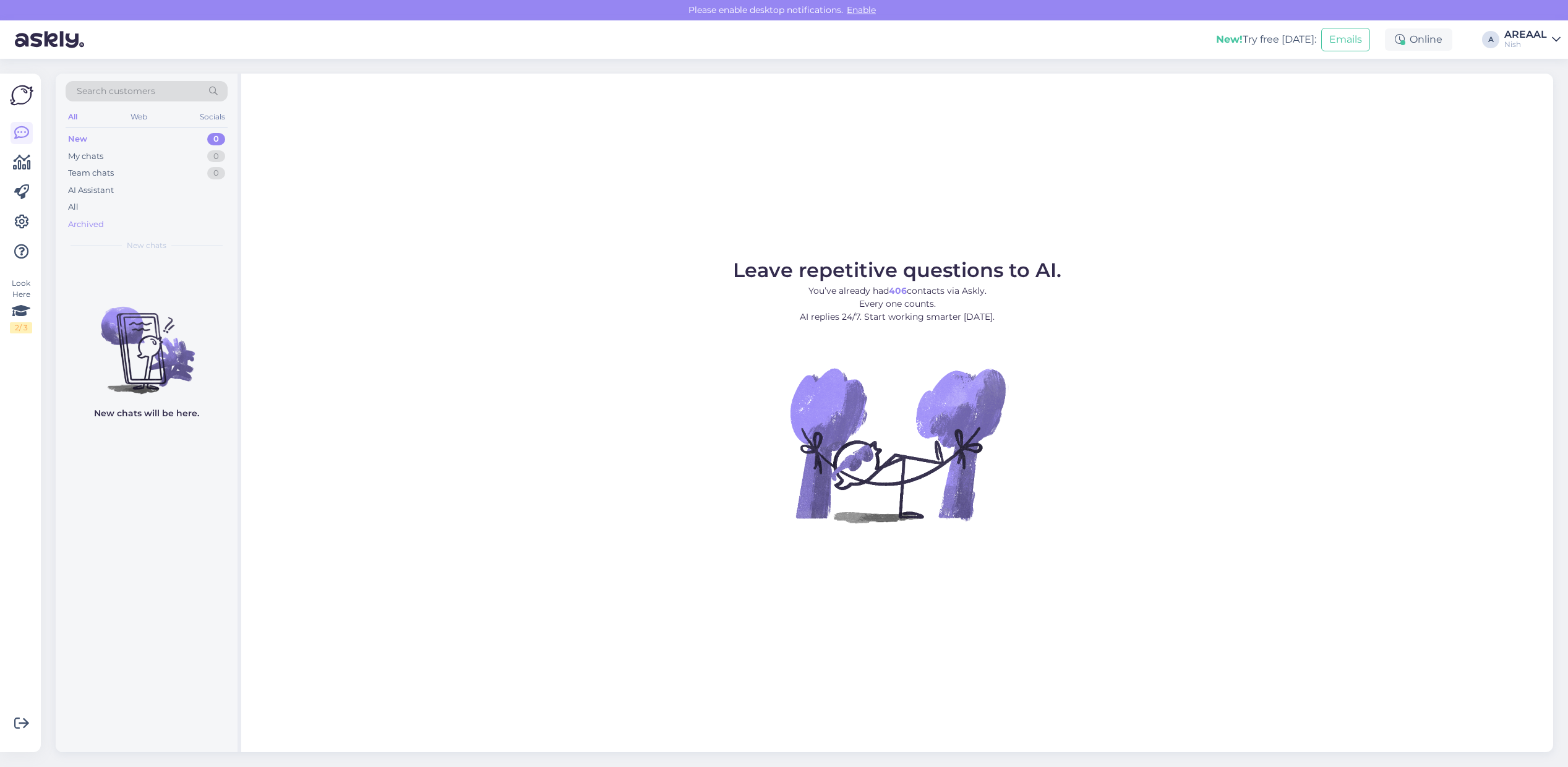
click at [158, 221] on div "Archived" at bounding box center [146, 224] width 162 height 17
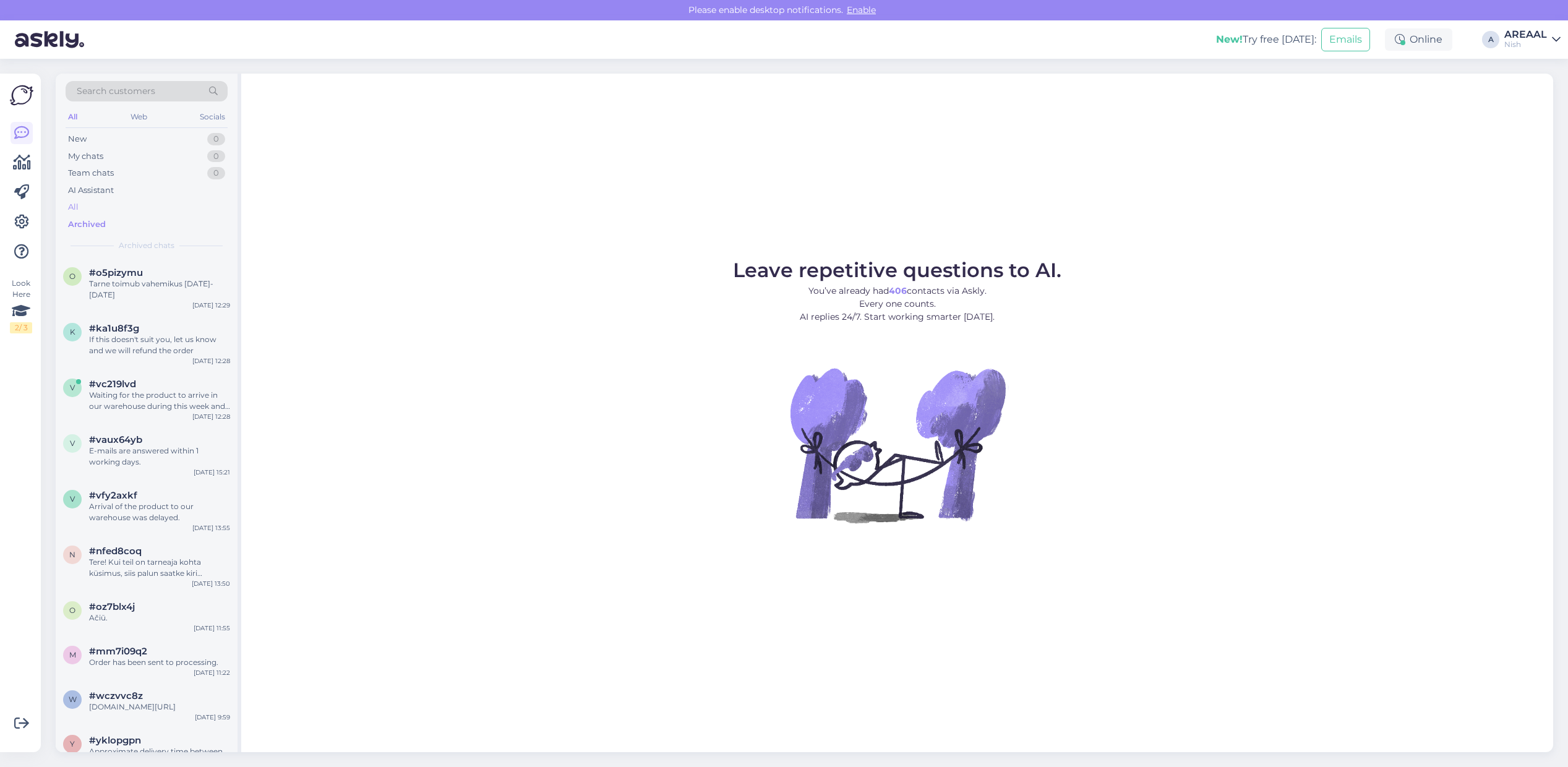
click at [155, 202] on div "All" at bounding box center [146, 207] width 162 height 17
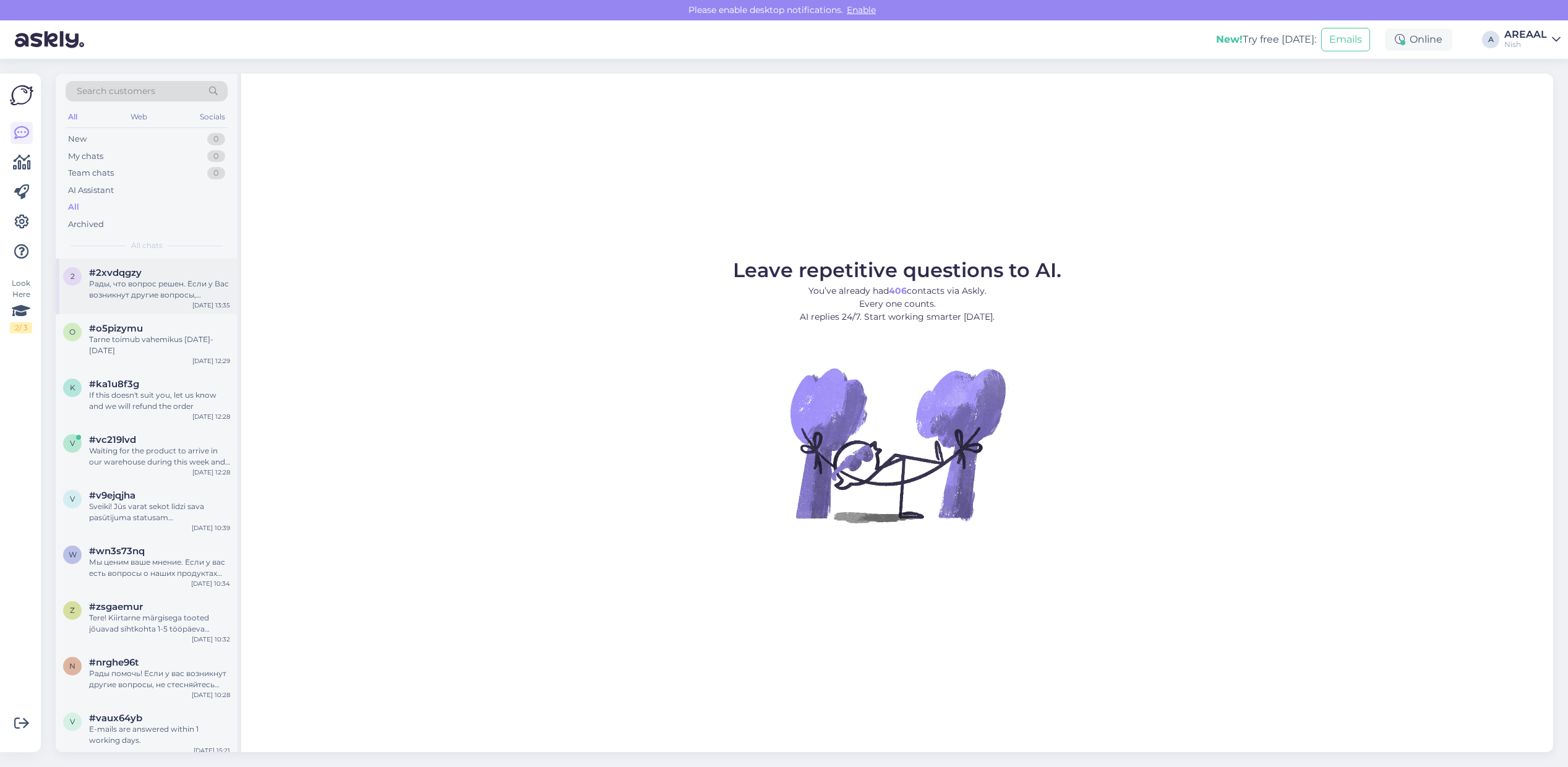
click at [206, 277] on div "#2xvdqgzy" at bounding box center [159, 273] width 141 height 11
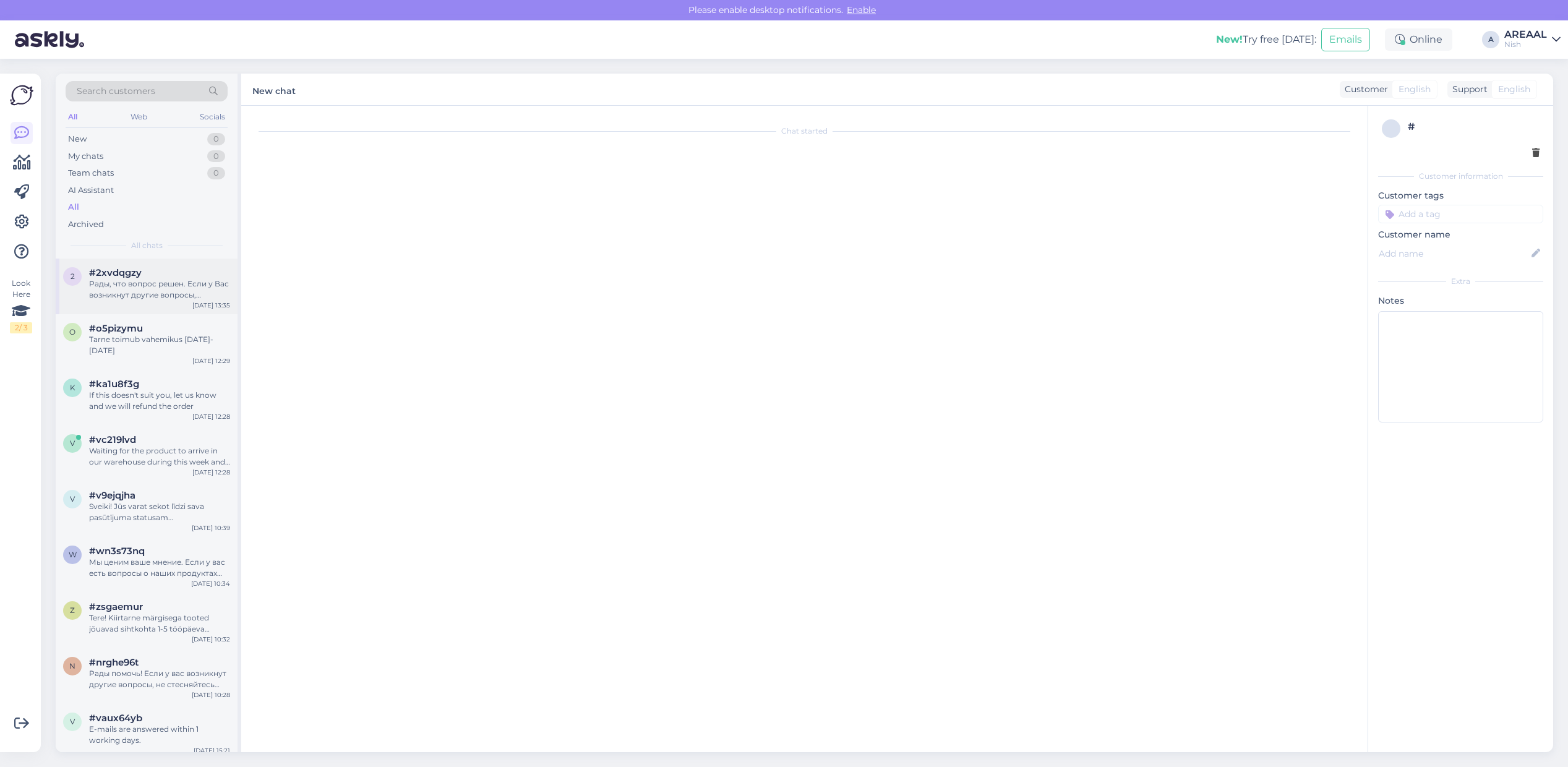
scroll to position [147, 0]
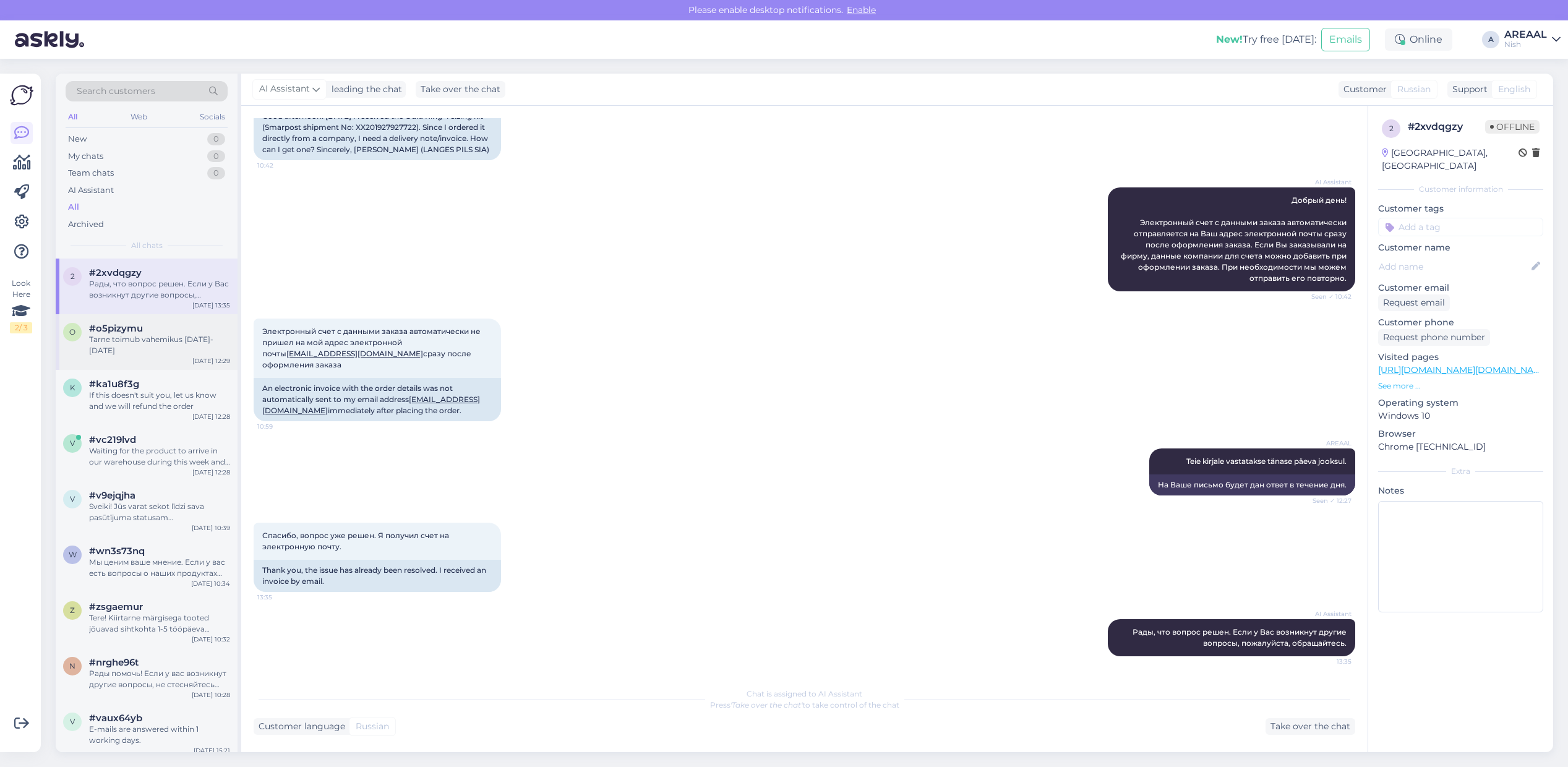
click at [140, 347] on div "Tarne toimub vahemikus 23-27 september" at bounding box center [159, 345] width 141 height 22
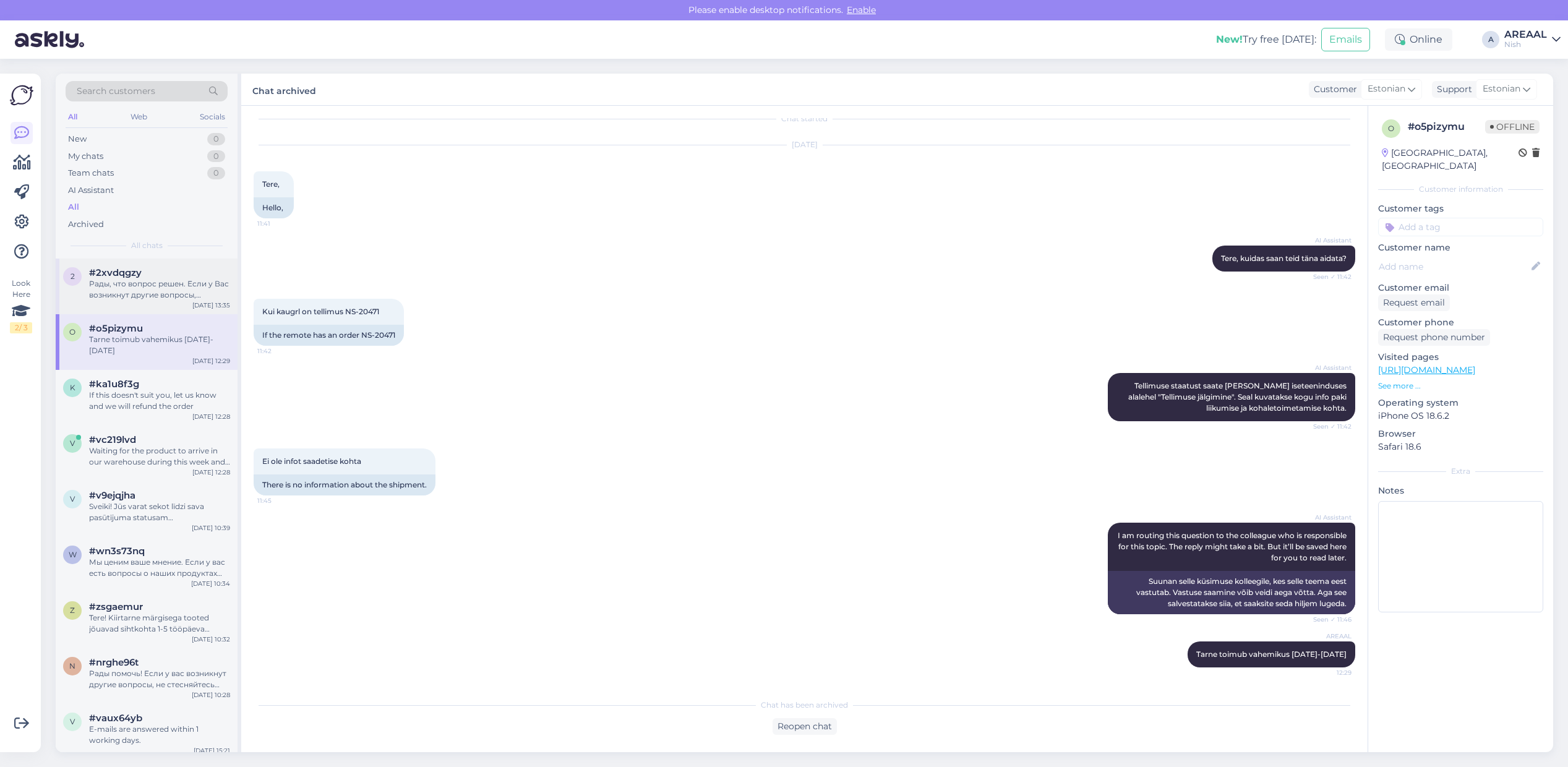
click at [168, 289] on div "Рады, что вопрос решен. Если у Вас возникнут другие вопросы, пожалуйста, обраща…" at bounding box center [159, 289] width 141 height 22
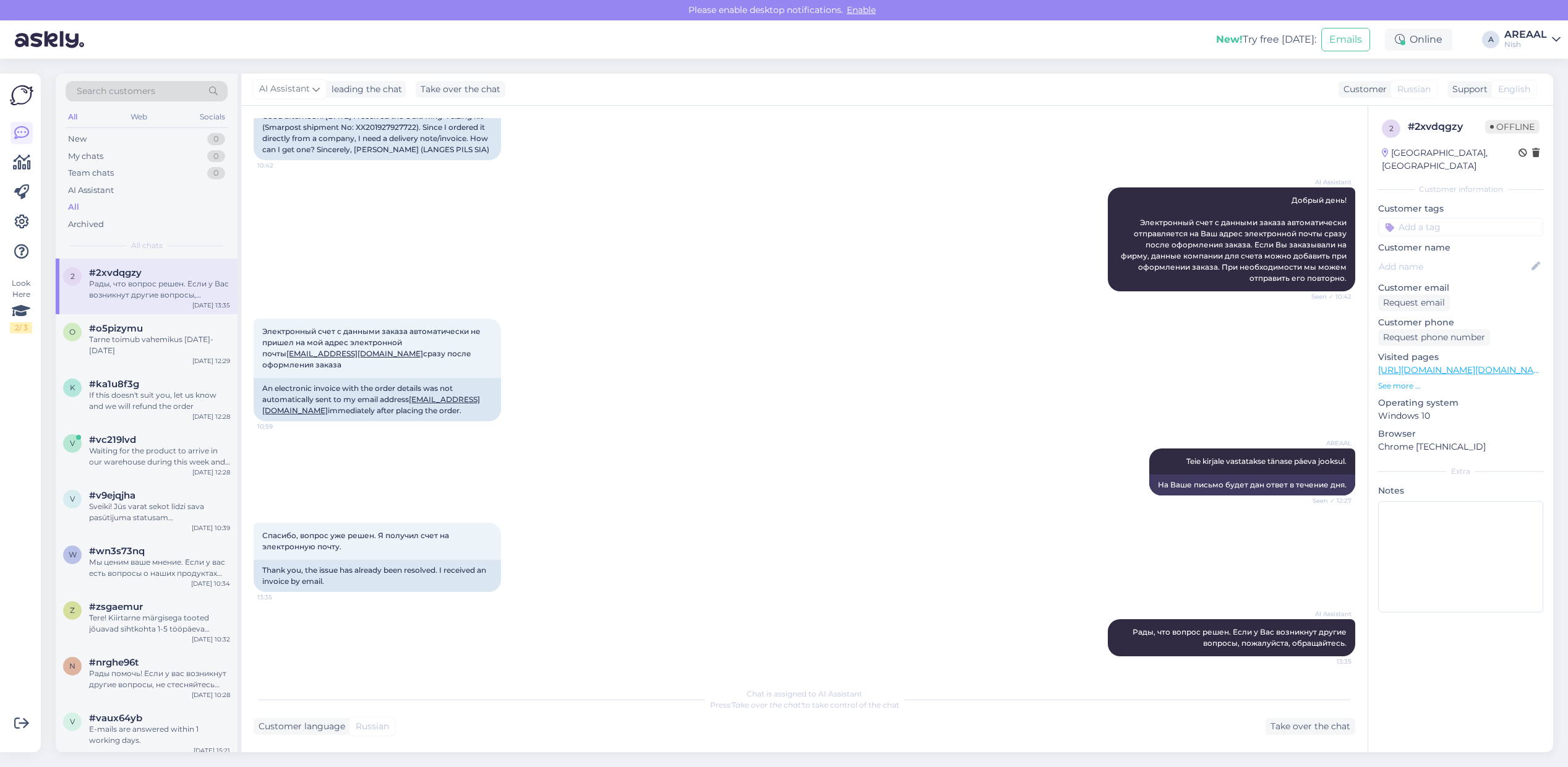
click at [1524, 39] on div "Nish" at bounding box center [1525, 44] width 43 height 10
click at [1537, 69] on button "Open" at bounding box center [1533, 69] width 34 height 19
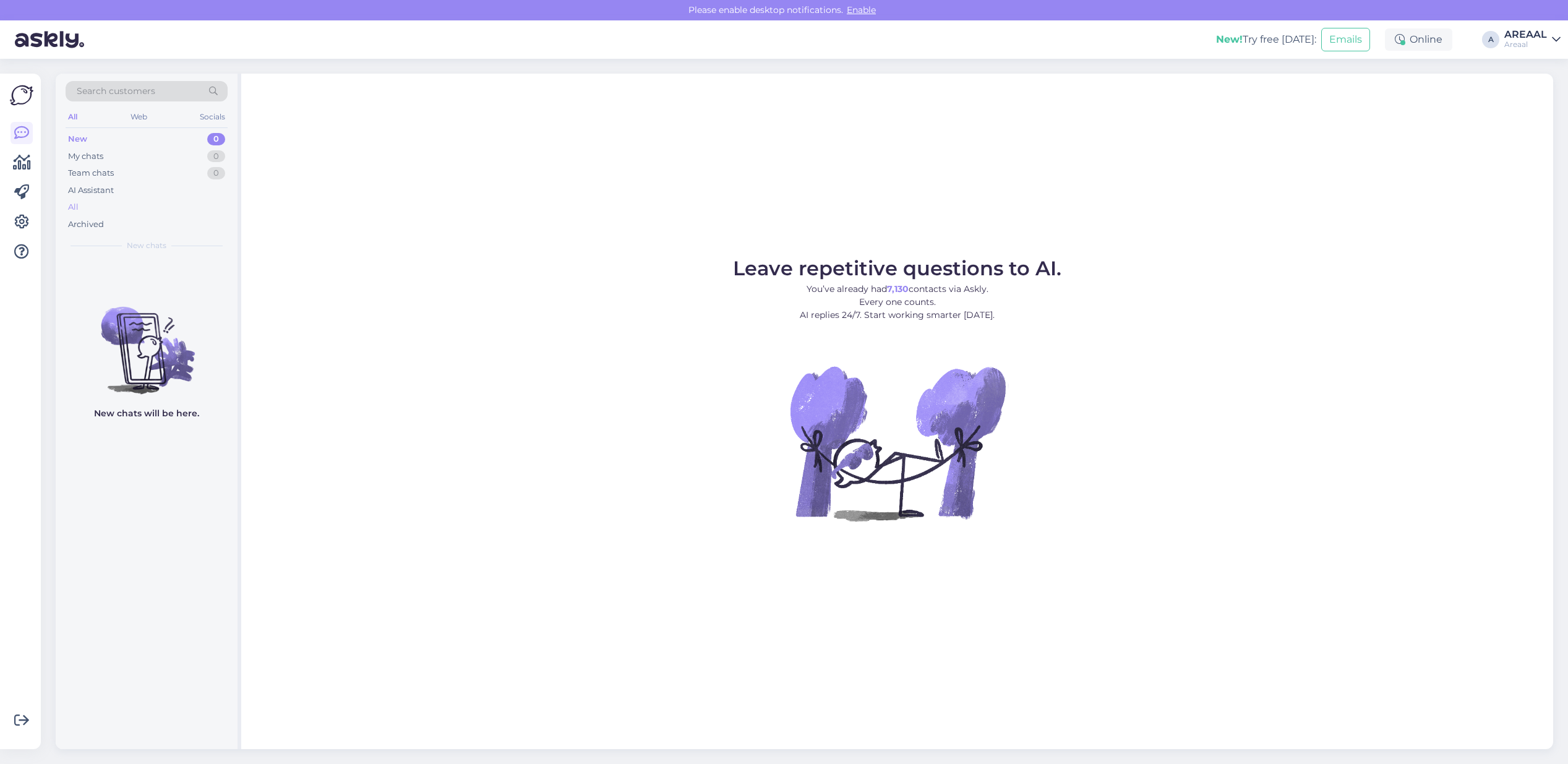
click at [143, 200] on div "All" at bounding box center [146, 207] width 162 height 17
click at [118, 215] on div "Archived" at bounding box center [146, 224] width 162 height 17
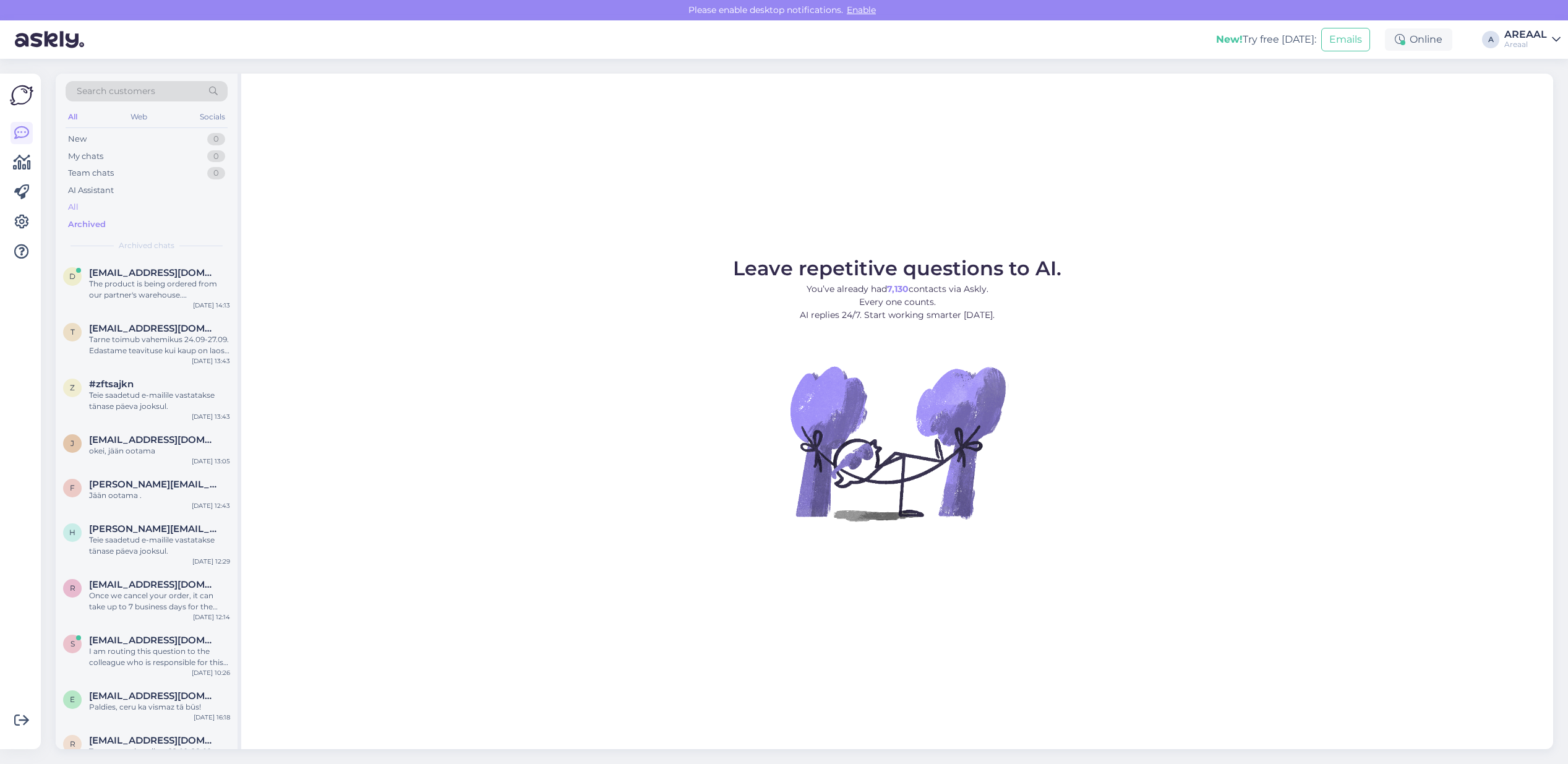
click at [116, 211] on div "All" at bounding box center [146, 207] width 162 height 17
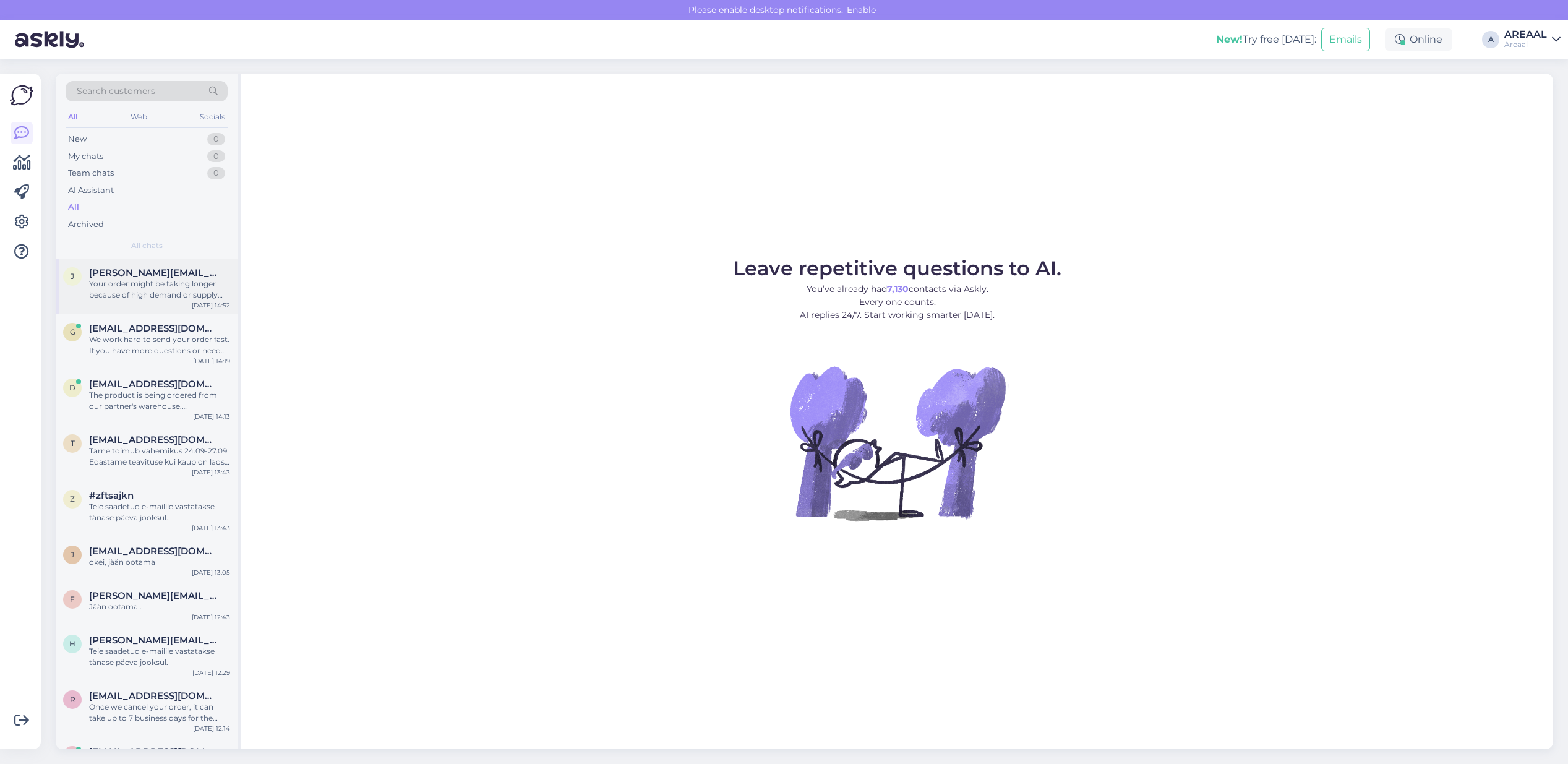
click at [146, 260] on div "j jana.nugis@gmail.com Your order might be taking longer because of high demand…" at bounding box center [146, 286] width 182 height 56
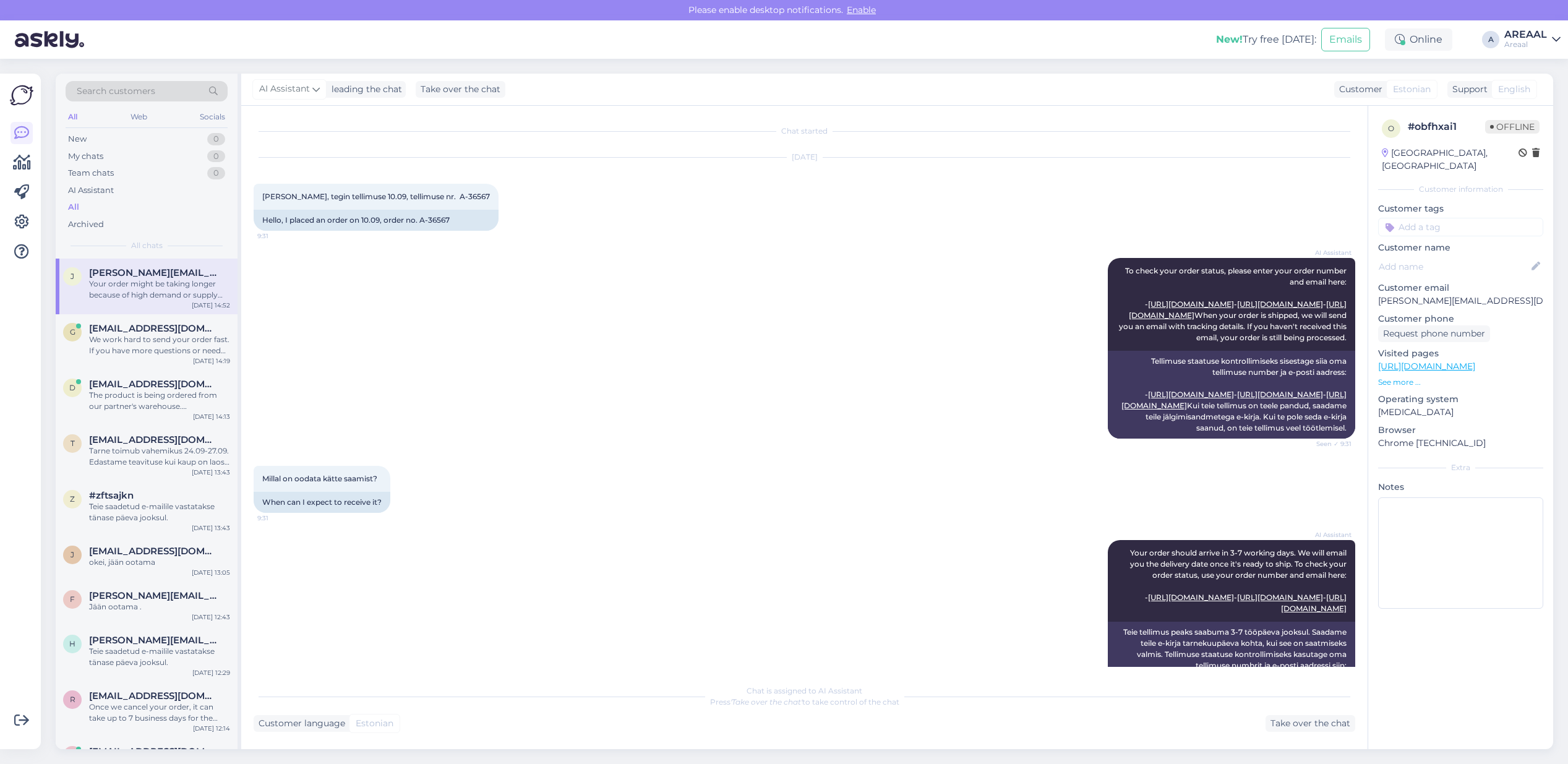
scroll to position [2191, 0]
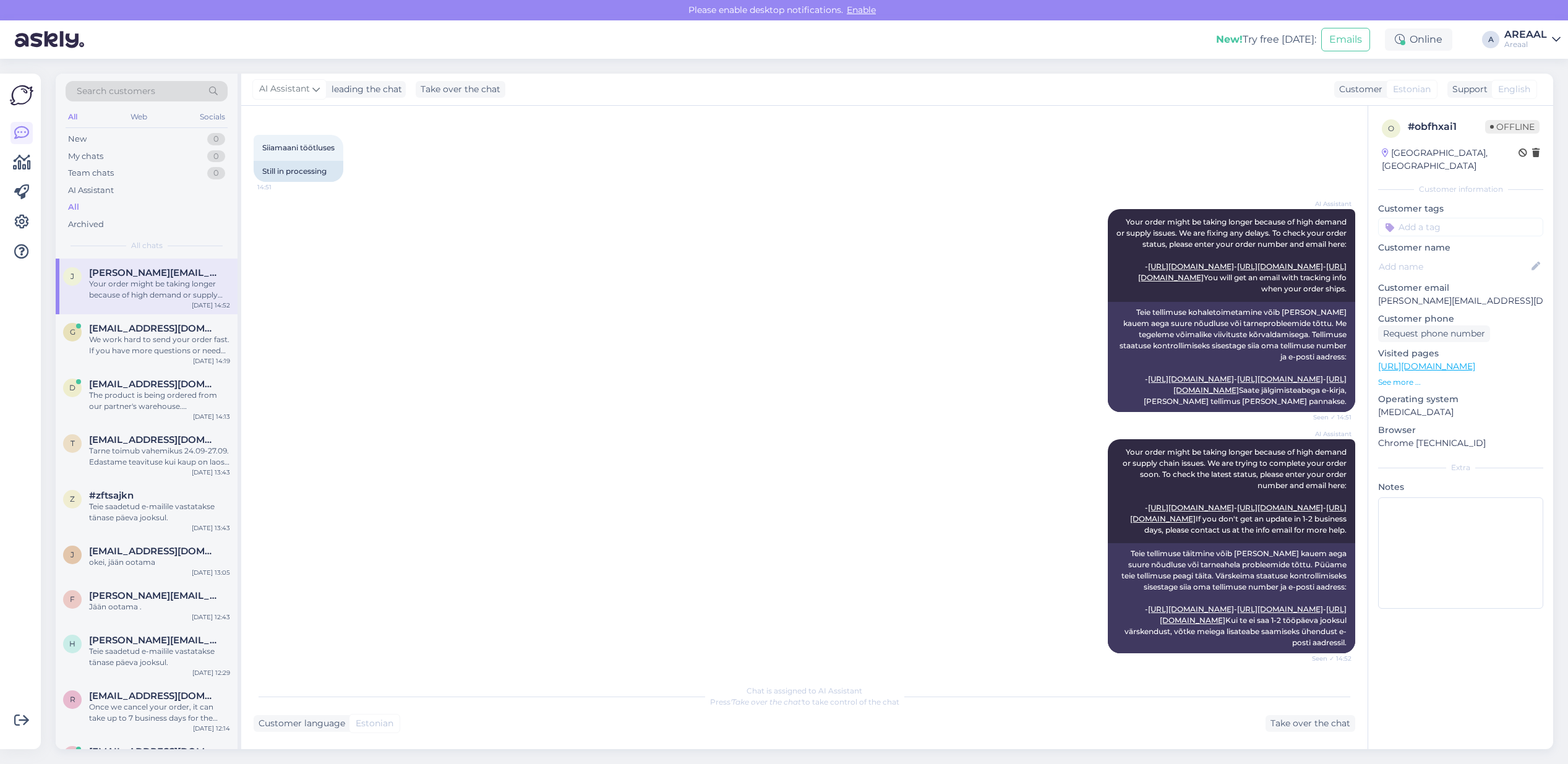
click at [799, 310] on div "AI Assistant Your order might be taking longer because of high demand or supply…" at bounding box center [804, 310] width 1102 height 230
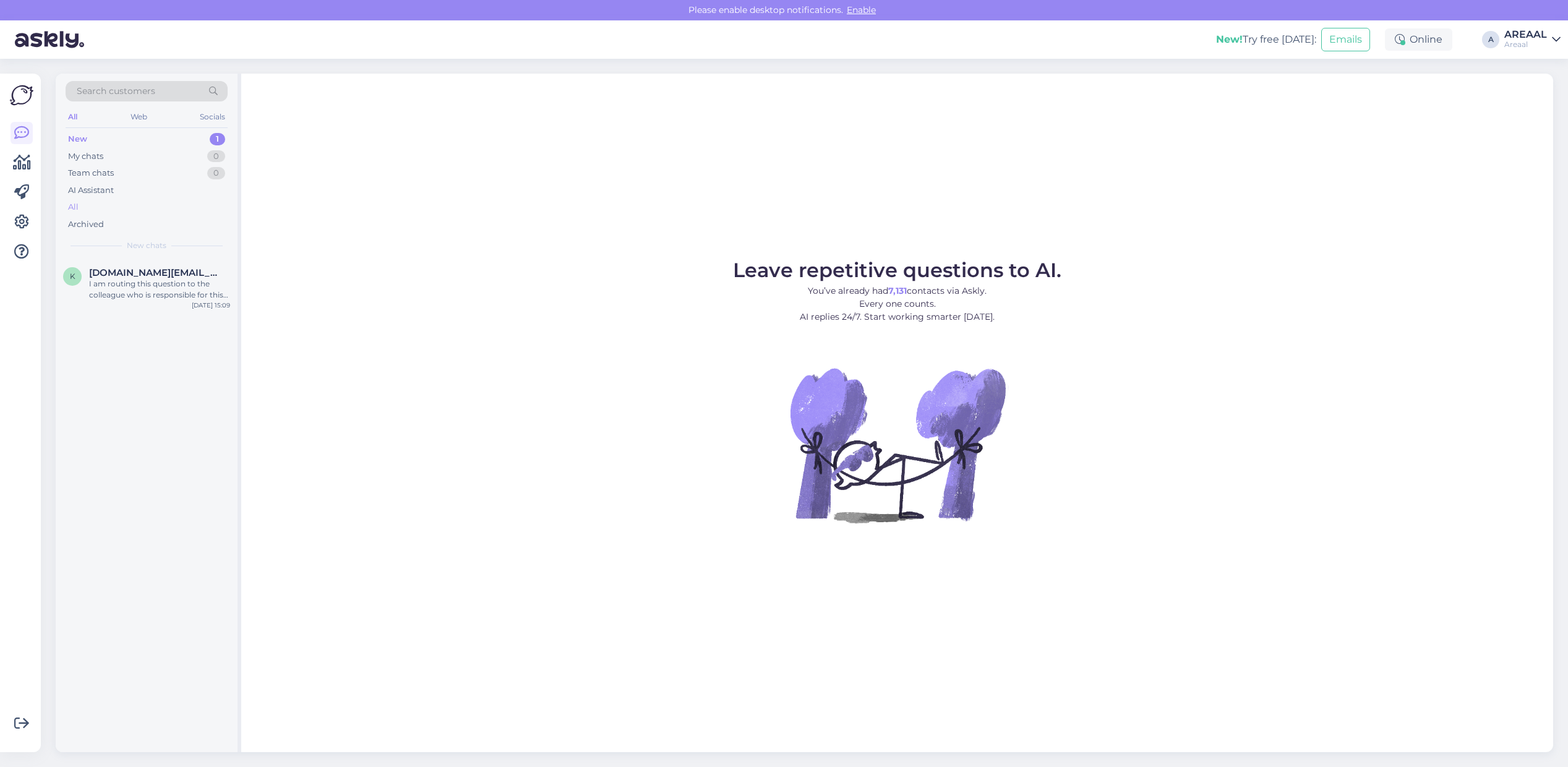
click at [149, 214] on div "All" at bounding box center [146, 207] width 162 height 17
click at [131, 205] on div "All" at bounding box center [146, 207] width 162 height 17
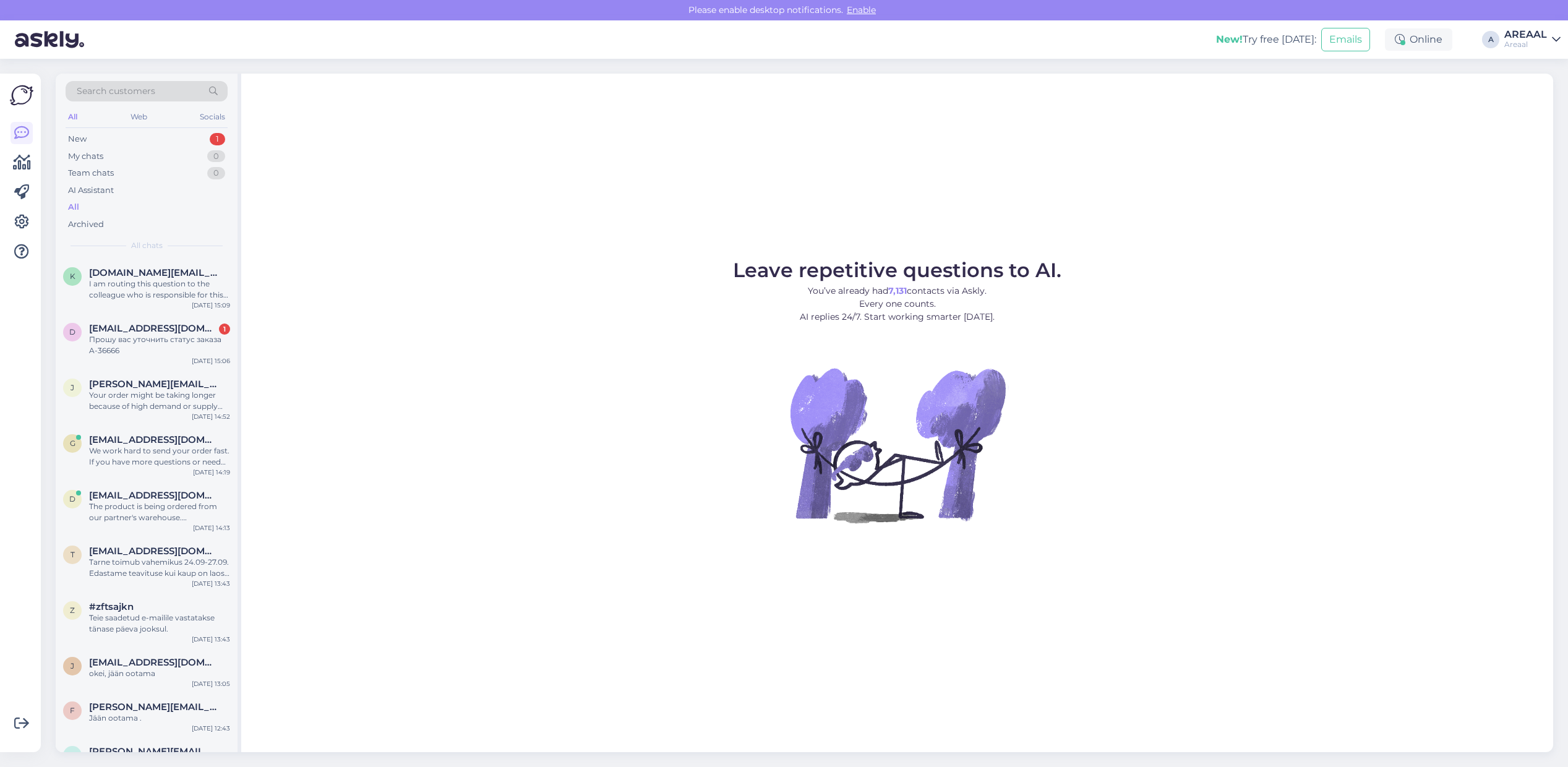
click at [147, 292] on div "k [DOMAIN_NAME][EMAIL_ADDRESS][DOMAIN_NAME] I am routing this question to the c…" at bounding box center [146, 506] width 182 height 494
click at [168, 293] on div "I am routing this question to the colleague who is responsible for this topic. …" at bounding box center [159, 289] width 141 height 22
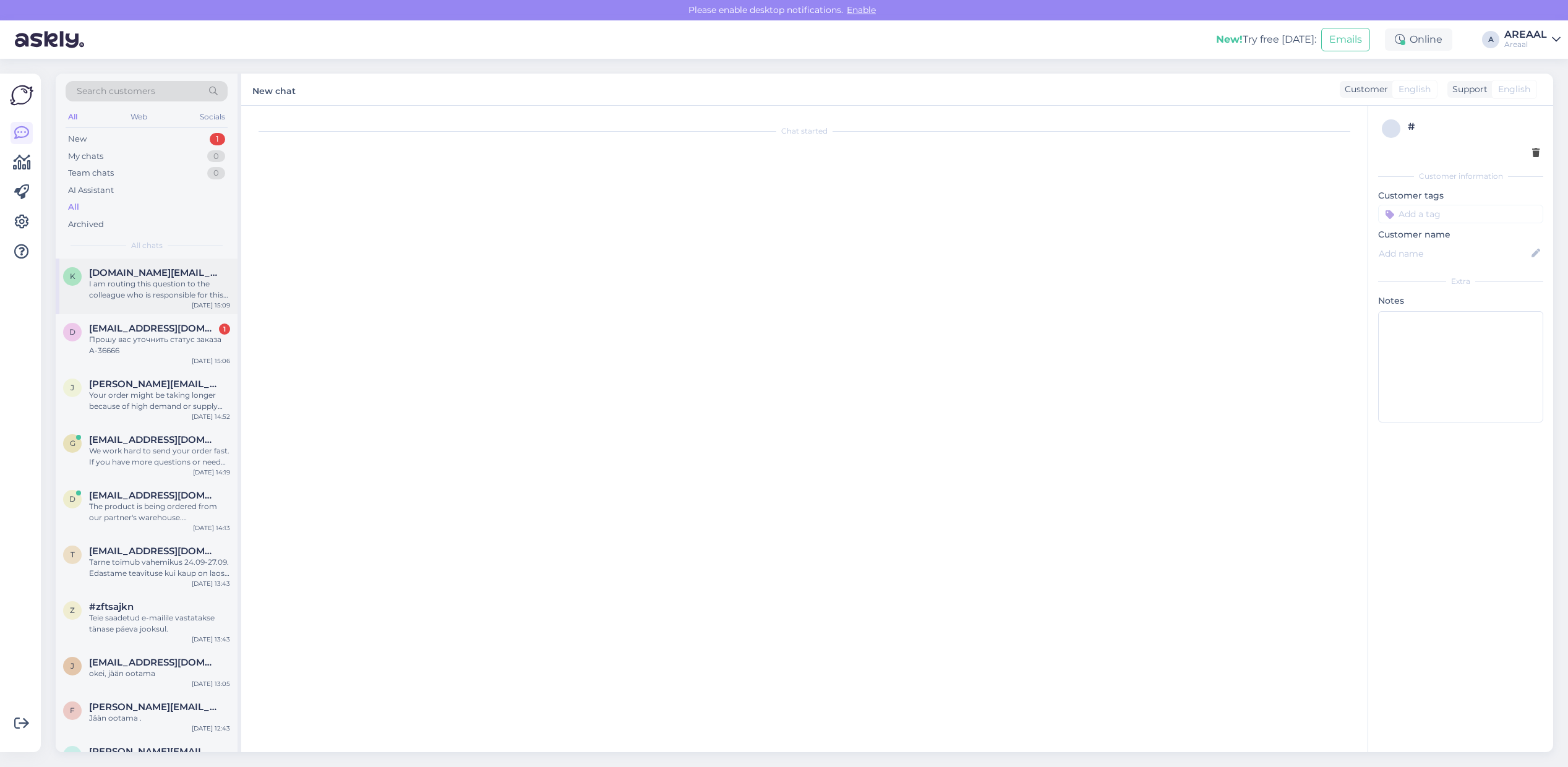
scroll to position [1198, 0]
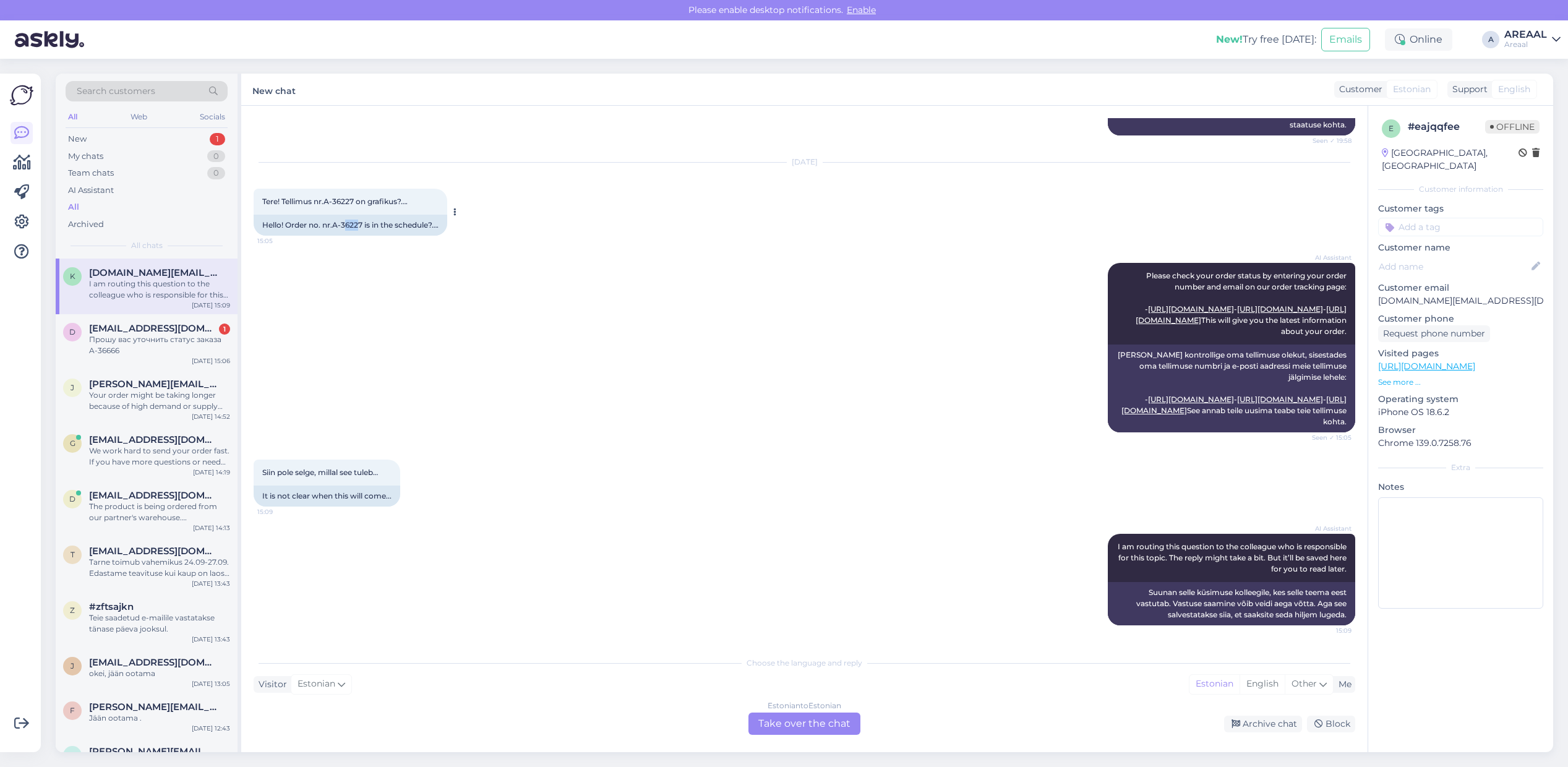
drag, startPoint x: 359, startPoint y: 181, endPoint x: 345, endPoint y: 184, distance: 14.3
click at [345, 214] on div "Hello! Order no. nr.A-36227 is in the schedule?…." at bounding box center [350, 225] width 193 height 21
click at [339, 214] on div "Hello! Order no. nr.A-36227 is in the schedule?…." at bounding box center [350, 225] width 193 height 21
drag, startPoint x: 334, startPoint y: 179, endPoint x: 363, endPoint y: 183, distance: 29.3
click at [363, 214] on div "Hello! Order no. nr.A-36227 is in the schedule?…." at bounding box center [350, 225] width 193 height 21
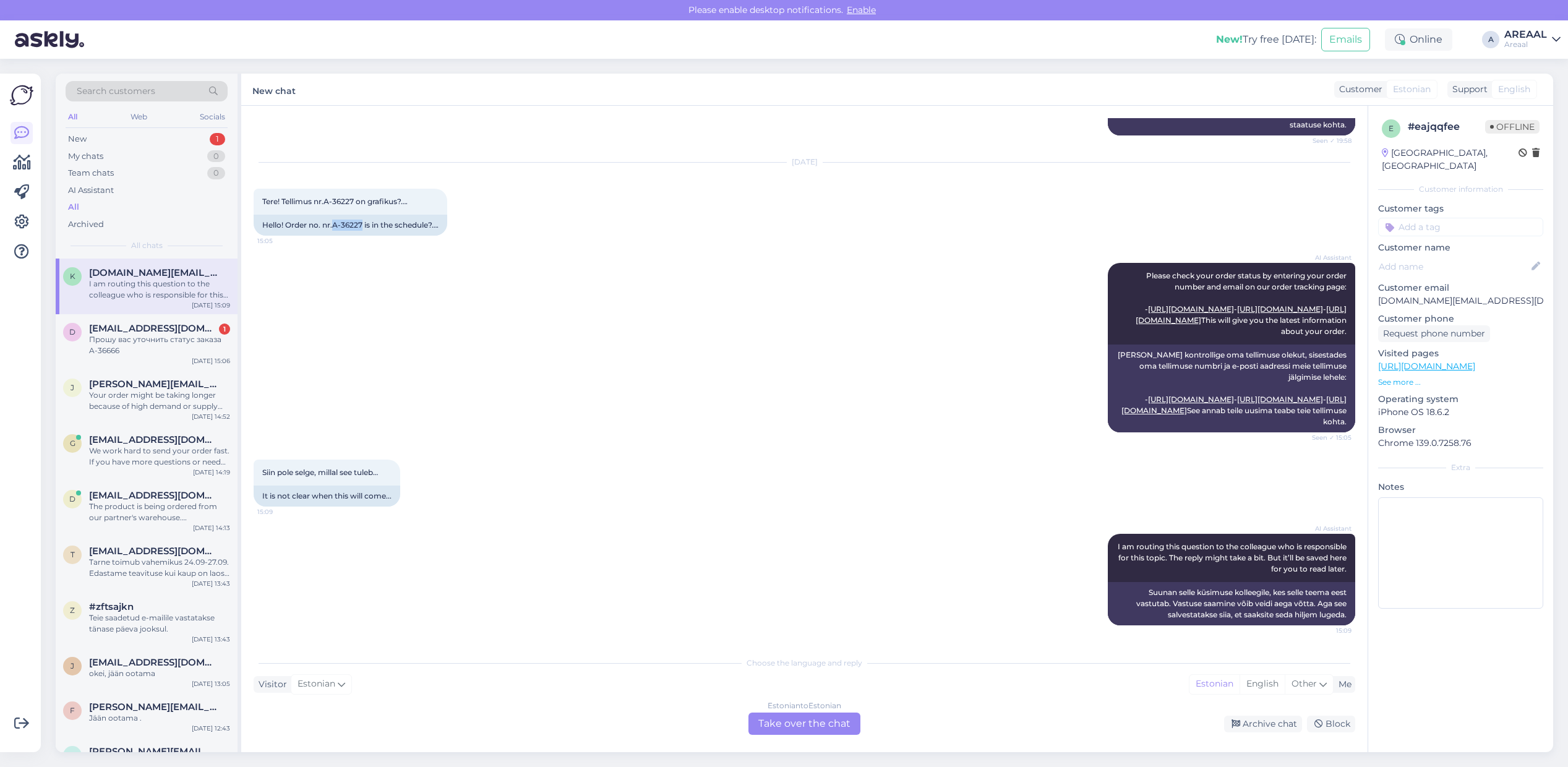
copy div "A-36227"
click at [181, 331] on span "dikriga7@gmail.com" at bounding box center [153, 328] width 128 height 11
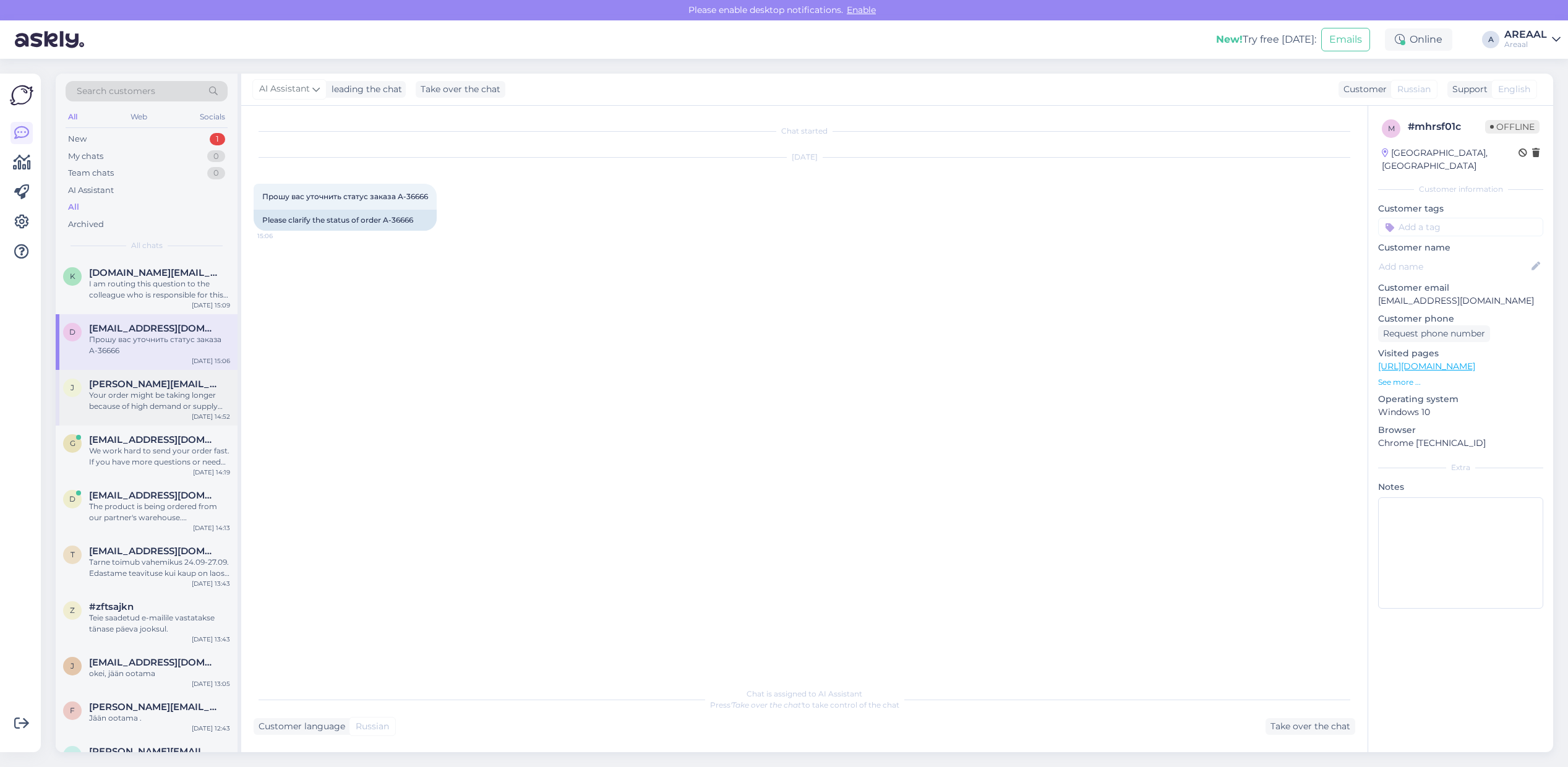
click at [137, 400] on div "Your order might be taking longer because of high demand or supply chain issues…" at bounding box center [159, 400] width 141 height 22
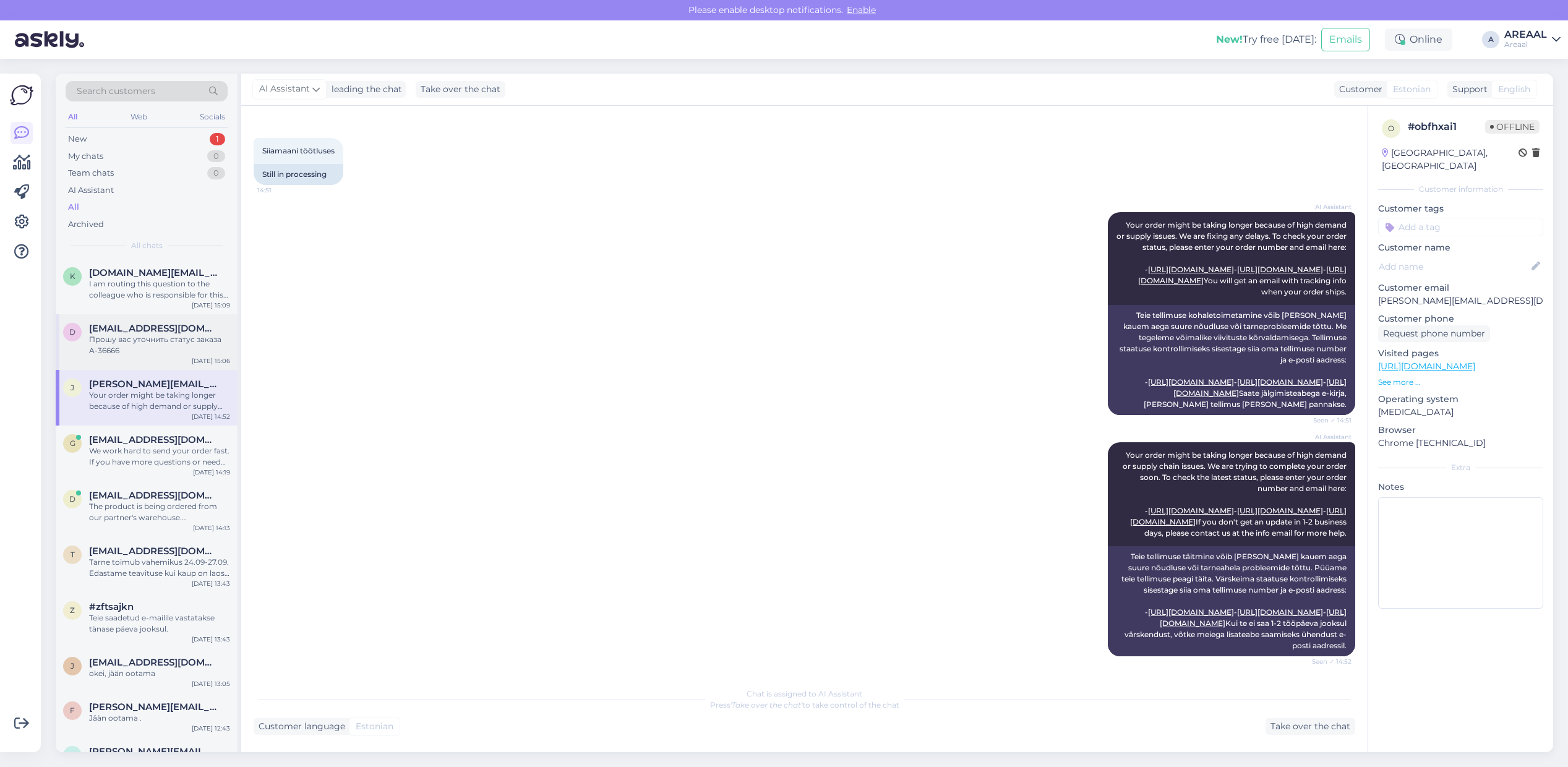
click at [139, 342] on div "Прошу вас уточнить статус заказа A-36666" at bounding box center [159, 345] width 141 height 22
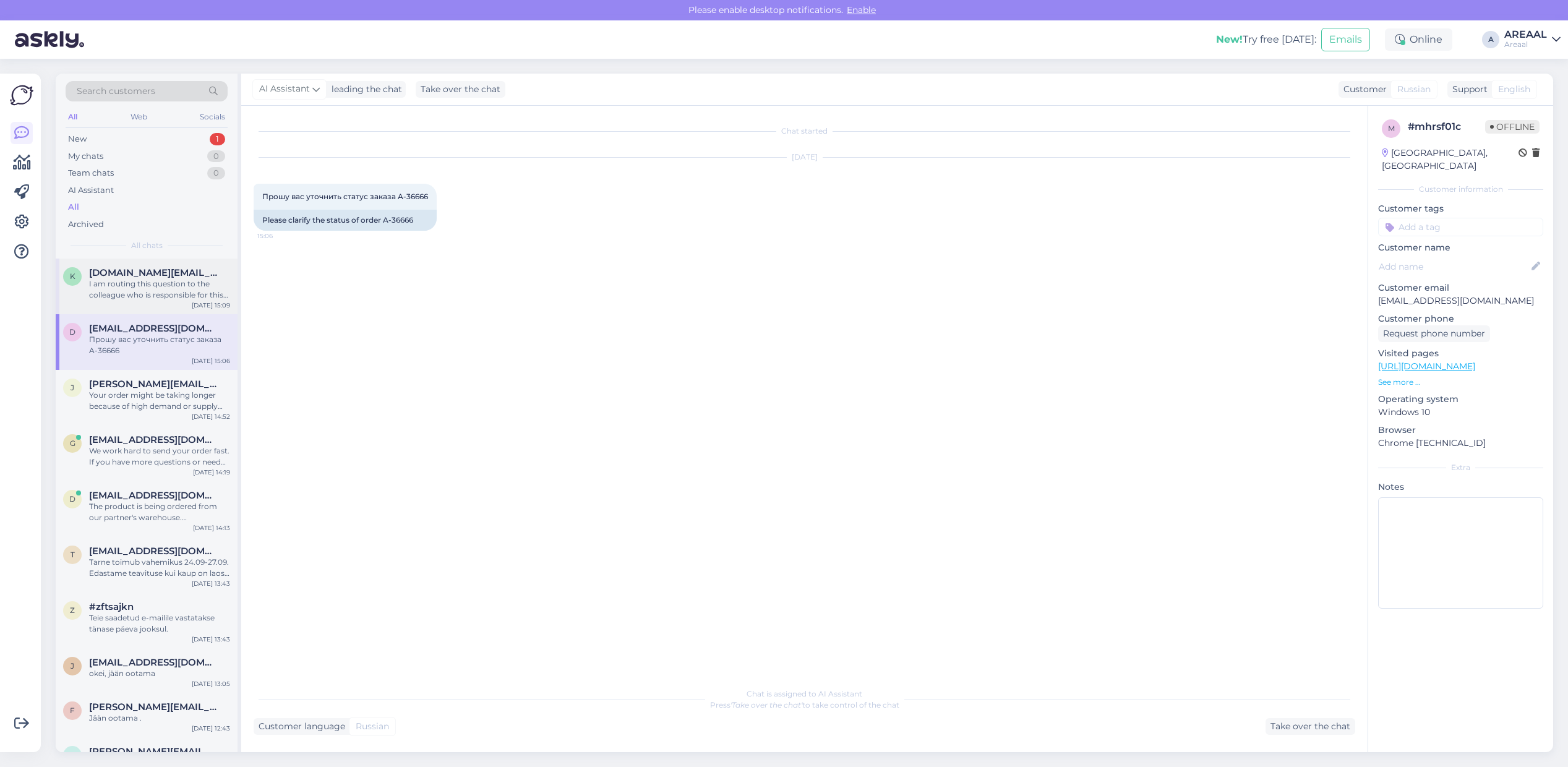
click at [139, 282] on div "I am routing this question to the colleague who is responsible for this topic. …" at bounding box center [159, 289] width 141 height 22
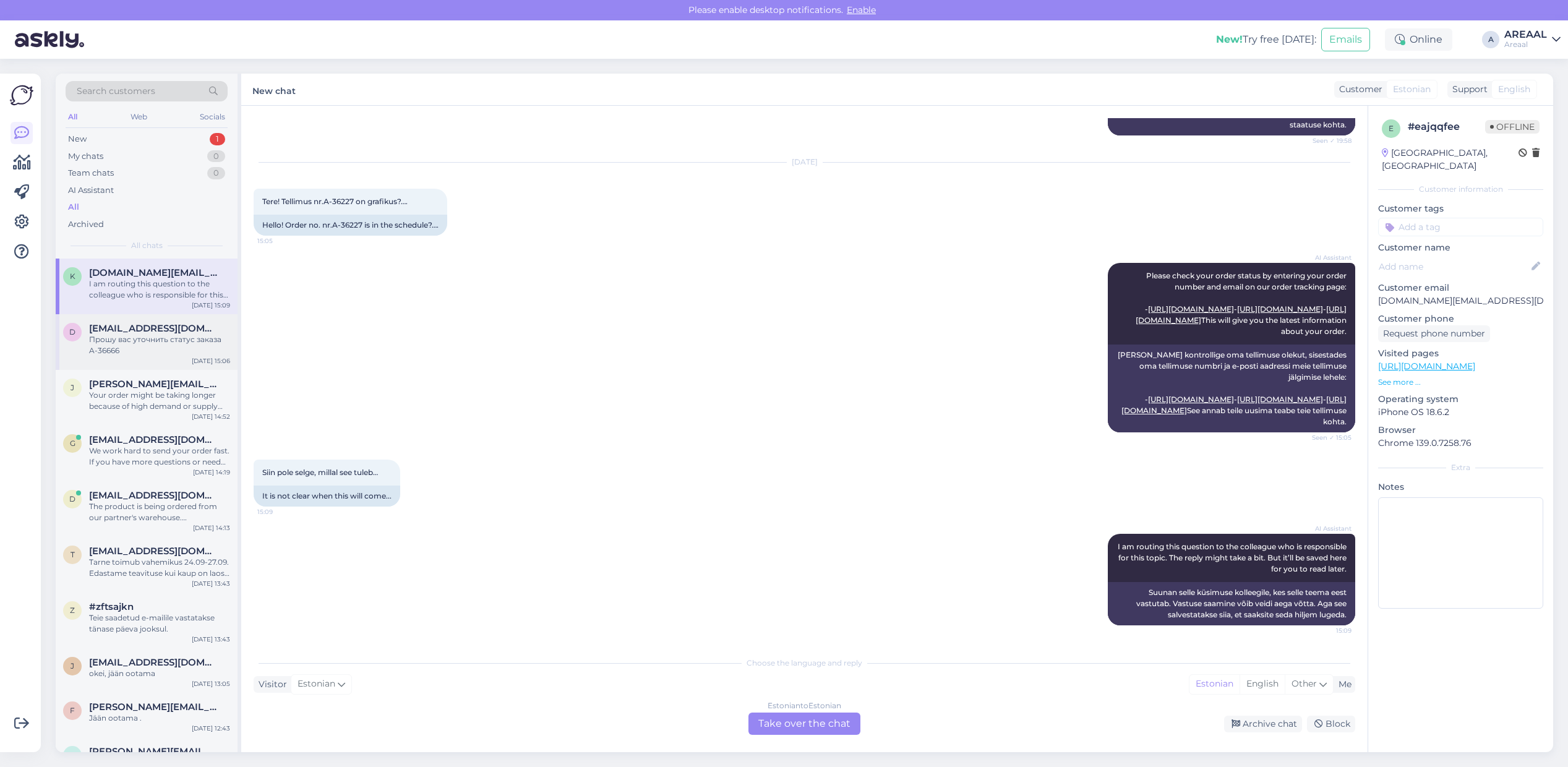
click at [155, 344] on div "Прошу вас уточнить статус заказа A-36666" at bounding box center [159, 345] width 141 height 22
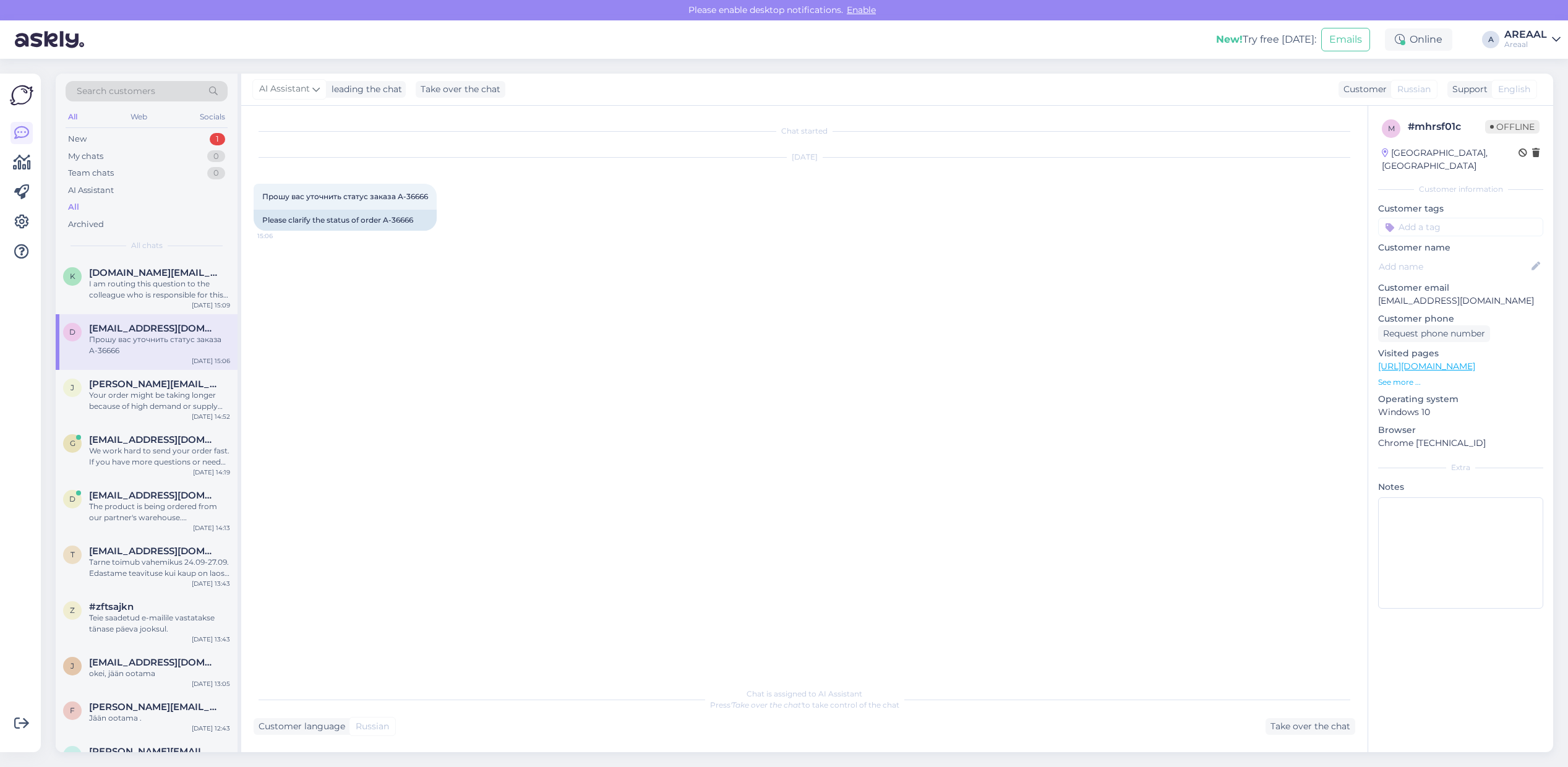
click at [465, 328] on div "Chat started Sep 19 2025 Прошу вас уточнить статус заказа A-36666 15:06 Please …" at bounding box center [810, 394] width 1112 height 552
click at [156, 310] on div "k kangoll.online@gmail.com I am routing this question to the colleague who is r…" at bounding box center [146, 286] width 182 height 56
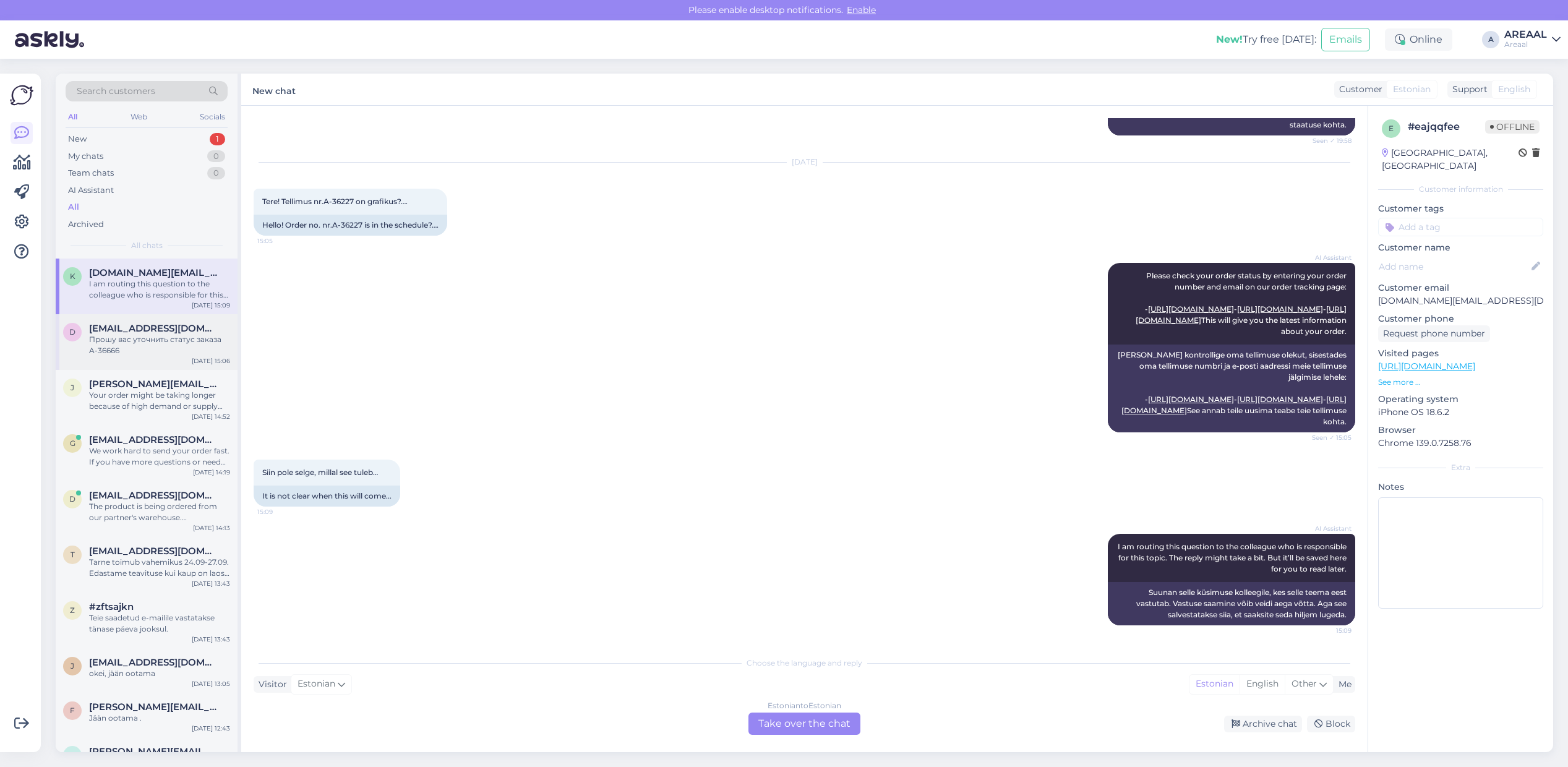
click at [162, 347] on div "Прошу вас уточнить статус заказа A-36666" at bounding box center [159, 345] width 141 height 22
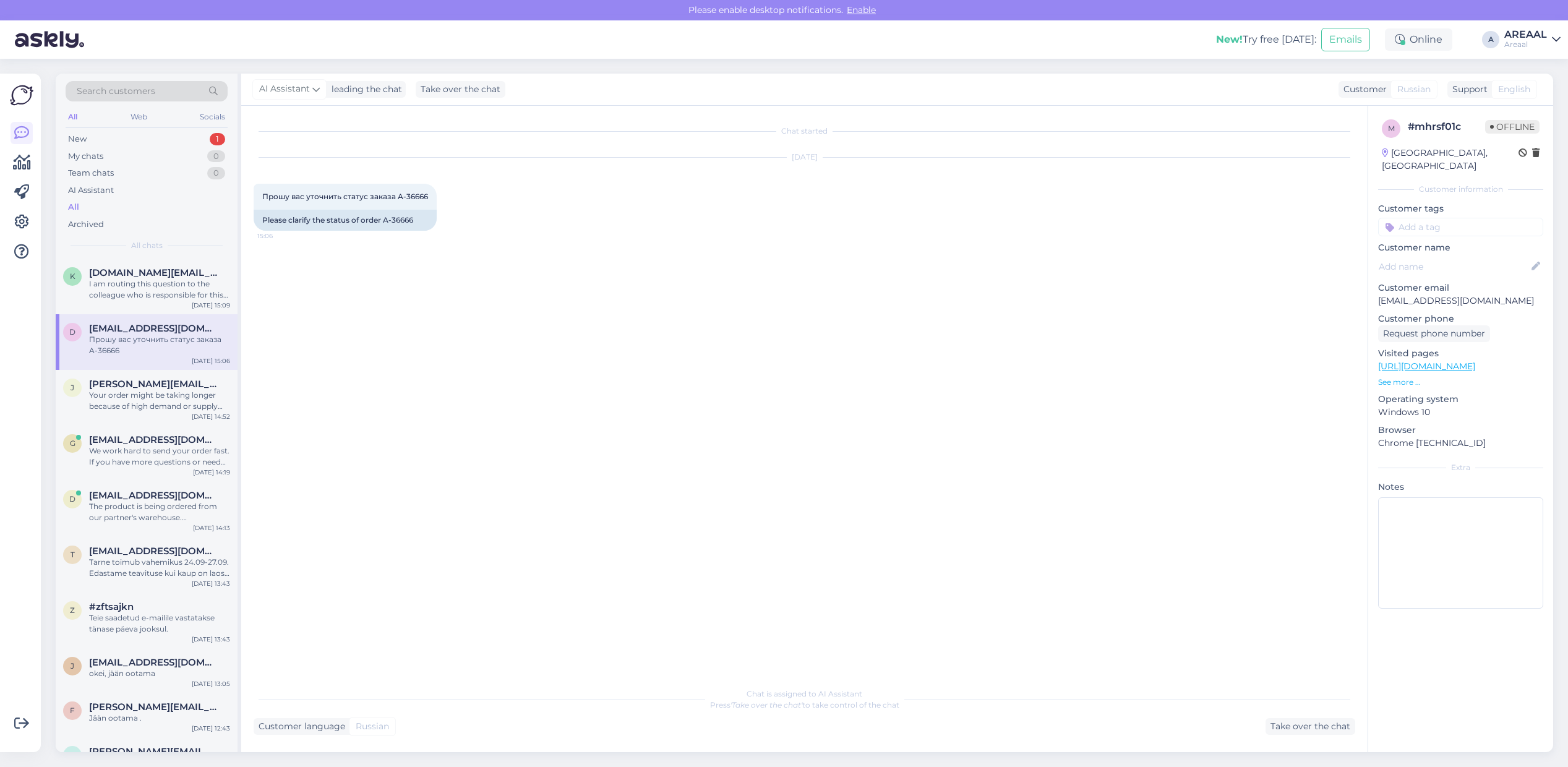
scroll to position [0, 0]
click at [146, 282] on div "I am routing this question to the colleague who is responsible for this topic. …" at bounding box center [159, 289] width 141 height 22
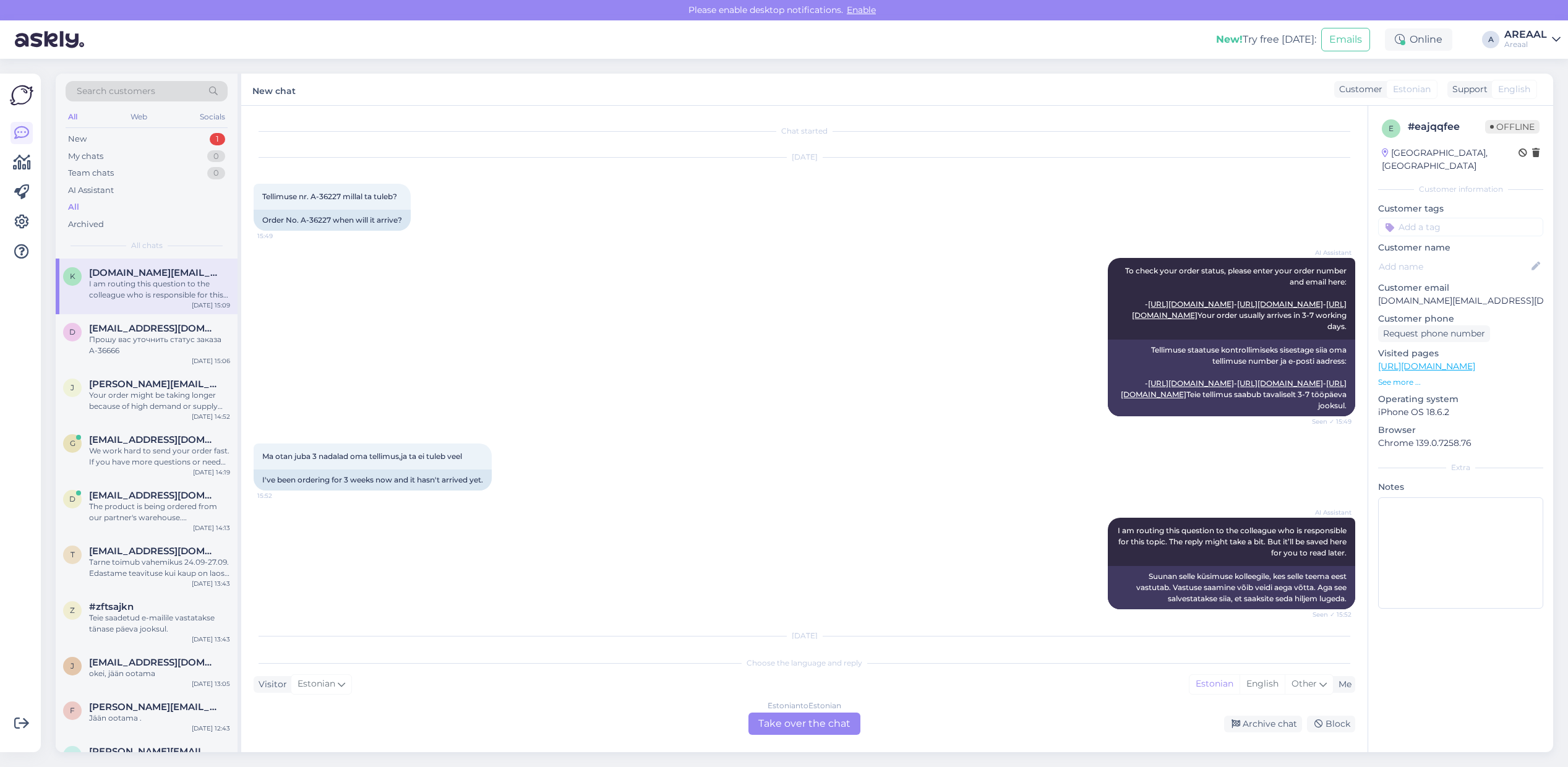
scroll to position [1198, 0]
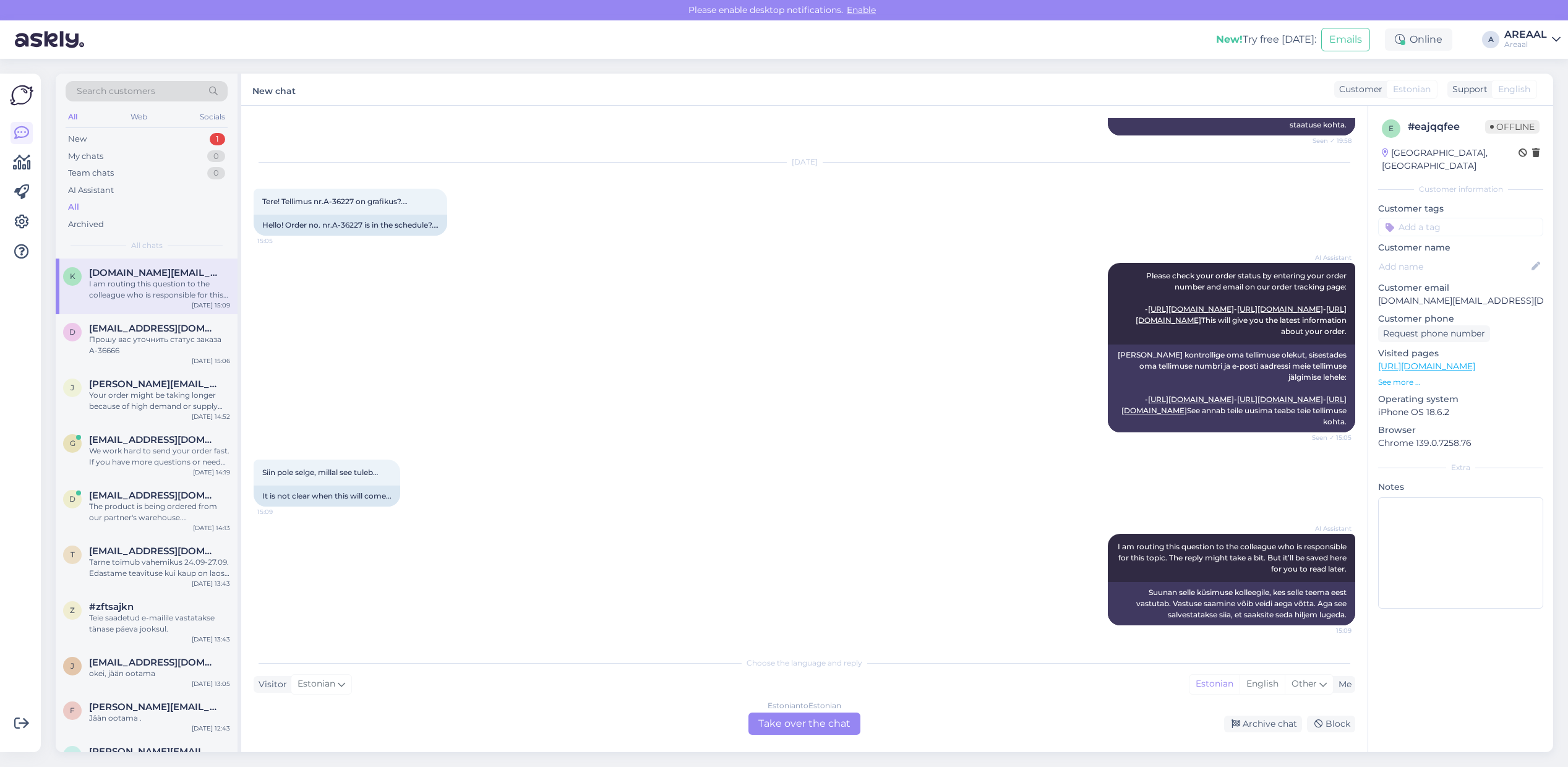
click at [815, 737] on div "Chat started Sep 9 2025 Tellimuse nr. A-36227 millal ta tuleb? 15:49 Order No. …" at bounding box center [804, 428] width 1126 height 646
click at [799, 718] on div "Estonian to Estonian Take over the chat" at bounding box center [804, 723] width 112 height 22
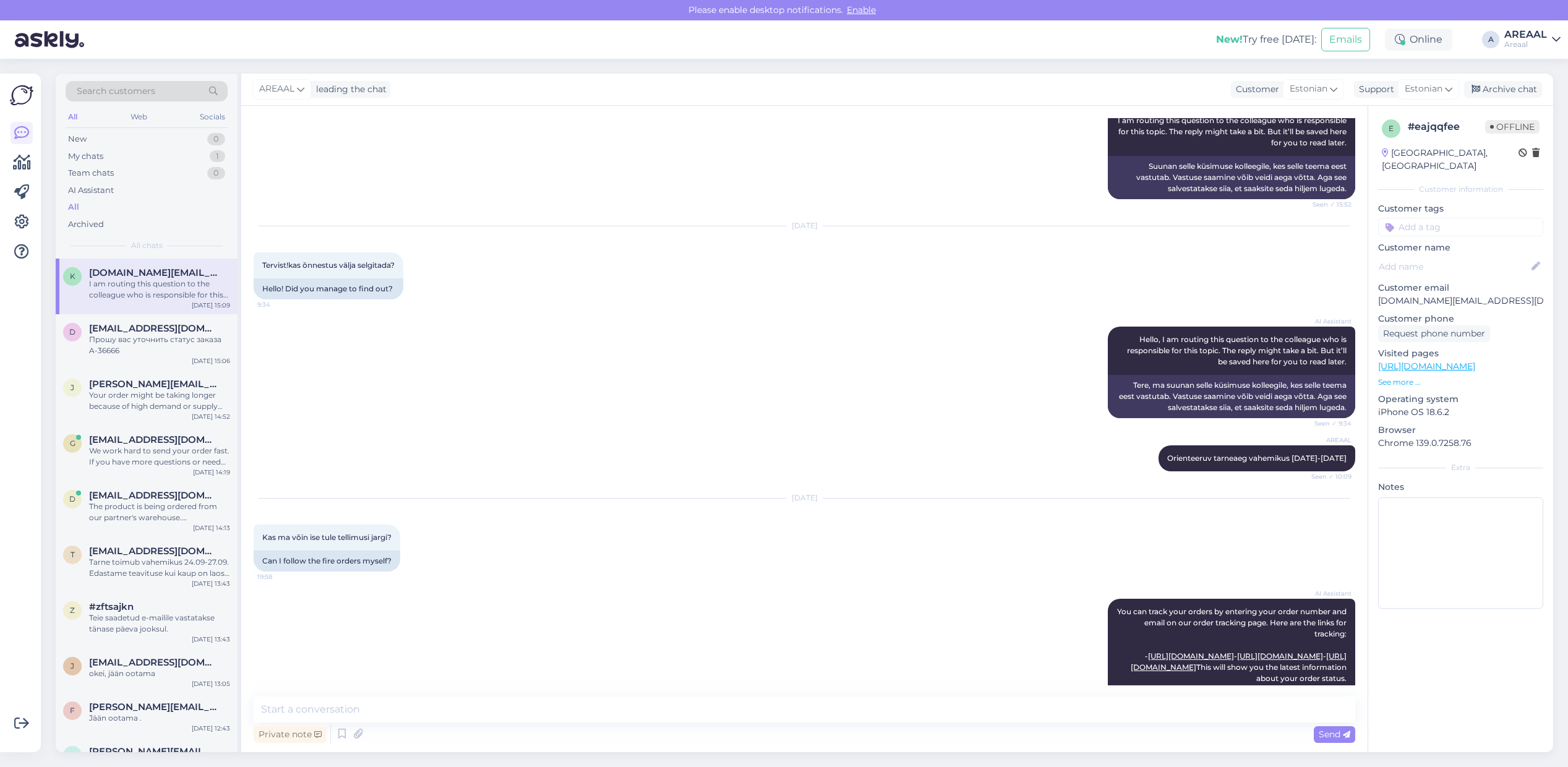
scroll to position [1151, 0]
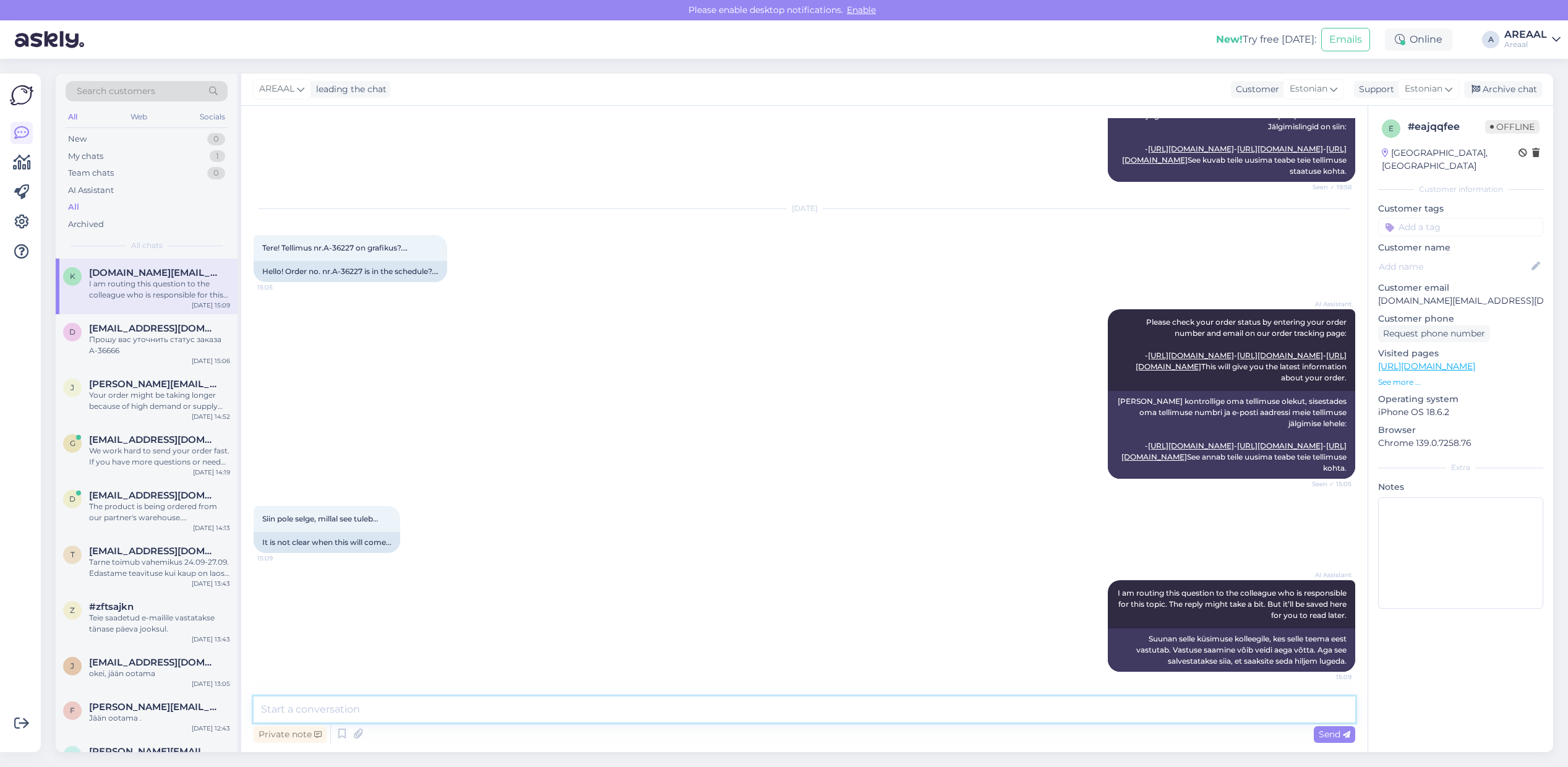
click at [909, 709] on textarea at bounding box center [804, 709] width 1102 height 26
type textarea "Approximate delivery time between 20-27 september."
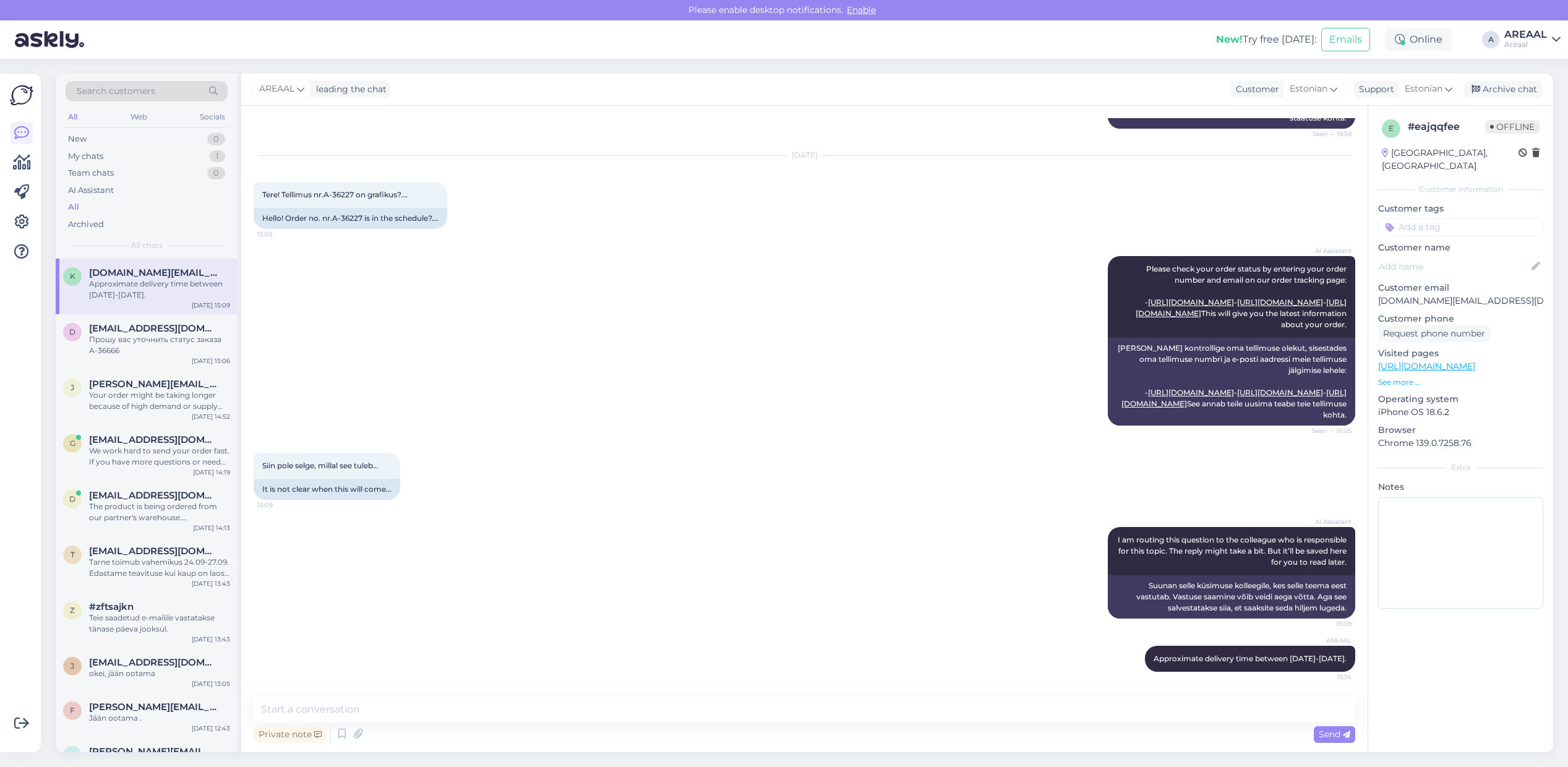
click at [909, 242] on div "AI Assistant Please check your order status by entering your order number and e…" at bounding box center [804, 340] width 1102 height 196
click at [1204, 573] on div "AI Assistant I am routing this question to the colleague who is responsible for…" at bounding box center [1231, 551] width 247 height 48
click at [1154, 688] on div "Chat started Sep 9 2025 Tellimuse nr. A-36227 millal ta tuleb? 15:49 Order No. …" at bounding box center [804, 428] width 1126 height 646
click at [1161, 715] on textarea at bounding box center [804, 709] width 1102 height 26
click at [1416, 96] on span "Estonian" at bounding box center [1422, 89] width 37 height 13
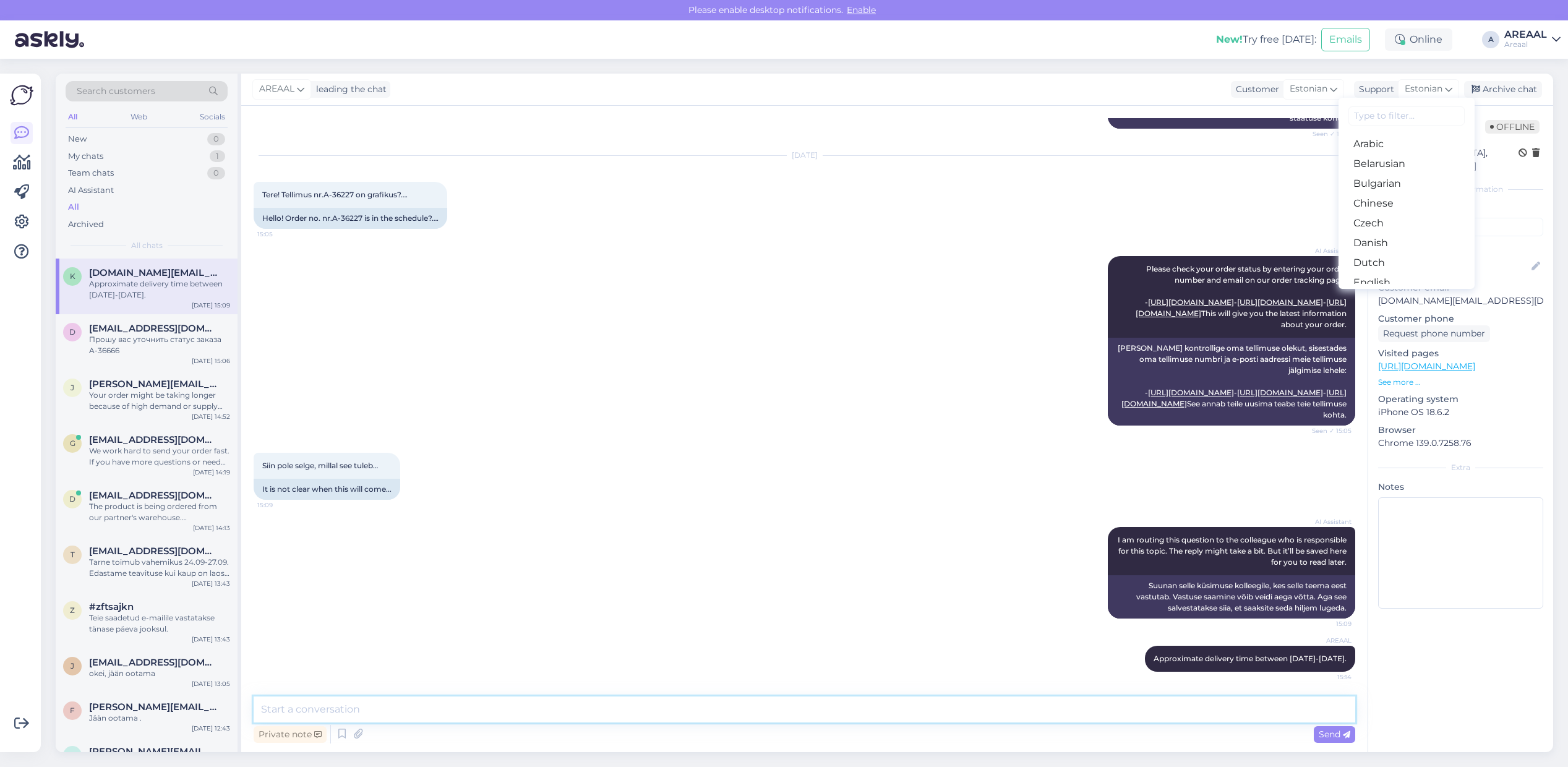
click at [761, 707] on textarea at bounding box center [804, 709] width 1102 height 26
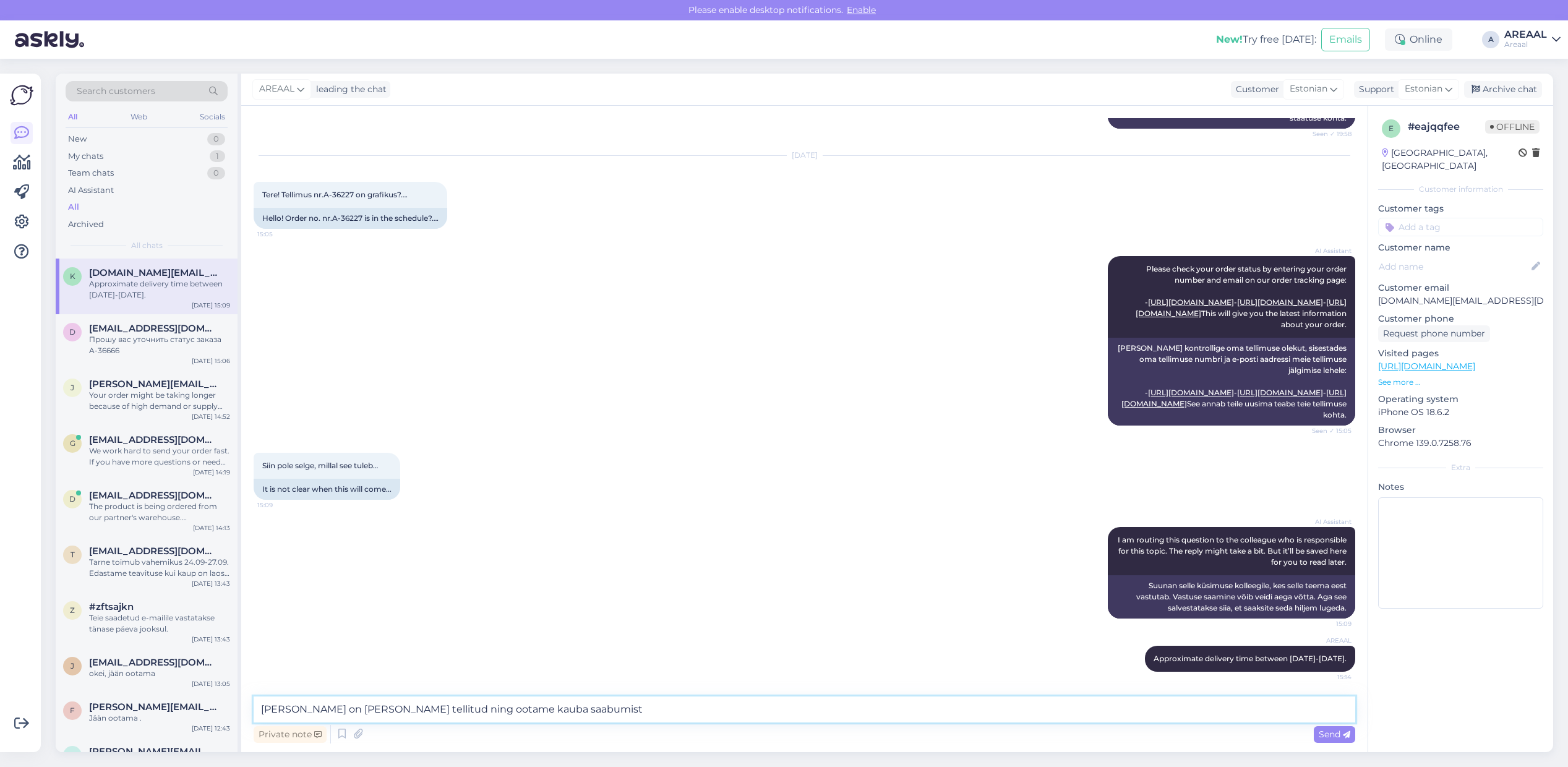
type textarea "Kaup on lattu tellitud ning ootame kauba saabumist."
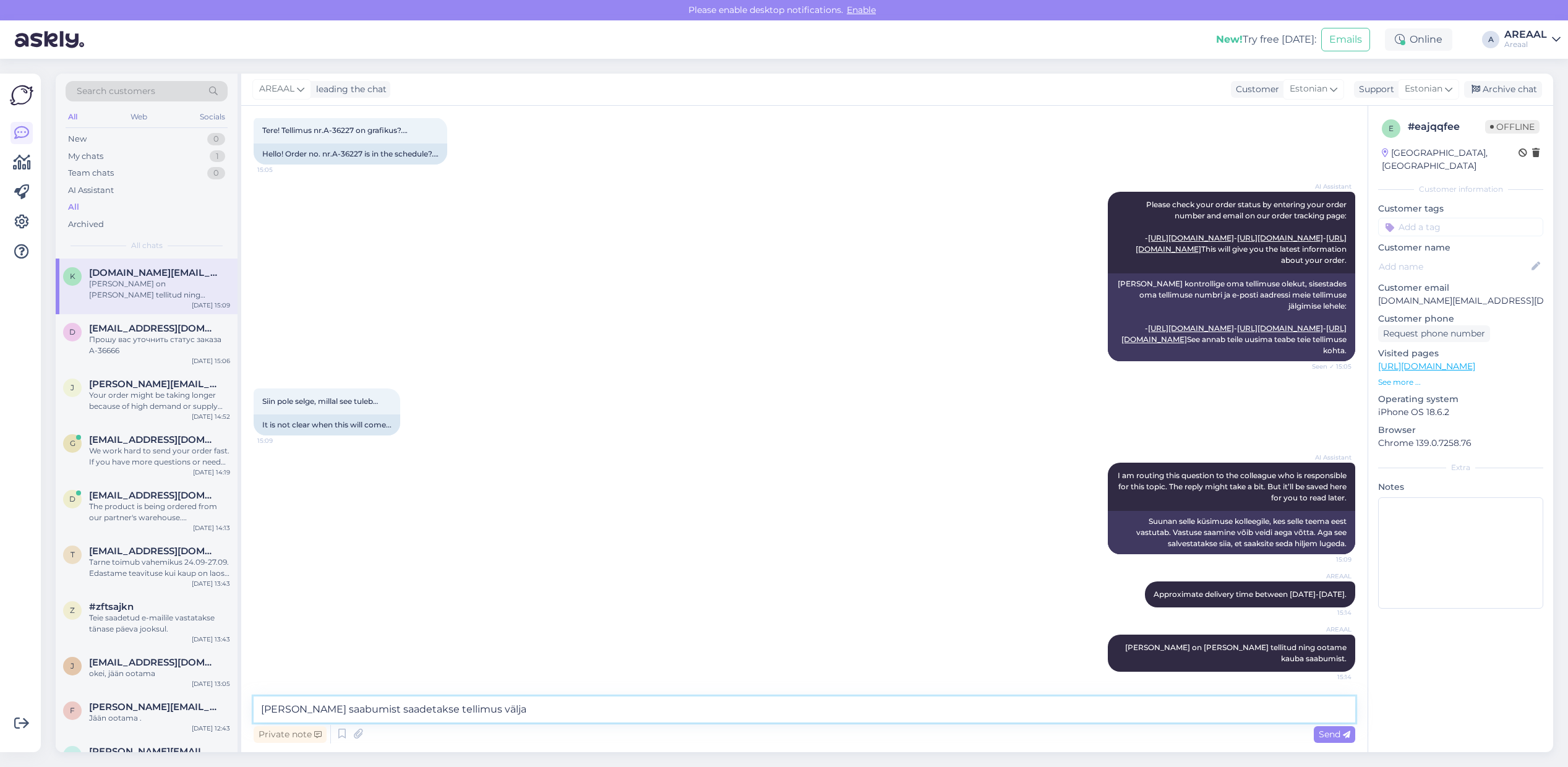
type textarea "Peale saabumist saadetakse tellimus välja."
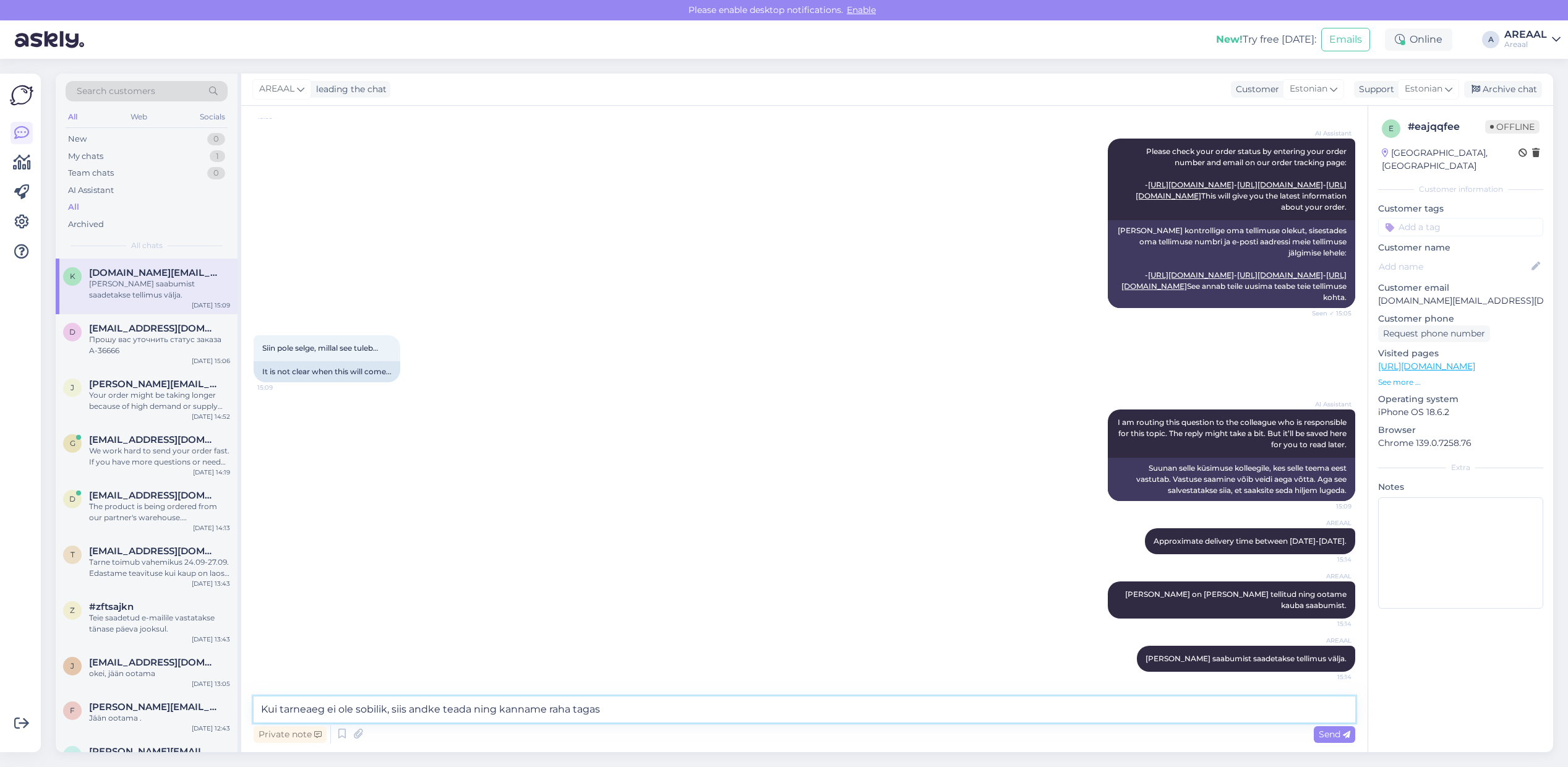
type textarea "Kui tarneaeg ei ole sobilik, siis andke teada ning kanname raha tagasi"
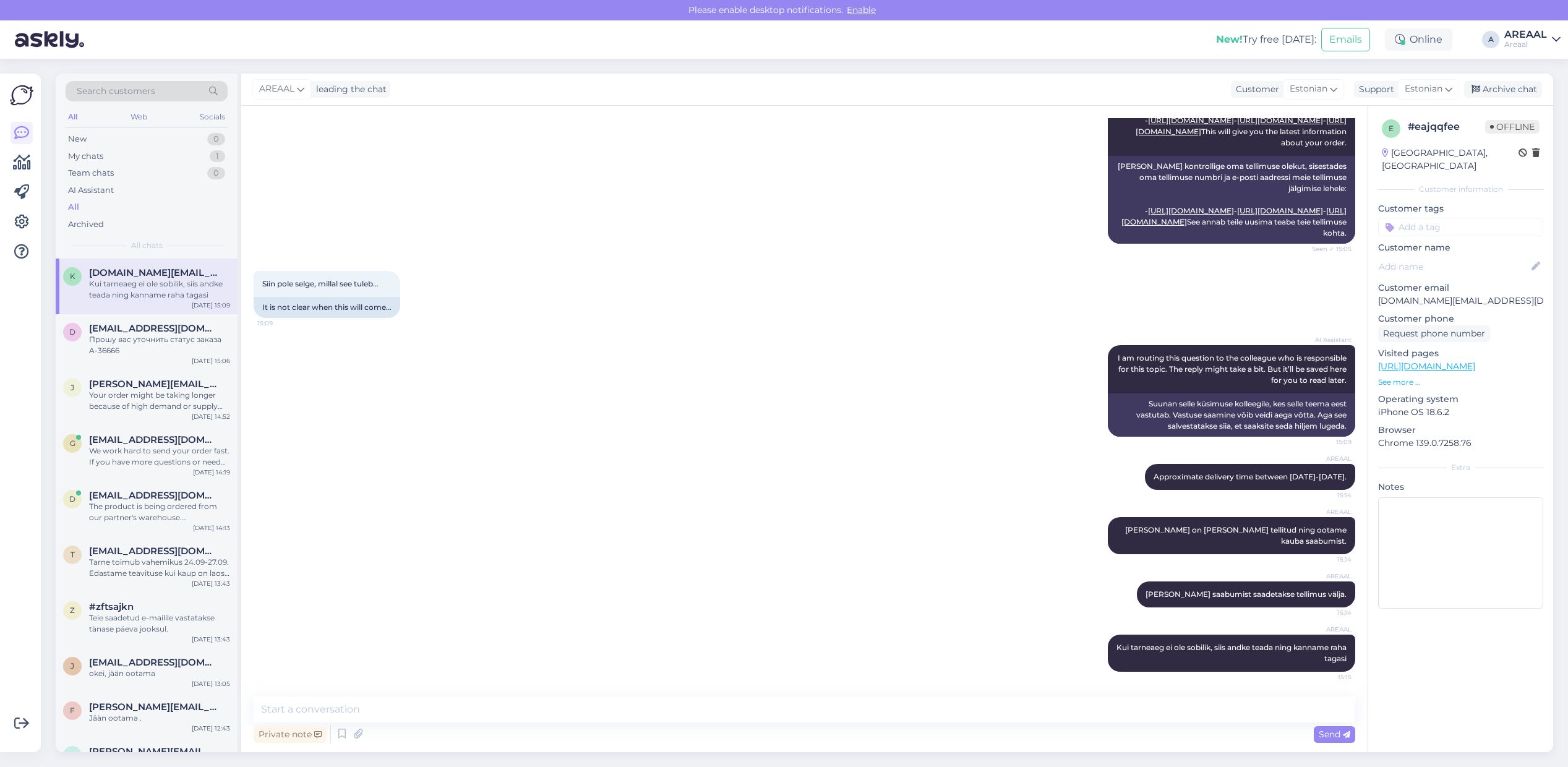
click at [1528, 78] on div "AREAAL leading the chat Customer Estonian Support Estonian Arabic Belarusian Bu…" at bounding box center [897, 90] width 1311 height 33
click at [1515, 90] on div "Archive chat" at bounding box center [1502, 89] width 78 height 16
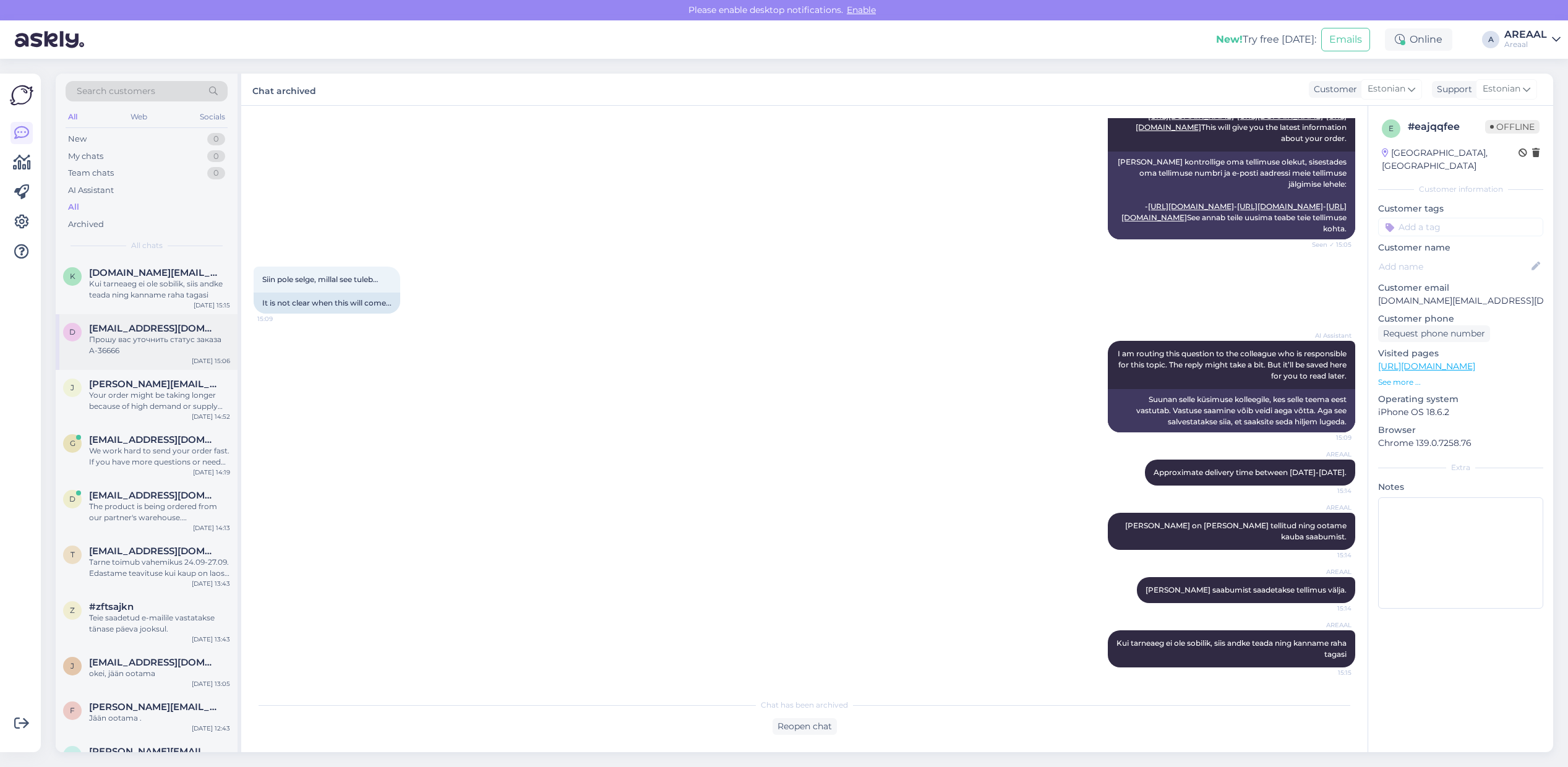
click at [148, 350] on div "Прошу вас уточнить статус заказа A-36666" at bounding box center [159, 345] width 141 height 22
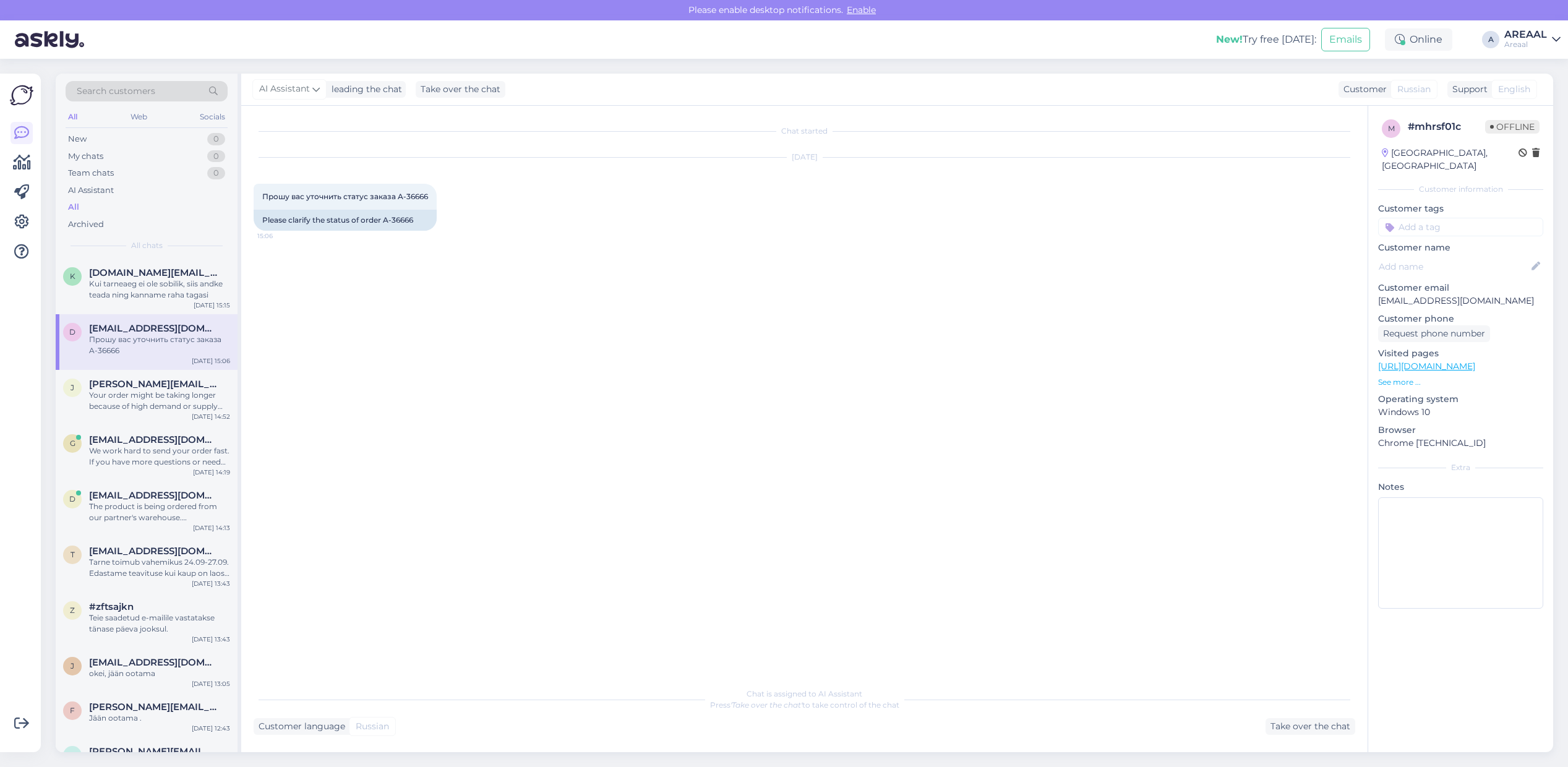
click at [567, 230] on div "Sep 19 2025 Прошу вас уточнить статус заказа A-36666 15:06 Please clarify the s…" at bounding box center [804, 194] width 1102 height 101
copy div "-36666"
copy div "36666"
copy div "A-36666"
drag, startPoint x: 407, startPoint y: 232, endPoint x: 385, endPoint y: 228, distance: 22.4
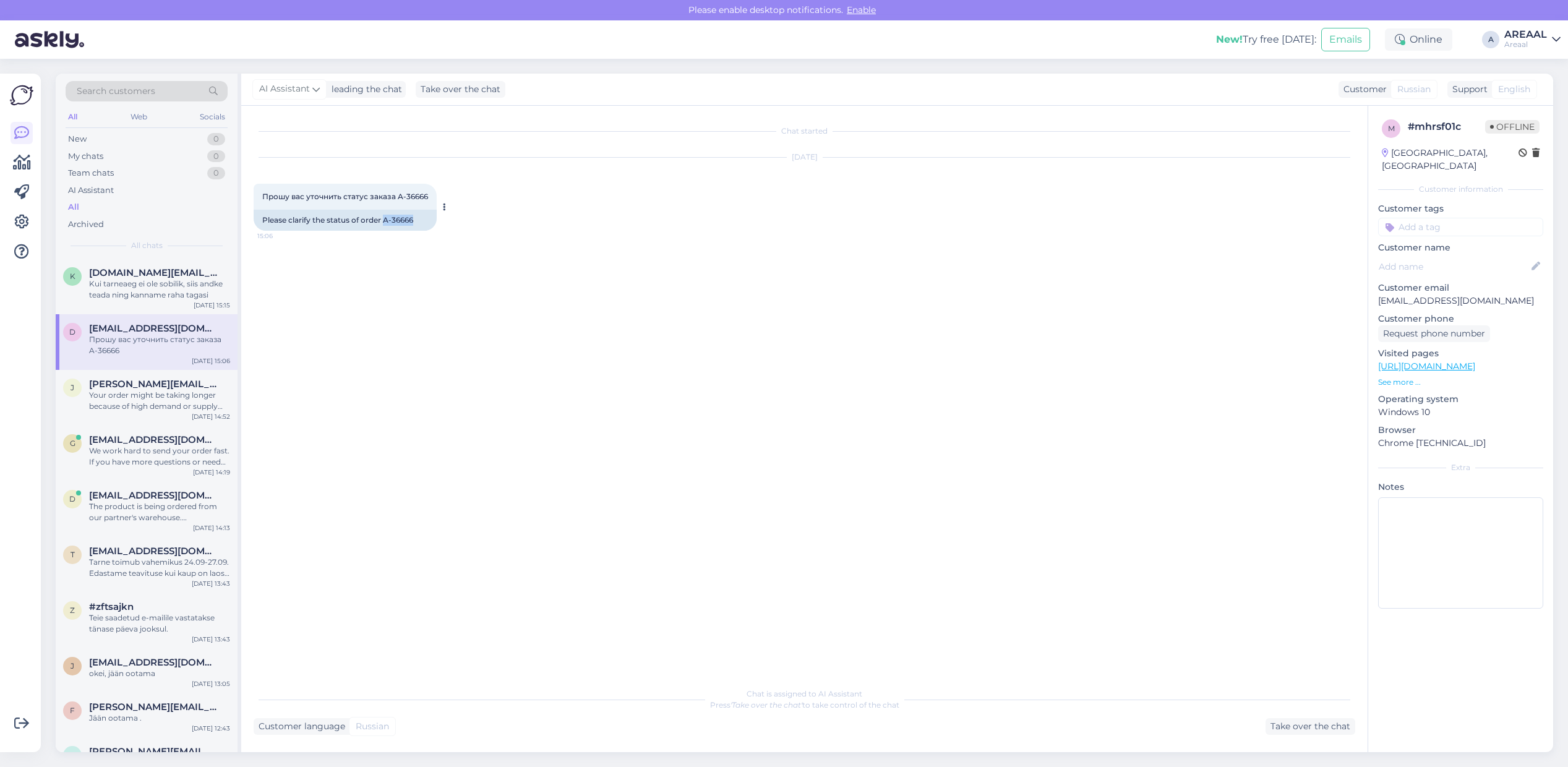
click at [385, 228] on div "Sep 19 2025 Прошу вас уточнить статус заказа A-36666 15:06 Please clarify the s…" at bounding box center [804, 194] width 1102 height 101
click at [1280, 721] on div "Take over the chat" at bounding box center [1310, 726] width 90 height 16
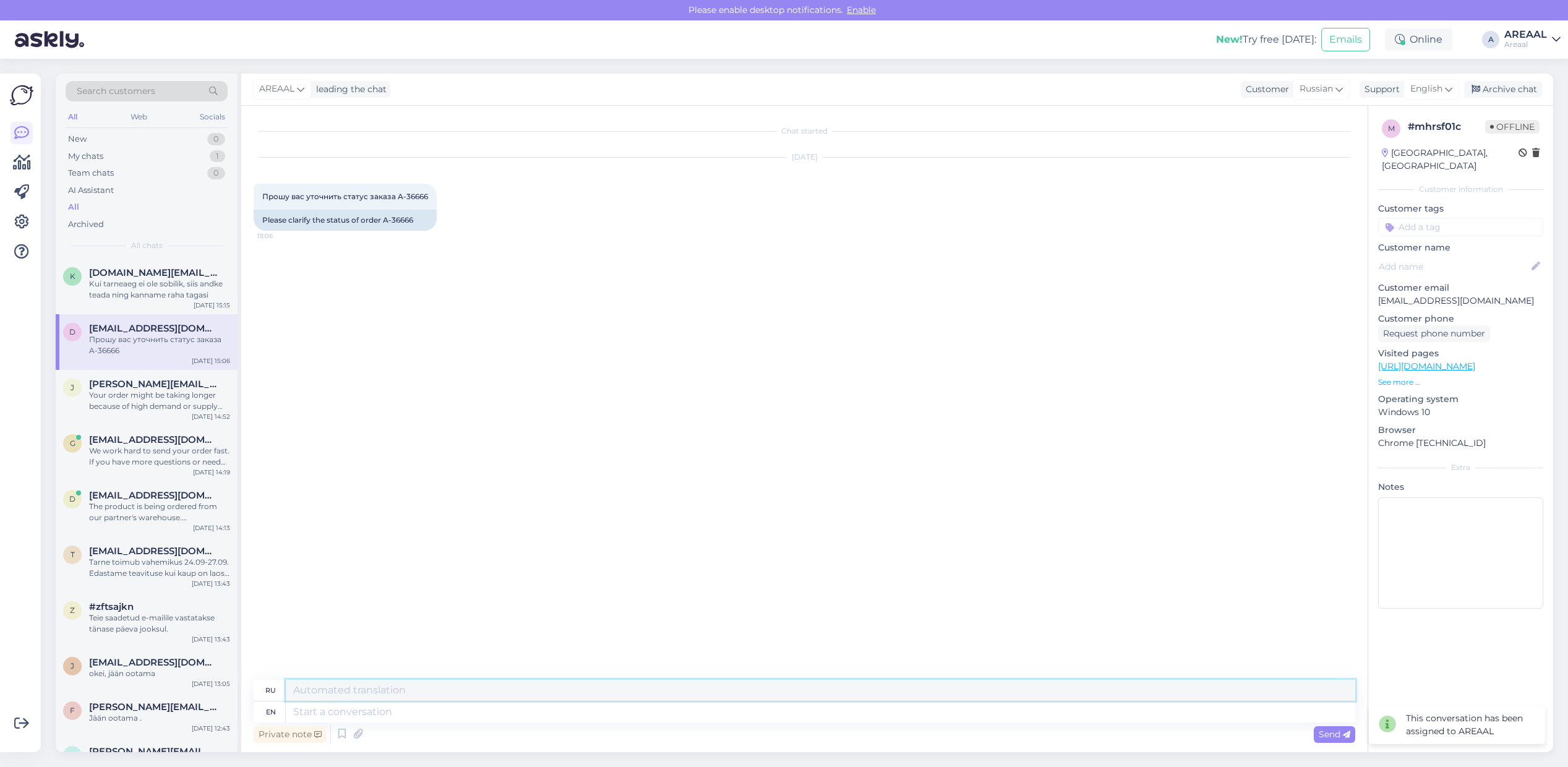
click at [737, 700] on textarea at bounding box center [819, 690] width 1069 height 21
click at [745, 711] on textarea at bounding box center [819, 712] width 1069 height 21
type textarea "Order ha"
type textarea "Заказ"
type textarea "Order has be"
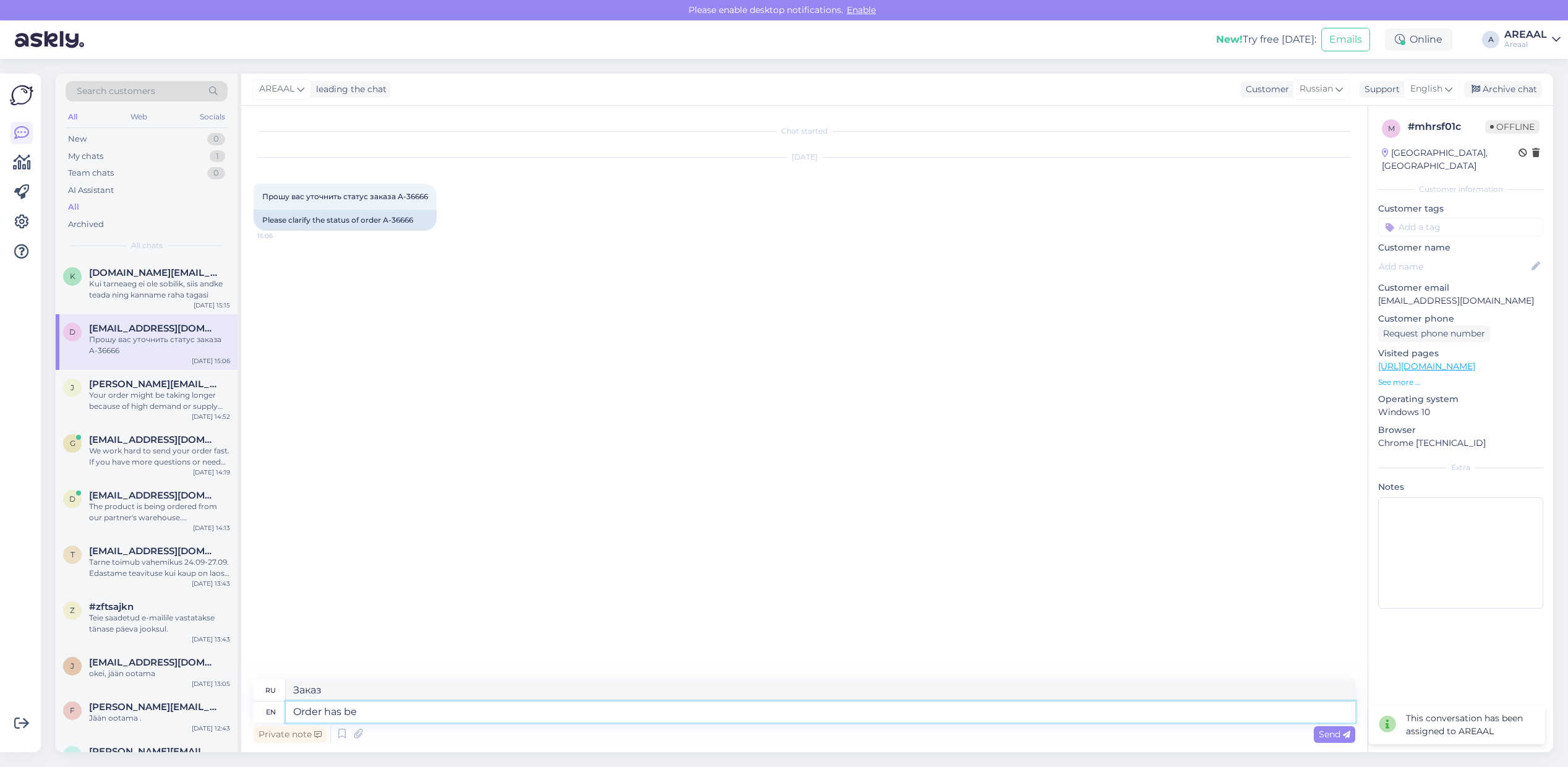
type textarea "Заказ имеет"
type textarea "Order has been sent"
type textarea "Заказ был выполнен"
type textarea "Order has been sent t"
type textarea "Заказ был отправлен"
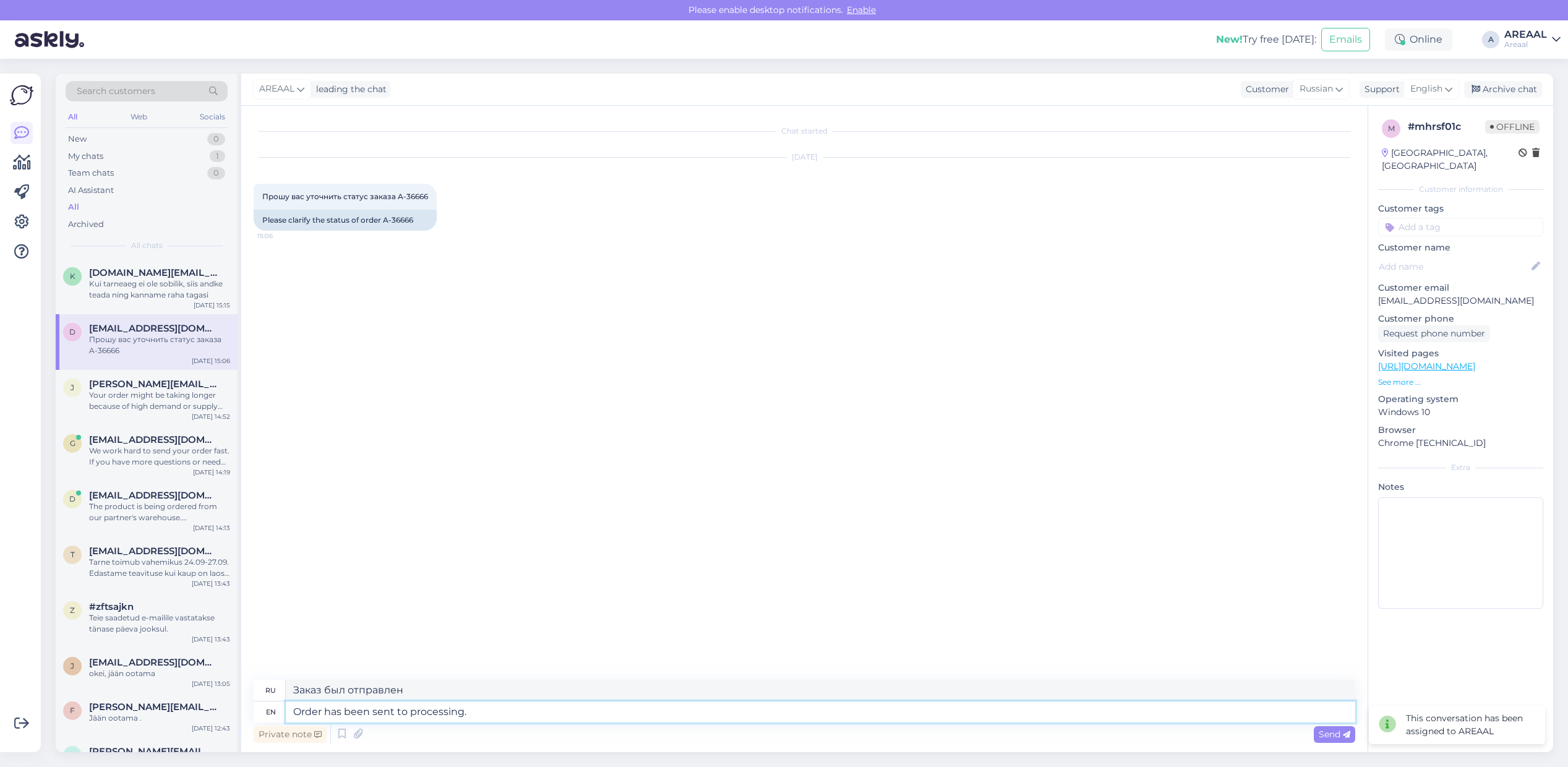
type textarea "Order has been sent to processing. A"
type textarea "Заказ отправлен на обработку."
type textarea "Order has been sent to processing. Approximate deliv"
type textarea "Заказ отправлен в обработку. Приблизительно"
type textarea "Order has been sent to processing. Approximate delivery ti"
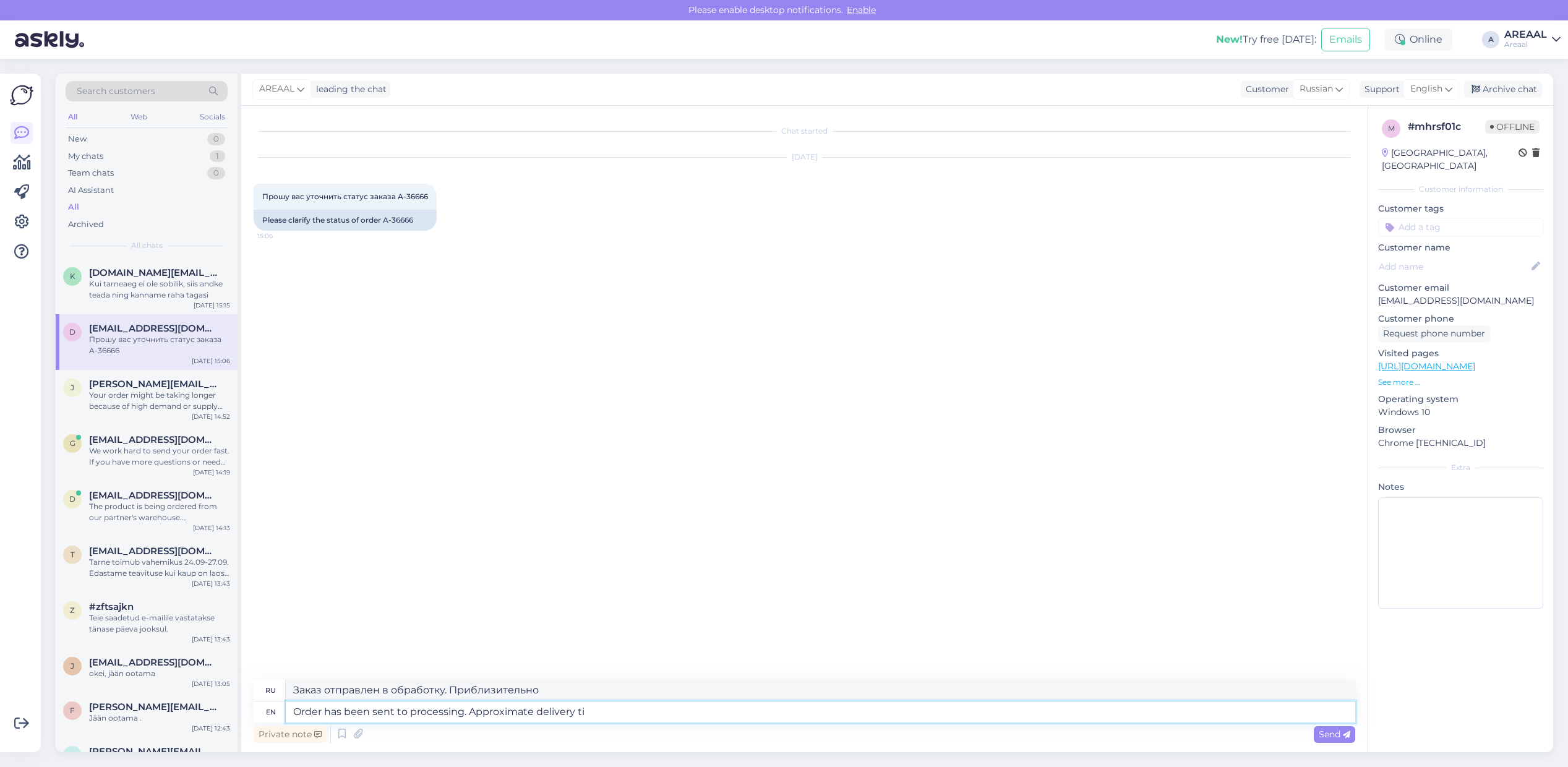
type textarea "Заказ отправлен в обработку. Ориентировочное время доставки."
type textarea "Order has been sent to processing. Approximate delivery time 1-2 wee"
type textarea "Заказ отправлен в обработку. Ориентировочное время доставки: 1-2."
type textarea "Order has been sent to processing. Approximate delivery time 1-2 weeks."
type textarea "Заказ отправлен в обработку. Ориентировочный срок доставки 1-2 недели."
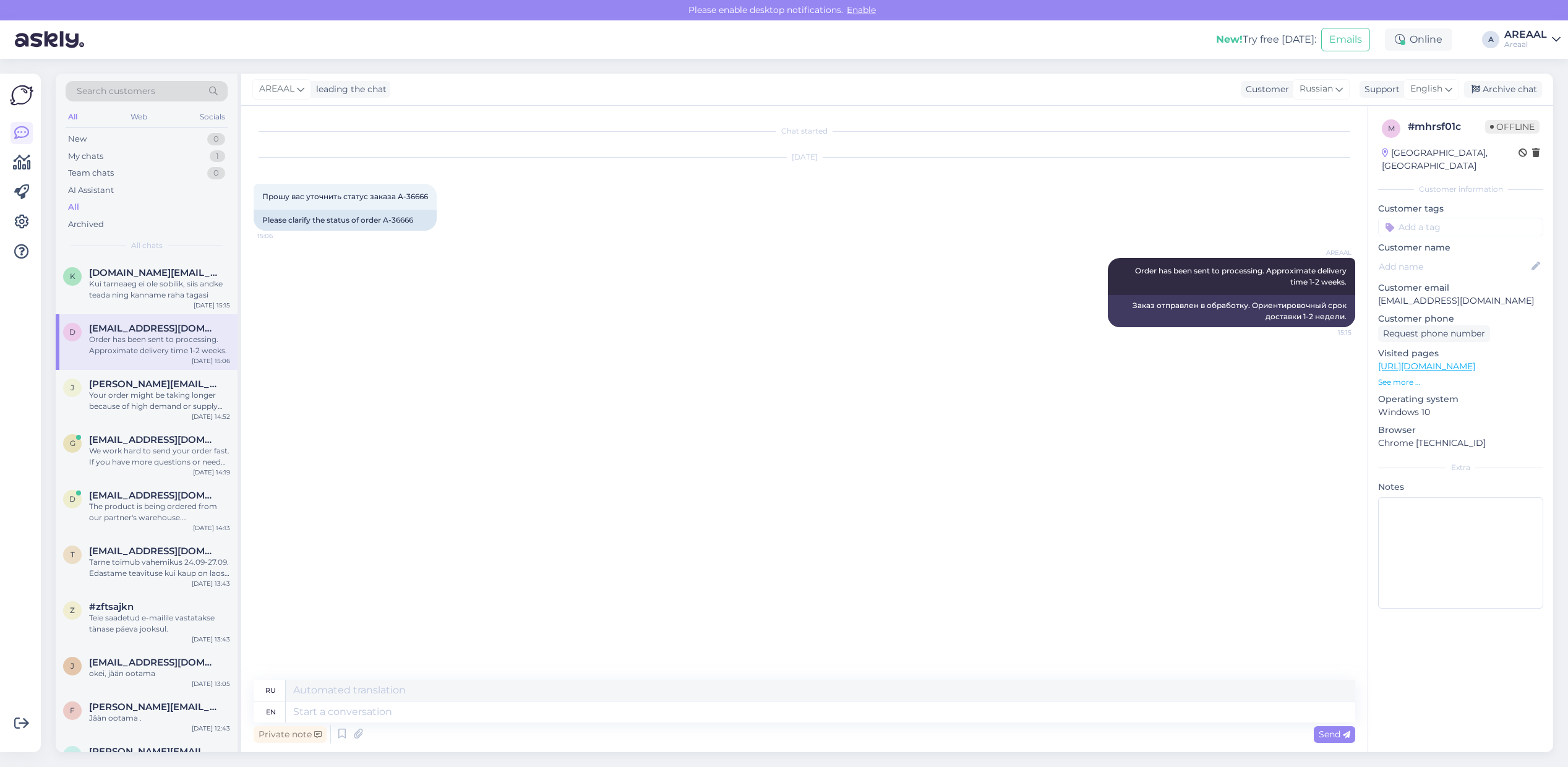
click at [1516, 78] on div "AREAAL leading the chat Customer Russian Support English Arabic Belarusian Bulg…" at bounding box center [897, 90] width 1311 height 33
click at [1520, 88] on div "Archive chat" at bounding box center [1502, 89] width 78 height 16
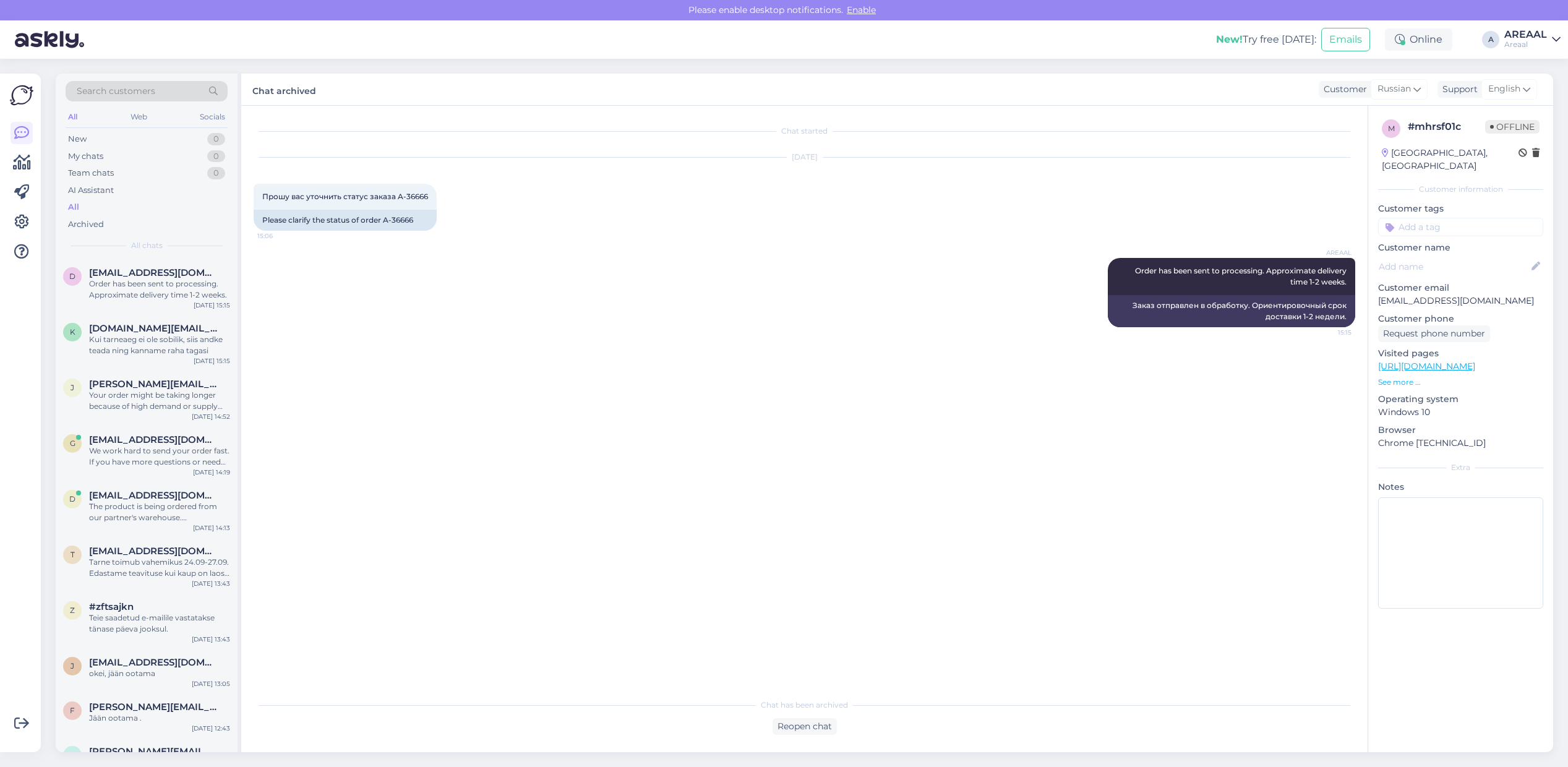
click at [401, 381] on div "Chat started Sep 19 2025 Прошу вас уточнить статус заказа A-36666 15:06 Please …" at bounding box center [810, 399] width 1112 height 563
click at [1538, 41] on div "Areaal" at bounding box center [1525, 44] width 43 height 10
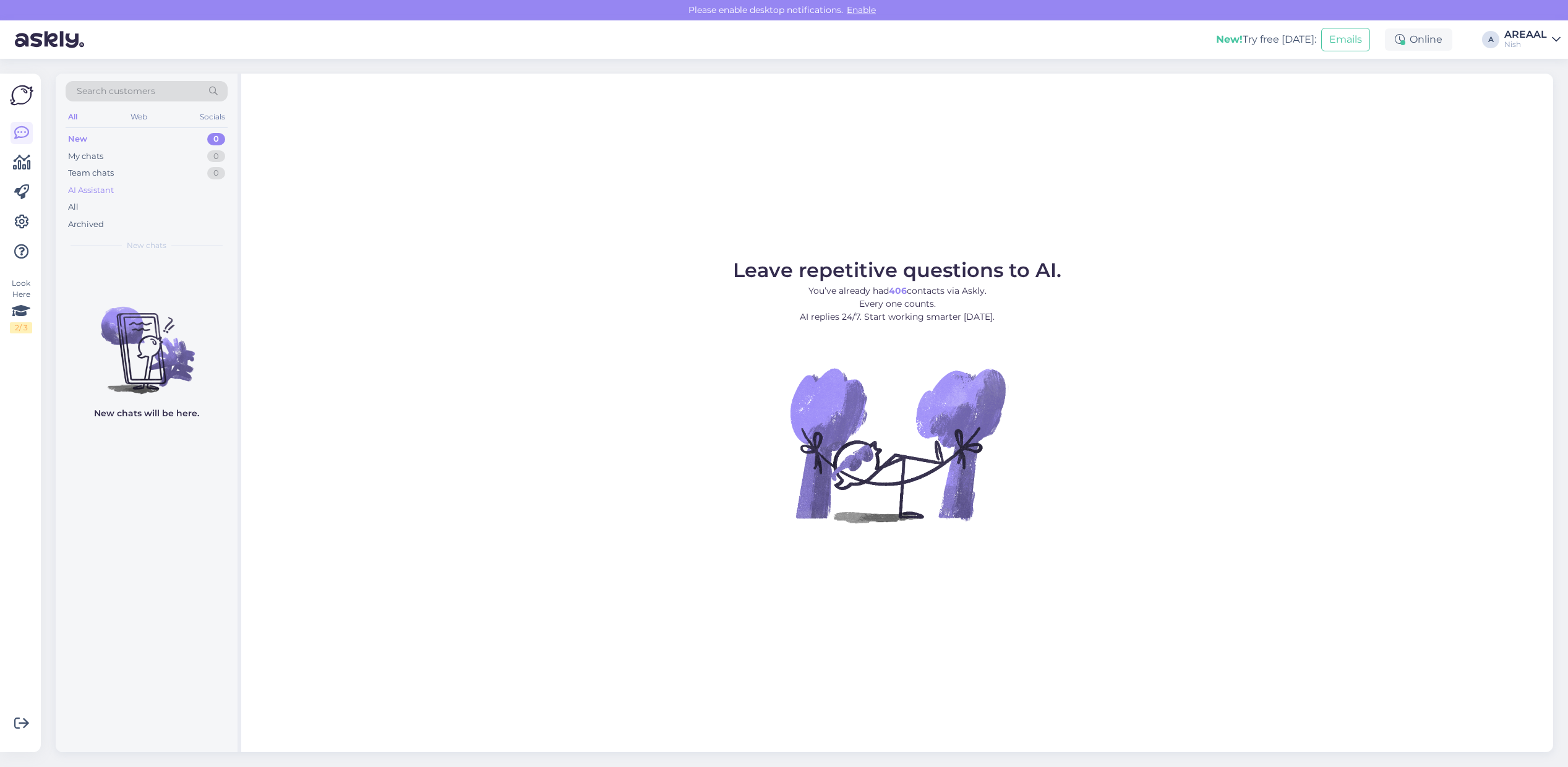
click at [146, 193] on div "AI Assistant" at bounding box center [146, 191] width 162 height 17
click at [146, 220] on div "Archived" at bounding box center [146, 224] width 162 height 17
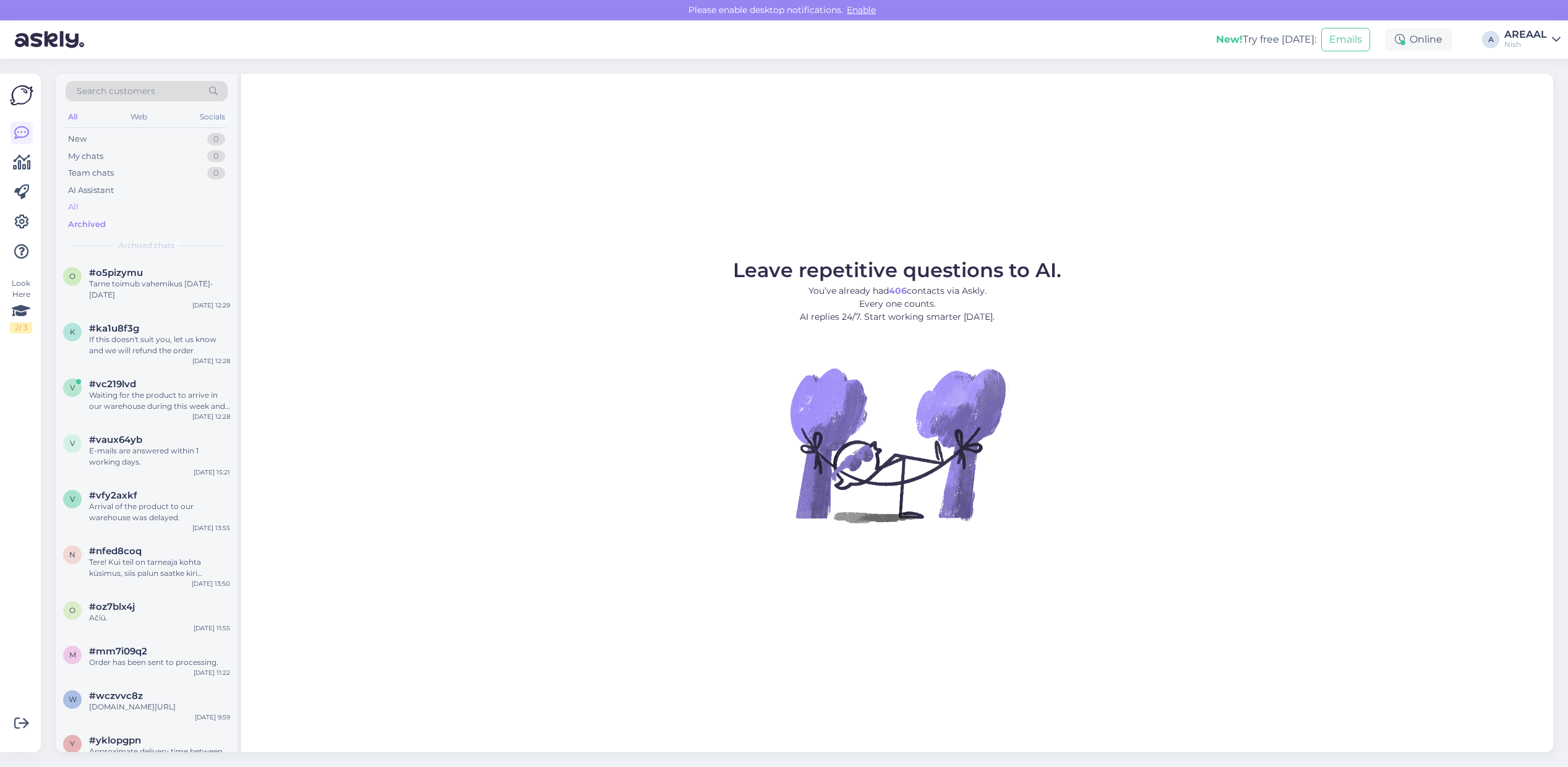
click at [136, 214] on div "All" at bounding box center [146, 207] width 162 height 17
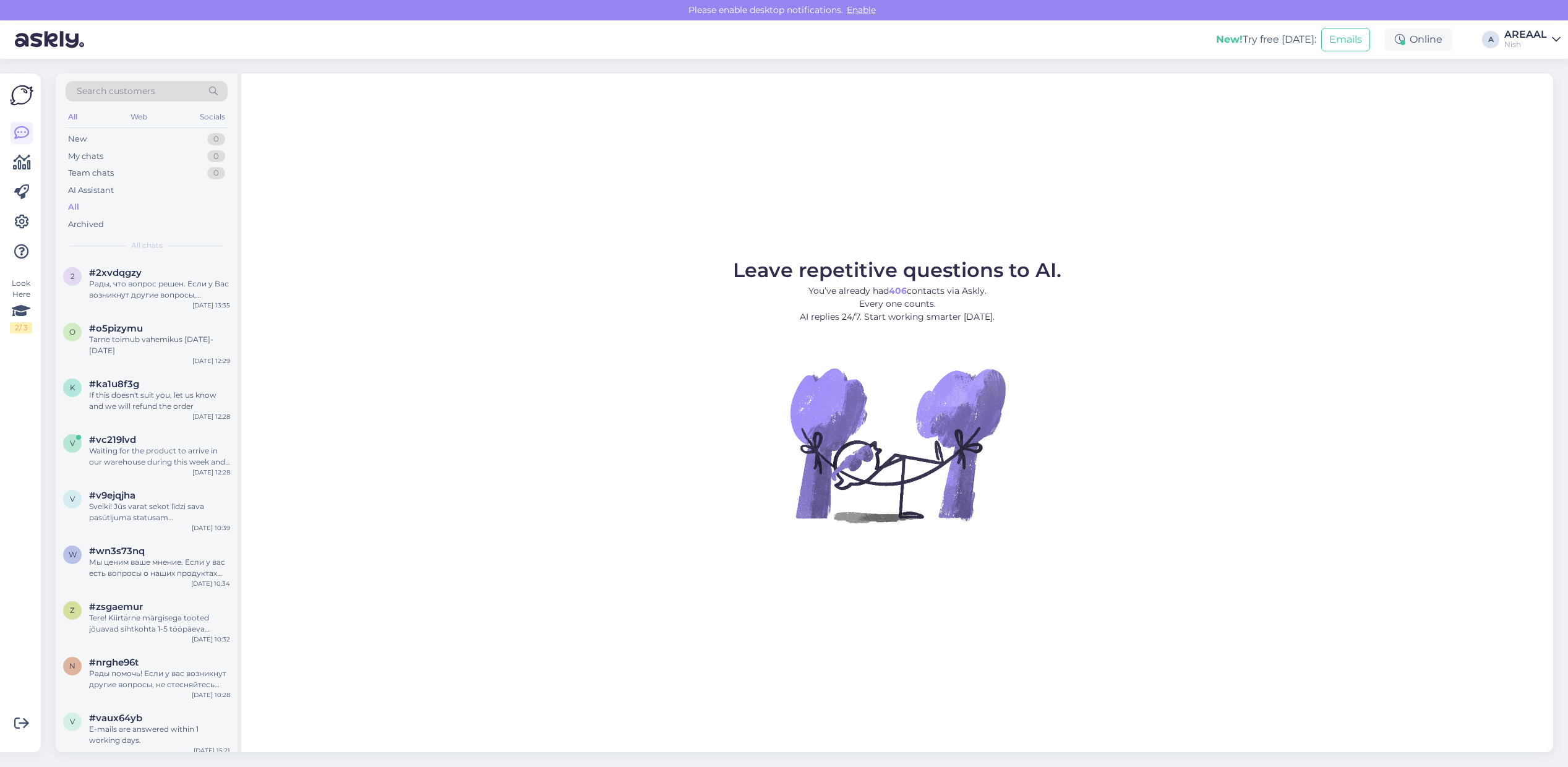
click at [1521, 44] on div "Nish" at bounding box center [1525, 44] width 43 height 10
click at [1532, 82] on div "Nish Opened" at bounding box center [1485, 96] width 151 height 27
click at [1543, 63] on button "Open" at bounding box center [1533, 69] width 34 height 19
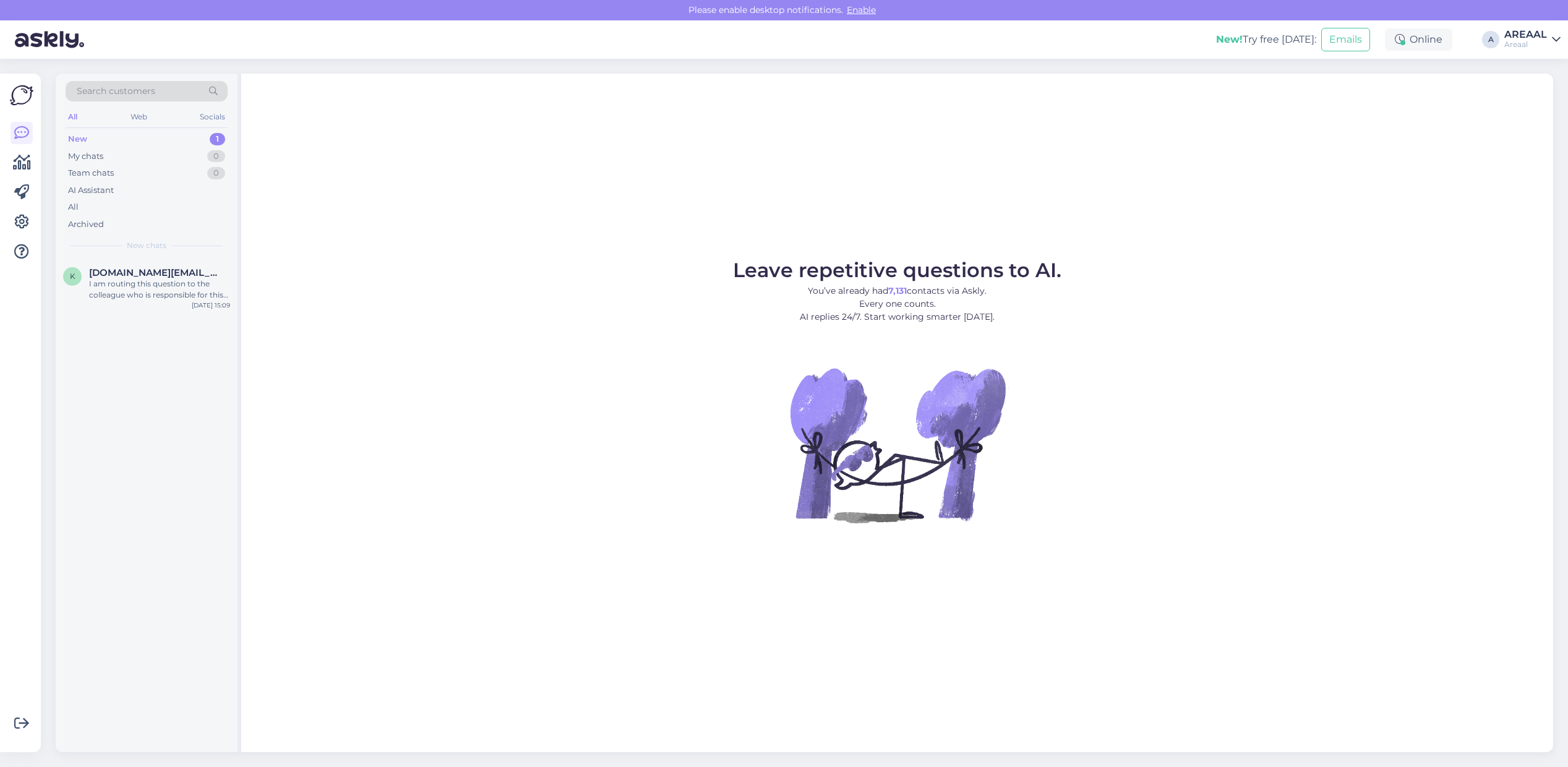
click at [1120, 200] on div "Leave repetitive questions to AI. You’ve already had 7,131 contacts via Askly. …" at bounding box center [897, 413] width 1311 height 679
click at [981, 200] on div "Leave repetitive questions to AI. You’ve already had 7,131 contacts via Askly. …" at bounding box center [897, 413] width 1311 height 679
click at [135, 205] on div "All" at bounding box center [146, 207] width 162 height 17
click at [589, 234] on div "Leave repetitive questions to AI. You’ve already had 7,131 contacts via Askly. …" at bounding box center [897, 411] width 1311 height 675
click at [176, 193] on div "AI Assistant" at bounding box center [146, 191] width 162 height 17
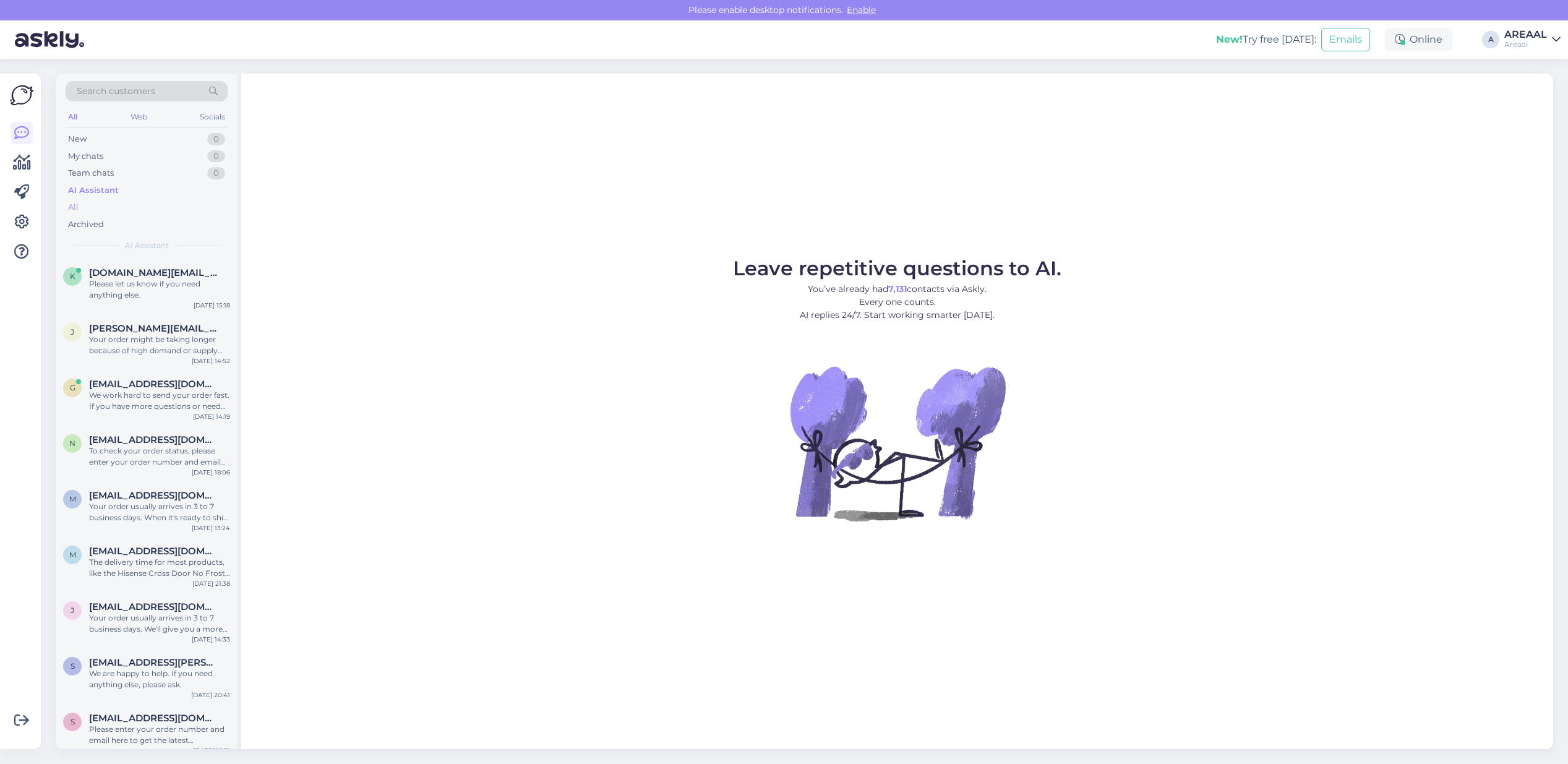
click at [173, 205] on div "All" at bounding box center [146, 207] width 162 height 17
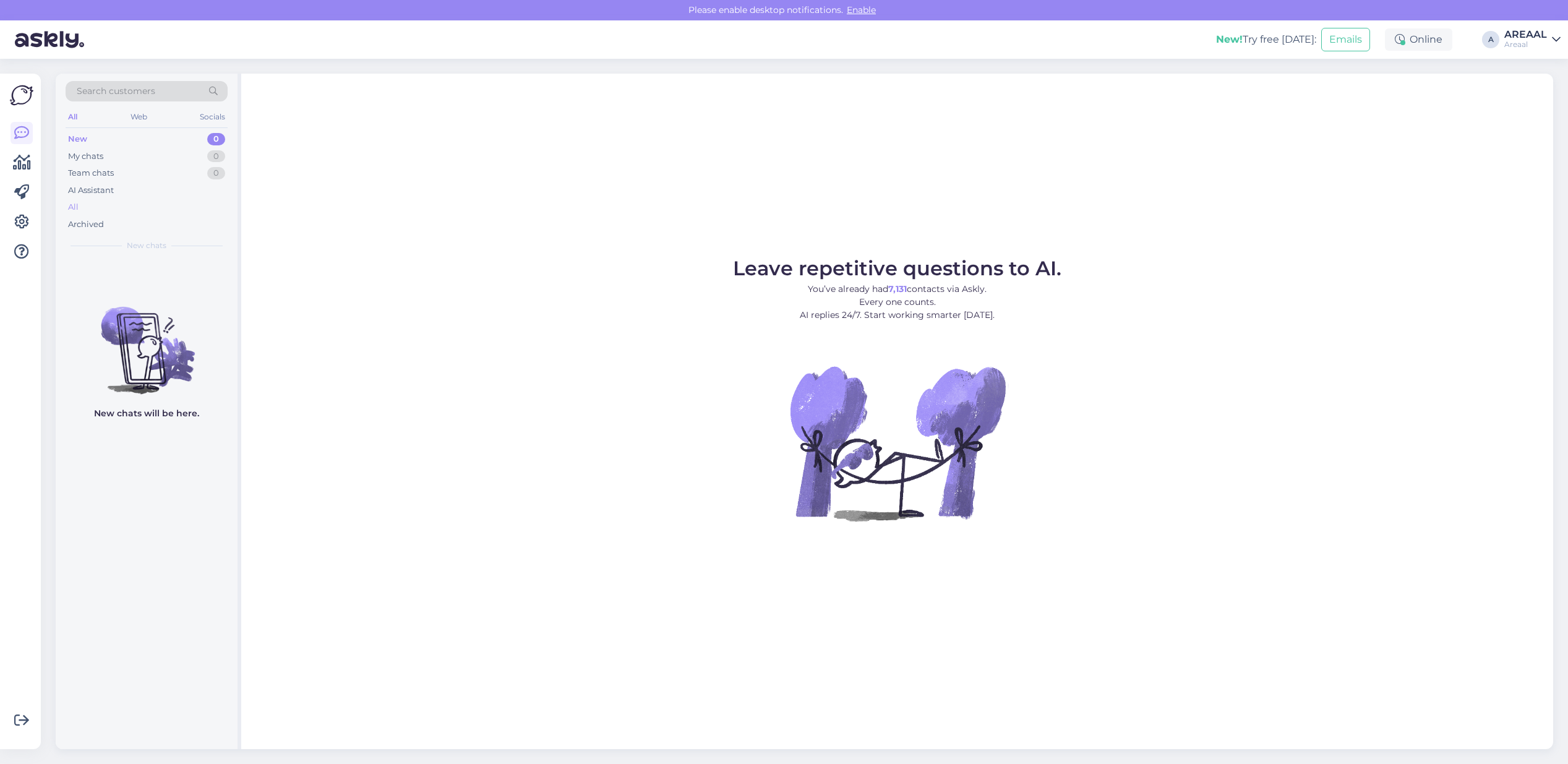
click at [151, 208] on div "All" at bounding box center [146, 207] width 162 height 17
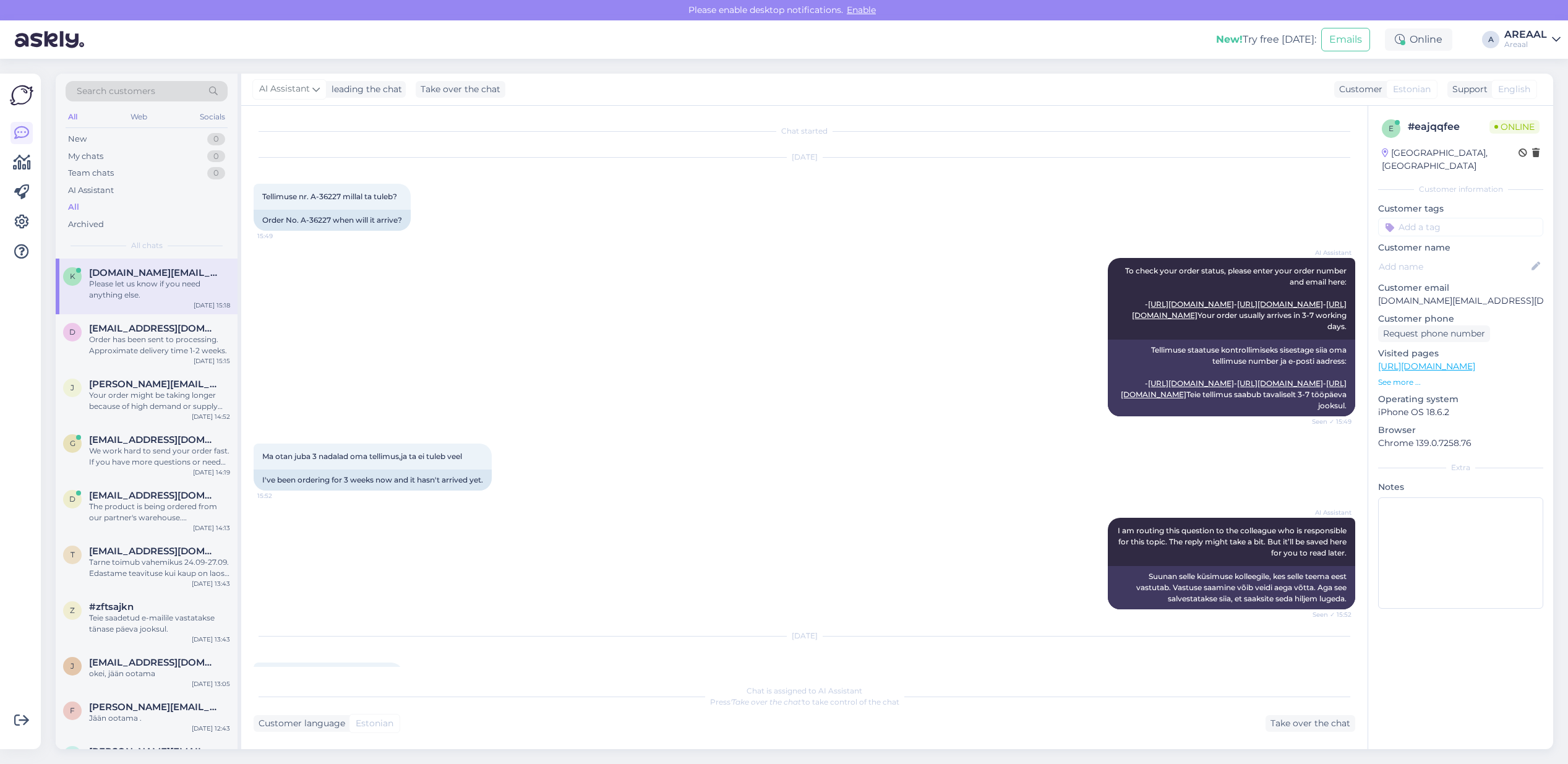
scroll to position [1734, 0]
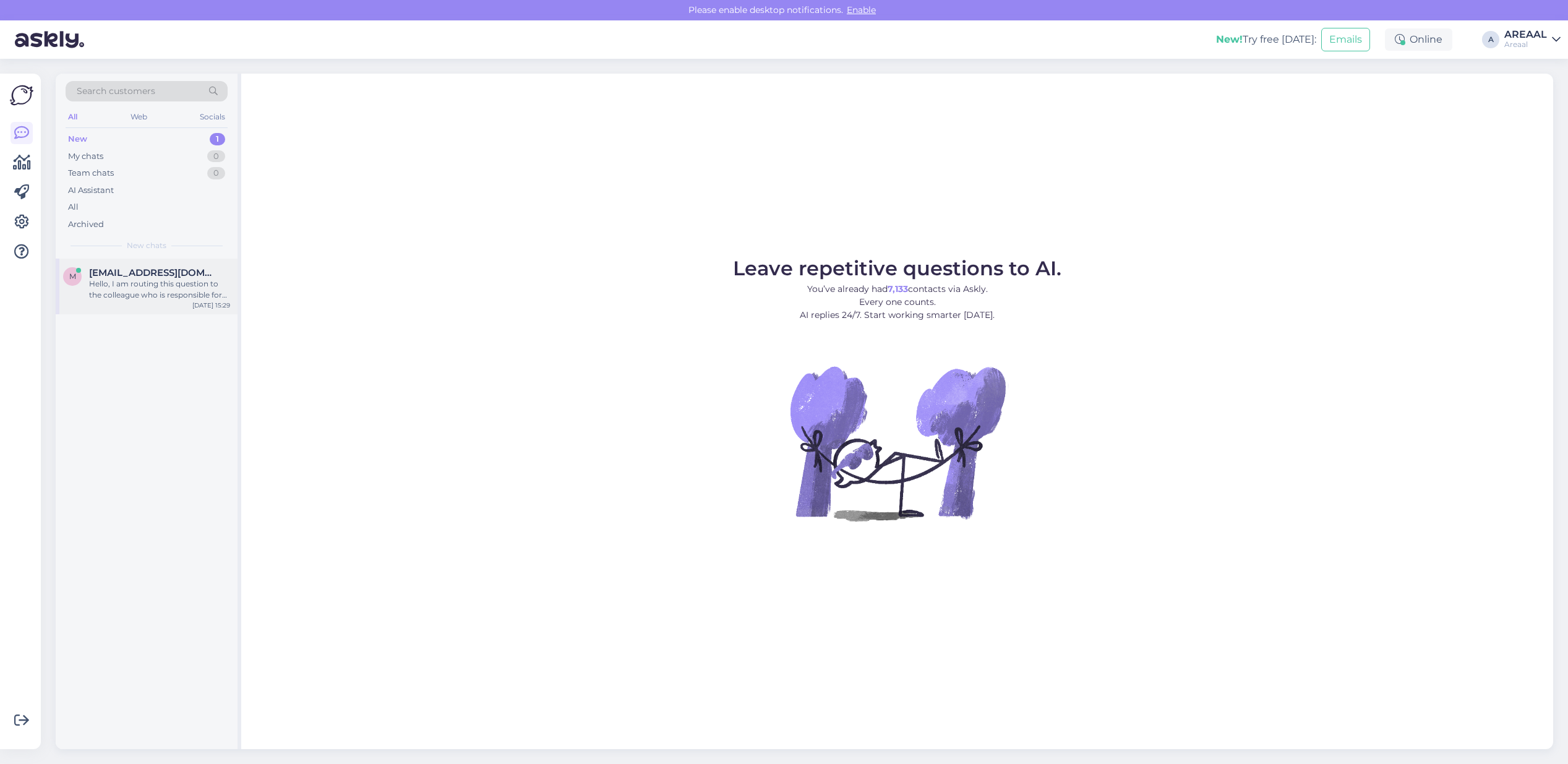
click at [133, 291] on div "Hello, I am routing this question to the colleague who is responsible for this …" at bounding box center [159, 289] width 141 height 22
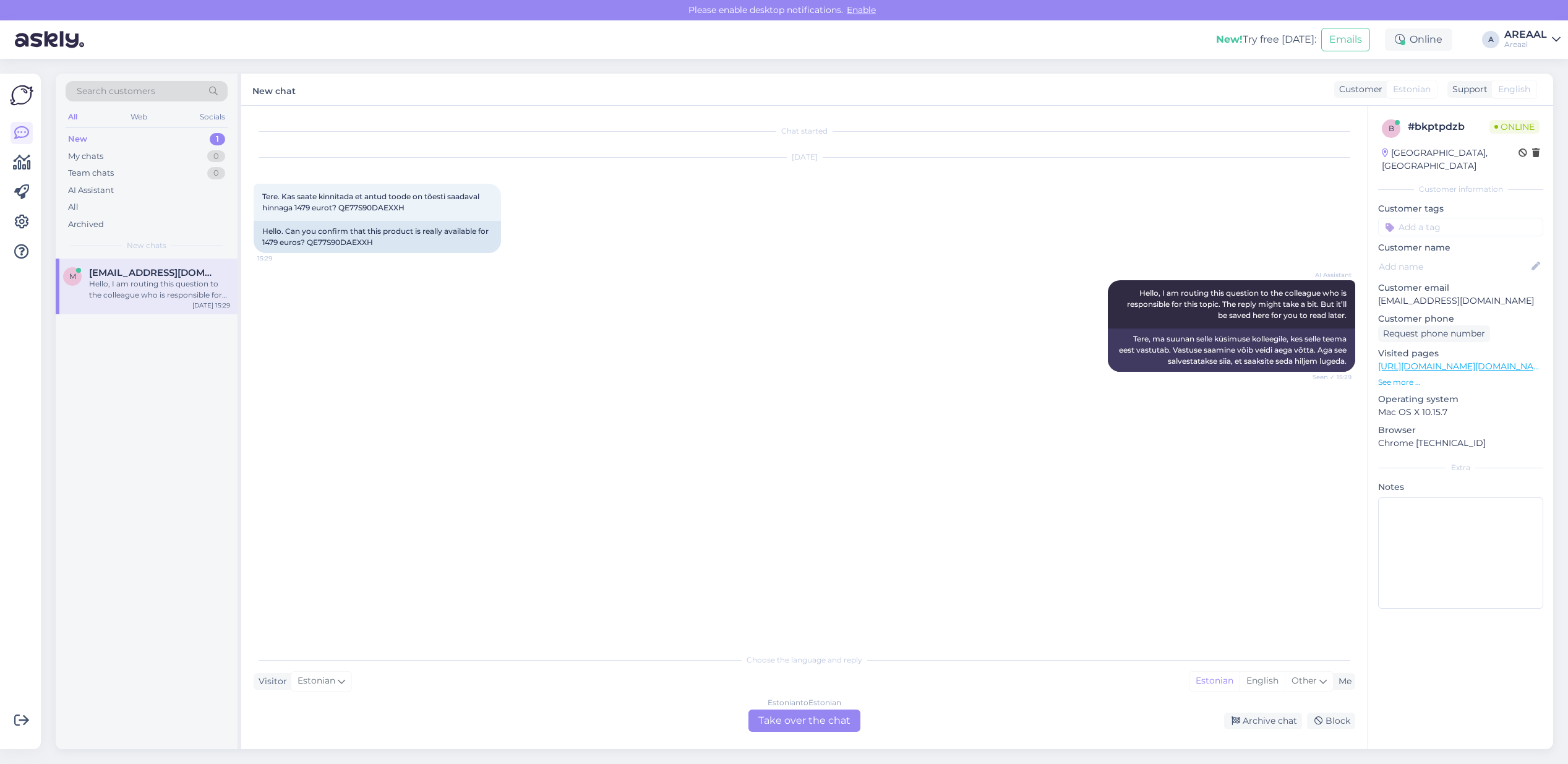
click at [1490, 376] on p "See more ..." at bounding box center [1460, 382] width 165 height 11
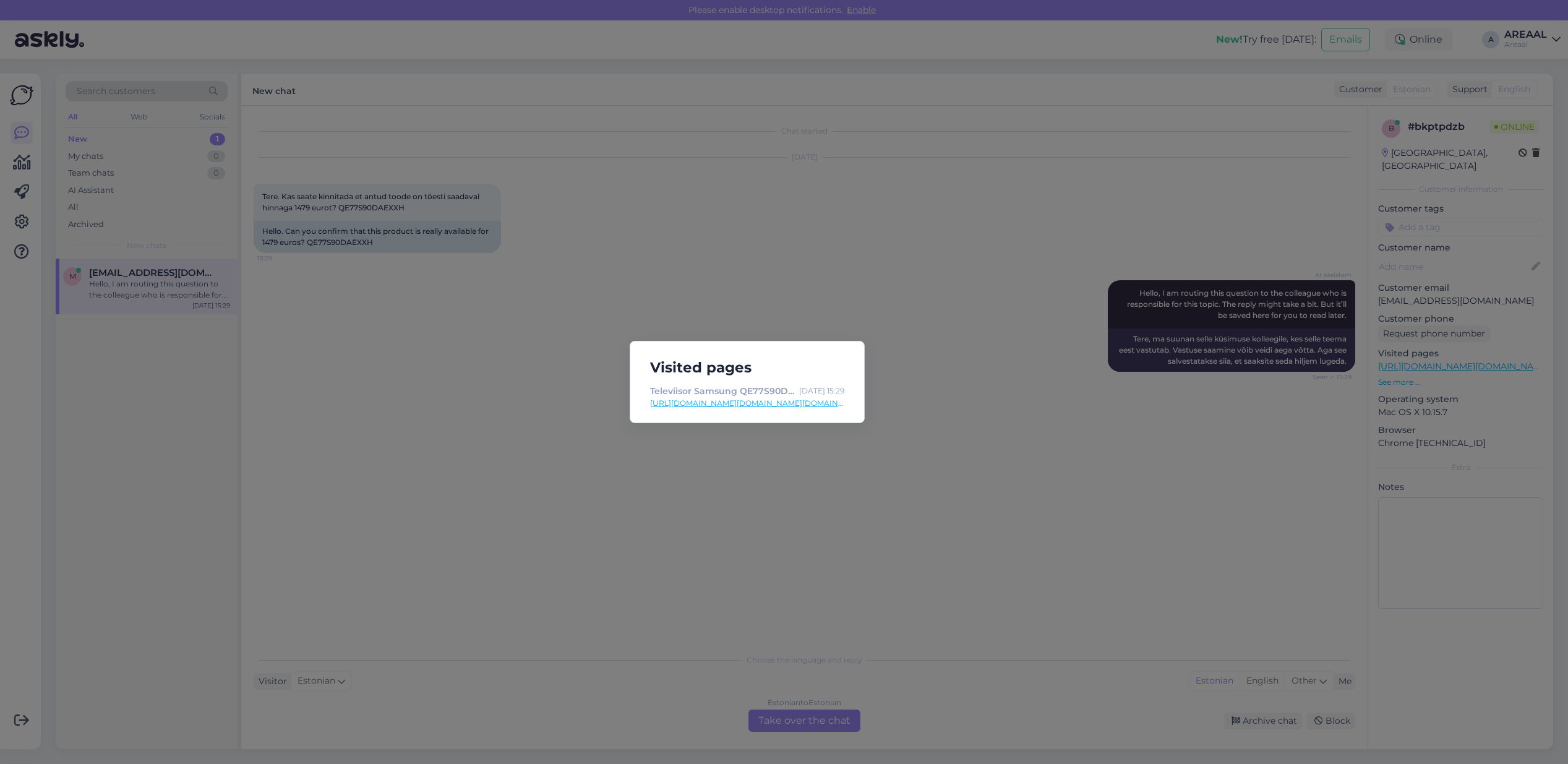
click at [1486, 354] on div "Visited pages Televiisor Samsung QE77S90DAEXXH, OLED, 77 " | [DOMAIN_NAME] [DAT…" at bounding box center [784, 382] width 1568 height 764
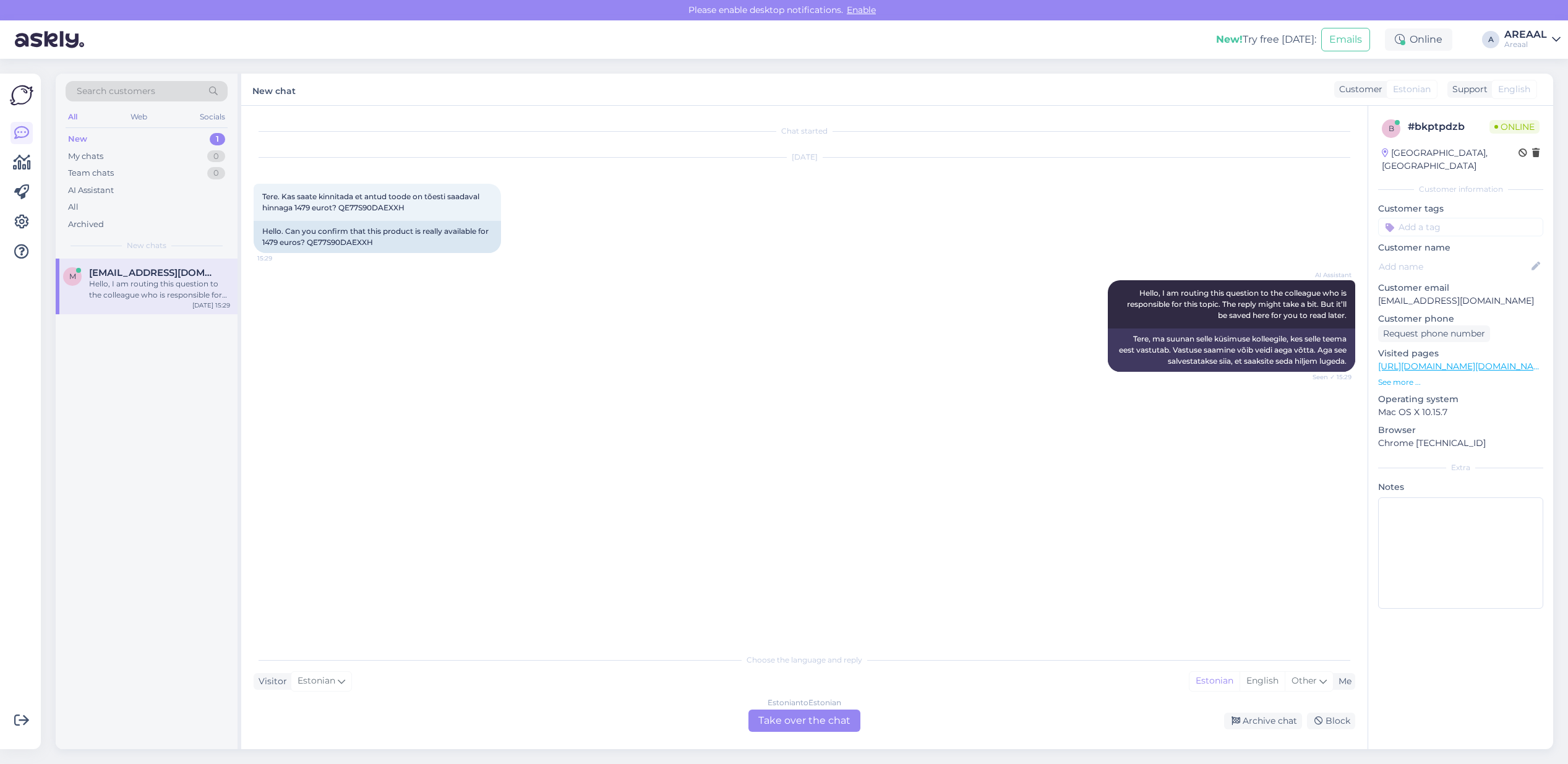
click at [1445, 361] on link "[URL][DOMAIN_NAME][DOMAIN_NAME][DOMAIN_NAME]" at bounding box center [1500, 367] width 245 height 11
click at [801, 710] on div "Estonian to Estonian Take over the chat" at bounding box center [804, 720] width 112 height 22
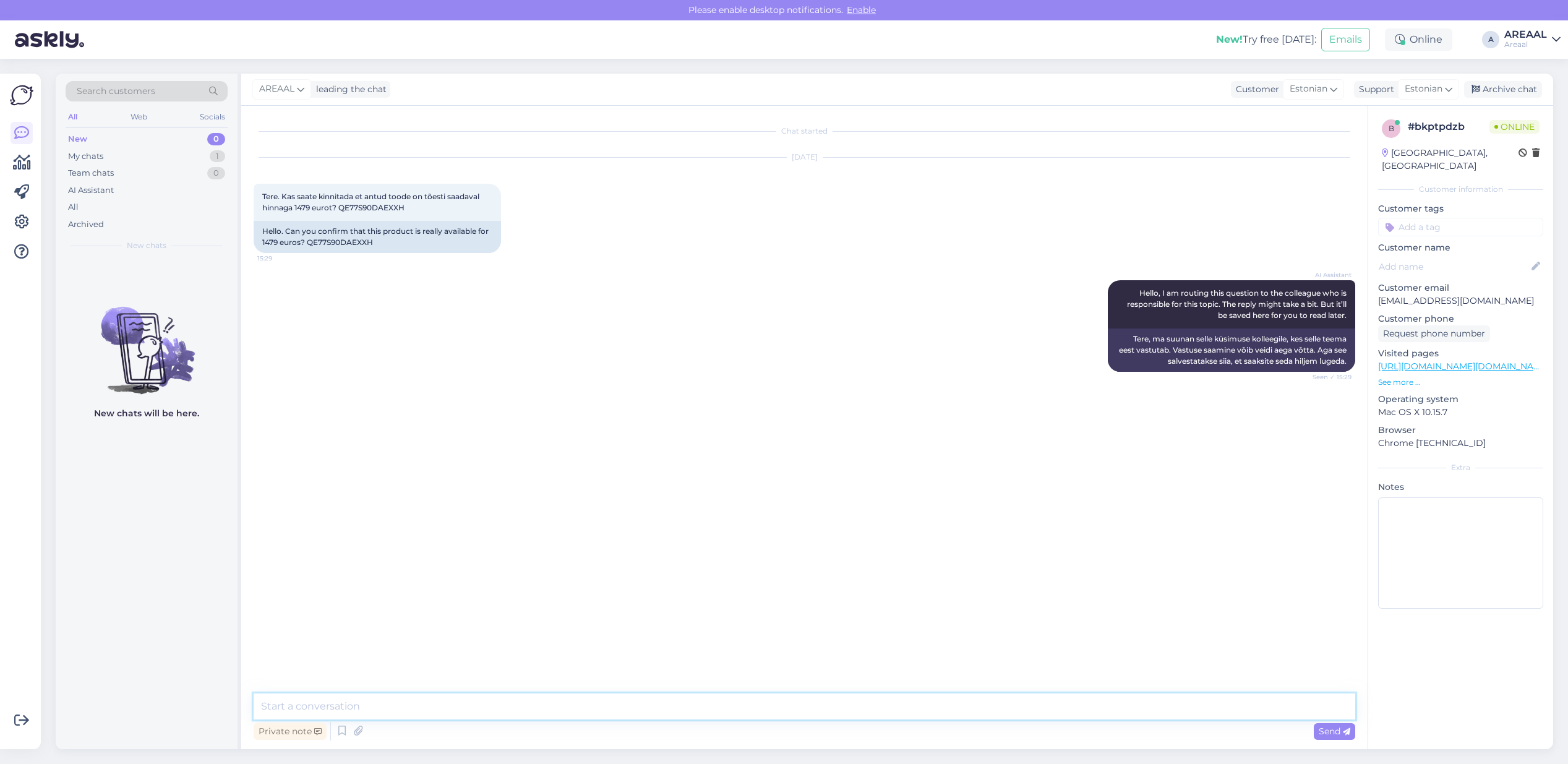
click at [791, 703] on textarea at bounding box center [804, 706] width 1102 height 26
type textarea "Välja müüdud, eemaldatakse kodulehelt"
click at [149, 202] on div "All" at bounding box center [146, 207] width 162 height 17
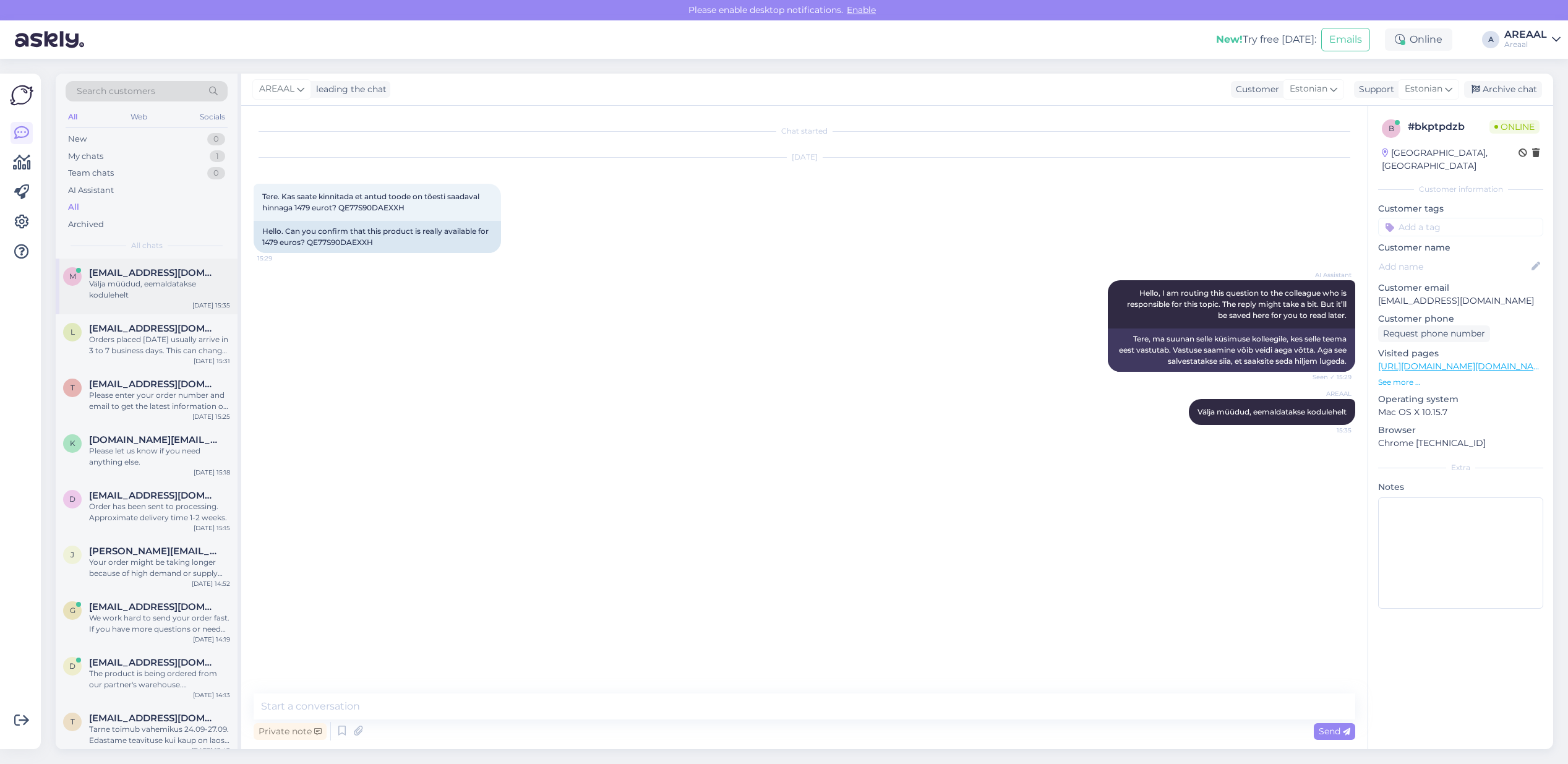
click at [134, 298] on div "Välja müüdud, eemaldatakse kodulehelt" at bounding box center [159, 289] width 141 height 22
click at [199, 338] on div "Orders placed [DATE] usually arrive in 3 to 7 business days. This can change de…" at bounding box center [159, 345] width 141 height 22
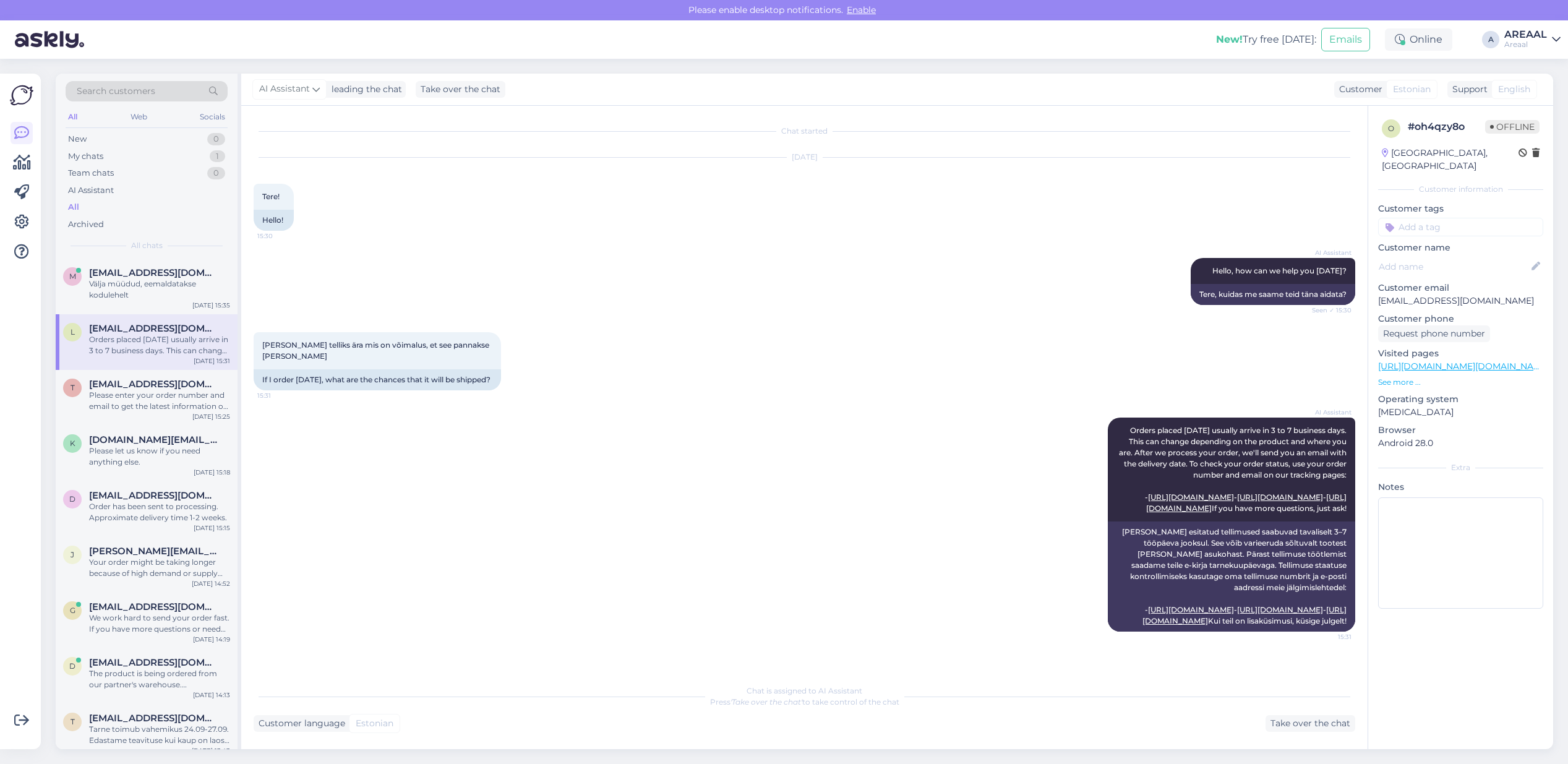
scroll to position [33, 0]
click at [143, 414] on div "t tanagodun93@gmail.com Please enter your order number and email to get the lat…" at bounding box center [146, 397] width 182 height 56
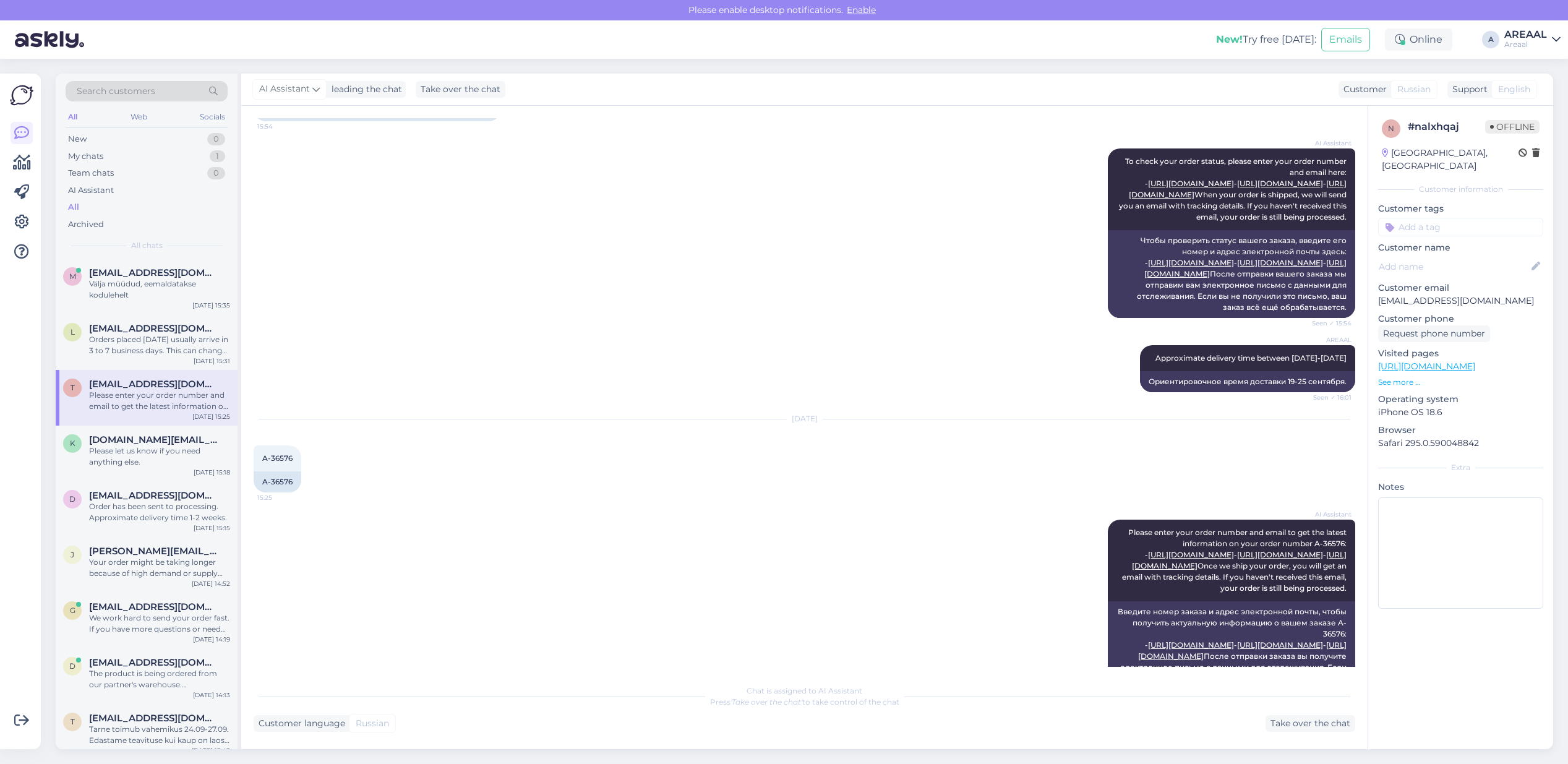
scroll to position [0, 0]
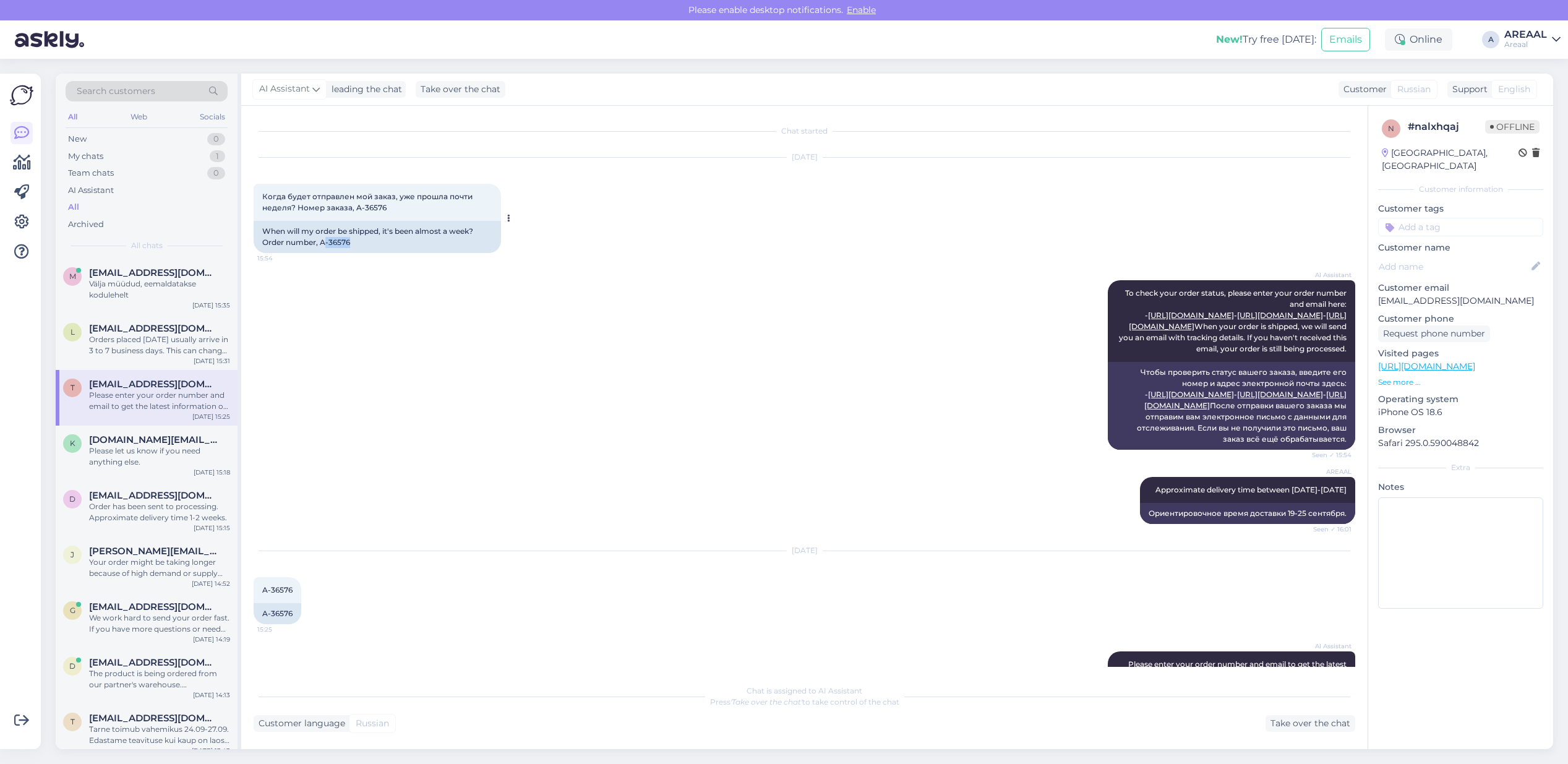
copy div "-36576"
copy div "A-36576"
drag, startPoint x: 357, startPoint y: 243, endPoint x: 322, endPoint y: 246, distance: 35.1
click at [322, 246] on div "When will my order be shipped, it's been almost a week? Order number, A-36576" at bounding box center [377, 237] width 247 height 33
click at [759, 314] on div "AI Assistant To check your order status, please enter your order number and ema…" at bounding box center [804, 364] width 1102 height 196
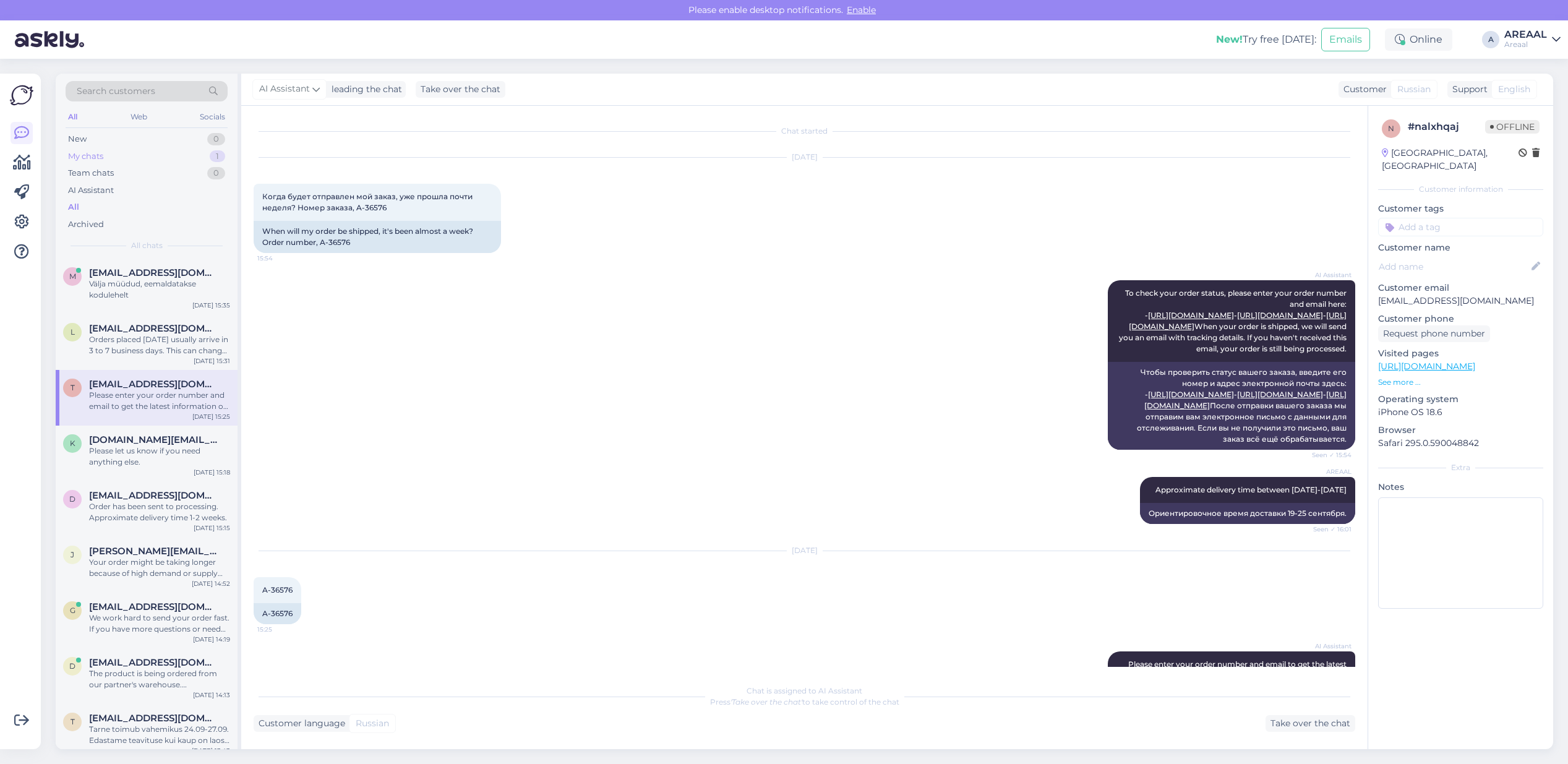
click at [181, 156] on div "My chats 1" at bounding box center [146, 156] width 162 height 17
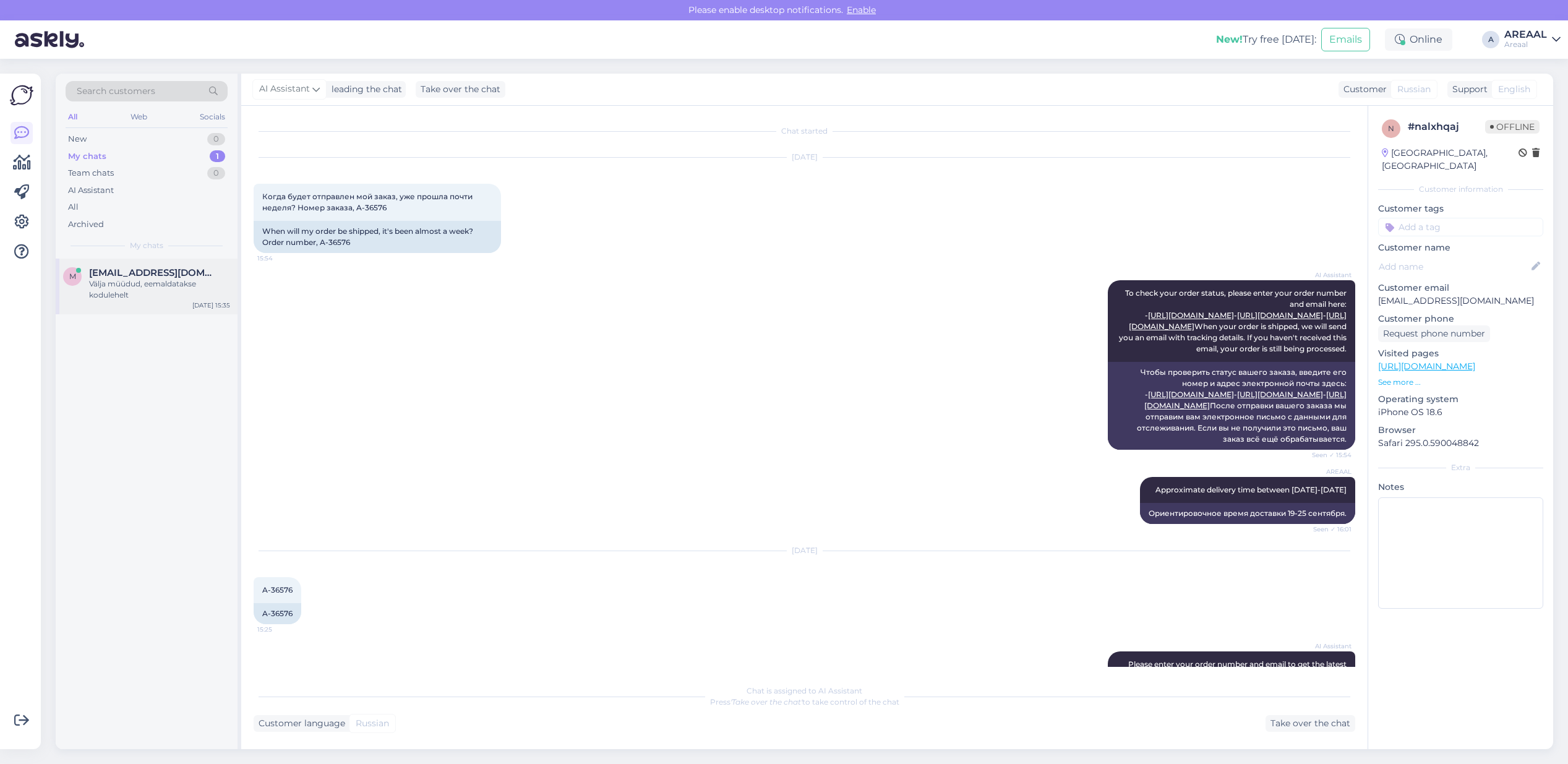
click at [187, 258] on div "m mihkel.sarv@outlook.com Välja müüdud, eemaldatakse kodulehelt Sep 19 15:35" at bounding box center [146, 286] width 182 height 56
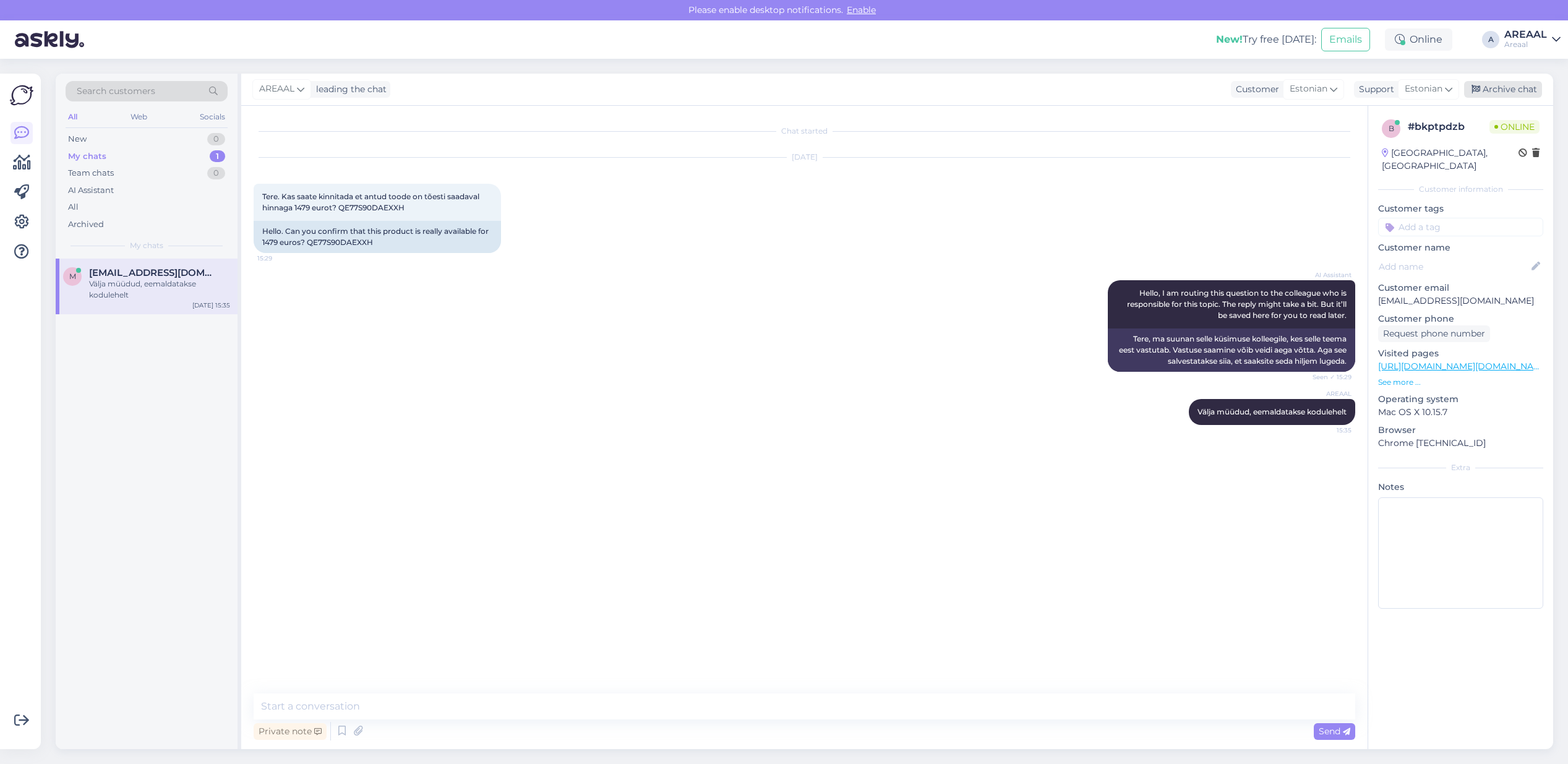
click at [1516, 86] on div "Archive chat" at bounding box center [1502, 89] width 78 height 16
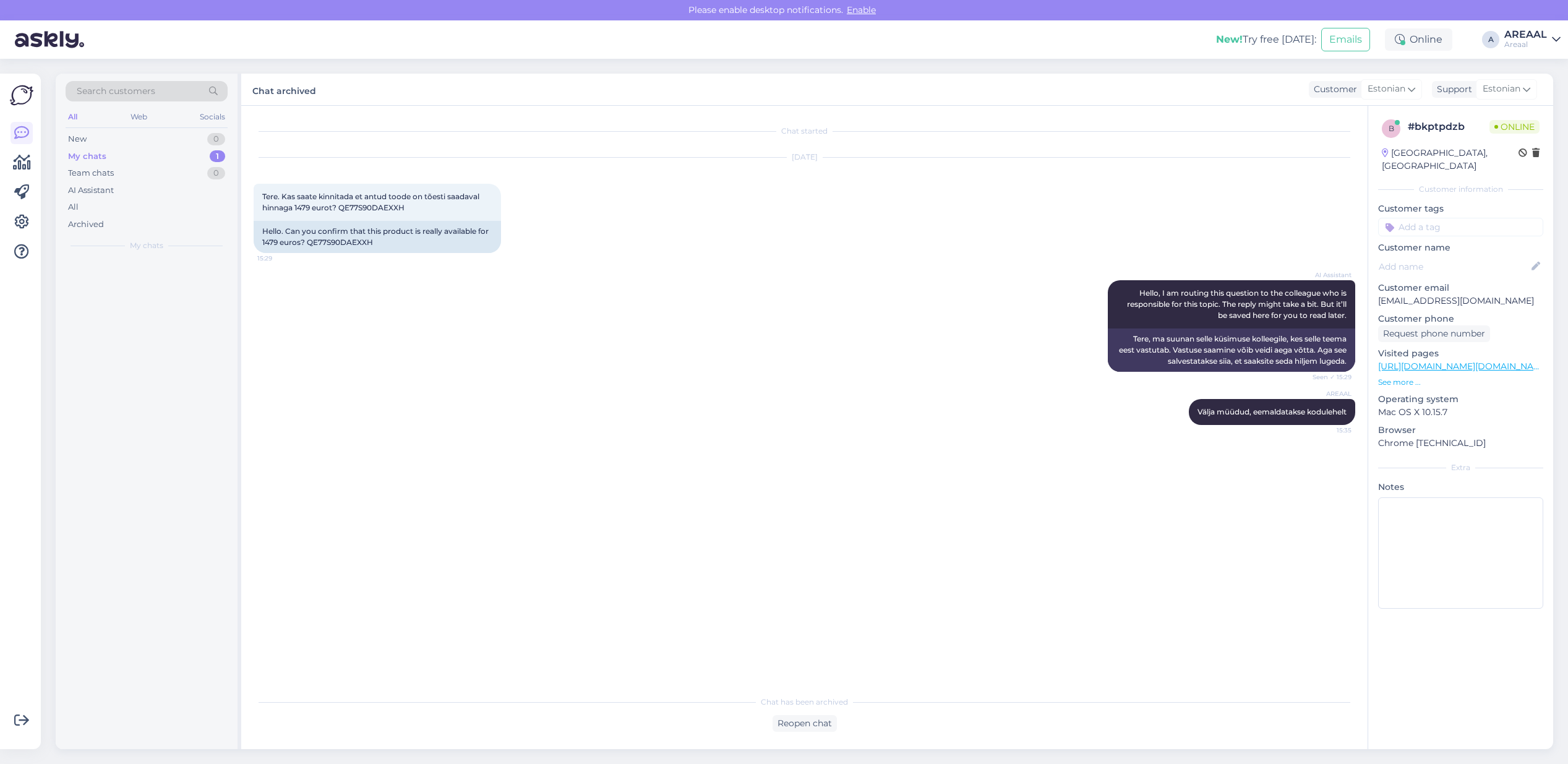
drag, startPoint x: 1526, startPoint y: 44, endPoint x: 1529, endPoint y: 50, distance: 6.7
click at [1526, 44] on div "Areaal" at bounding box center [1525, 44] width 43 height 10
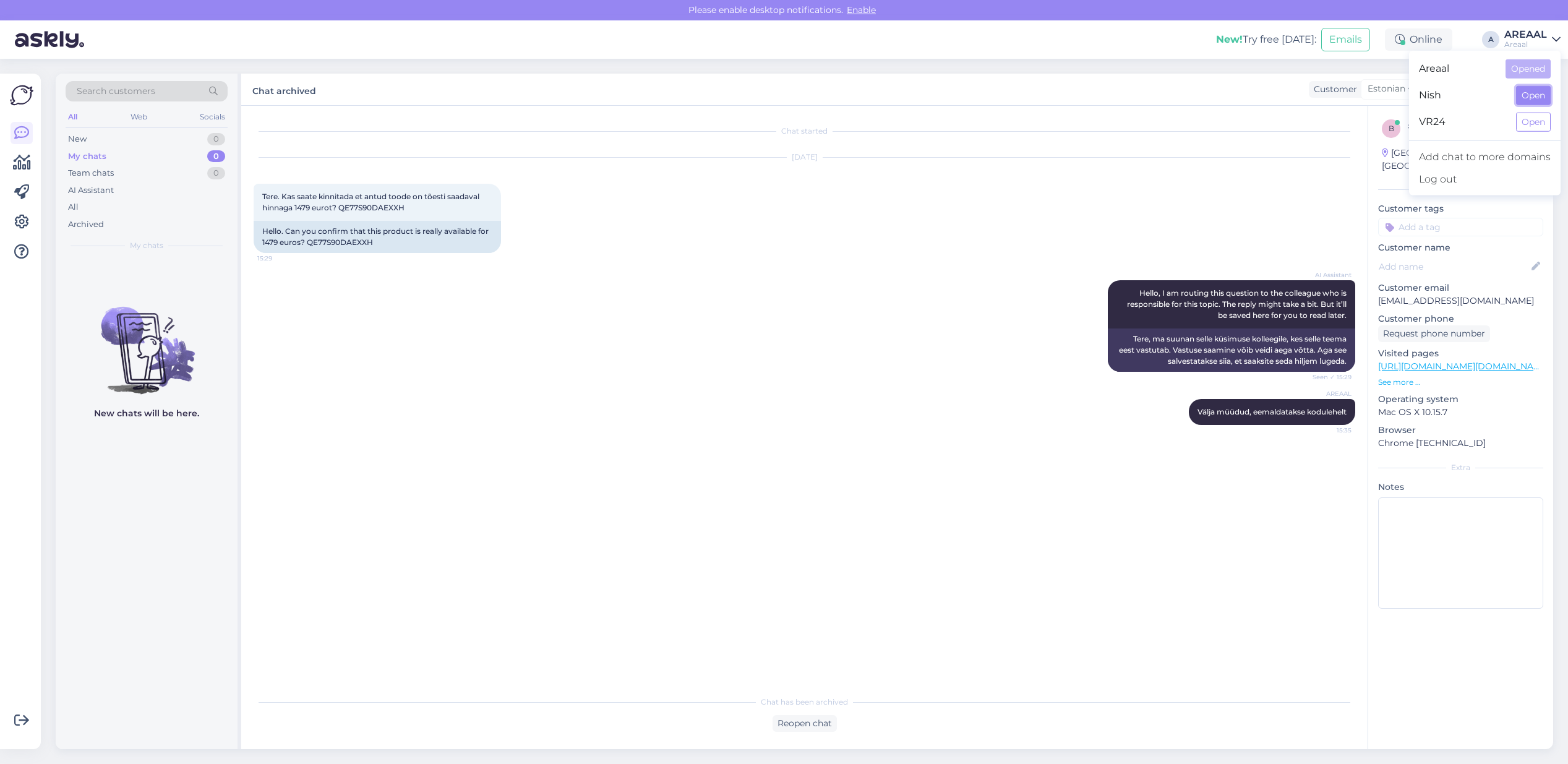
click at [1533, 90] on button "Open" at bounding box center [1533, 96] width 34 height 19
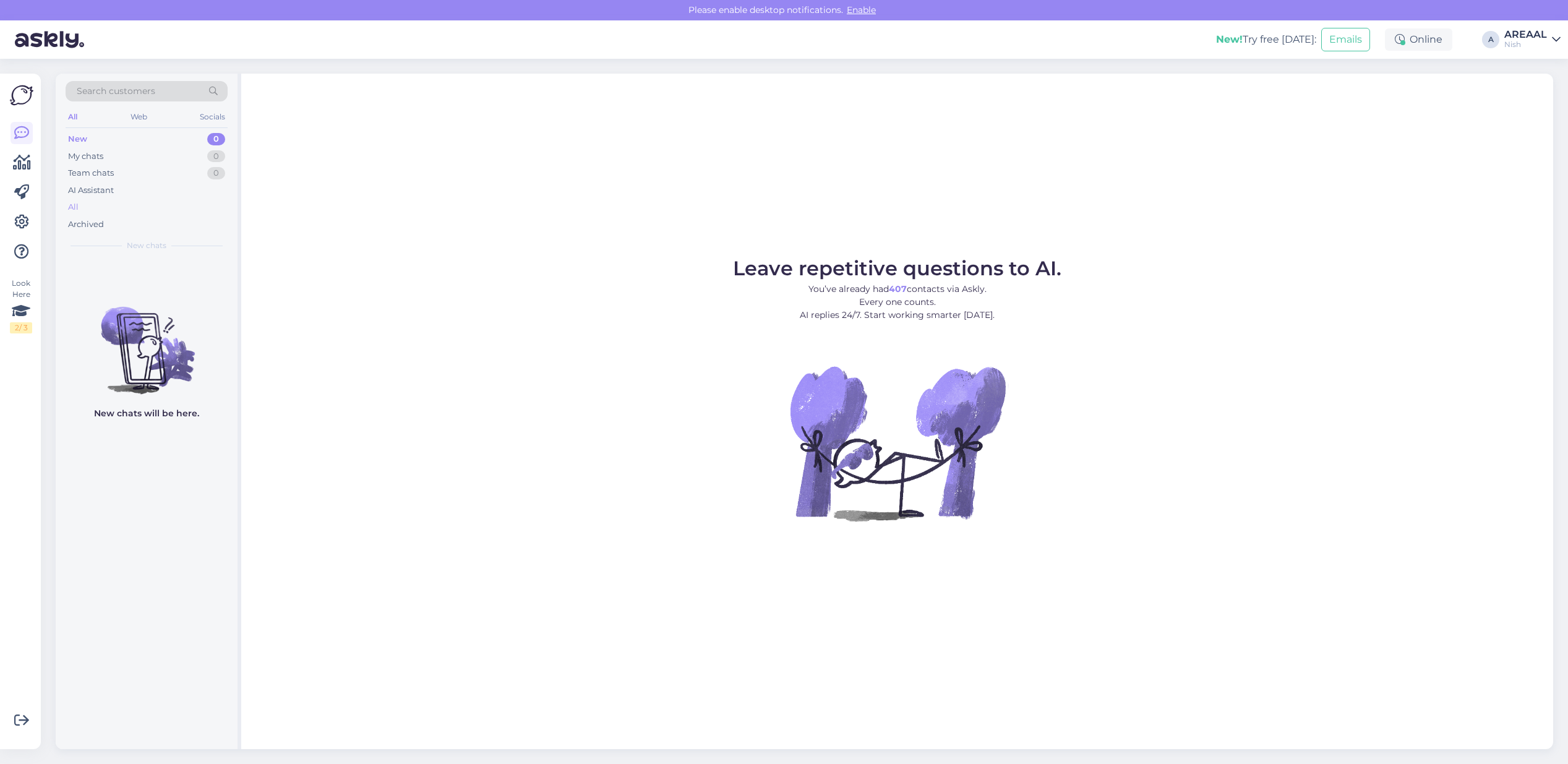
click at [128, 207] on div "All" at bounding box center [146, 207] width 162 height 17
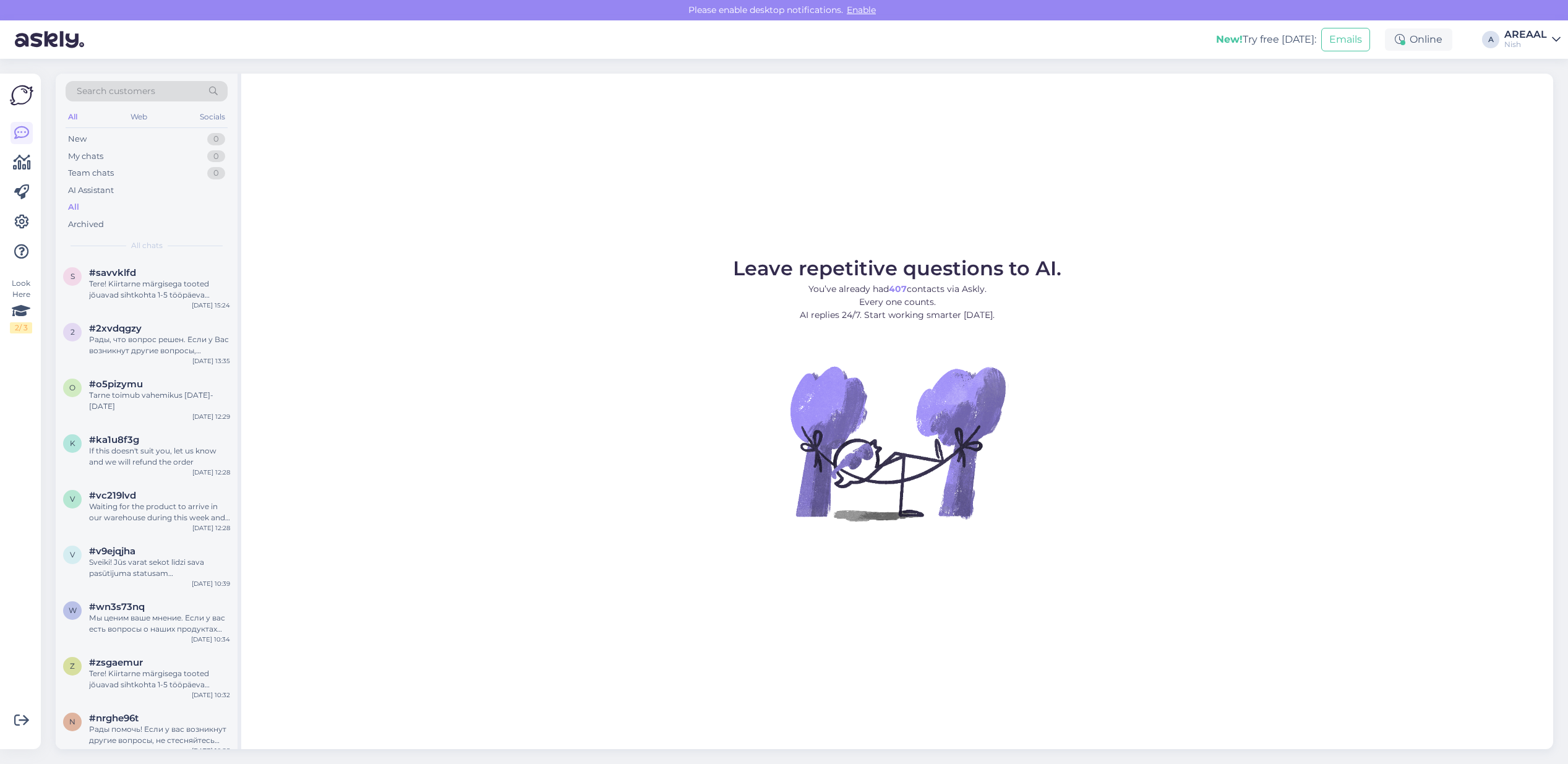
click at [1547, 35] on link "AREAAL Nish" at bounding box center [1532, 39] width 56 height 20
click at [1547, 63] on button "Open" at bounding box center [1533, 69] width 34 height 19
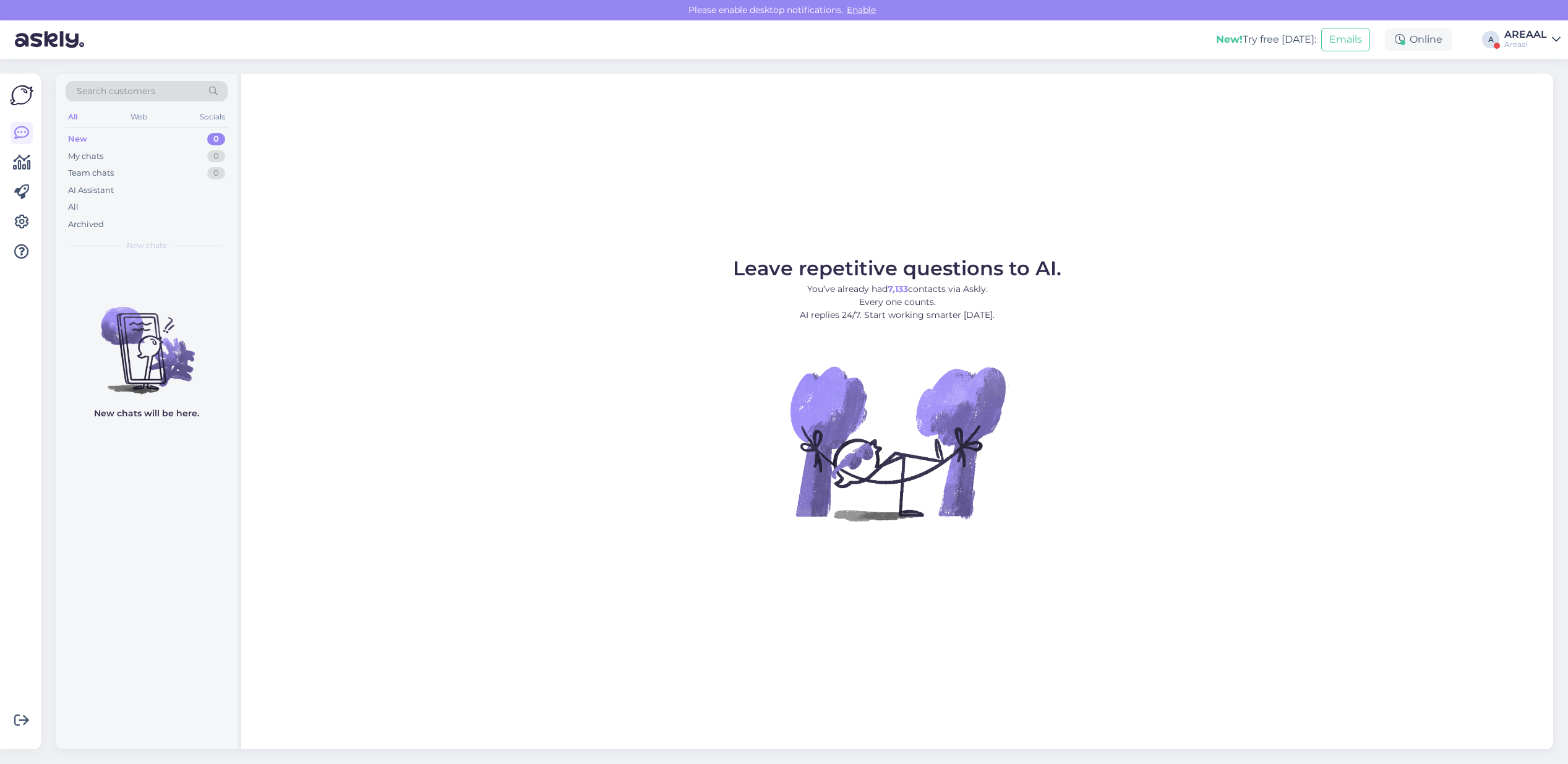
click at [1536, 46] on div "Areaal" at bounding box center [1525, 44] width 43 height 10
click at [1541, 91] on button "Open" at bounding box center [1533, 96] width 34 height 19
click at [176, 213] on div "All" at bounding box center [146, 207] width 162 height 17
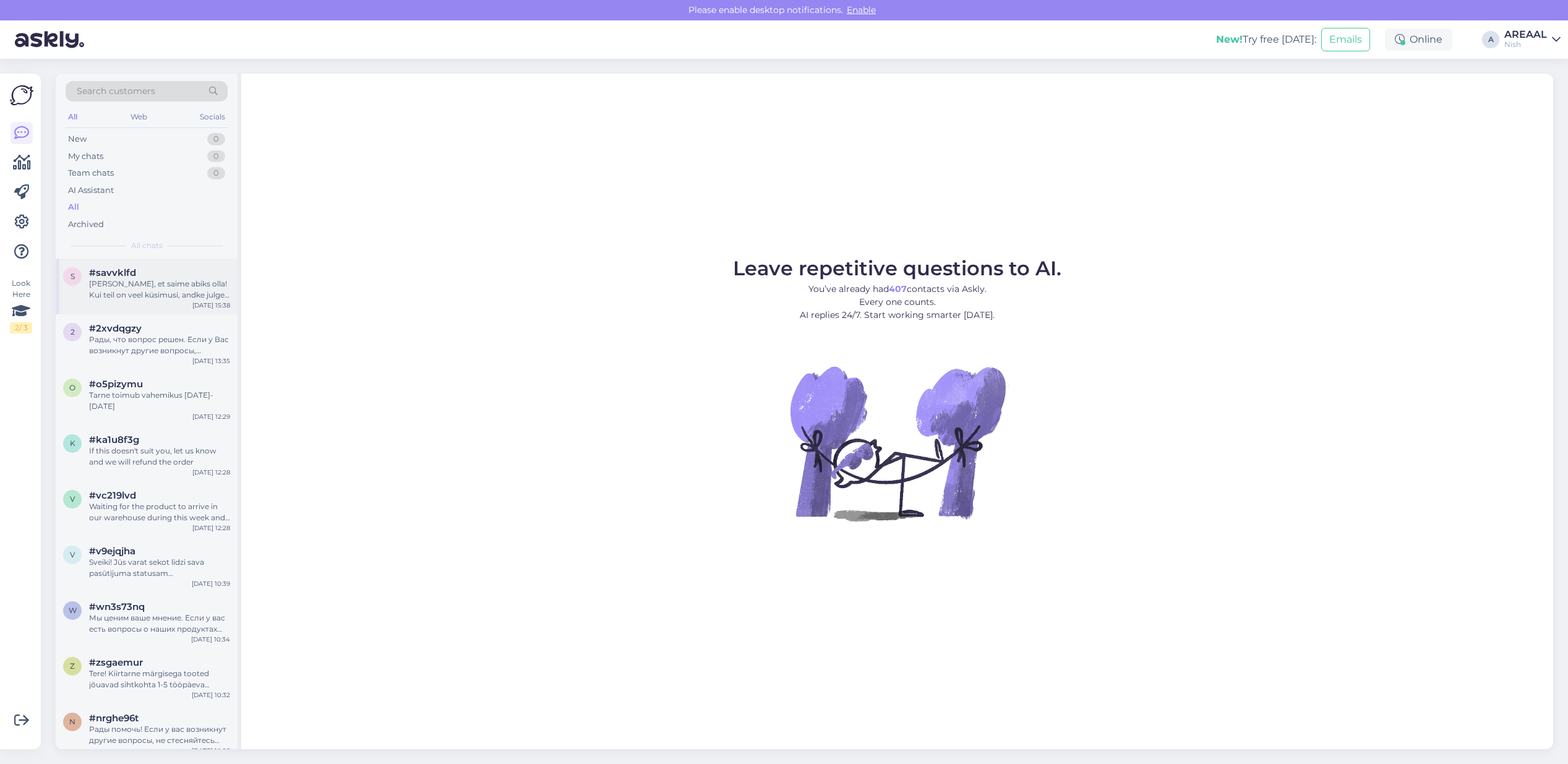
click at [205, 286] on div "[PERSON_NAME], et saime abiks olla! Kui teil on veel küsimusi, andke julgelt te…" at bounding box center [159, 289] width 141 height 22
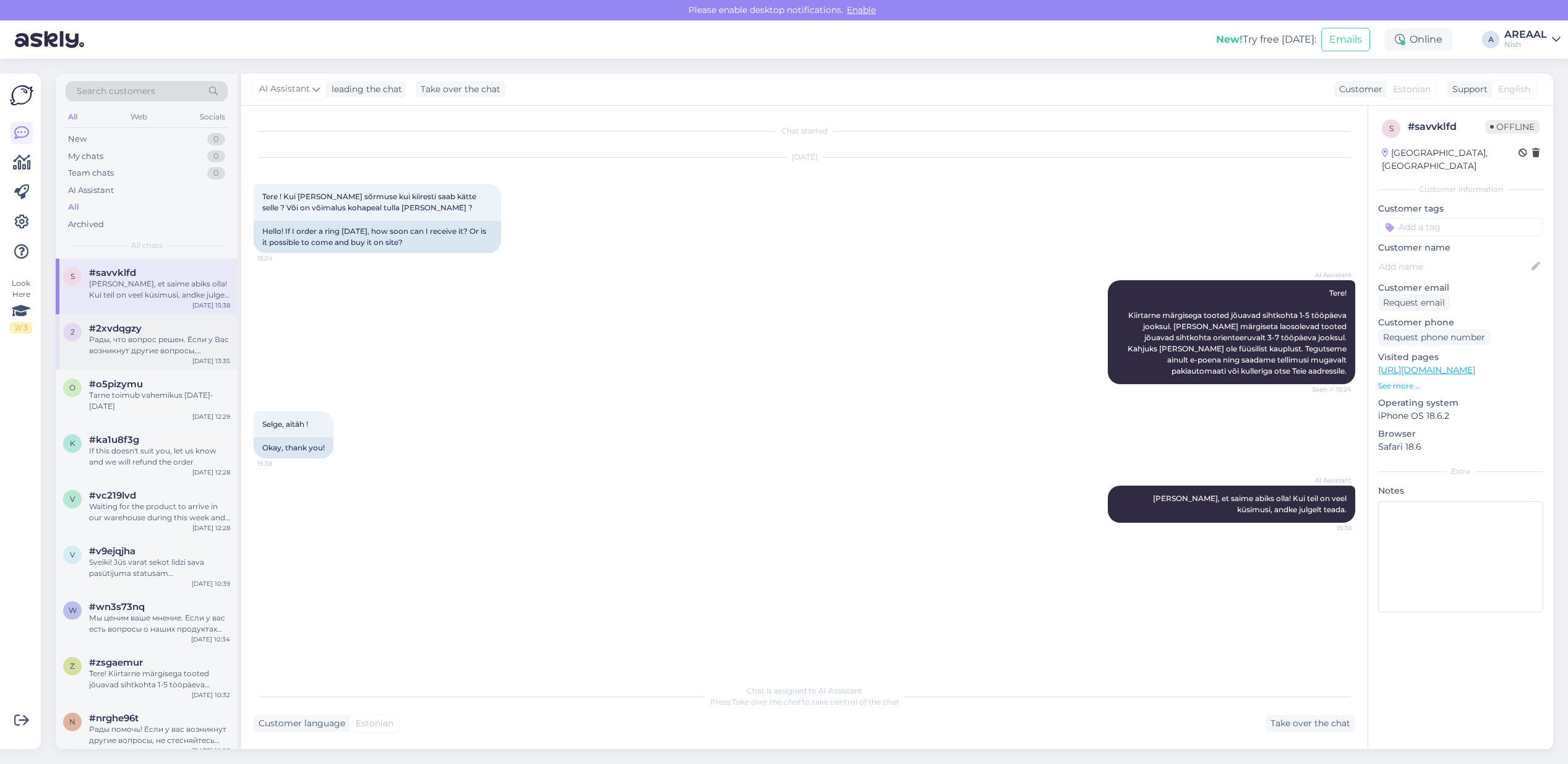
click at [198, 316] on div "2 #2xvdqgzy Рады, что вопрос решен. Если у Вас возникнут другие вопросы, пожалу…" at bounding box center [146, 342] width 182 height 56
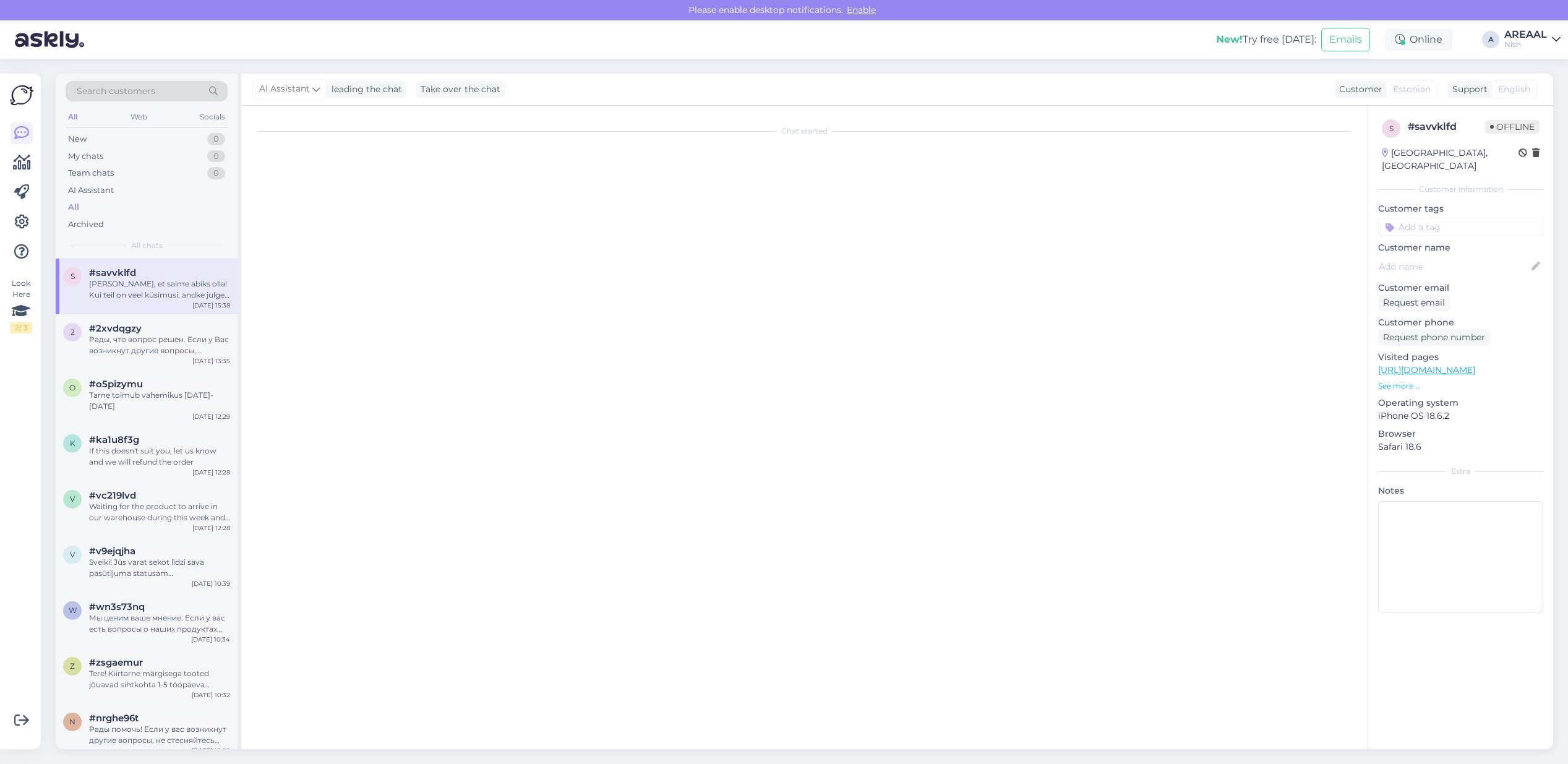
scroll to position [150, 0]
click at [199, 291] on div "Hea meel, et saime abiks olla! Kui teil on veel küsimusi, andke julgelt teada." at bounding box center [159, 289] width 141 height 22
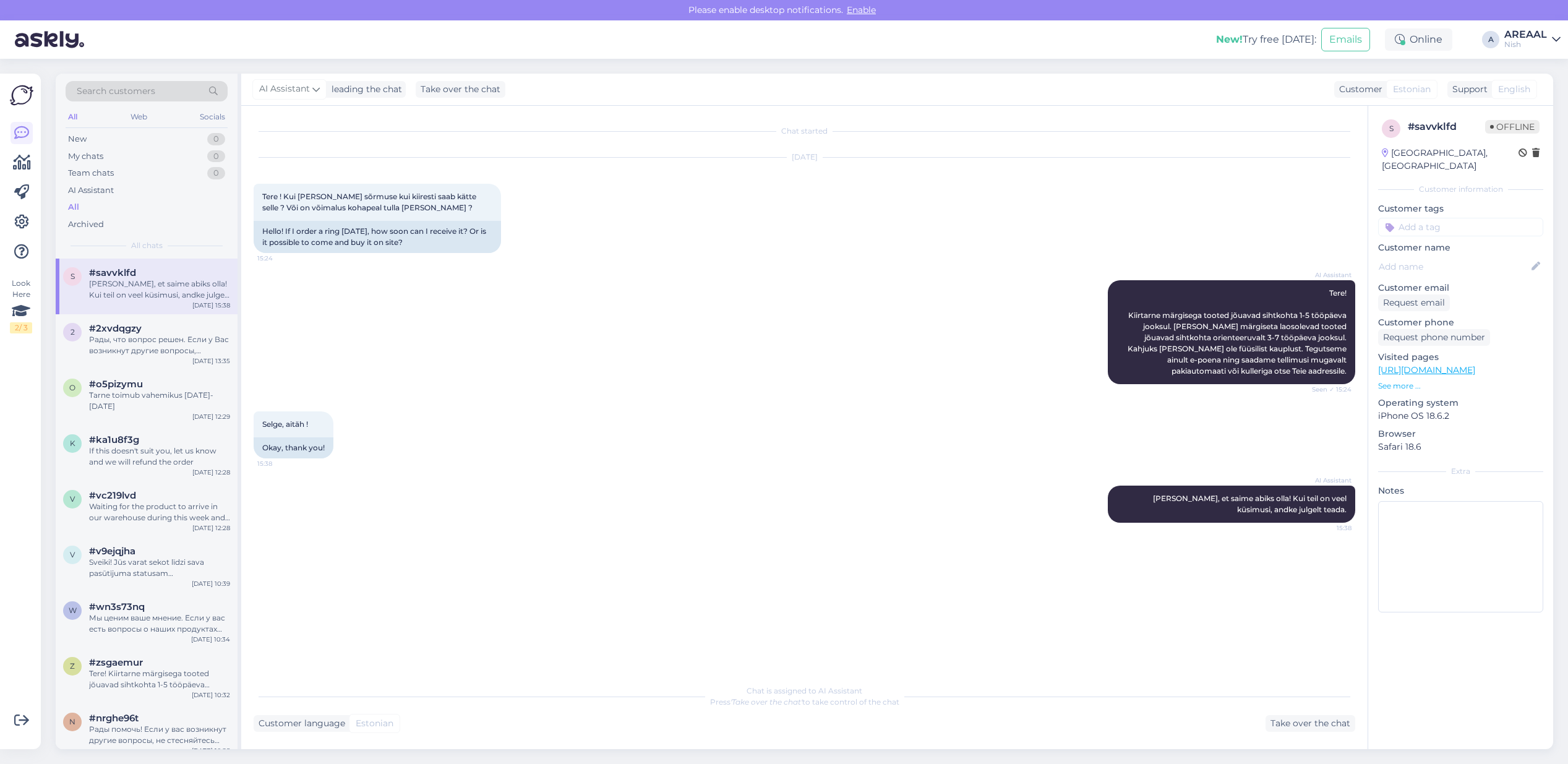
click at [1531, 40] on div "Nish" at bounding box center [1525, 44] width 43 height 10
click at [1550, 67] on button "Open" at bounding box center [1533, 69] width 34 height 19
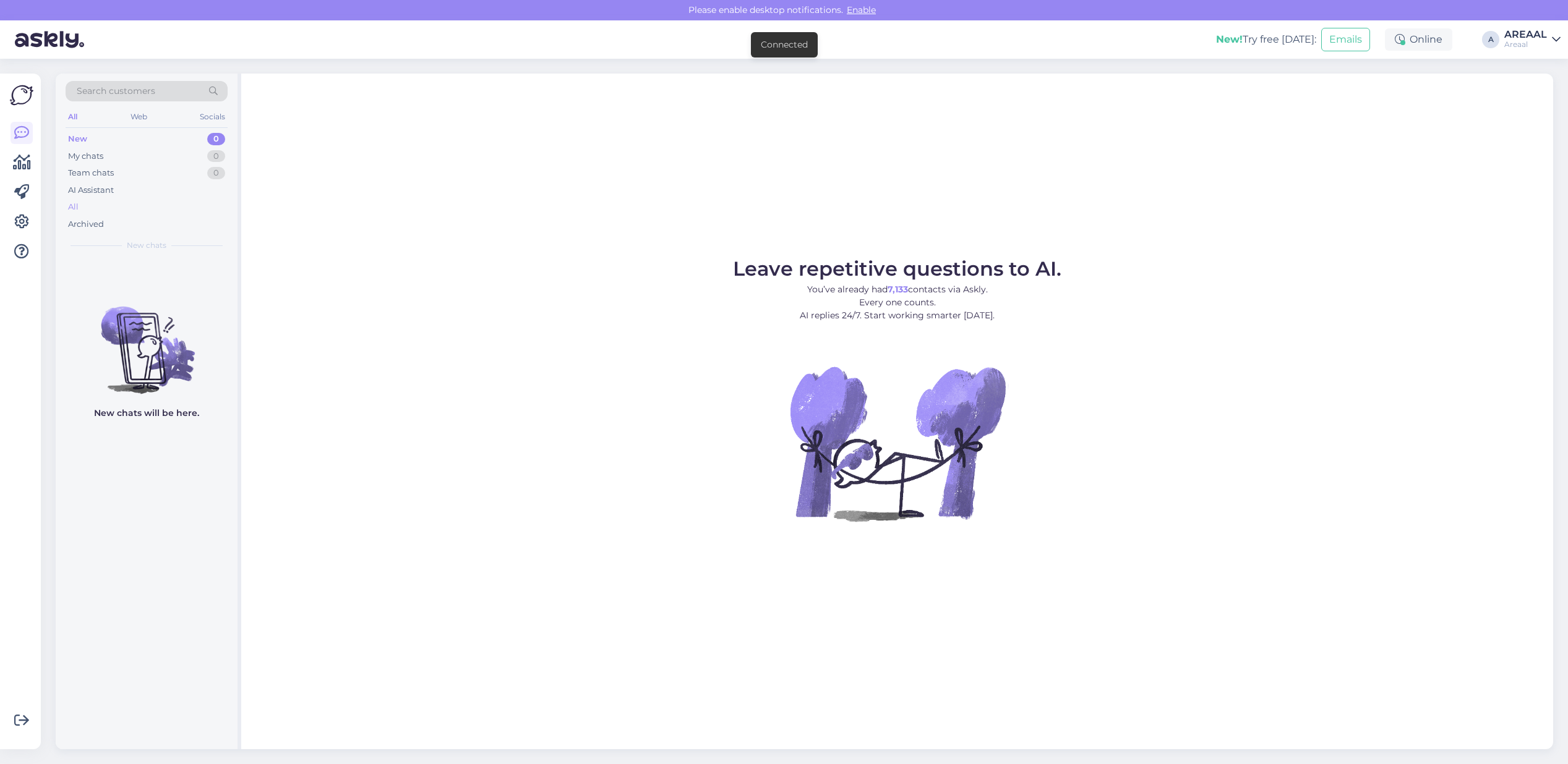
click at [90, 214] on div "All" at bounding box center [146, 207] width 162 height 17
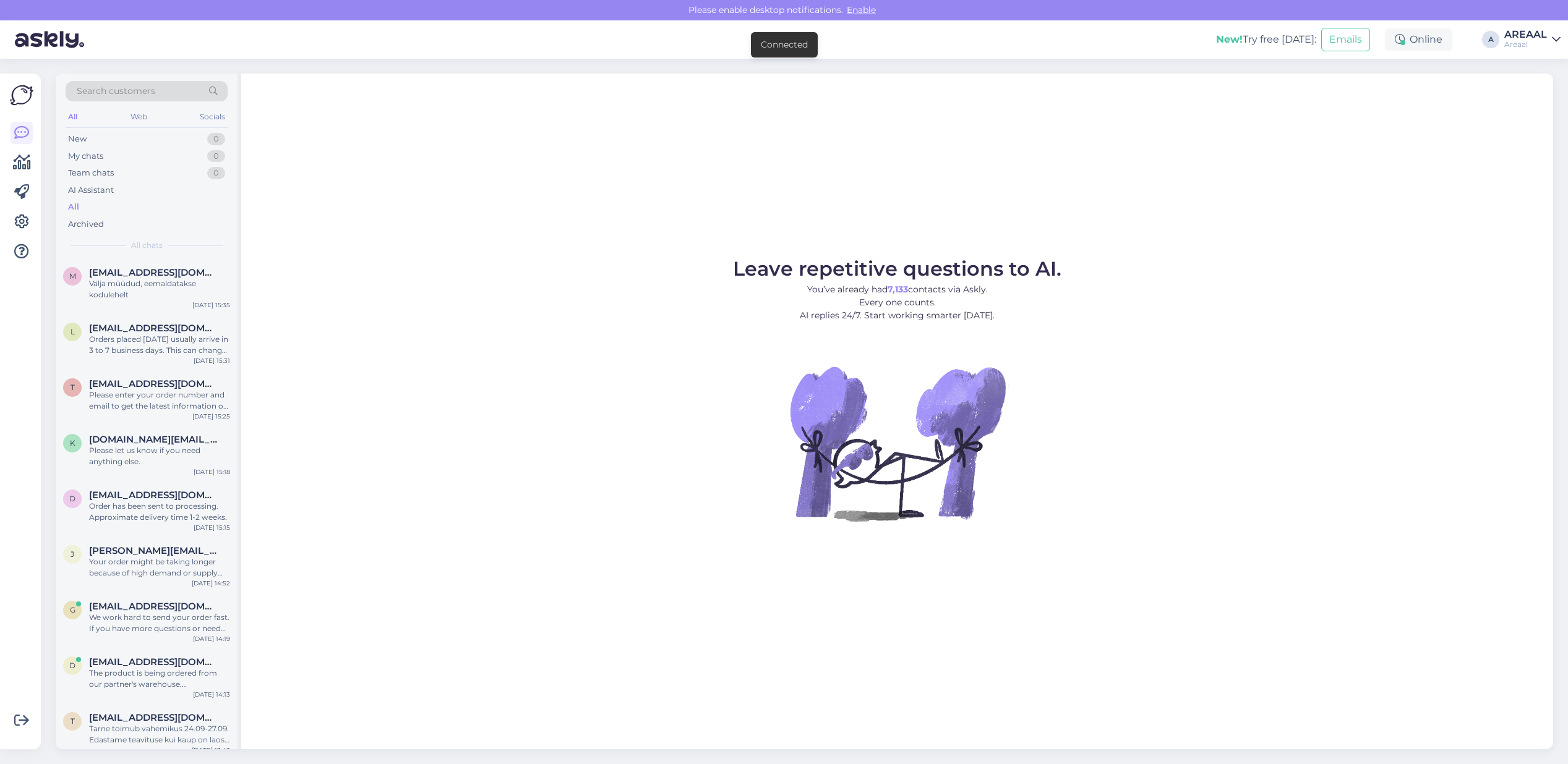
click at [505, 236] on div "Leave repetitive questions to AI. You’ve already had 7,133 contacts via Askly. …" at bounding box center [897, 412] width 1311 height 676
click at [482, 220] on div "Leave repetitive questions to AI. You’ve already had 7,133 contacts via Askly. …" at bounding box center [897, 412] width 1311 height 676
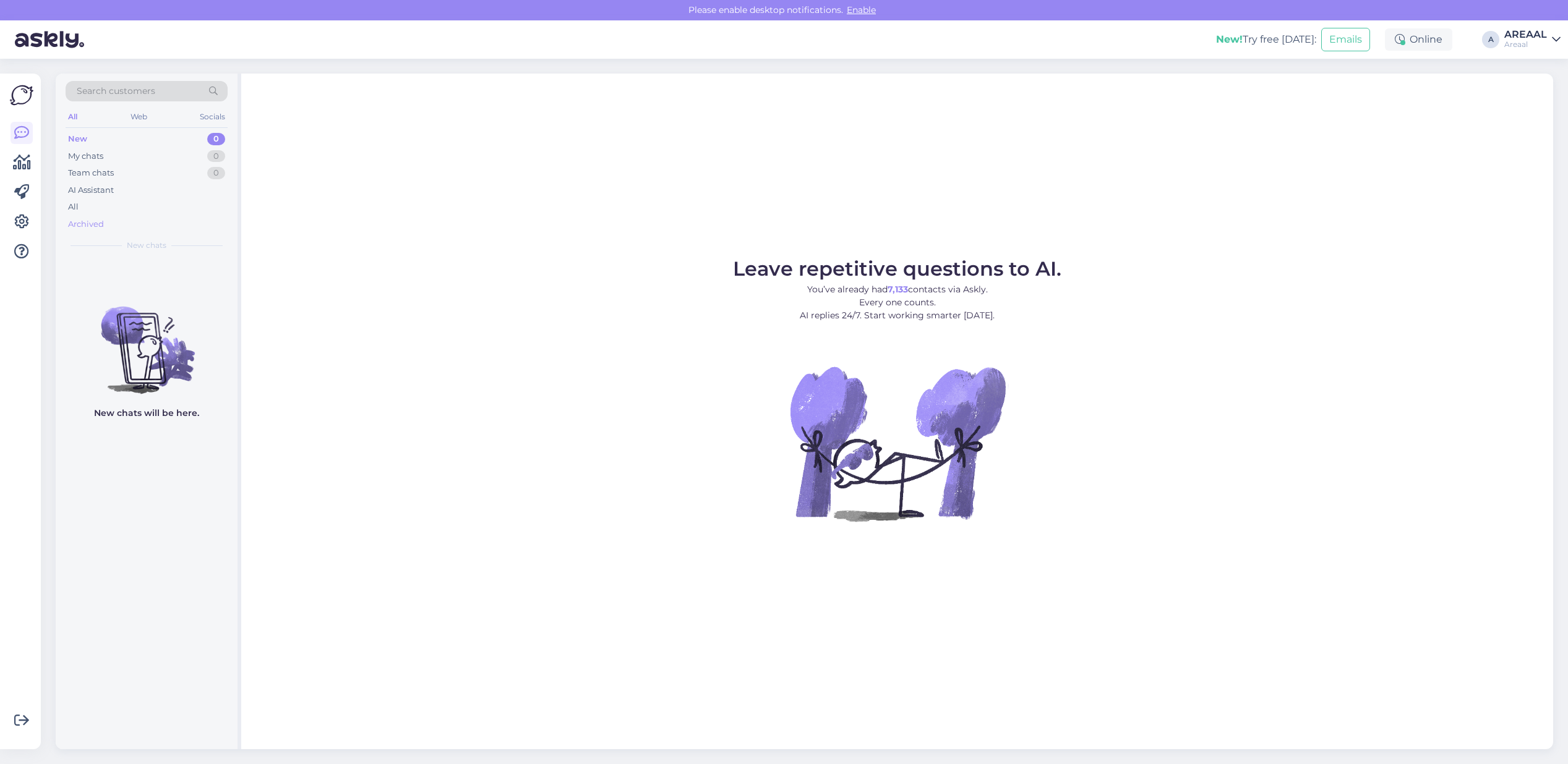
click at [149, 219] on div "Archived" at bounding box center [146, 224] width 162 height 17
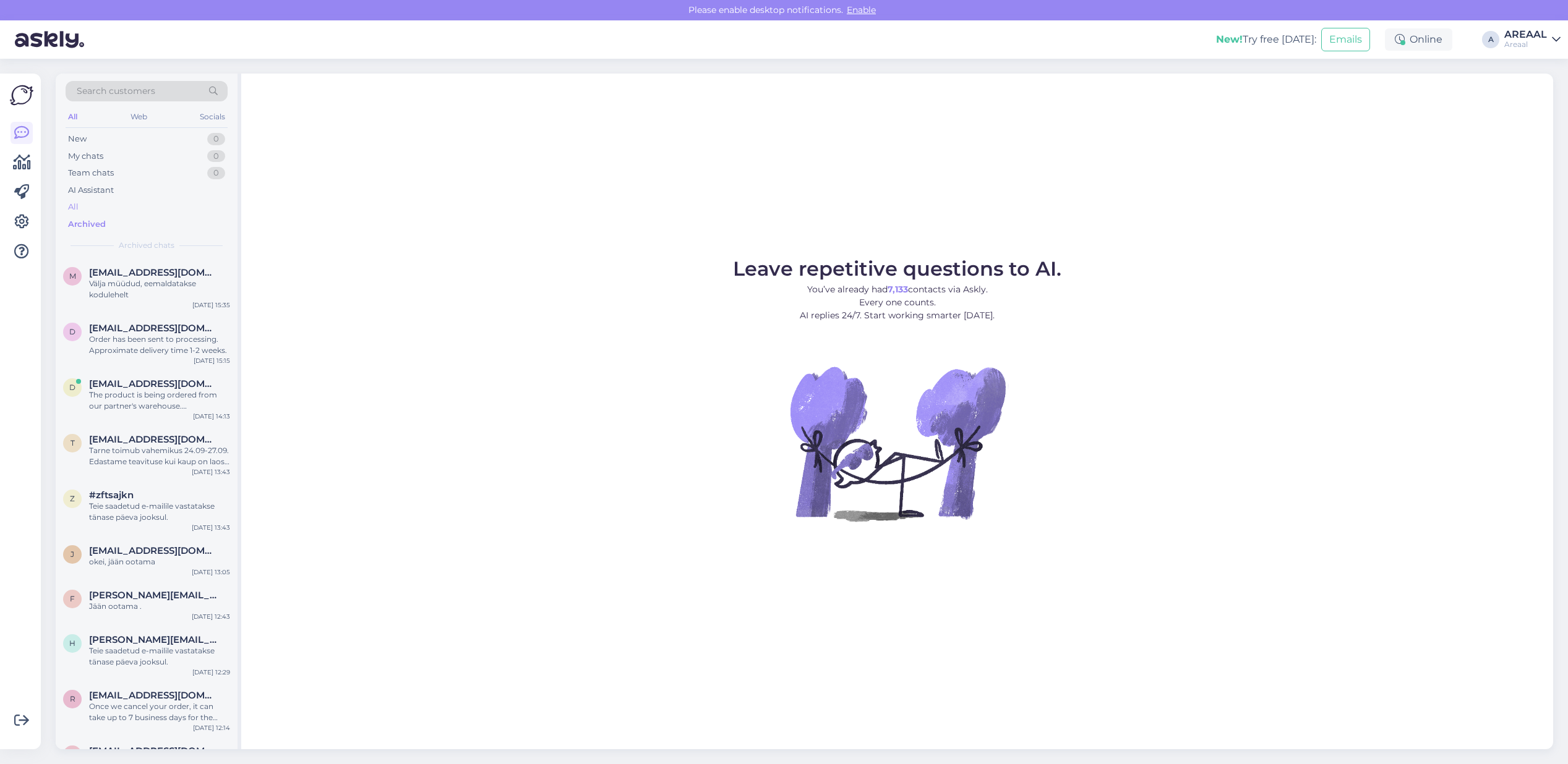
click at [143, 205] on div "All" at bounding box center [146, 207] width 162 height 17
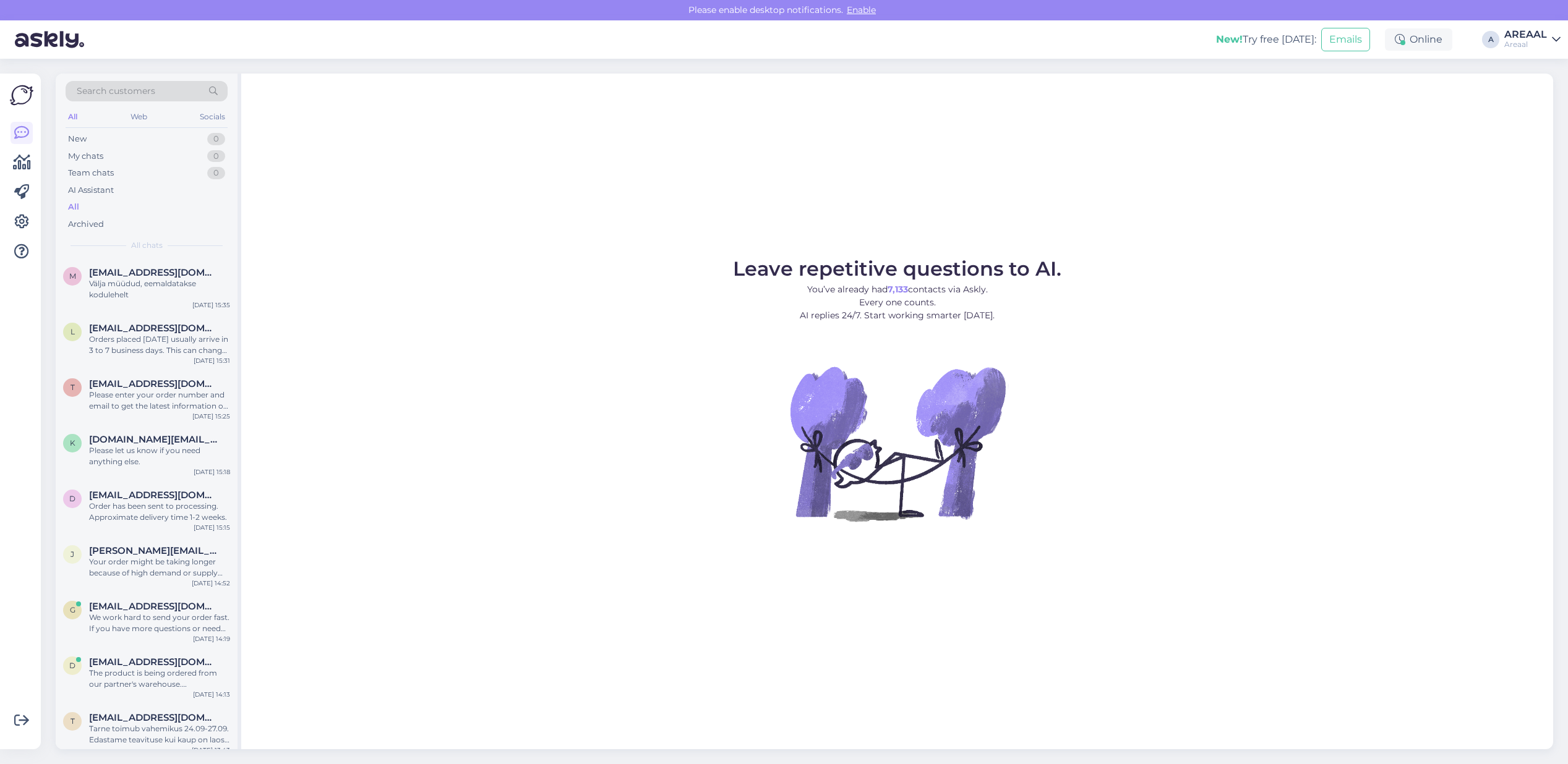
drag, startPoint x: 1530, startPoint y: 38, endPoint x: 1531, endPoint y: 45, distance: 7.1
click at [1530, 38] on div "AREAAL" at bounding box center [1525, 34] width 43 height 10
click at [1537, 92] on button "Open" at bounding box center [1533, 96] width 34 height 19
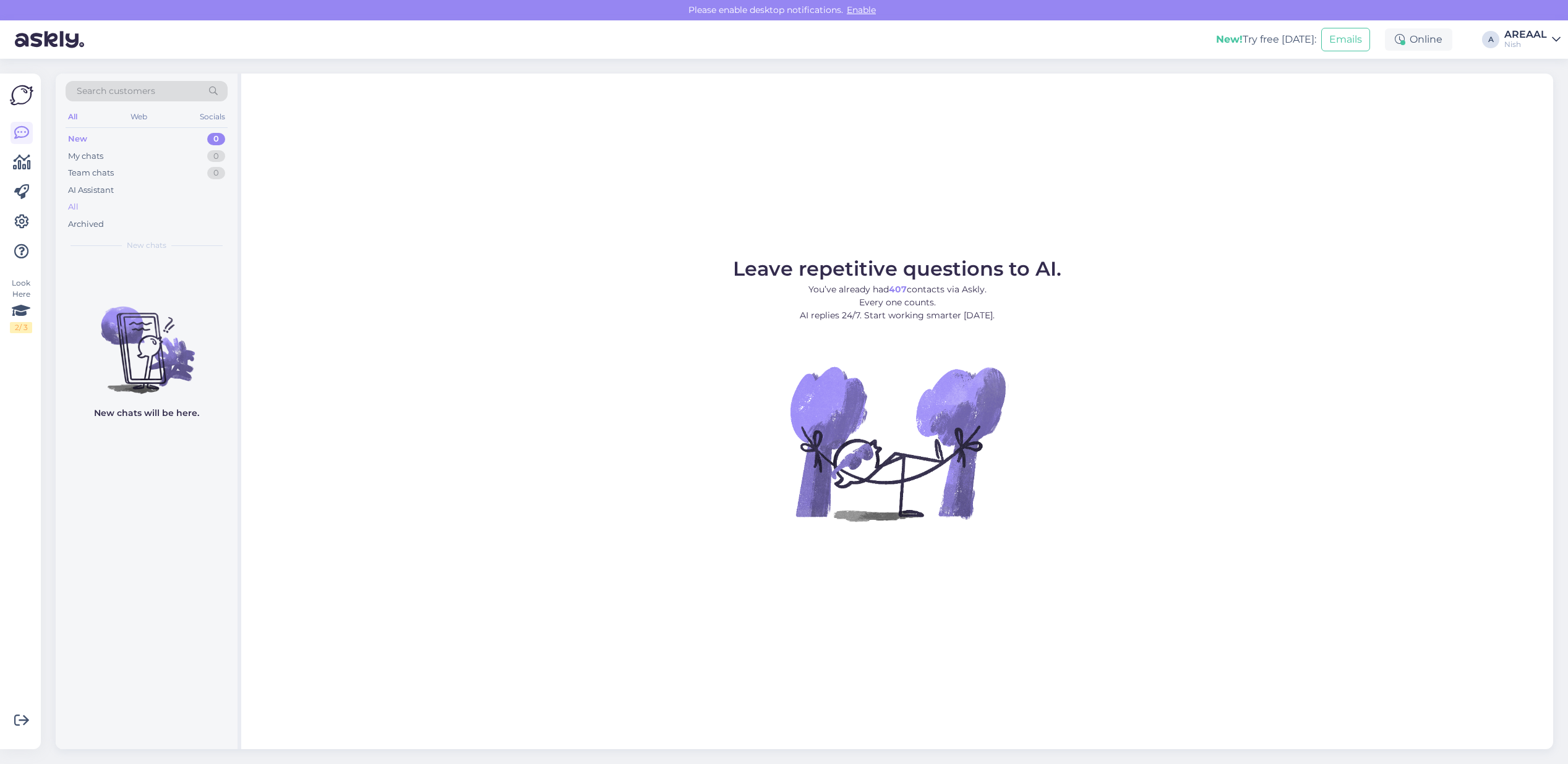
click at [103, 202] on div "All" at bounding box center [146, 207] width 162 height 17
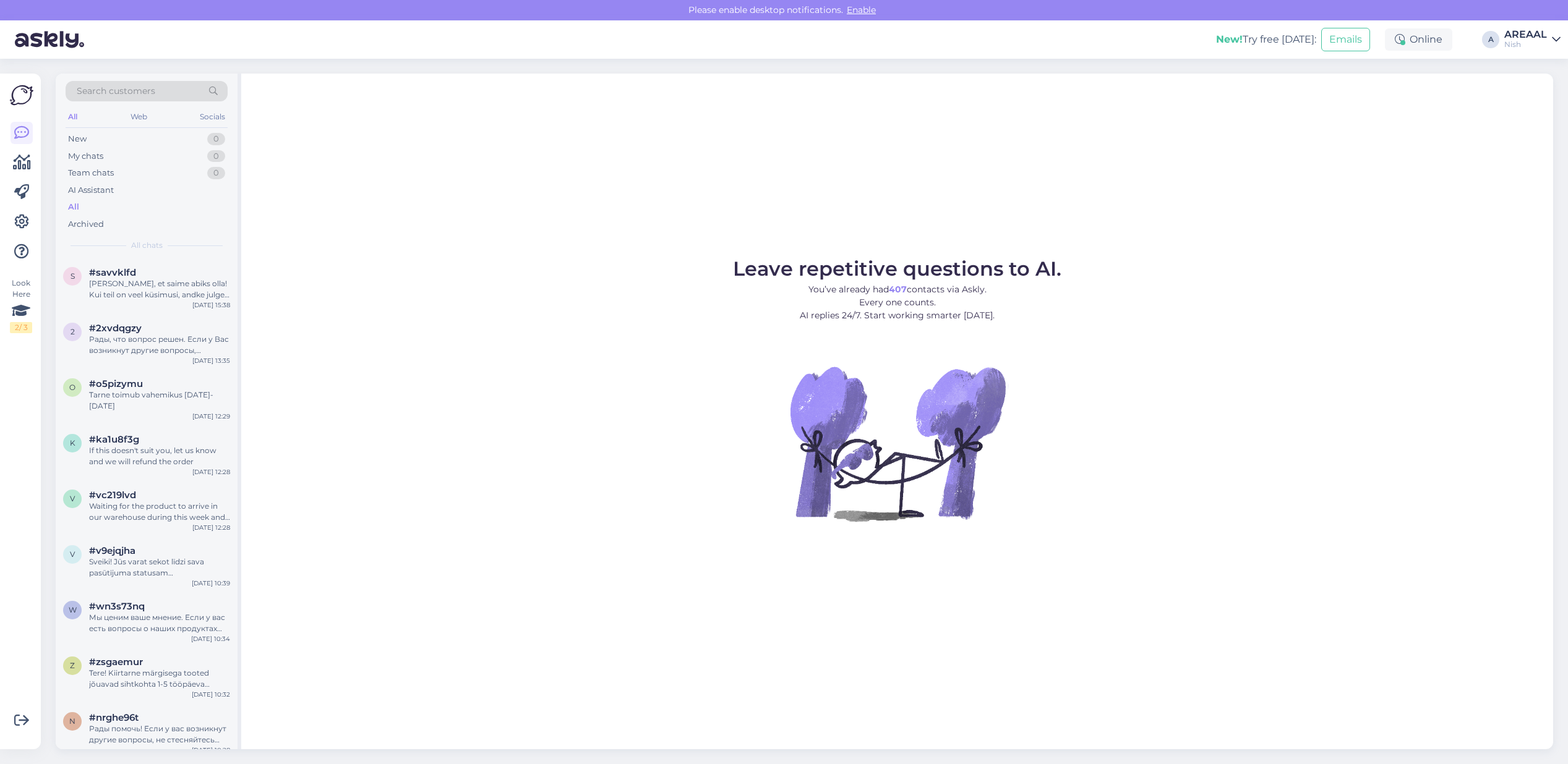
click at [1565, 41] on div "New! Try free today: Emails Online A AREAAL Nish" at bounding box center [784, 39] width 1568 height 38
click at [1535, 65] on div "Search customers All Web Socials New 0 My chats 0 Team chats 0 AI Assistant All…" at bounding box center [807, 411] width 1519 height 706
click at [1532, 35] on div "AREAAL" at bounding box center [1525, 34] width 43 height 10
click at [1534, 64] on button "Open" at bounding box center [1533, 69] width 34 height 19
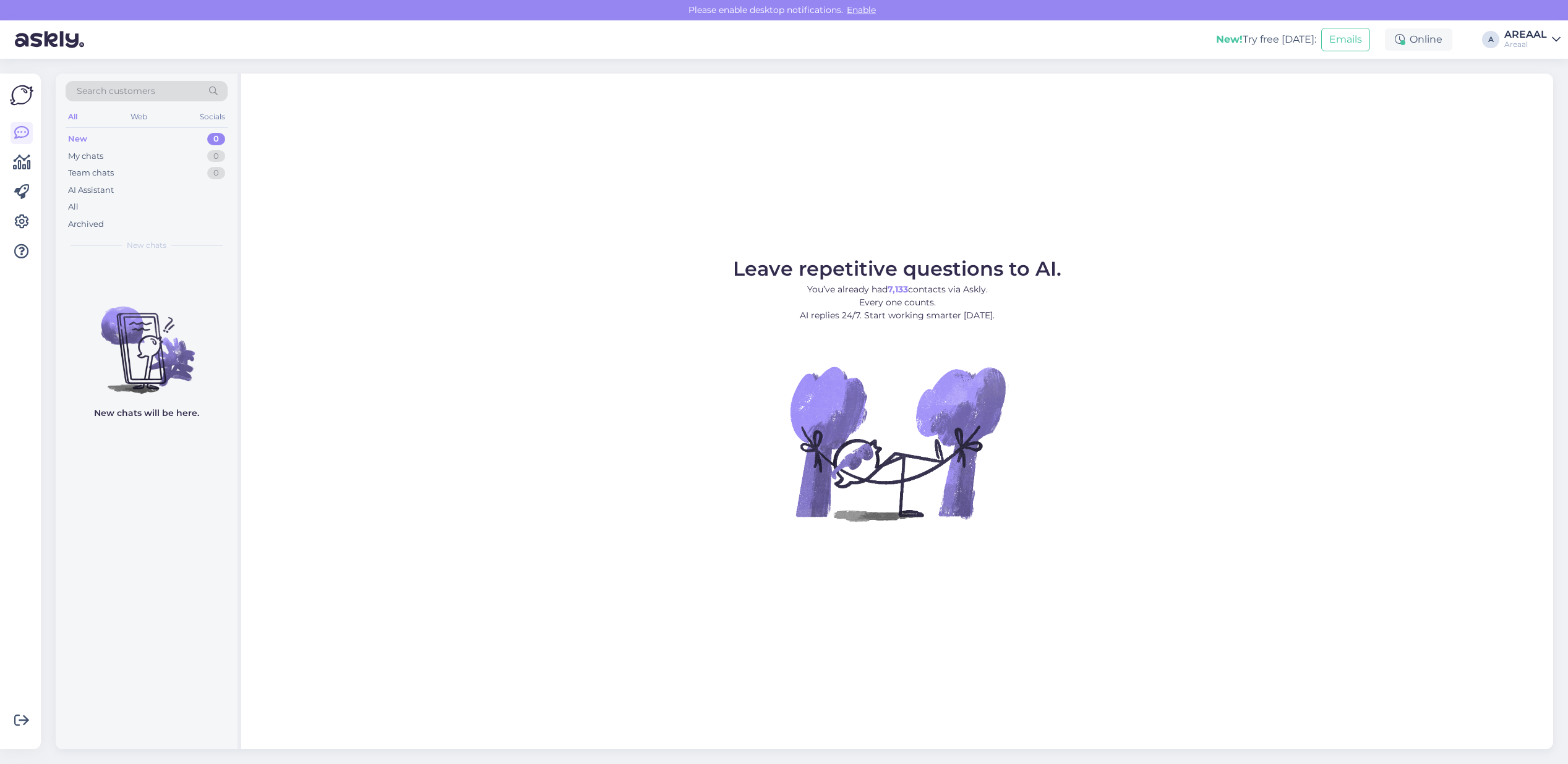
click at [1172, 304] on figure "Leave repetitive questions to AI. You’ve already had 7,133 contacts via Askly. …" at bounding box center [897, 407] width 1289 height 296
click at [119, 208] on div "All" at bounding box center [146, 207] width 162 height 17
click at [155, 214] on div "All" at bounding box center [146, 207] width 162 height 17
click at [208, 188] on div "AI Assistant" at bounding box center [146, 191] width 162 height 17
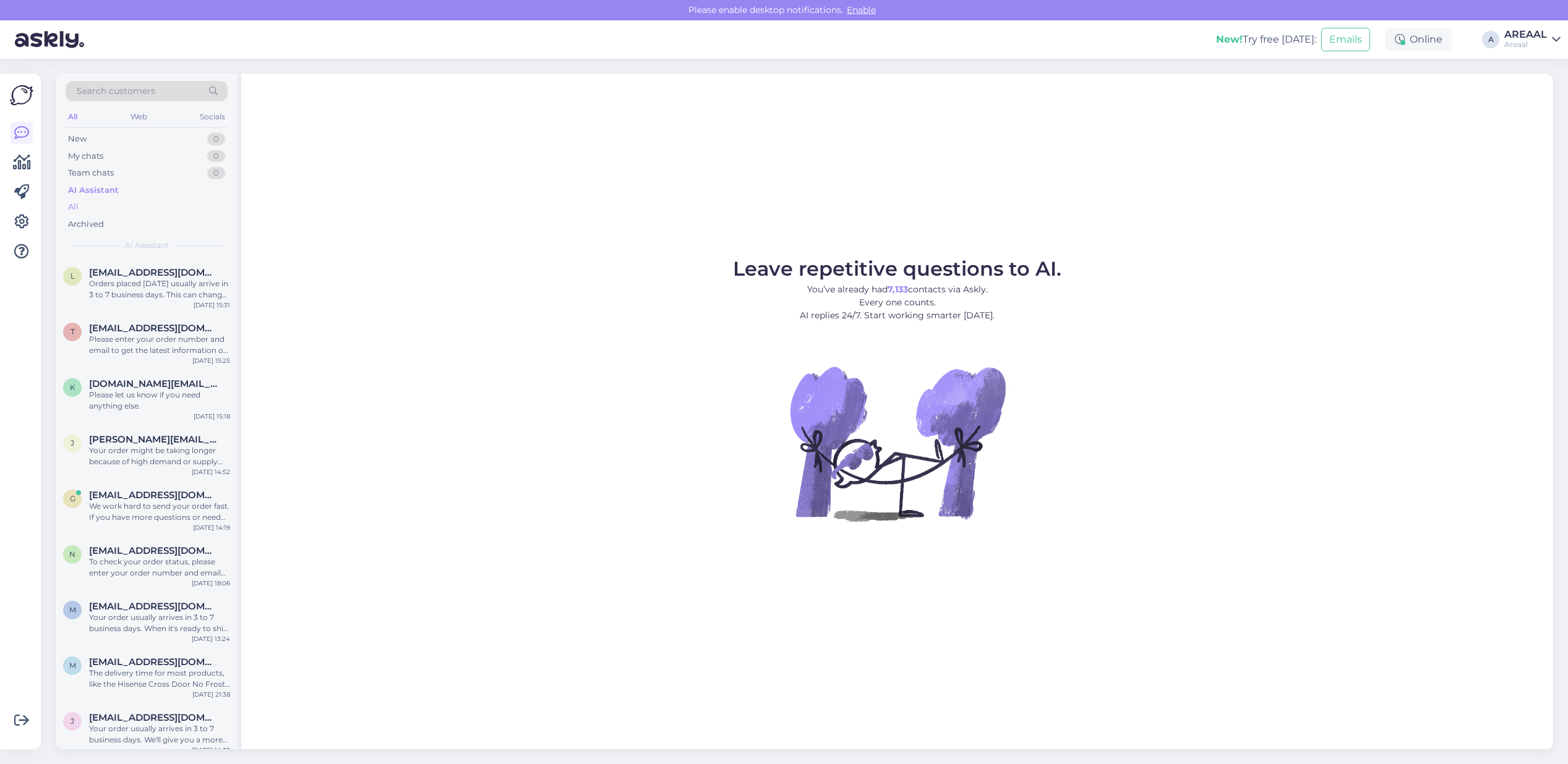
click at [199, 213] on div "All" at bounding box center [146, 207] width 162 height 17
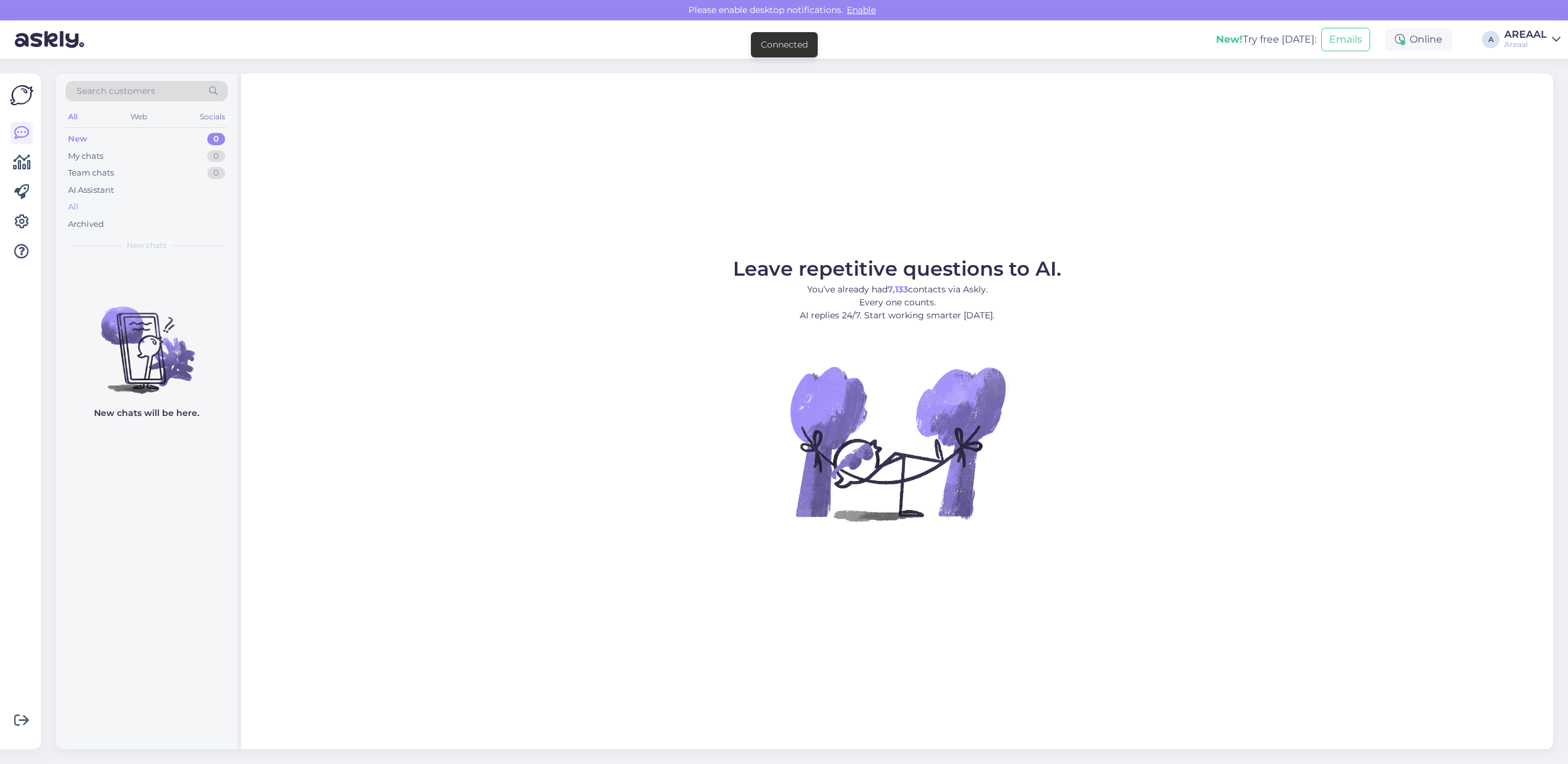
click at [128, 201] on div "All" at bounding box center [146, 207] width 162 height 17
click at [186, 208] on div "All" at bounding box center [146, 207] width 162 height 17
click at [174, 217] on div "Archived" at bounding box center [146, 224] width 162 height 17
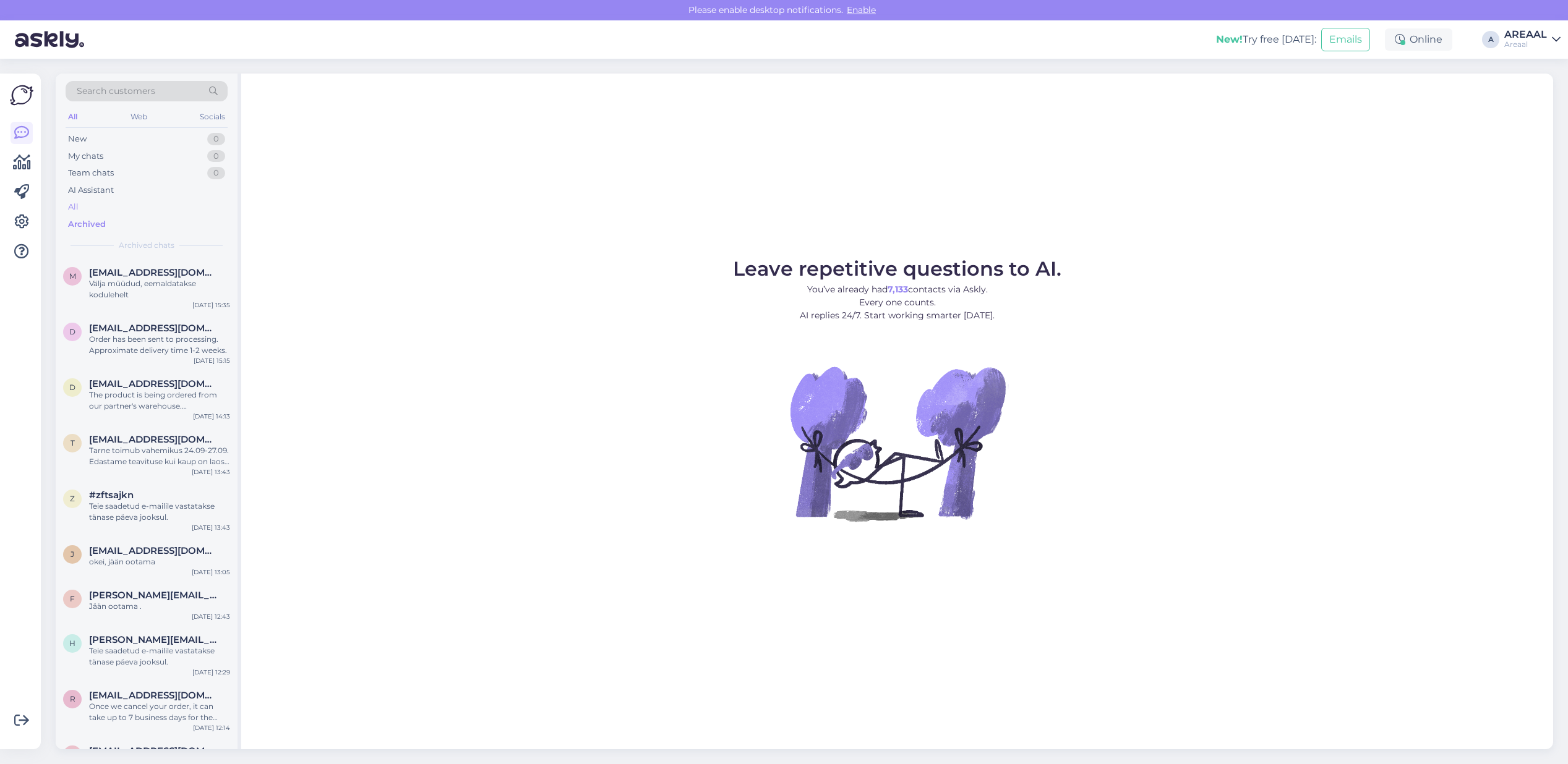
click at [172, 209] on div "All" at bounding box center [146, 207] width 162 height 17
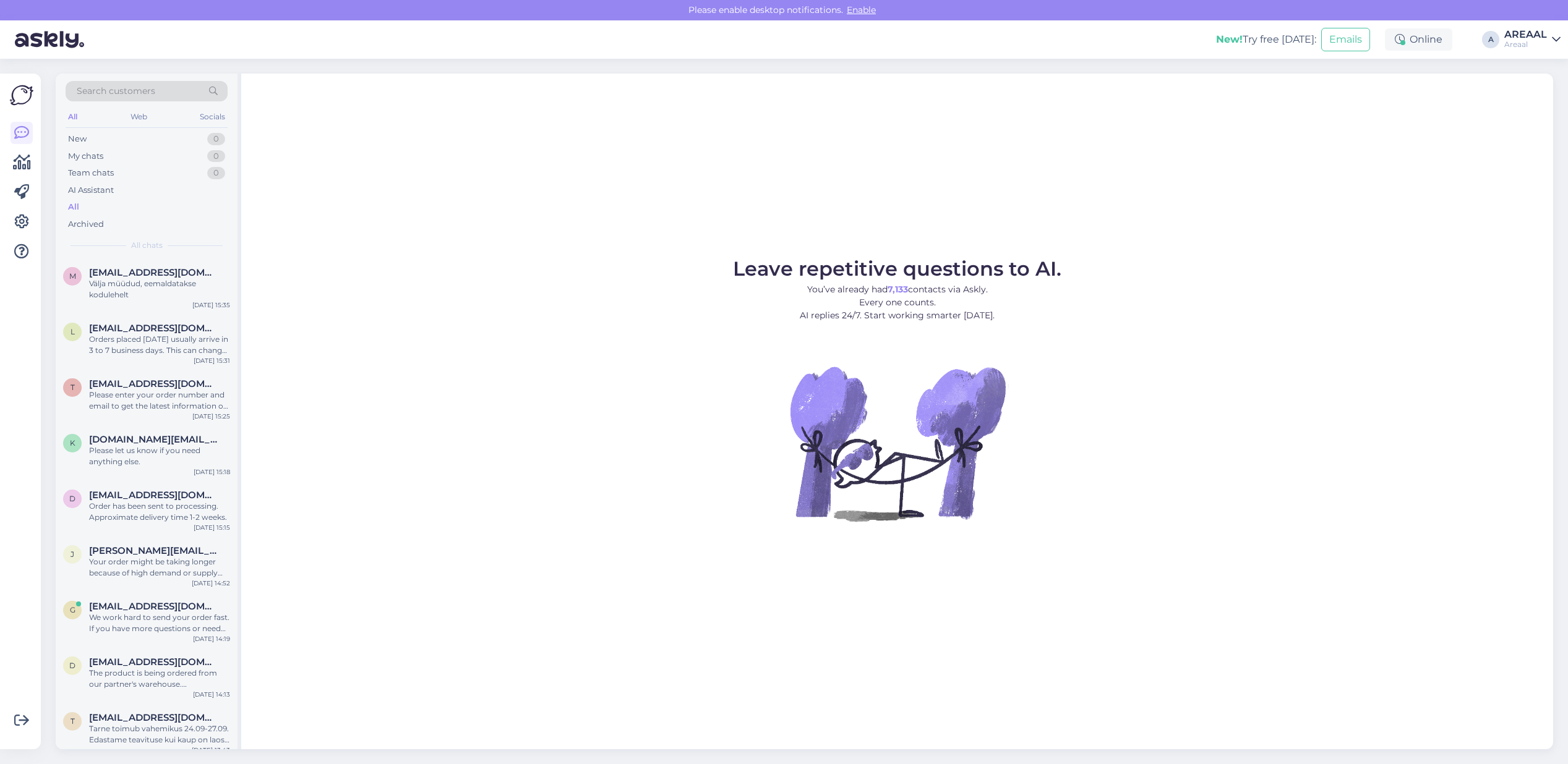
click at [1520, 51] on div "New! Try free [DATE]: Emails Online A AREAAL Areaal" at bounding box center [784, 39] width 1568 height 38
click at [1534, 30] on div "AREAAL" at bounding box center [1525, 34] width 43 height 10
click at [1530, 92] on button "Open" at bounding box center [1533, 96] width 34 height 19
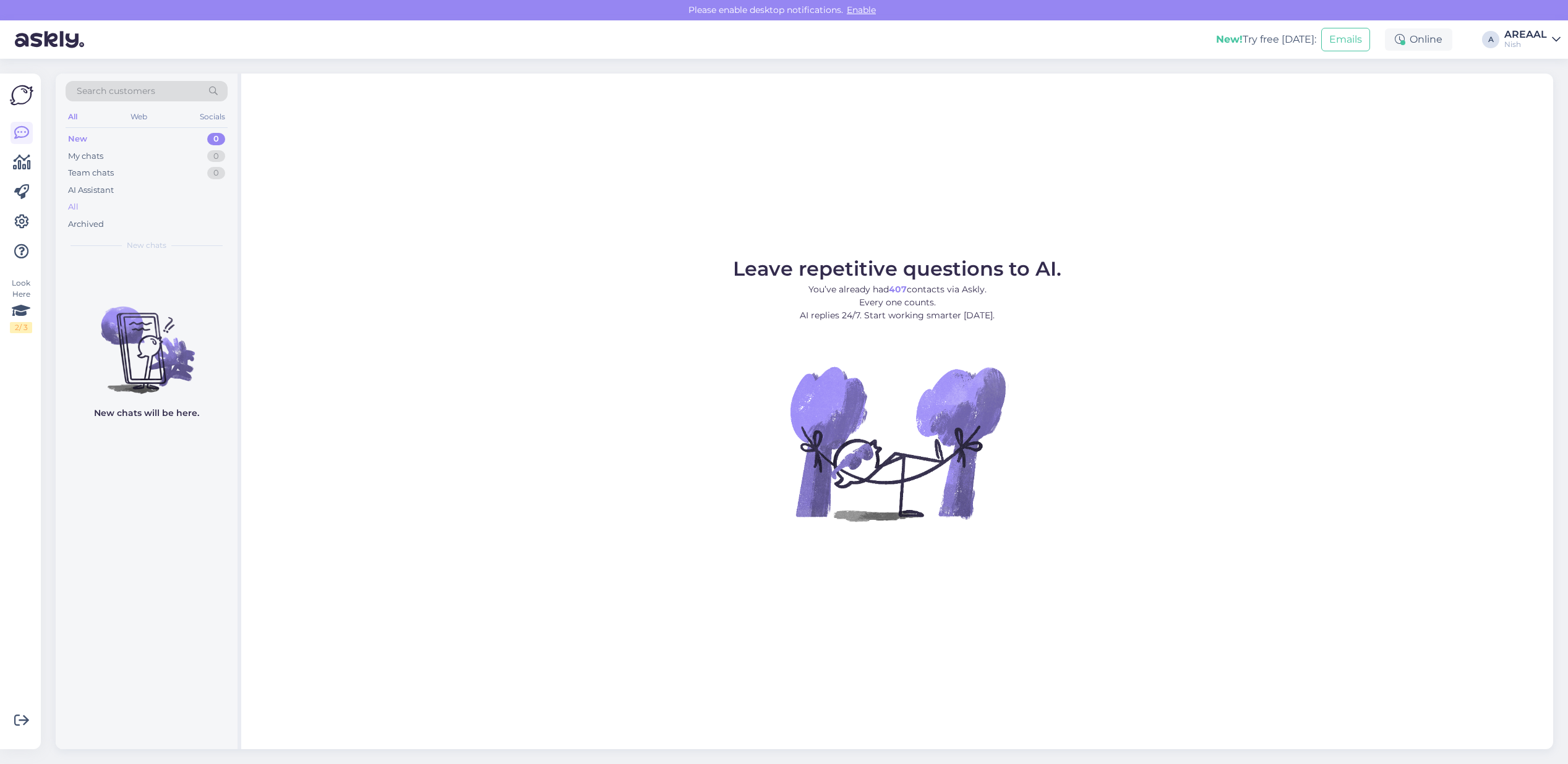
click at [133, 212] on div "All" at bounding box center [146, 207] width 162 height 17
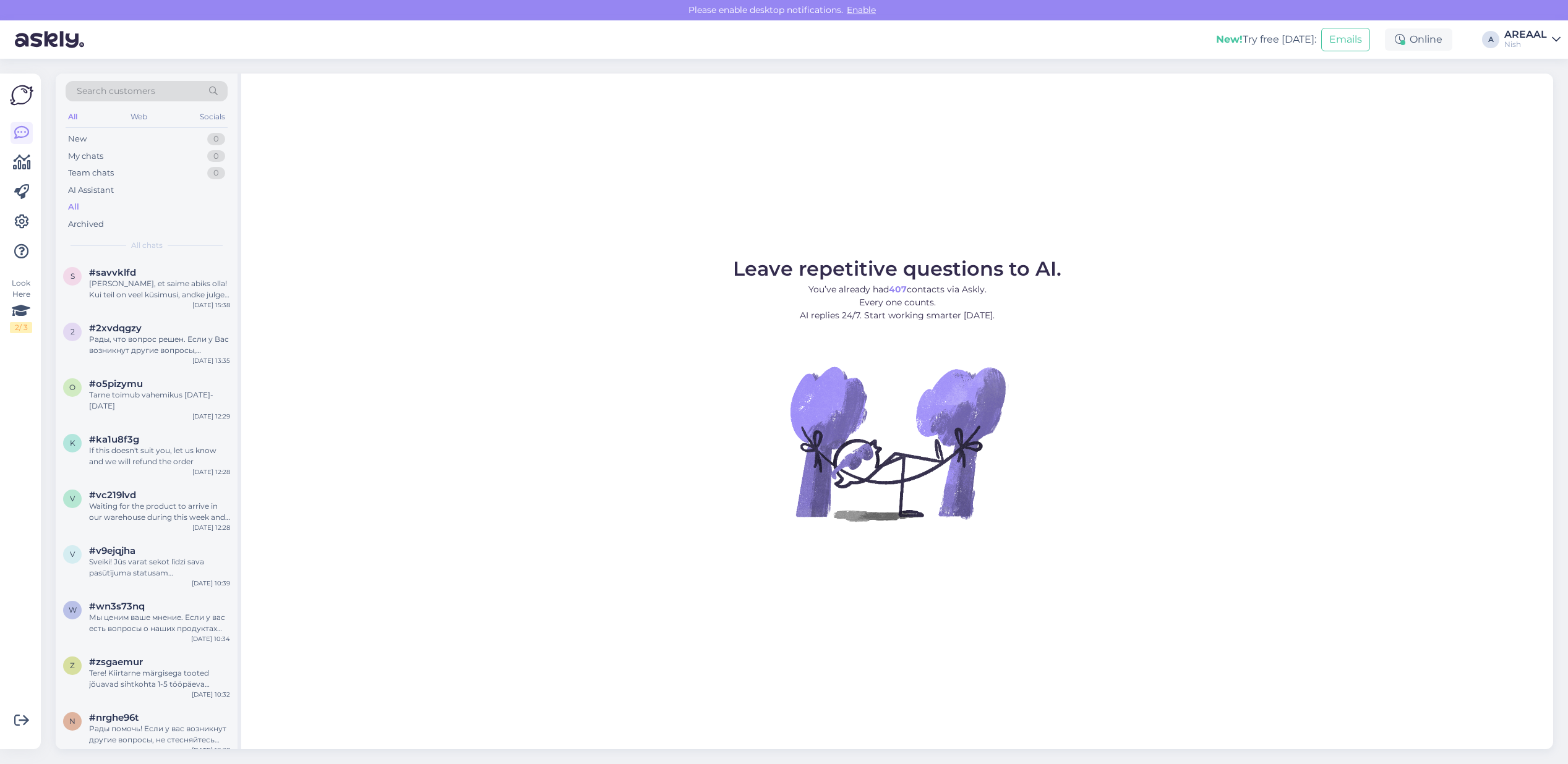
click at [1519, 45] on div "Nish" at bounding box center [1525, 44] width 43 height 10
click at [1519, 62] on button "Open" at bounding box center [1533, 69] width 34 height 19
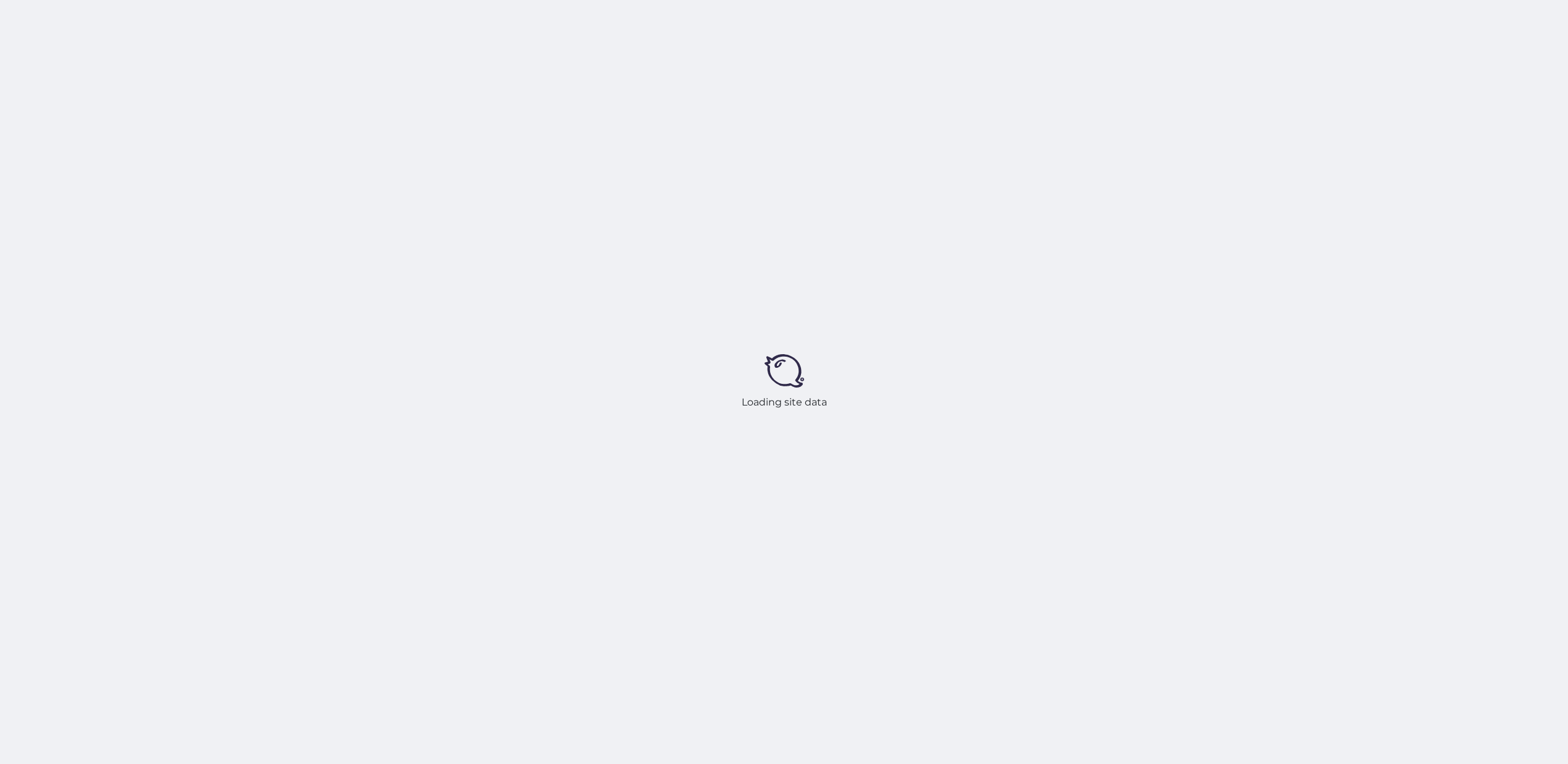
click at [1272, 229] on div "Loading site data" at bounding box center [784, 382] width 1568 height 764
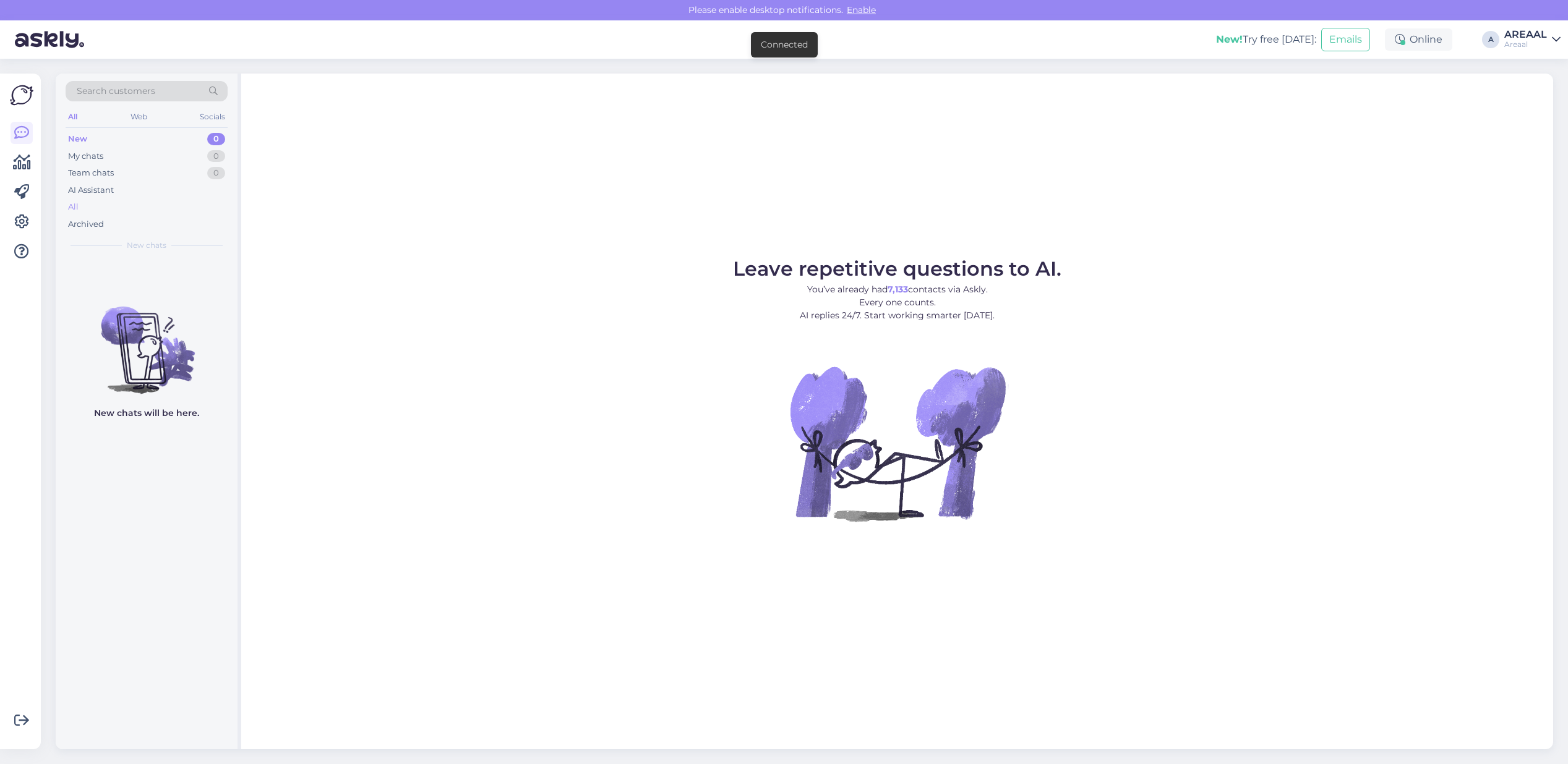
click at [171, 199] on div "All" at bounding box center [146, 207] width 162 height 17
click at [110, 211] on div "All" at bounding box center [146, 207] width 162 height 17
click at [162, 201] on div "All" at bounding box center [146, 207] width 162 height 17
drag, startPoint x: 0, startPoint y: 0, endPoint x: 1522, endPoint y: 41, distance: 1522.6
click at [1519, 37] on div "AREAAL" at bounding box center [1525, 34] width 43 height 10
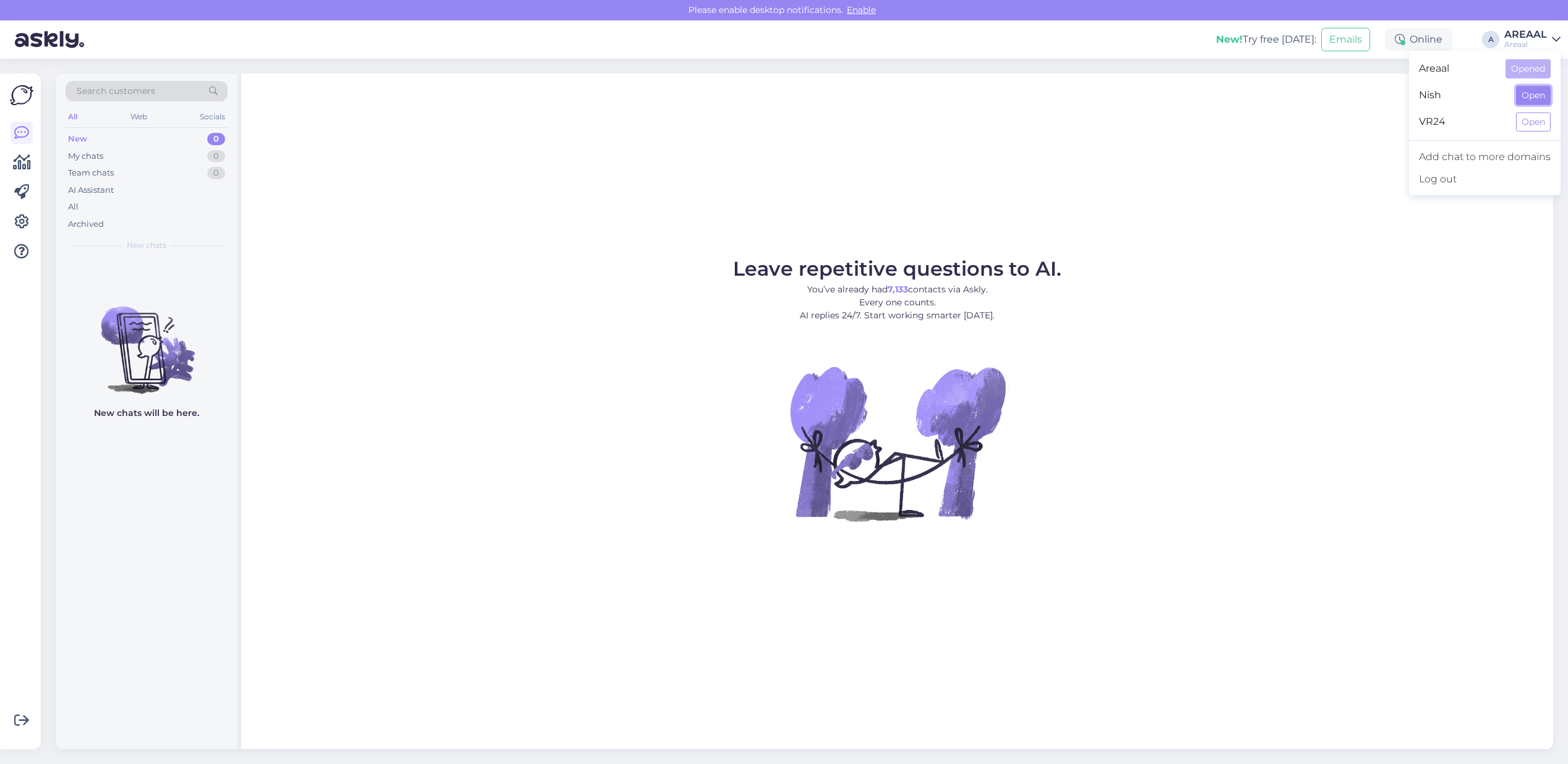
click at [1525, 103] on button "Open" at bounding box center [1533, 96] width 34 height 19
click at [188, 198] on div "New 0 My chats 0 Team chats 0 AI Assistant All Archived" at bounding box center [146, 181] width 162 height 102
click at [188, 209] on div "All" at bounding box center [146, 207] width 162 height 17
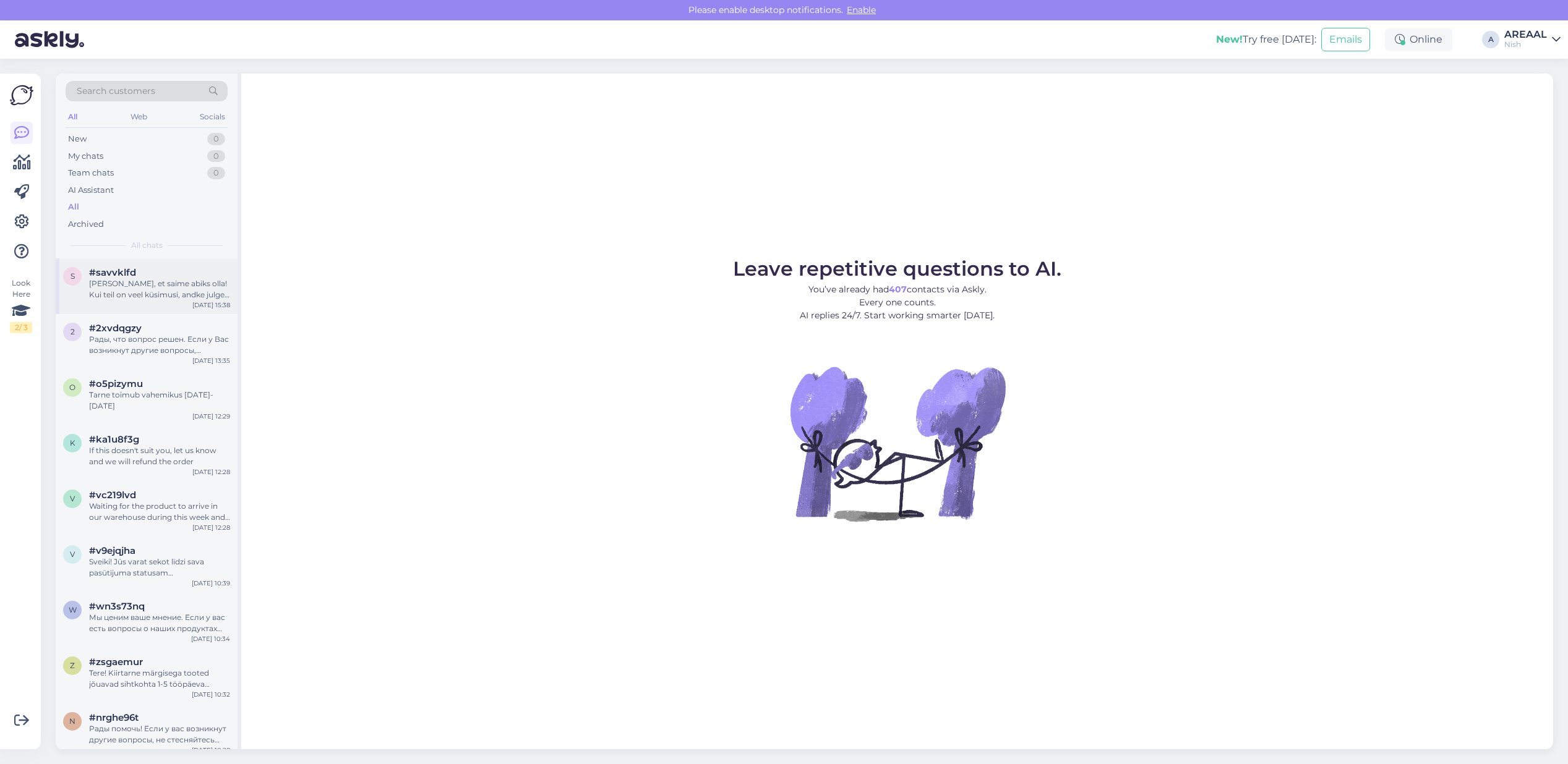
click at [170, 303] on div "s #savvklfd [PERSON_NAME], et saime abiks olla! Kui teil on veel küsimusi, andk…" at bounding box center [146, 286] width 182 height 56
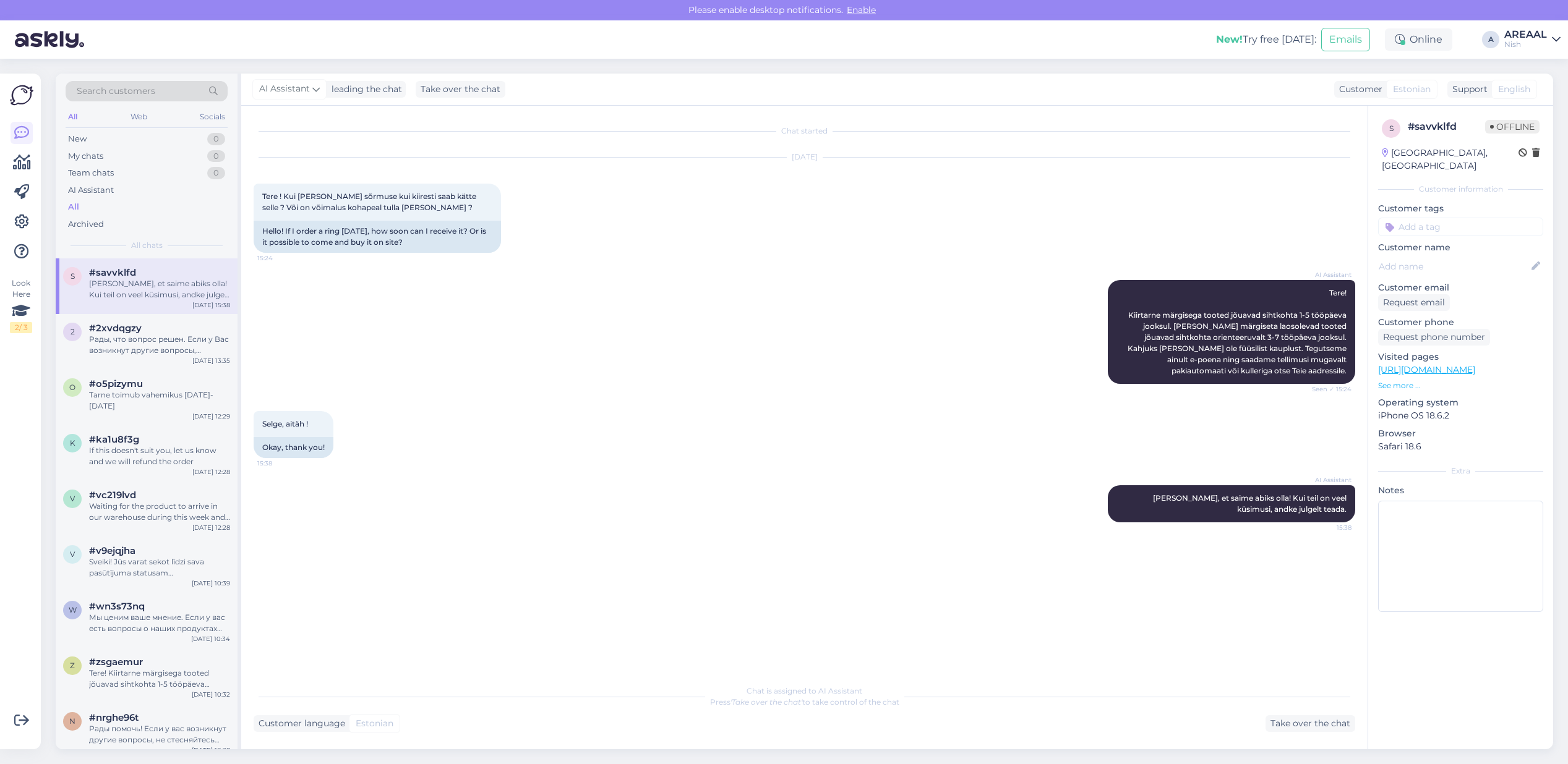
click at [1554, 45] on link "AREAAL Nish" at bounding box center [1532, 39] width 56 height 20
click at [1538, 67] on button "Open" at bounding box center [1533, 69] width 34 height 19
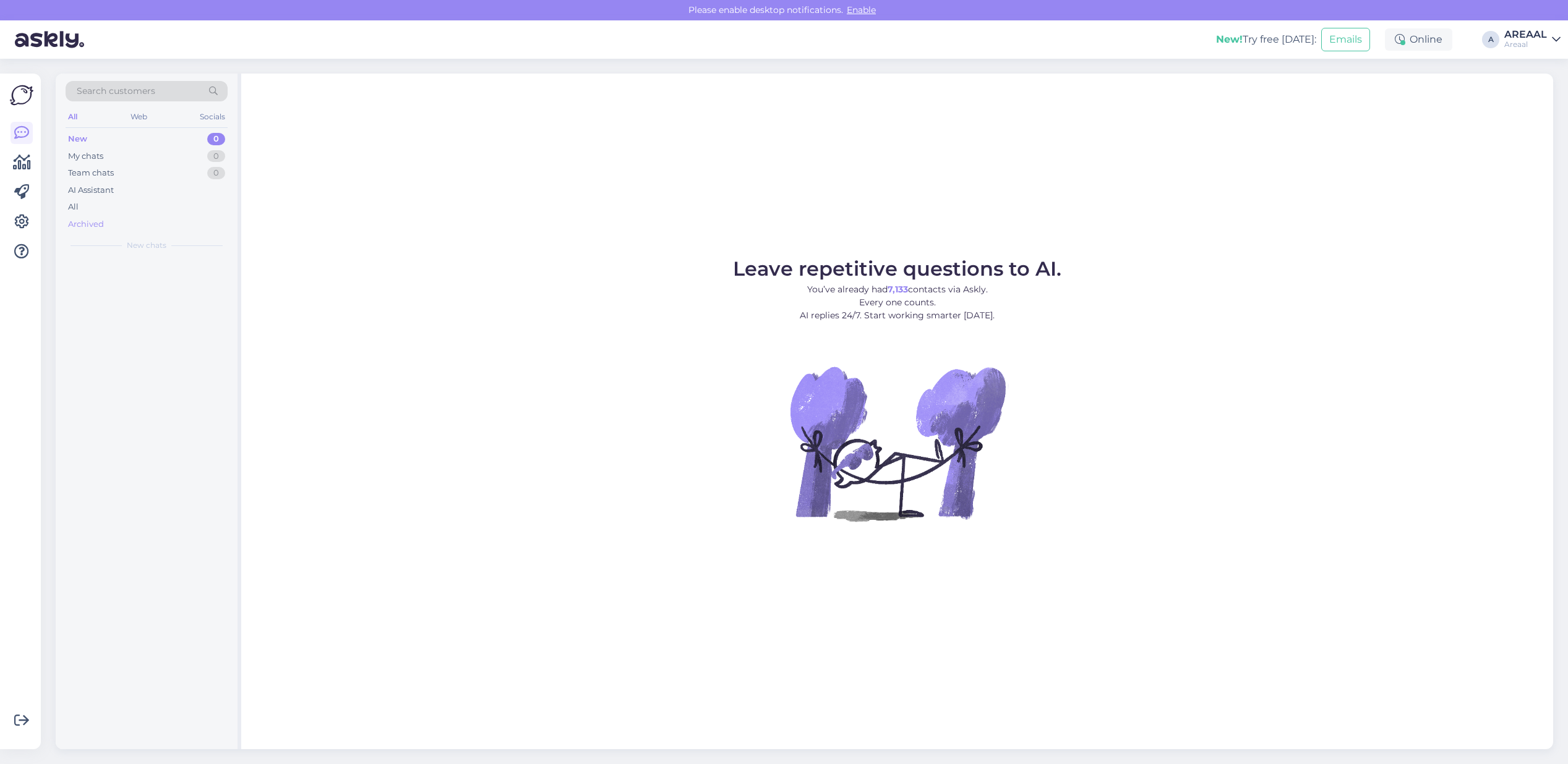
click at [113, 216] on div "Archived" at bounding box center [146, 224] width 162 height 17
click at [112, 208] on div "All" at bounding box center [146, 207] width 162 height 17
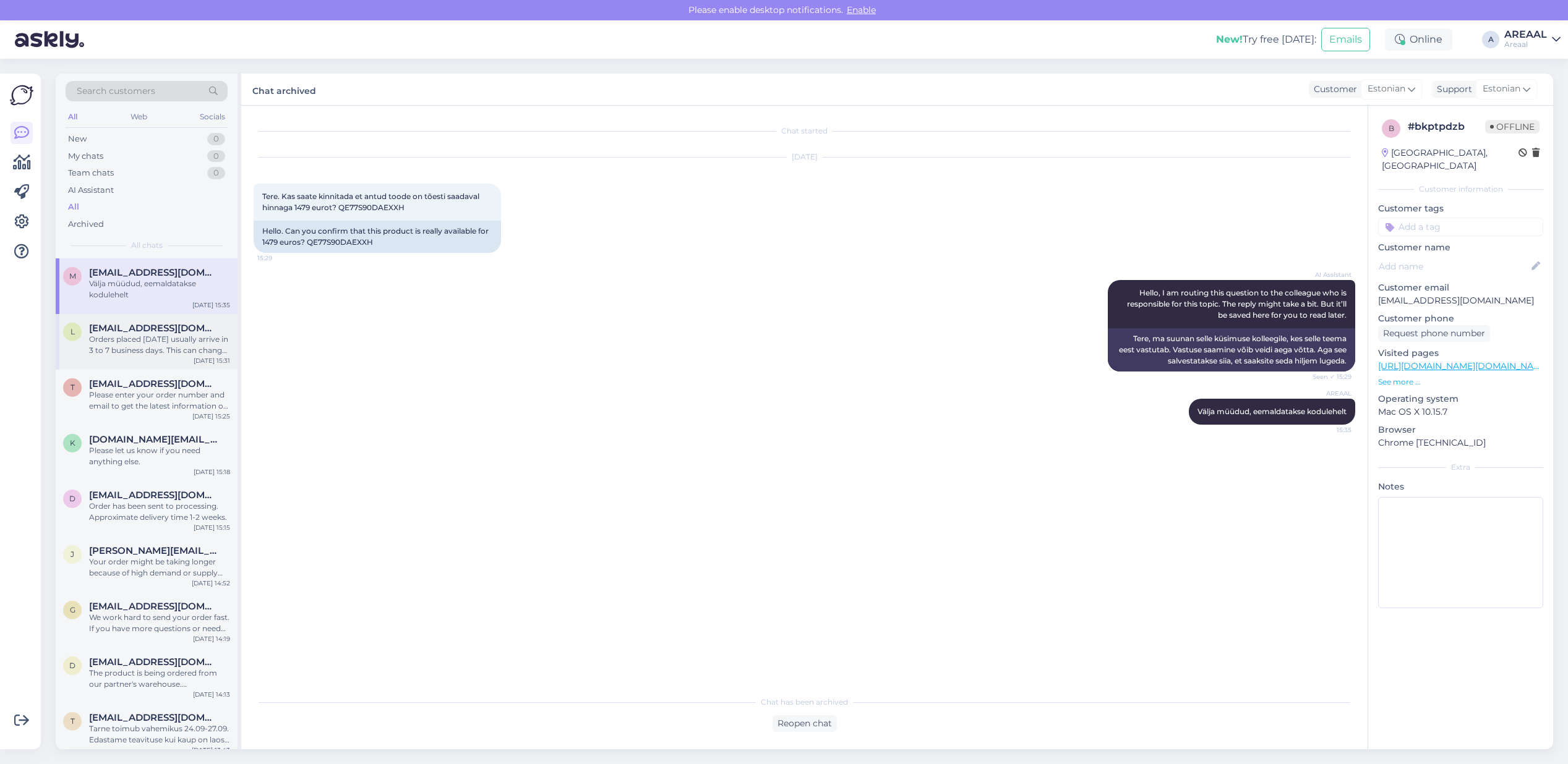
click at [124, 338] on div "Orders placed [DATE] usually arrive in 3 to 7 business days. This can change de…" at bounding box center [159, 345] width 141 height 22
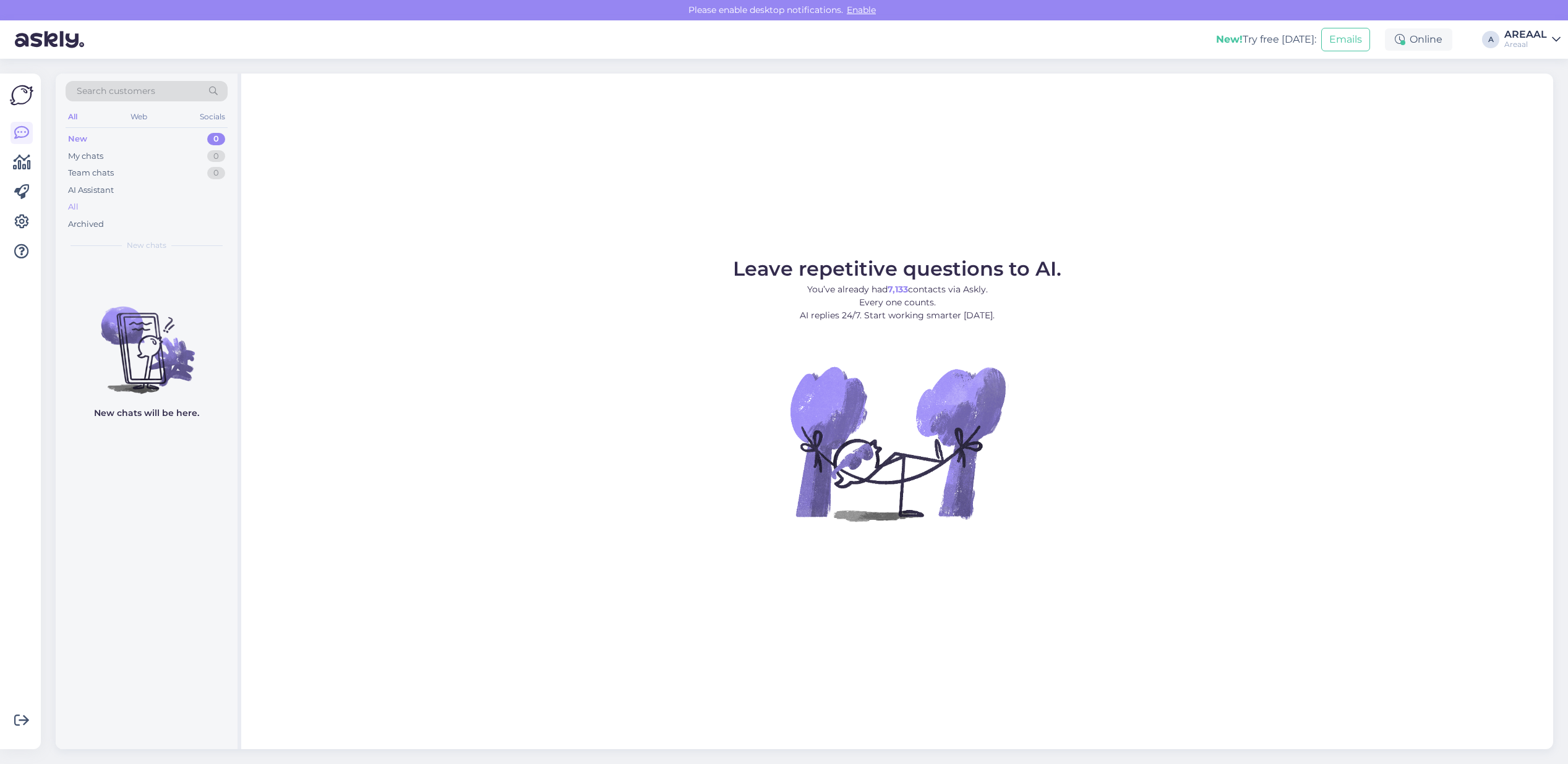
click at [102, 213] on div "All" at bounding box center [146, 207] width 162 height 17
click at [123, 205] on div "All" at bounding box center [146, 207] width 162 height 17
click at [216, 206] on div "All" at bounding box center [146, 207] width 162 height 17
click at [191, 261] on div "m maxipuit@gmail.com 3 Ongi probleem Sep 19 17:03" at bounding box center [146, 281] width 182 height 45
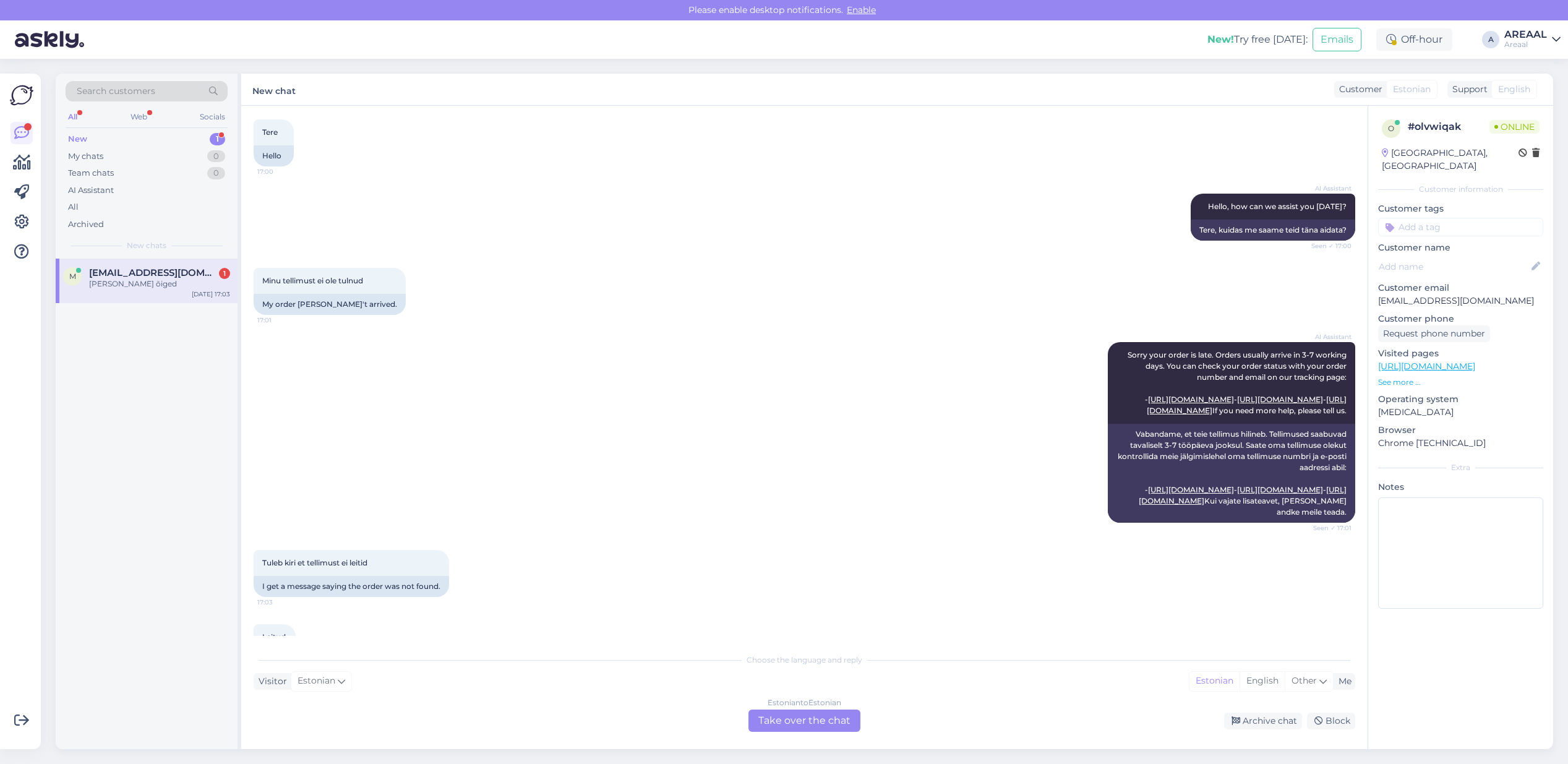
scroll to position [677, 0]
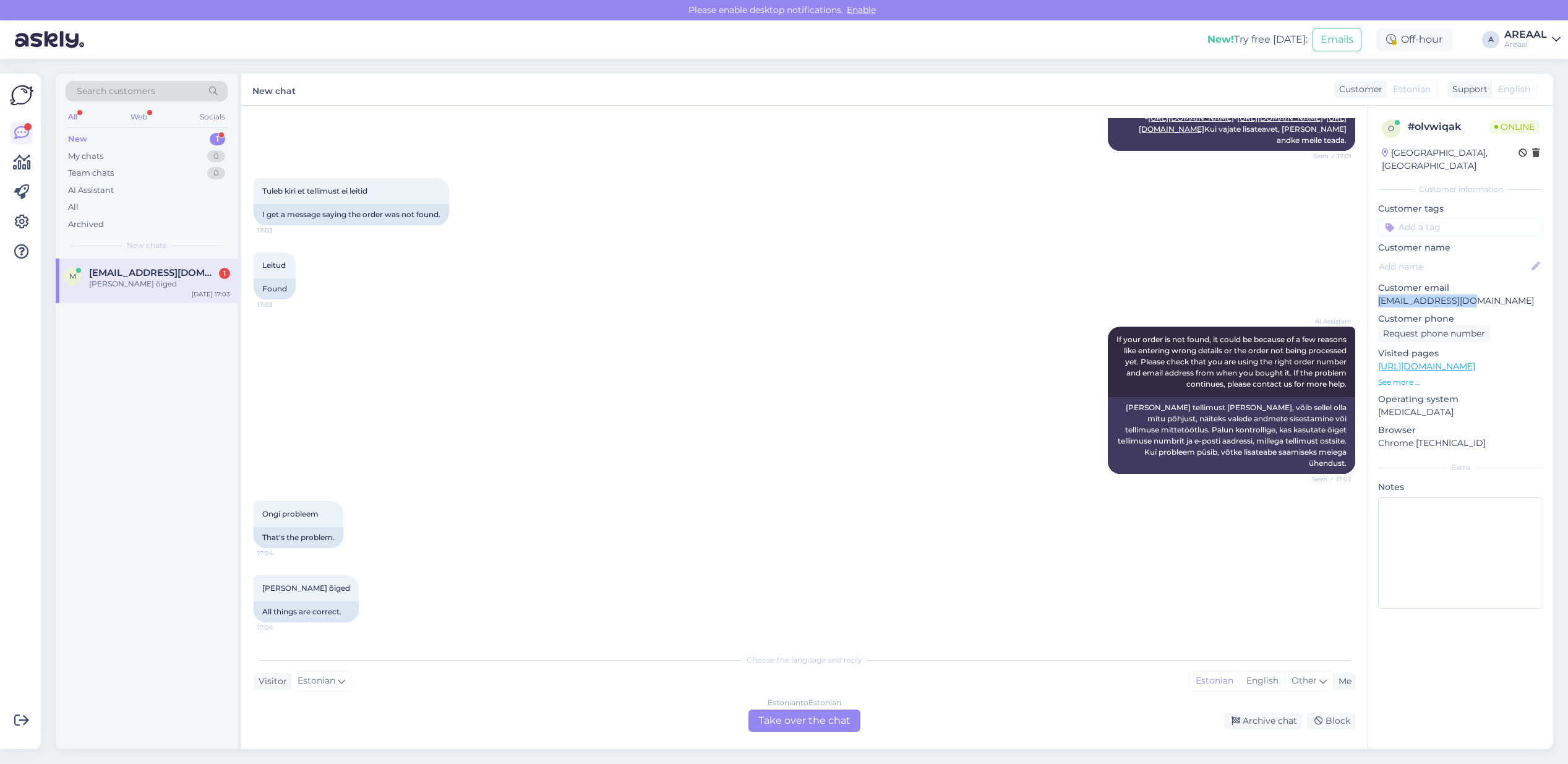
drag, startPoint x: 1428, startPoint y: 291, endPoint x: 1371, endPoint y: 289, distance: 57.0
click at [1371, 289] on div "o # olvwiqak Online Estonia, Tallinn Customer information Customer tags Custome…" at bounding box center [1460, 366] width 185 height 522
copy p "maxipuit@gmail.com"
click at [183, 569] on div "m maxipuit@gmail.com 1 Kõik asjad õiged Sep 19 17:03" at bounding box center [146, 504] width 182 height 490
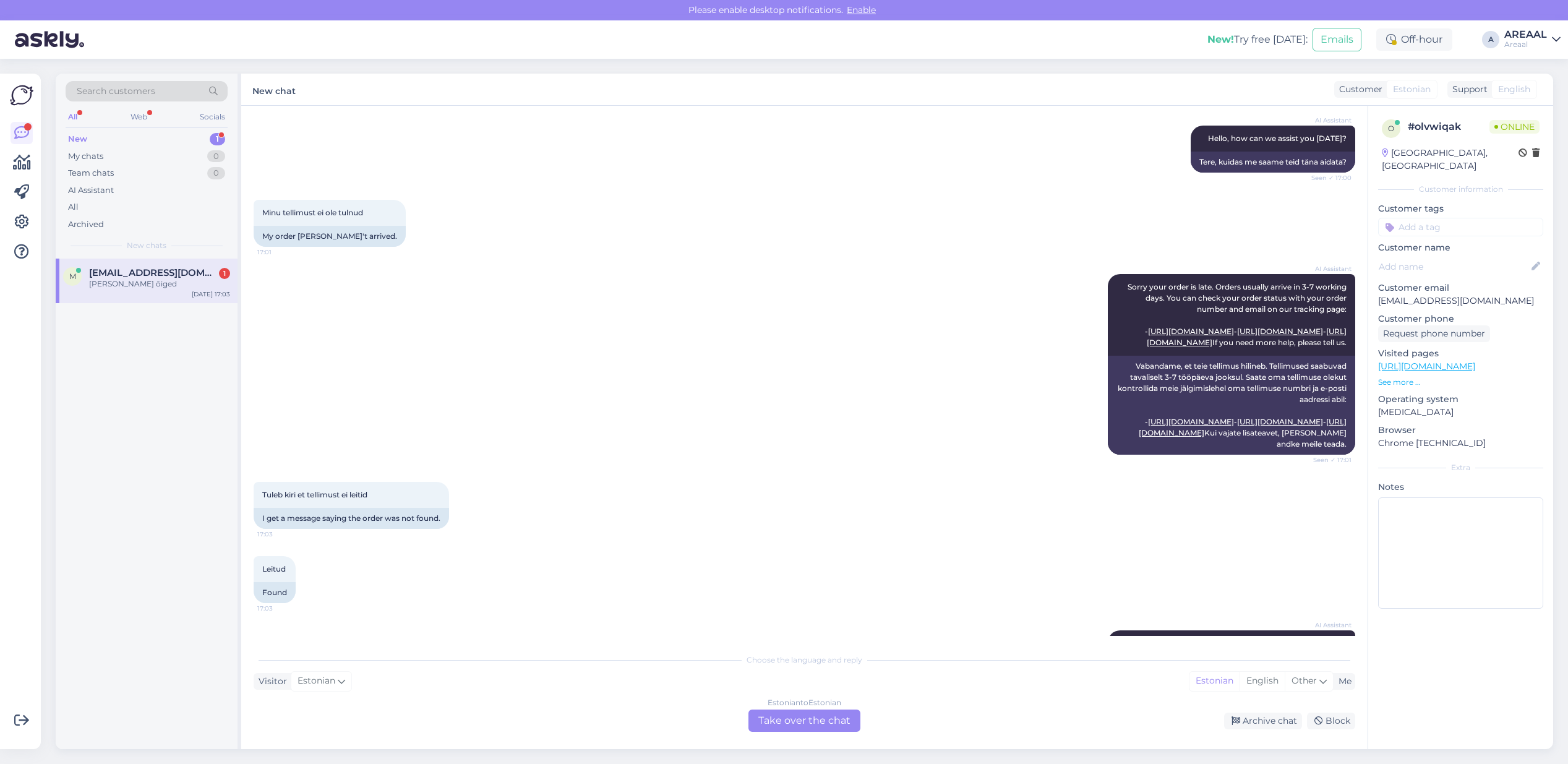
scroll to position [0, 0]
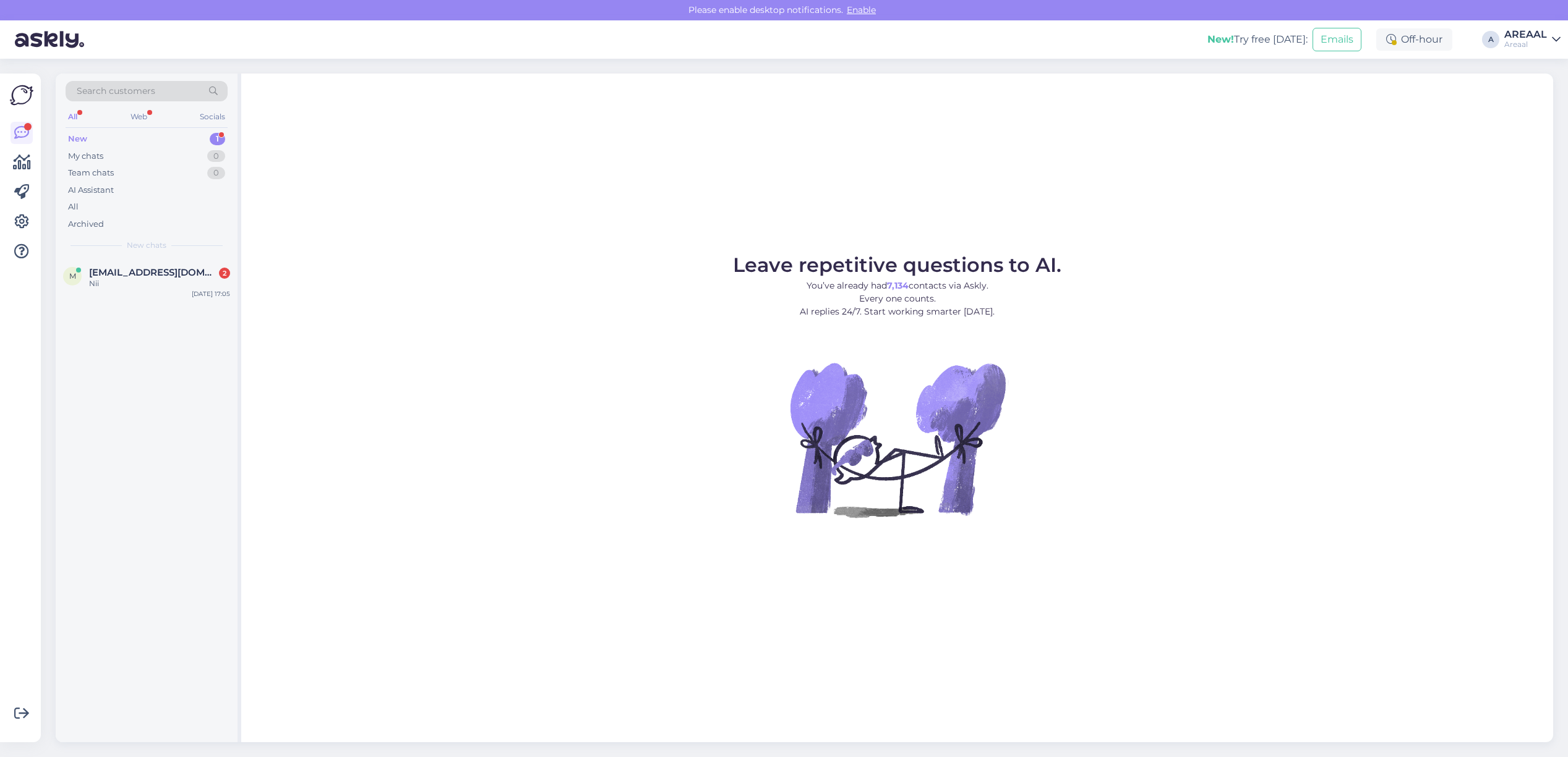
click at [1042, 164] on div "Leave repetitive questions to AI. You’ve already had 7,134 contacts via Askly. …" at bounding box center [897, 408] width 1311 height 669
click at [176, 207] on div "All" at bounding box center [146, 207] width 162 height 17
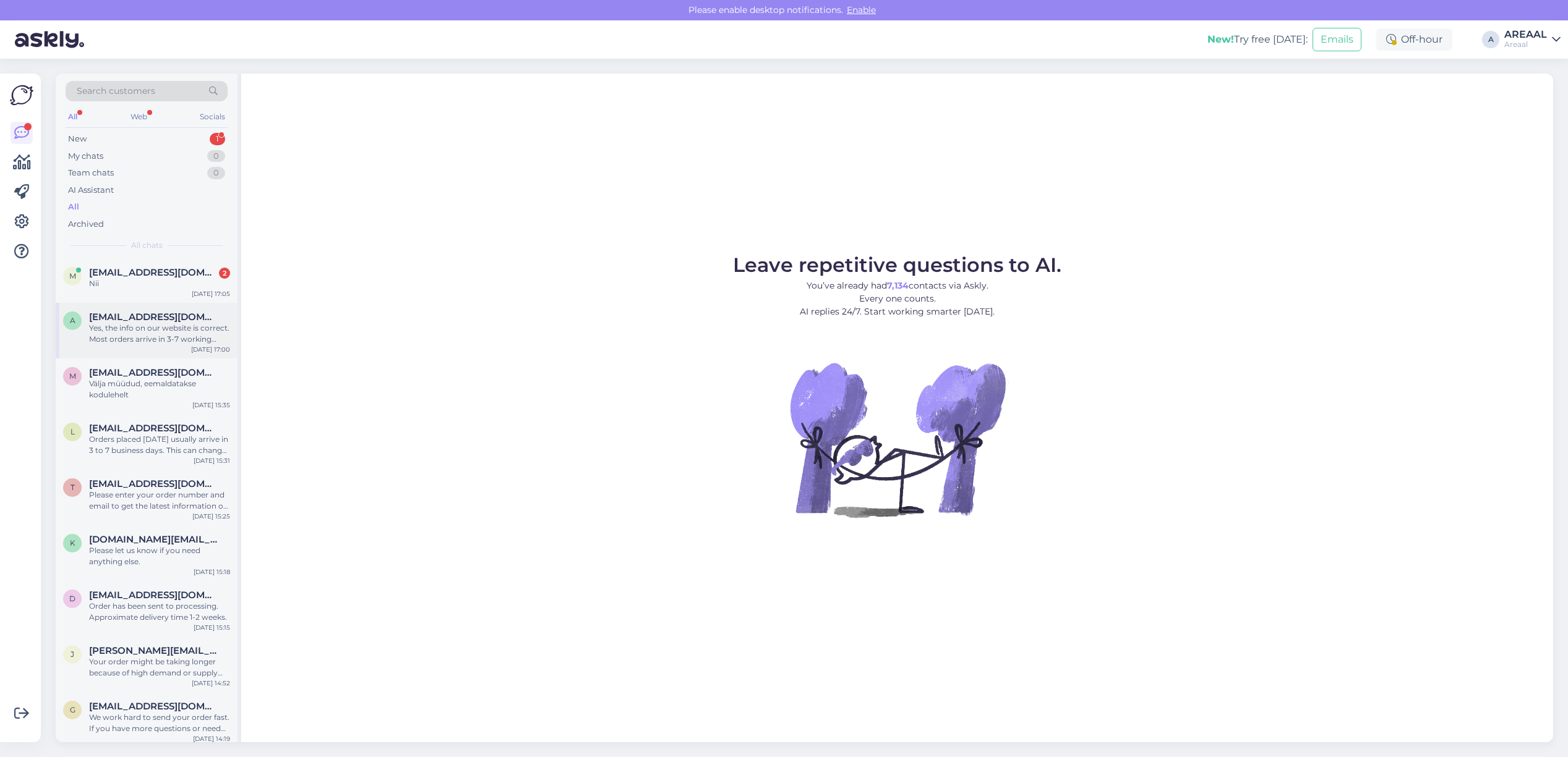
click at [165, 325] on div "Yes, the info on our website is correct. Most orders arrive in 3-7 working days…" at bounding box center [159, 333] width 141 height 22
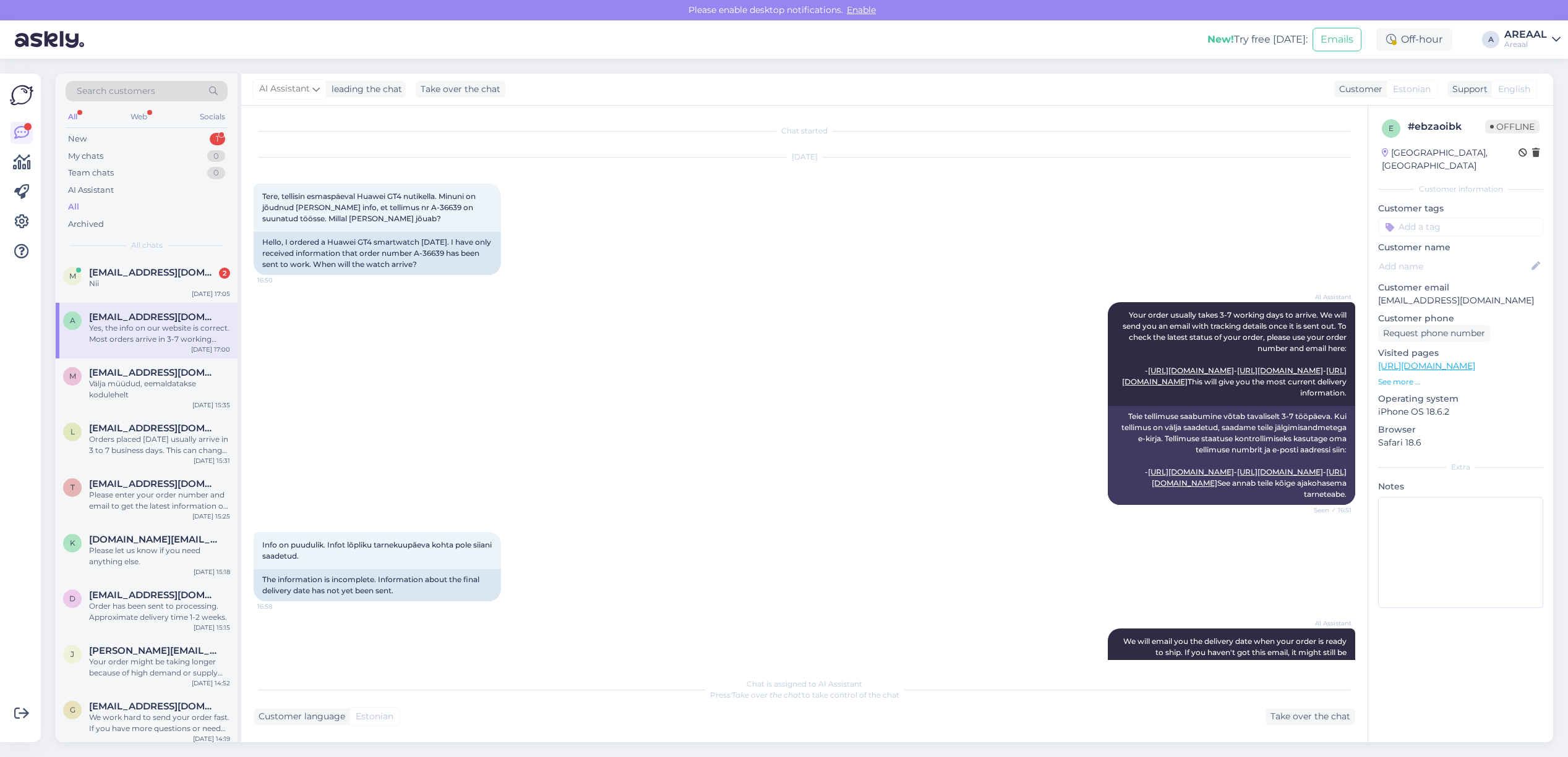
click at [644, 325] on div "AI Assistant Your order usually takes 3-7 working days to arrive. We will send …" at bounding box center [804, 404] width 1102 height 230
drag, startPoint x: 407, startPoint y: 209, endPoint x: 385, endPoint y: 211, distance: 22.1
click at [385, 211] on span "Tere, tellisin esmaspäeval Huawei GT4 nutikella. Minuni on jõudnud [PERSON_NAME…" at bounding box center [370, 207] width 215 height 32
click at [382, 212] on div "Tere, tellisin esmaspäeval Huawei GT4 nutikella. Minuni on jõudnud [PERSON_NAME…" at bounding box center [377, 208] width 247 height 48
click at [387, 209] on span "Tere, tellisin esmaspäeval Huawei GT4 nutikella. Minuni on jõudnud [PERSON_NAME…" at bounding box center [370, 207] width 215 height 32
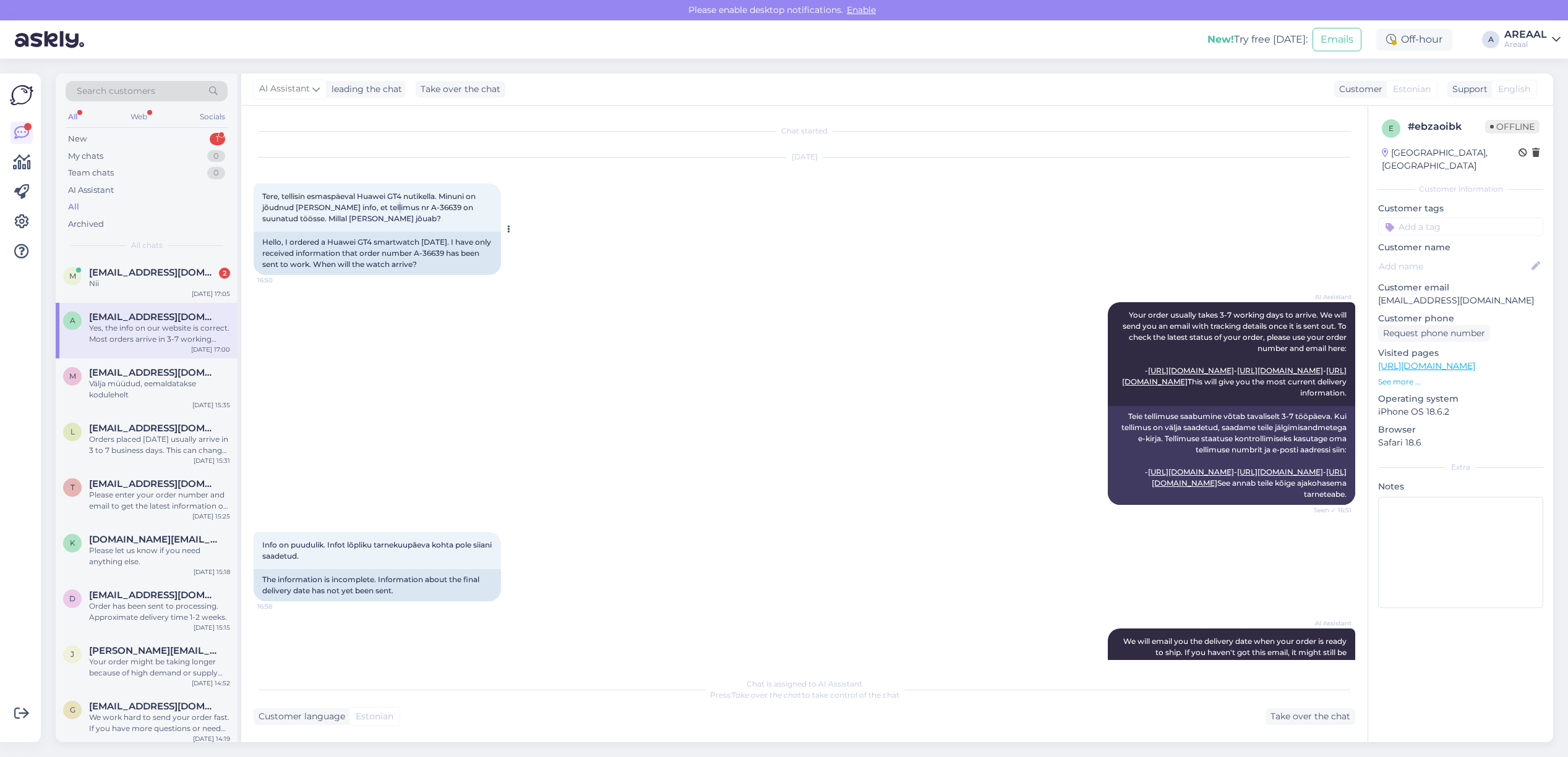
click at [389, 209] on span "Tere, tellisin esmaspäeval Huawei GT4 nutikella. Minuni on jõudnud [PERSON_NAME…" at bounding box center [370, 207] width 215 height 32
drag, startPoint x: 391, startPoint y: 209, endPoint x: 414, endPoint y: 209, distance: 23.0
click at [414, 209] on span "Tere, tellisin esmaspäeval Huawei GT4 nutikella. Minuni on jõudnud [PERSON_NAME…" at bounding box center [370, 207] width 215 height 32
copy span "36639"
click at [172, 382] on div "Välja müüdud, eemaldatakse kodulehelt" at bounding box center [159, 389] width 141 height 22
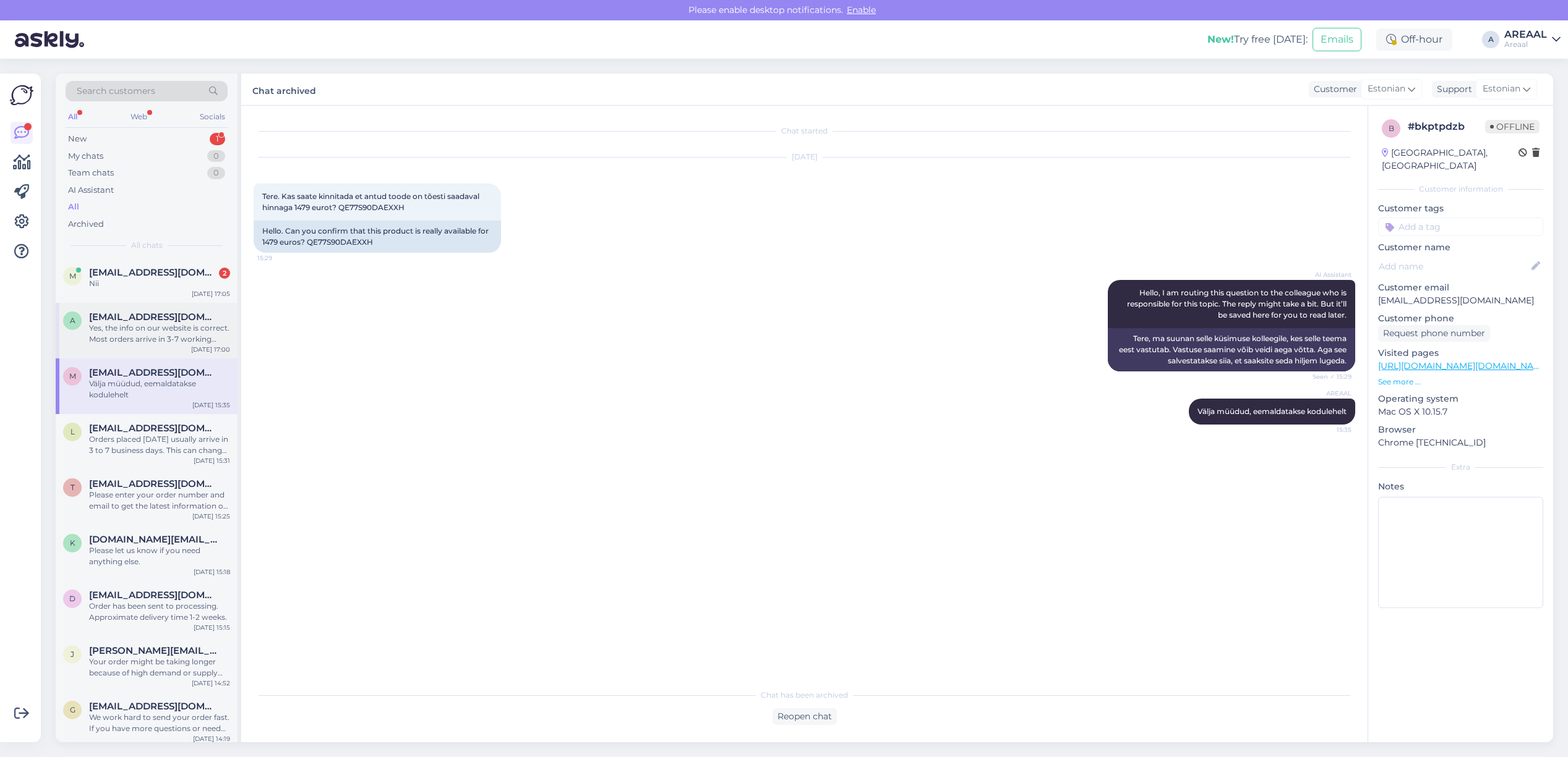
click at [165, 342] on div "Yes, the info on our website is correct. Most orders arrive in 3-7 working days…" at bounding box center [159, 333] width 141 height 22
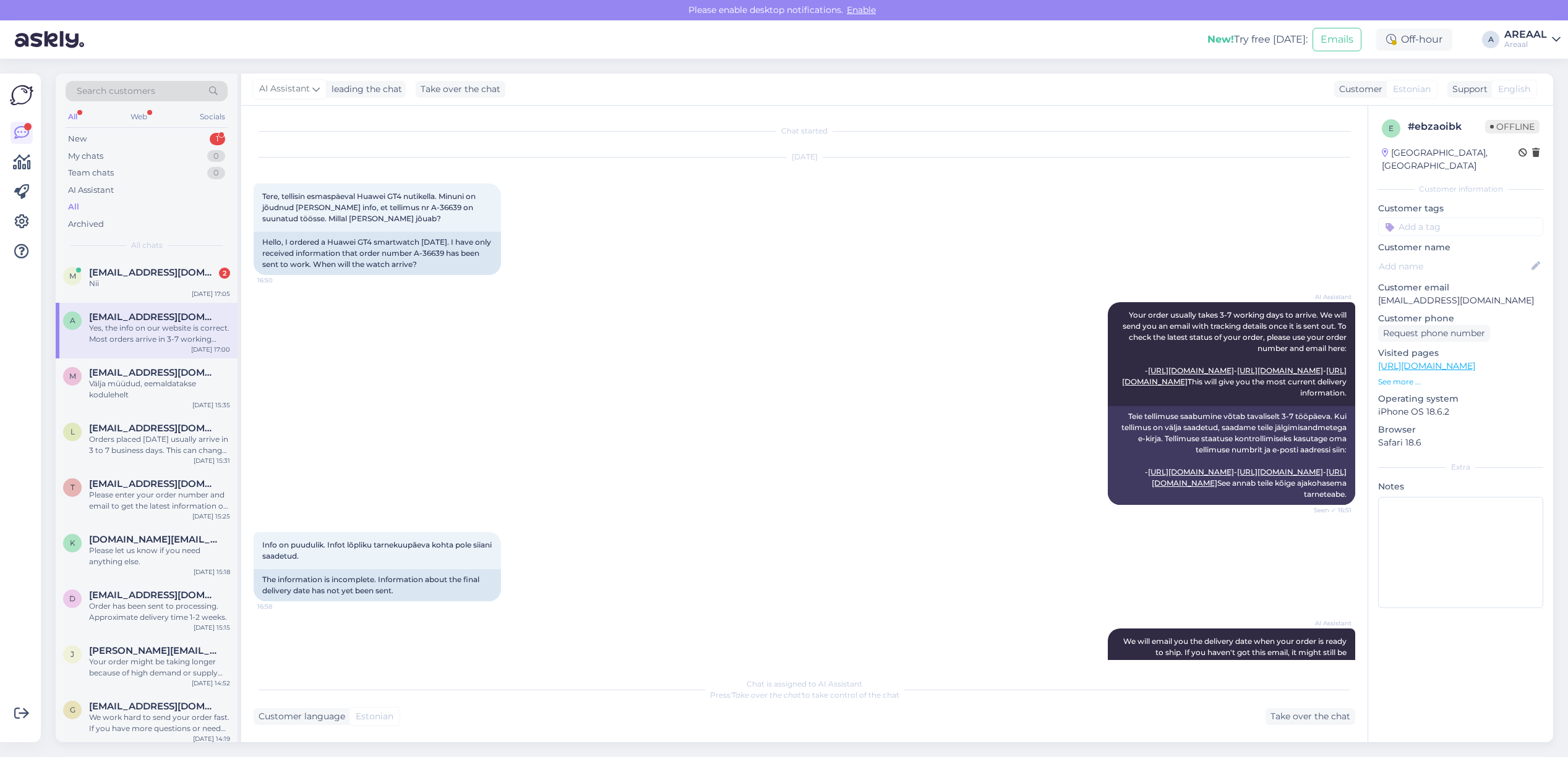
scroll to position [410, 0]
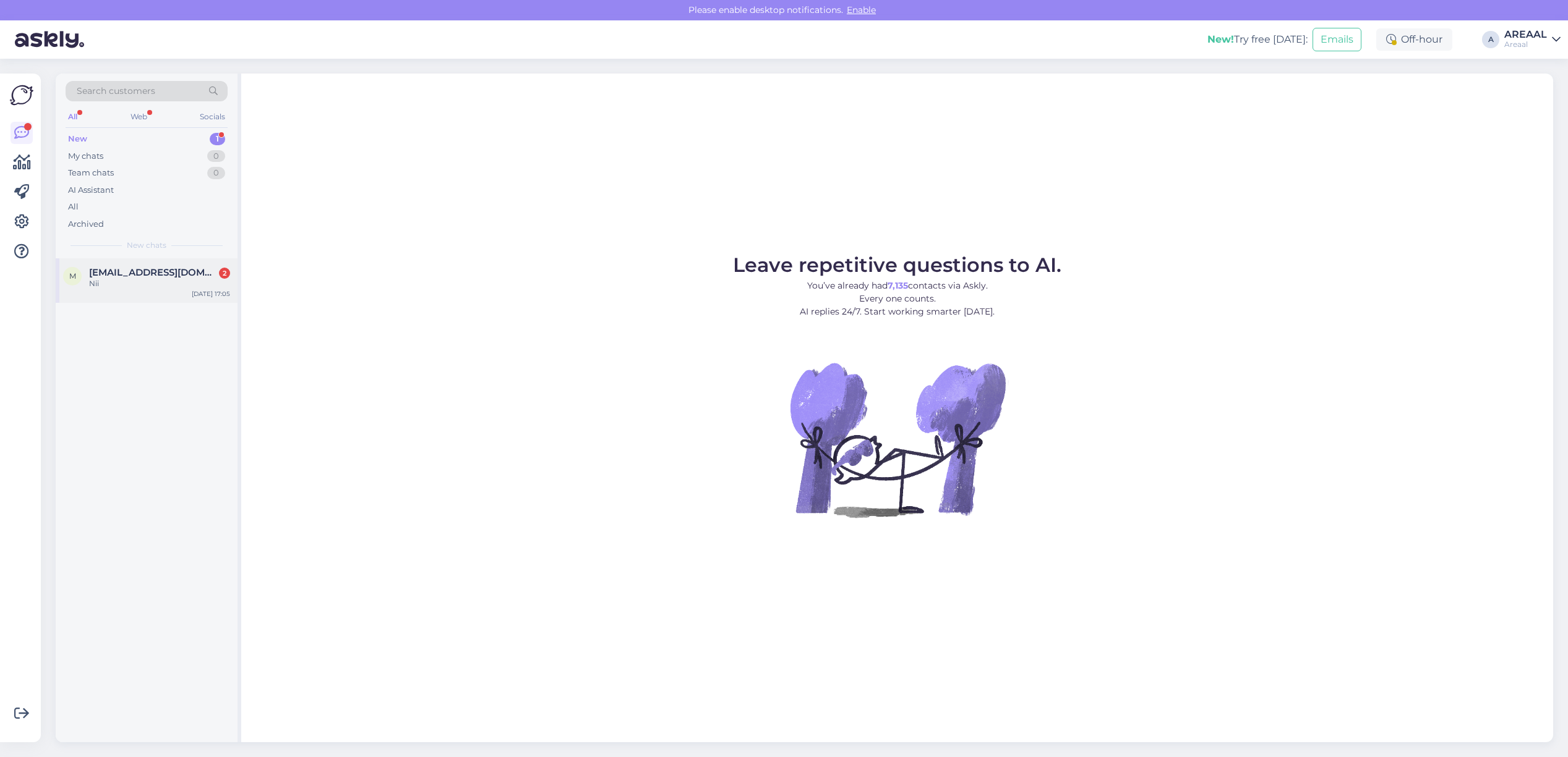
click at [199, 272] on div "maxipuit@gmail.com 2" at bounding box center [159, 273] width 141 height 11
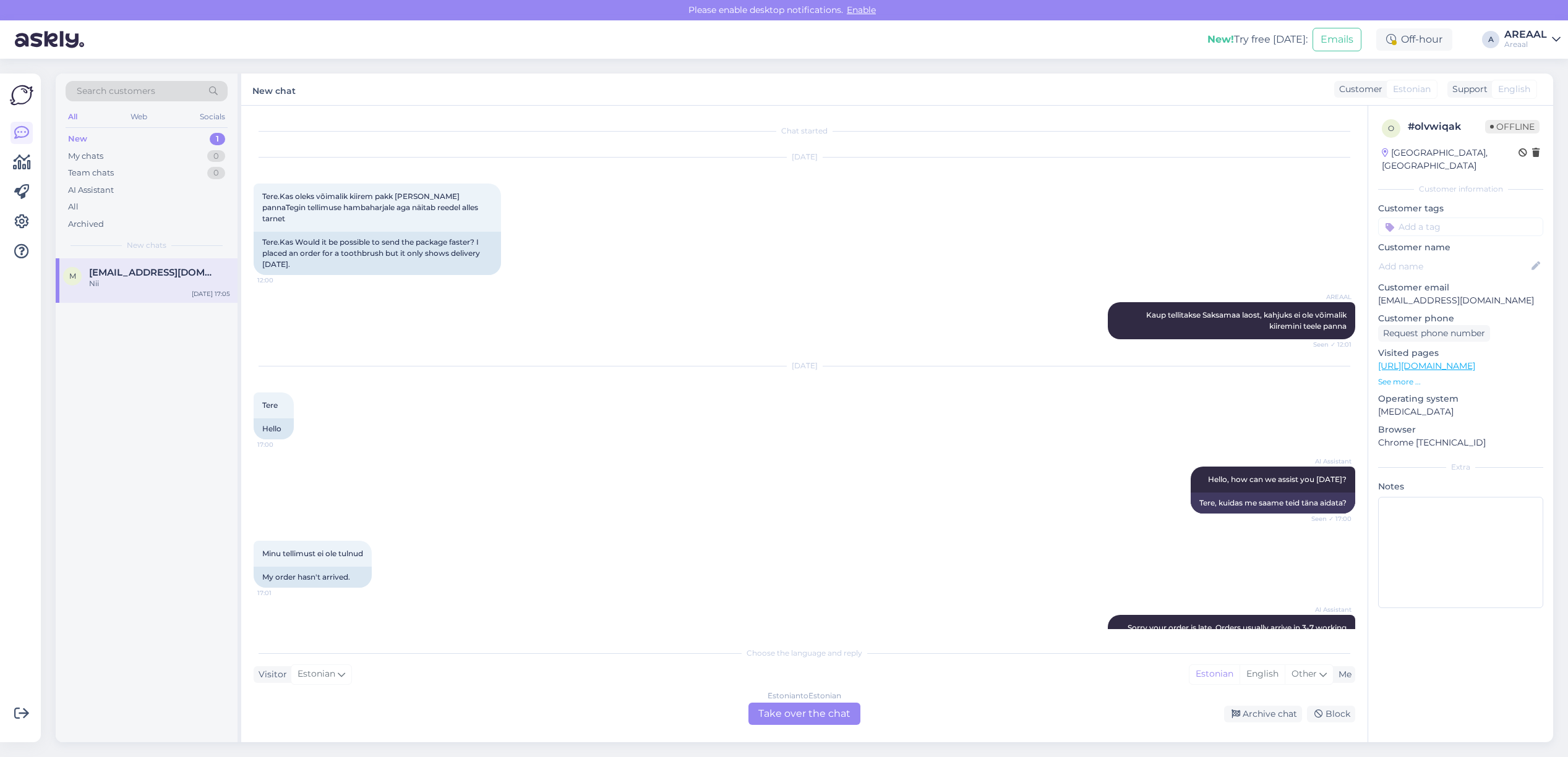
scroll to position [757, 0]
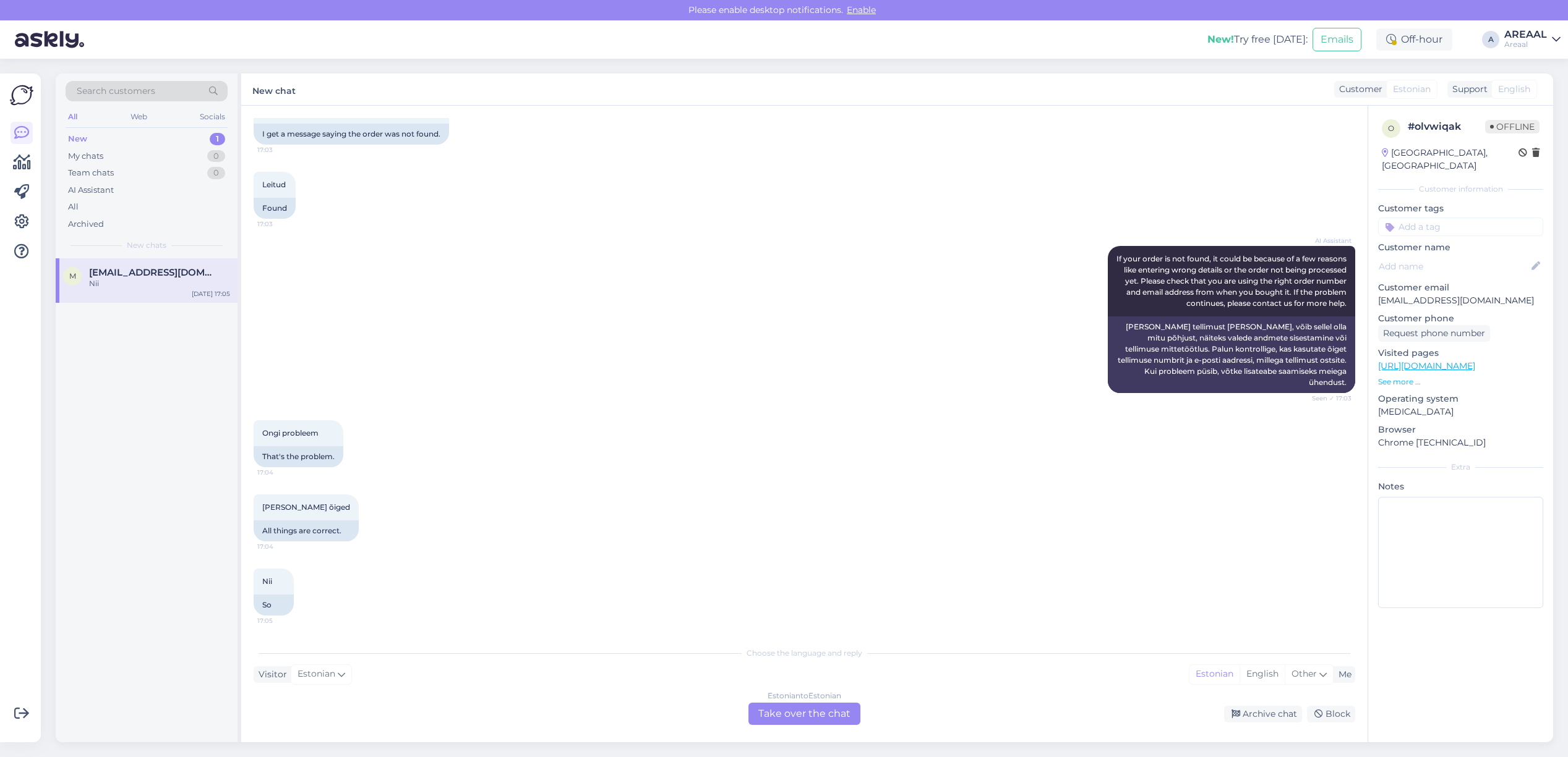
click at [1451, 295] on p "maxipuit@gmail.com" at bounding box center [1460, 301] width 165 height 13
copy p "maxipuit@gmail.com"
drag, startPoint x: 1445, startPoint y: 294, endPoint x: 1473, endPoint y: 299, distance: 28.4
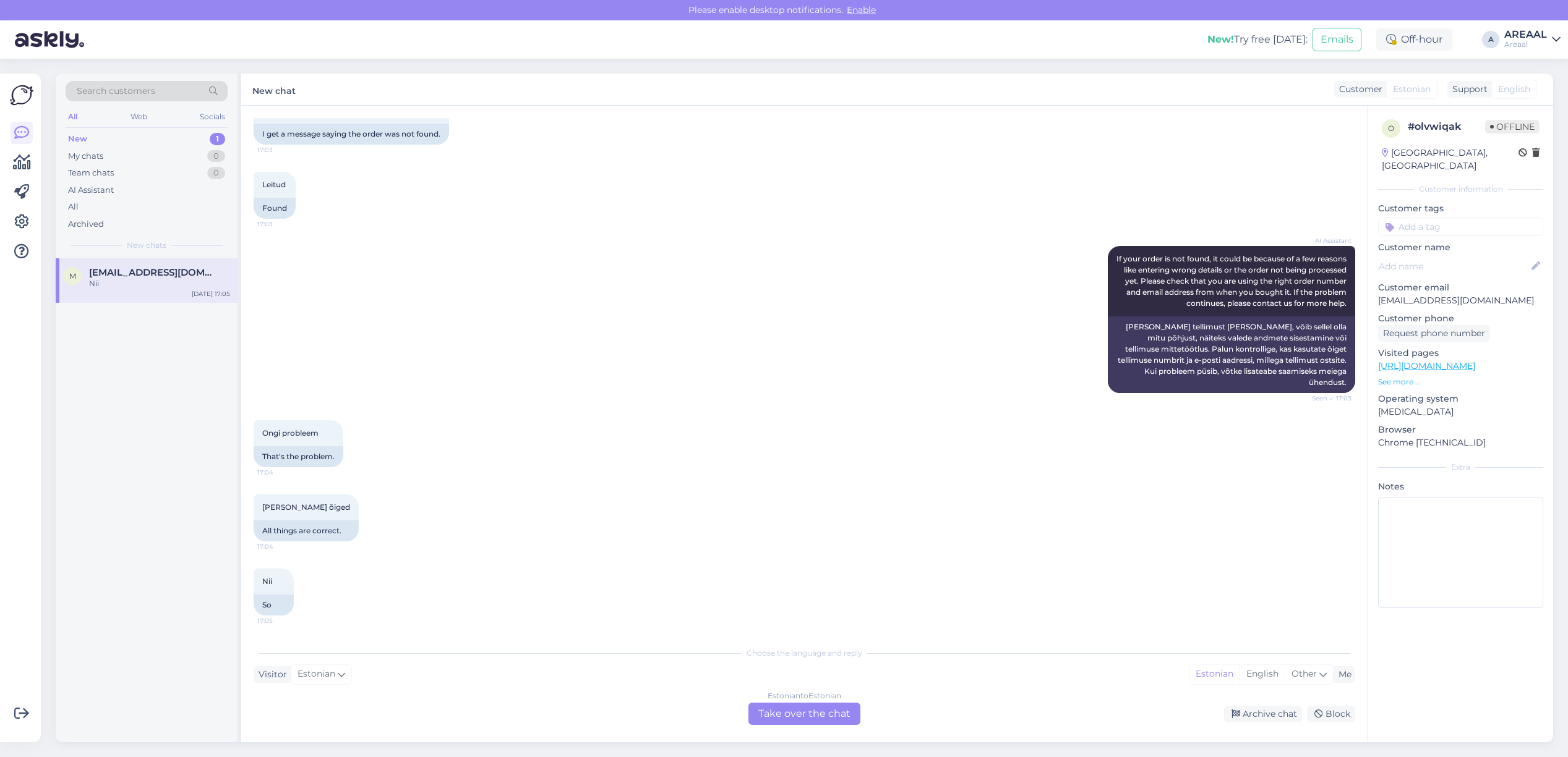
click at [1473, 312] on p "Customer phone" at bounding box center [1460, 319] width 165 height 13
click at [1447, 281] on p "Customer email" at bounding box center [1460, 288] width 165 height 13
click at [1432, 295] on p "[EMAIL_ADDRESS][DOMAIN_NAME]" at bounding box center [1460, 301] width 165 height 13
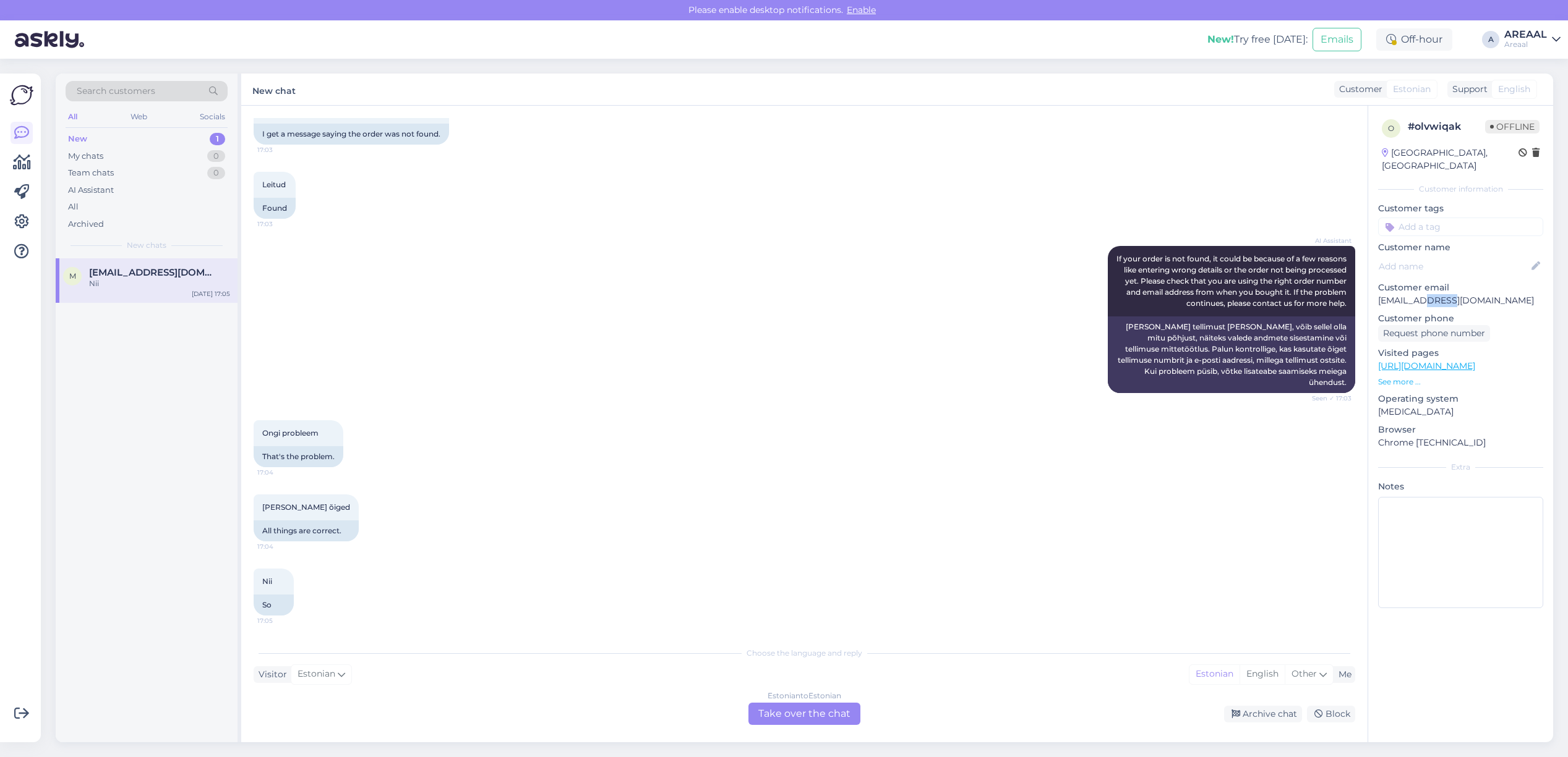
click at [1432, 295] on p "[EMAIL_ADDRESS][DOMAIN_NAME]" at bounding box center [1460, 301] width 165 height 13
copy p "[EMAIL_ADDRESS][DOMAIN_NAME]"
click at [793, 719] on div "Estonian to Estonian Take over the chat" at bounding box center [804, 714] width 112 height 22
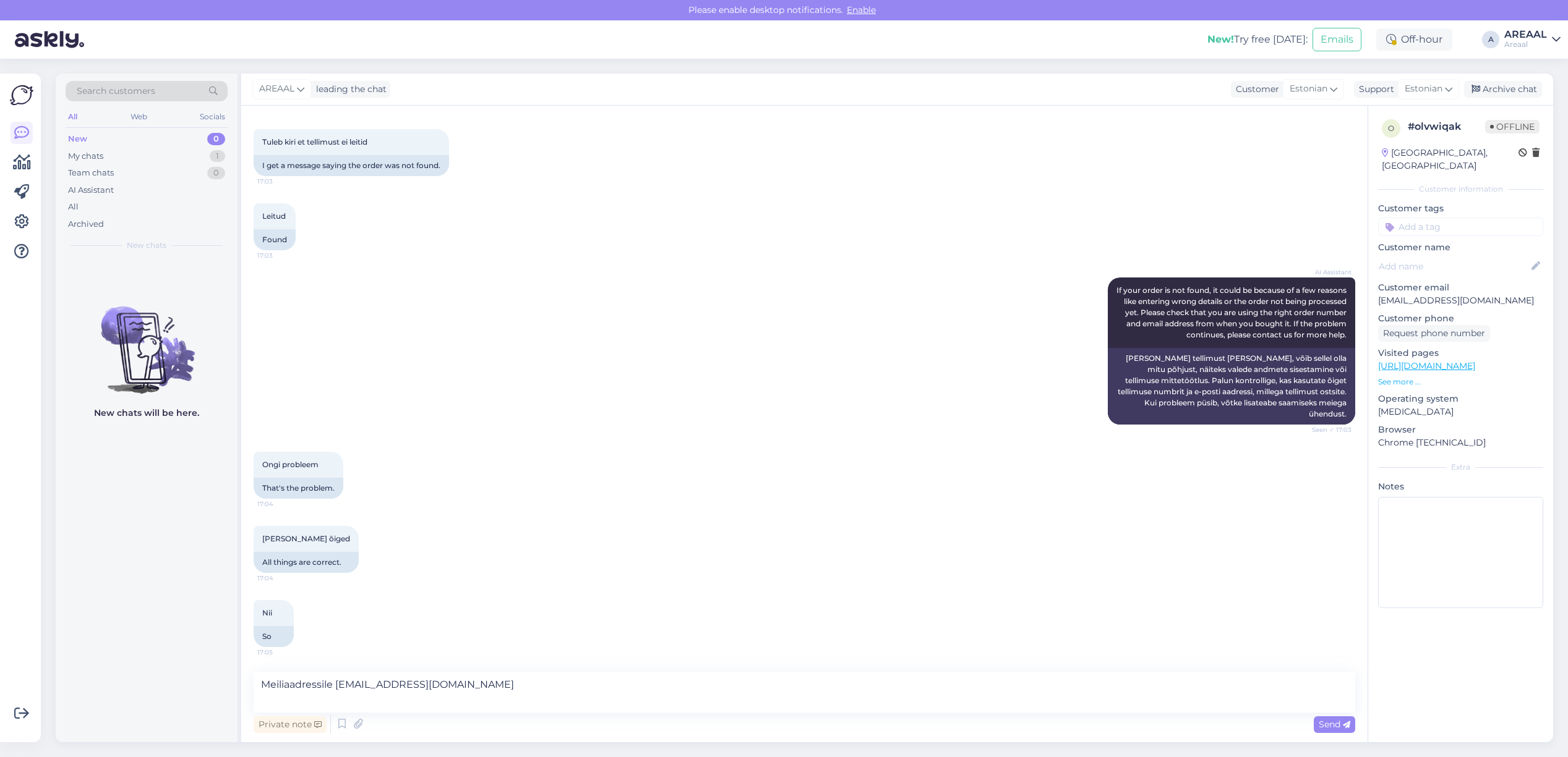
scroll to position [711, 0]
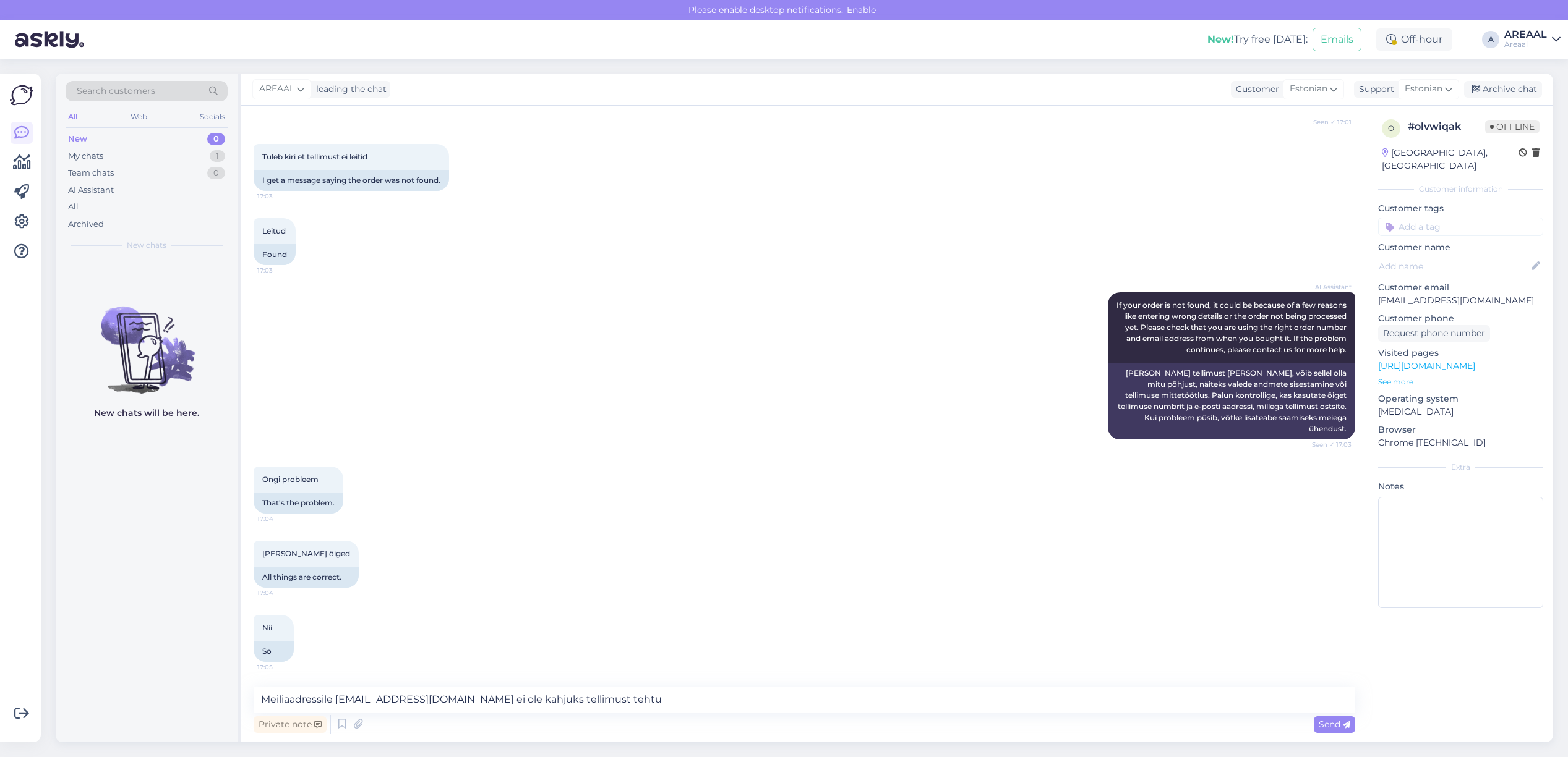
type textarea "Meiliaadressile maxipuit@gmail.com ei ole kahjuks tellimust tehtud"
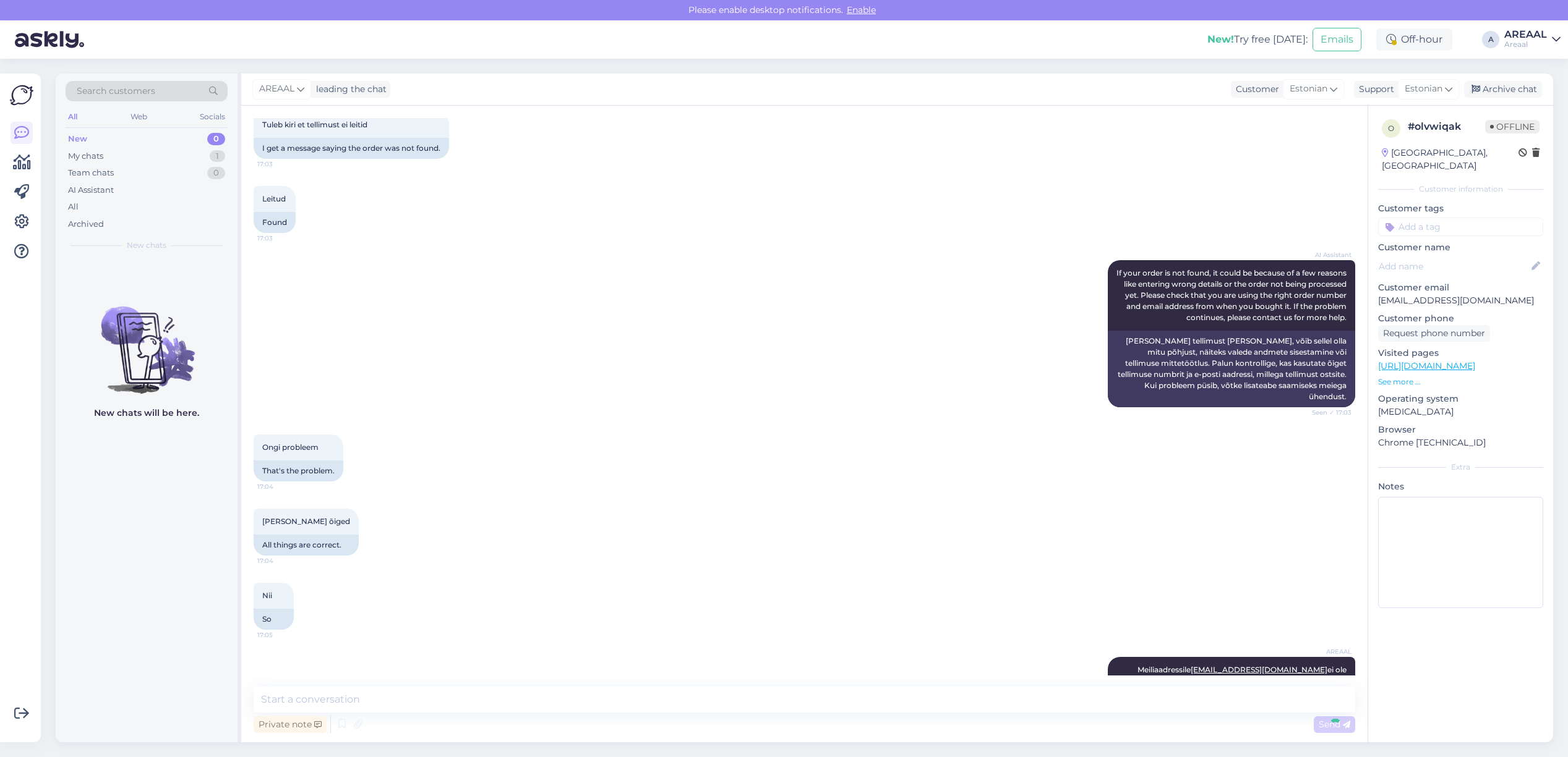
scroll to position [774, 0]
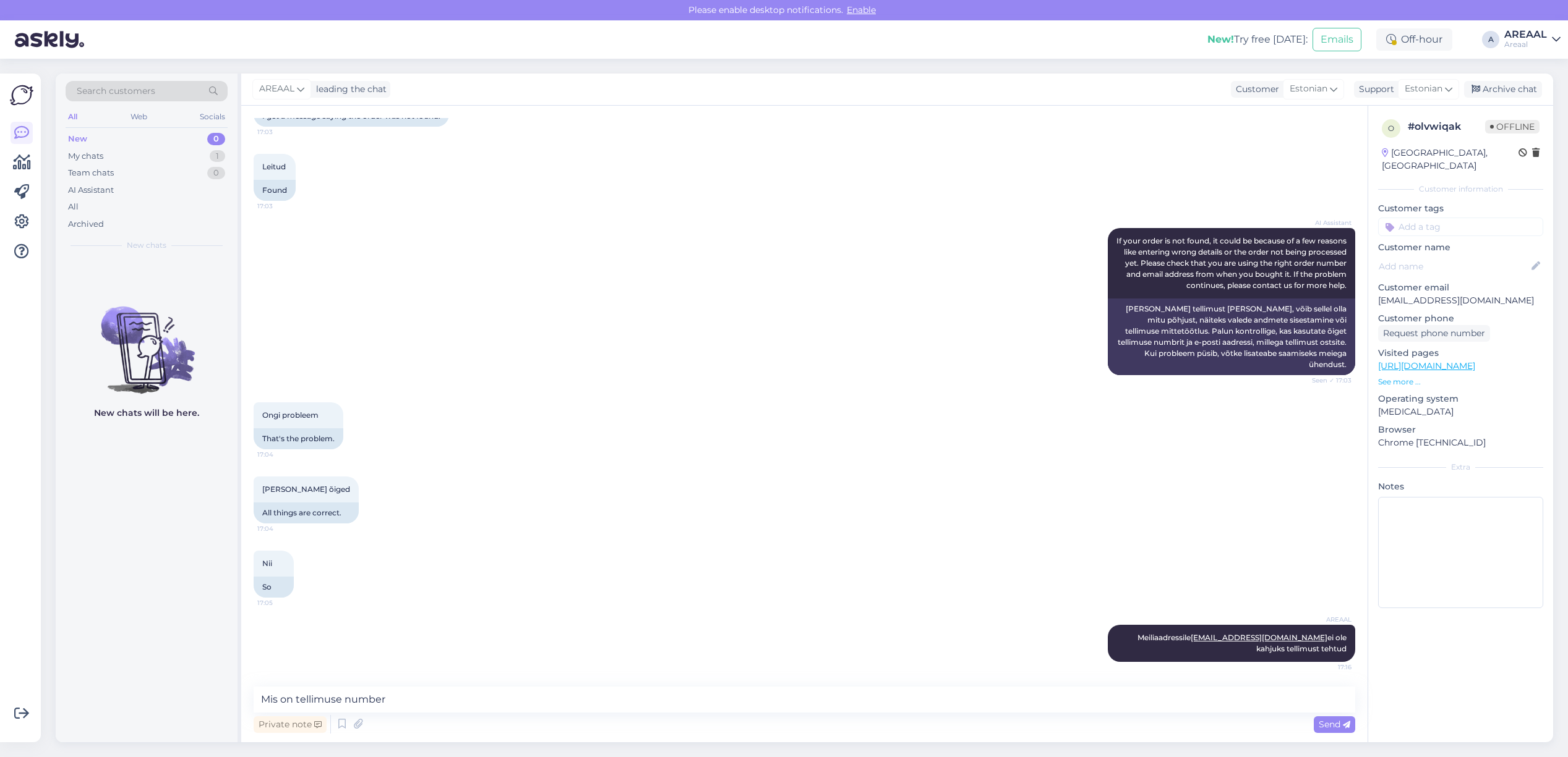
type textarea "Mis on tellimuse number?"
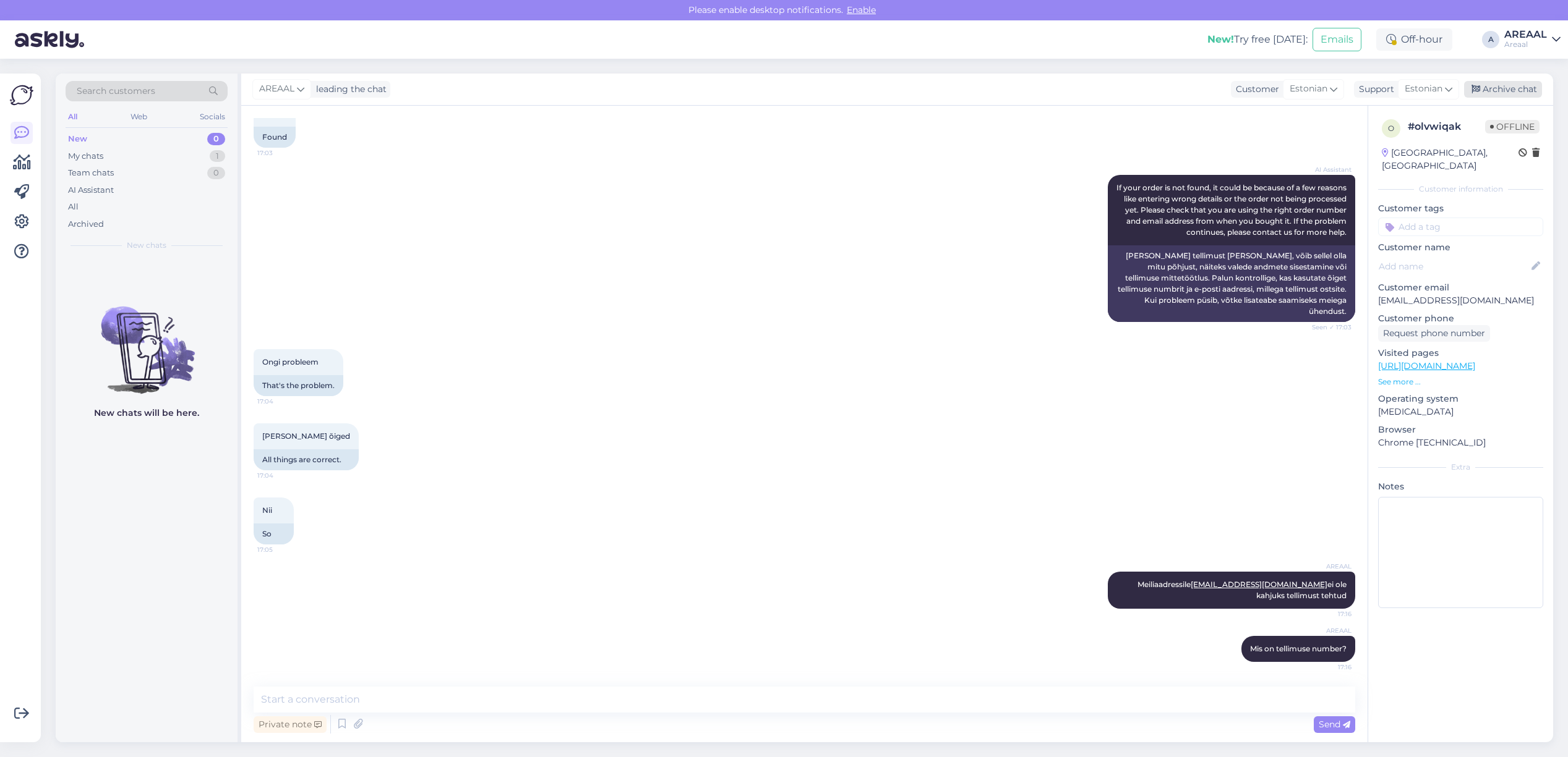
click at [1488, 94] on div "Archive chat" at bounding box center [1502, 89] width 78 height 16
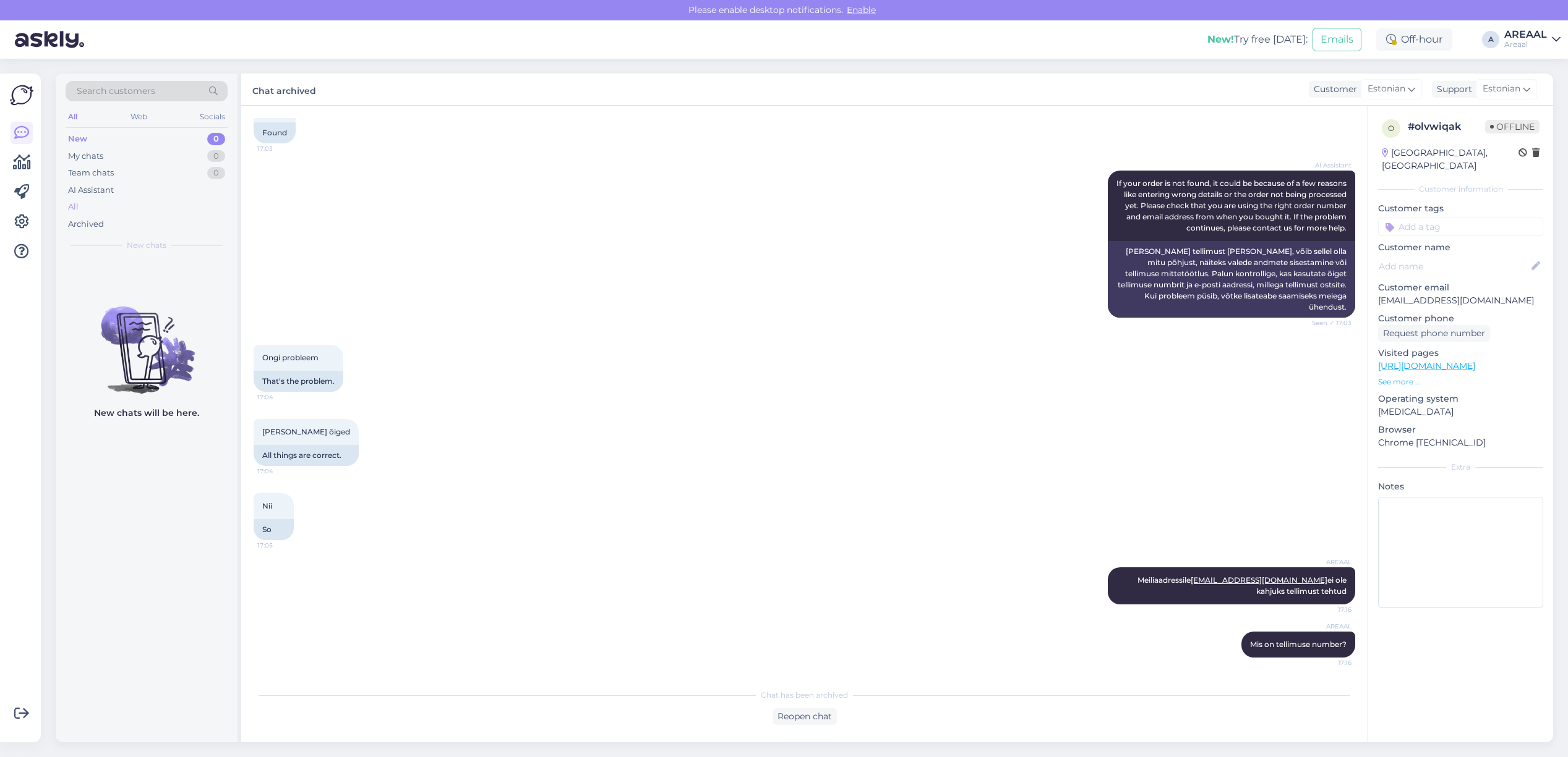
click at [204, 212] on div "All" at bounding box center [146, 207] width 162 height 17
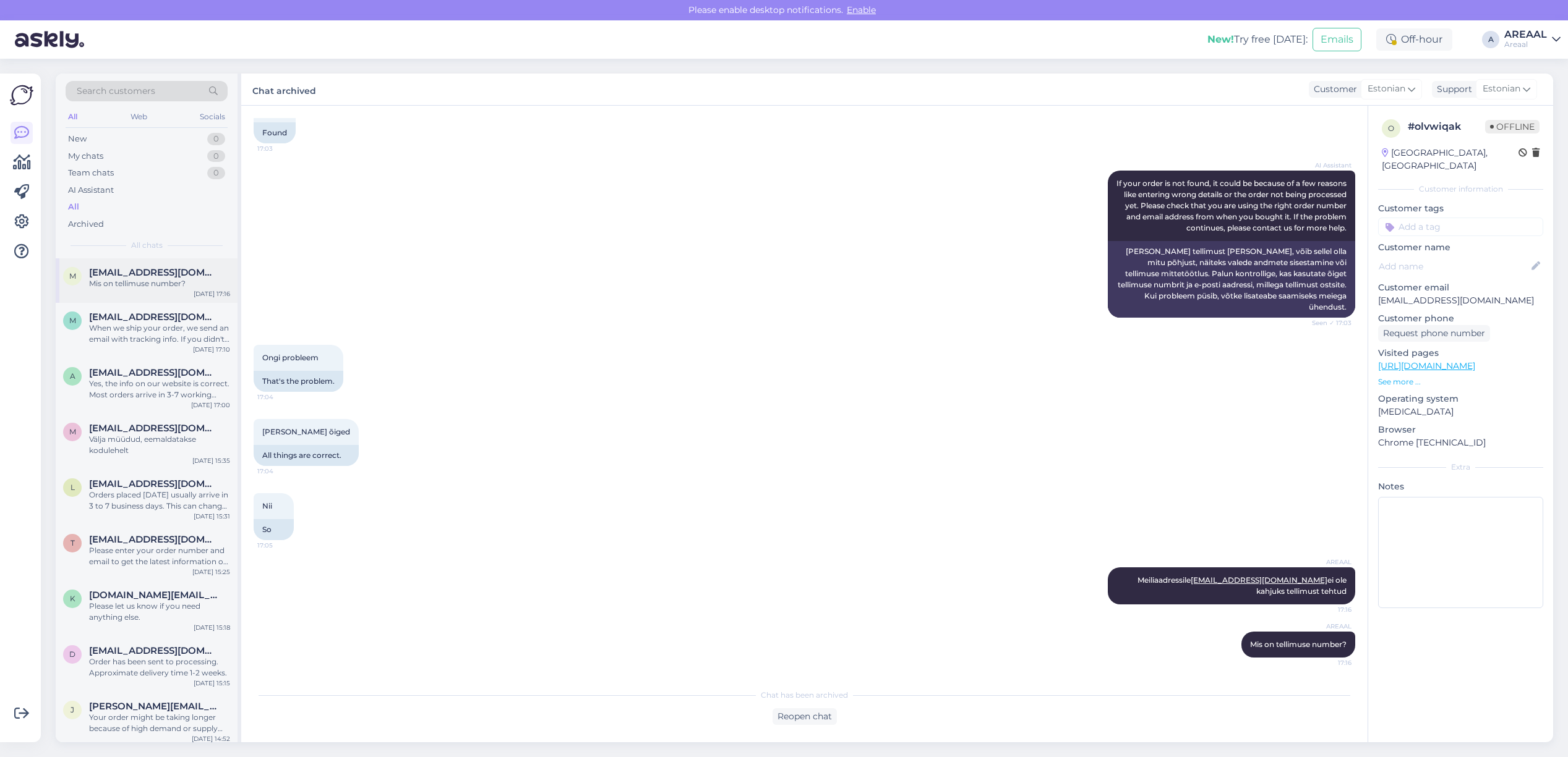
click at [173, 291] on div "m maxipuit@gmail.com Mis on tellimuse number? Sep 19 17:16" at bounding box center [146, 280] width 182 height 45
click at [176, 328] on div "When we ship your order, we send an email with tracking info. If you didn't get…" at bounding box center [159, 333] width 141 height 22
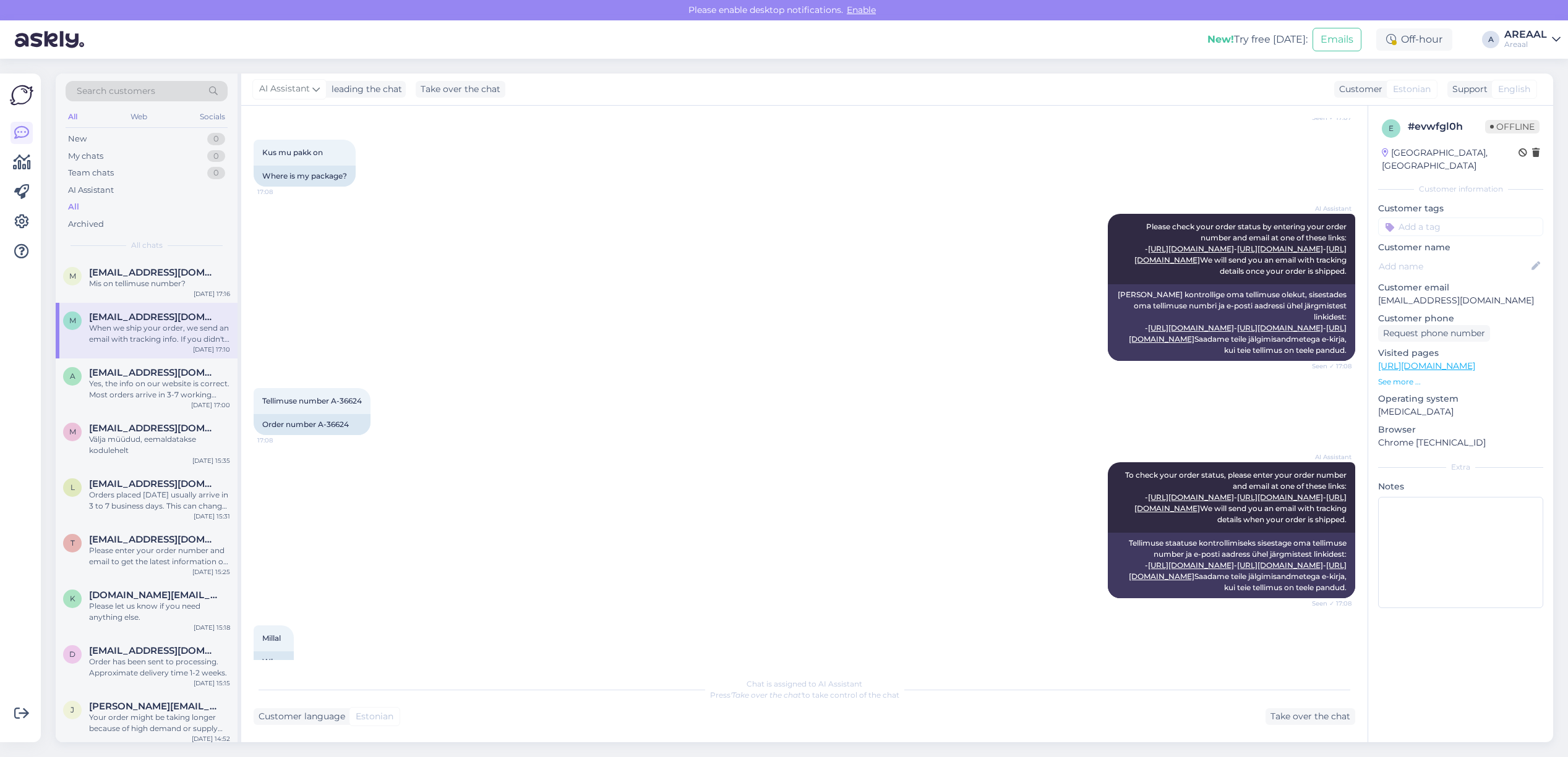
scroll to position [189, 0]
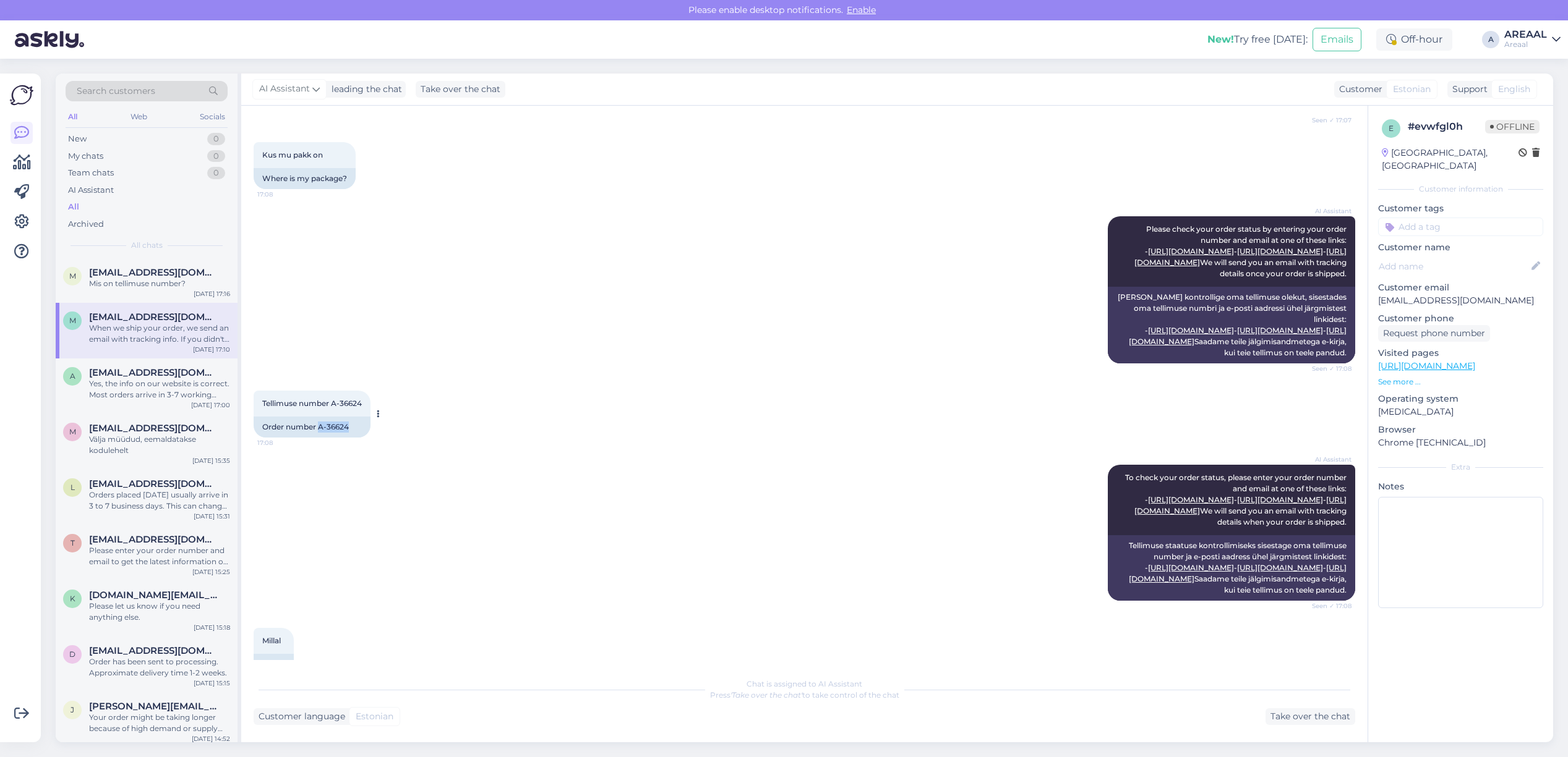
drag, startPoint x: 353, startPoint y: 498, endPoint x: 320, endPoint y: 499, distance: 33.0
click at [320, 437] on div "Order number A-36624" at bounding box center [312, 427] width 117 height 21
copy div "A-36624"
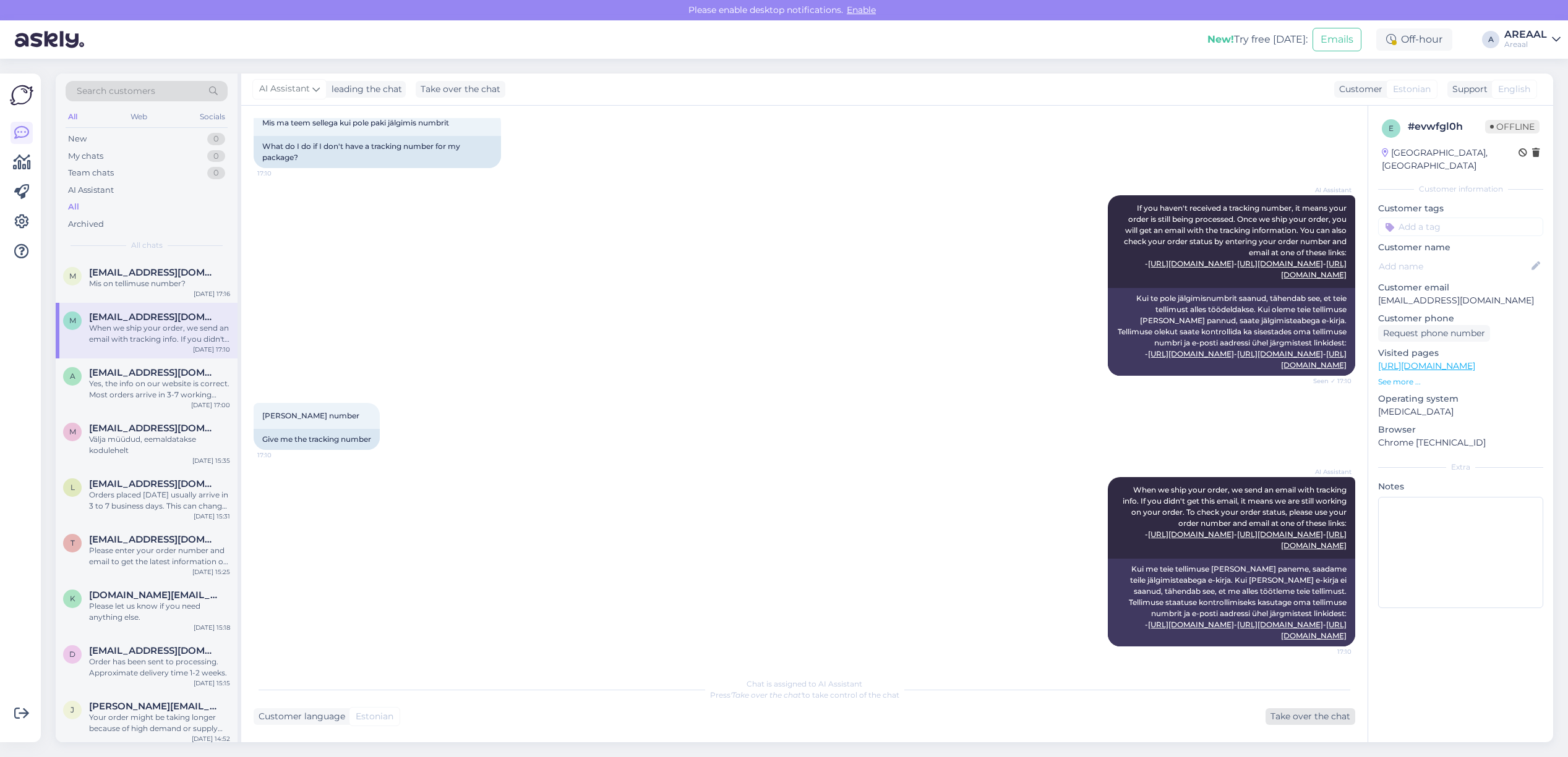
click at [1314, 713] on div "Take over the chat" at bounding box center [1310, 716] width 90 height 16
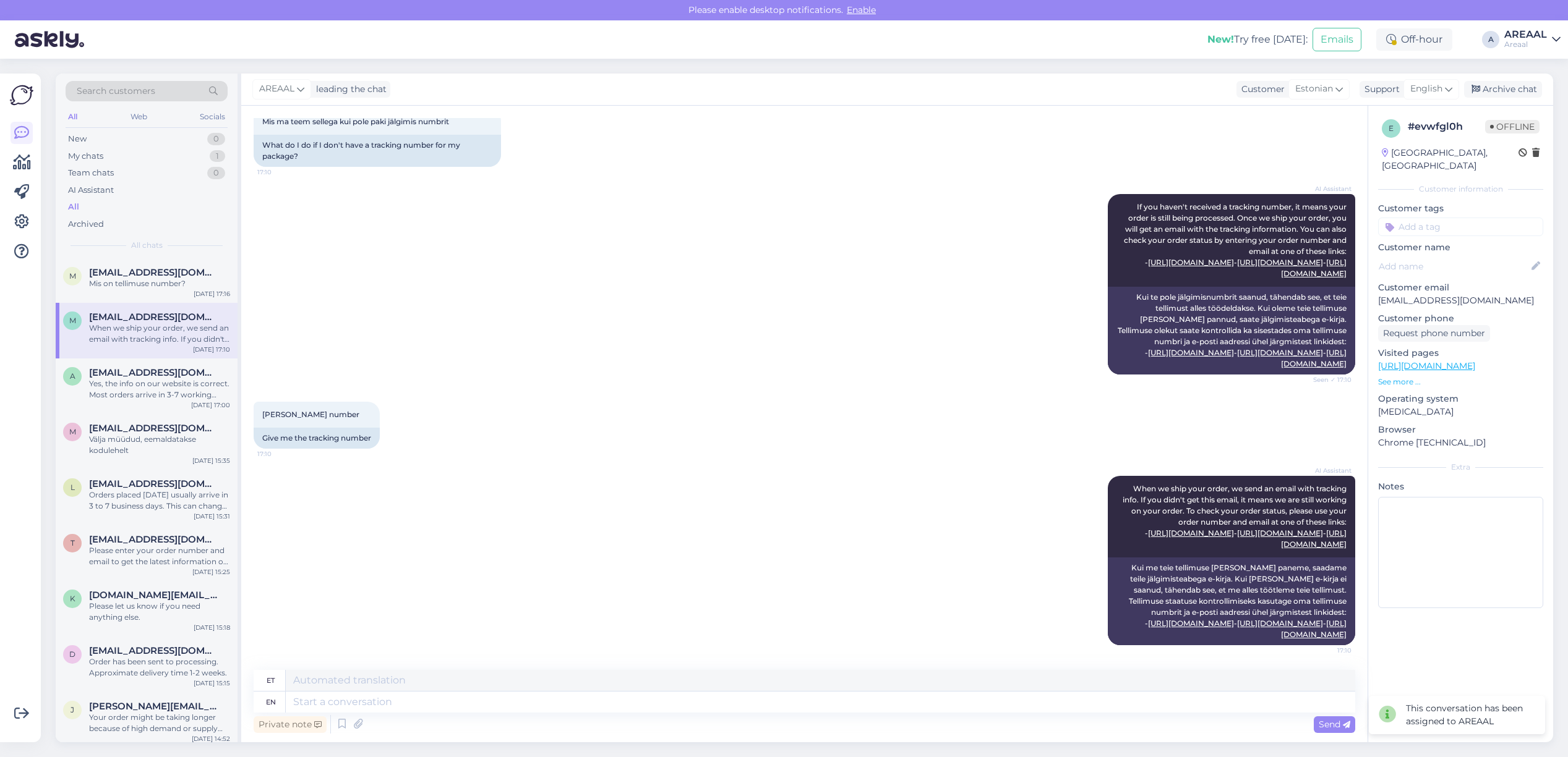
scroll to position [1505, 0]
click at [617, 708] on textarea at bounding box center [819, 702] width 1069 height 21
click at [1404, 81] on div "English" at bounding box center [1431, 89] width 56 height 20
click at [1407, 84] on div "English" at bounding box center [1431, 89] width 56 height 20
click at [1407, 97] on div "English" at bounding box center [1431, 89] width 56 height 20
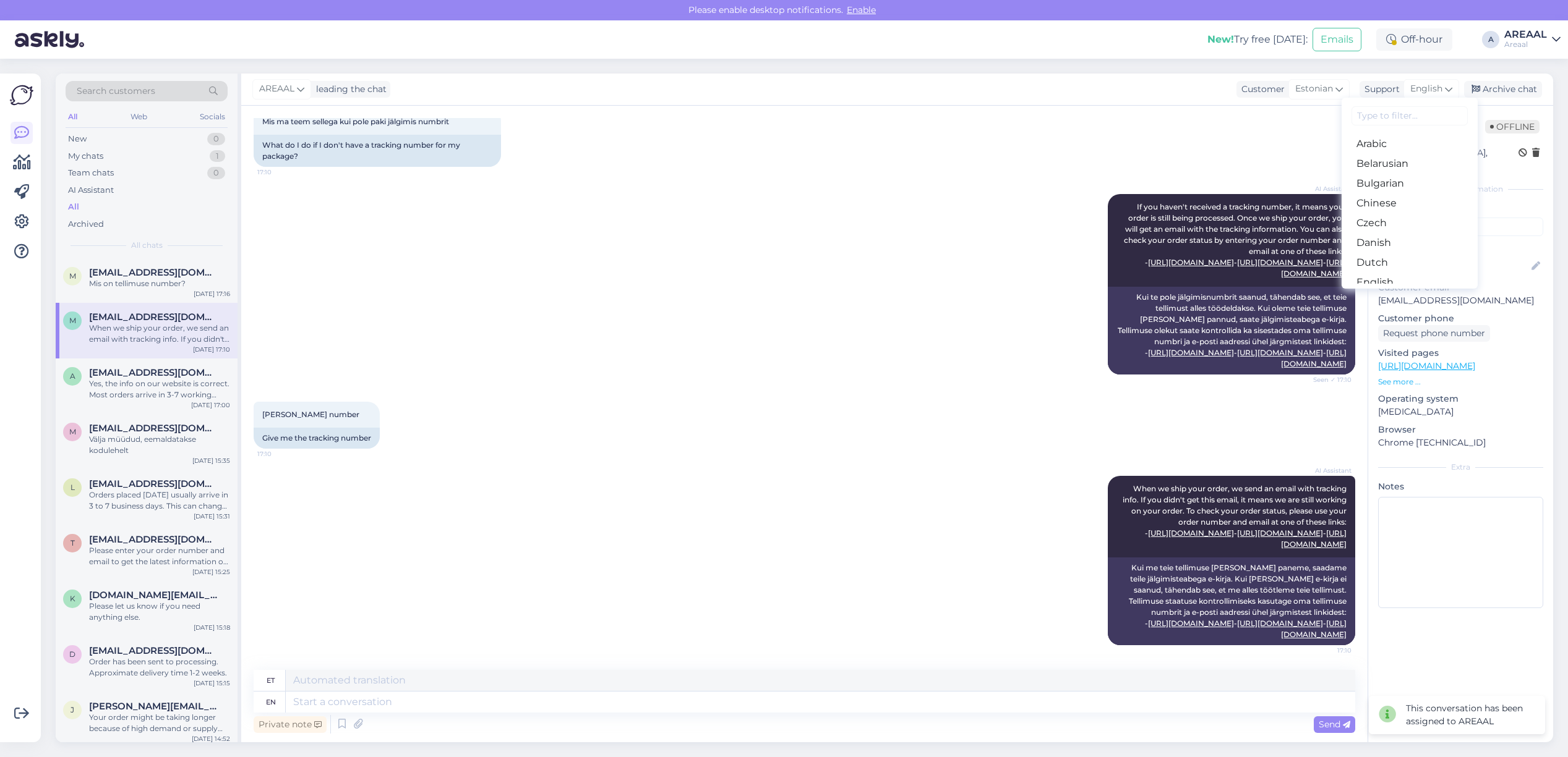
click at [1397, 78] on div "AREAAL leading the chat Customer Estonian Support English Arabic Belarusian Bul…" at bounding box center [897, 90] width 1311 height 33
click at [1398, 84] on div "Support" at bounding box center [1379, 90] width 40 height 13
click at [1397, 122] on input at bounding box center [1409, 116] width 116 height 19
type input "est"
click at [1400, 143] on link "Estonian" at bounding box center [1409, 144] width 136 height 20
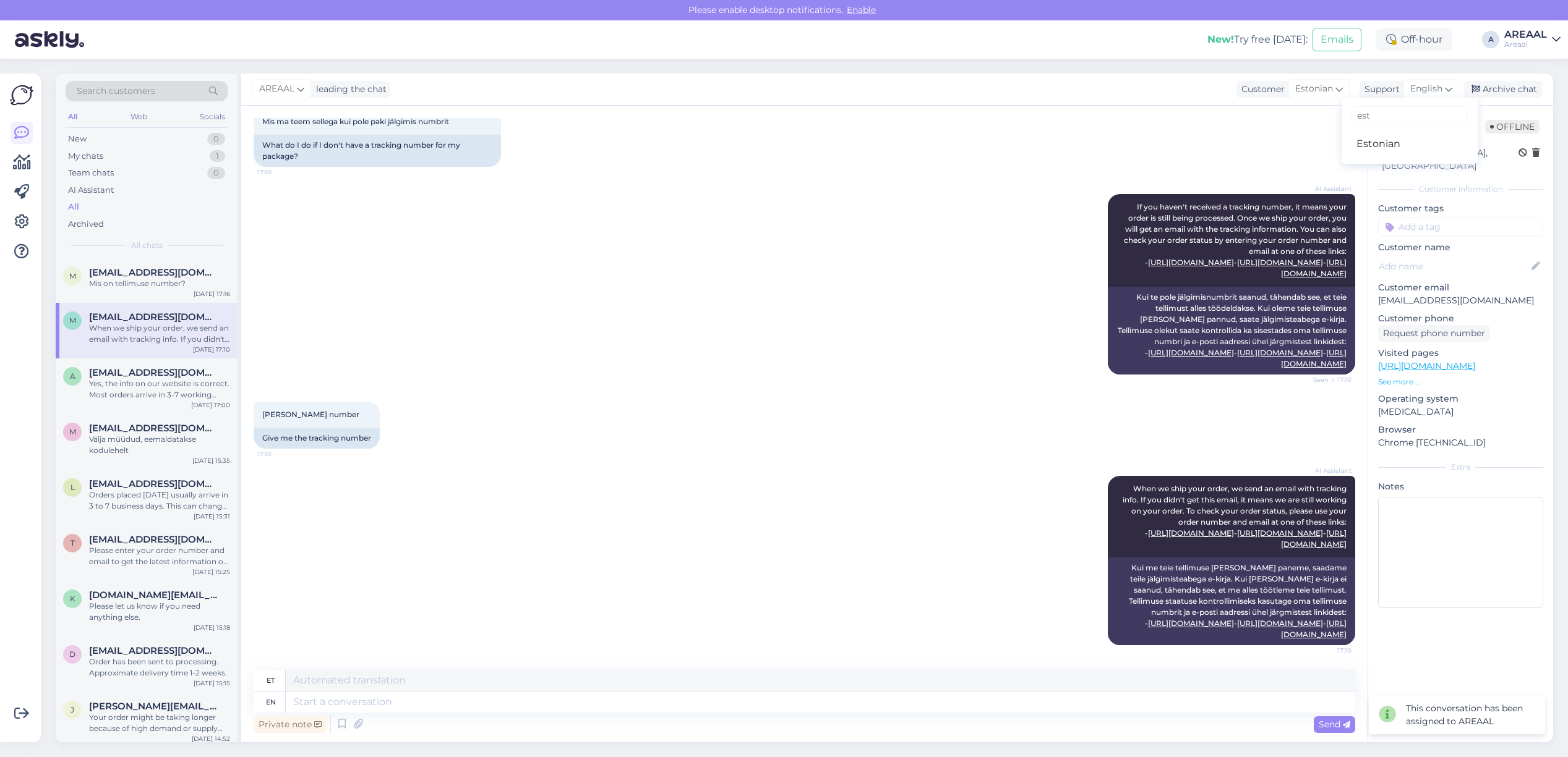
scroll to position [1488, 0]
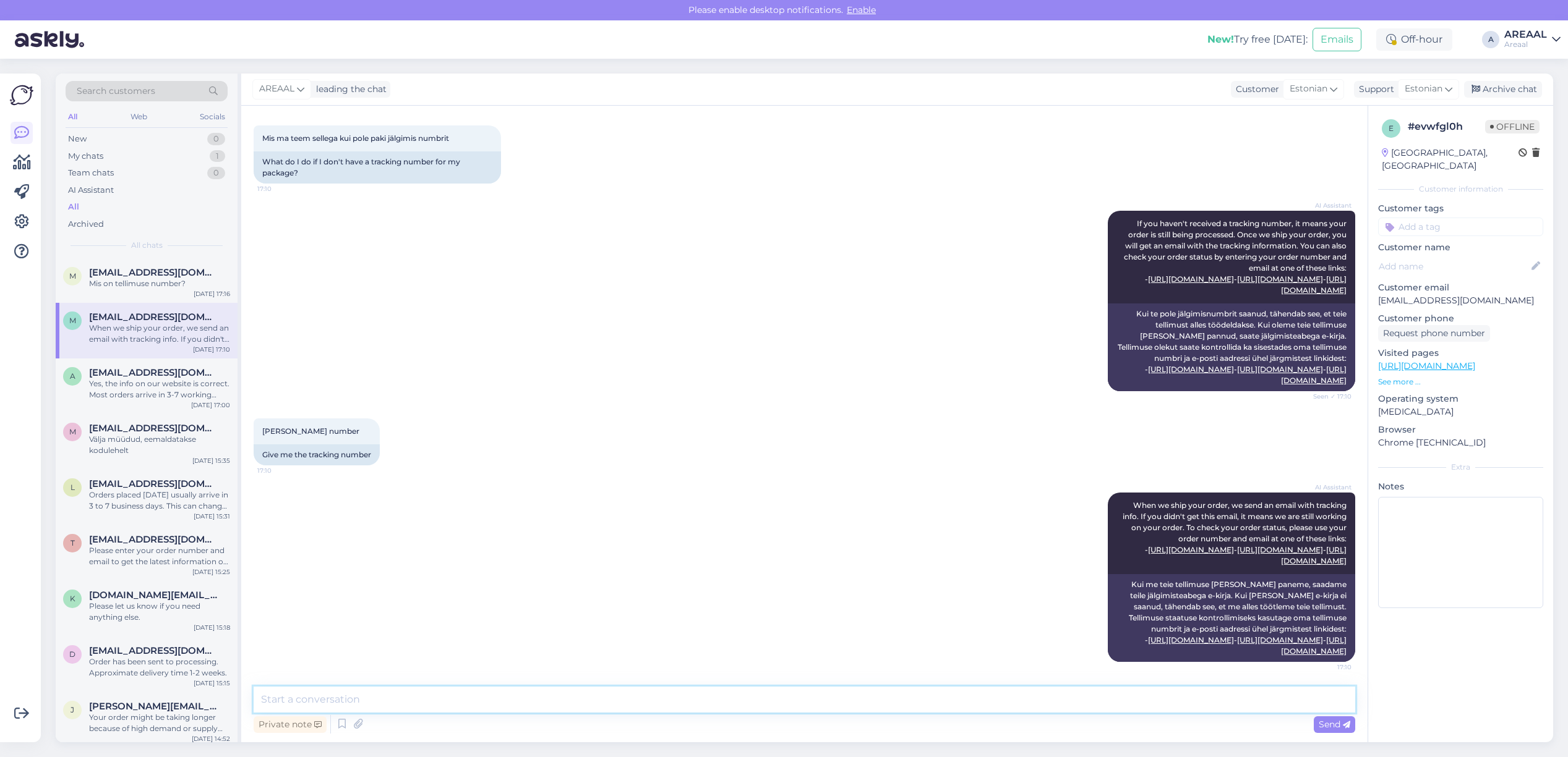
click at [1046, 700] on textarea at bounding box center [804, 700] width 1102 height 26
type textarea "P"
type textarea "Orienteeruv tarneaeg vahemikus 23-27 september"
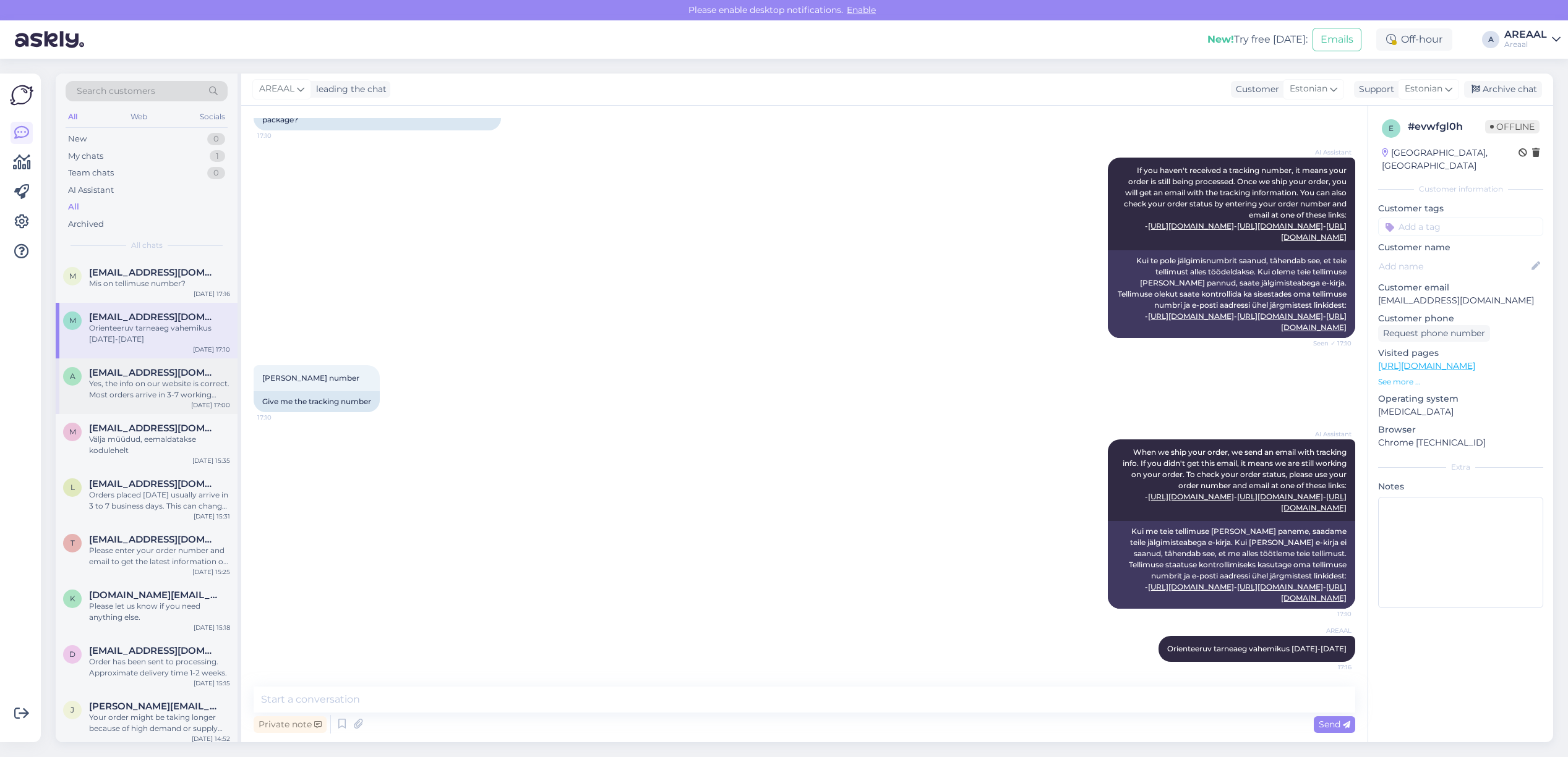
click at [151, 380] on div "Yes, the info on our website is correct. Most orders arrive in 3-7 working days…" at bounding box center [159, 389] width 141 height 22
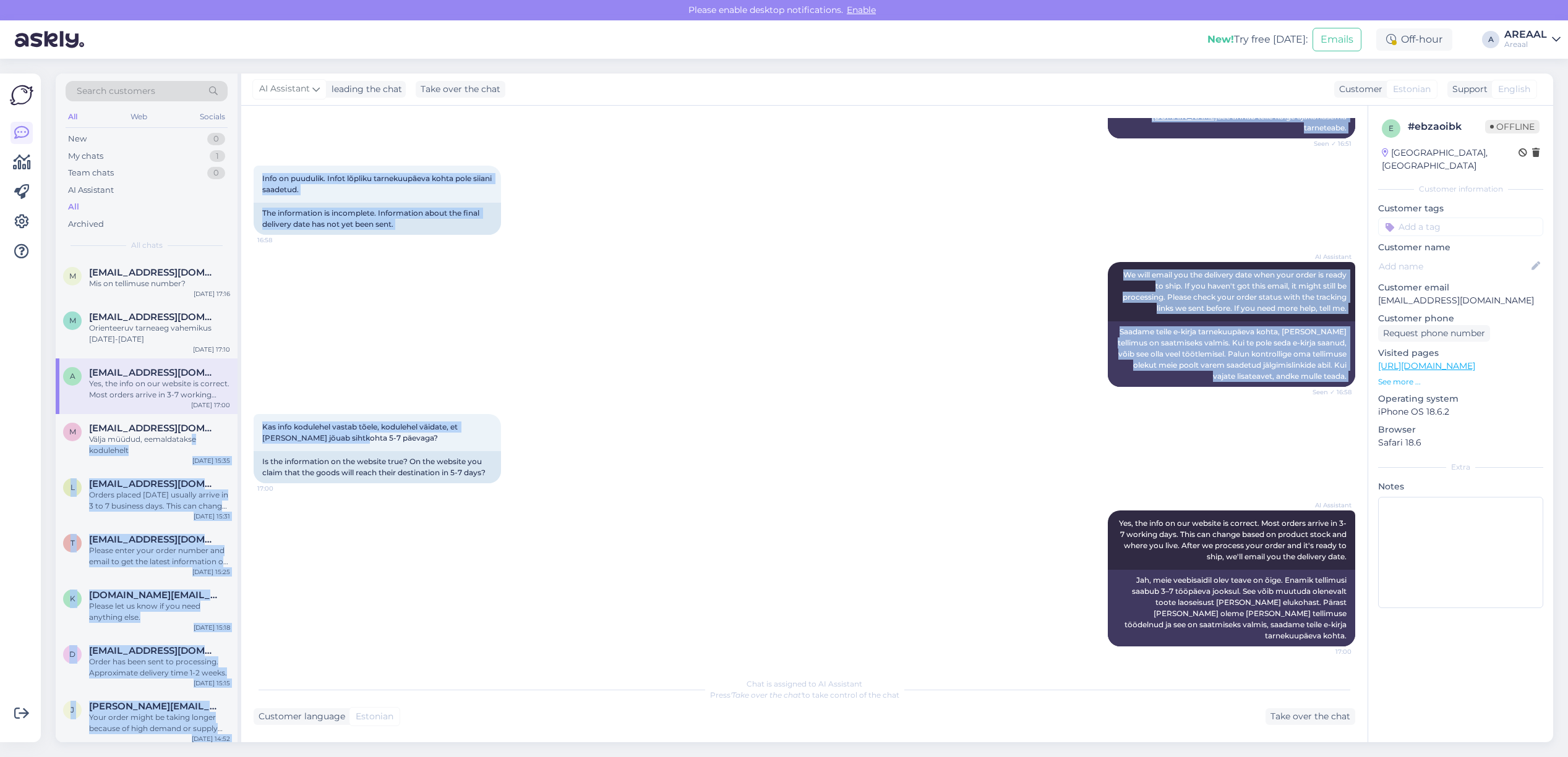
drag, startPoint x: 192, startPoint y: 439, endPoint x: 357, endPoint y: 406, distance: 168.3
click at [342, 437] on div "Search customers All Web Socials New 0 My chats 1 Team chats 0 AI Assistant All…" at bounding box center [804, 408] width 1497 height 669
click at [391, 378] on div "AI Assistant We will email you the delivery date when your order is ready to sh…" at bounding box center [804, 324] width 1102 height 152
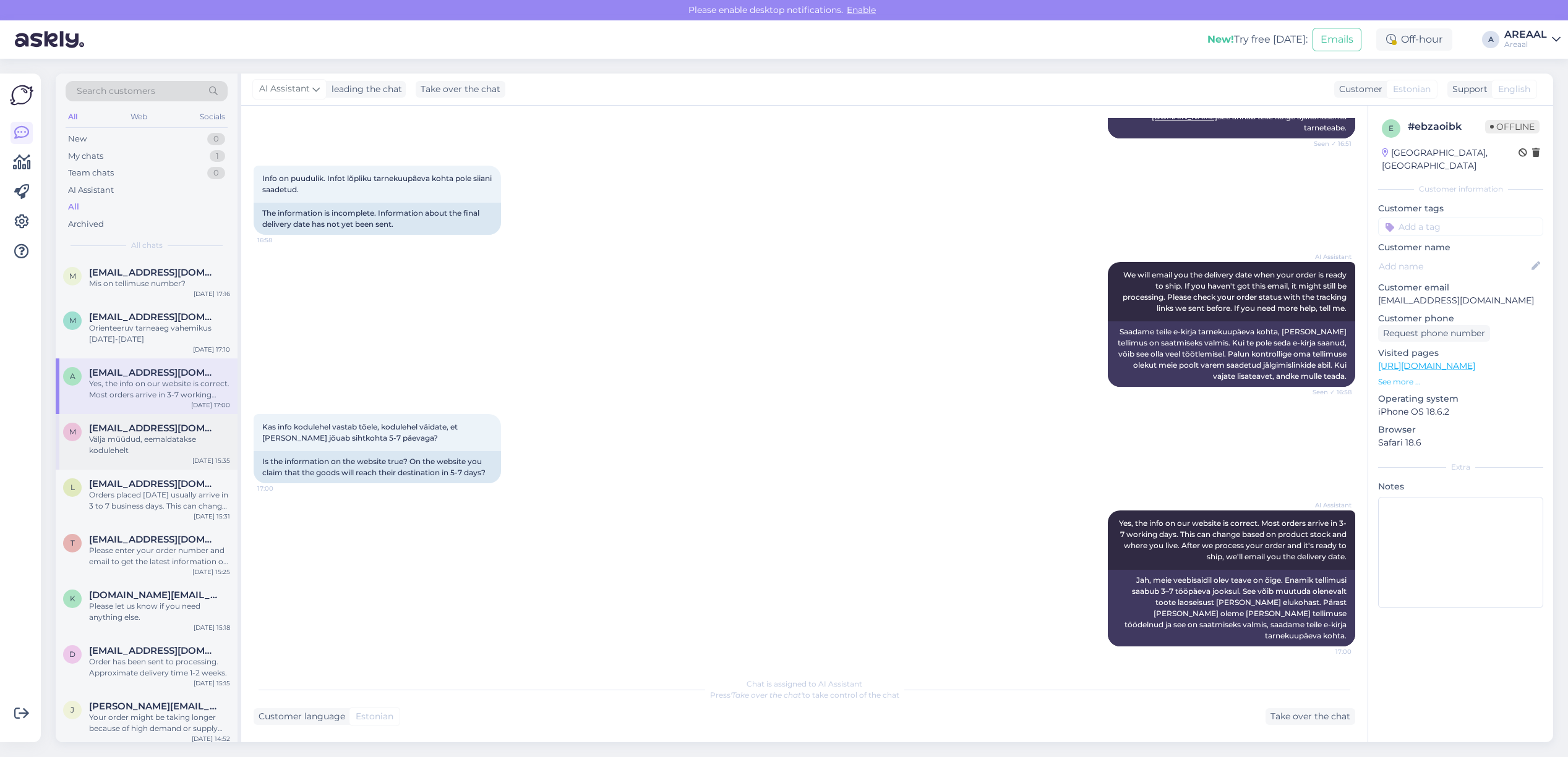
click at [172, 464] on div "m mihkel.sarv@outlook.com Välja müüdud, eemaldatakse kodulehelt Sep 19 15:35" at bounding box center [146, 442] width 182 height 56
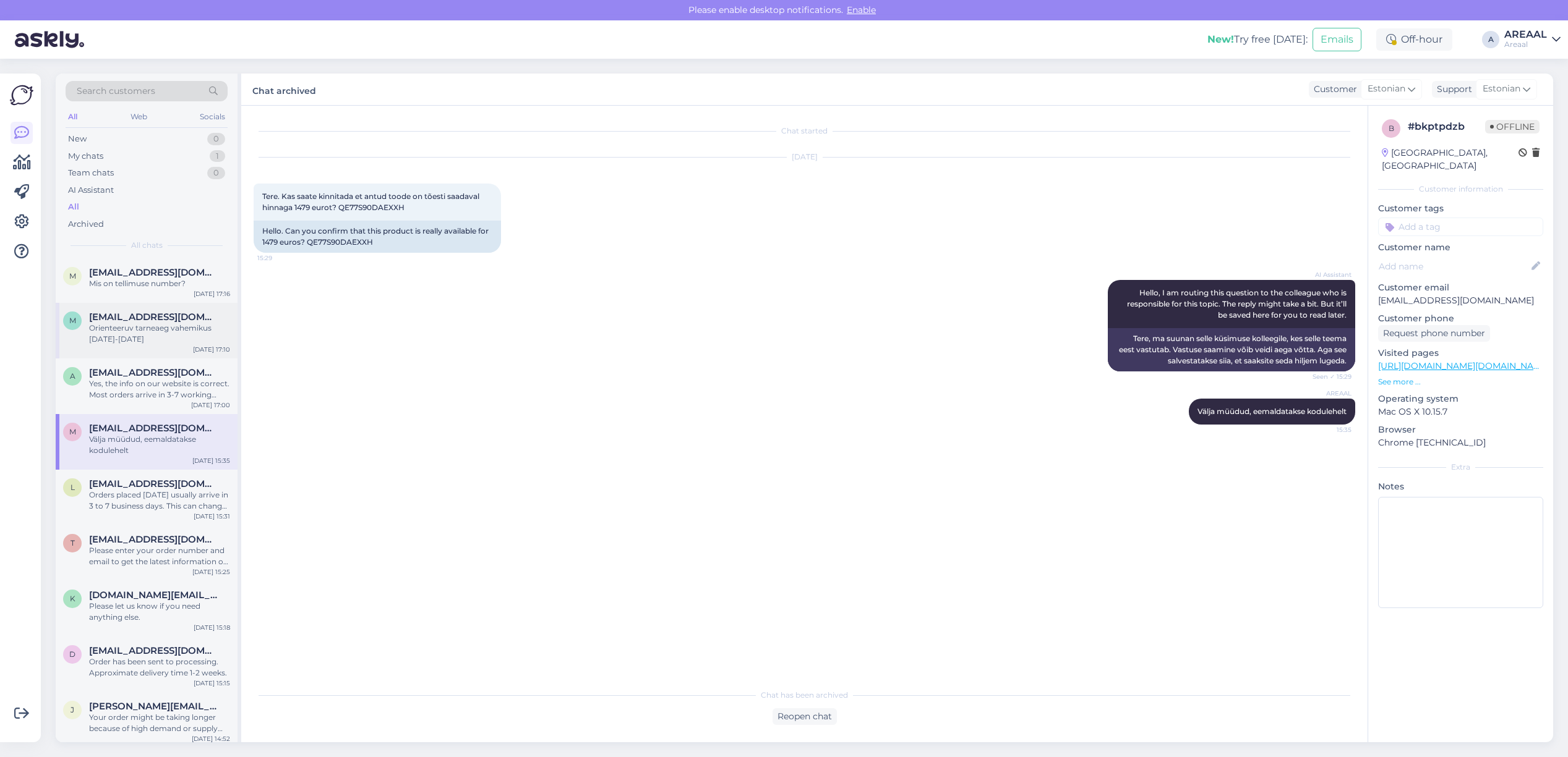
click at [156, 317] on span "[EMAIL_ADDRESS][DOMAIN_NAME]" at bounding box center [153, 318] width 128 height 11
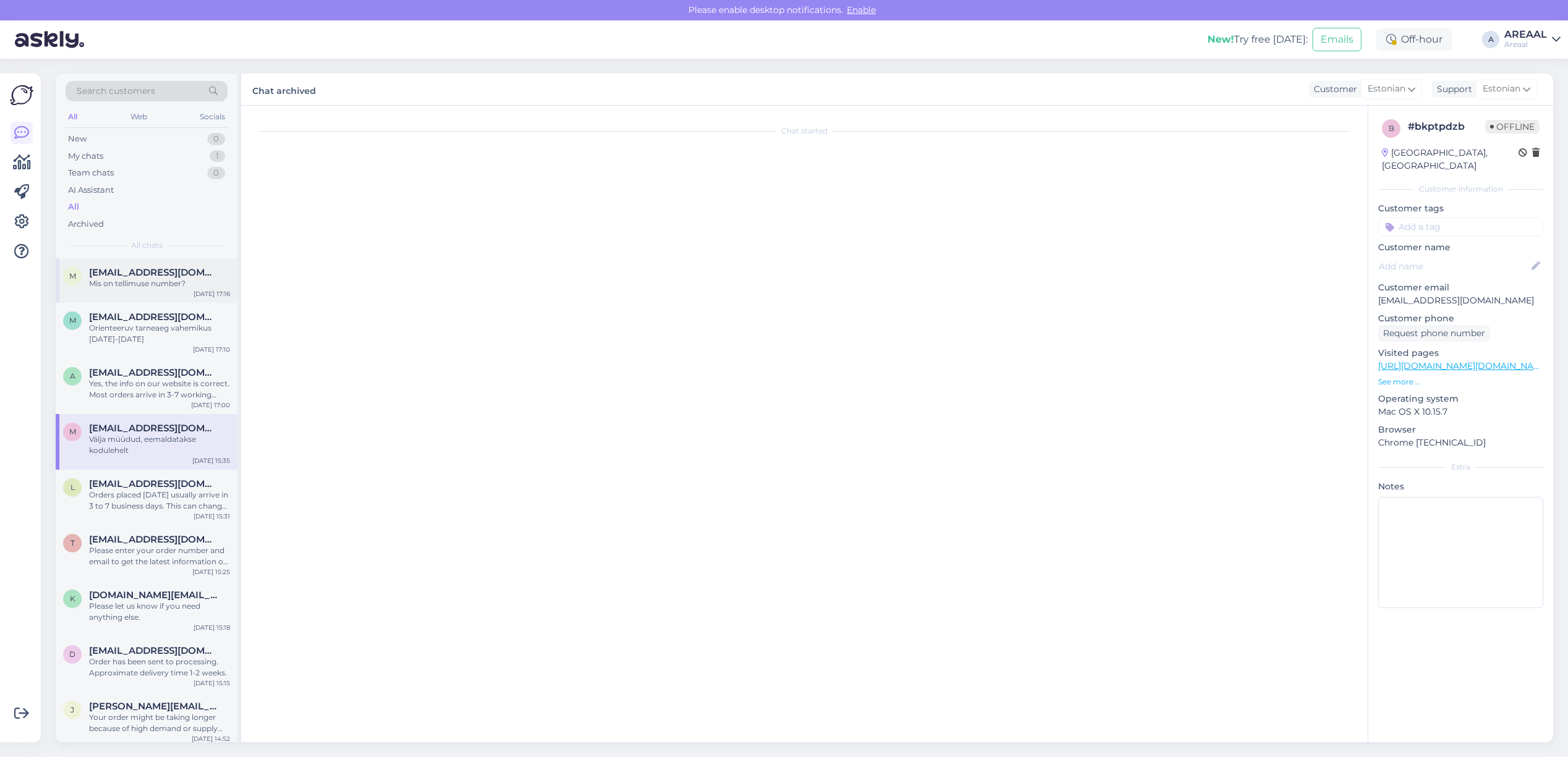
click at [156, 284] on div "Mis on tellimuse number?" at bounding box center [159, 284] width 141 height 11
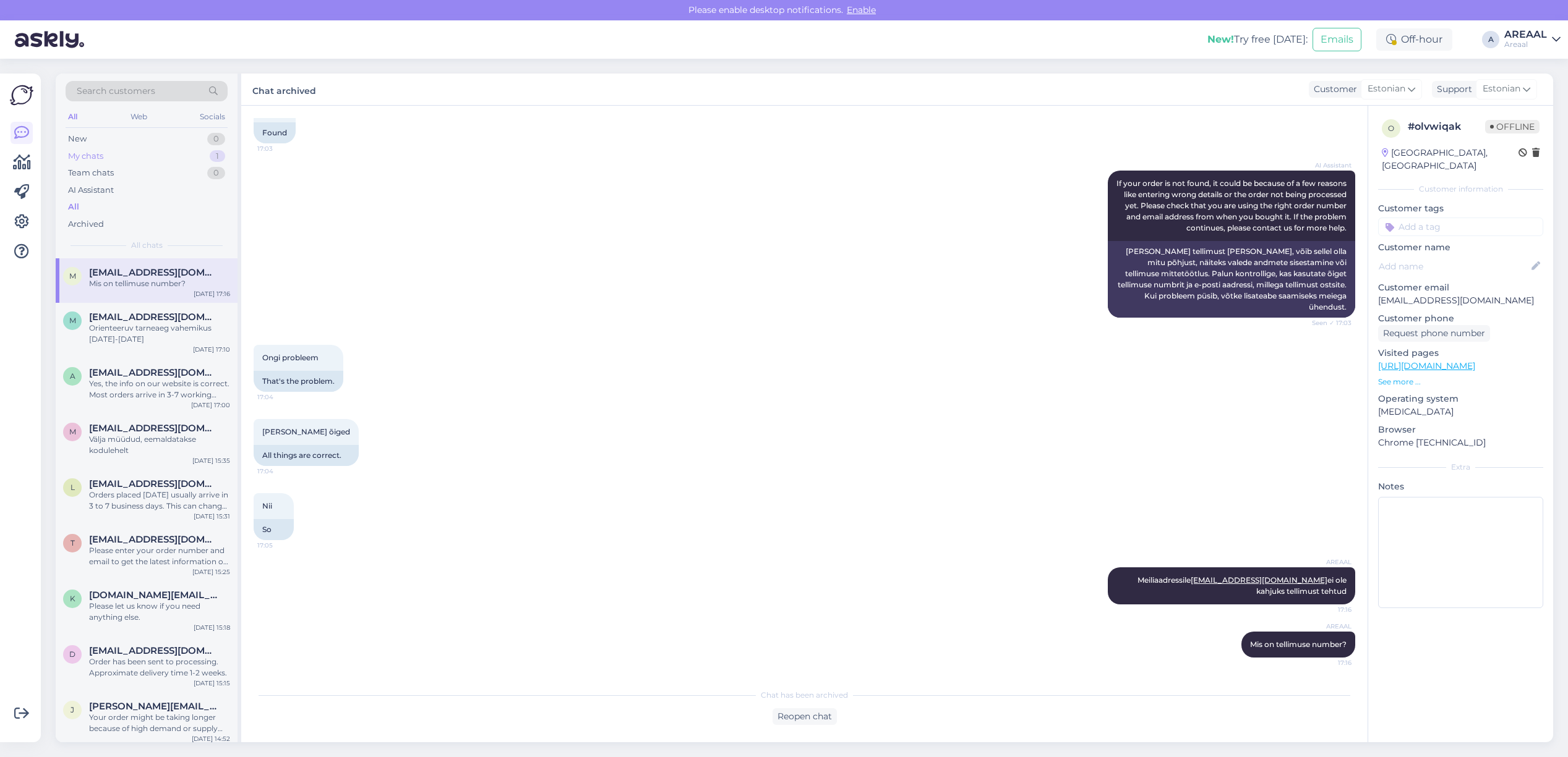
click at [202, 158] on div "My chats 1" at bounding box center [146, 156] width 162 height 17
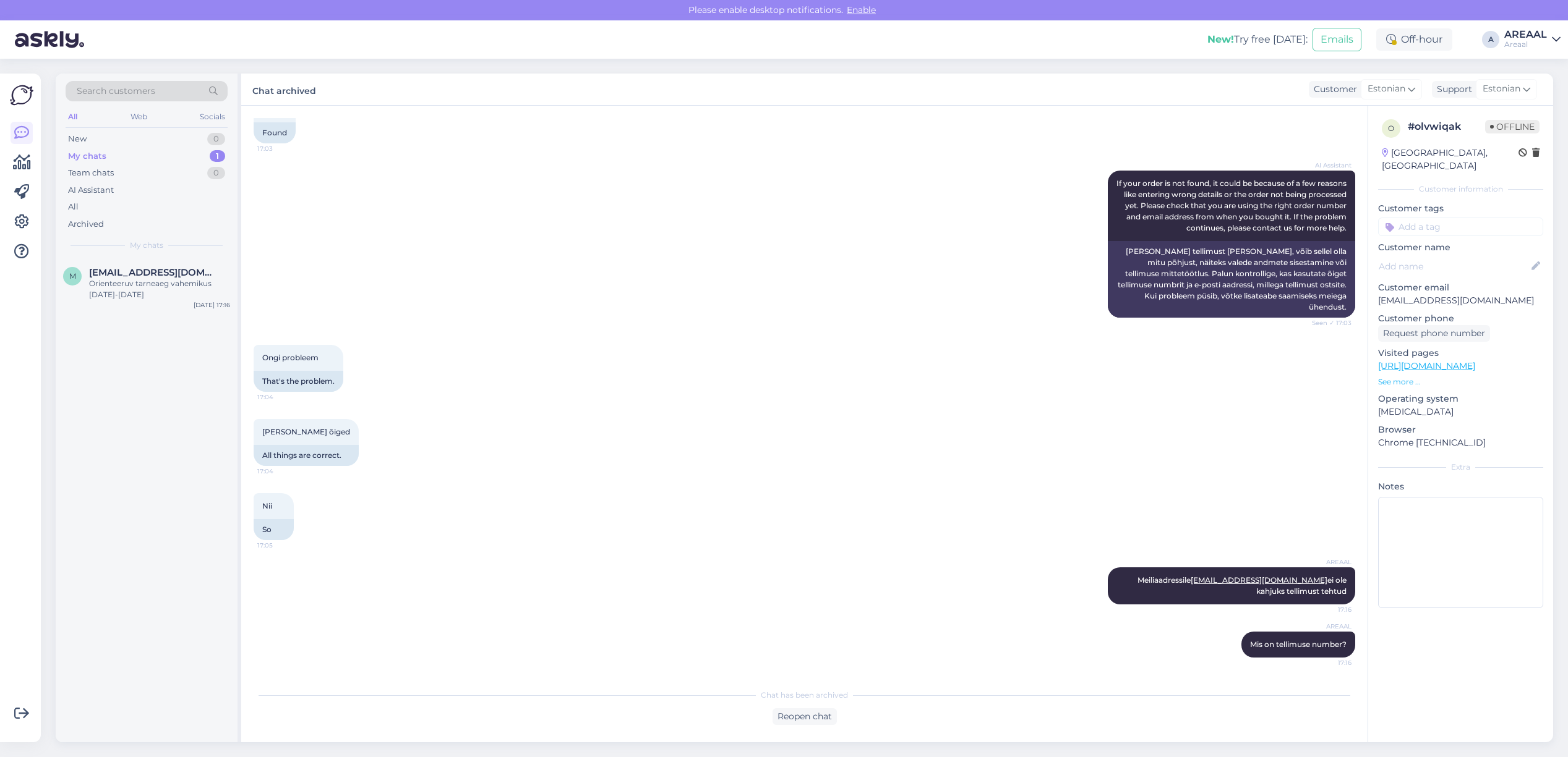
click at [190, 286] on div "Orienteeruv tarneaeg vahemikus [DATE]-[DATE]" at bounding box center [159, 289] width 141 height 22
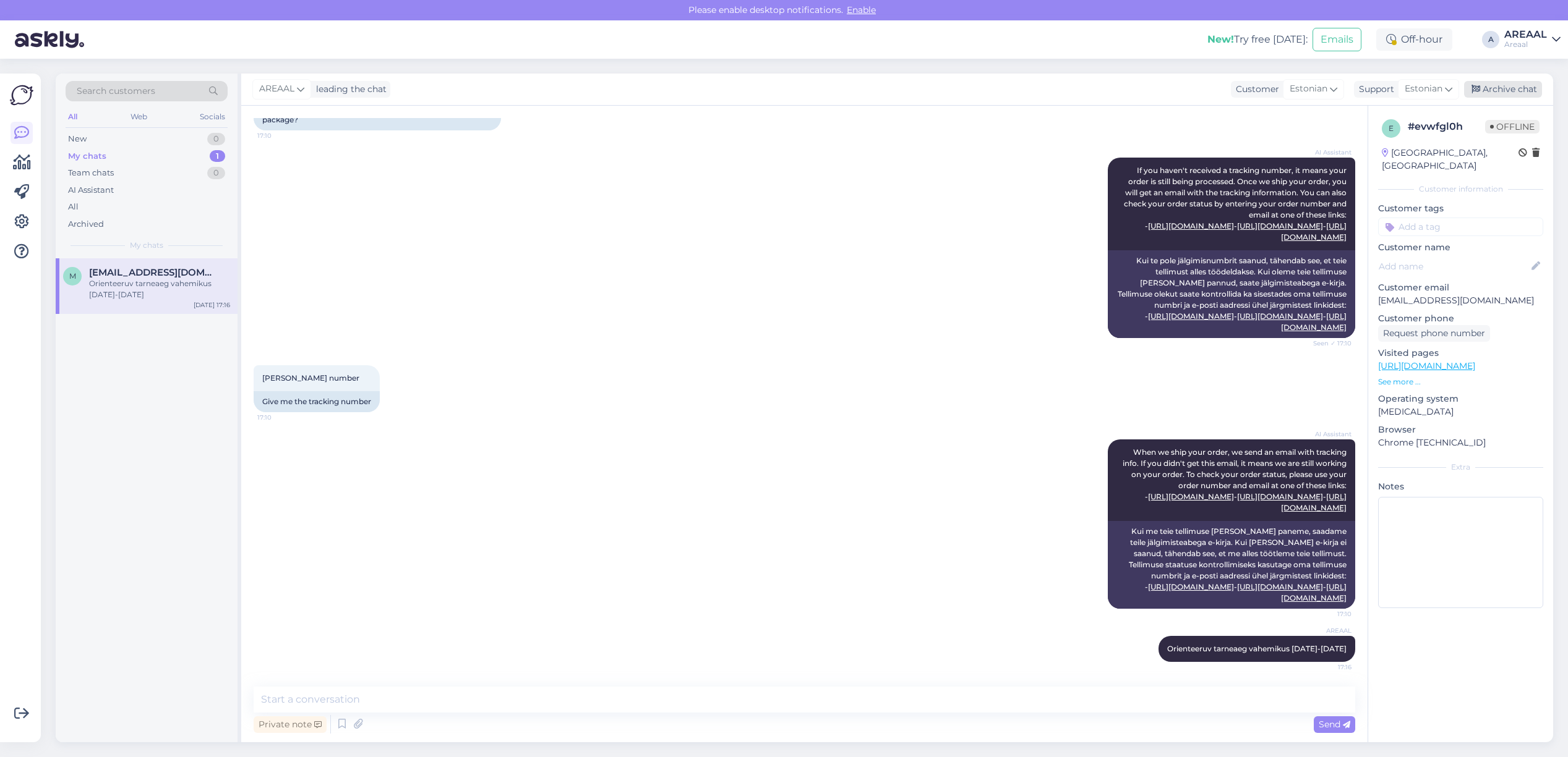
click at [1524, 94] on div "Archive chat" at bounding box center [1502, 89] width 78 height 16
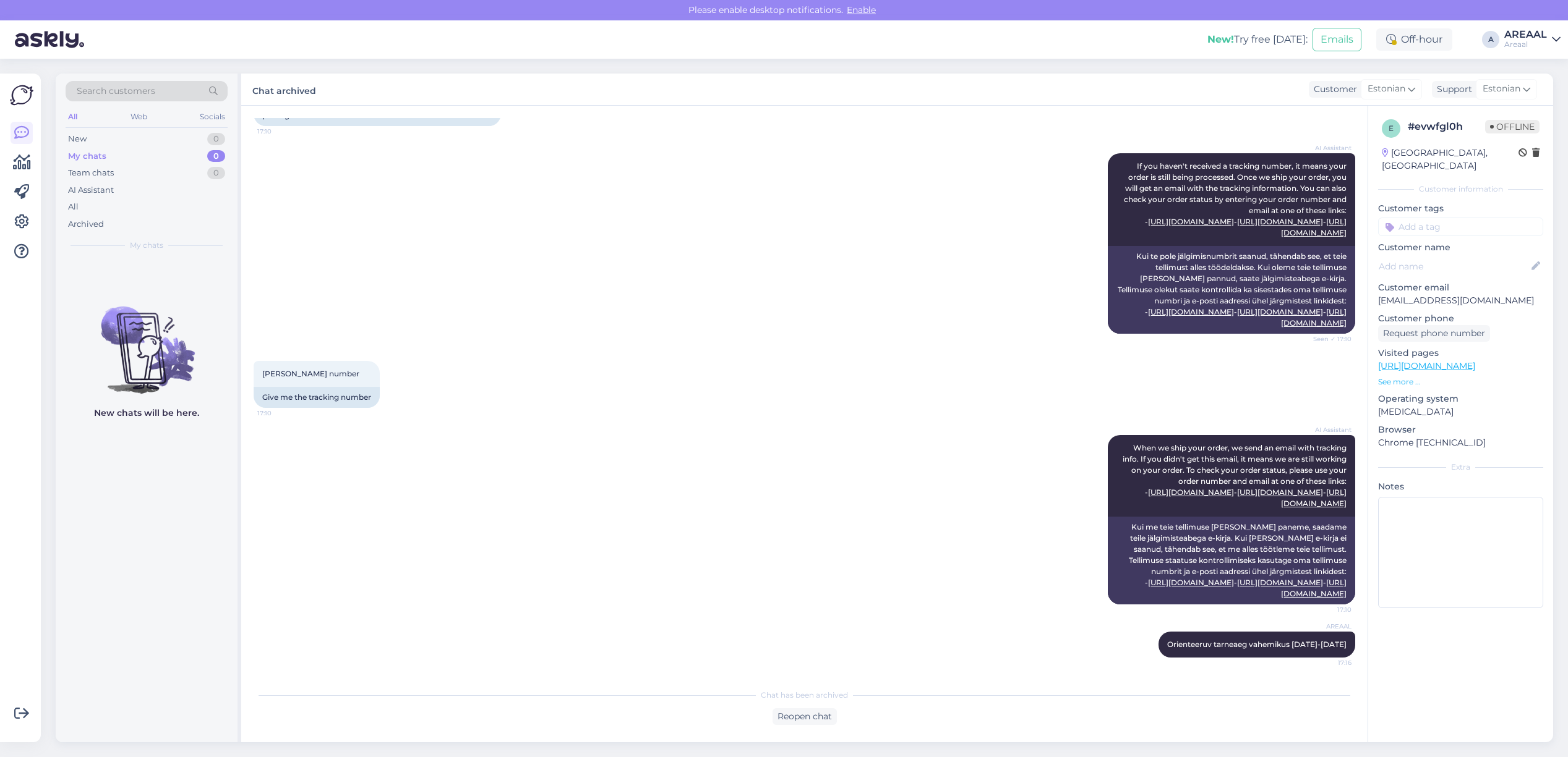
click at [1526, 41] on div "Areaal" at bounding box center [1525, 44] width 43 height 10
click at [1526, 82] on div "Nish Open" at bounding box center [1485, 96] width 151 height 27
click at [1531, 90] on button "Open" at bounding box center [1533, 96] width 34 height 19
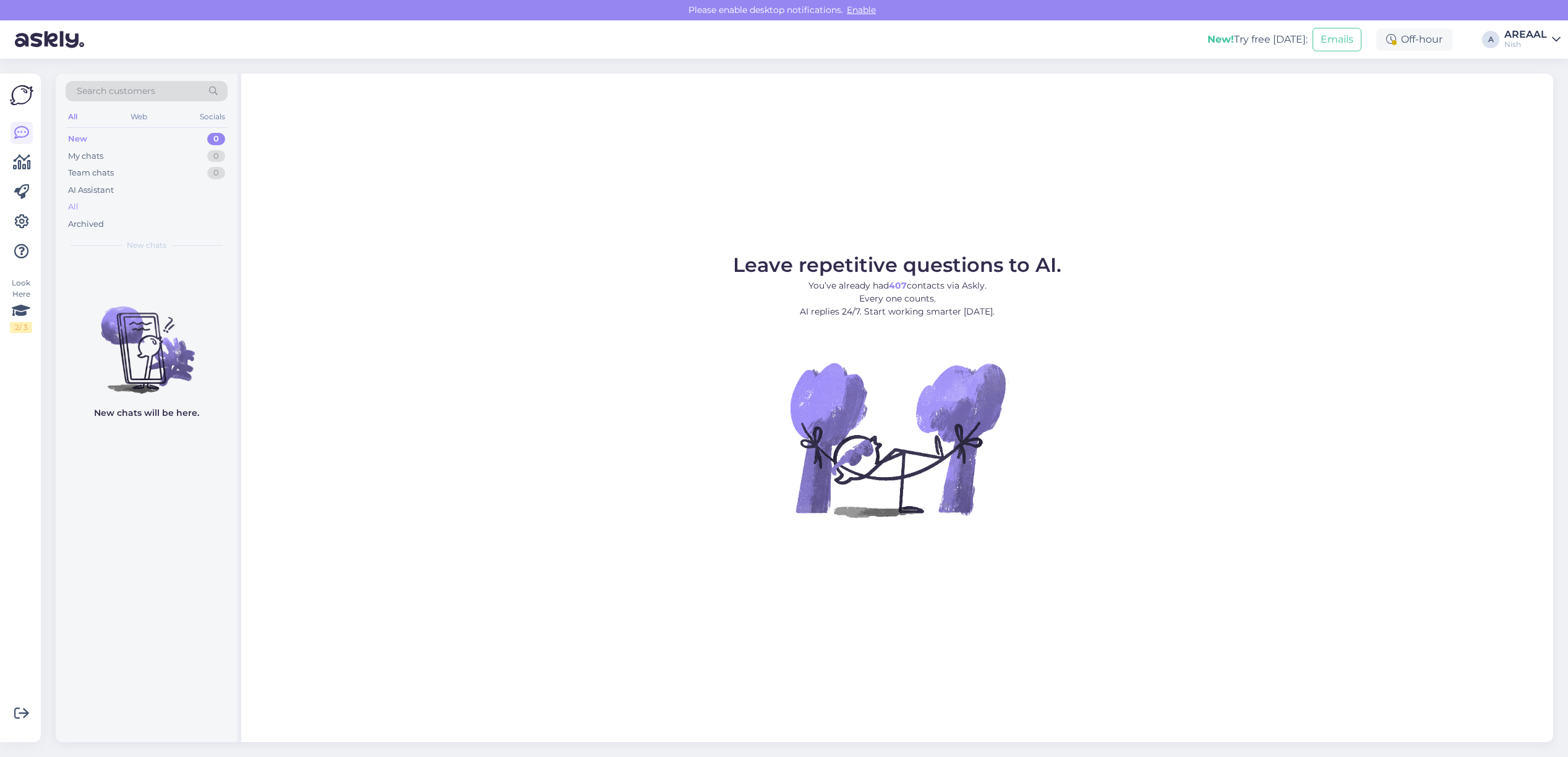
click at [188, 205] on div "All" at bounding box center [146, 207] width 162 height 17
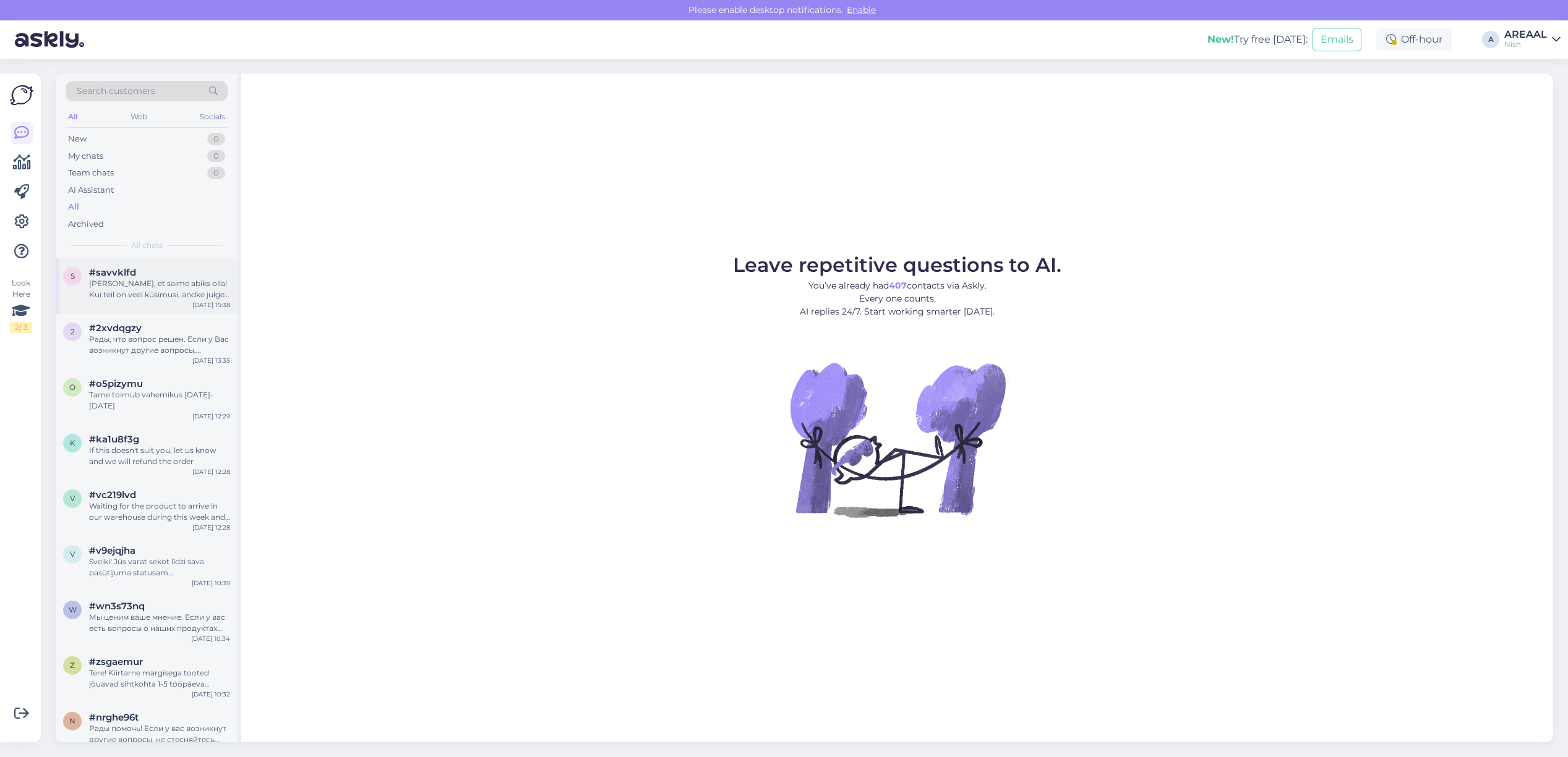
click at [185, 274] on div "#savvklfd" at bounding box center [159, 273] width 141 height 11
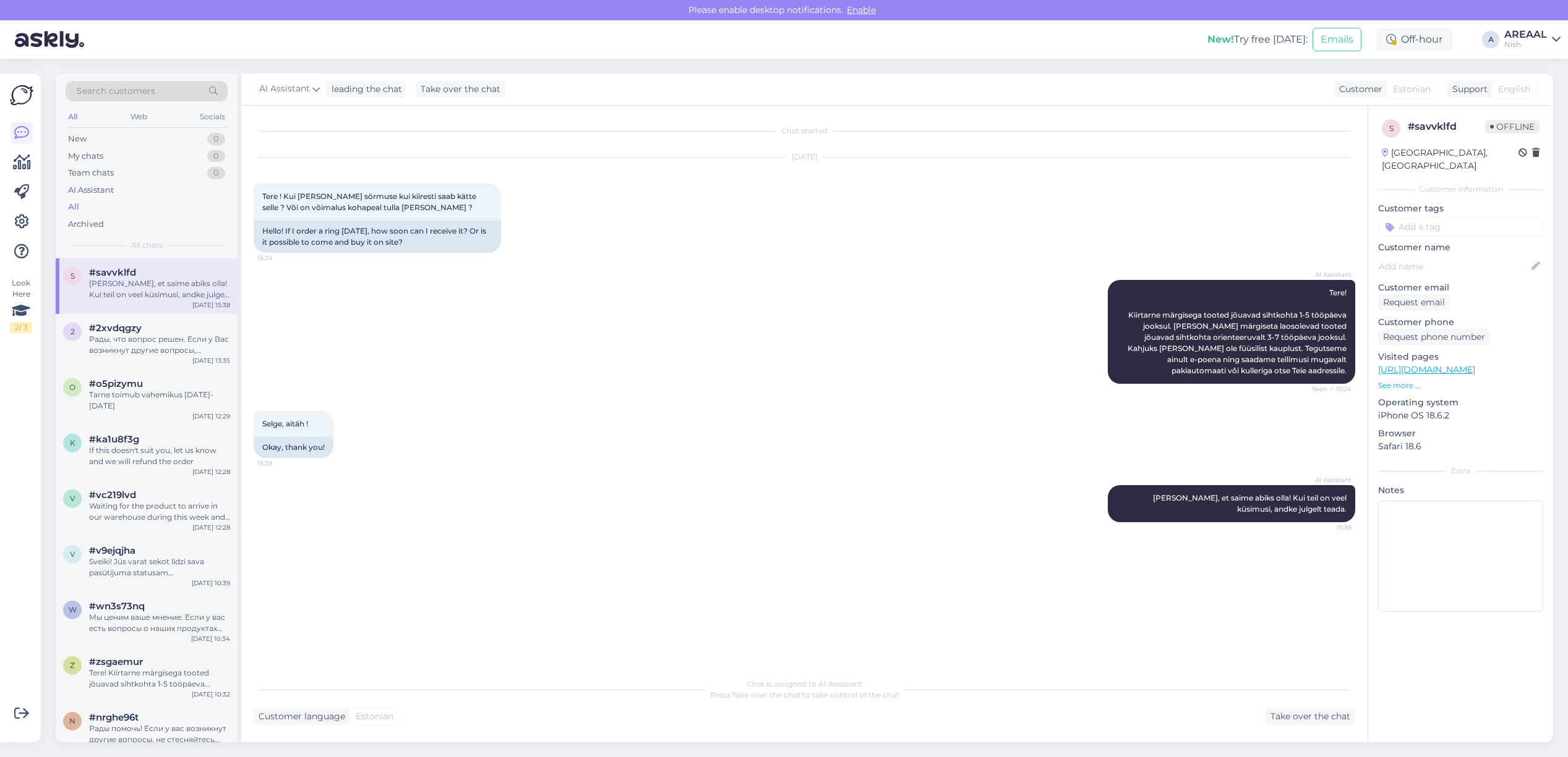
click at [1542, 37] on div "AREAAL" at bounding box center [1525, 34] width 43 height 10
click at [1540, 65] on button "Open" at bounding box center [1533, 69] width 34 height 19
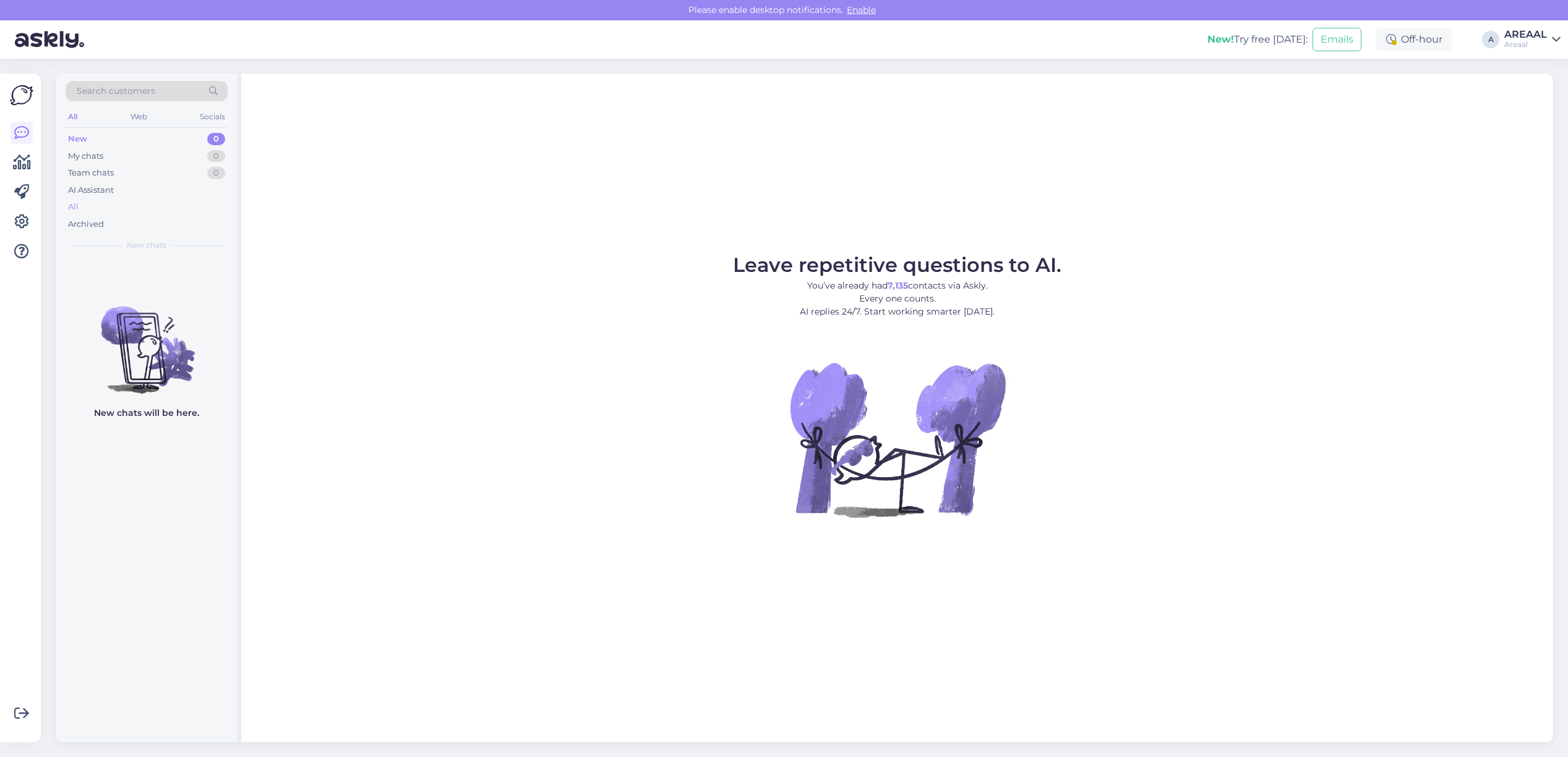
click at [165, 205] on div "All" at bounding box center [146, 207] width 162 height 17
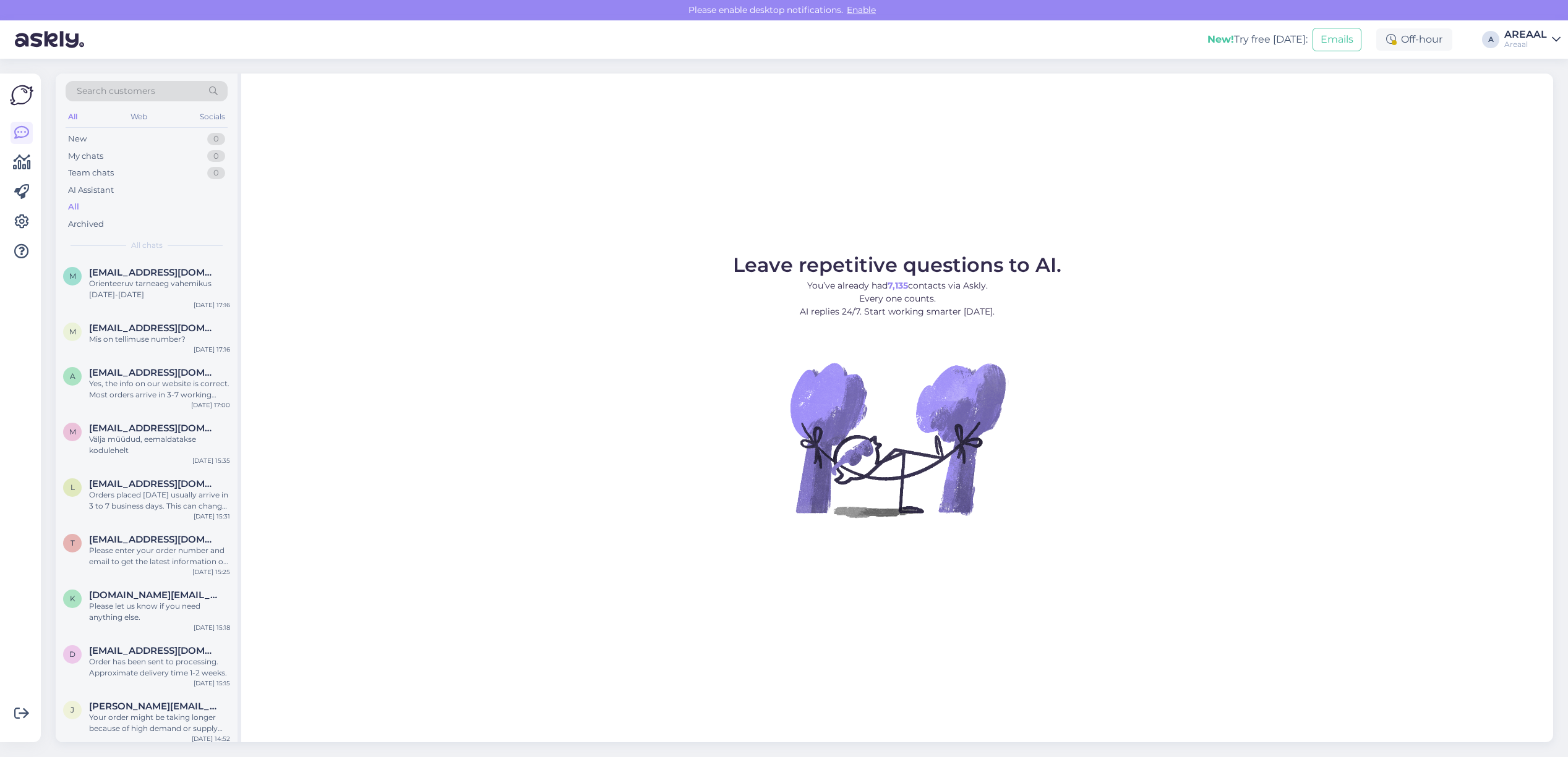
click at [778, 253] on span "Leave repetitive questions to AI." at bounding box center [897, 264] width 328 height 24
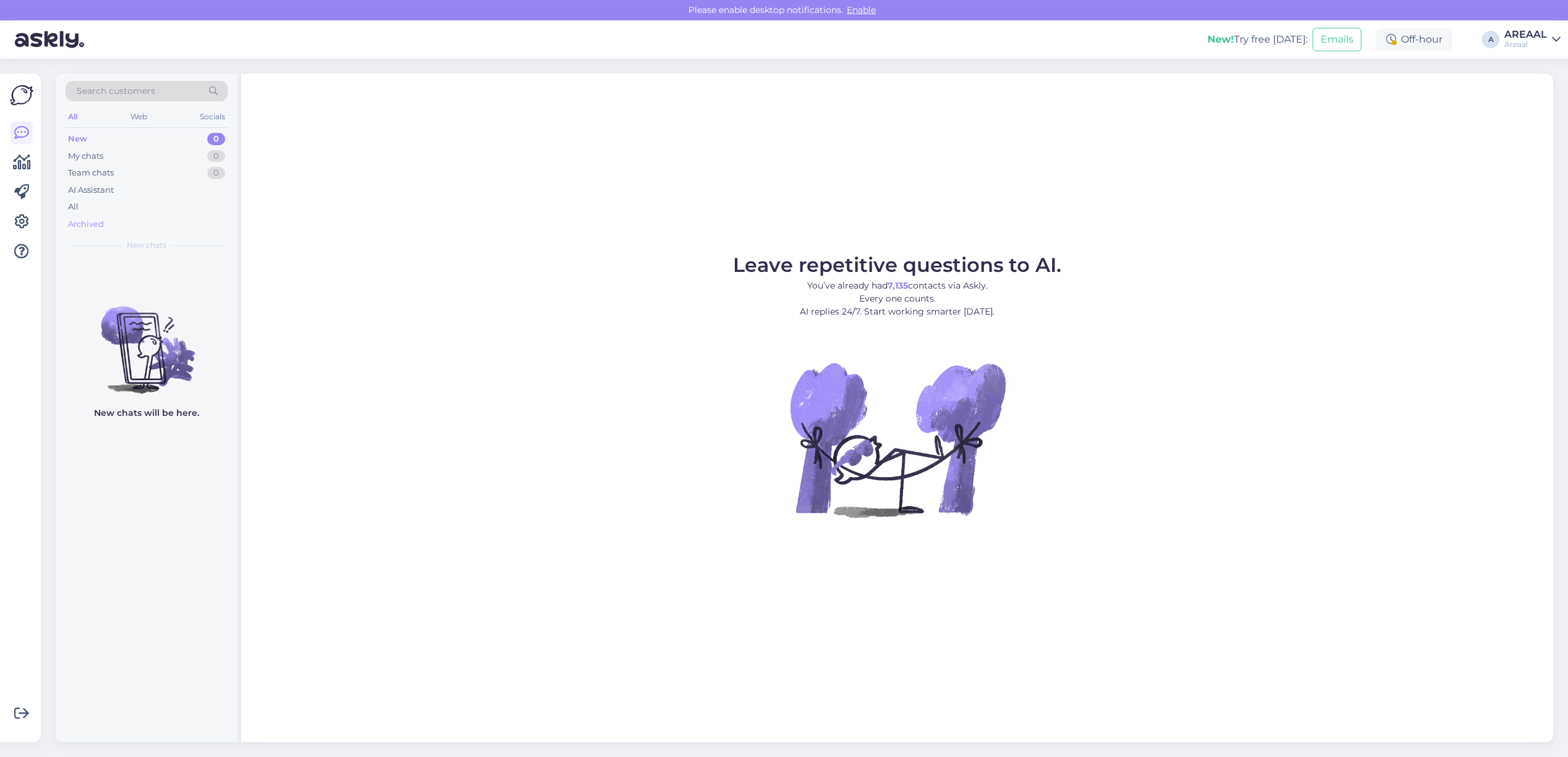
click at [190, 216] on div "Archived" at bounding box center [146, 224] width 162 height 17
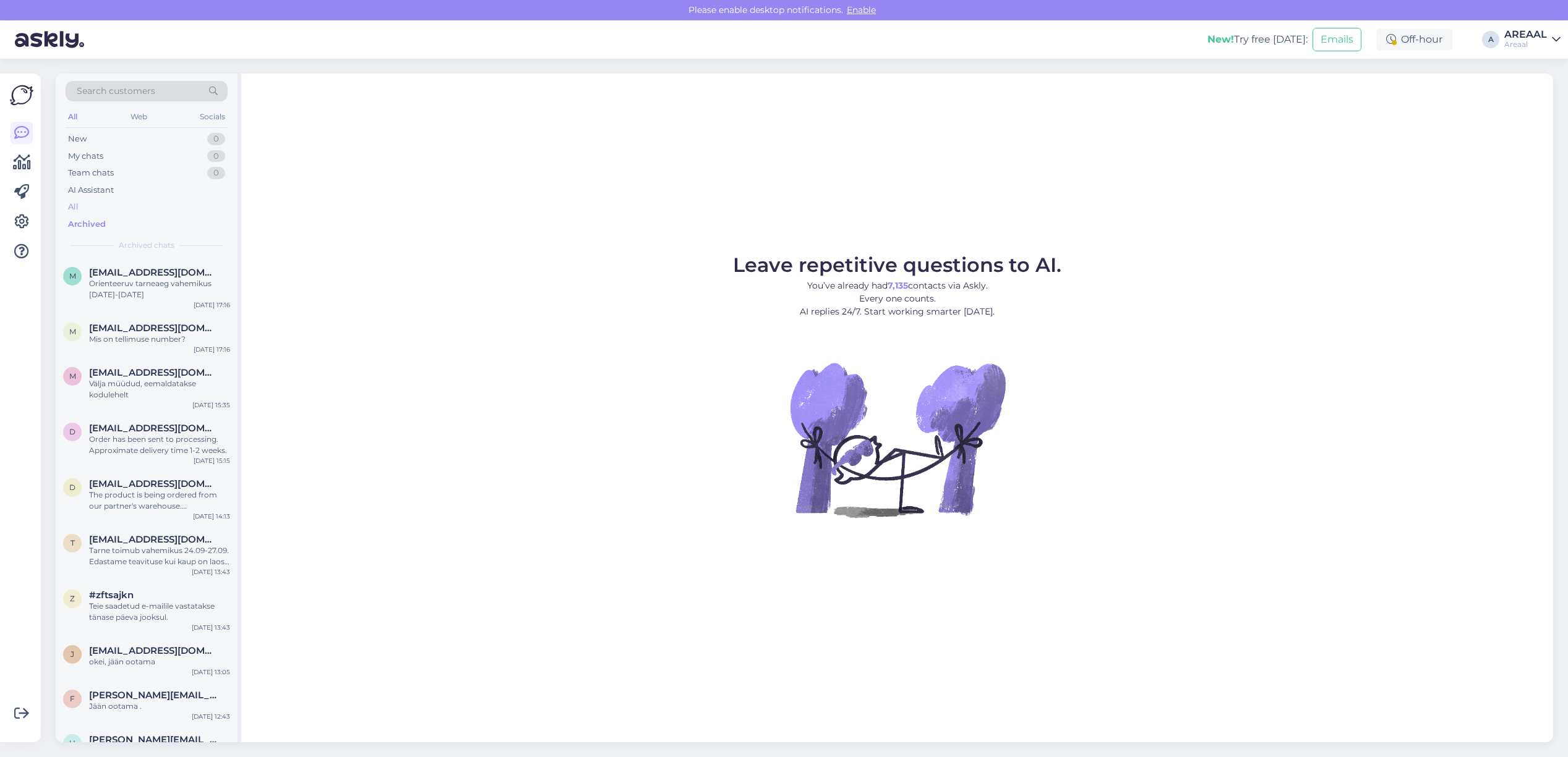
click at [190, 214] on div "All" at bounding box center [146, 207] width 162 height 17
click at [195, 203] on div "All" at bounding box center [146, 207] width 162 height 17
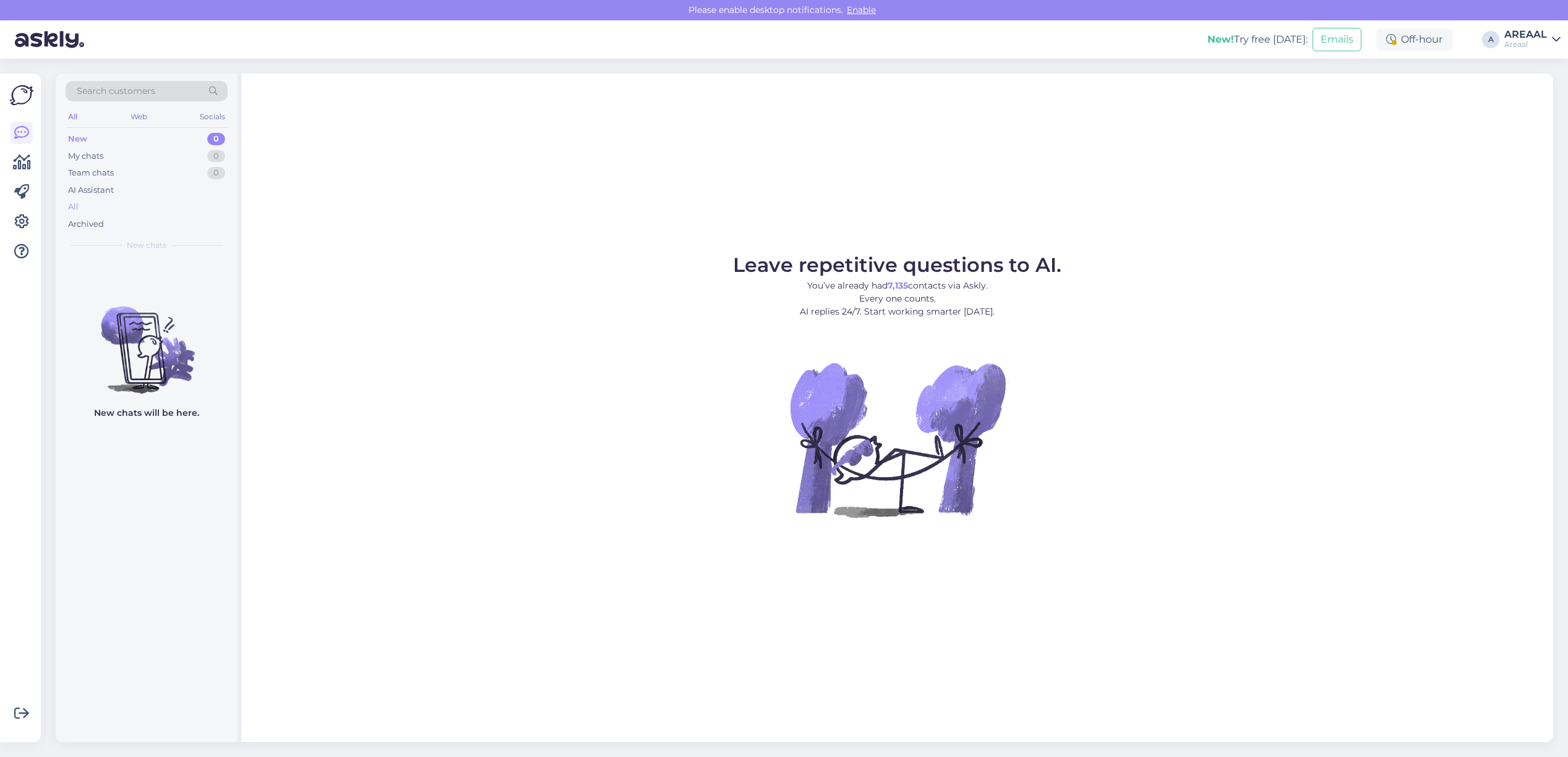
click at [183, 202] on div "All" at bounding box center [146, 207] width 162 height 17
click at [130, 217] on div "Archived" at bounding box center [146, 224] width 162 height 17
click at [130, 204] on div "All" at bounding box center [146, 207] width 162 height 17
click at [98, 212] on div "All" at bounding box center [146, 207] width 162 height 17
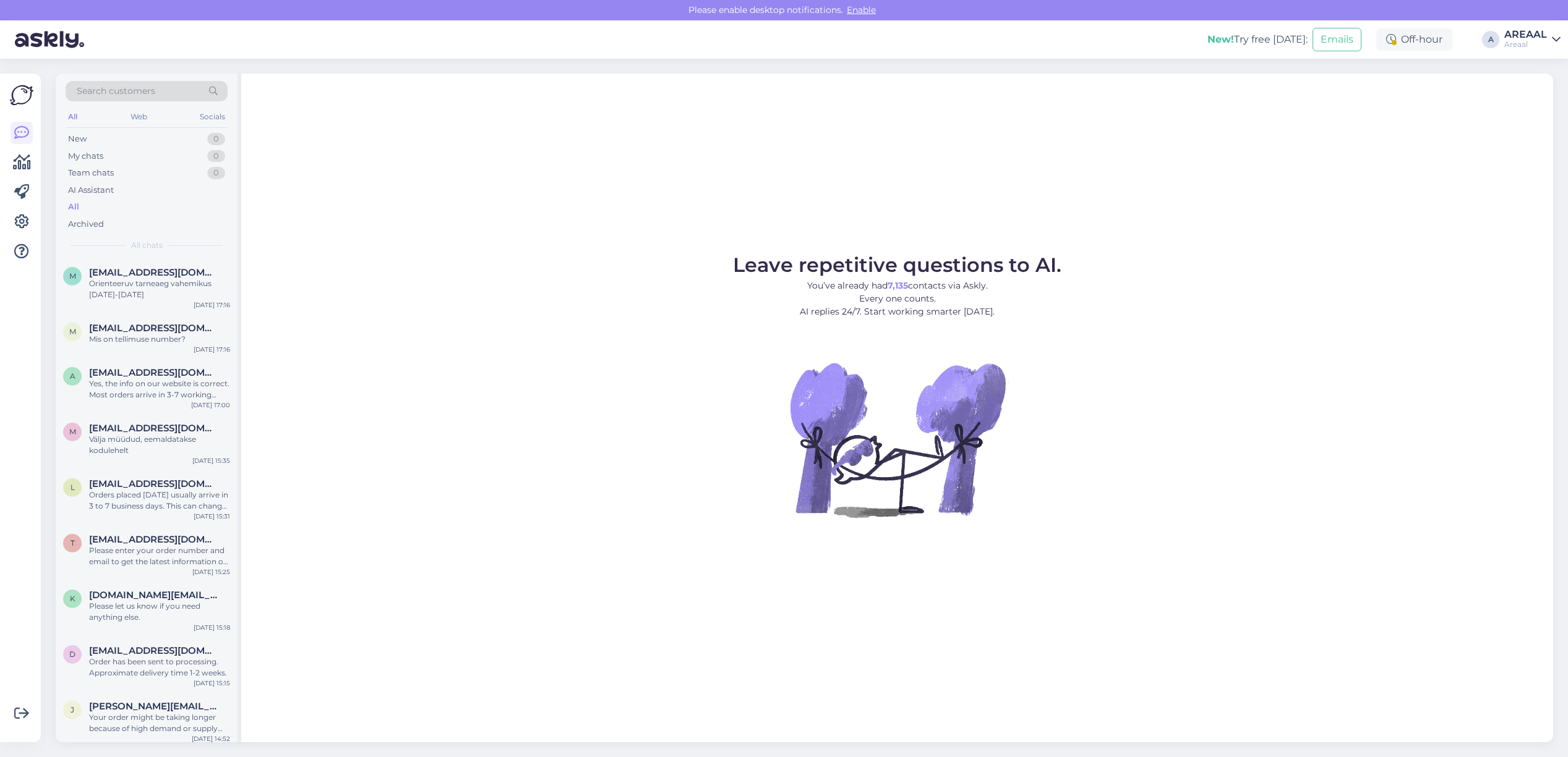
click at [118, 211] on div "All" at bounding box center [146, 207] width 162 height 17
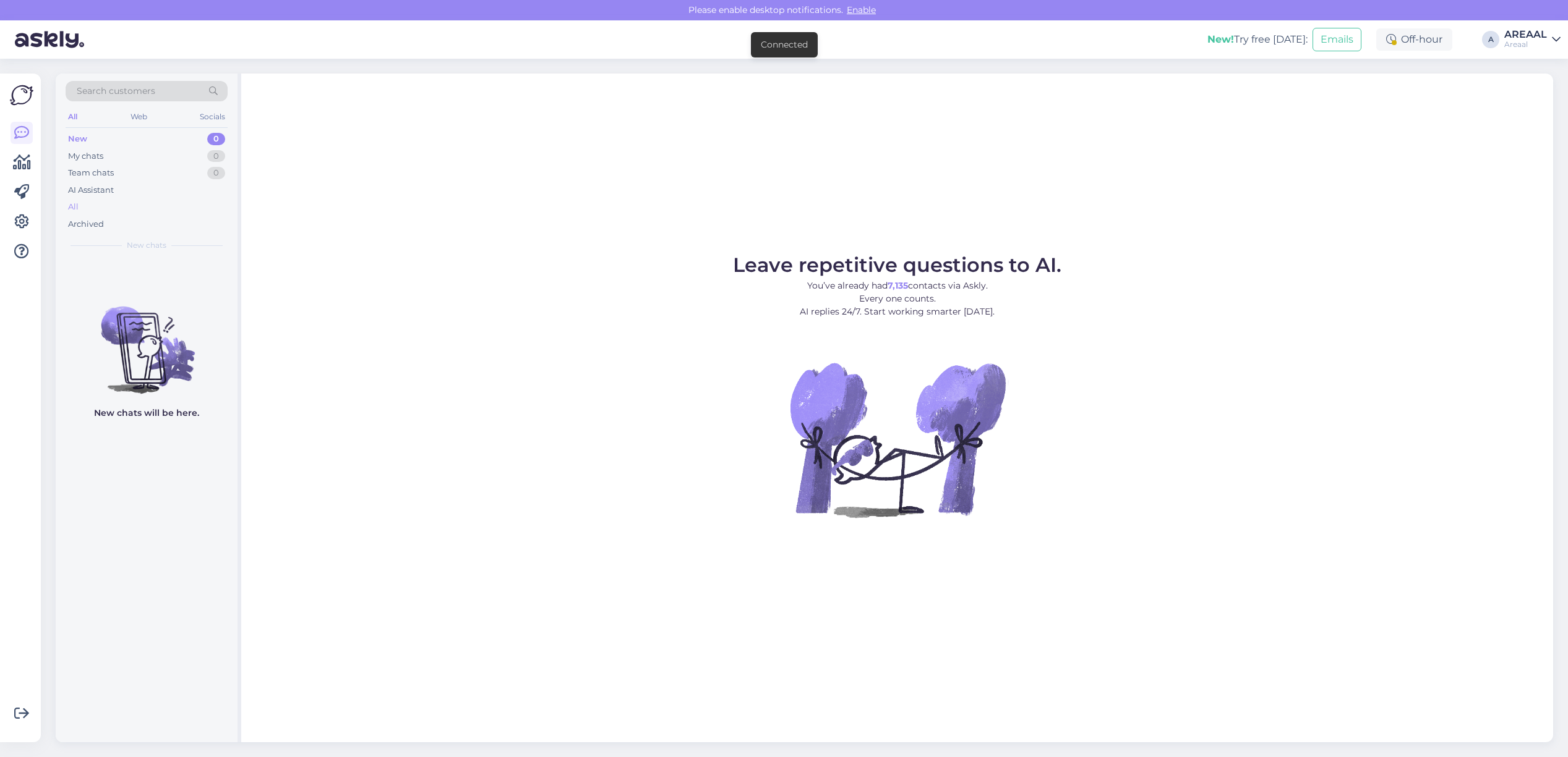
click at [137, 209] on div "All" at bounding box center [146, 207] width 162 height 17
click at [146, 217] on div "Archived" at bounding box center [146, 224] width 162 height 17
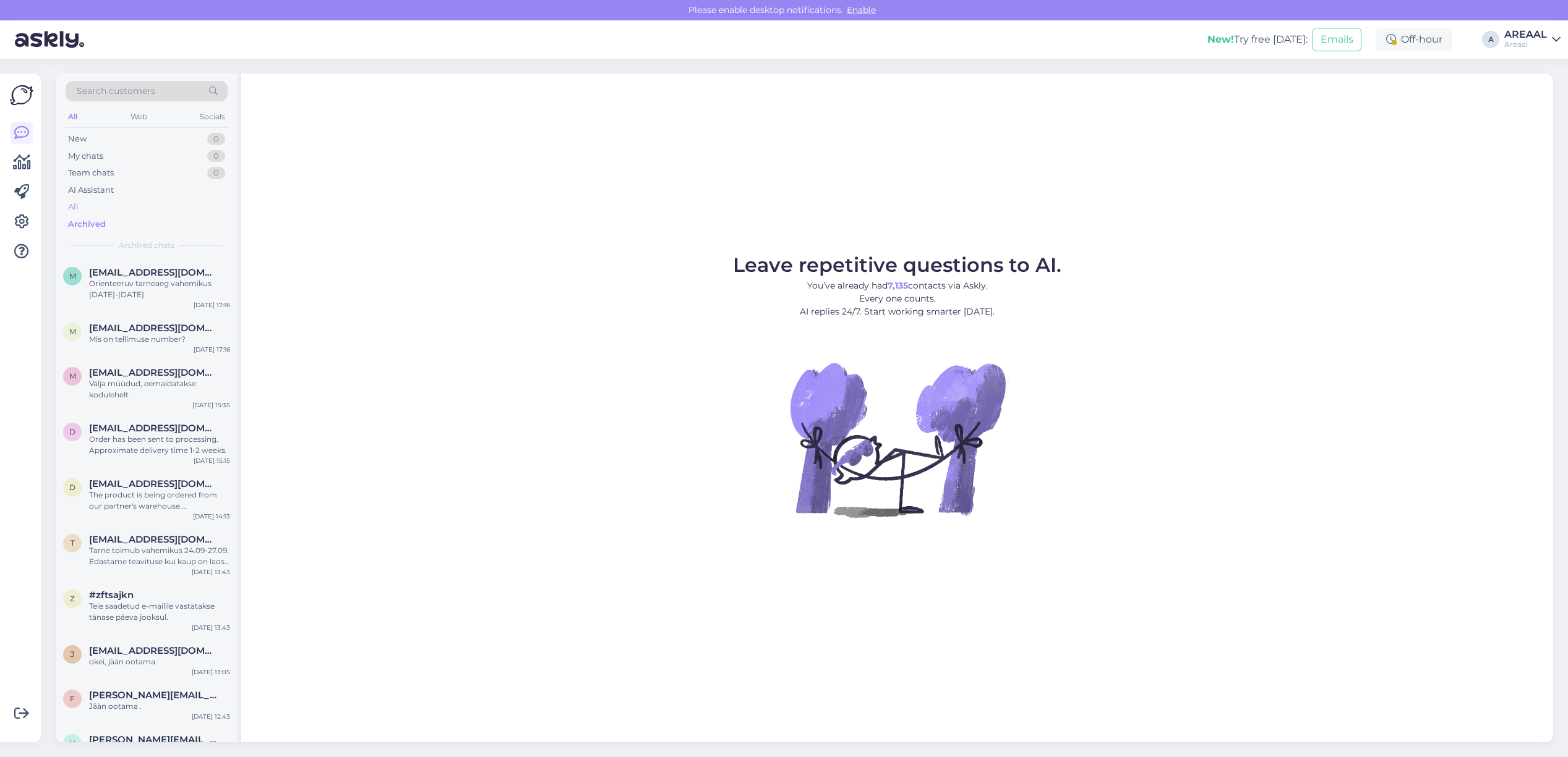
click at [143, 213] on div "All" at bounding box center [146, 207] width 162 height 17
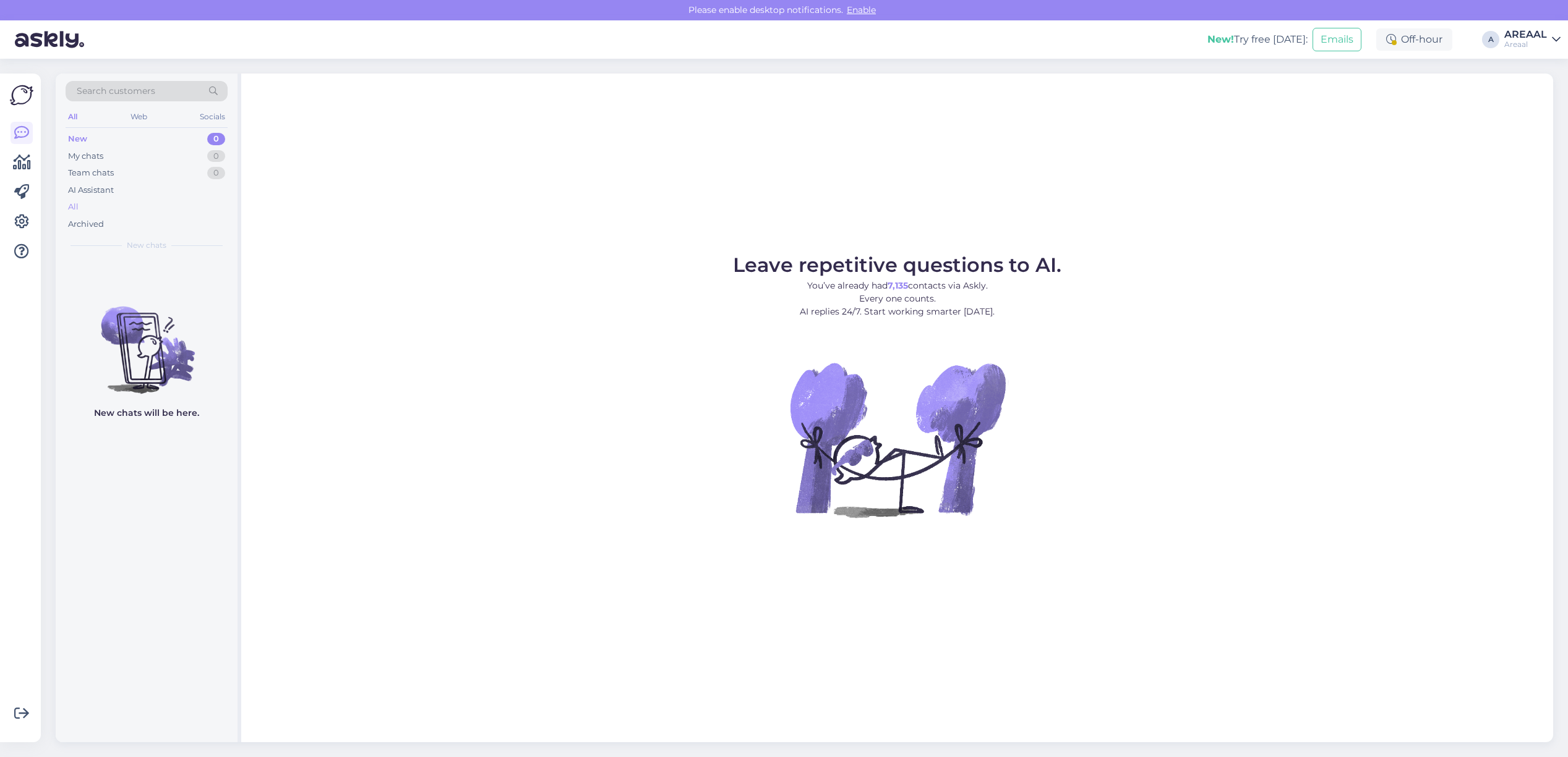
click at [168, 202] on div "All" at bounding box center [146, 207] width 162 height 17
click at [106, 203] on div "All" at bounding box center [146, 207] width 162 height 17
click at [97, 203] on div "All" at bounding box center [146, 207] width 162 height 17
click at [181, 207] on div "All" at bounding box center [146, 207] width 162 height 17
click at [90, 202] on div "All" at bounding box center [146, 207] width 162 height 17
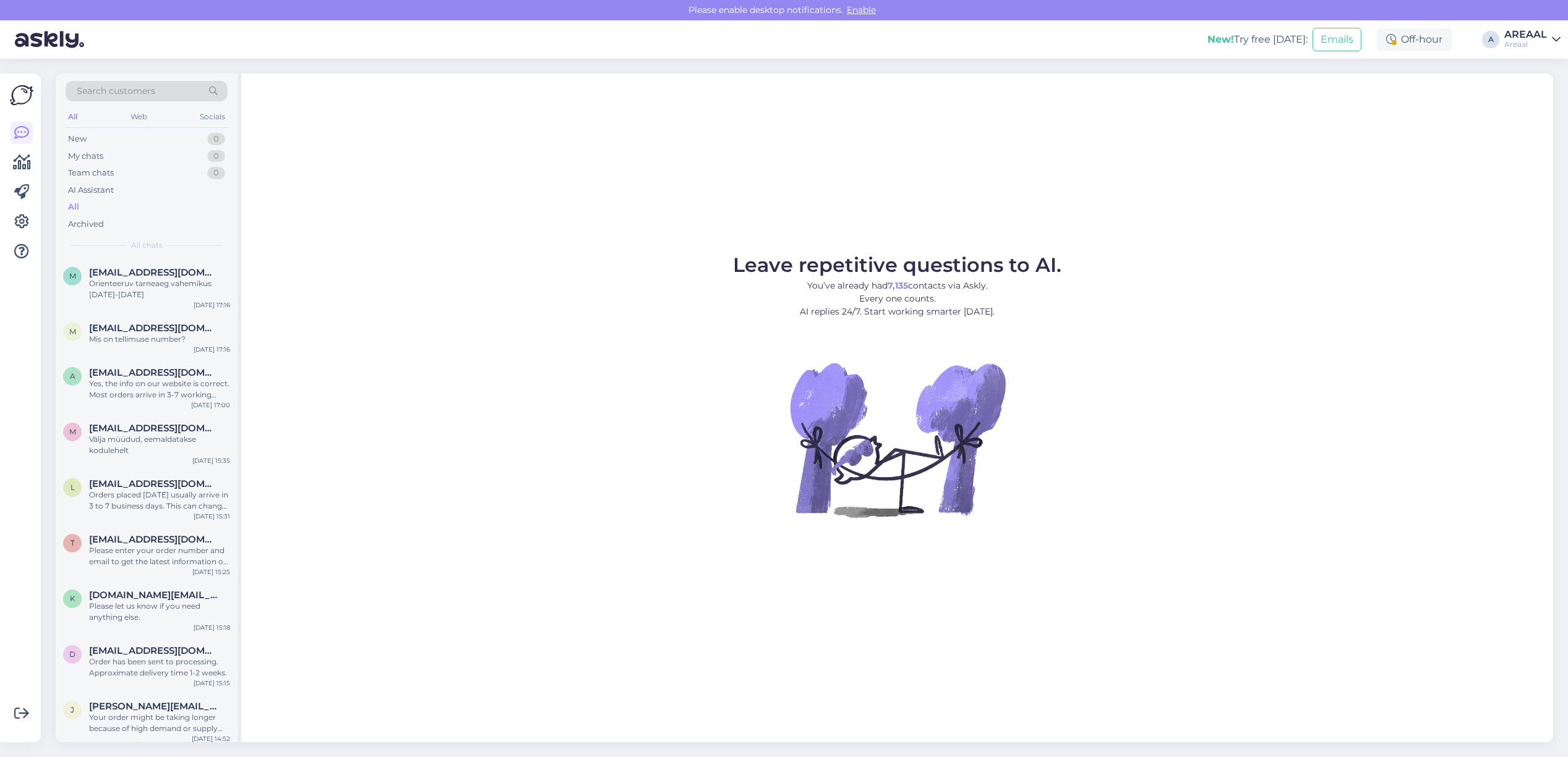
click at [685, 191] on div "Leave repetitive questions to AI. You’ve already had 7,135 contacts via Askly. …" at bounding box center [897, 408] width 1311 height 669
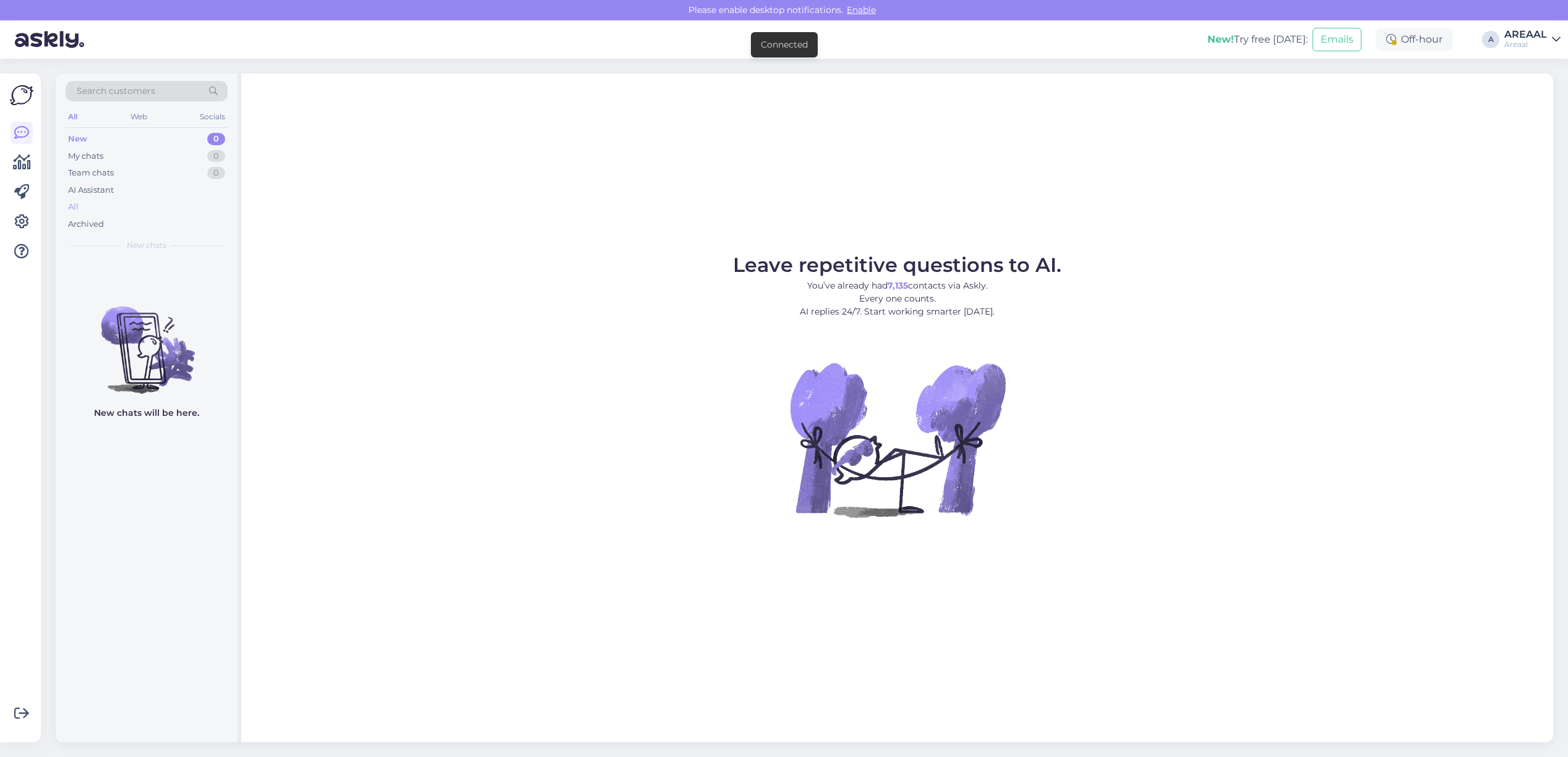
click at [109, 205] on div "All" at bounding box center [146, 207] width 162 height 17
click at [167, 211] on div "All" at bounding box center [146, 207] width 162 height 17
click at [202, 201] on div "All" at bounding box center [146, 207] width 162 height 17
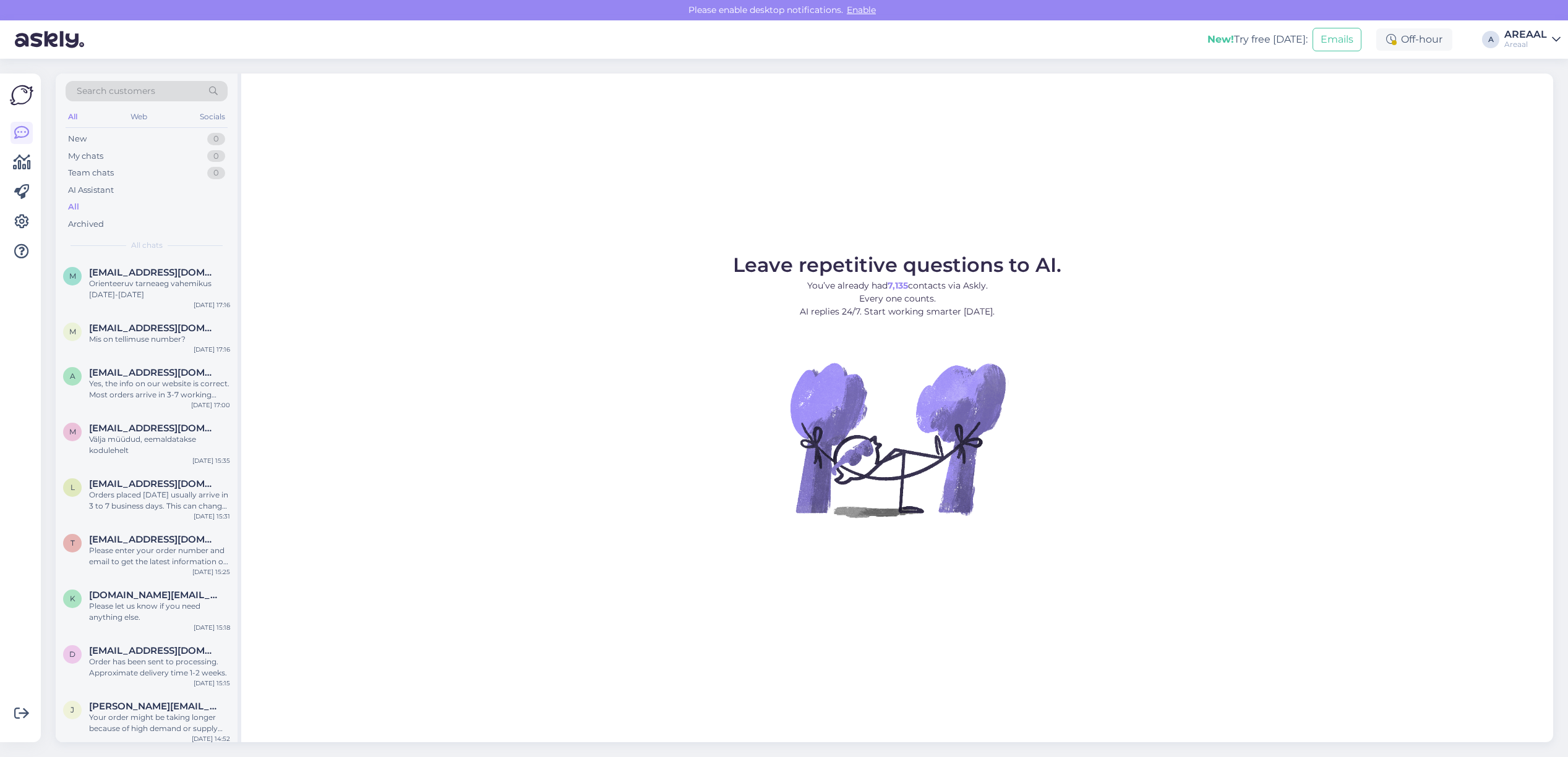
click at [675, 312] on figure "Leave repetitive questions to AI. You’ve already had 7,135 contacts via Askly. …" at bounding box center [897, 403] width 1289 height 296
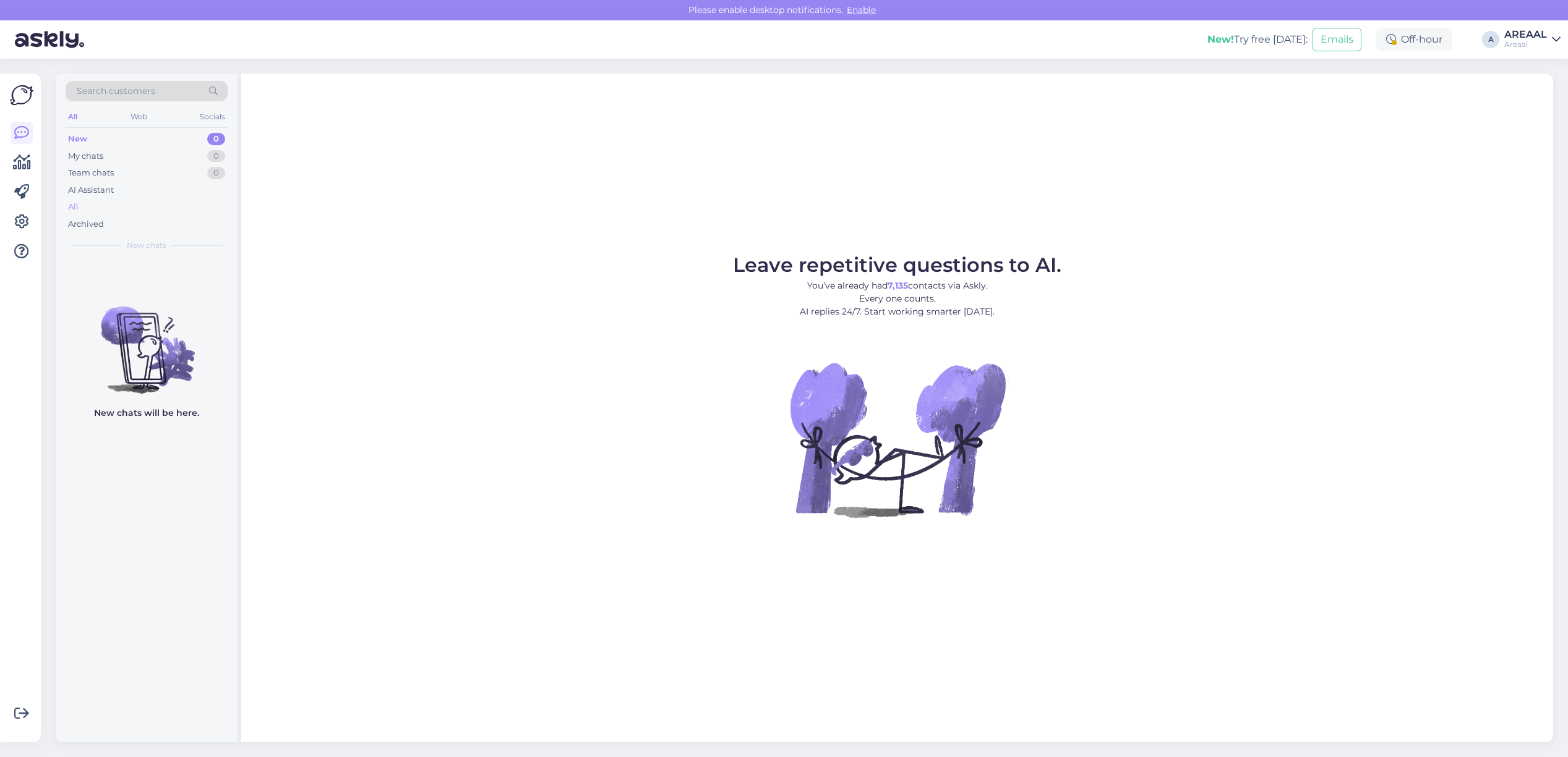
click at [105, 205] on div "All" at bounding box center [146, 207] width 162 height 17
click at [168, 217] on div "Archived" at bounding box center [146, 224] width 162 height 17
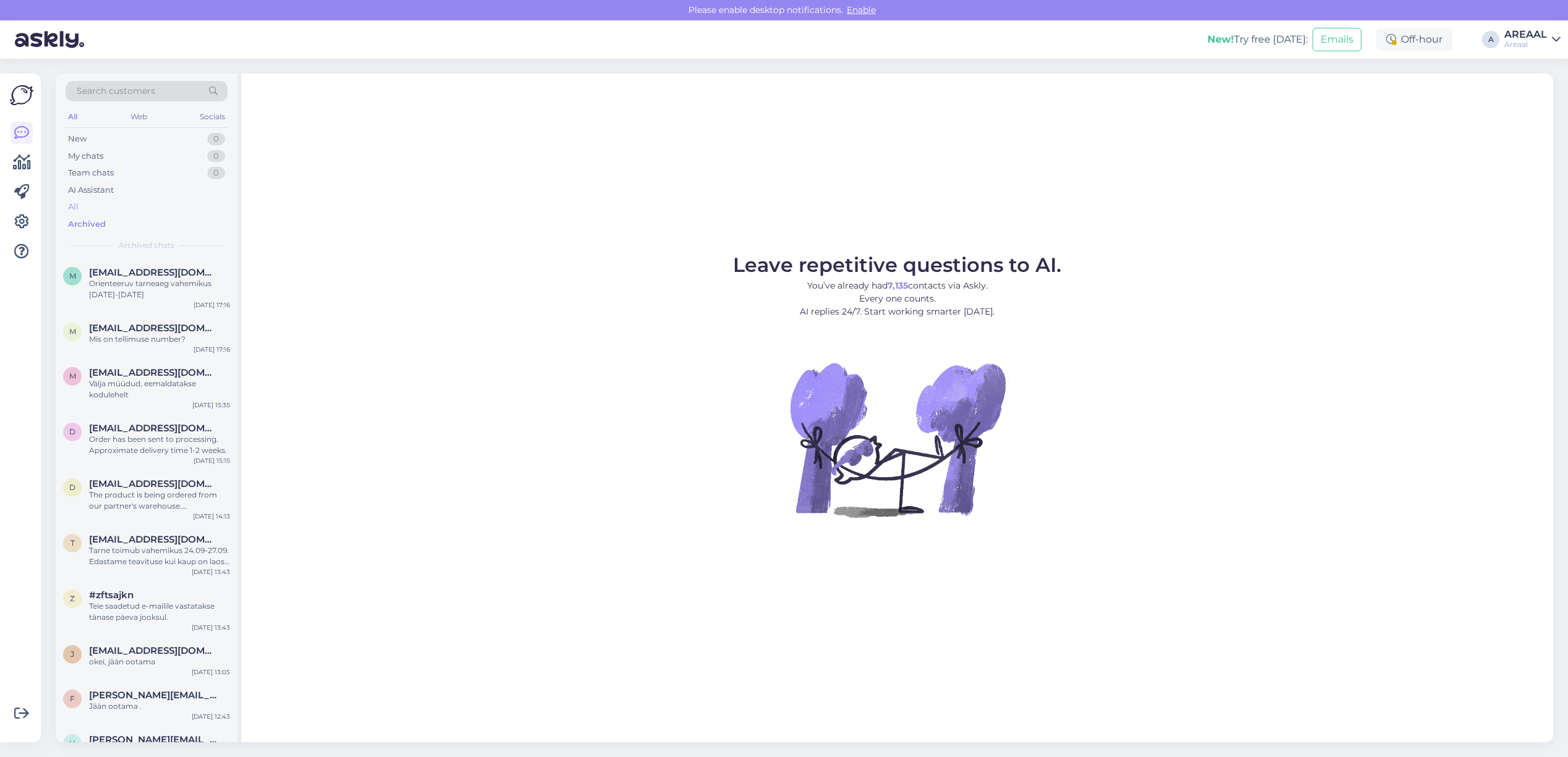
click at [158, 211] on div "All" at bounding box center [146, 207] width 162 height 17
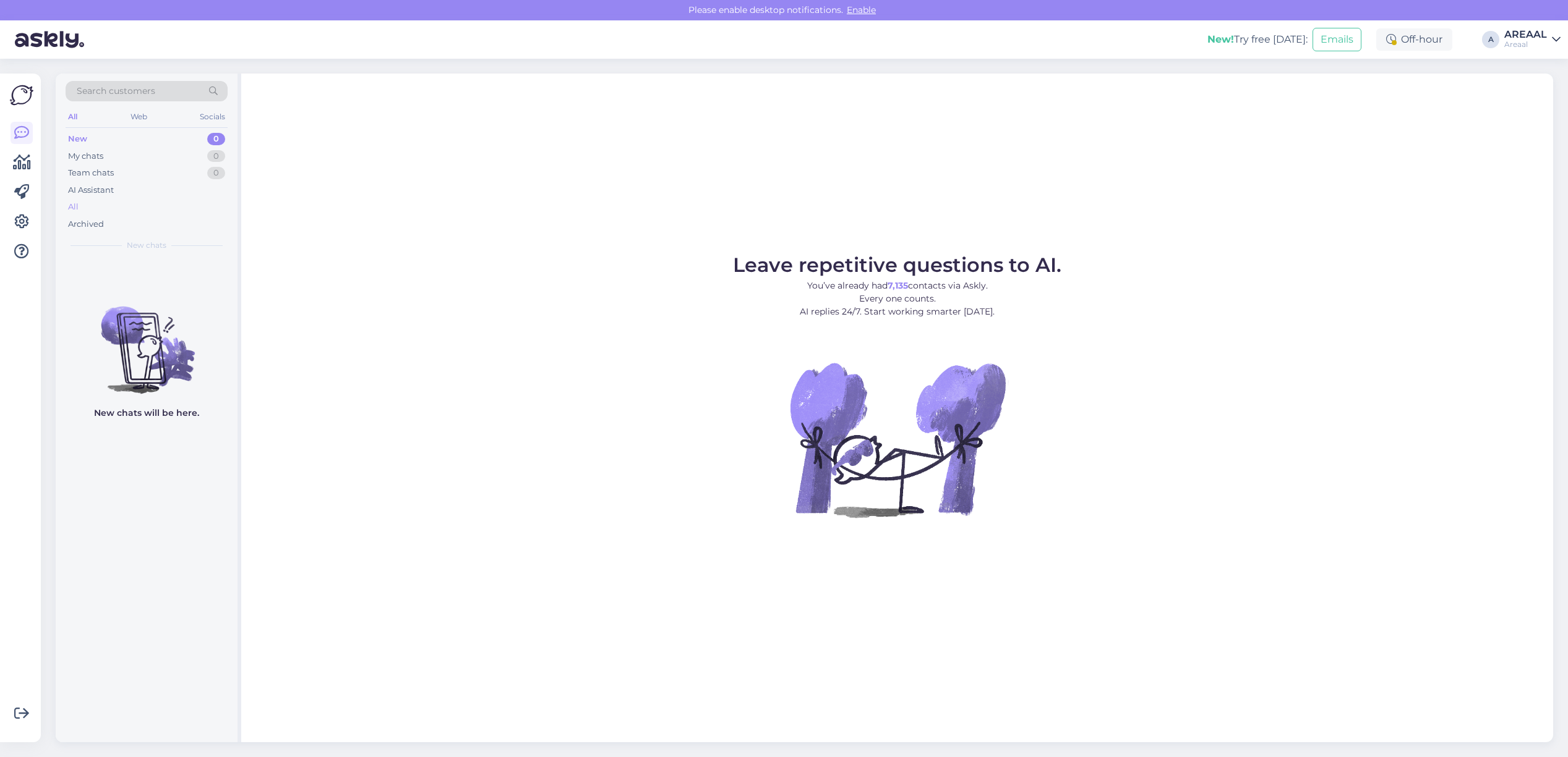
click at [171, 203] on div "All" at bounding box center [146, 207] width 162 height 17
click at [146, 216] on div "Archived" at bounding box center [146, 224] width 162 height 17
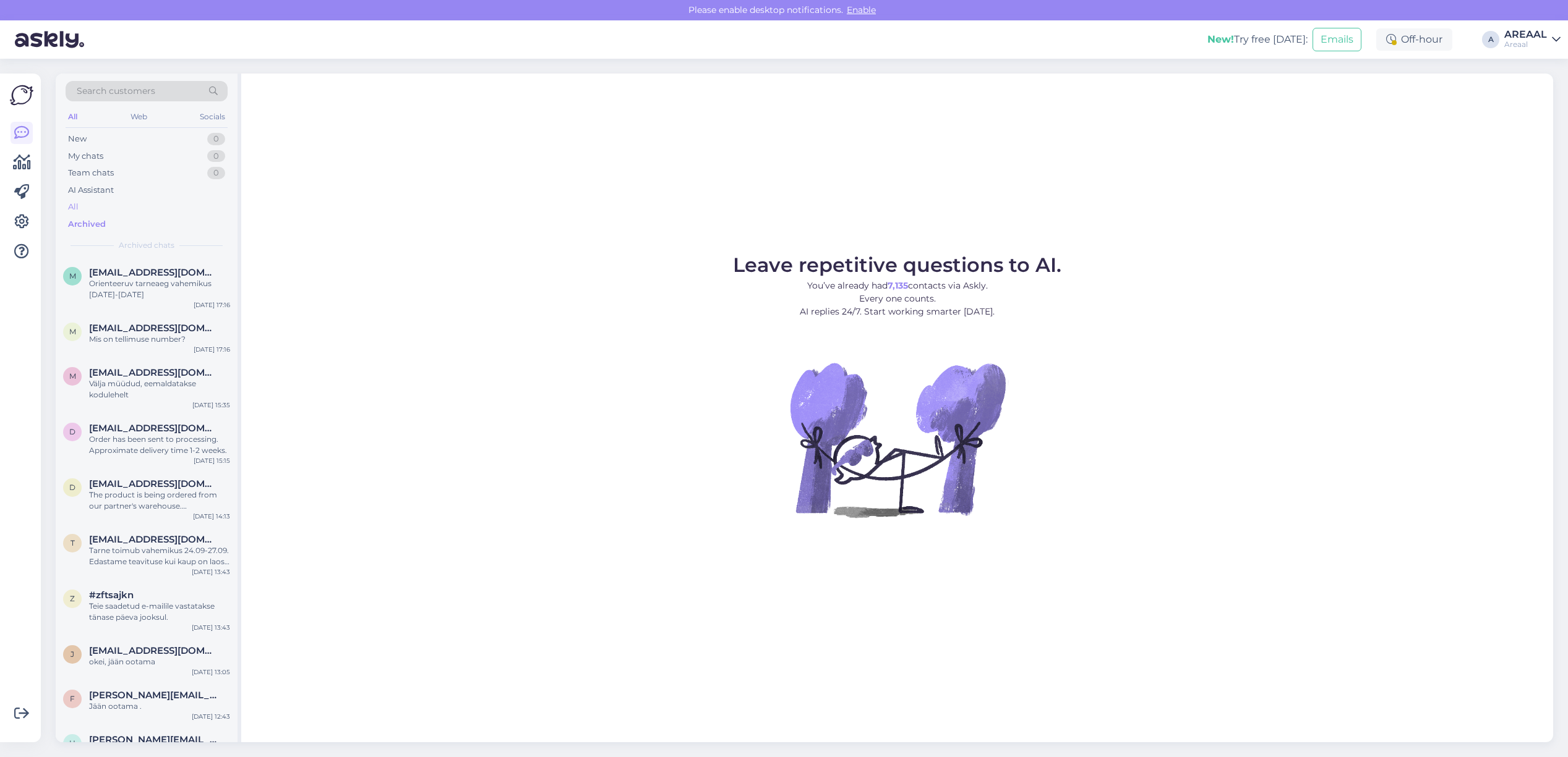
click at [135, 207] on div "All" at bounding box center [146, 207] width 162 height 17
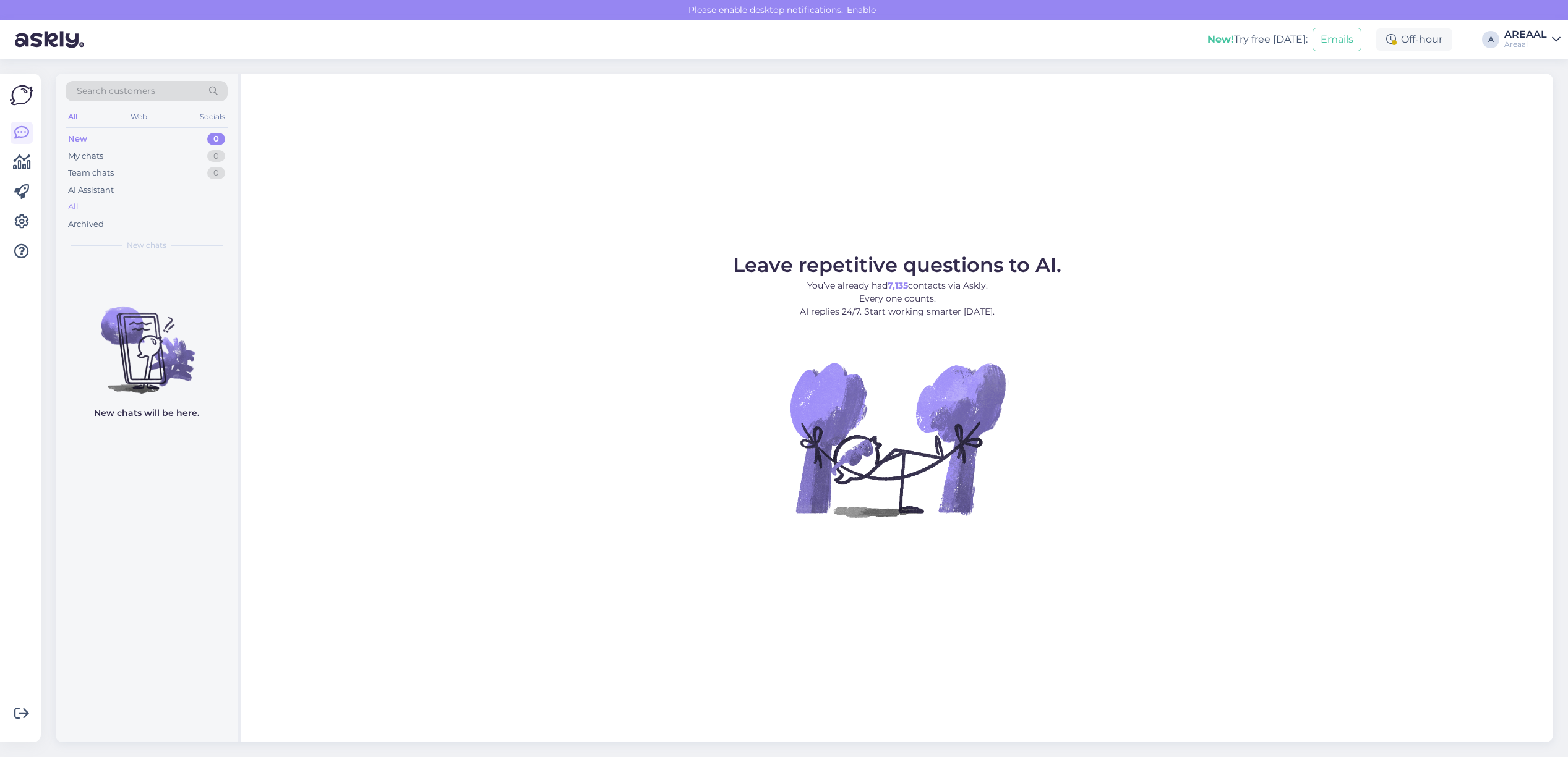
click at [163, 205] on div "All" at bounding box center [146, 207] width 162 height 17
